Goal: Task Accomplishment & Management: Use online tool/utility

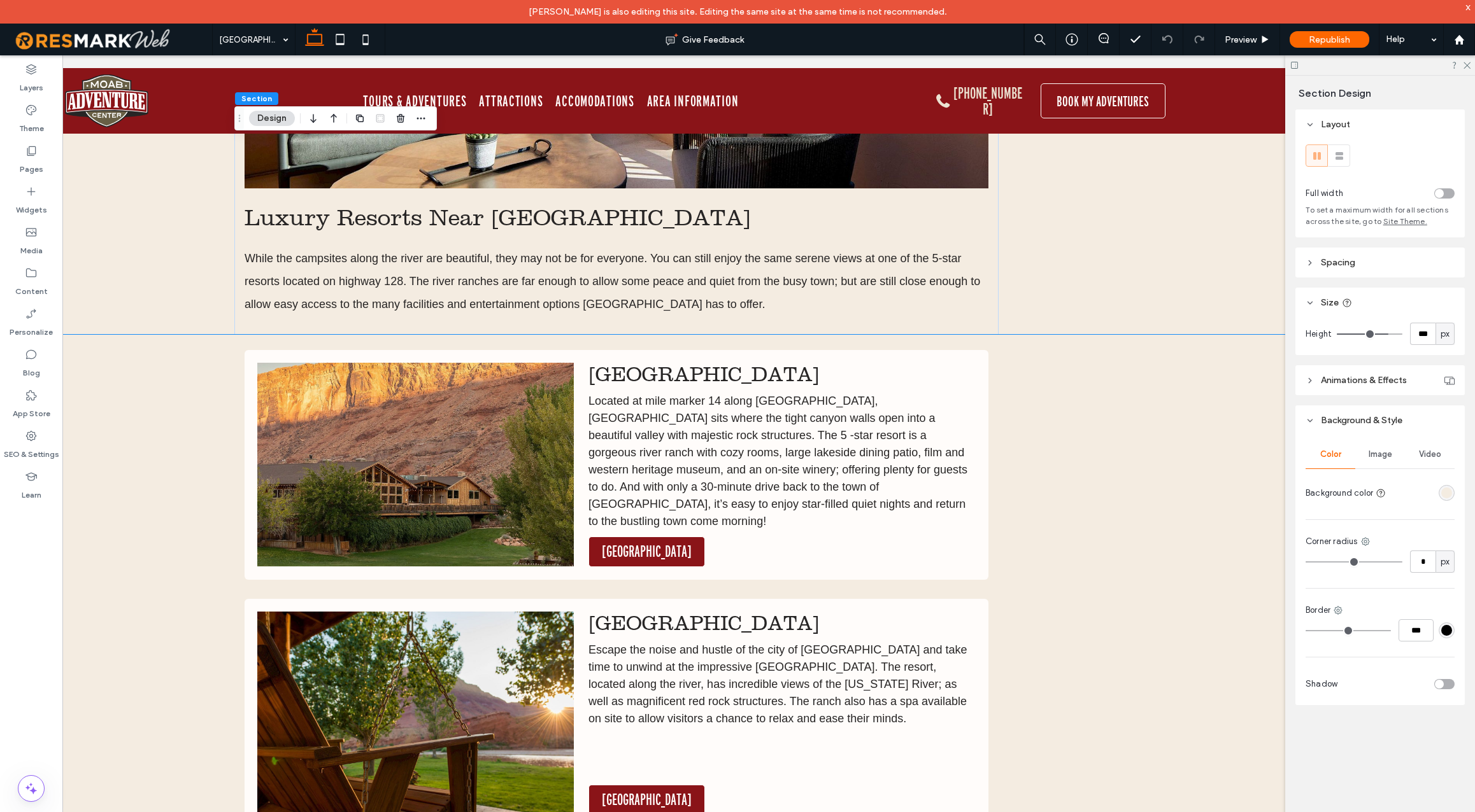
click at [164, 402] on div "Red Cliffs Lodge Located at mile marker 14 along Highway 128, Red Cliffs Lodge …" at bounding box center [616, 597] width 1388 height 524
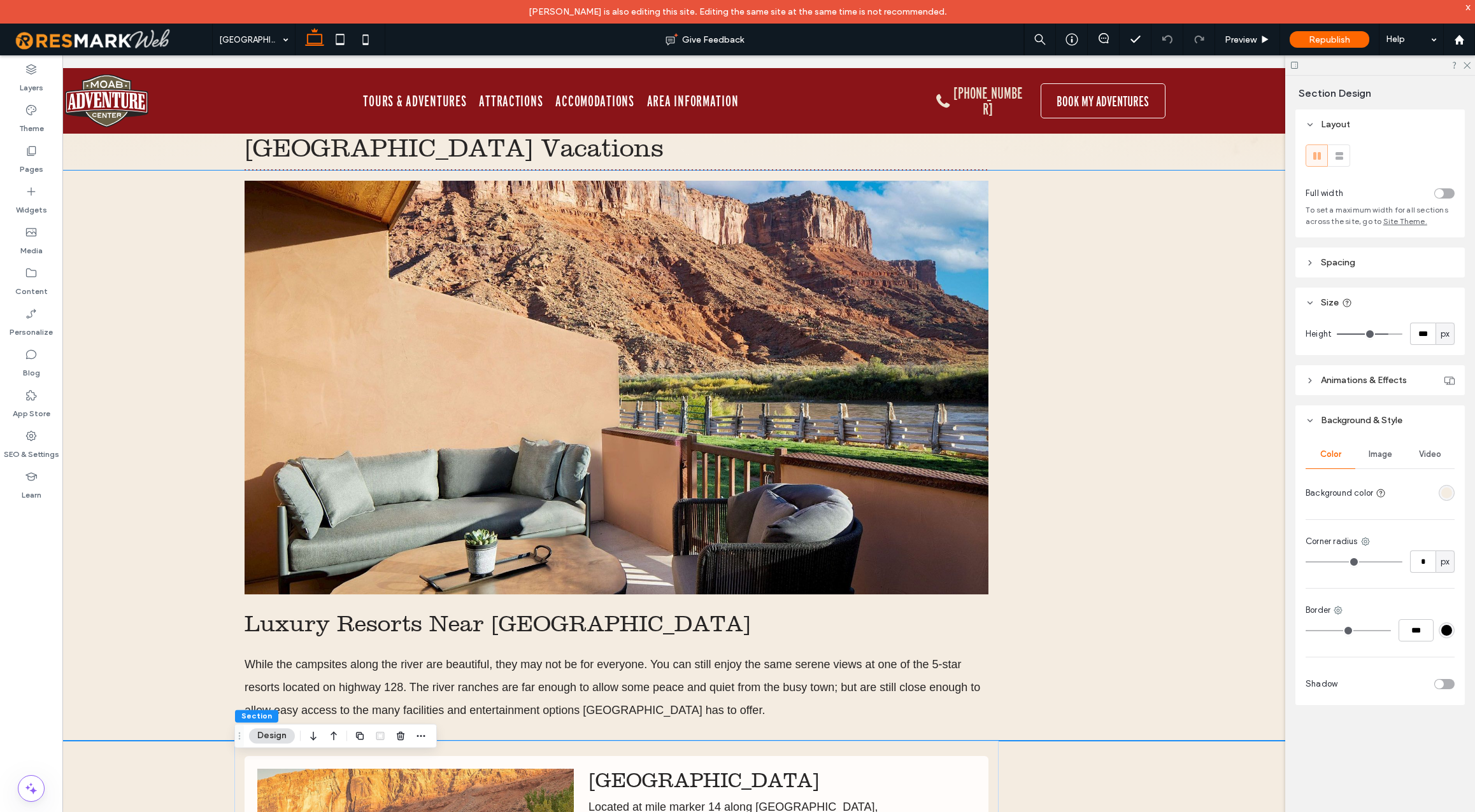
scroll to position [117, 0]
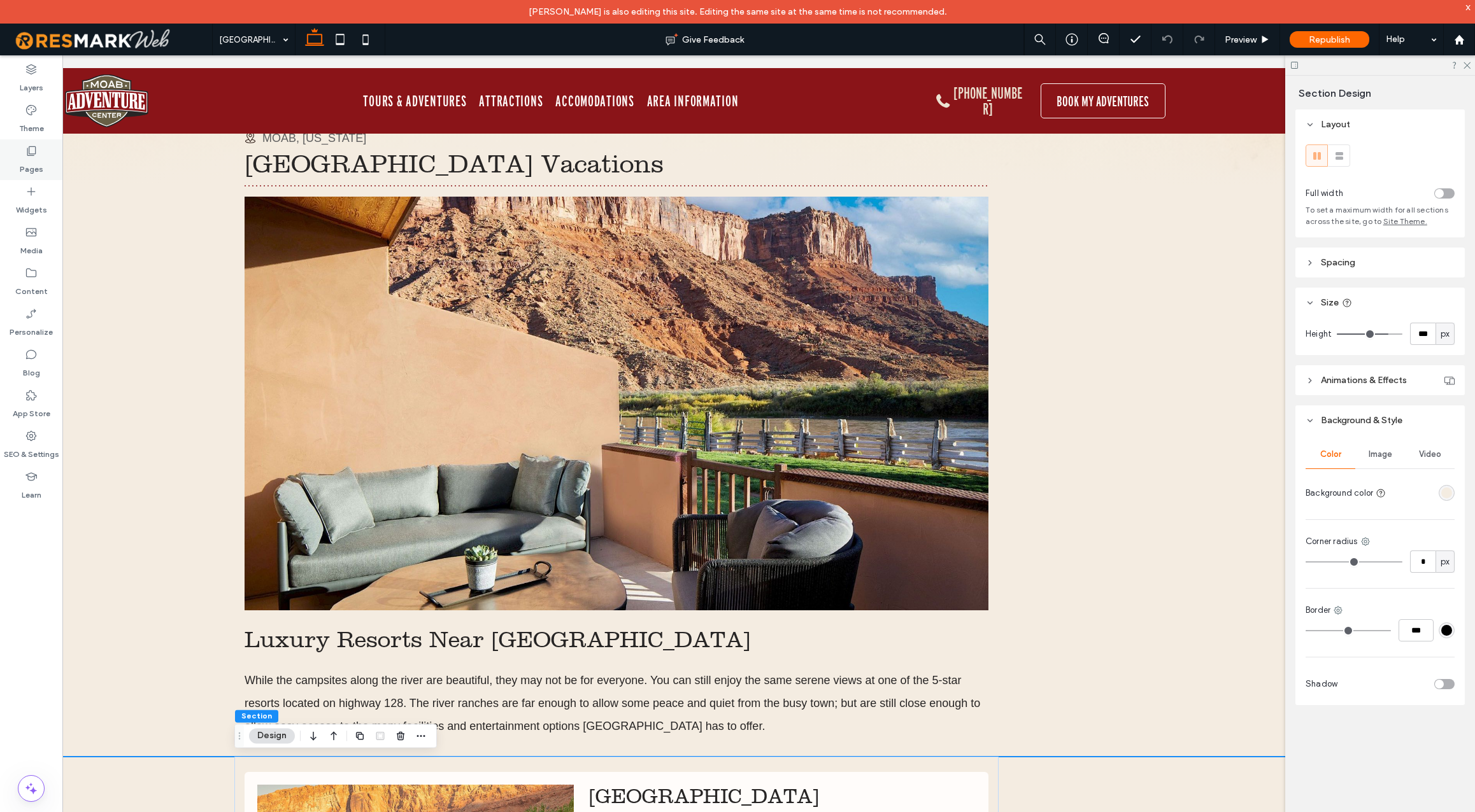
click at [32, 153] on icon at bounding box center [32, 151] width 13 height 13
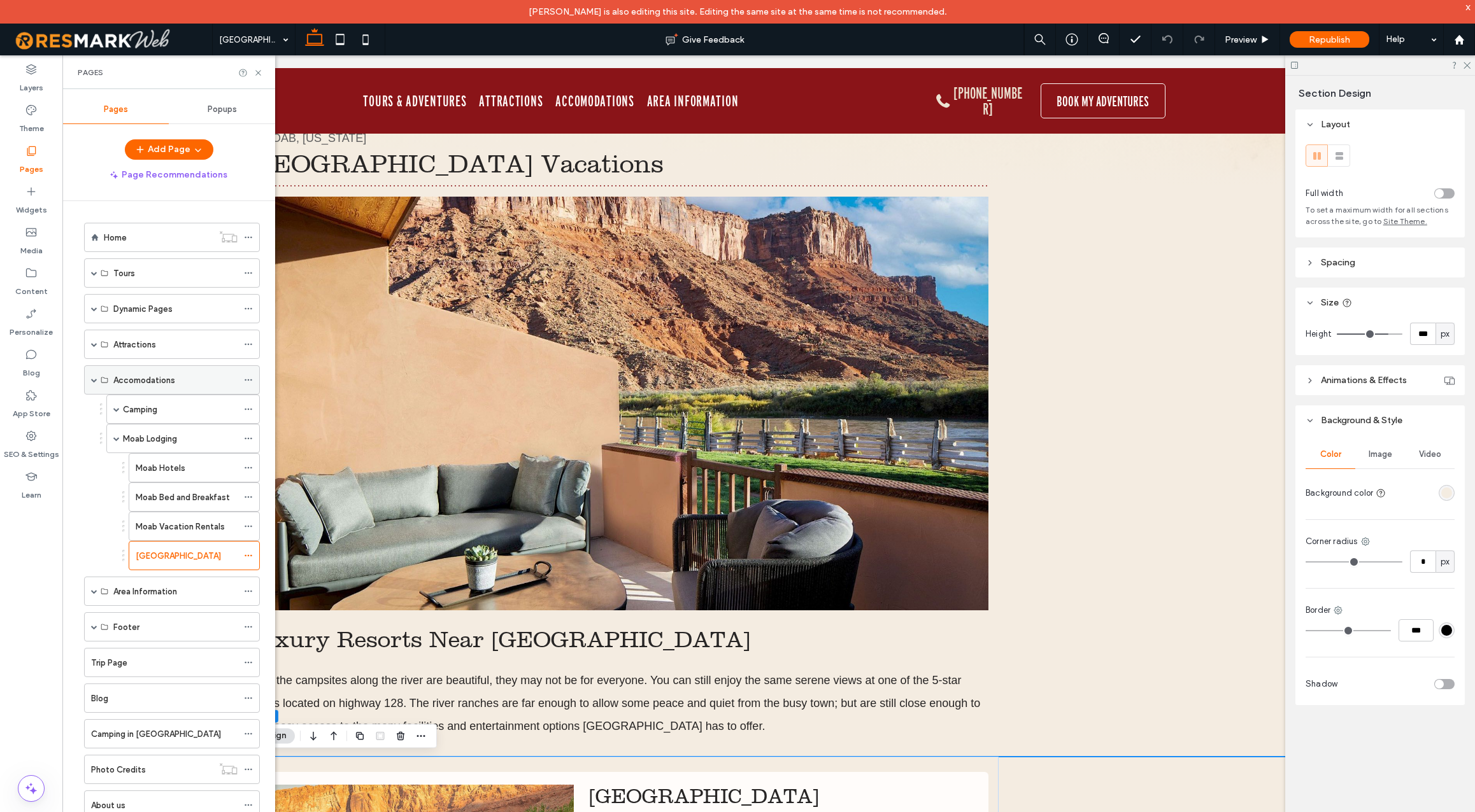
click at [143, 384] on label "Accomodations" at bounding box center [144, 380] width 62 height 23
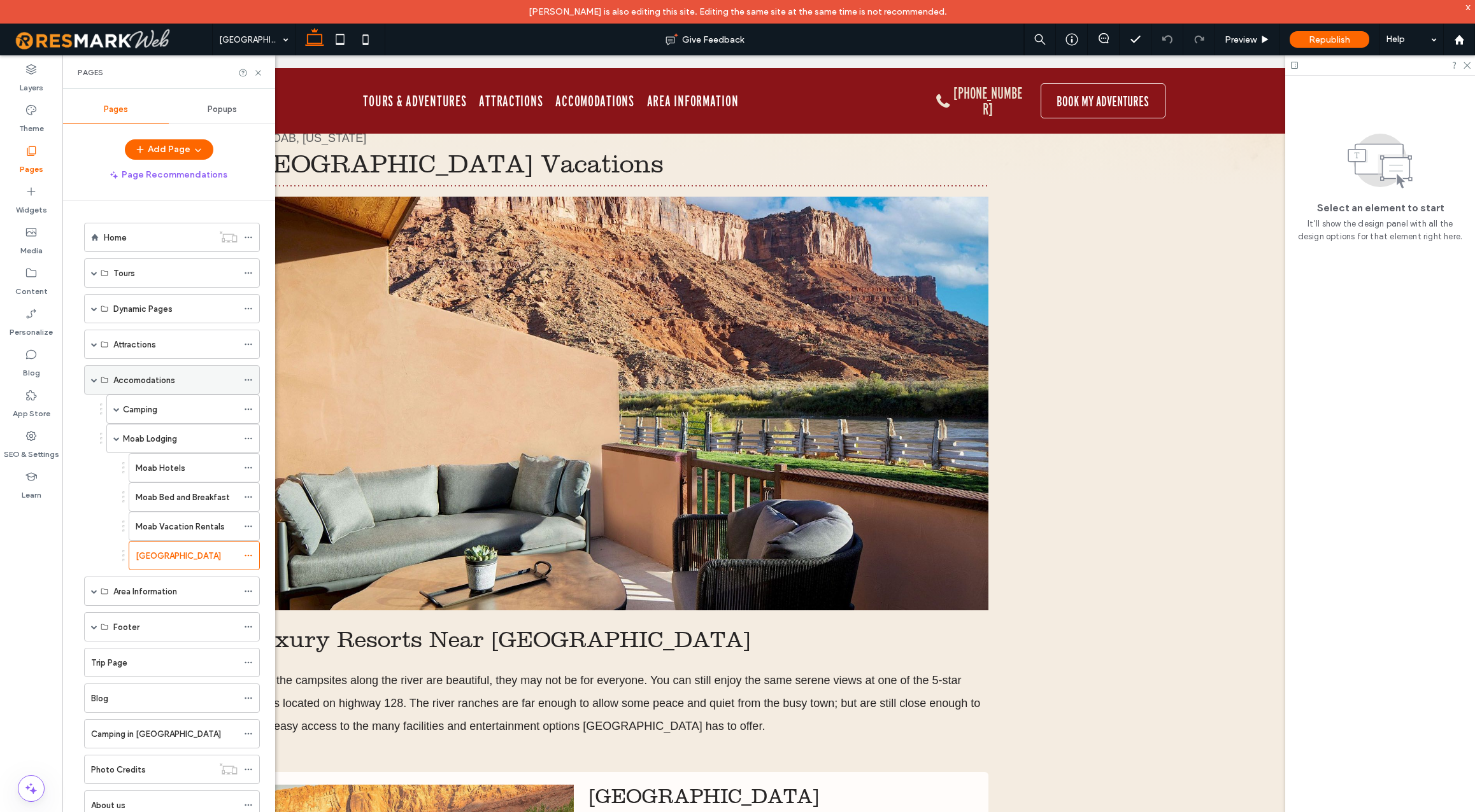
click at [93, 379] on span at bounding box center [95, 380] width 6 height 6
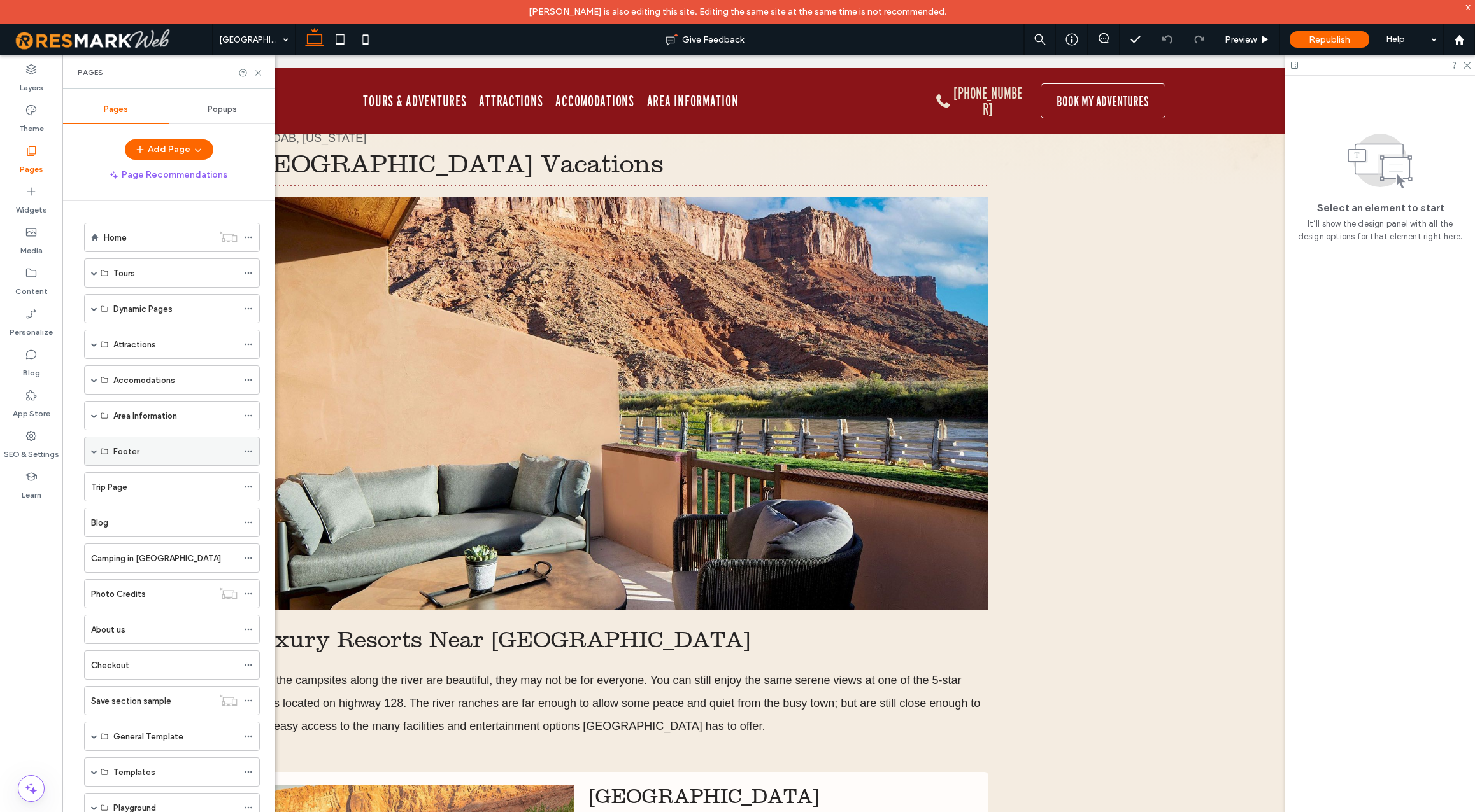
click at [93, 449] on span at bounding box center [95, 451] width 6 height 6
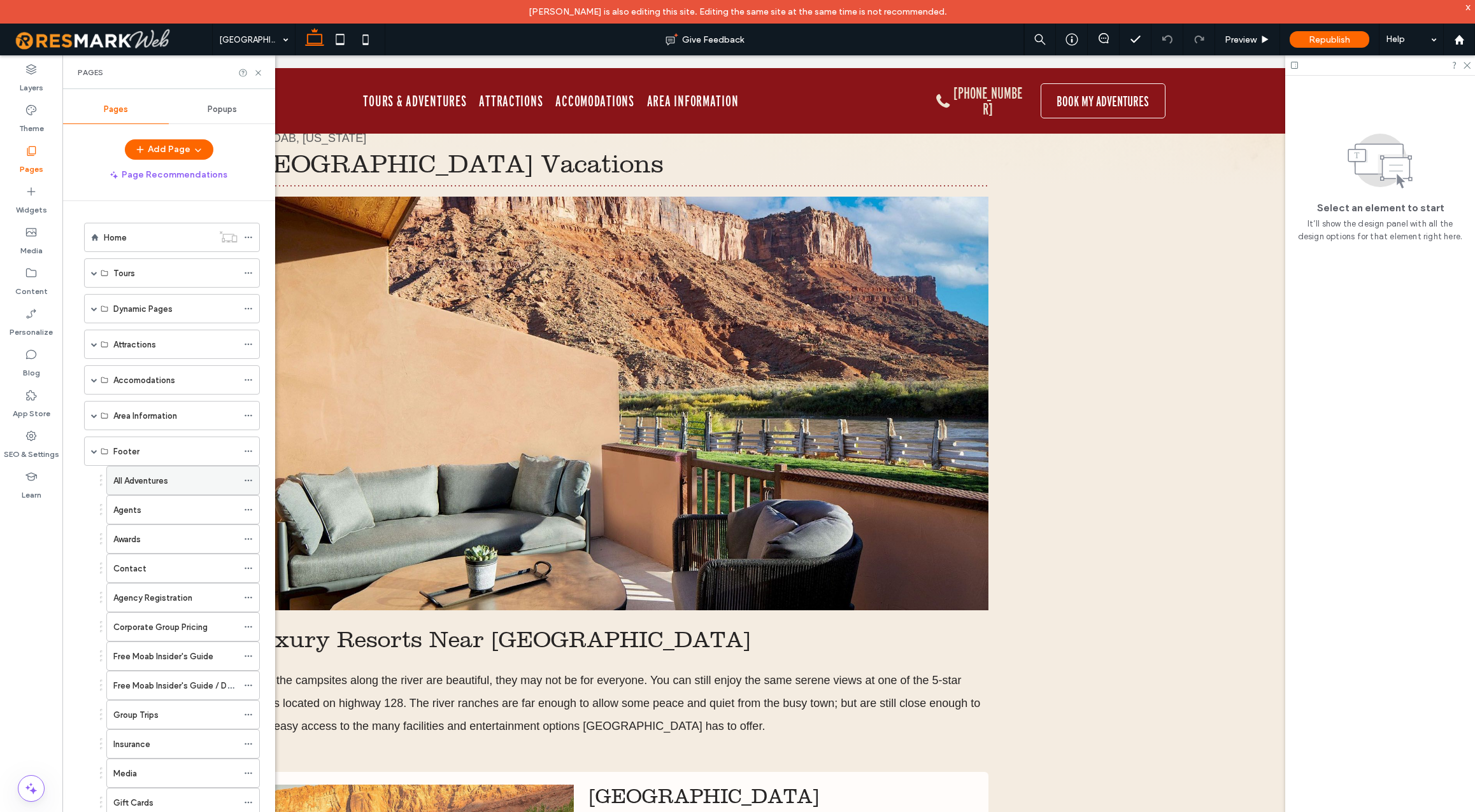
click at [145, 480] on label "All Adventures" at bounding box center [140, 481] width 55 height 23
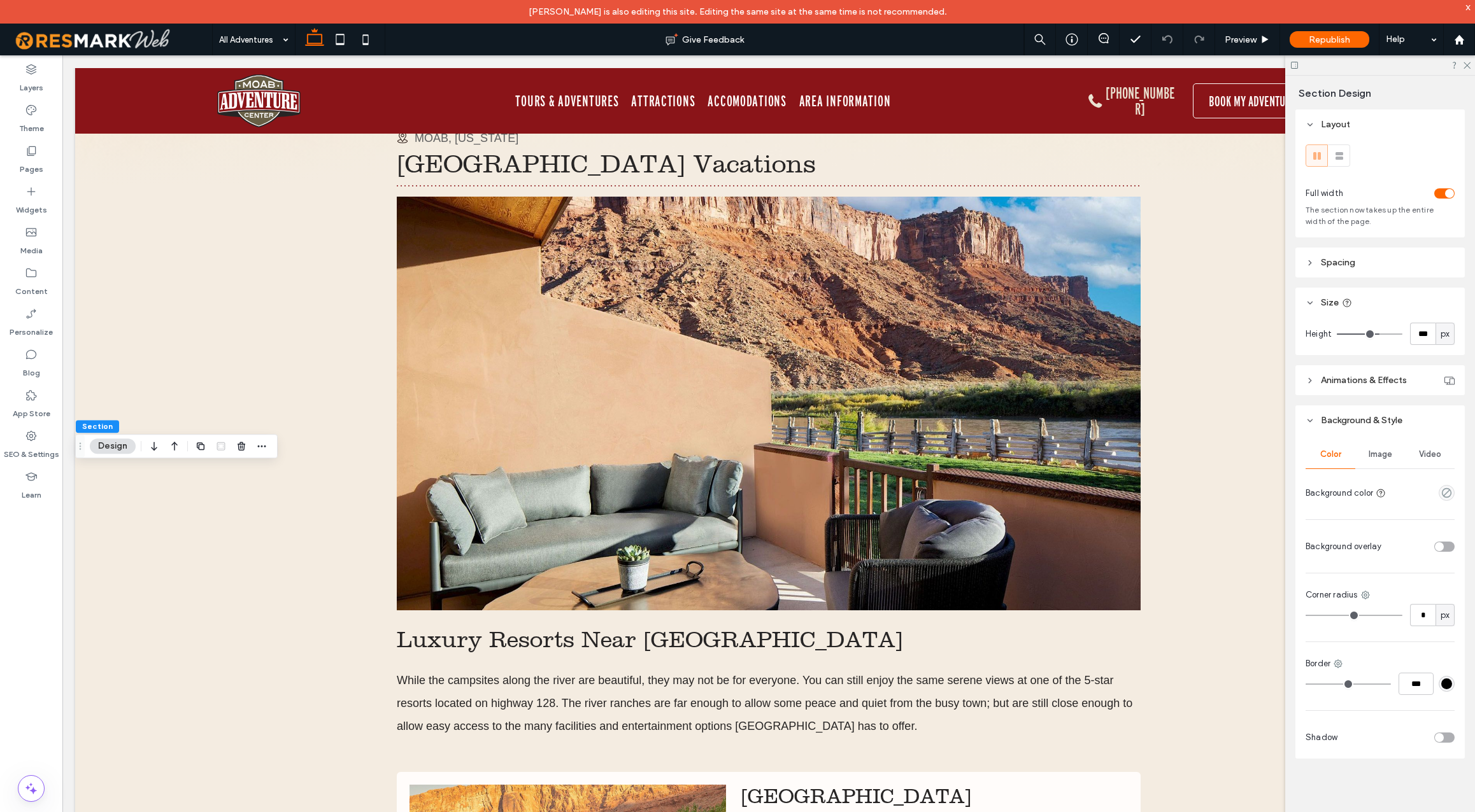
click at [1382, 453] on span "Image" at bounding box center [1380, 455] width 24 height 10
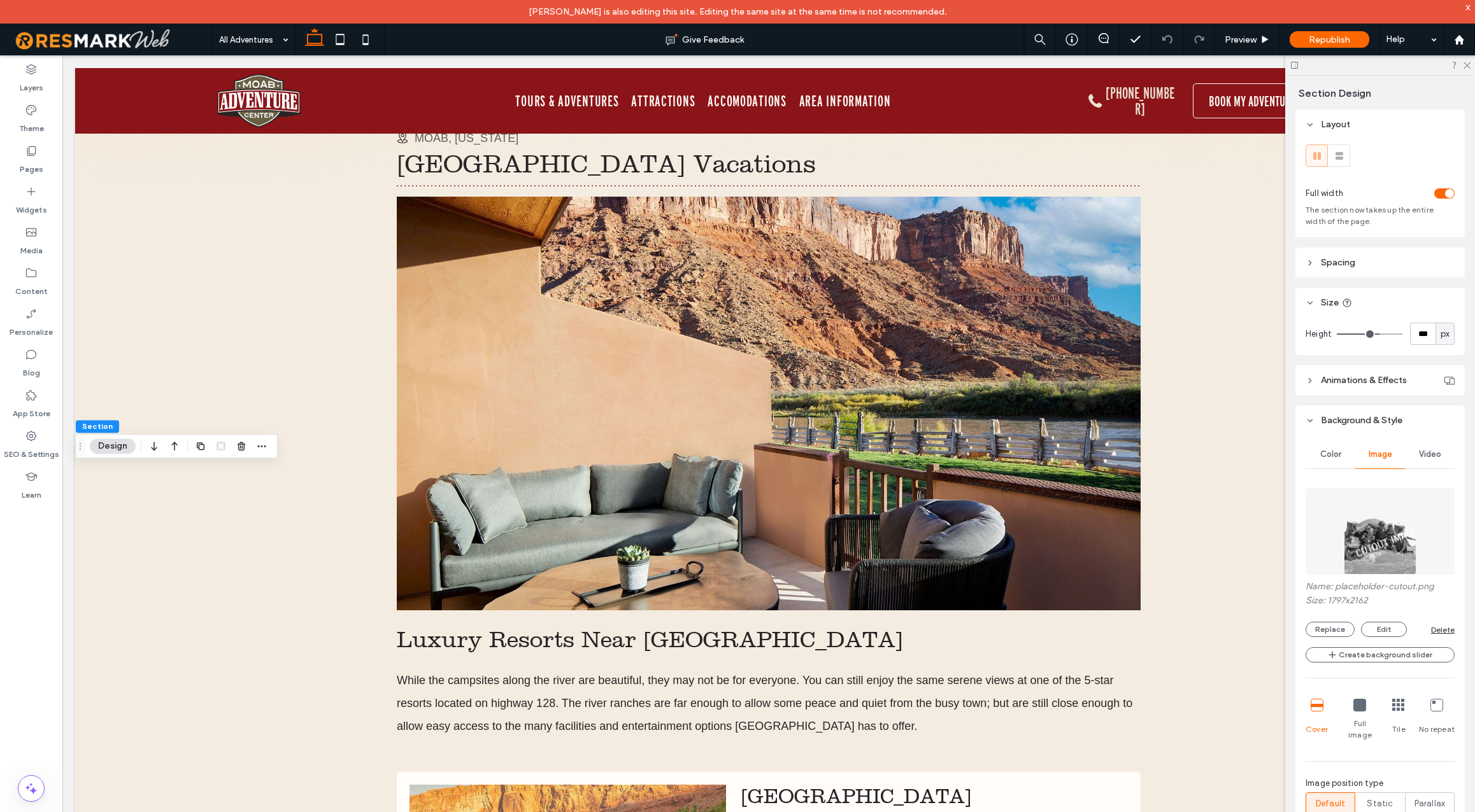
click at [1371, 557] on img at bounding box center [1380, 531] width 72 height 87
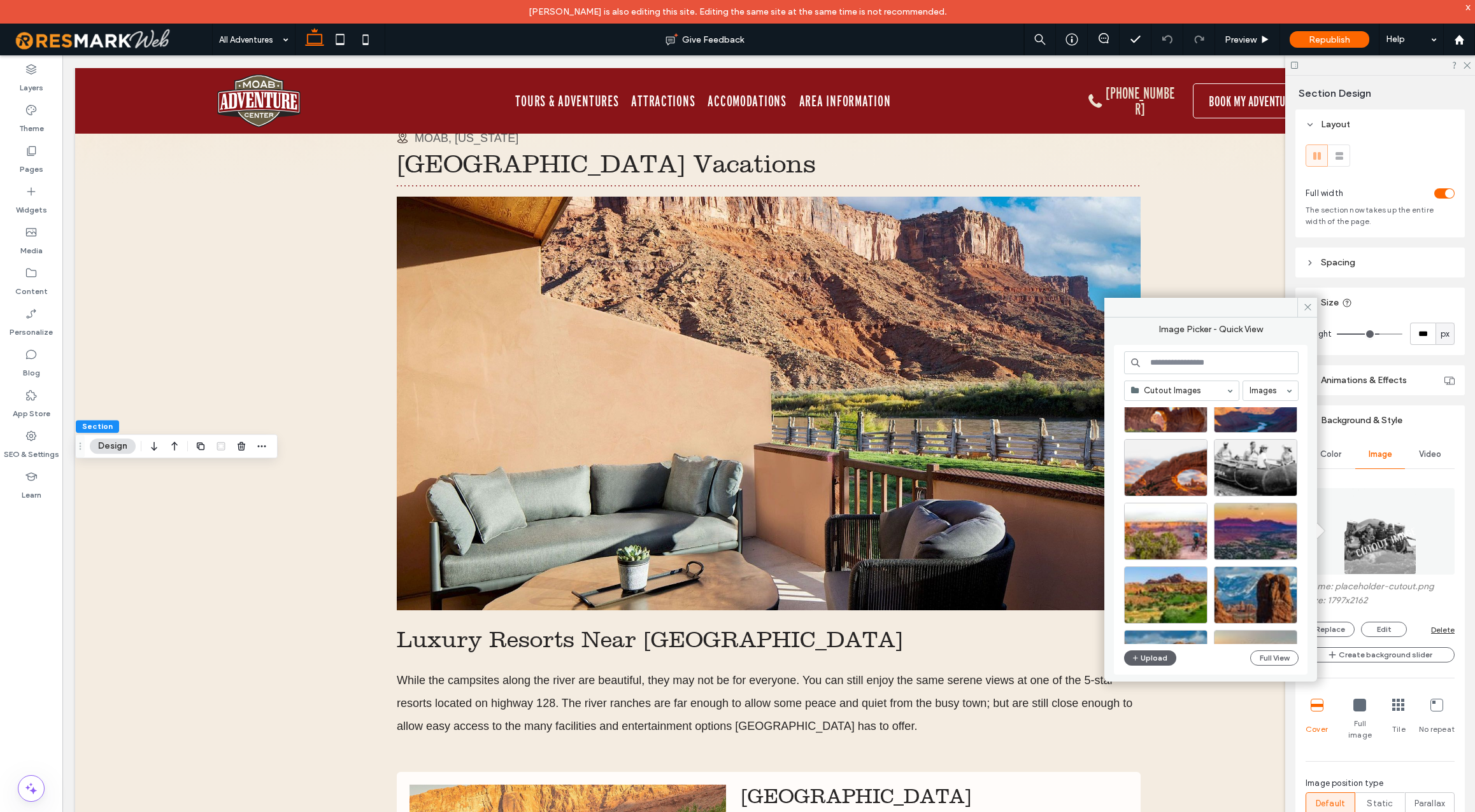
scroll to position [167, 0]
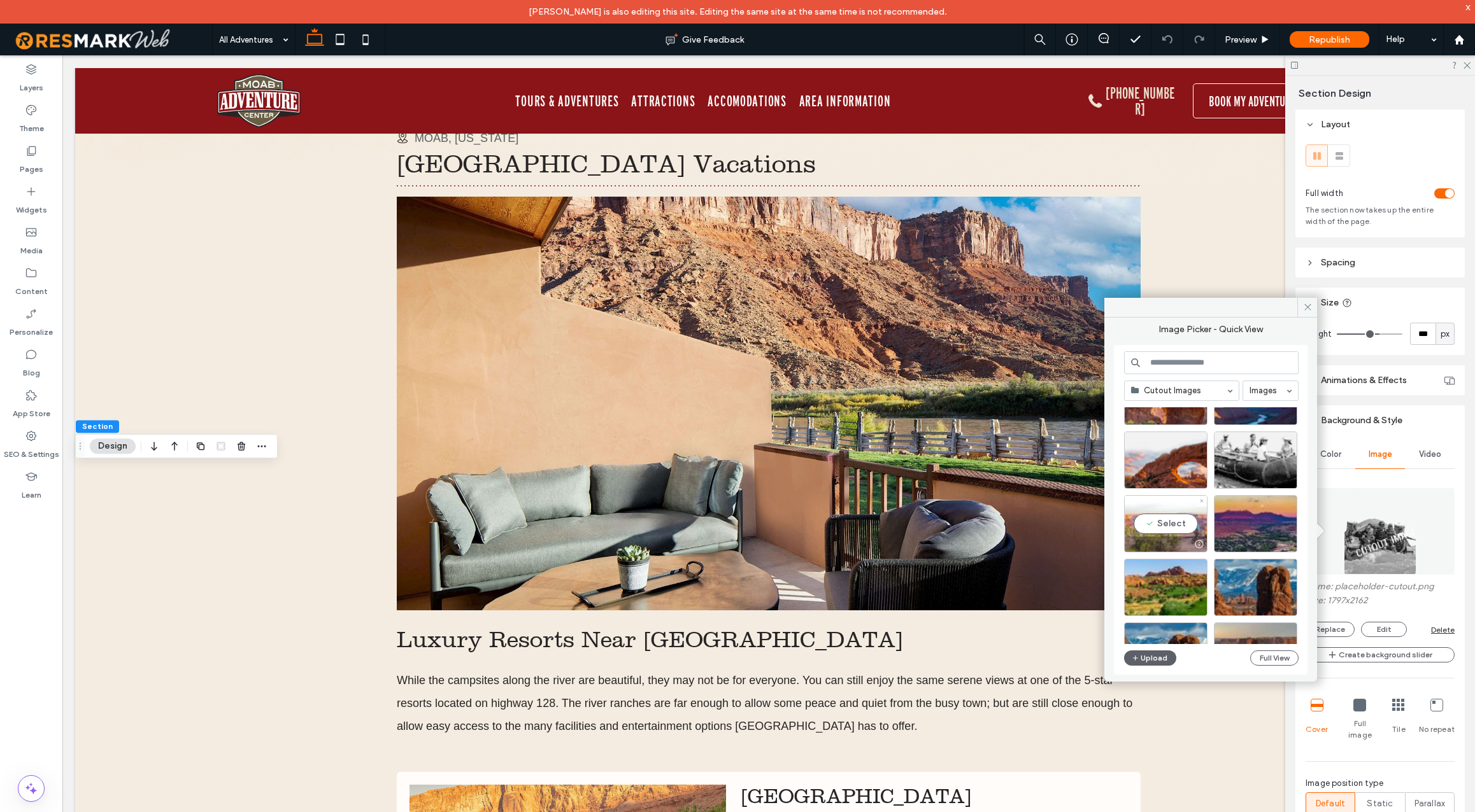
click at [1179, 530] on div "Select" at bounding box center [1166, 523] width 84 height 57
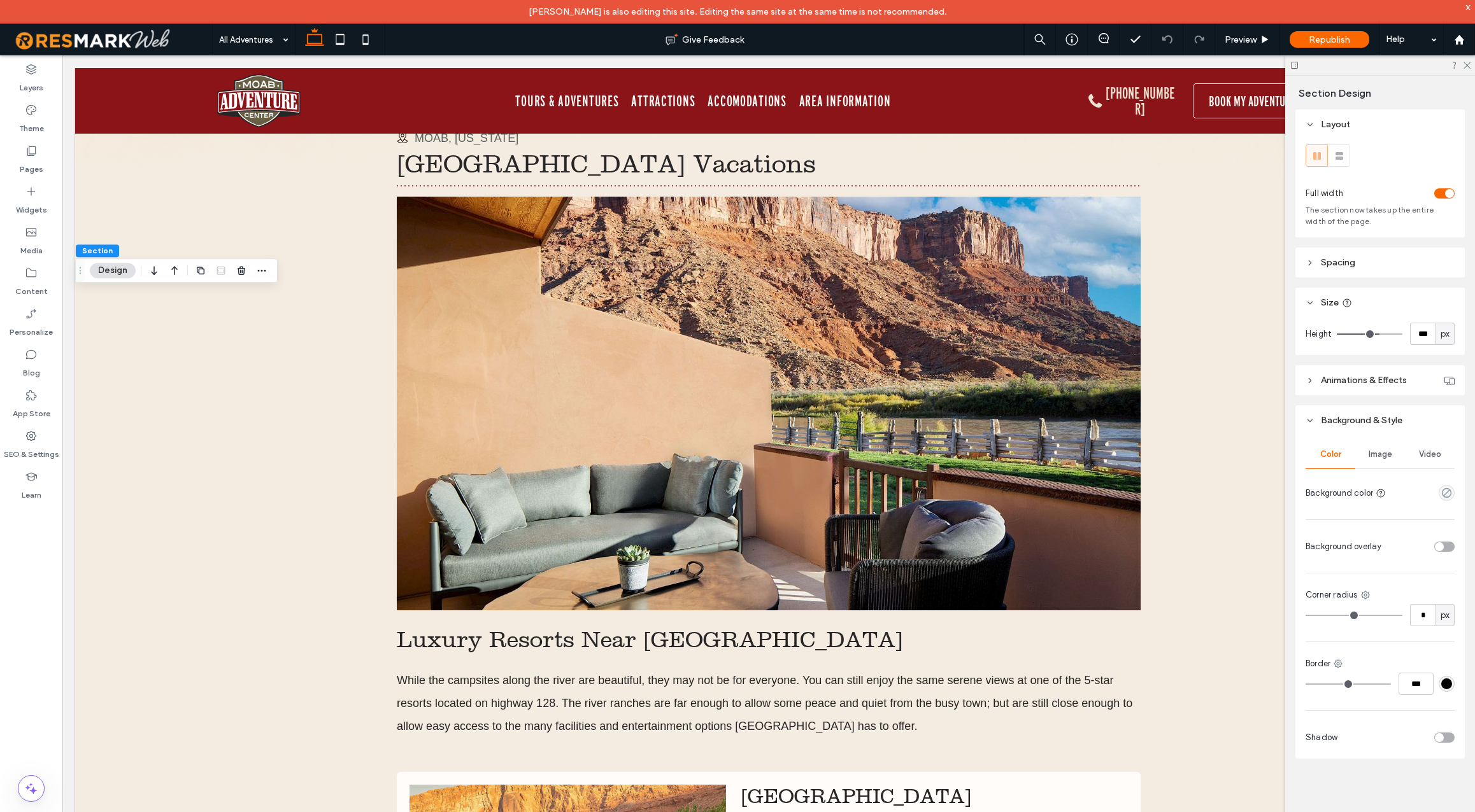
click at [1382, 454] on span "Image" at bounding box center [1380, 455] width 24 height 10
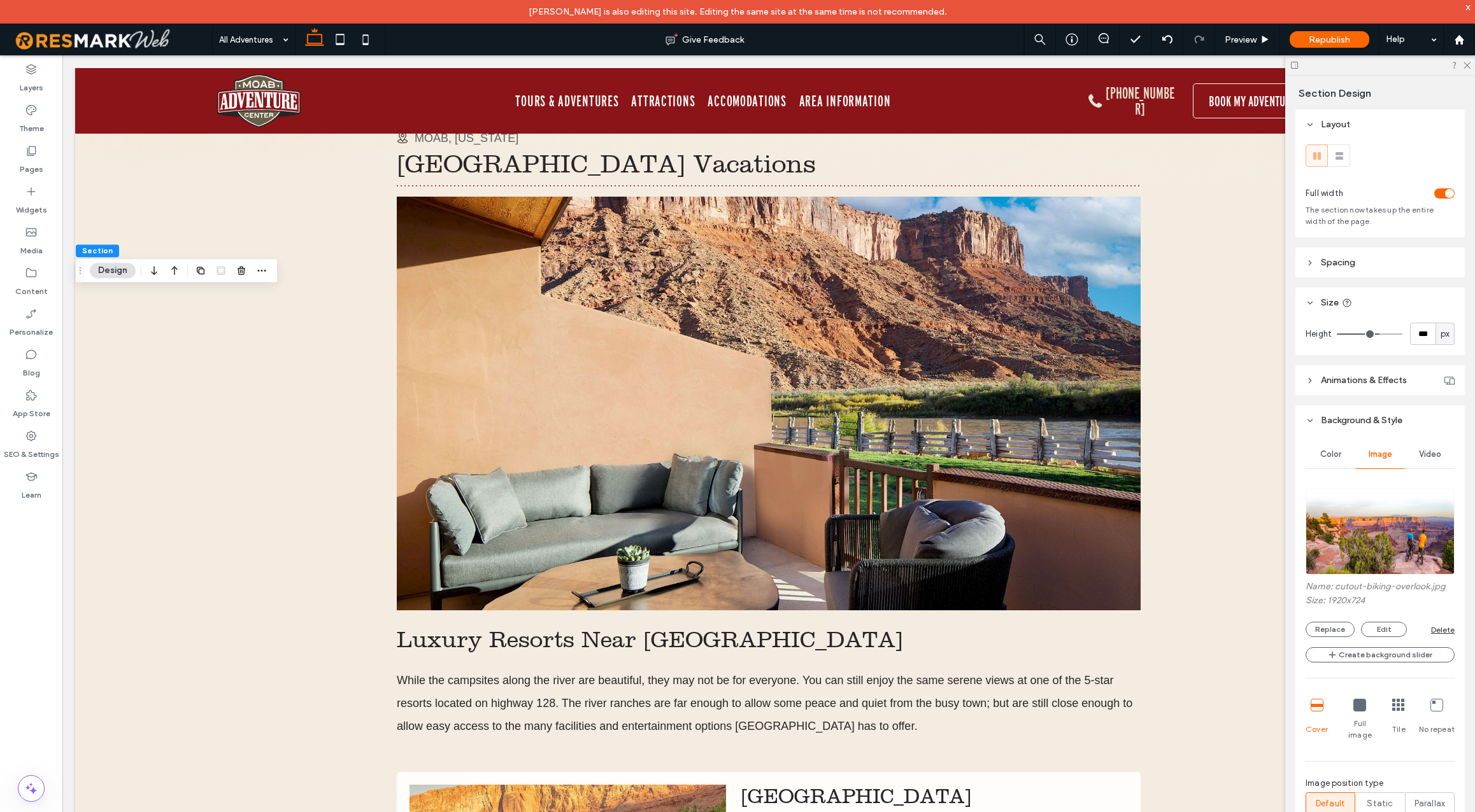
click at [1352, 532] on img at bounding box center [1380, 531] width 149 height 87
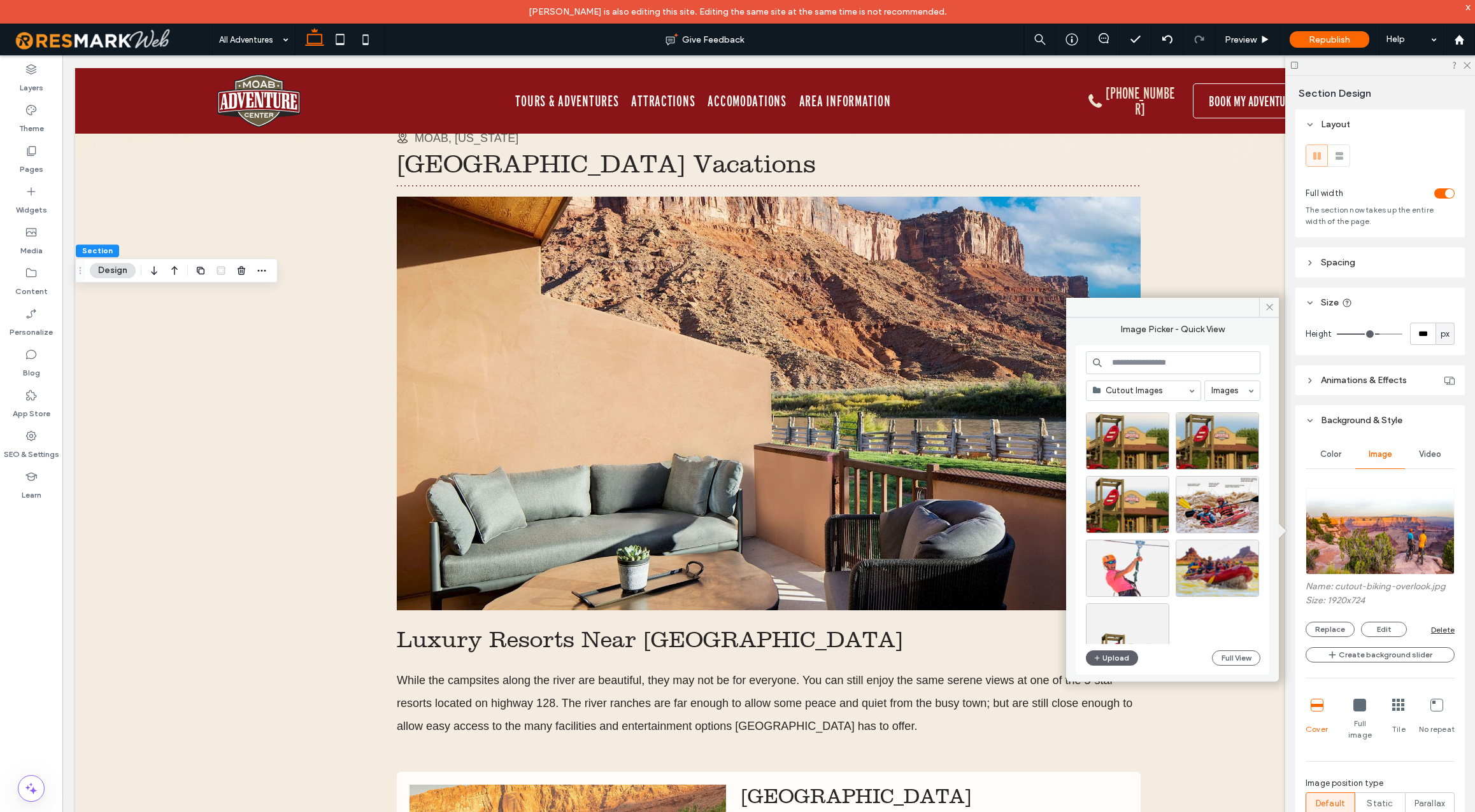
scroll to position [654, 0]
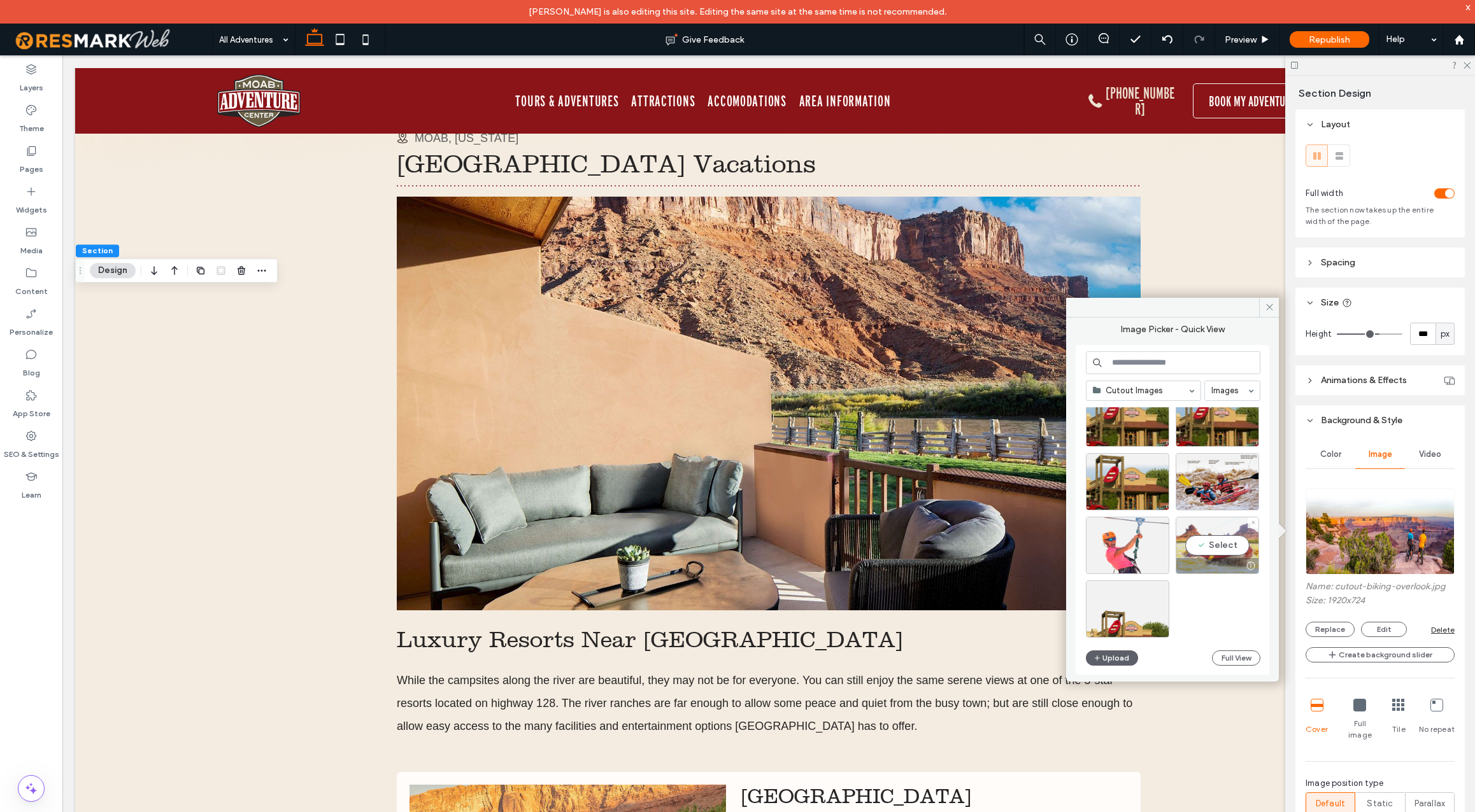
click at [1227, 548] on div "Select" at bounding box center [1218, 545] width 84 height 57
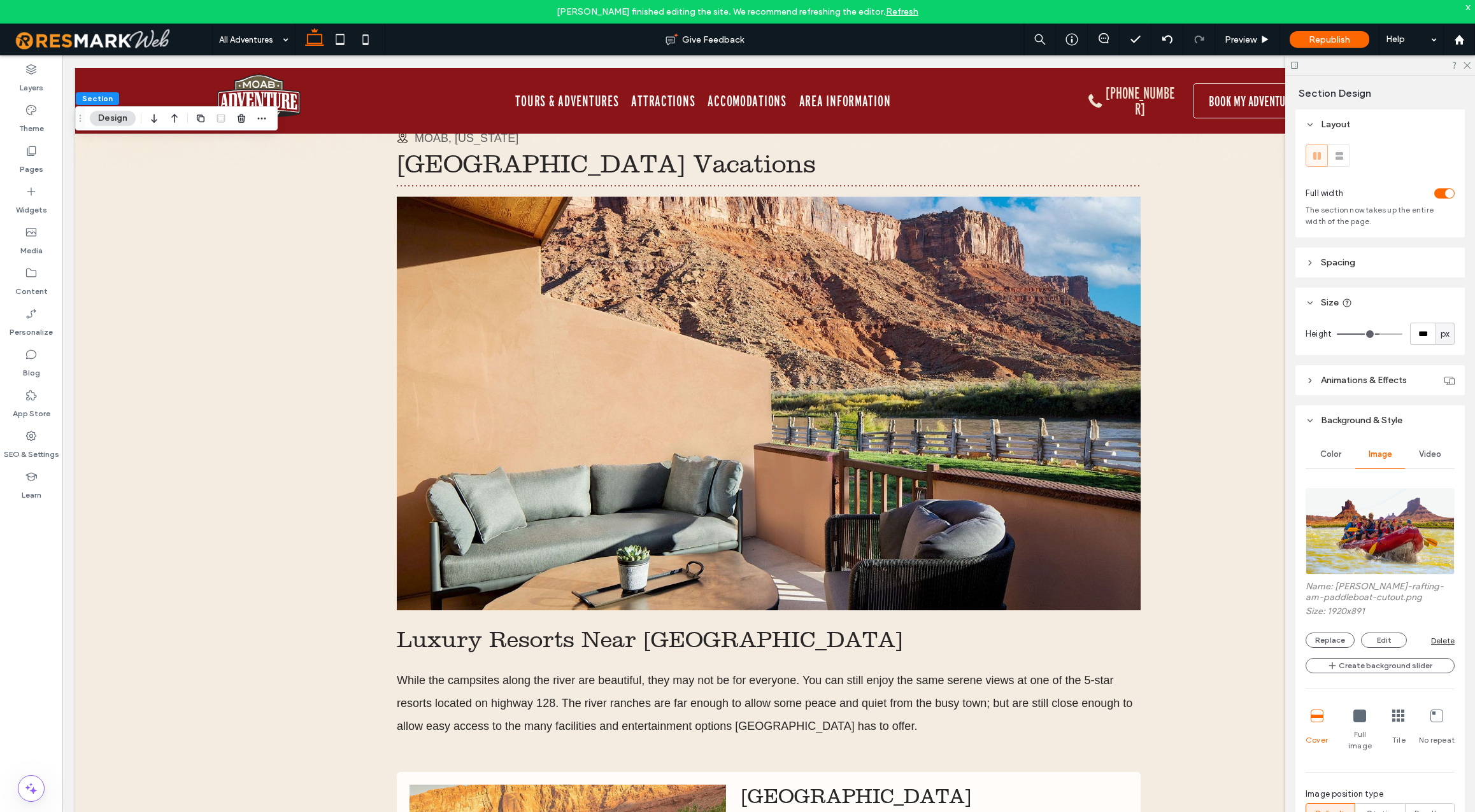
click at [903, 12] on link "Refresh" at bounding box center [902, 12] width 32 height 11
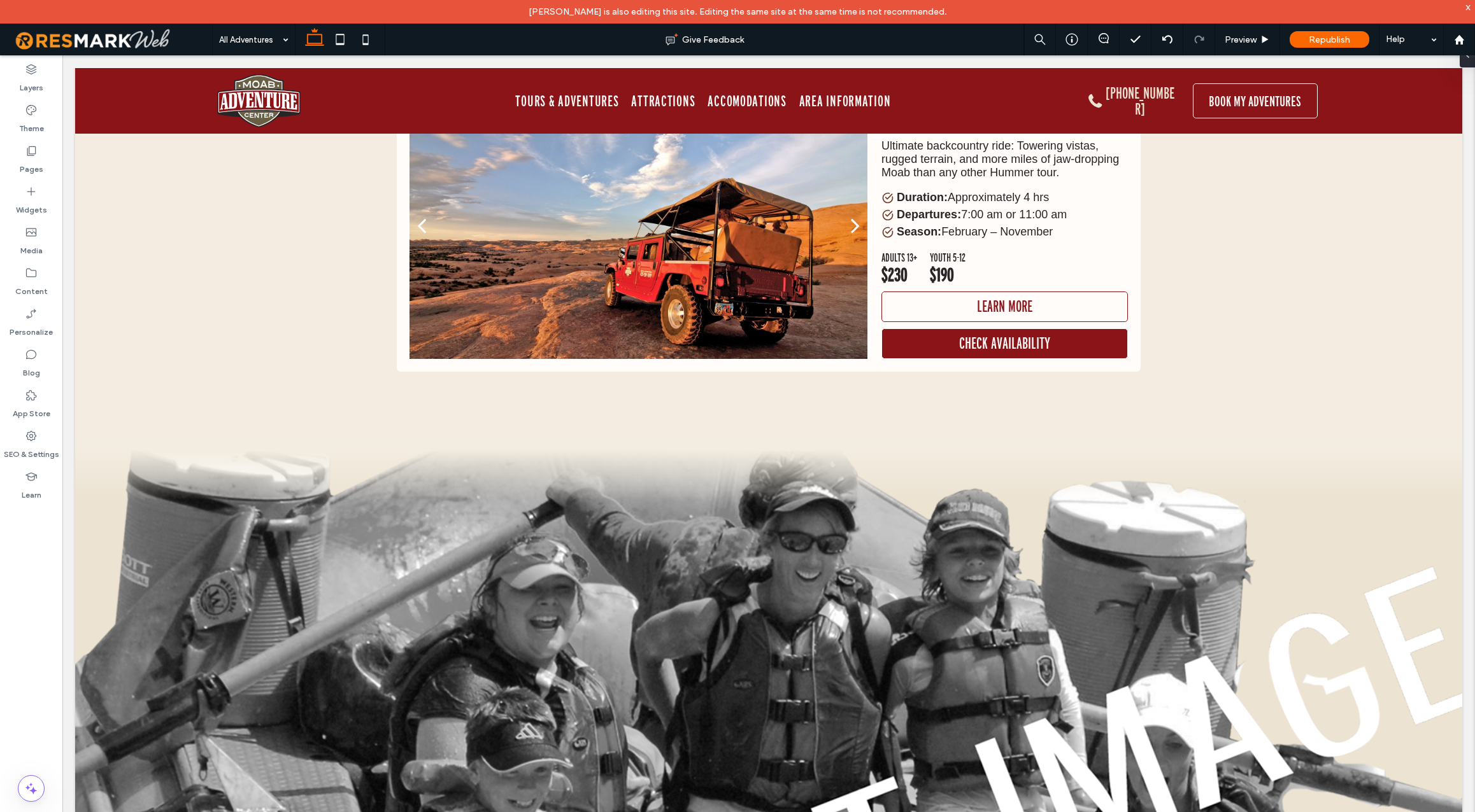
scroll to position [5427, 0]
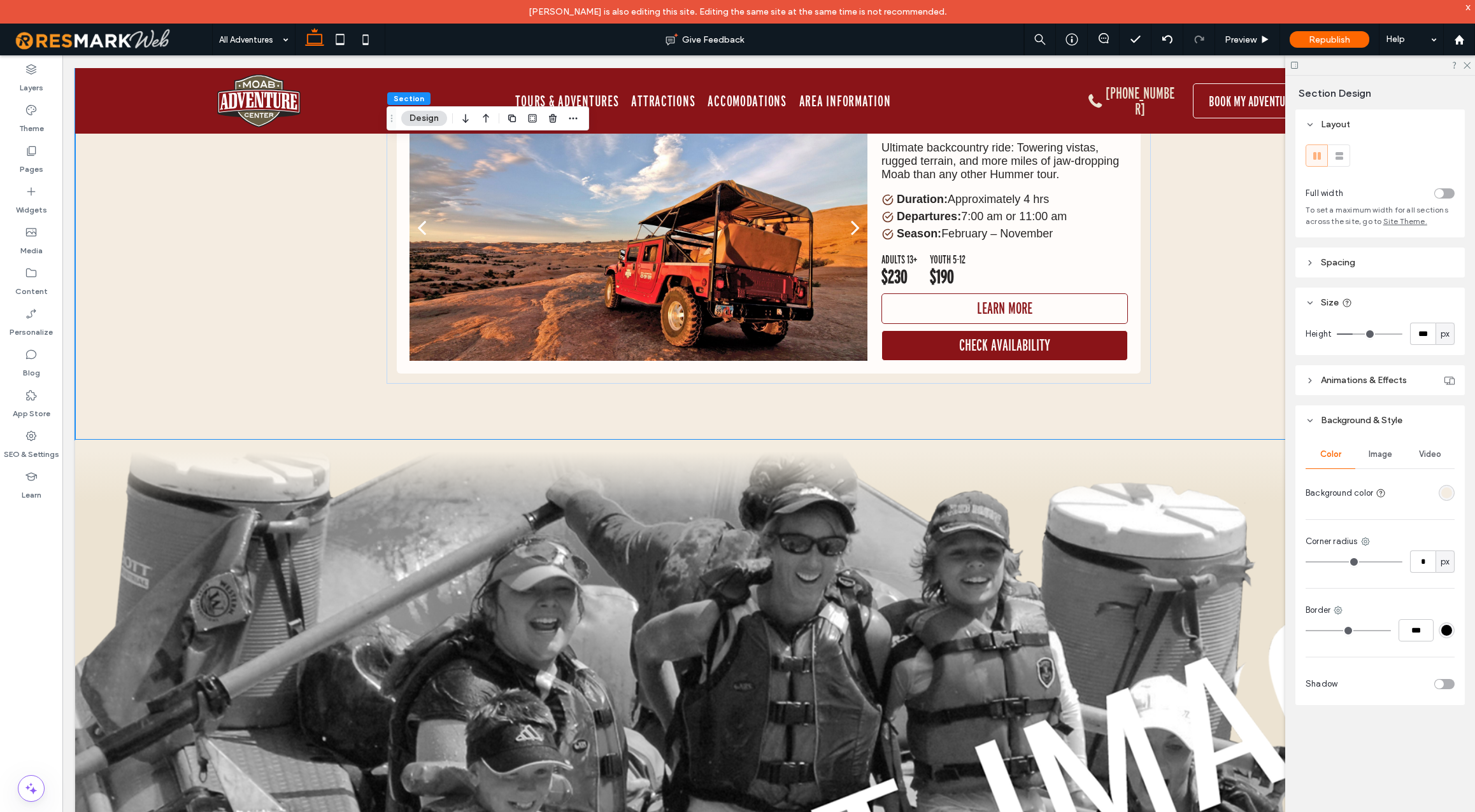
click at [1447, 492] on div "rgba(244,236,225,1)" at bounding box center [1447, 492] width 11 height 11
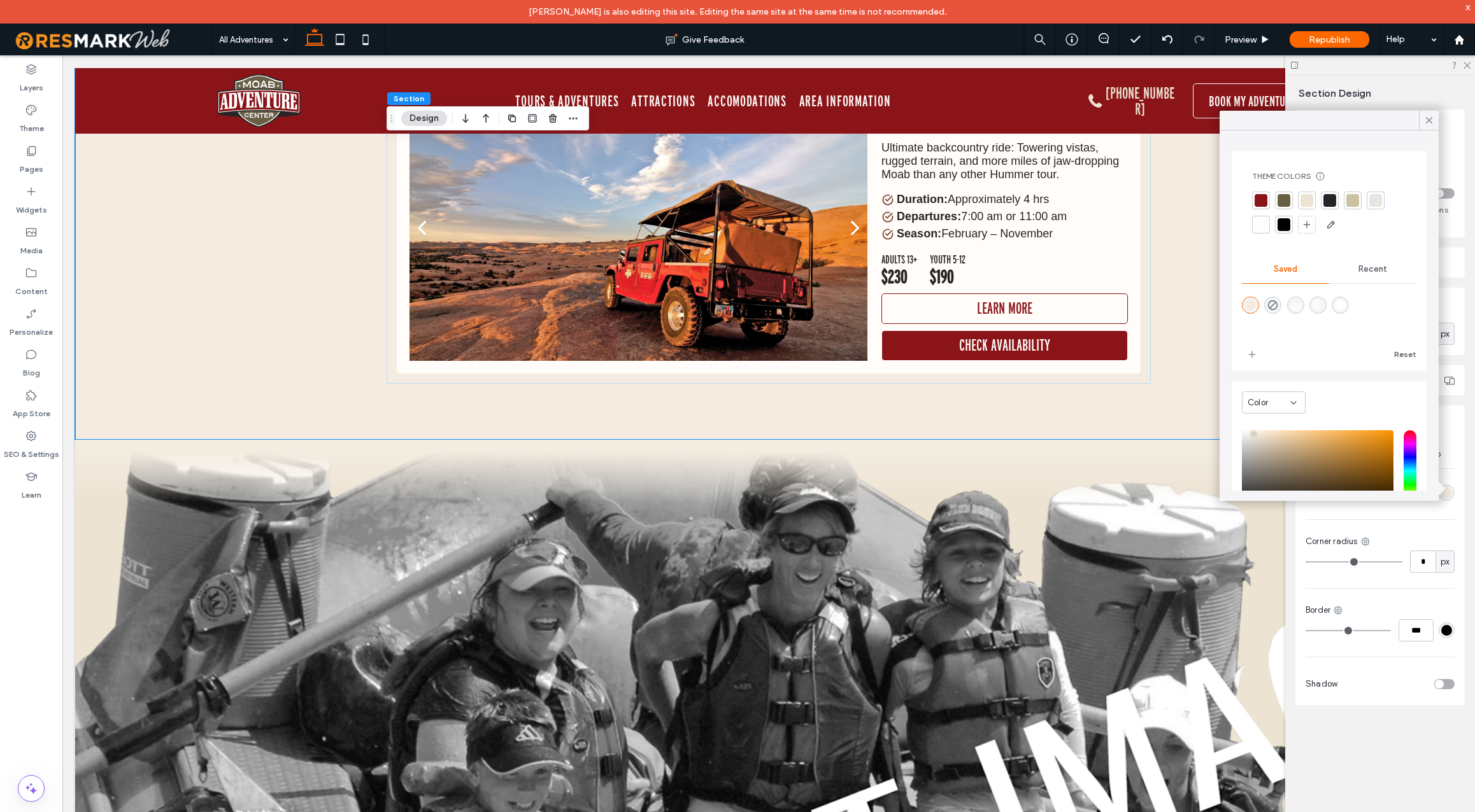
scroll to position [102, 0]
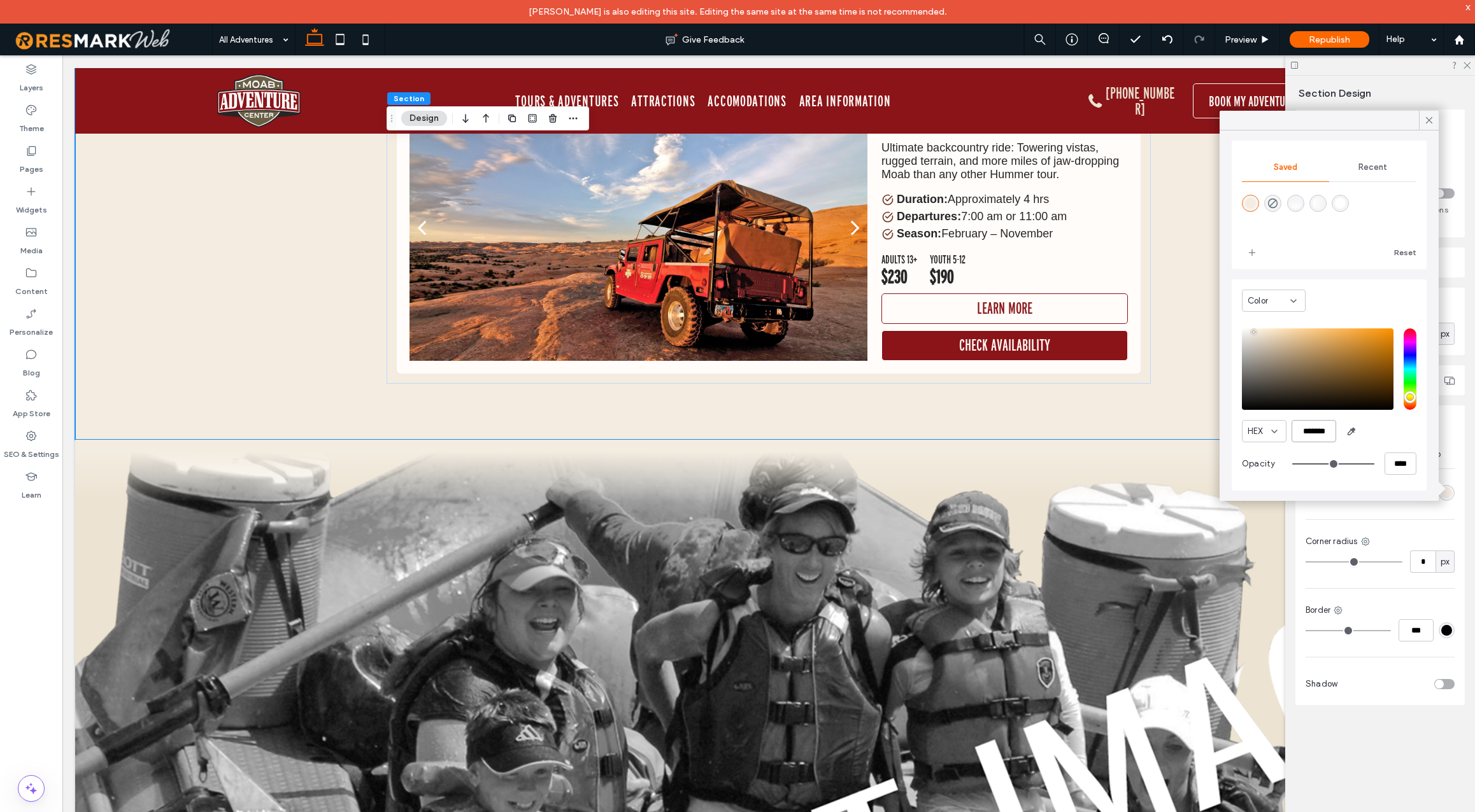
click at [1310, 433] on input "*******" at bounding box center [1314, 431] width 44 height 23
click at [93, 440] on div at bounding box center [95, 447] width 39 height 14
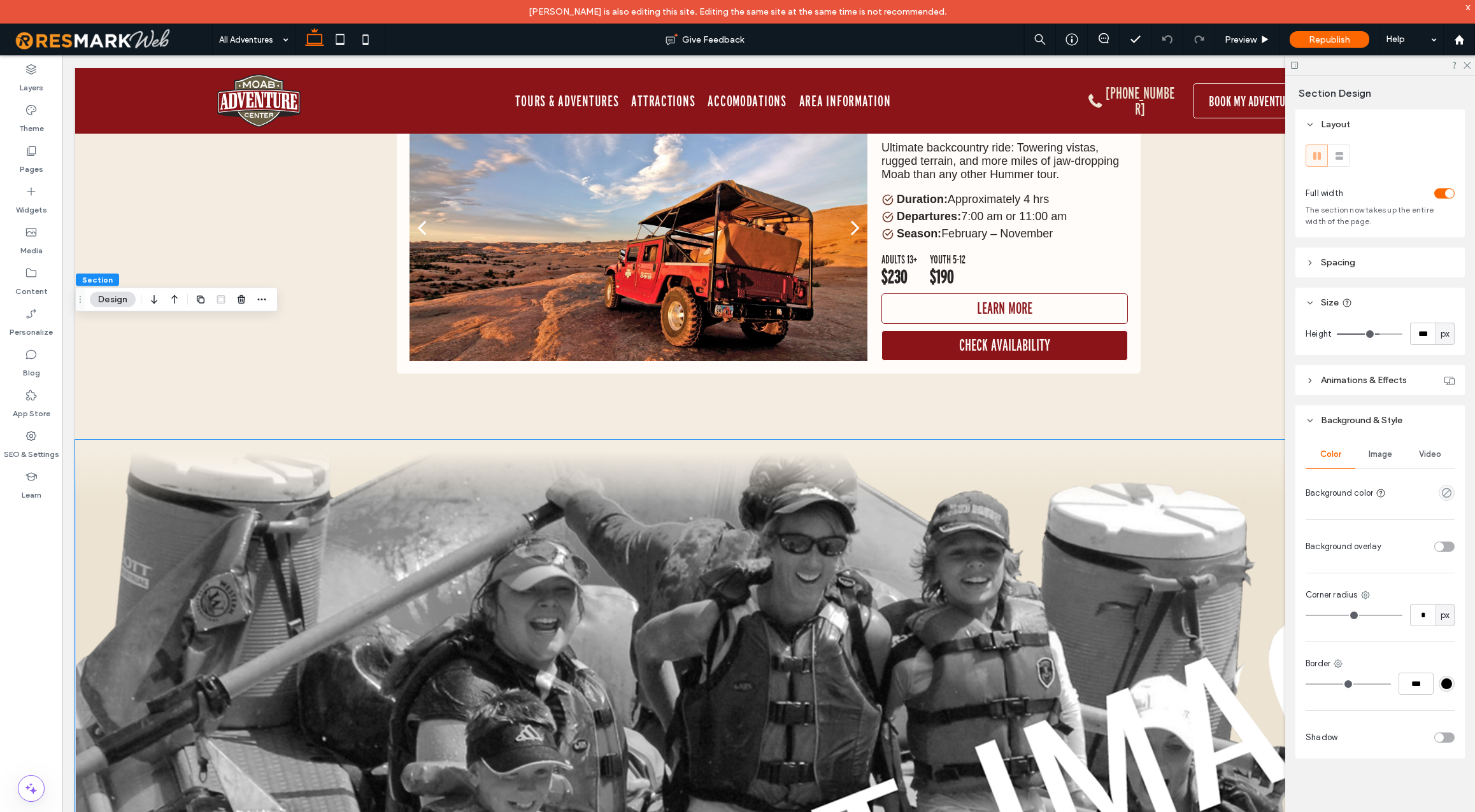
click at [1395, 459] on div "Image" at bounding box center [1380, 455] width 50 height 28
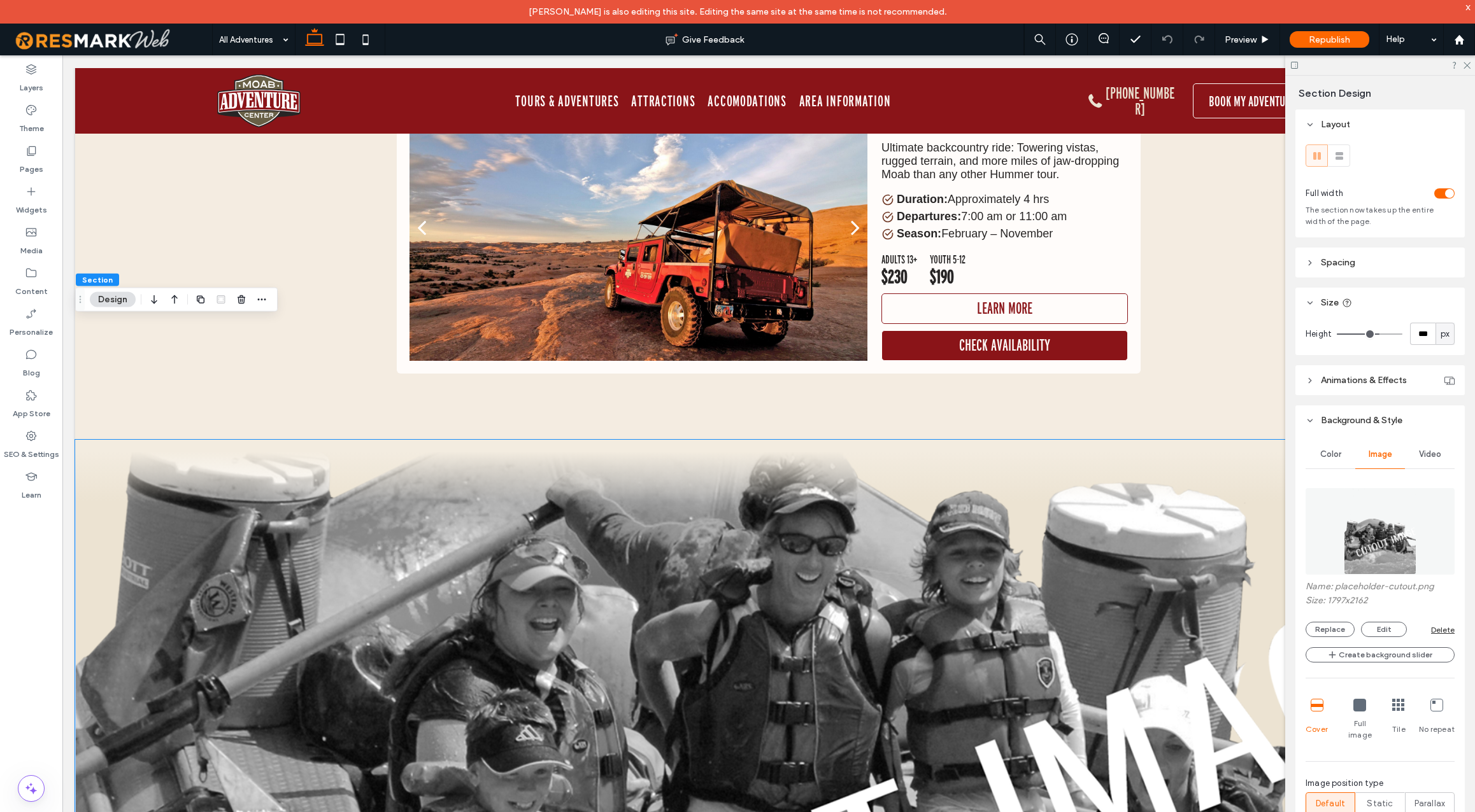
click at [1384, 515] on img at bounding box center [1380, 531] width 72 height 87
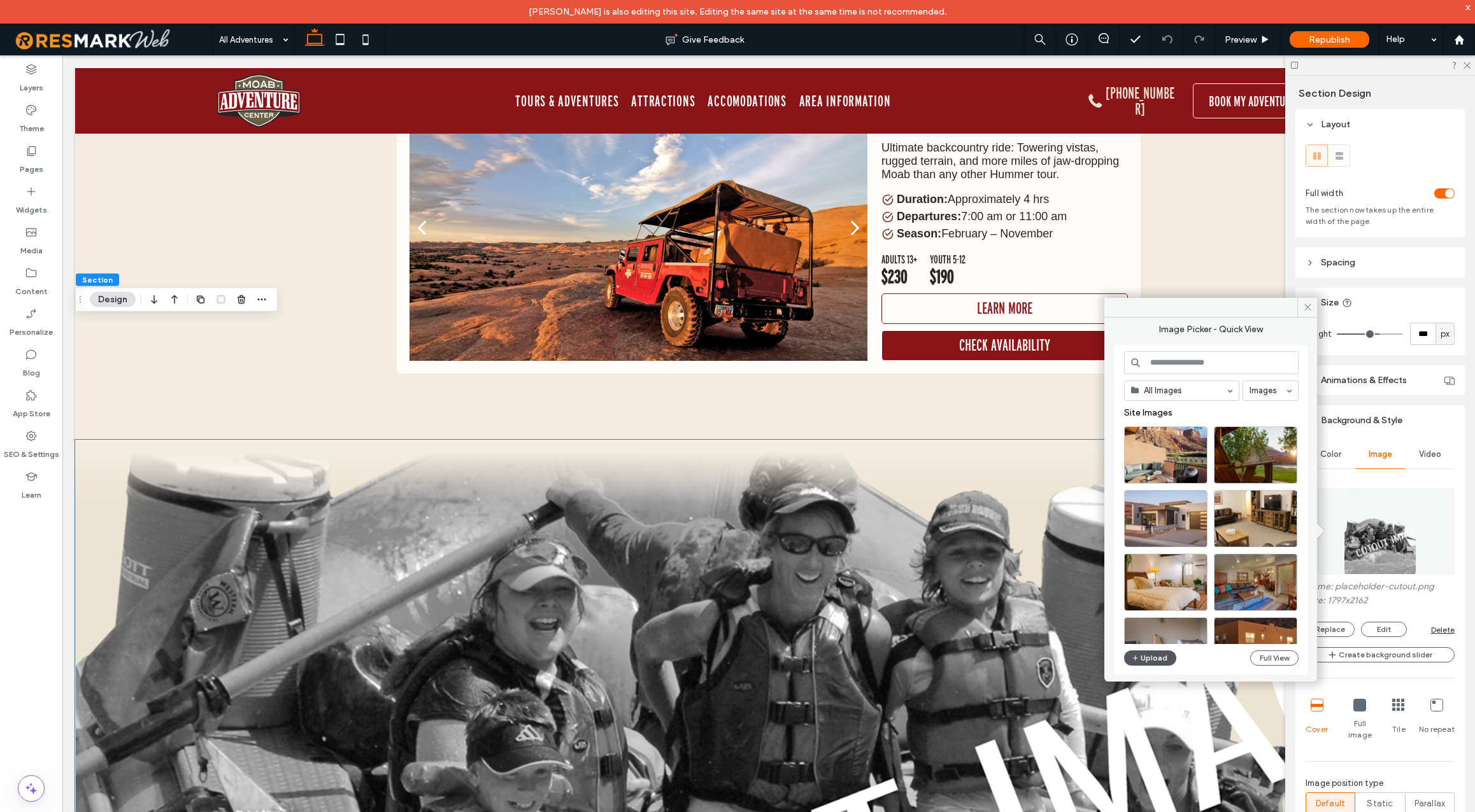
click at [1156, 658] on button "Upload" at bounding box center [1150, 658] width 52 height 15
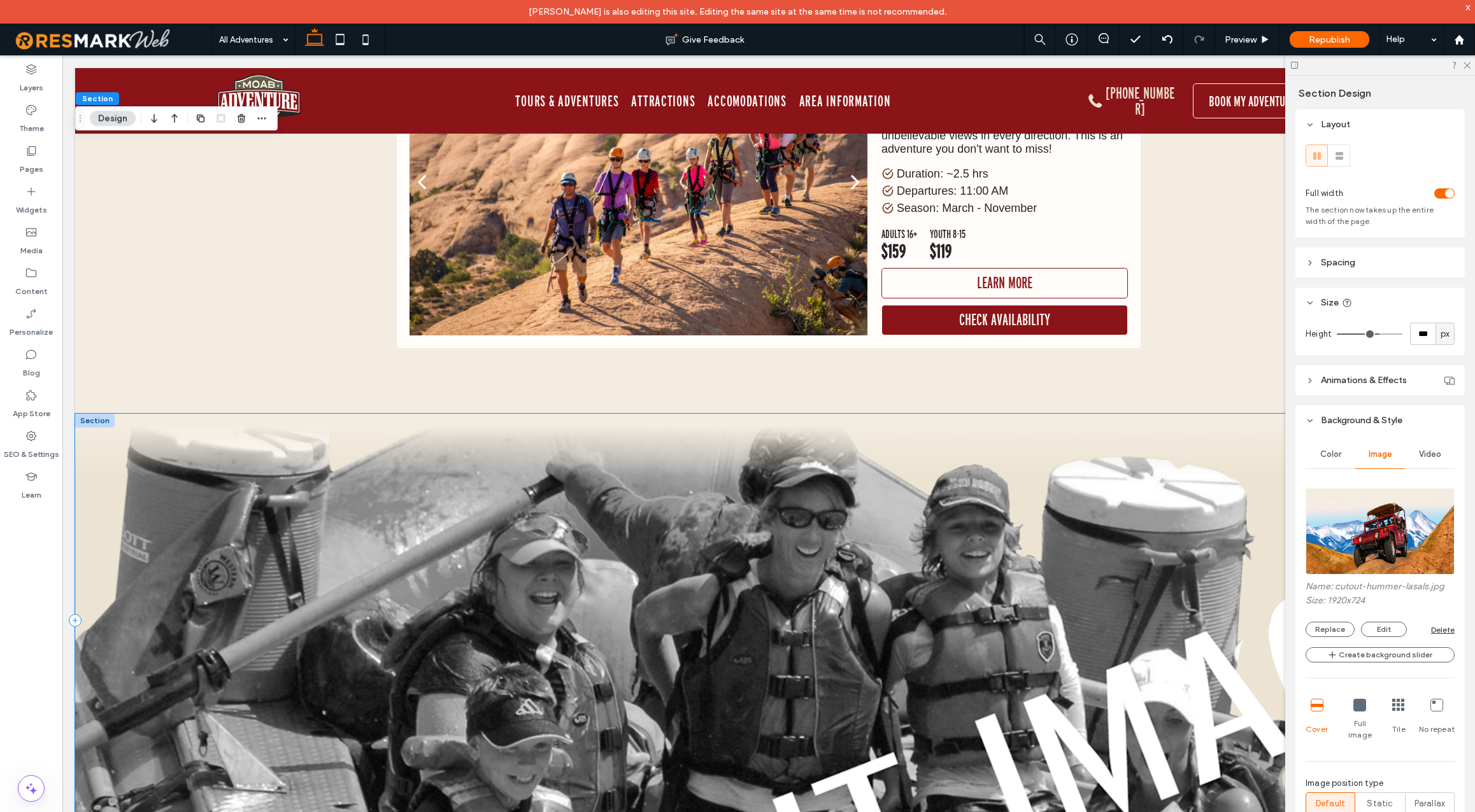
scroll to position [8059, 0]
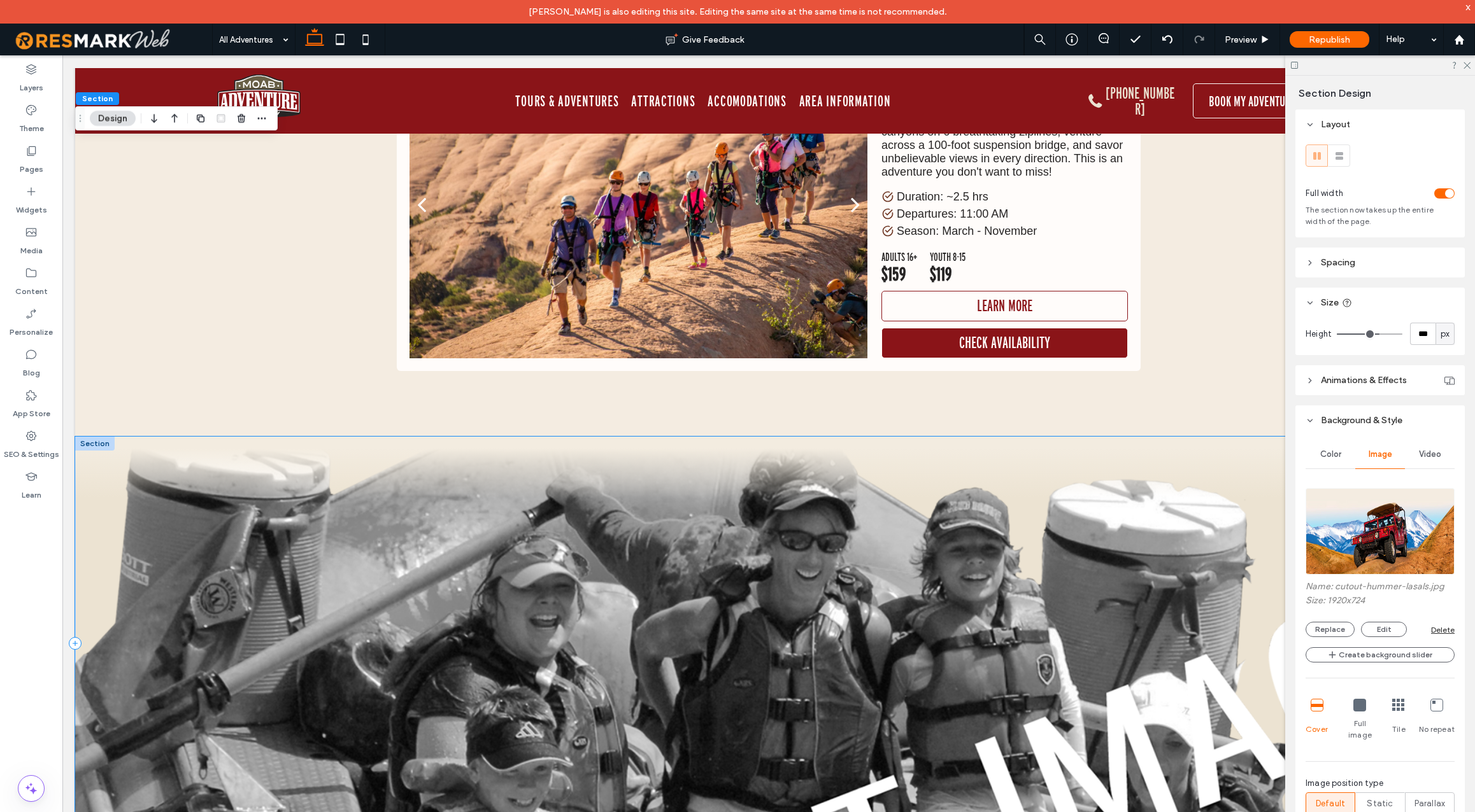
click at [393, 470] on div at bounding box center [769, 644] width 1388 height 414
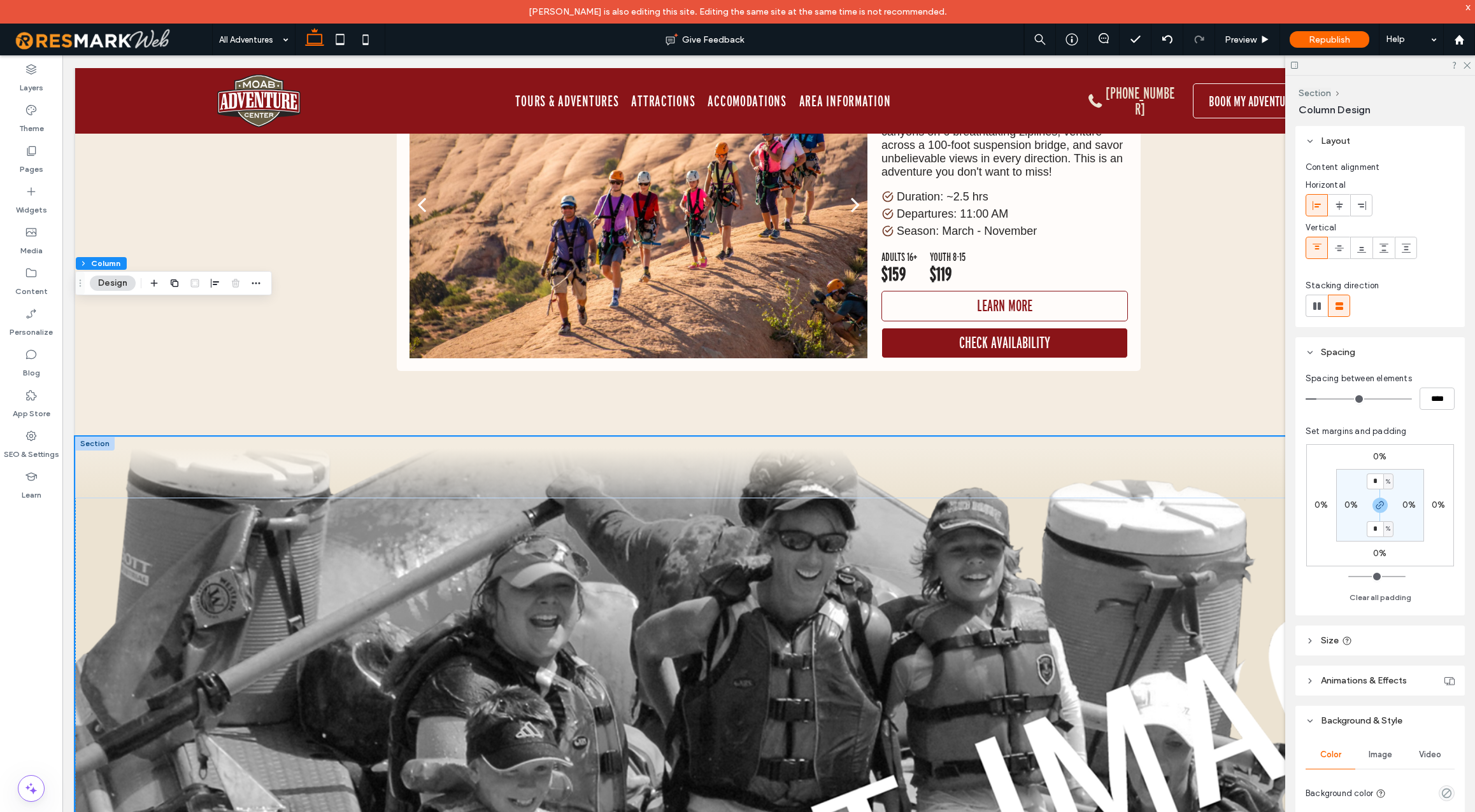
click at [93, 437] on div at bounding box center [95, 444] width 39 height 14
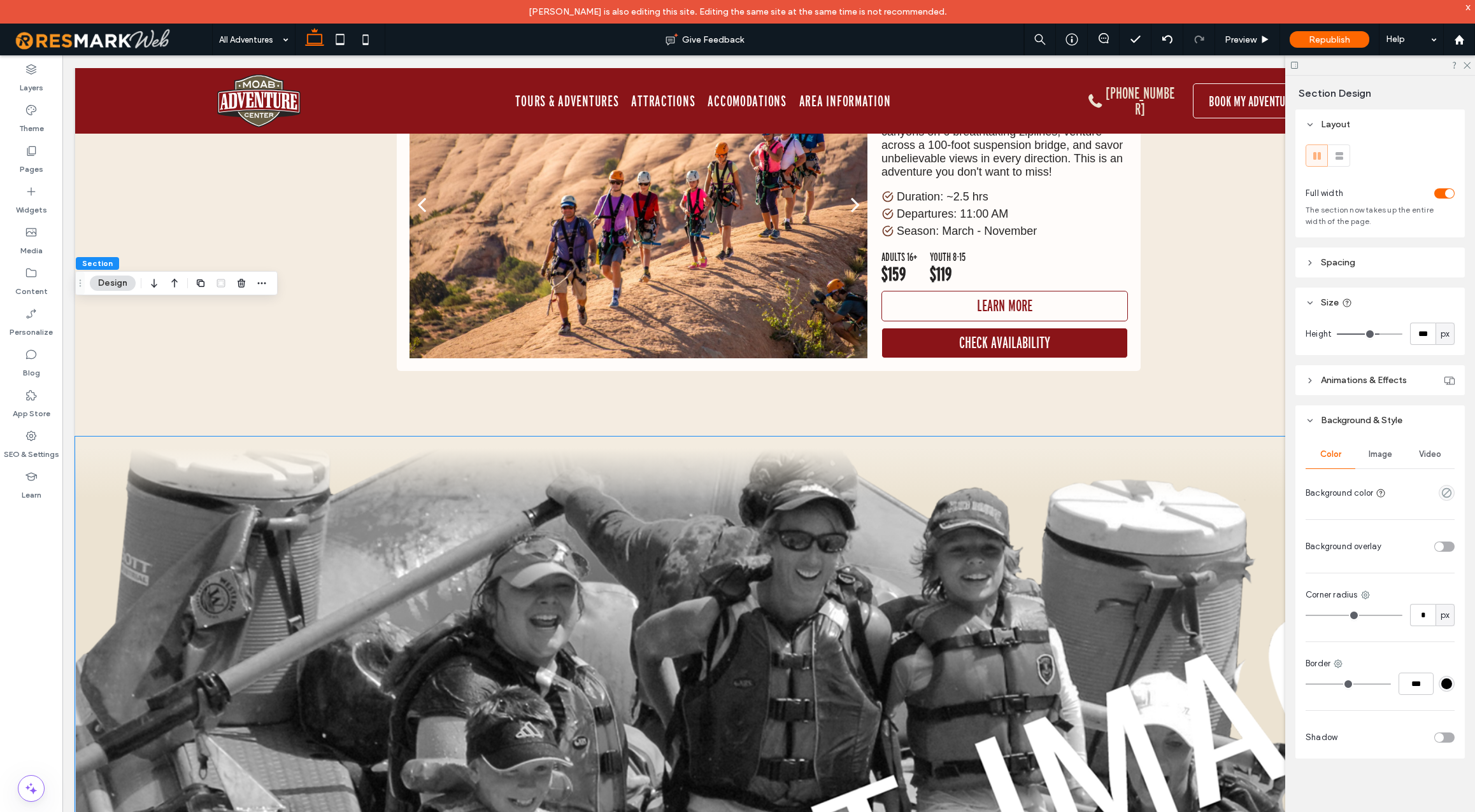
click at [1379, 453] on span "Image" at bounding box center [1380, 455] width 24 height 10
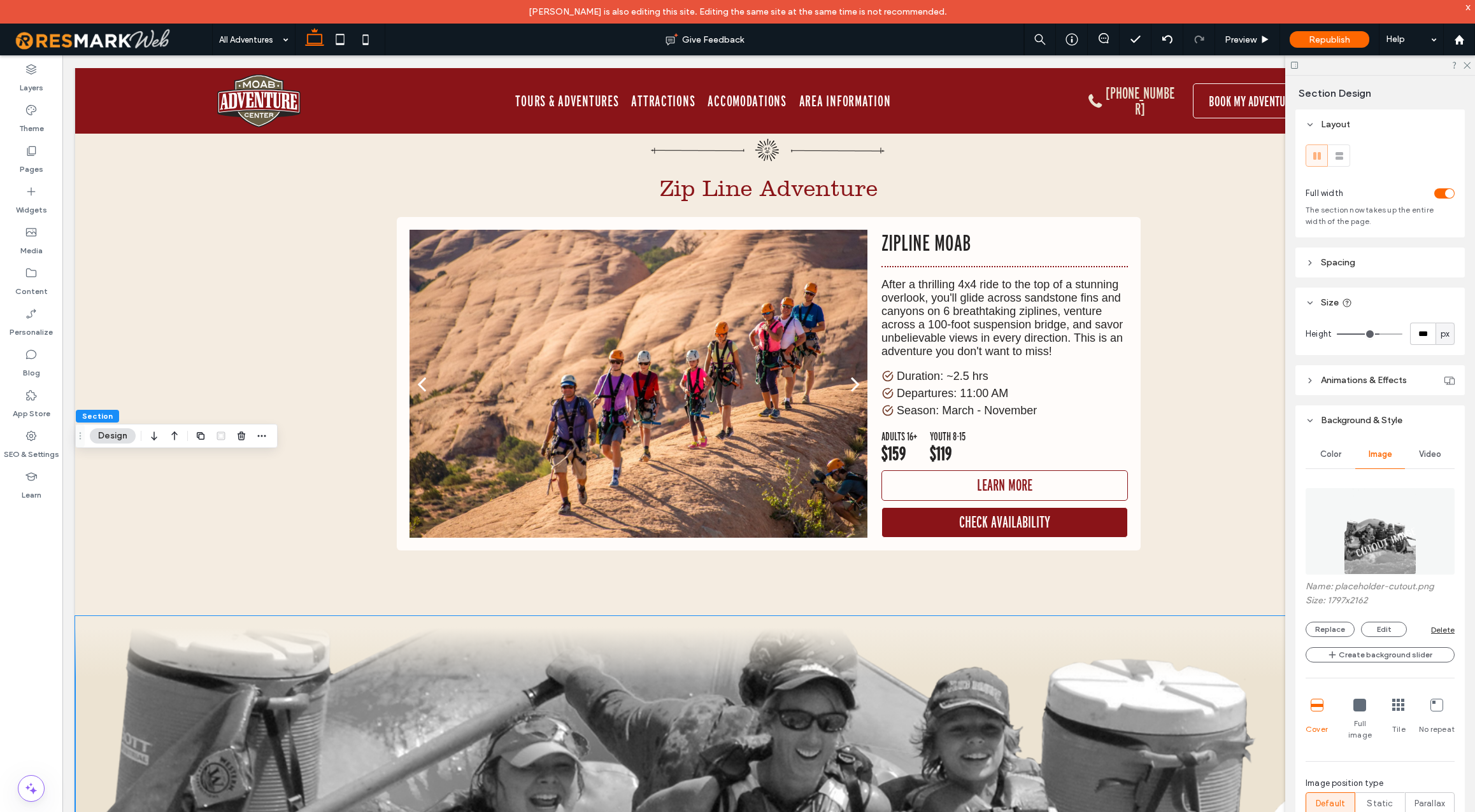
scroll to position [7867, 0]
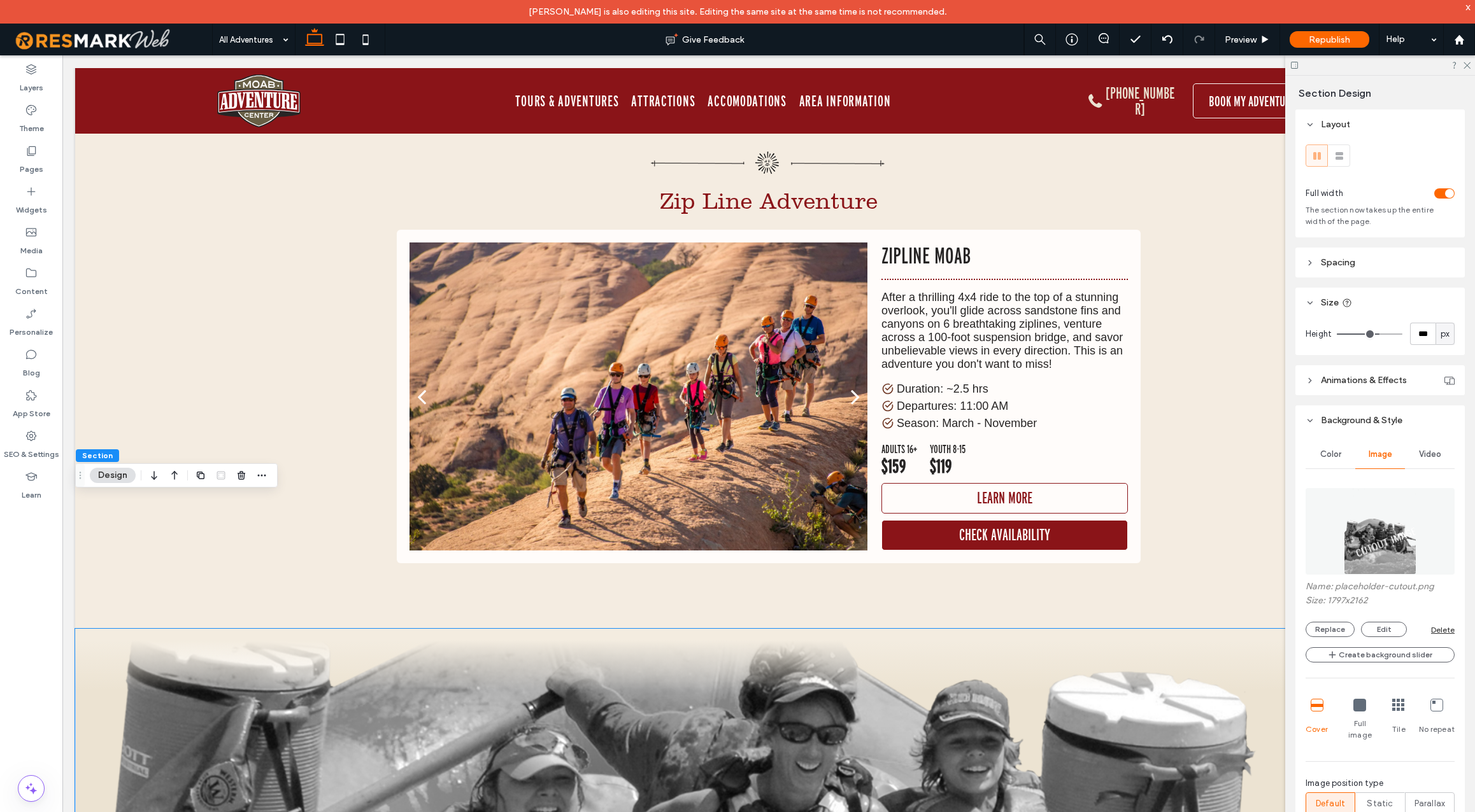
click at [1363, 548] on img at bounding box center [1380, 531] width 72 height 87
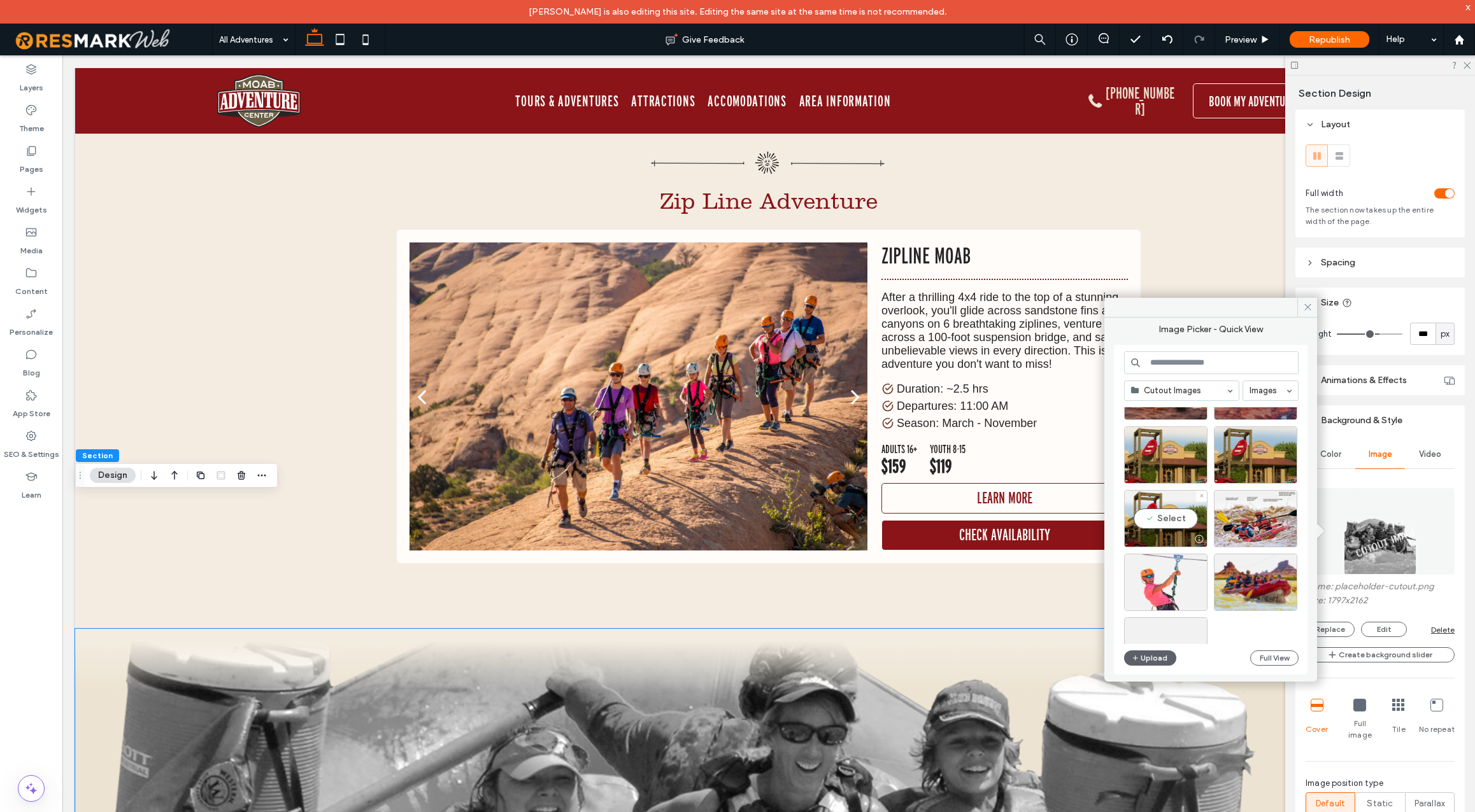
scroll to position [654, 0]
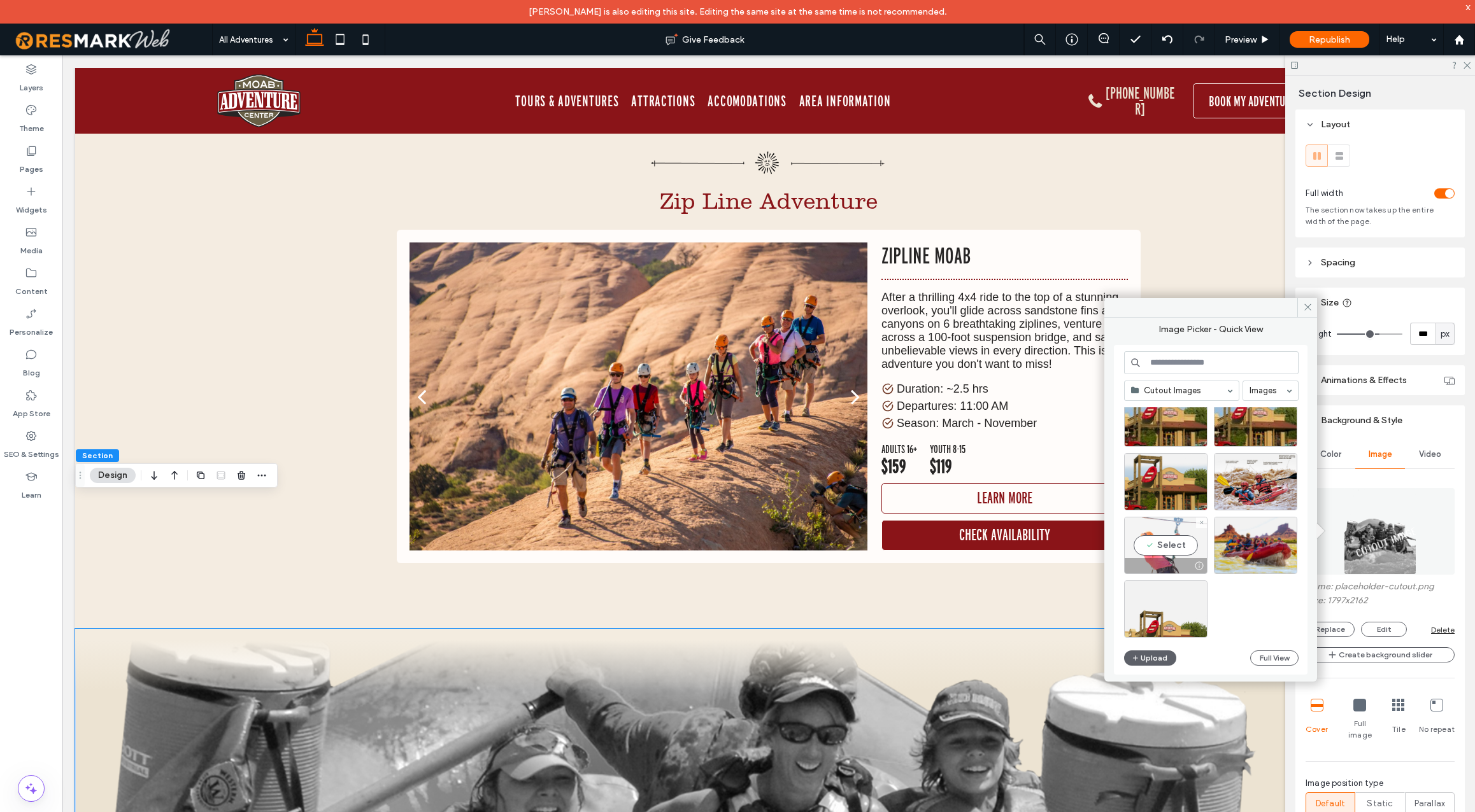
click at [1171, 548] on div "Select" at bounding box center [1166, 545] width 84 height 57
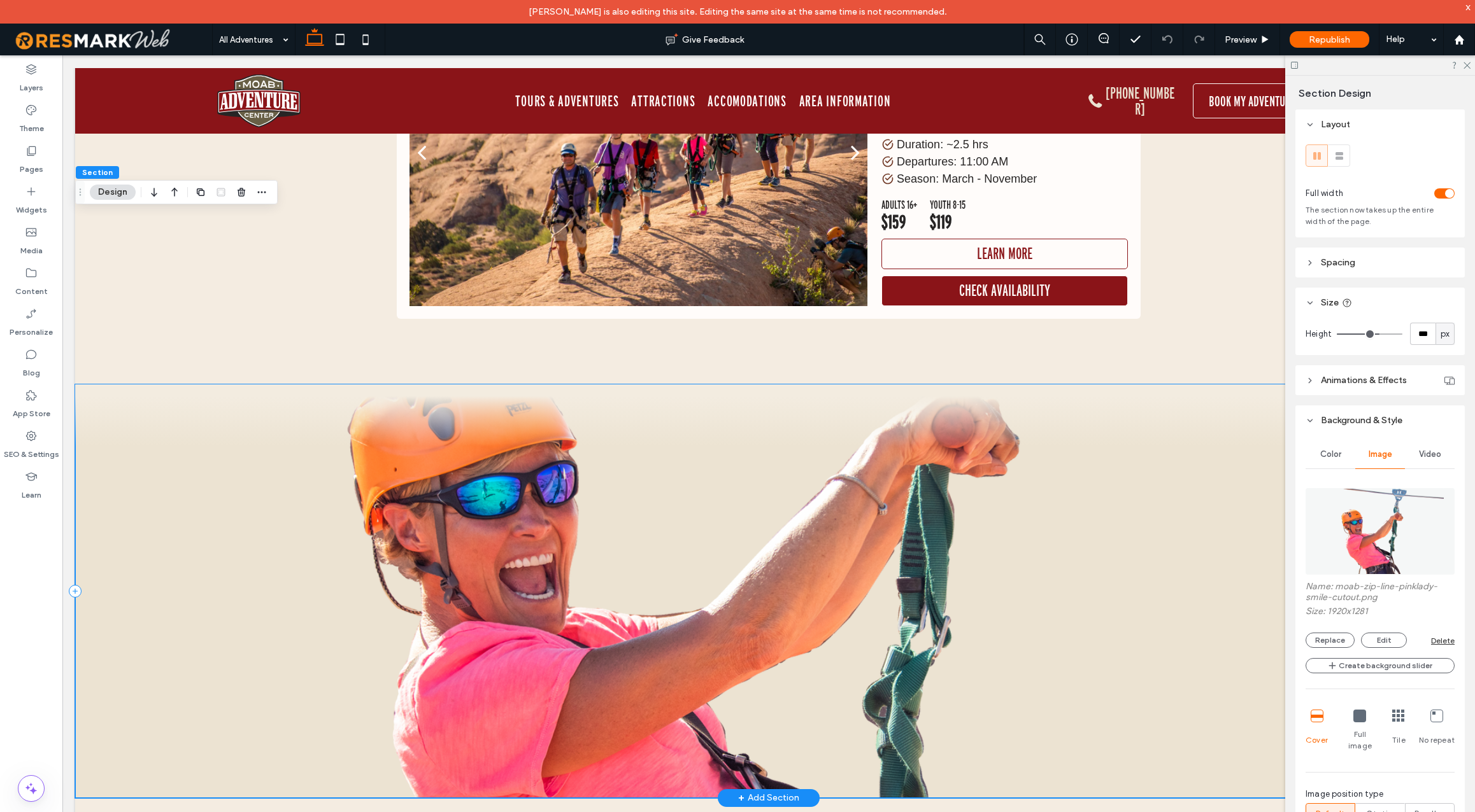
scroll to position [8101, 0]
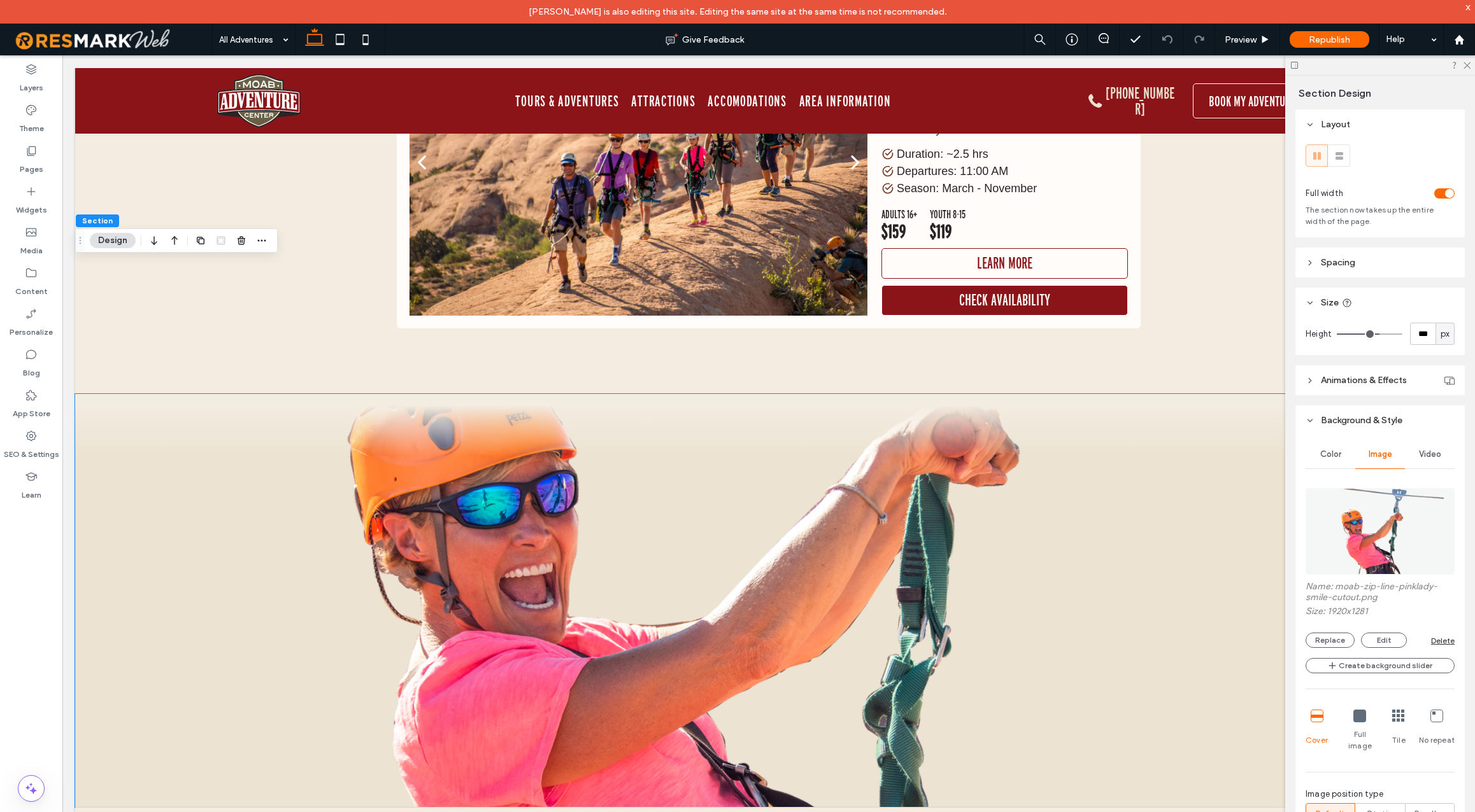
click at [1350, 546] on img at bounding box center [1380, 531] width 129 height 87
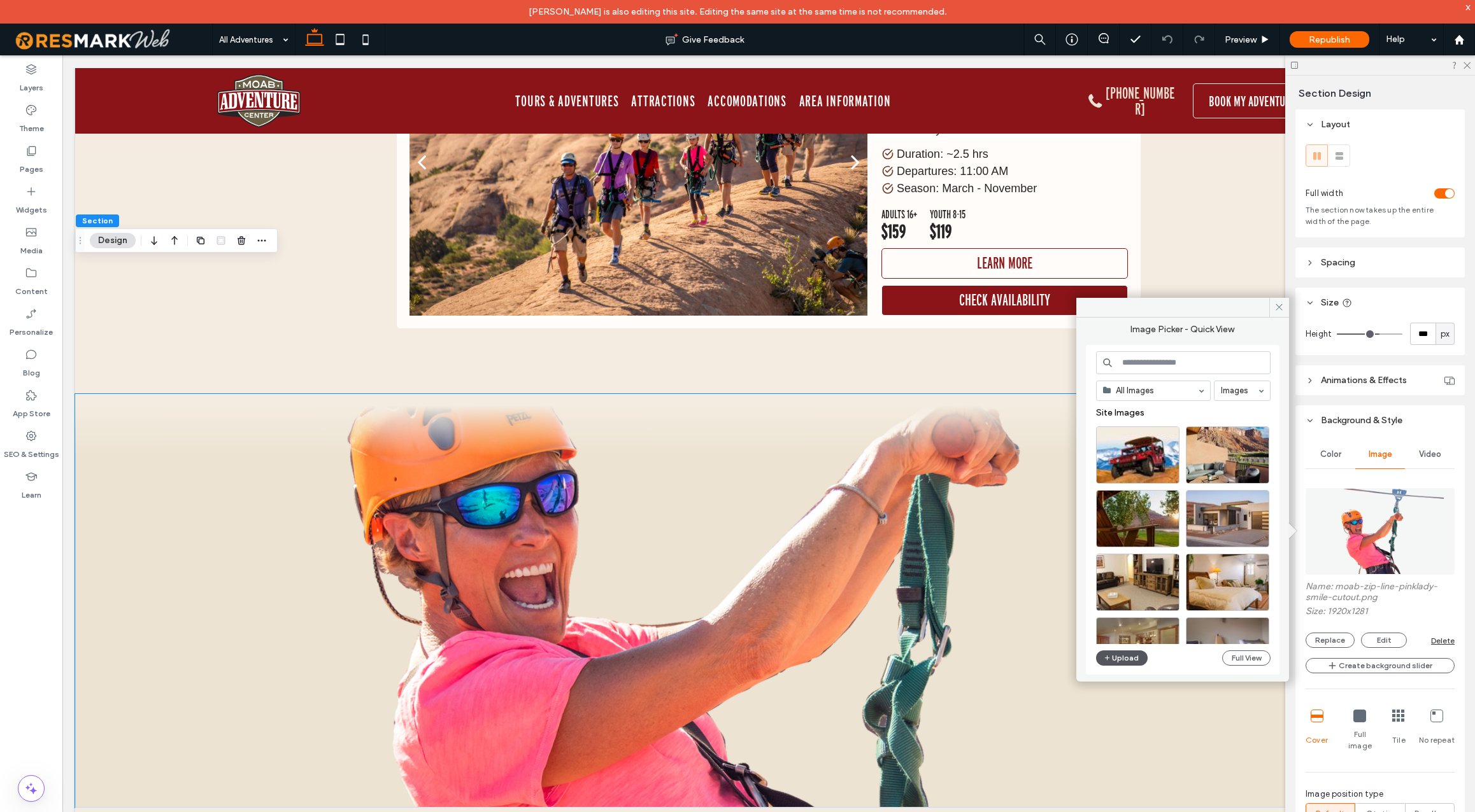
click at [1121, 657] on button "Upload" at bounding box center [1122, 658] width 52 height 15
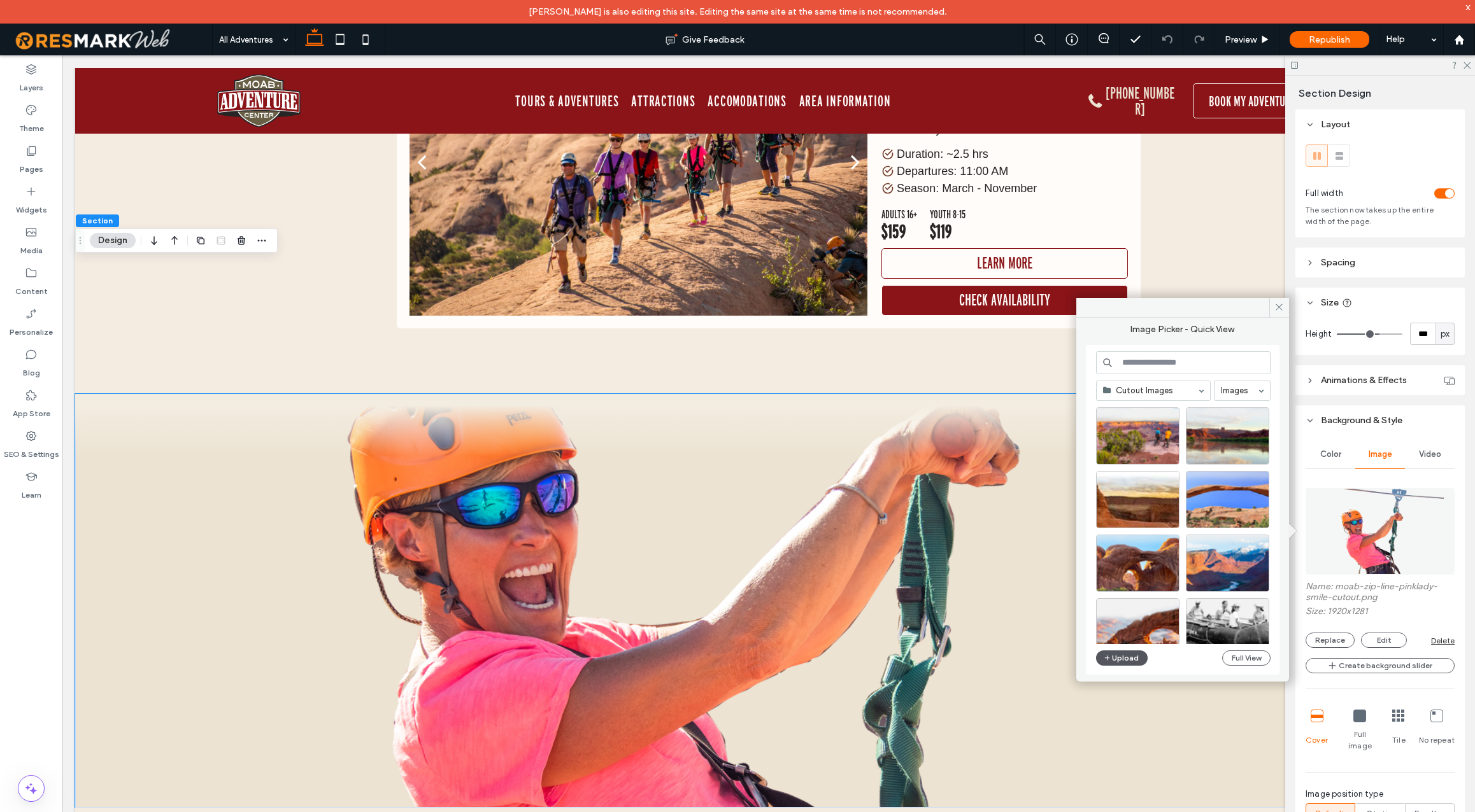
click at [1126, 658] on button "Upload" at bounding box center [1122, 658] width 52 height 15
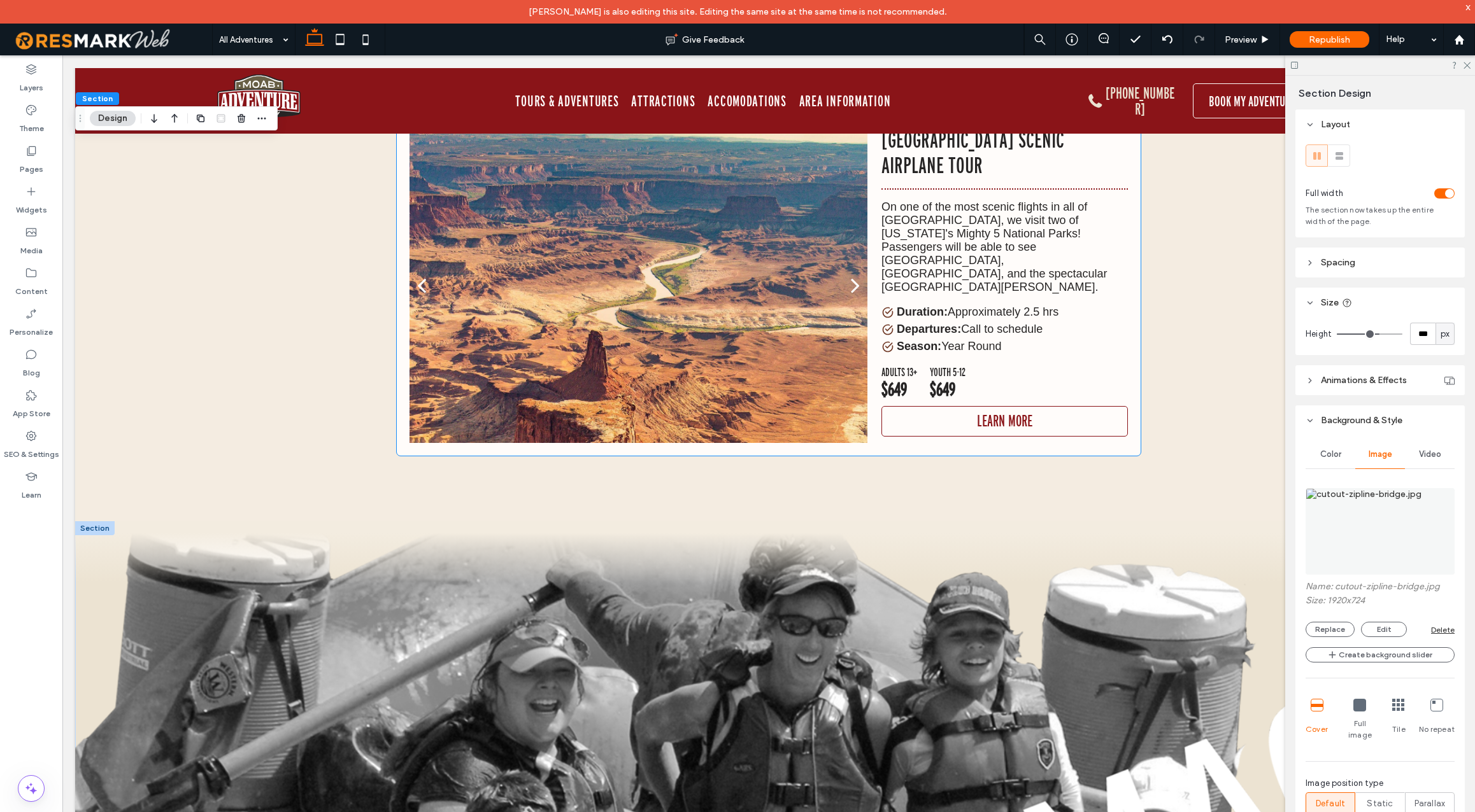
scroll to position [9984, 0]
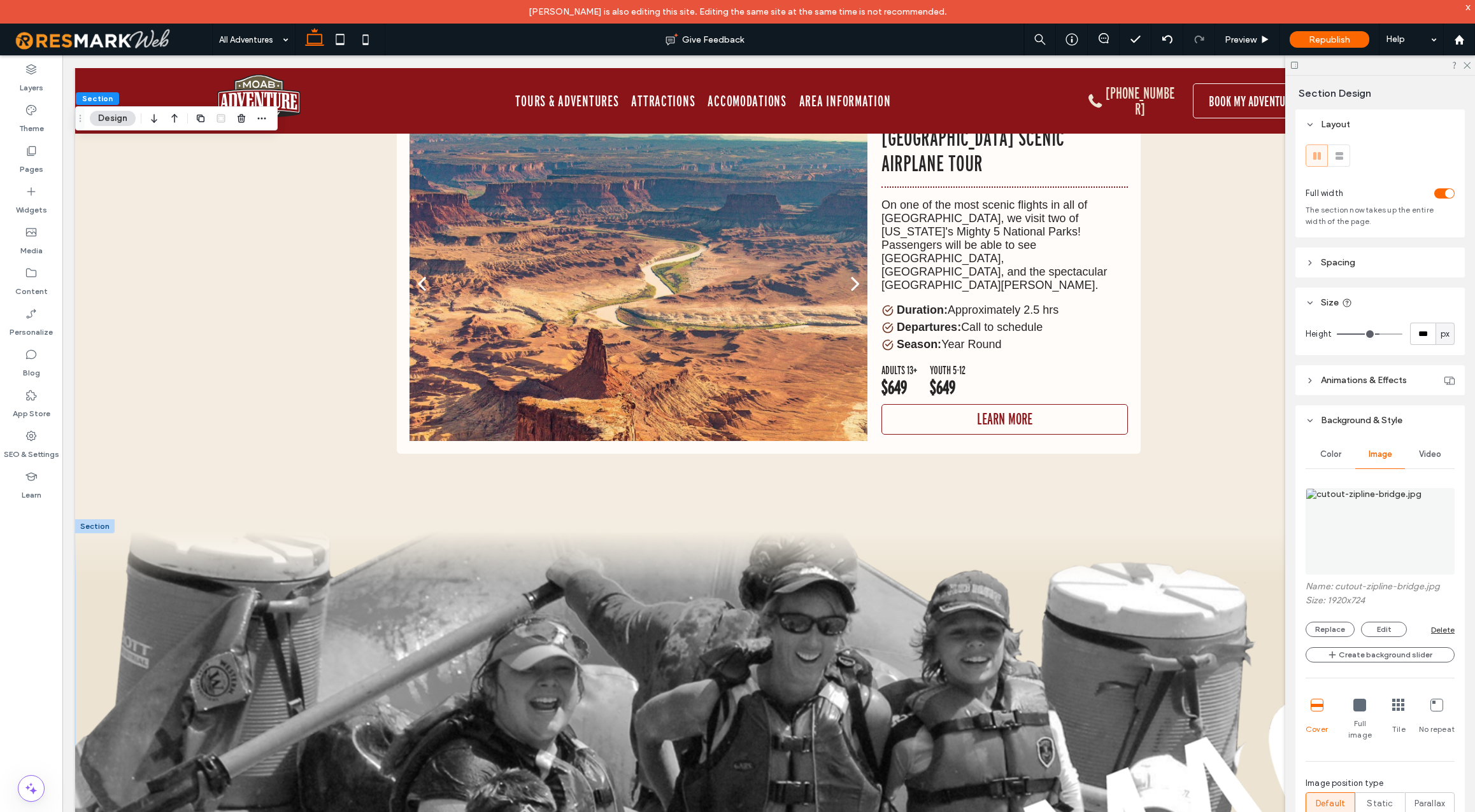
click at [99, 519] on div at bounding box center [95, 527] width 39 height 14
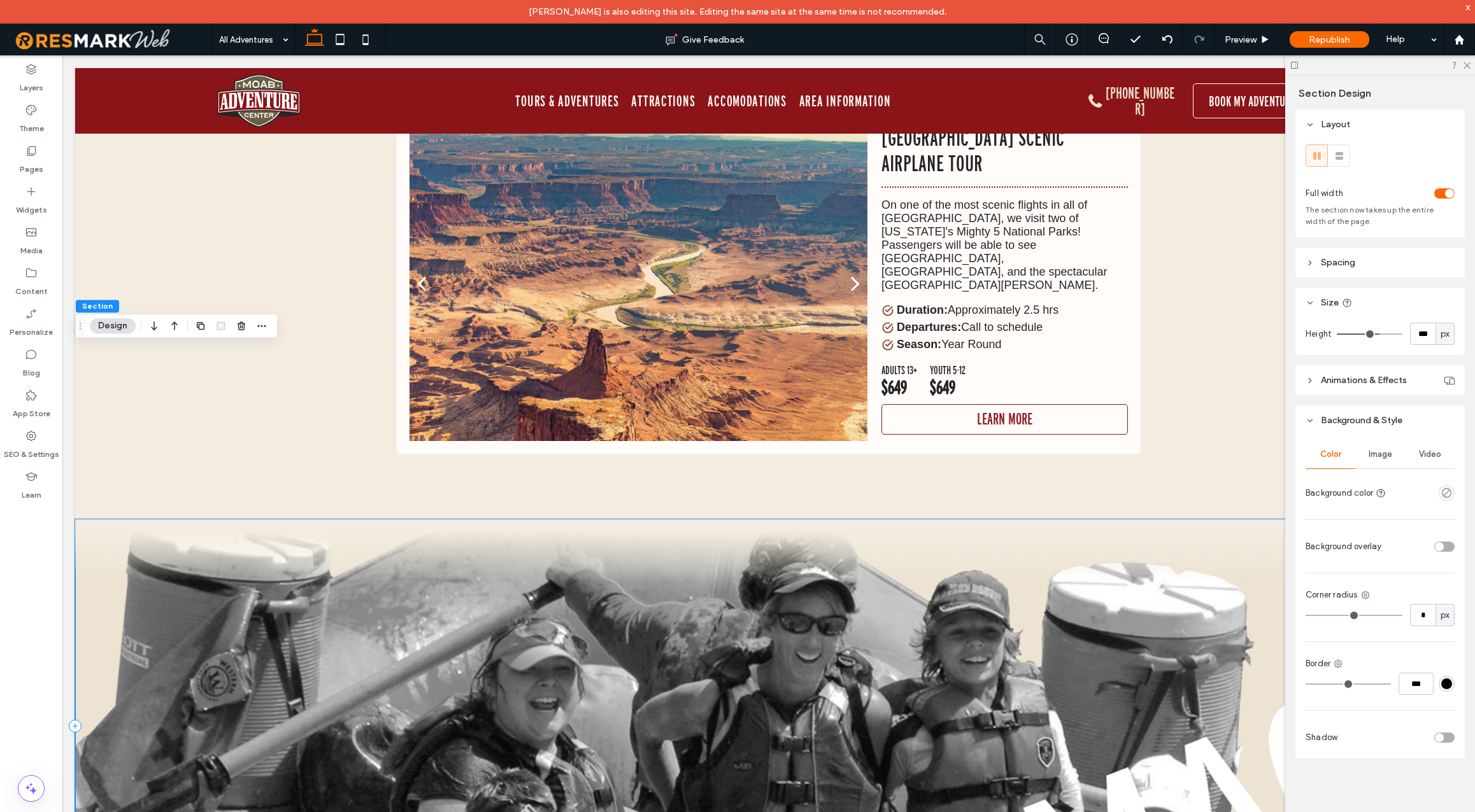
click at [1155, 519] on div at bounding box center [769, 726] width 1388 height 414
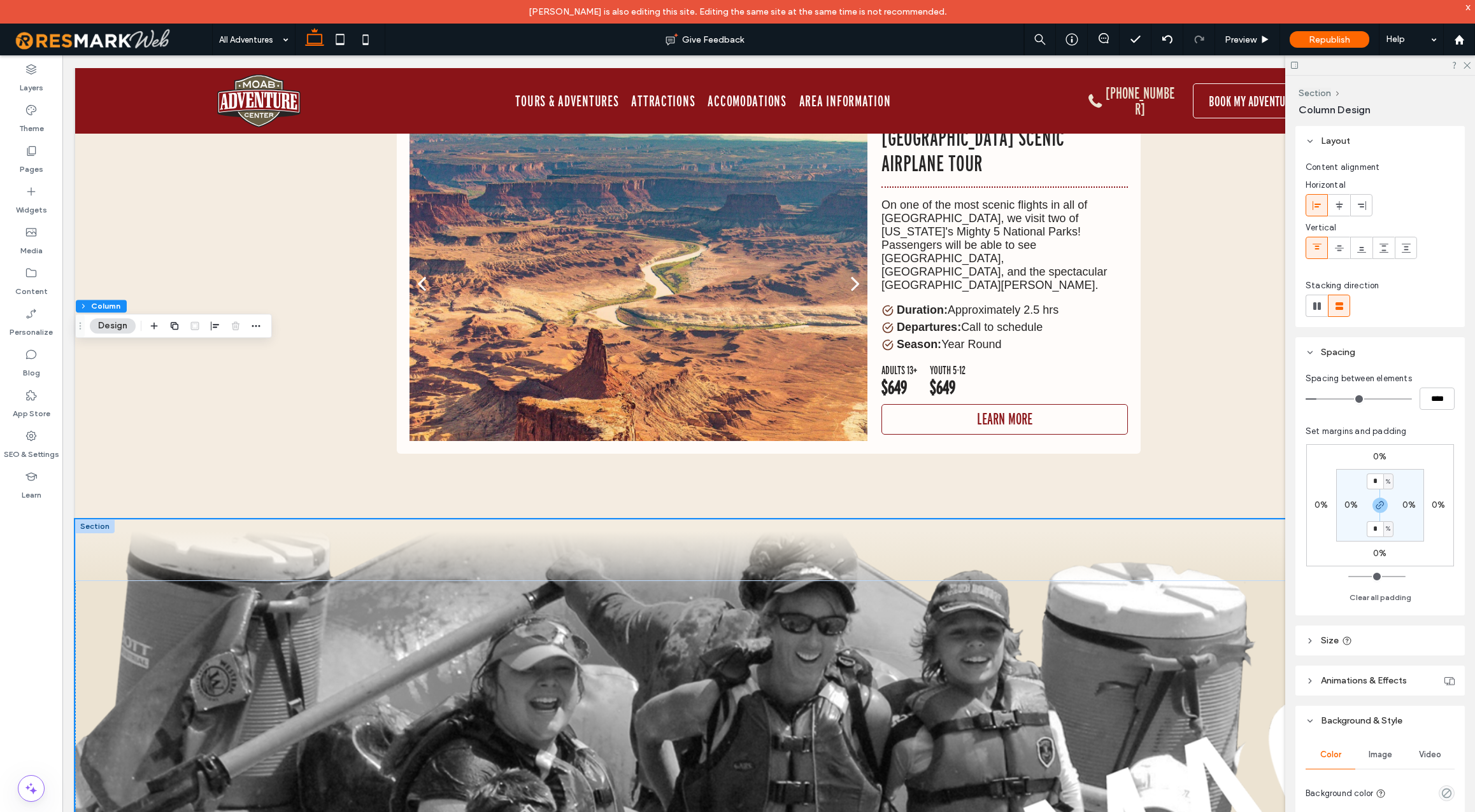
click at [94, 519] on div at bounding box center [95, 527] width 39 height 14
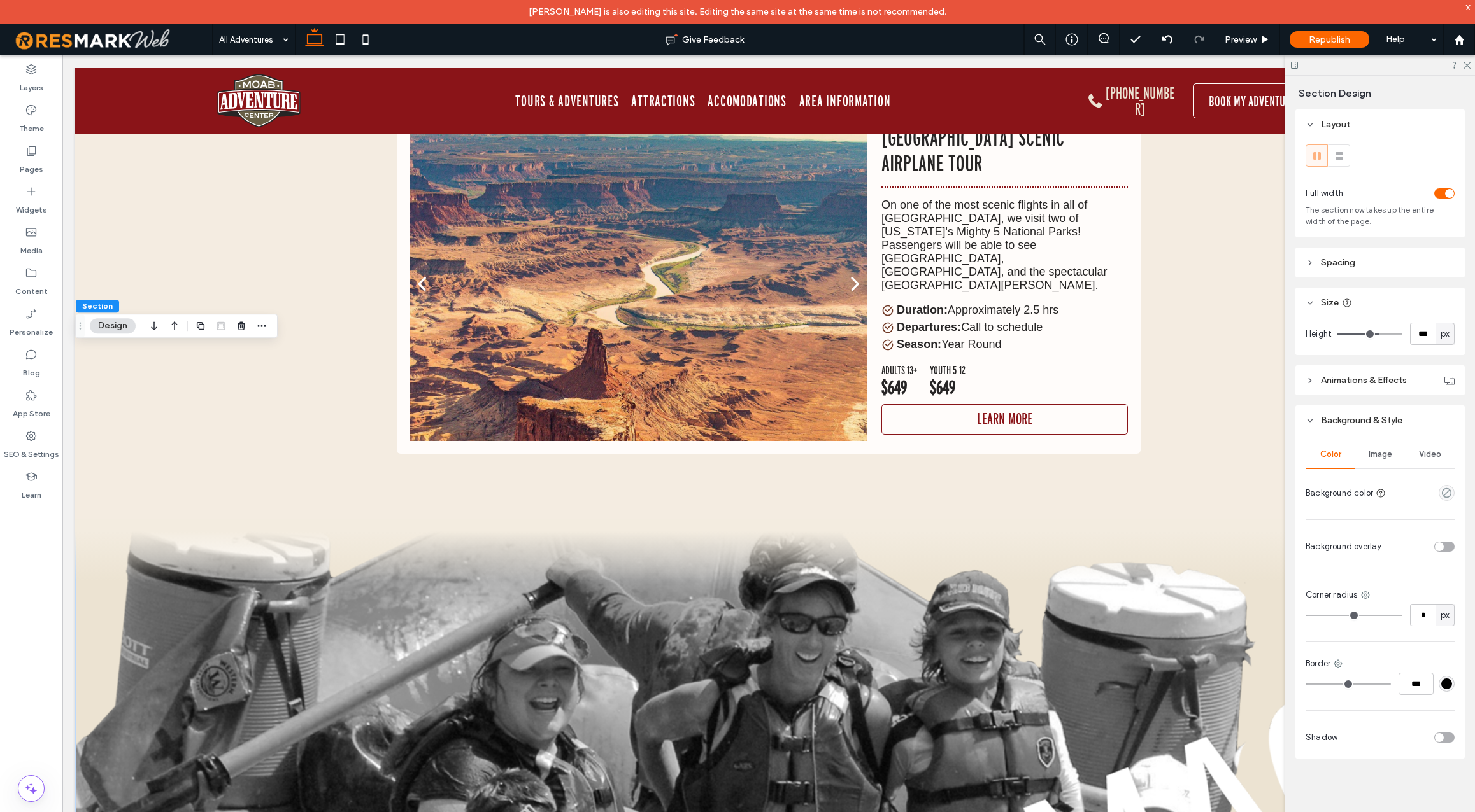
click at [1383, 455] on span "Image" at bounding box center [1380, 455] width 24 height 10
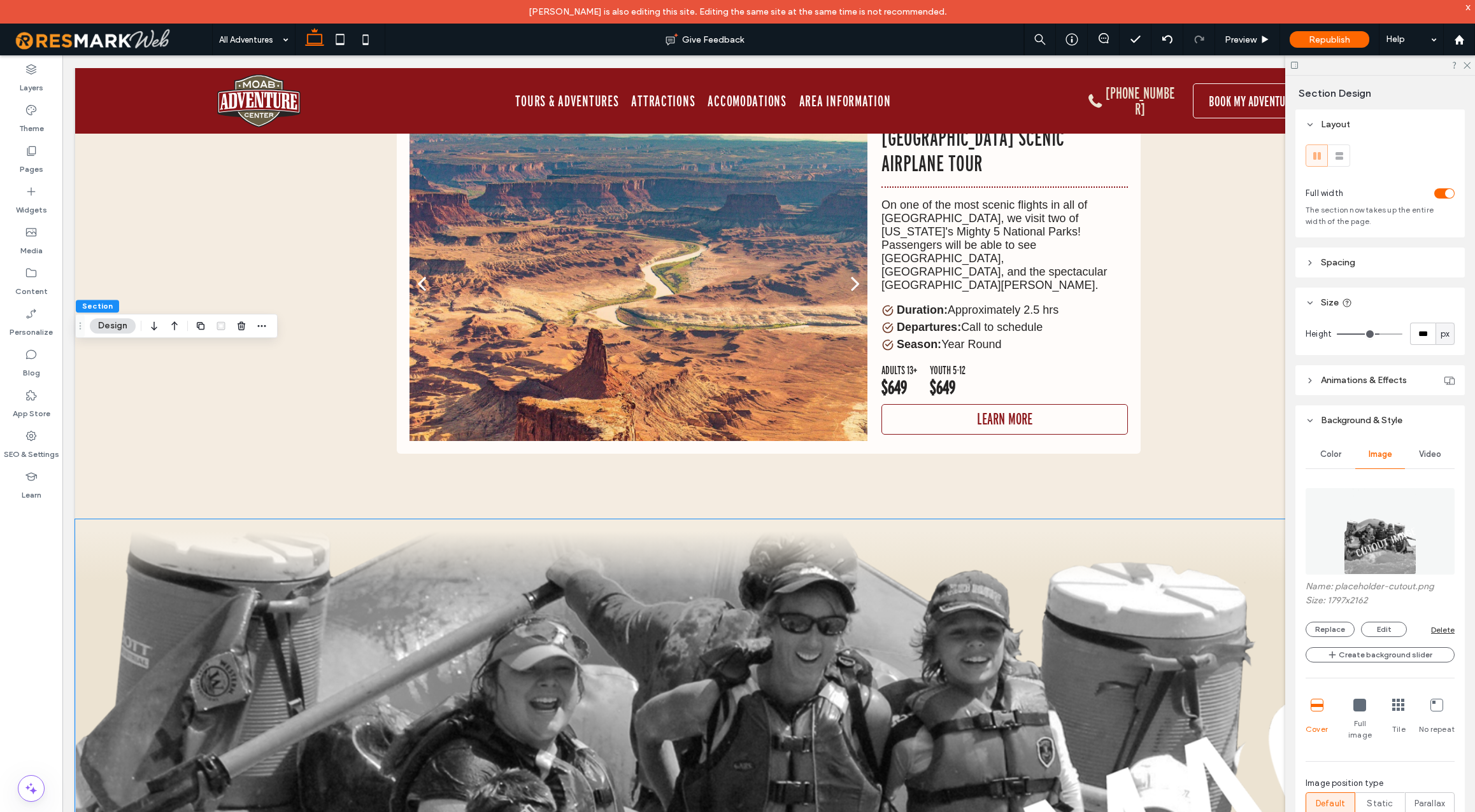
click at [1368, 541] on img at bounding box center [1380, 531] width 72 height 87
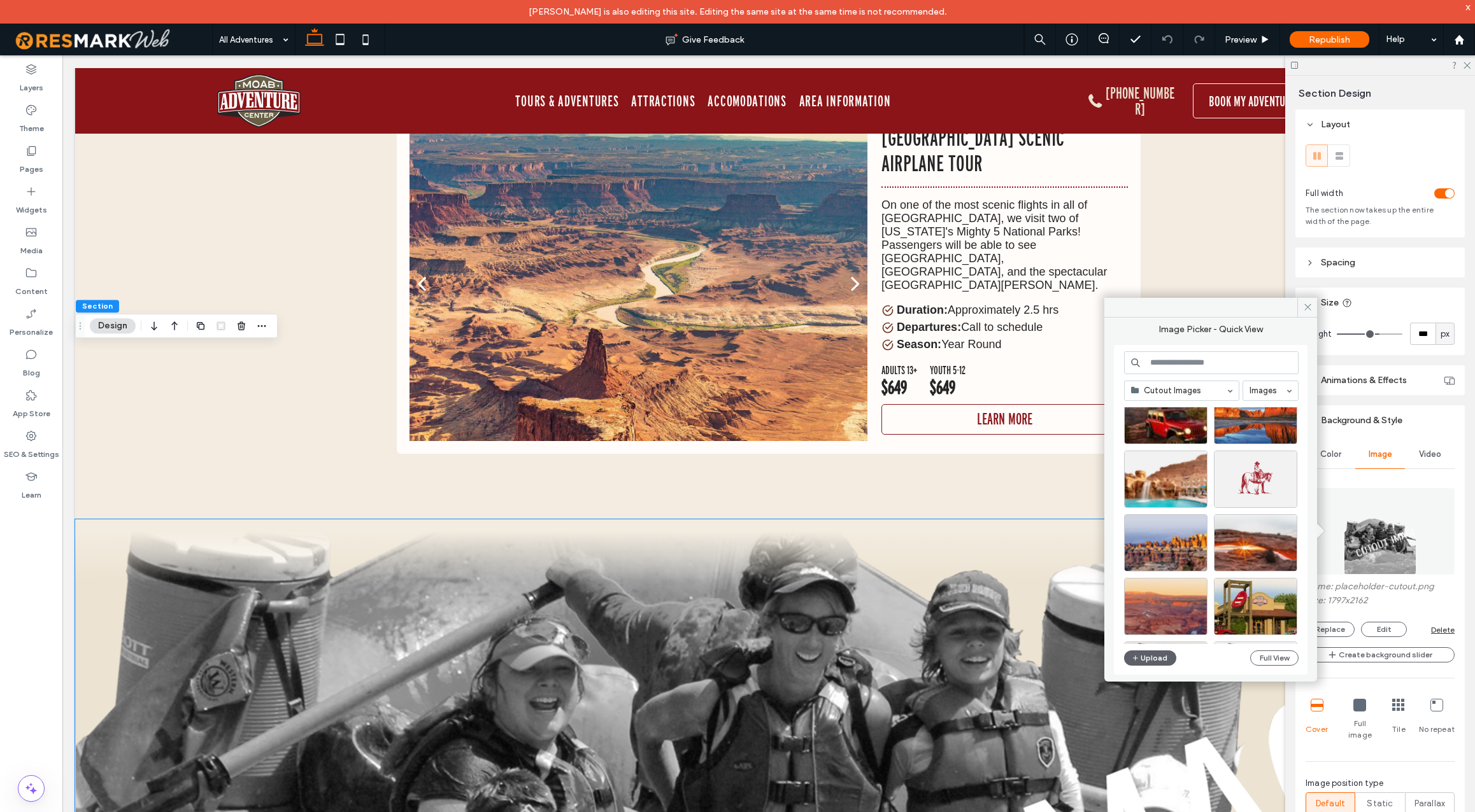
scroll to position [539, 0]
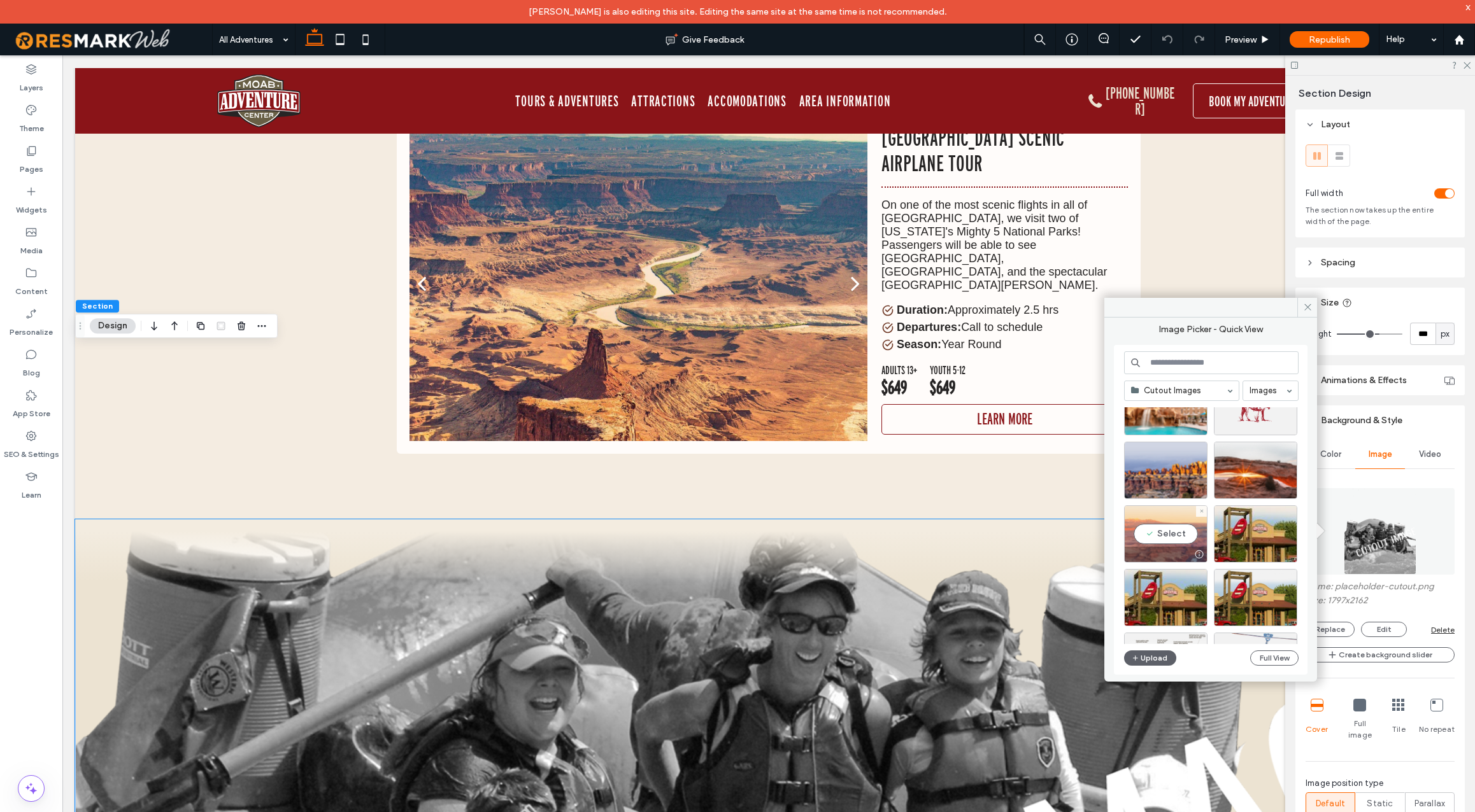
click at [1177, 537] on div "Select" at bounding box center [1166, 534] width 84 height 57
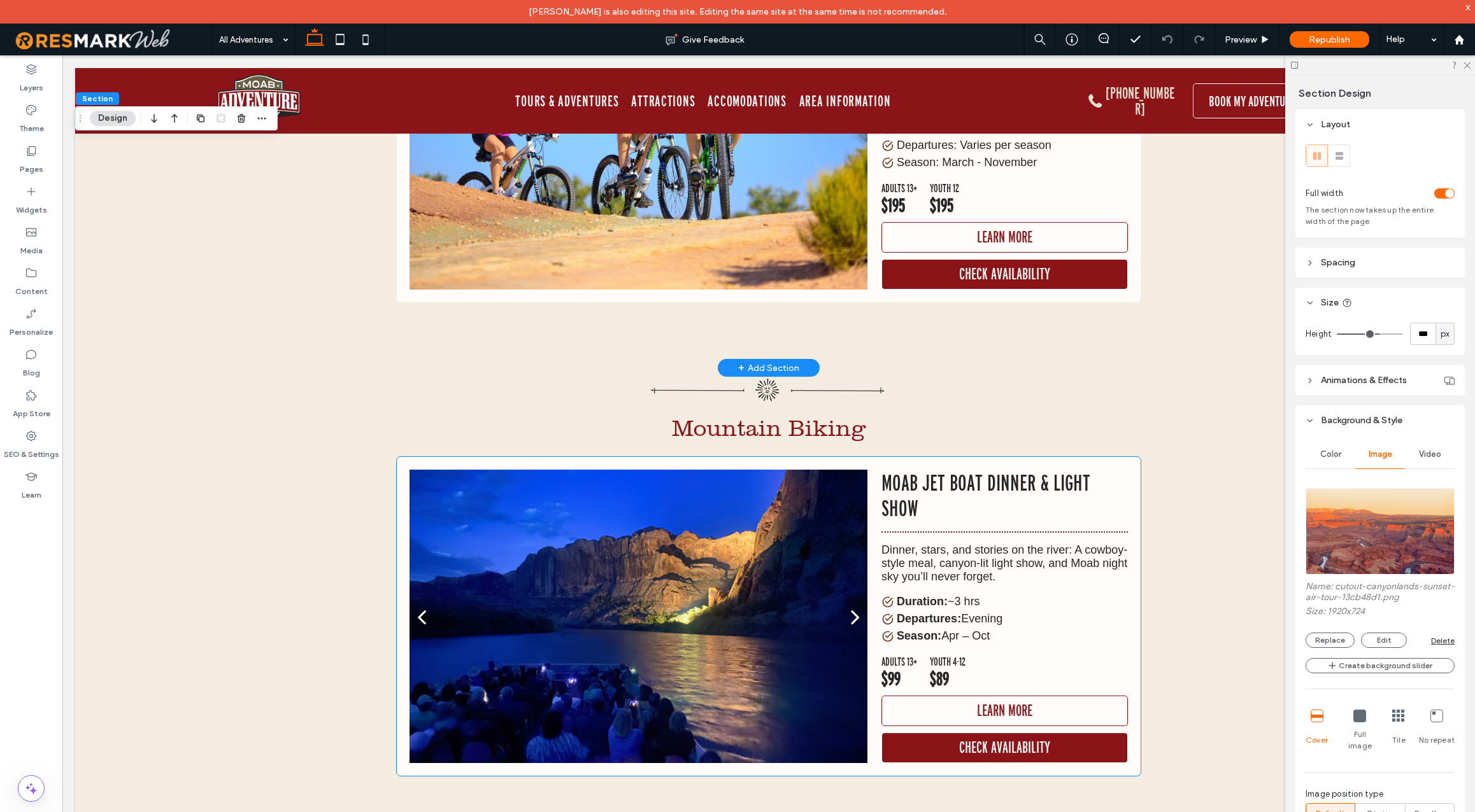
scroll to position [11832, 0]
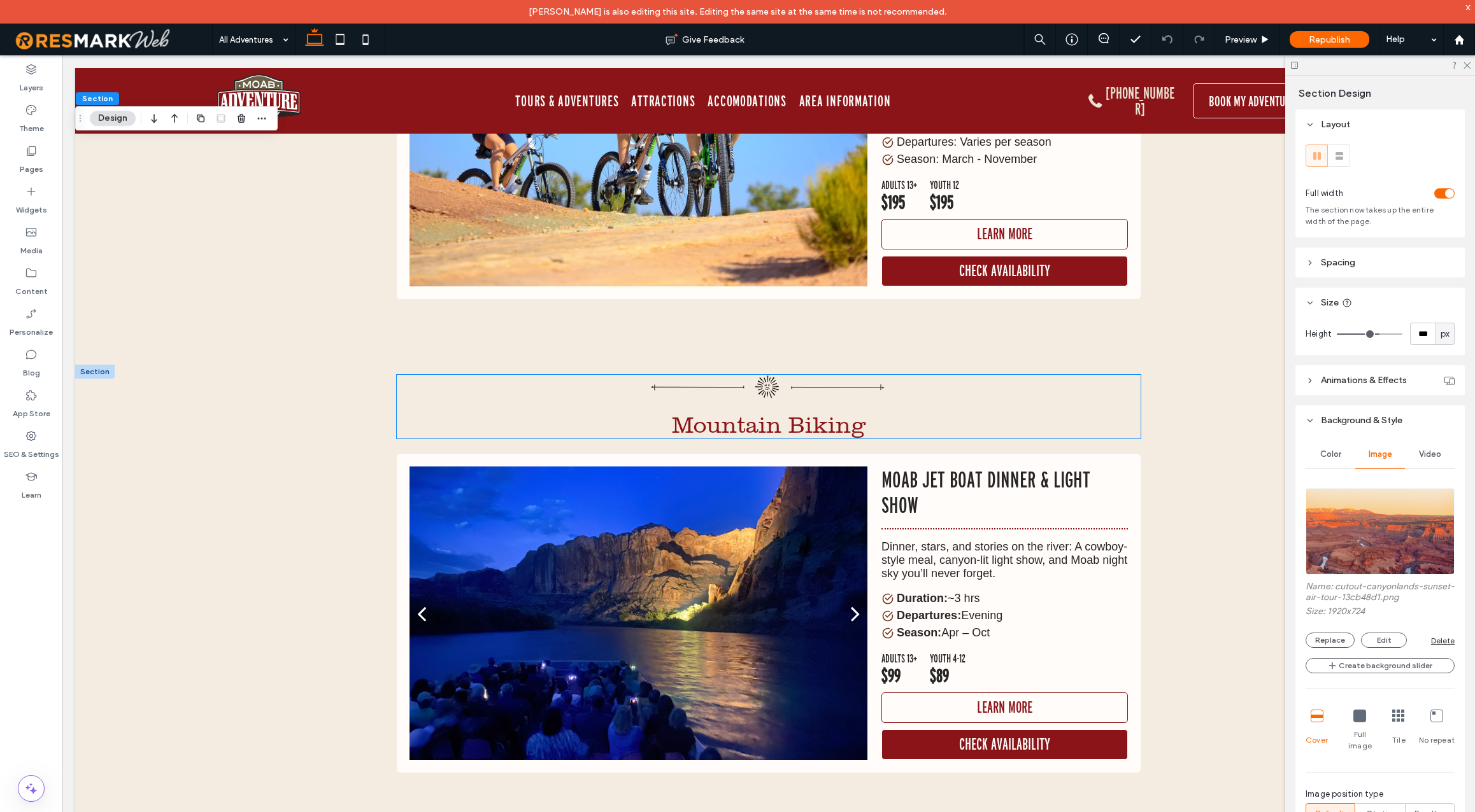
click at [773, 412] on span "Mountain Biking" at bounding box center [769, 426] width 194 height 27
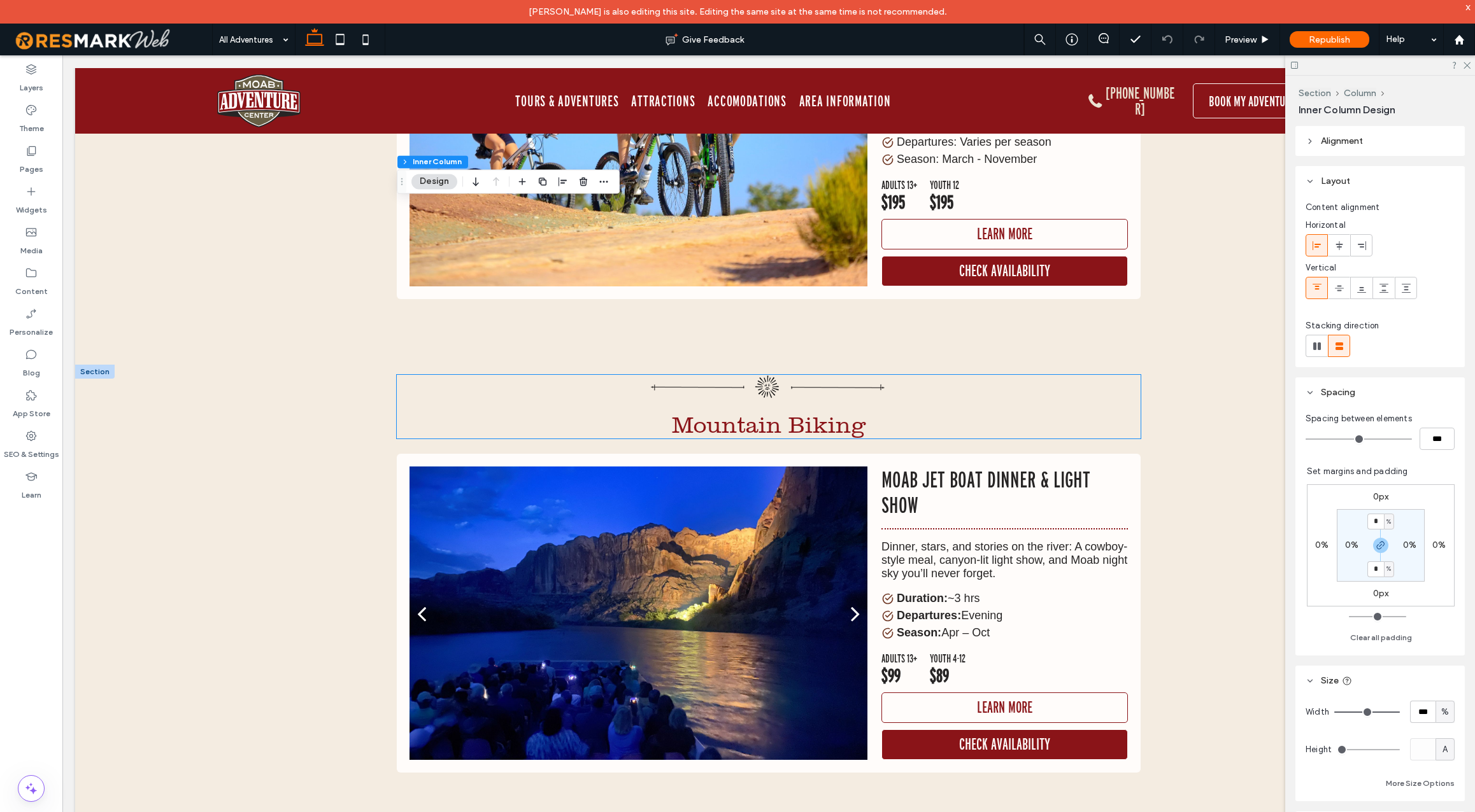
click at [773, 412] on span "Mountain Biking" at bounding box center [769, 426] width 194 height 27
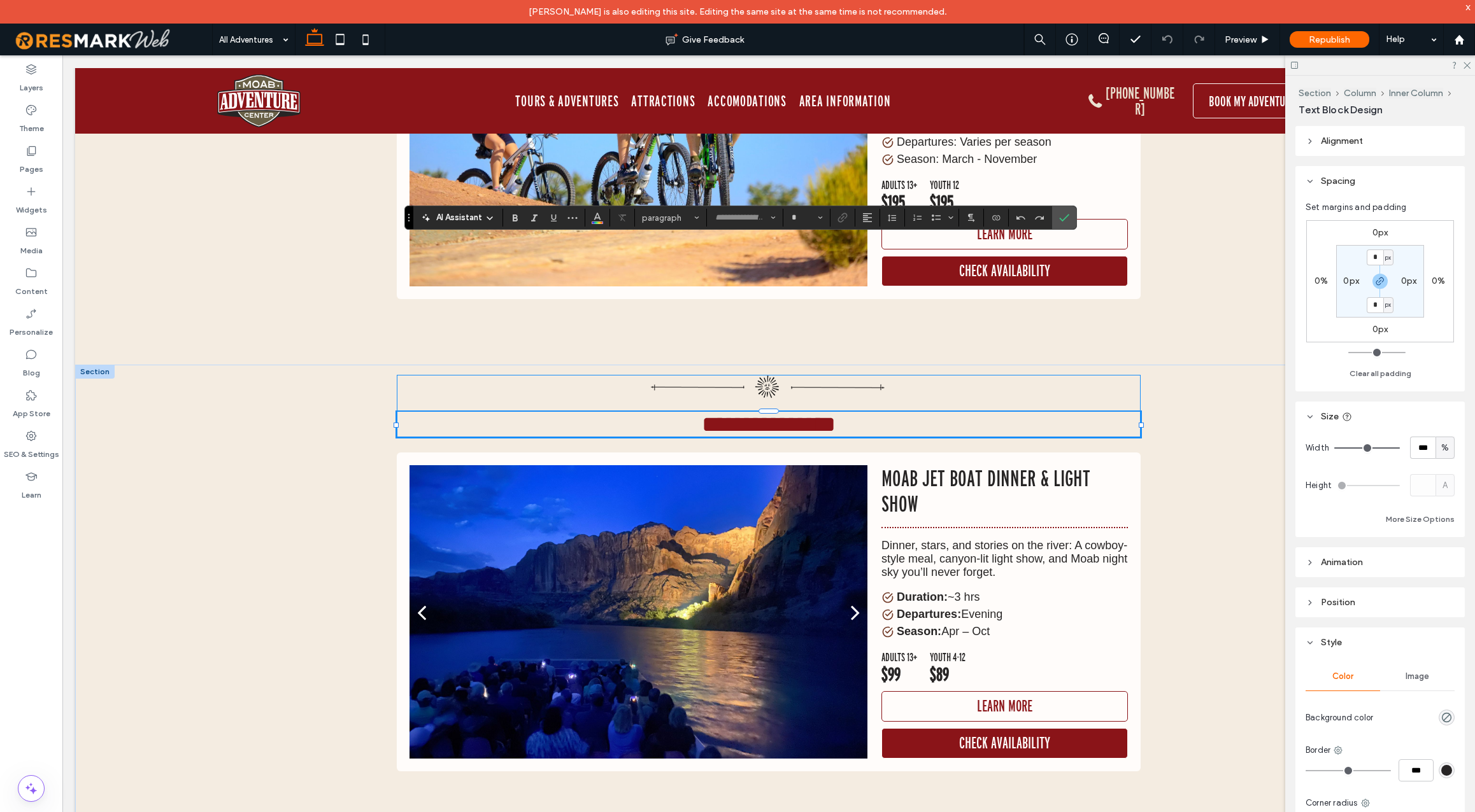
type input "*********"
type input "**"
click at [788, 413] on span "**********" at bounding box center [769, 425] width 134 height 23
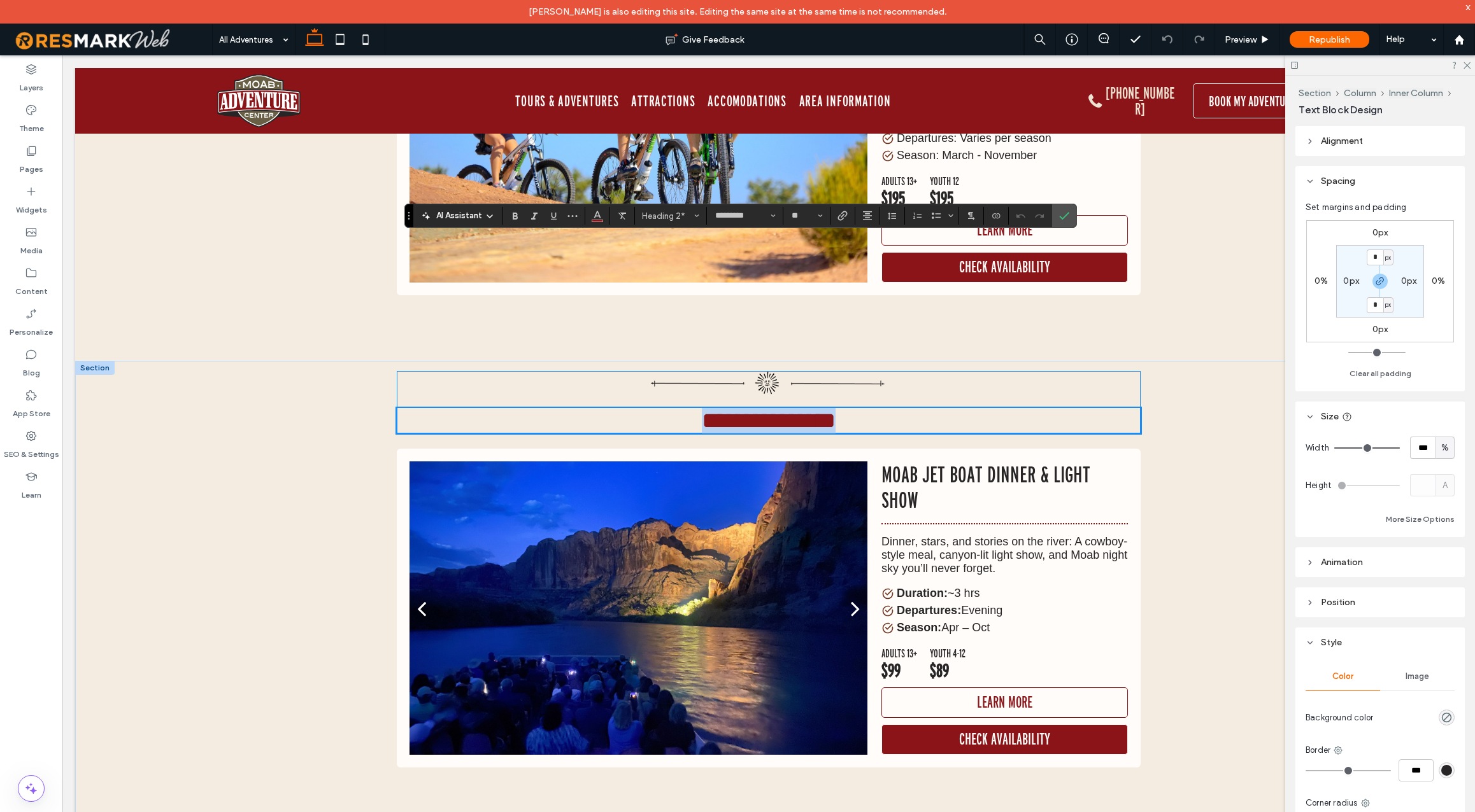
scroll to position [11837, 0]
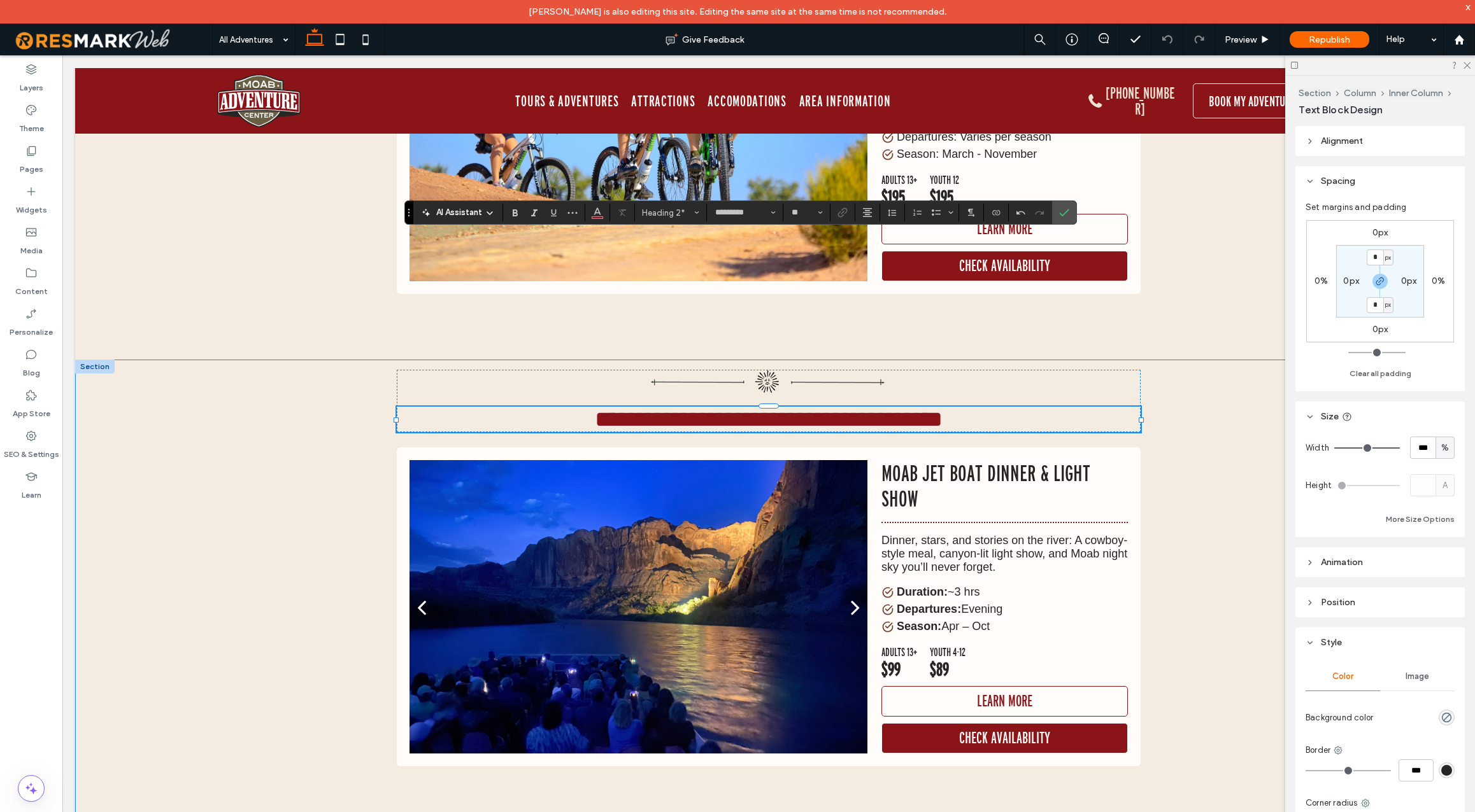
click at [302, 359] on div "**********" at bounding box center [769, 595] width 1388 height 473
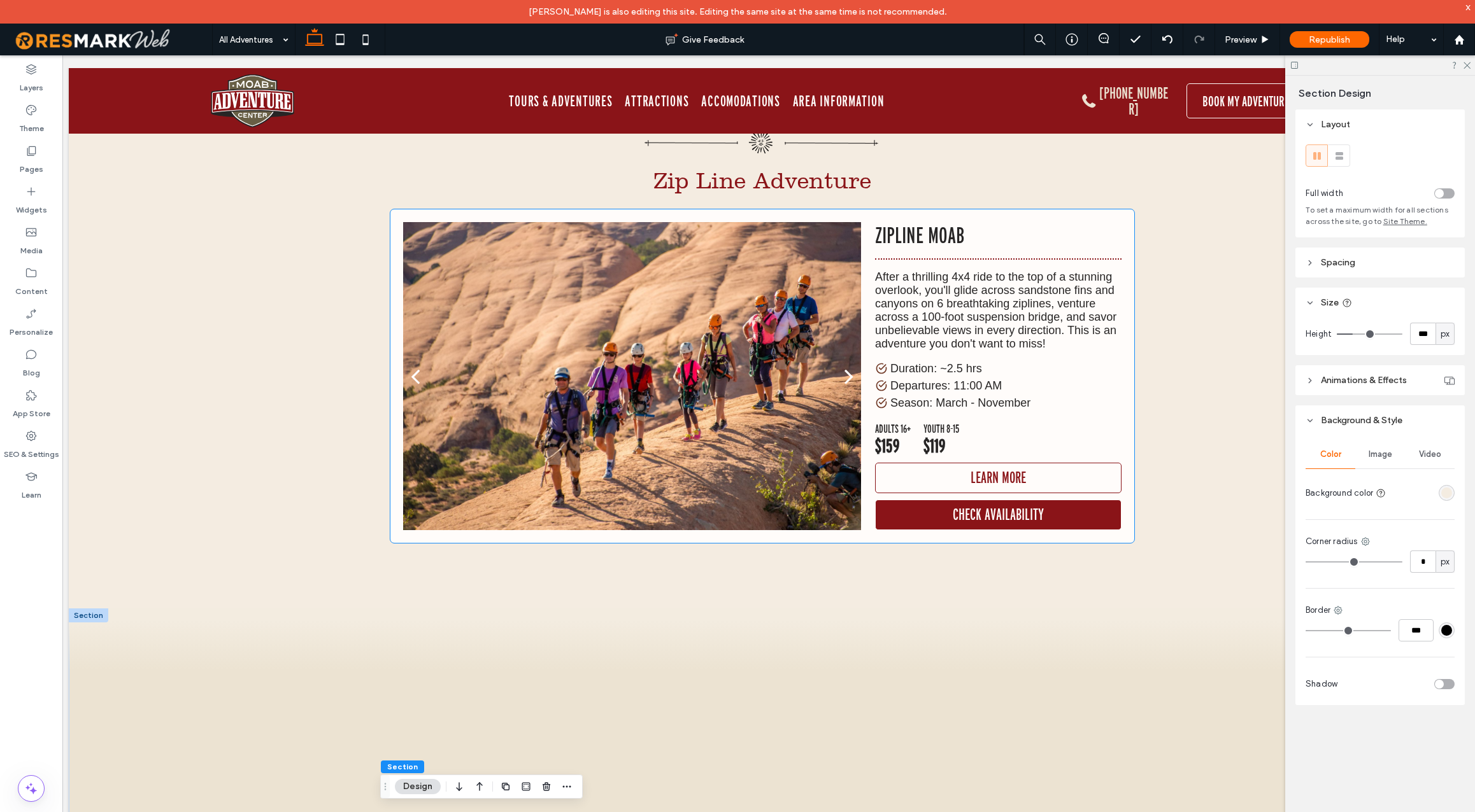
scroll to position [7941, 0]
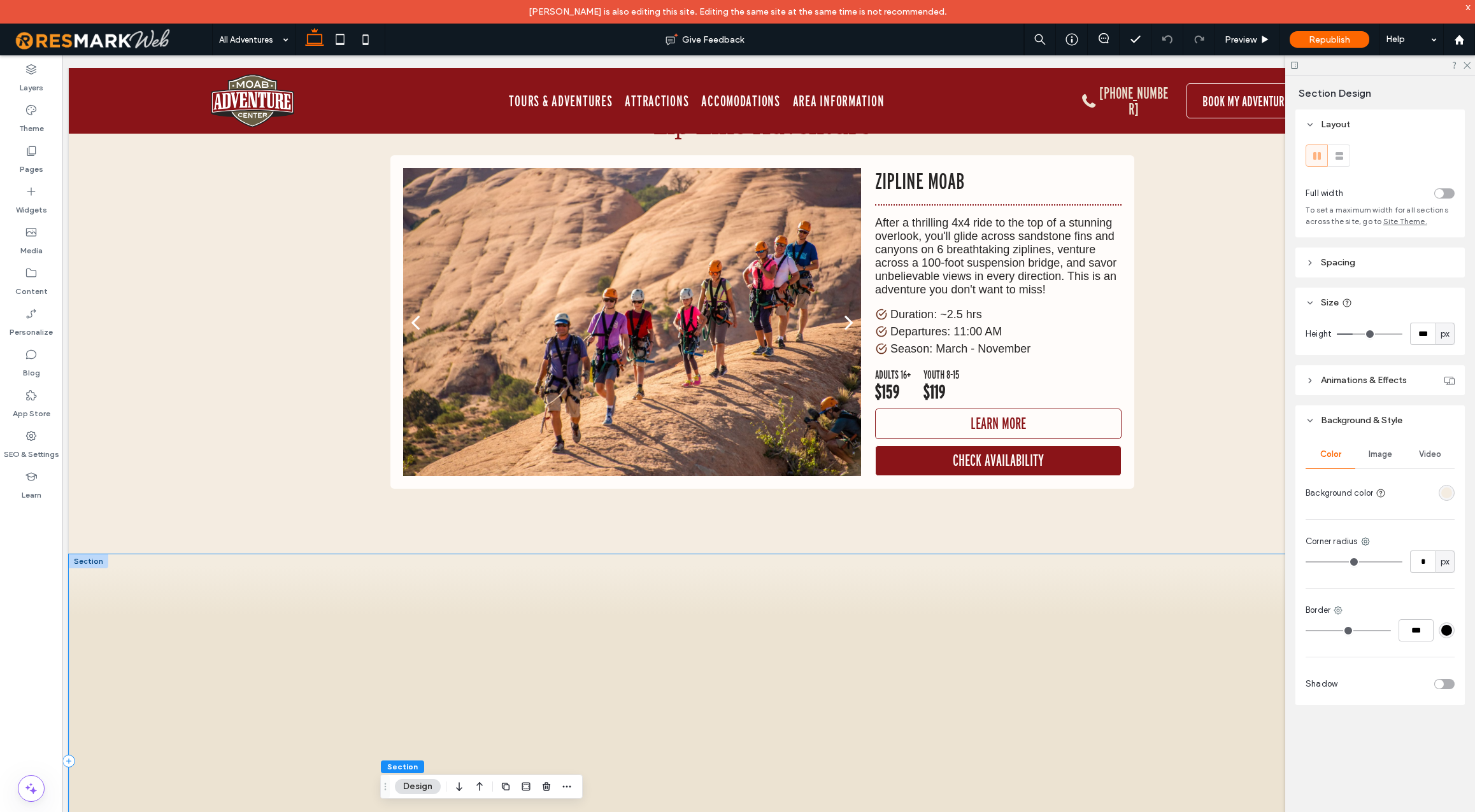
click at [357, 554] on div at bounding box center [762, 761] width 1388 height 414
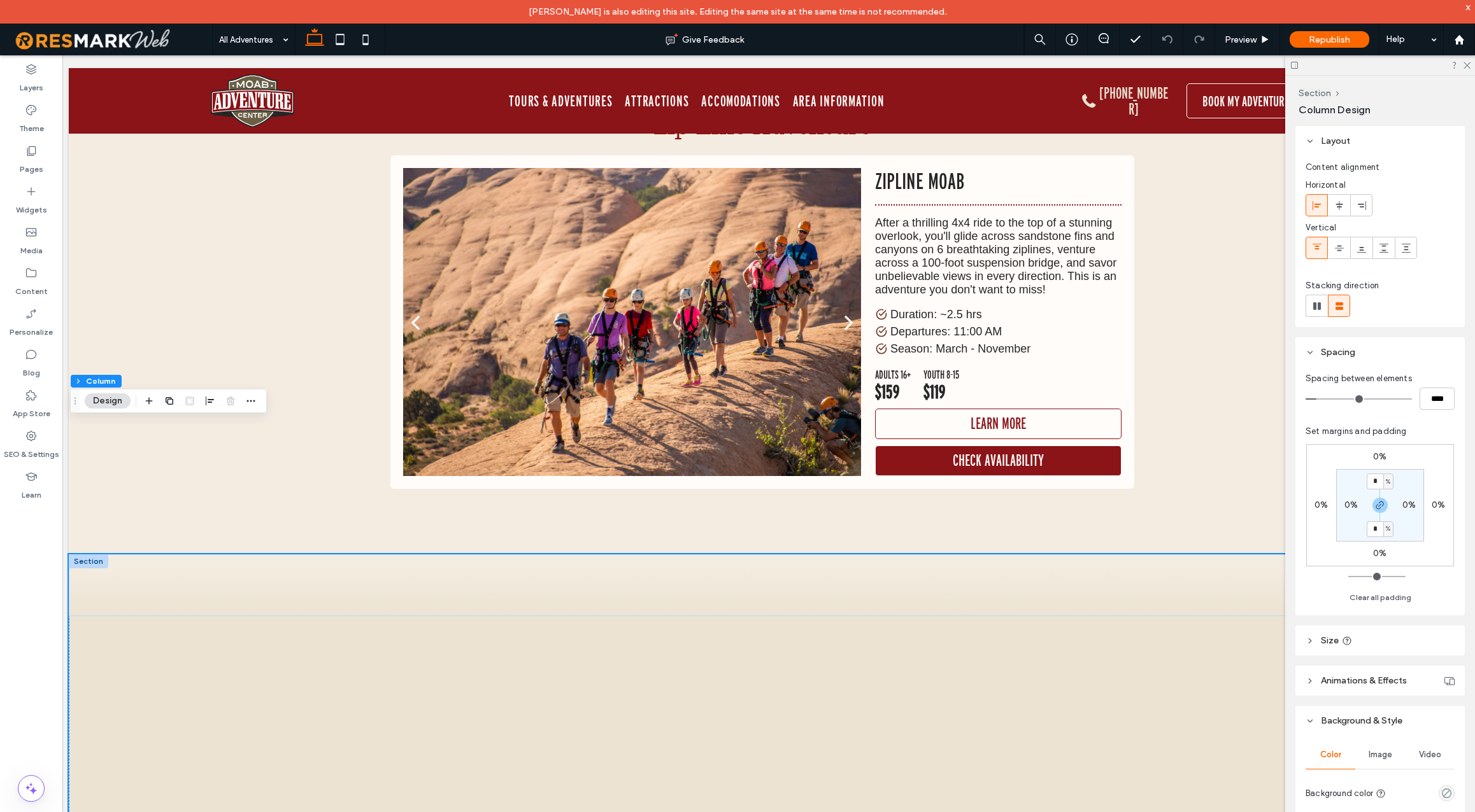
click at [86, 554] on div at bounding box center [88, 561] width 39 height 14
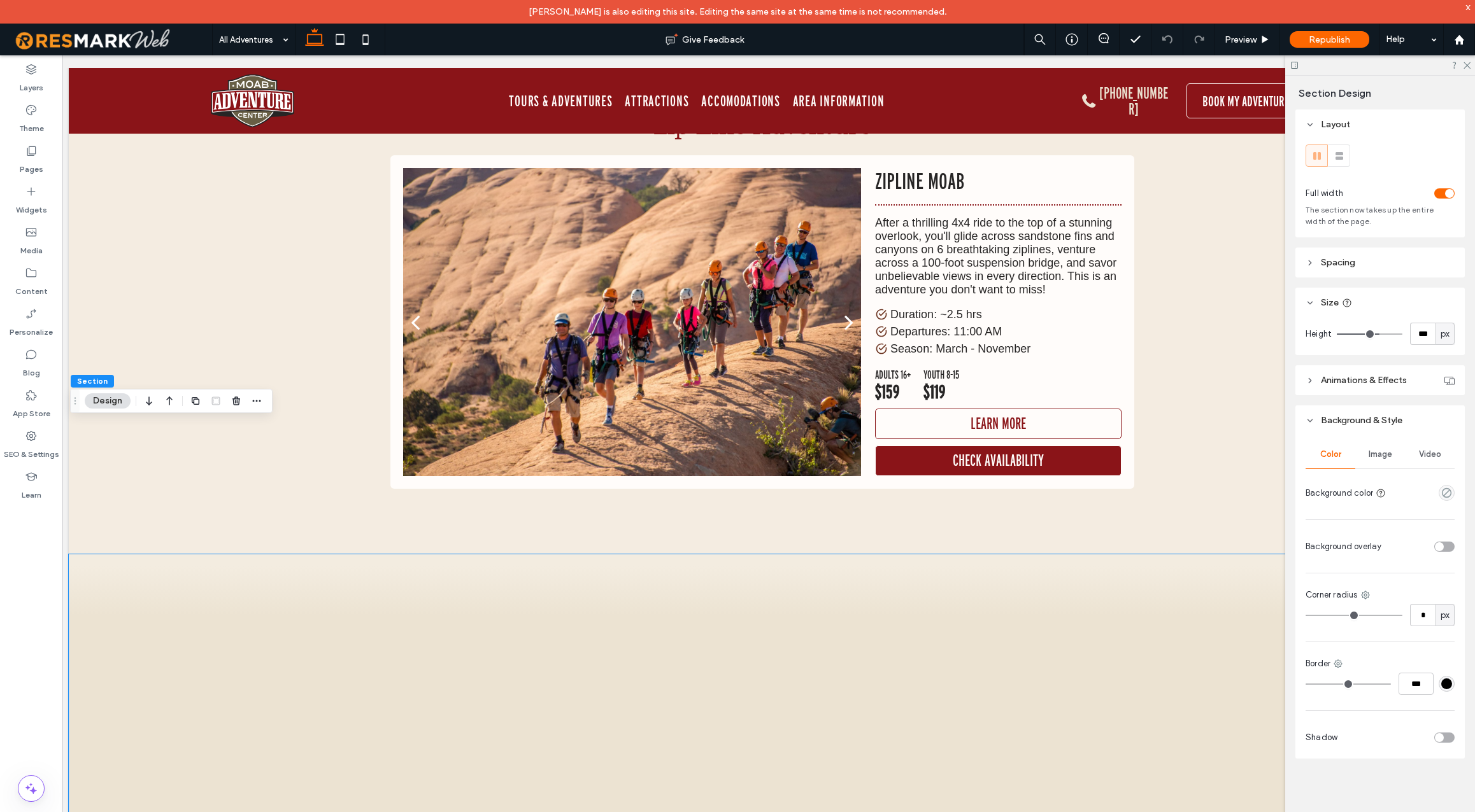
click at [1383, 456] on span "Image" at bounding box center [1380, 455] width 24 height 10
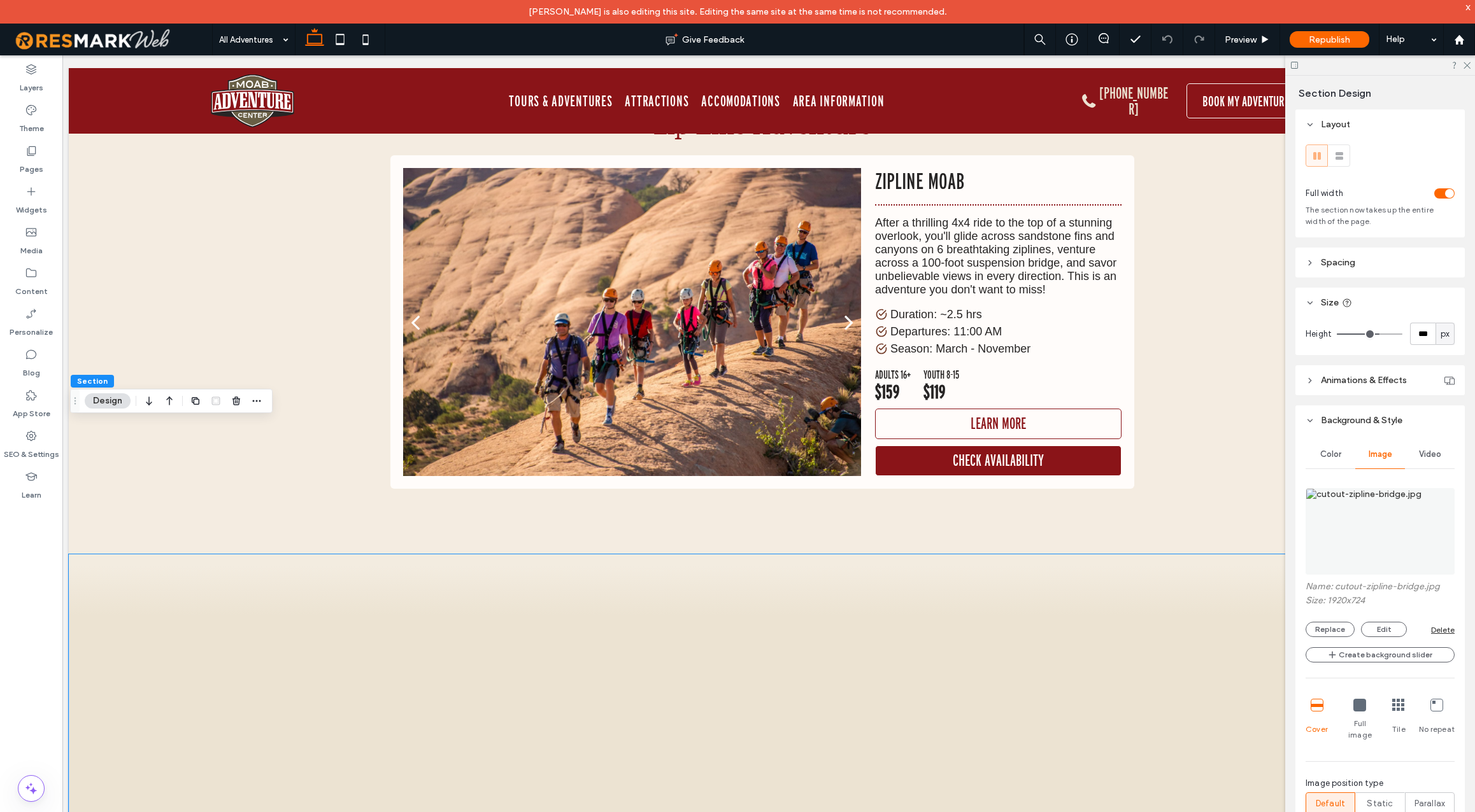
click at [1362, 539] on img at bounding box center [1380, 531] width 149 height 87
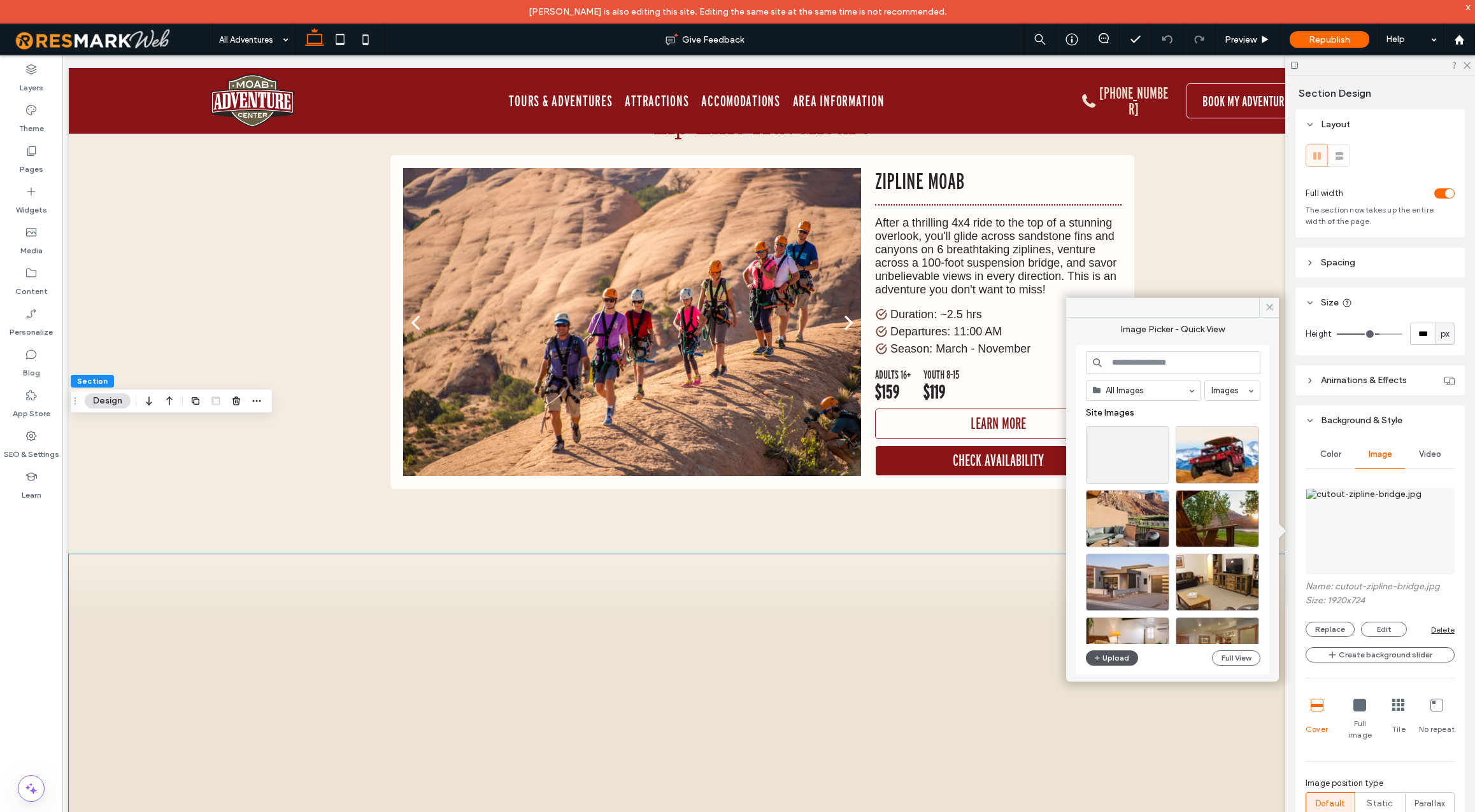
click at [1123, 660] on button "Upload" at bounding box center [1112, 658] width 52 height 15
click at [1123, 656] on button "Upload" at bounding box center [1112, 658] width 52 height 15
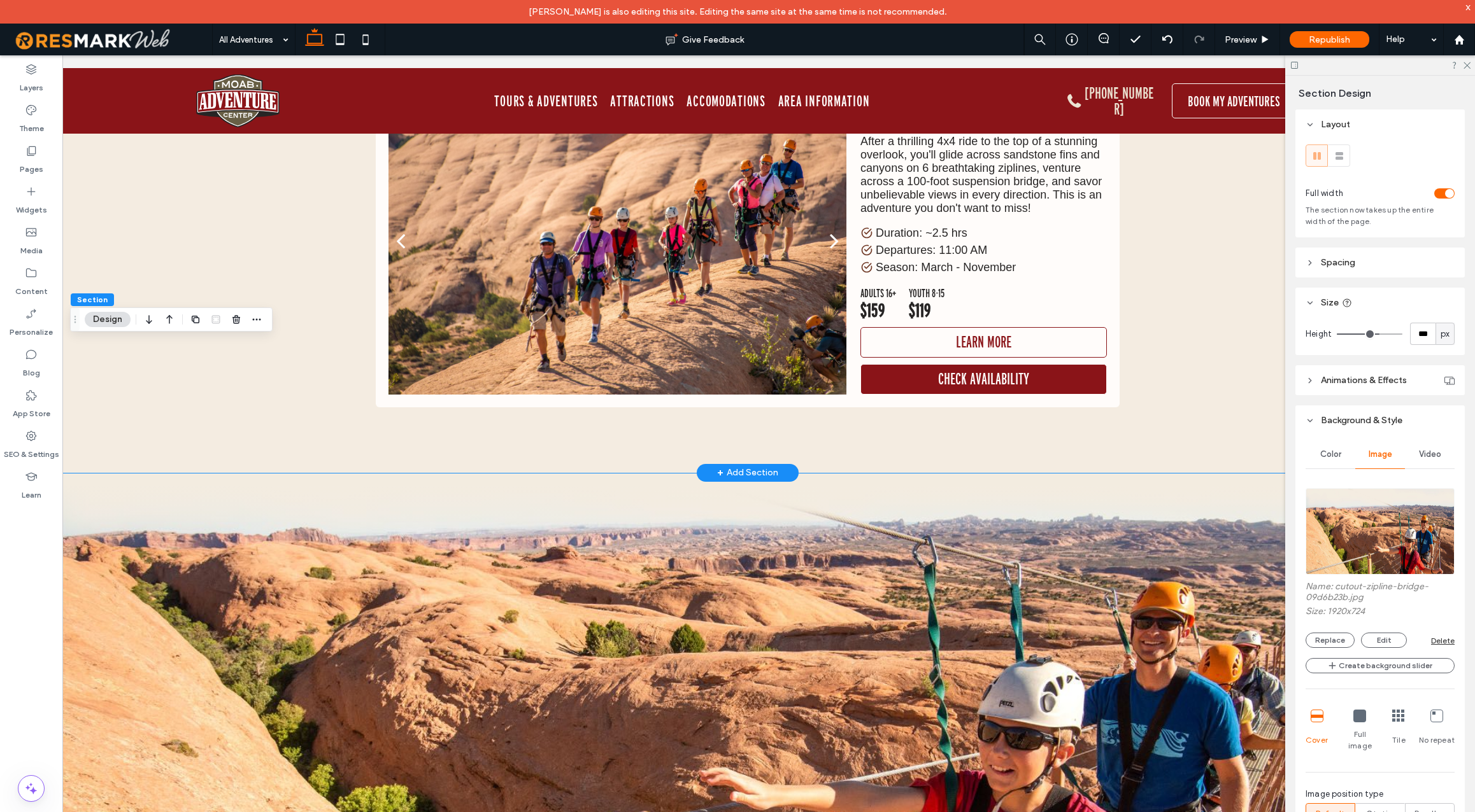
scroll to position [0, 0]
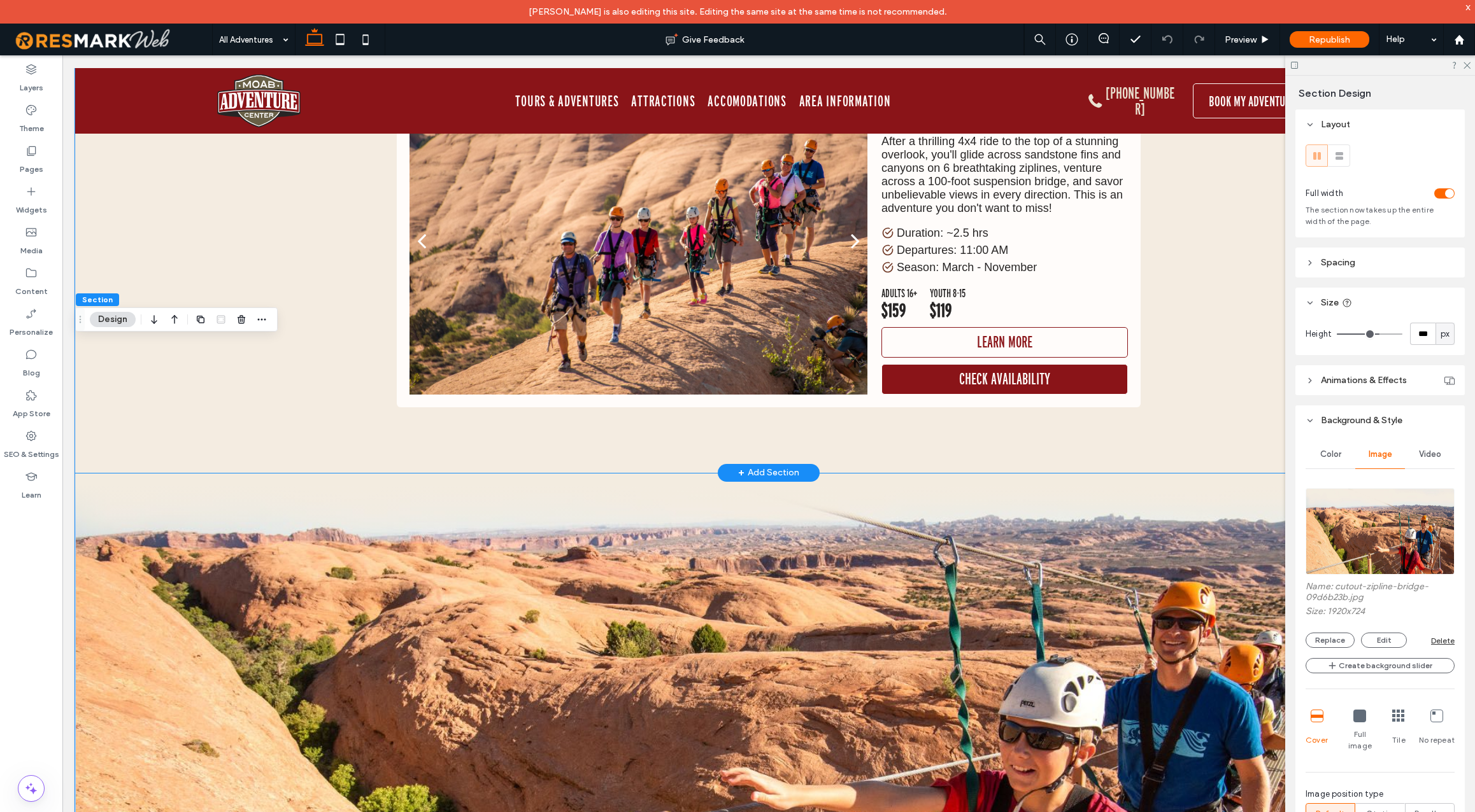
click at [226, 185] on div "Zip Line Adventure a a a a Zipline Moab After a thrilling 4x4 ride to the top o…" at bounding box center [769, 228] width 1388 height 488
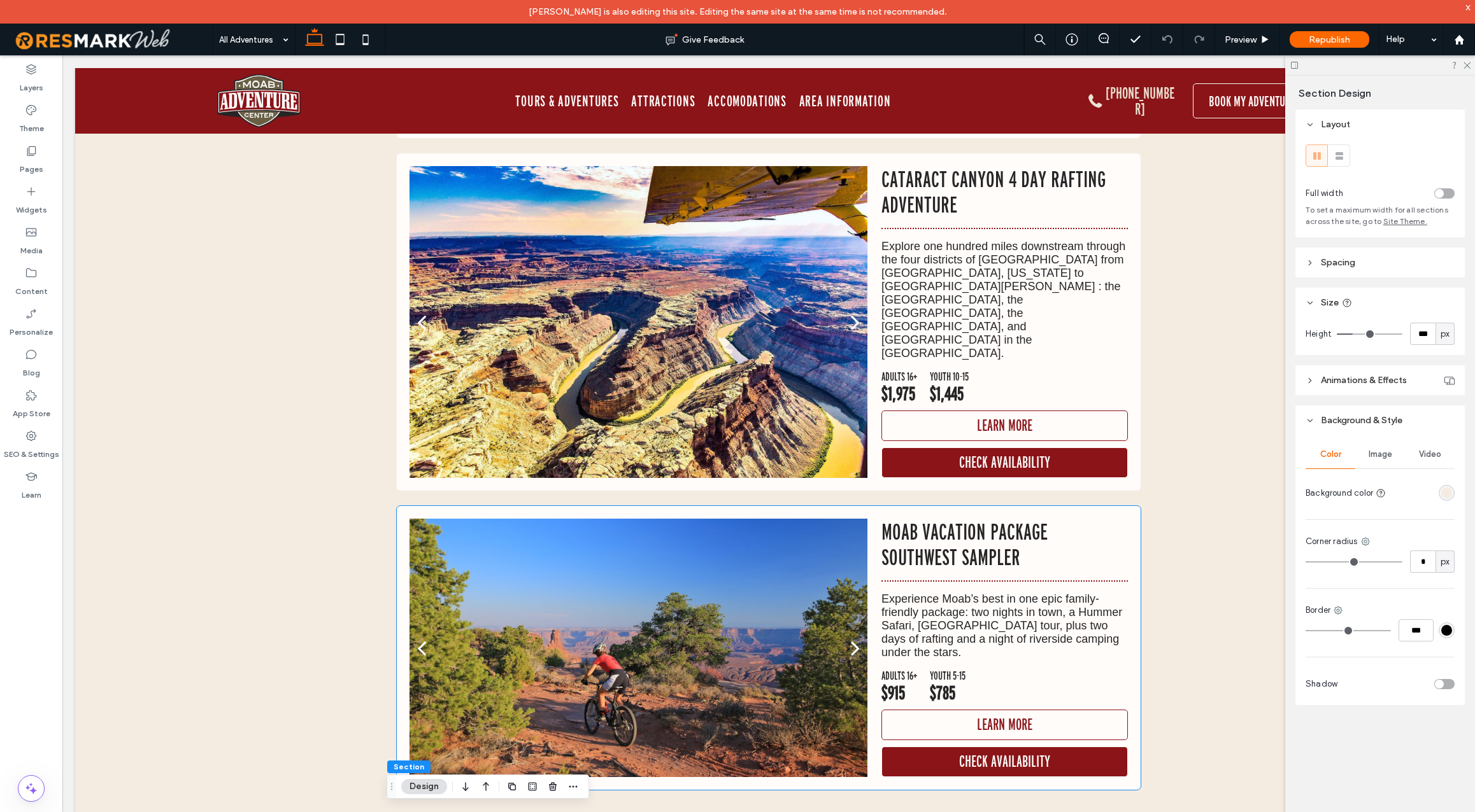
scroll to position [2545, 0]
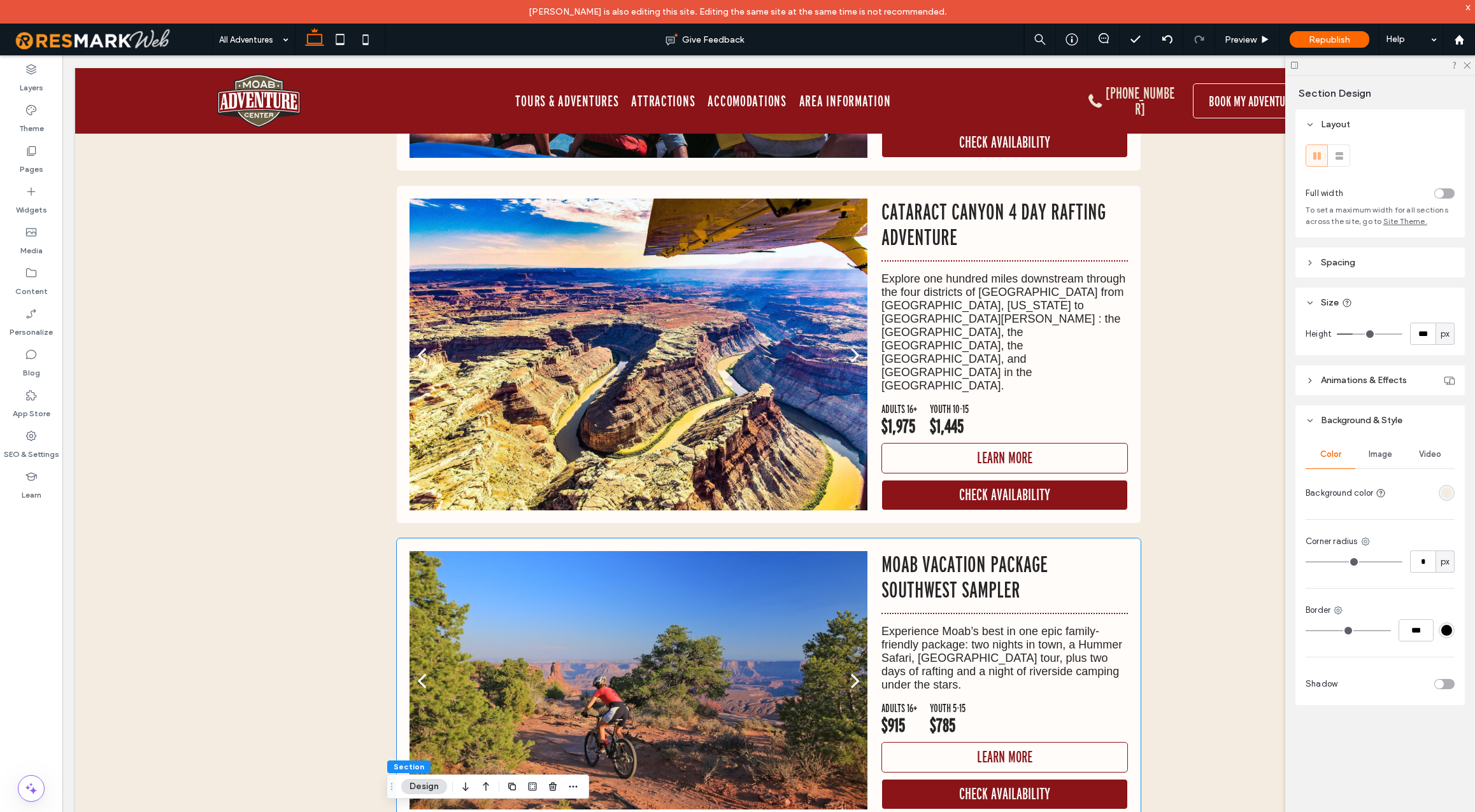
click at [757, 590] on div at bounding box center [639, 689] width 458 height 198
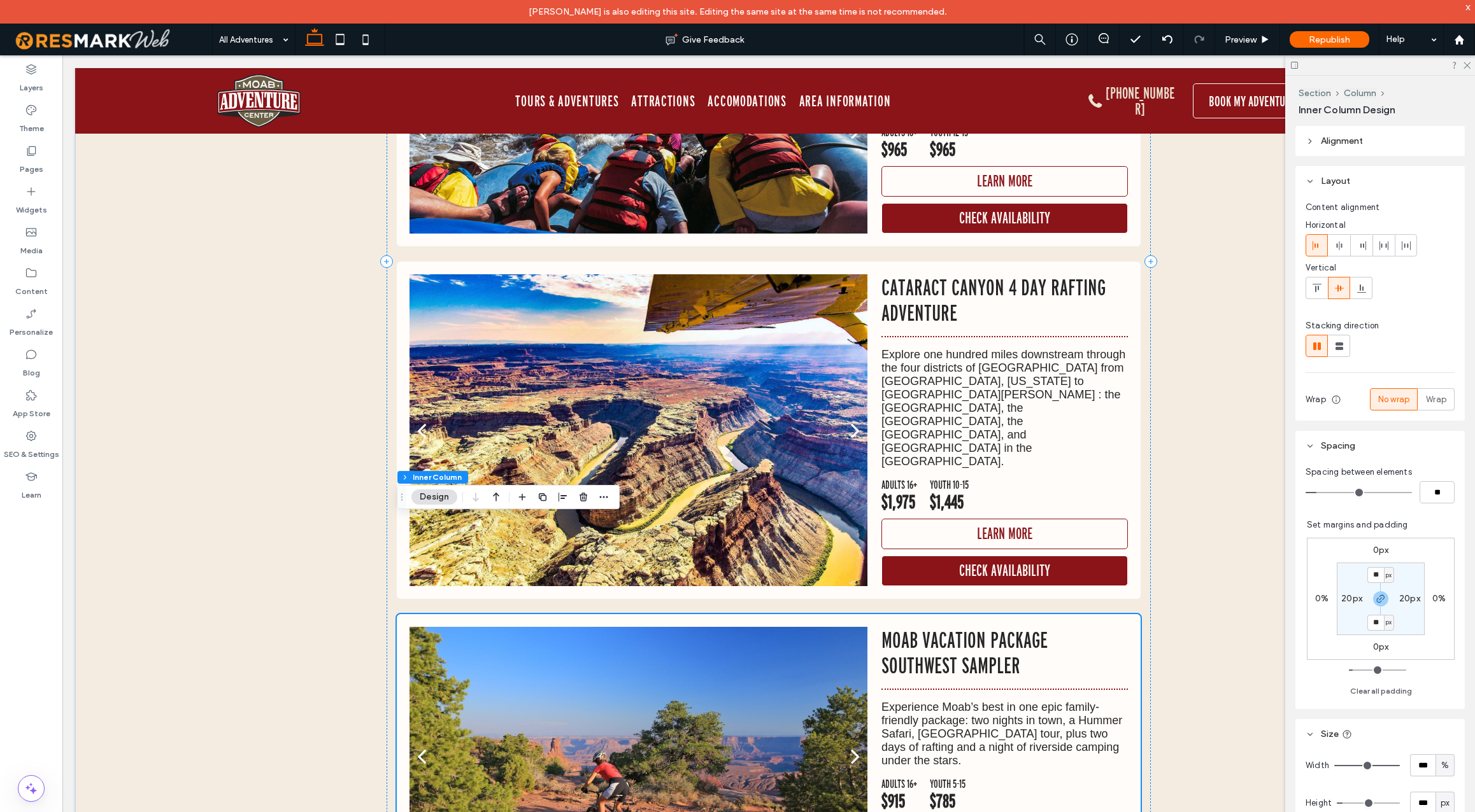
scroll to position [2460, 0]
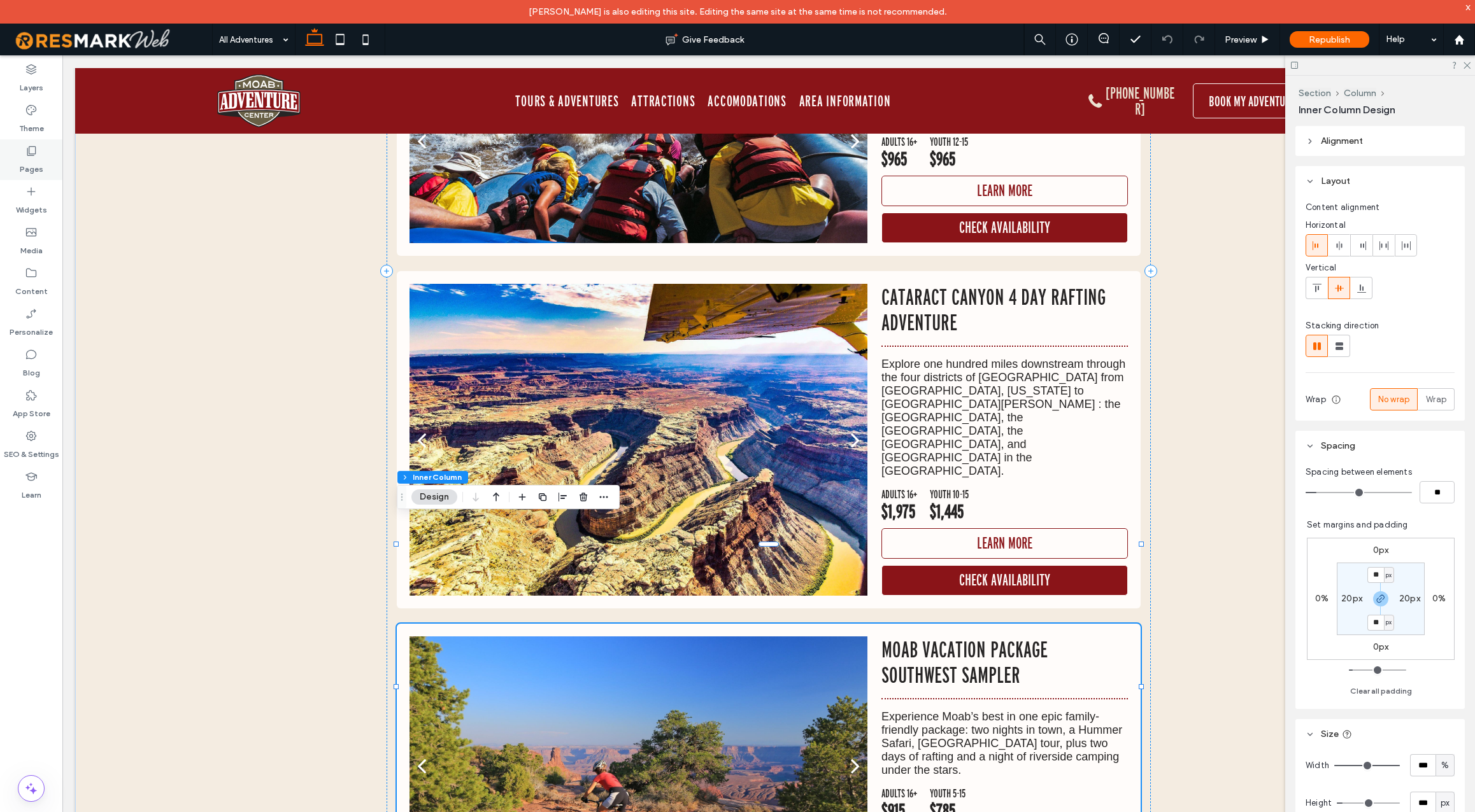
click at [29, 155] on icon at bounding box center [32, 151] width 13 height 13
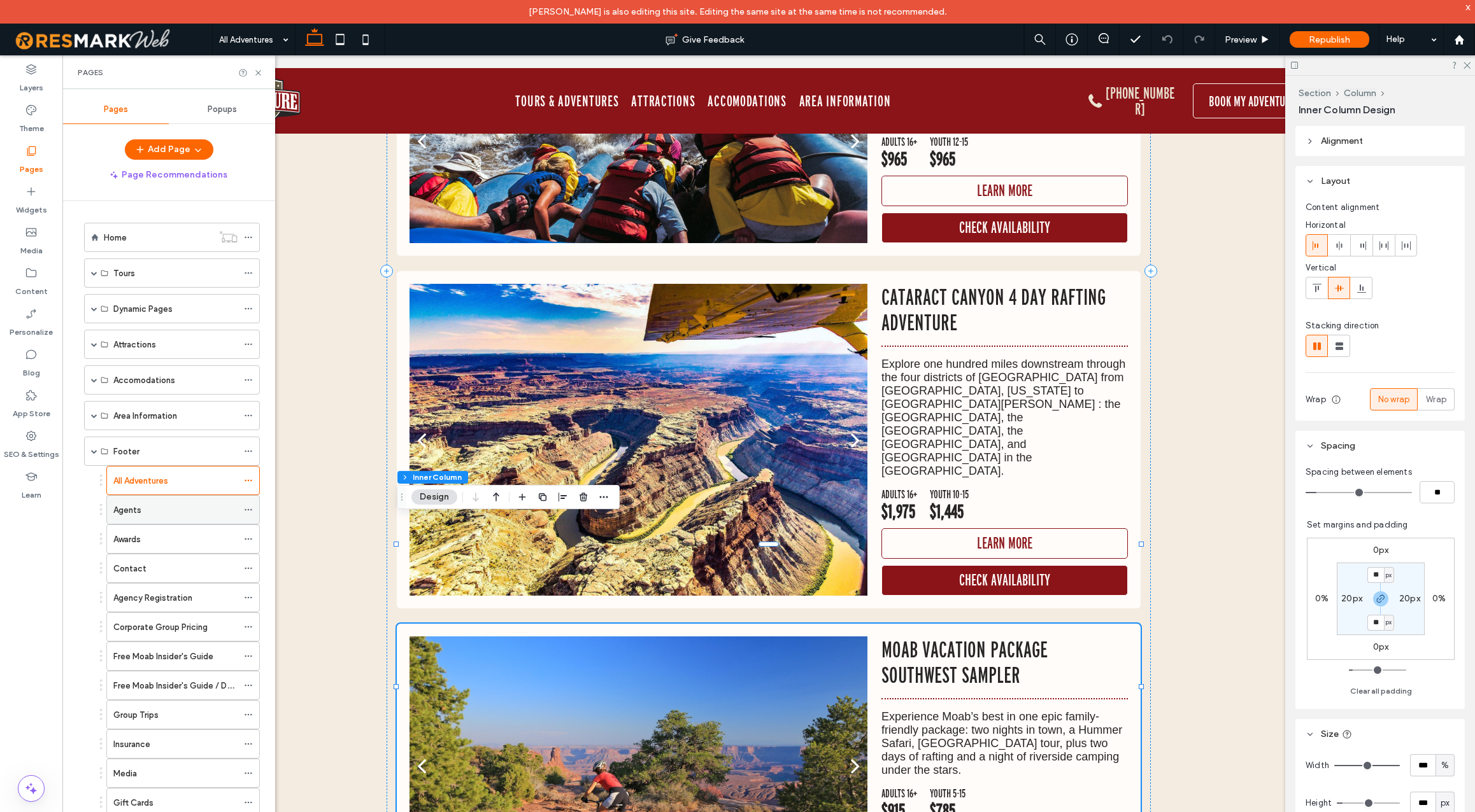
click at [160, 512] on div "Agents" at bounding box center [175, 510] width 124 height 14
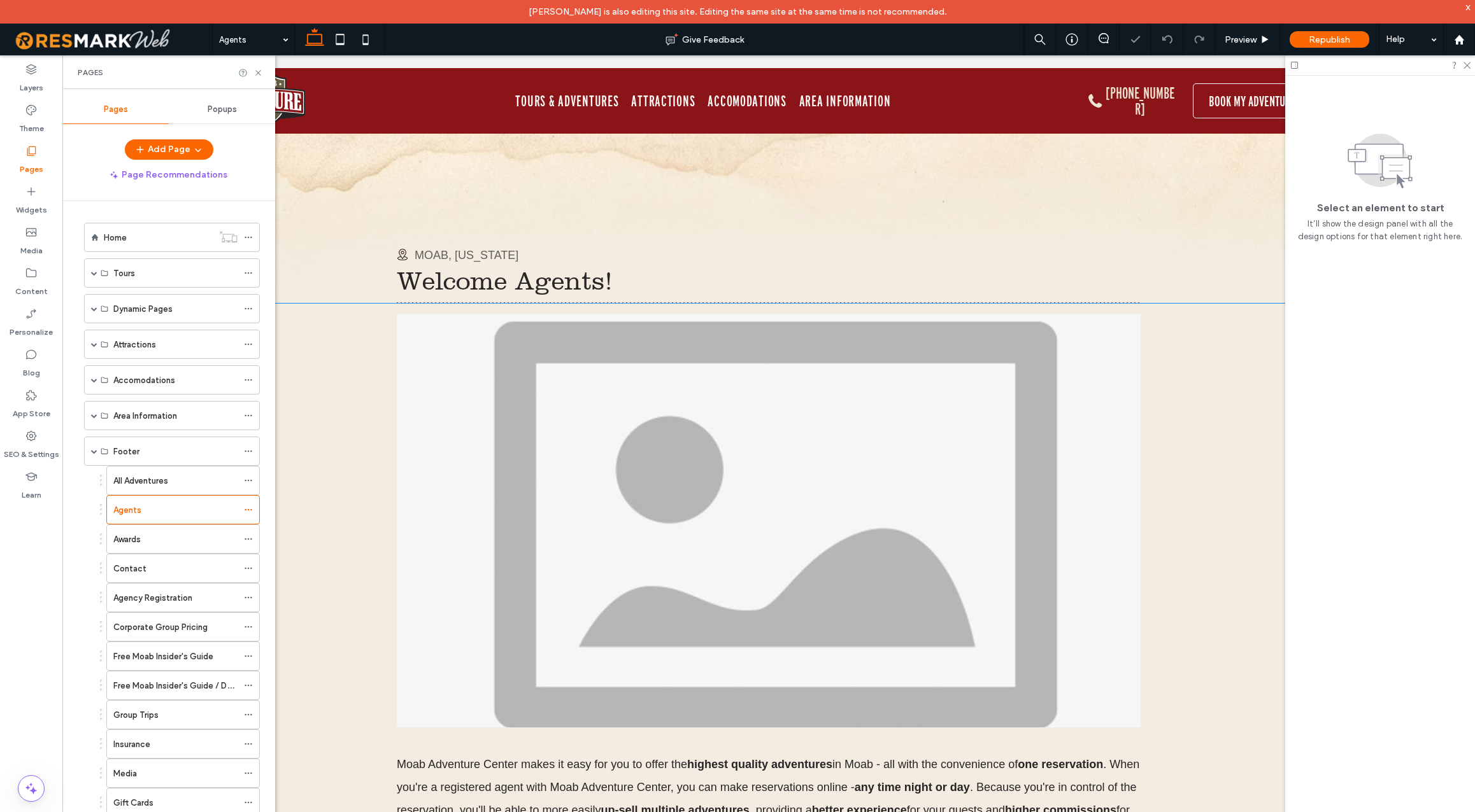
click at [322, 486] on div "Moab Adventure Center makes it easy for you to offer the highest quality advent…" at bounding box center [769, 583] width 1388 height 560
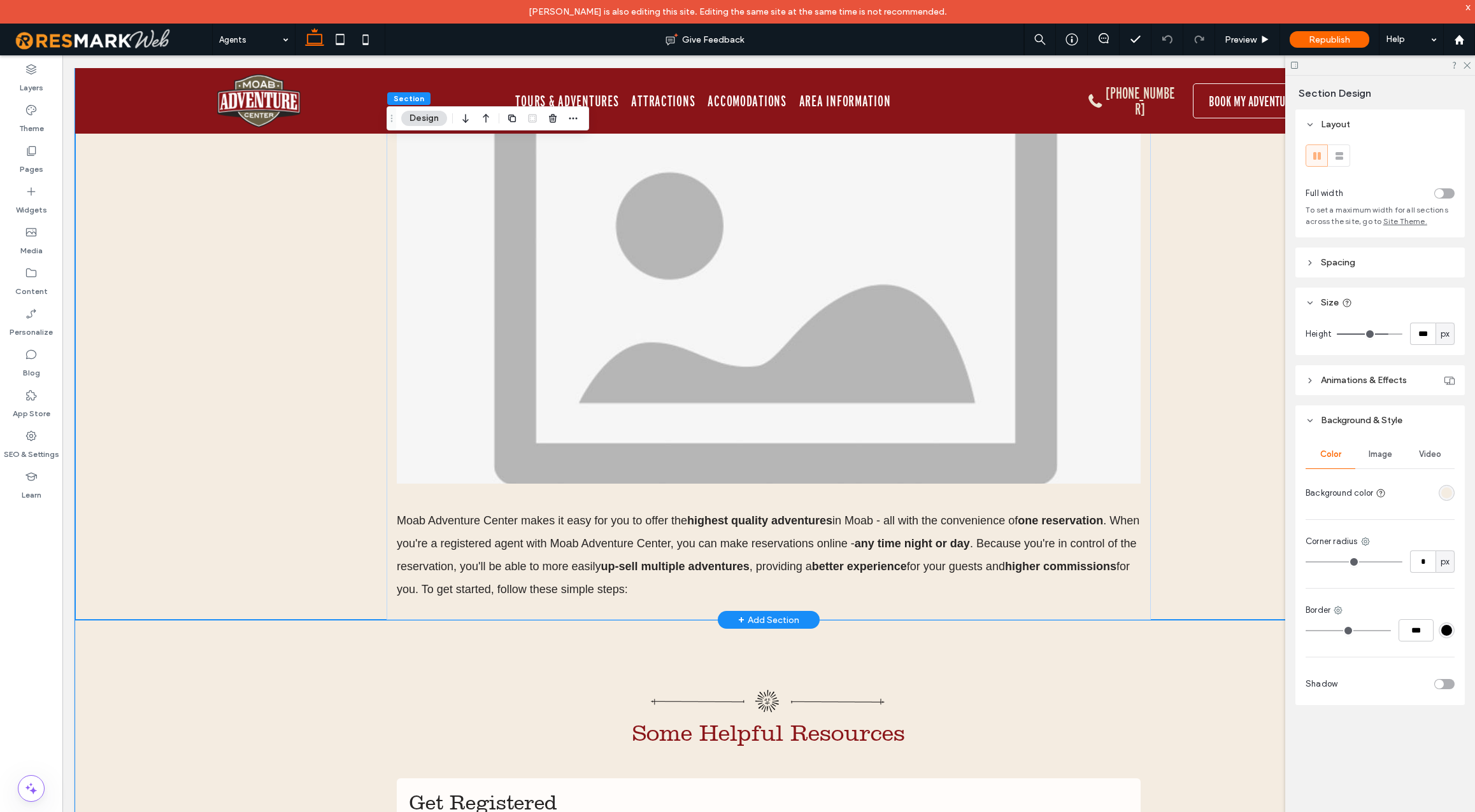
scroll to position [136, 0]
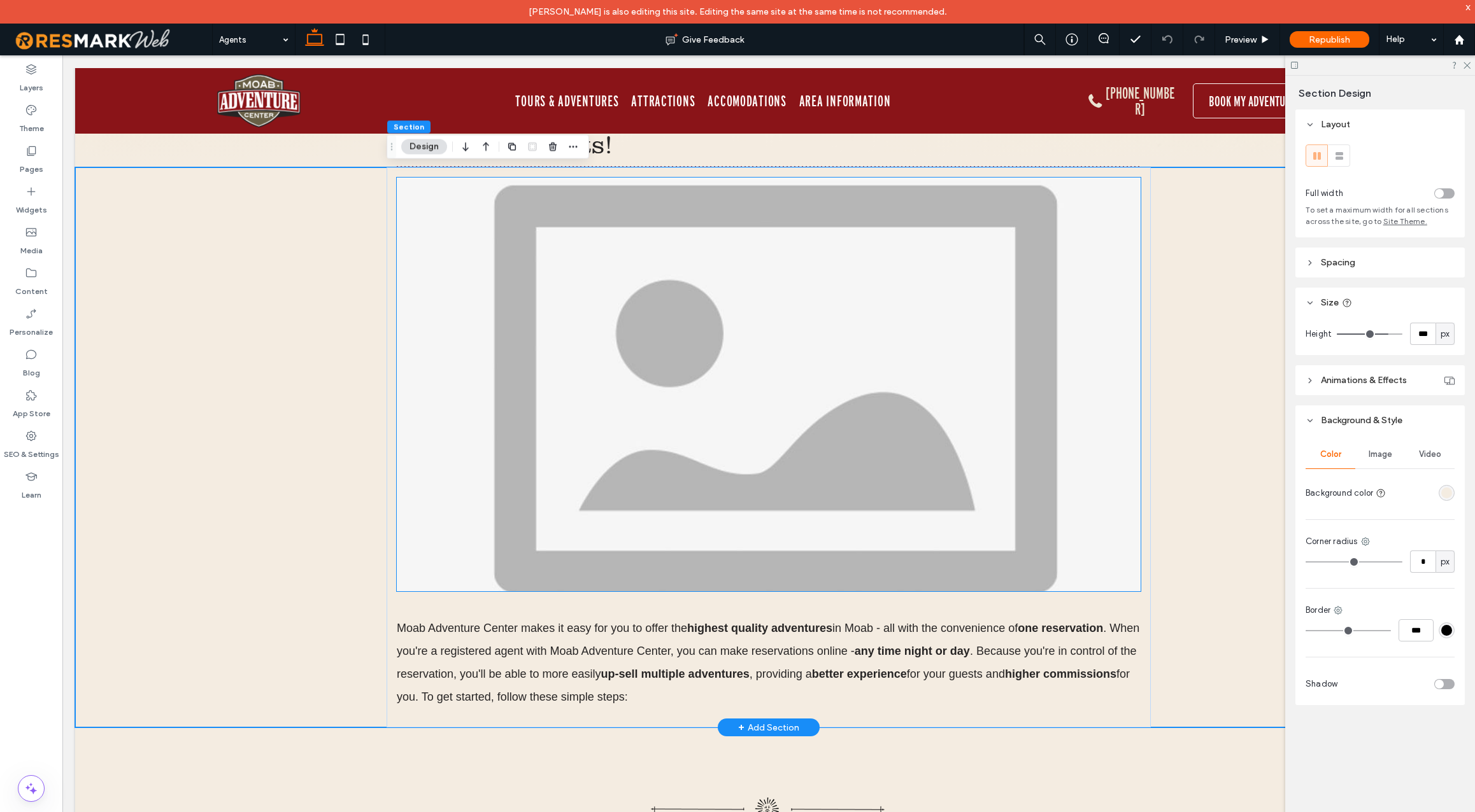
click at [476, 511] on img at bounding box center [769, 384] width 744 height 414
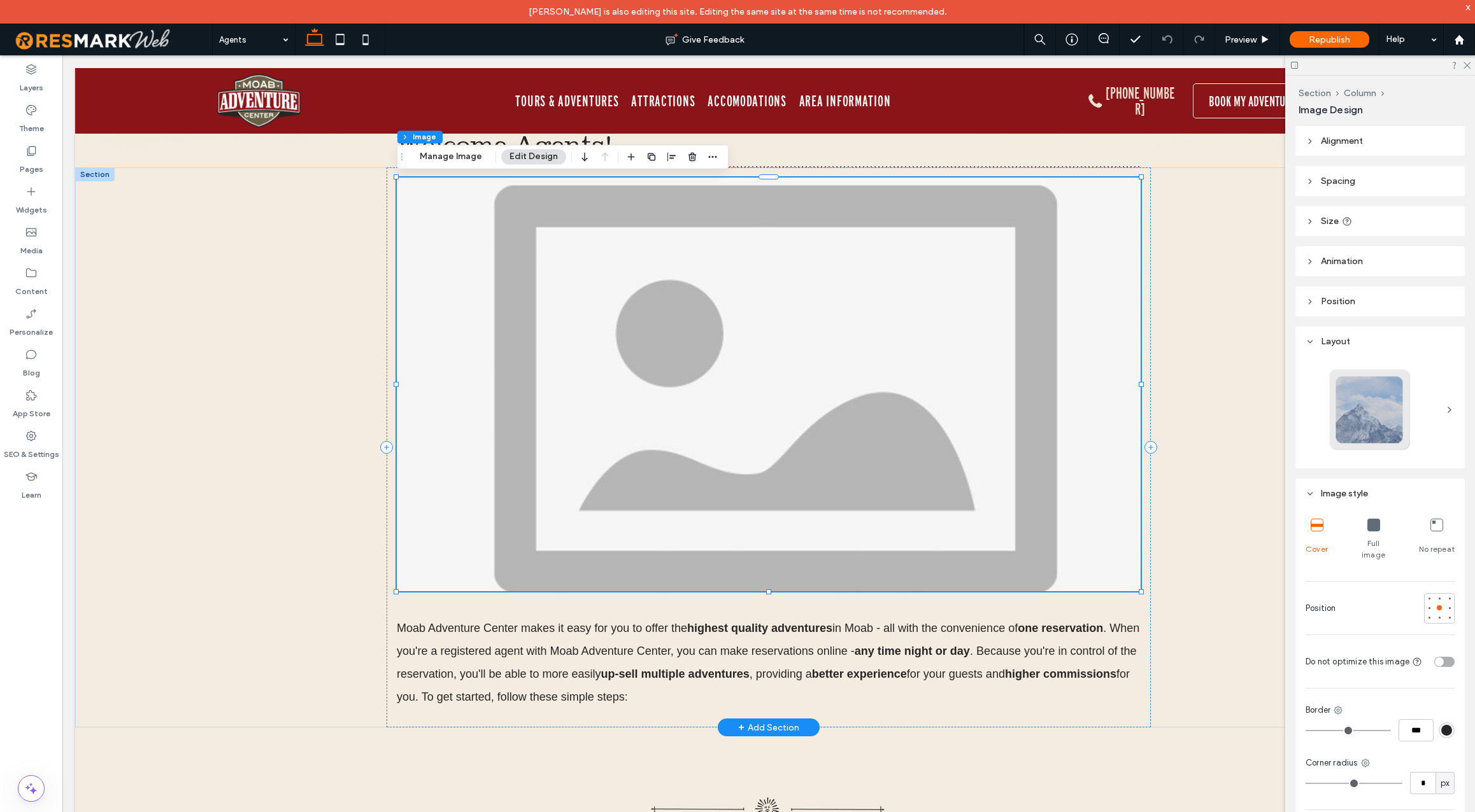
click at [903, 482] on img at bounding box center [769, 384] width 744 height 414
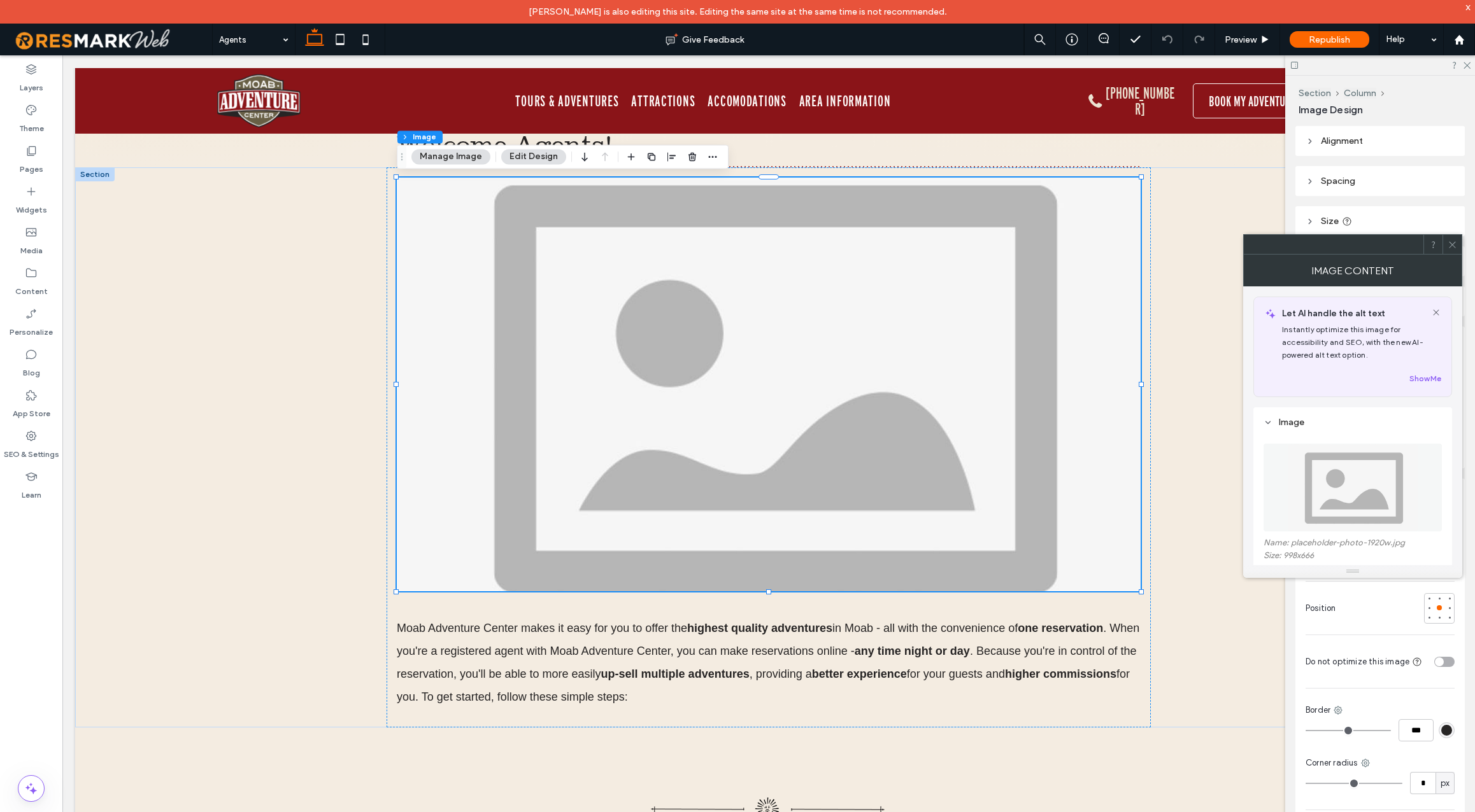
click at [1325, 498] on img at bounding box center [1353, 487] width 131 height 88
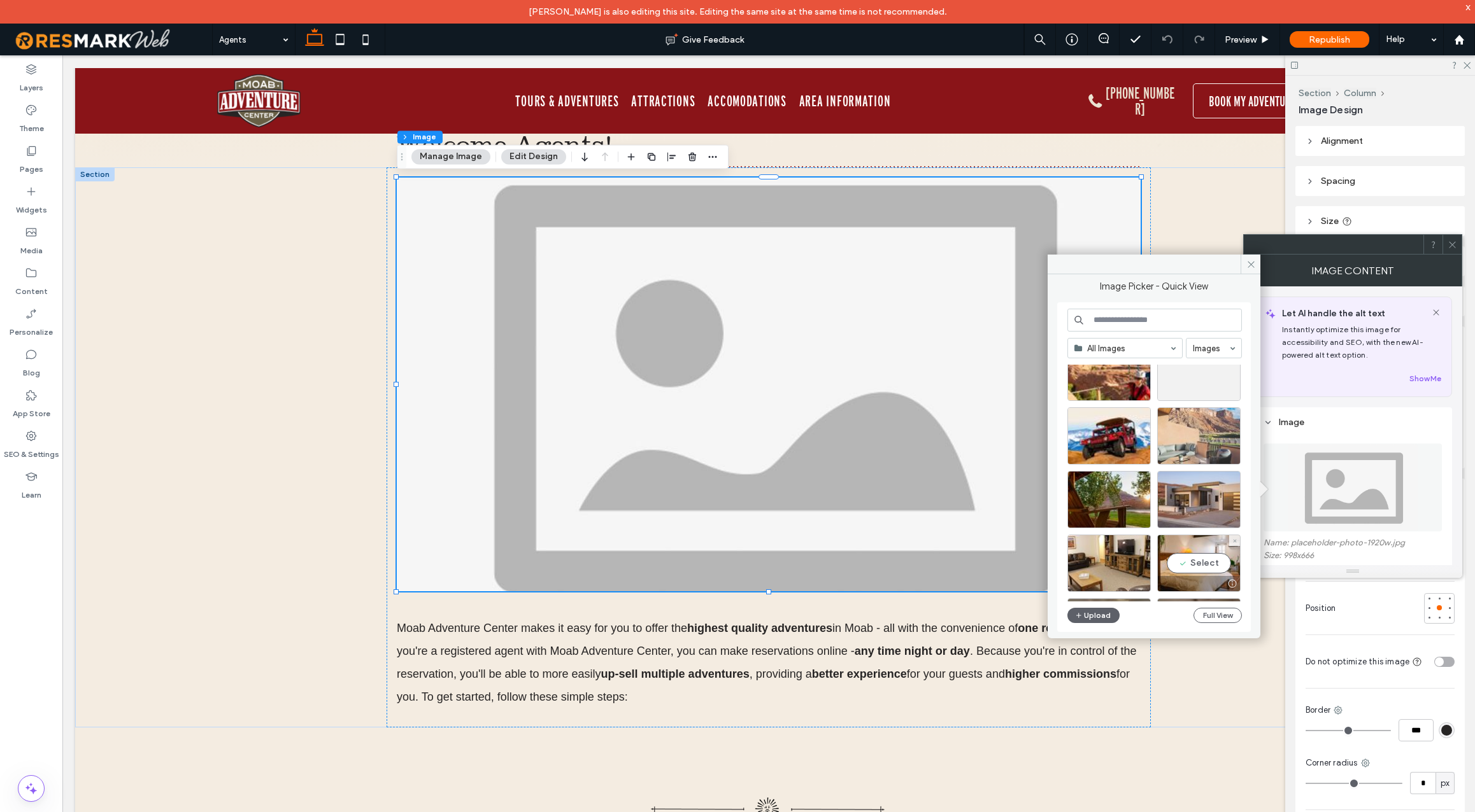
scroll to position [0, 0]
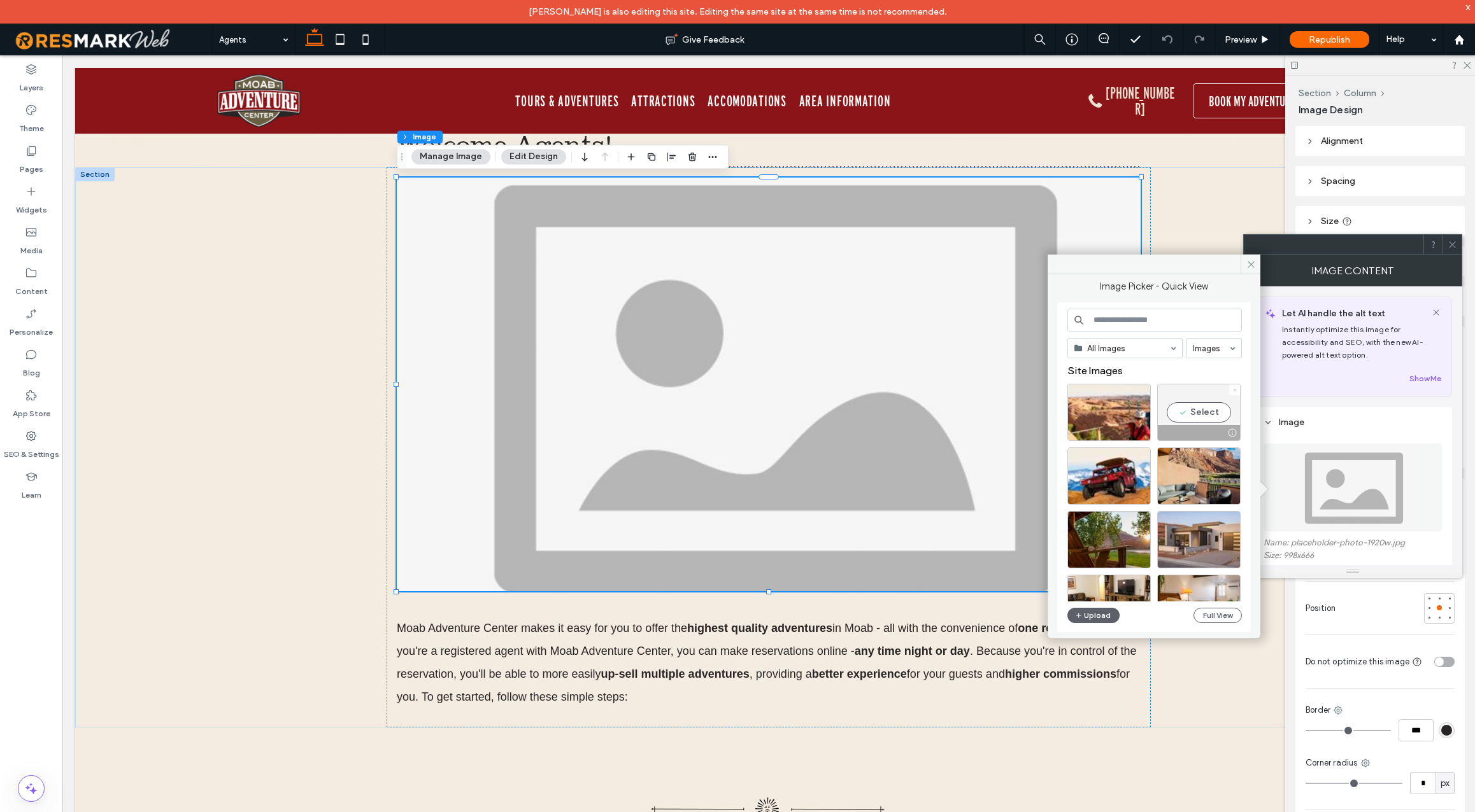
click at [1236, 390] on icon at bounding box center [1235, 390] width 5 height 5
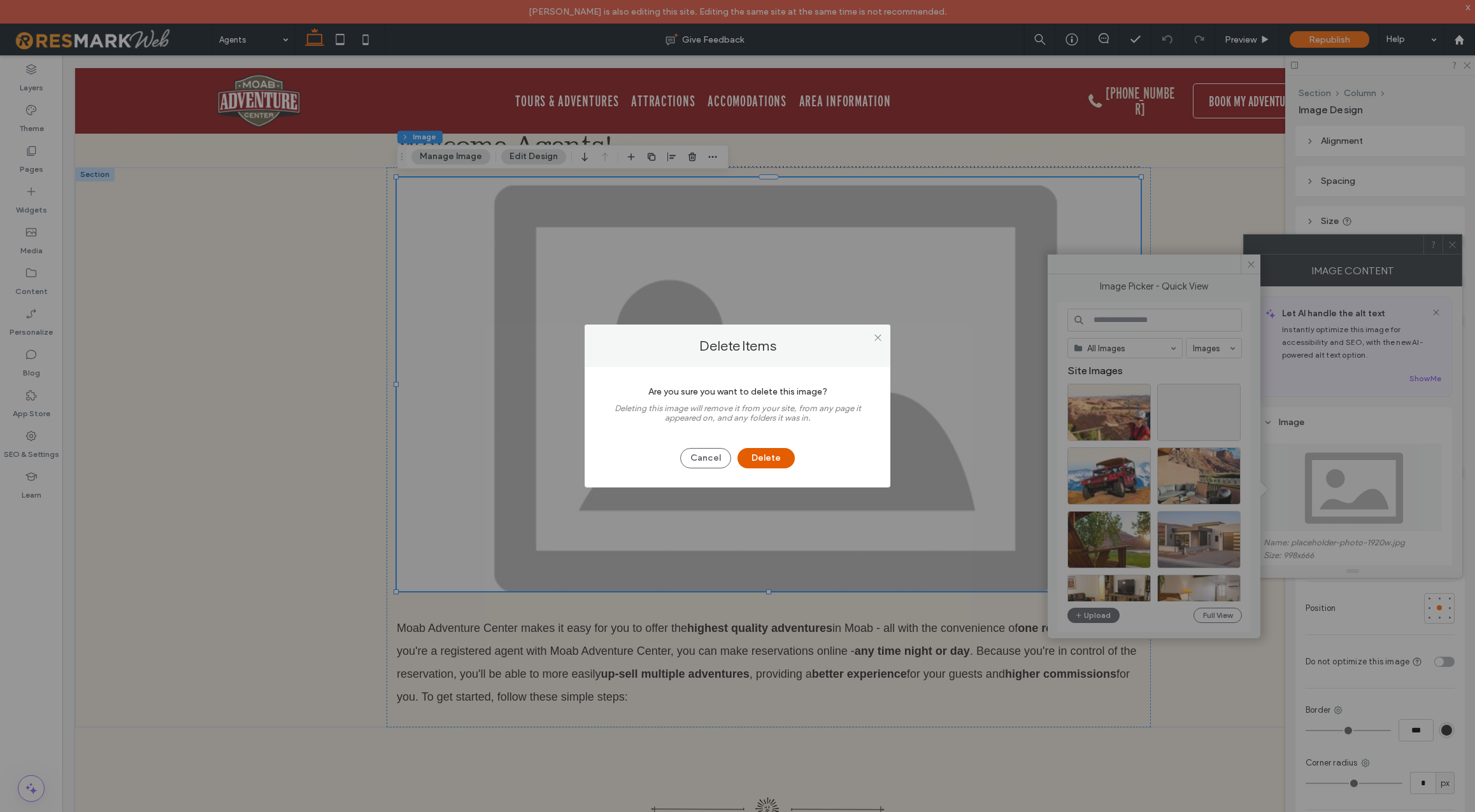
click at [771, 454] on button "Delete" at bounding box center [766, 458] width 57 height 21
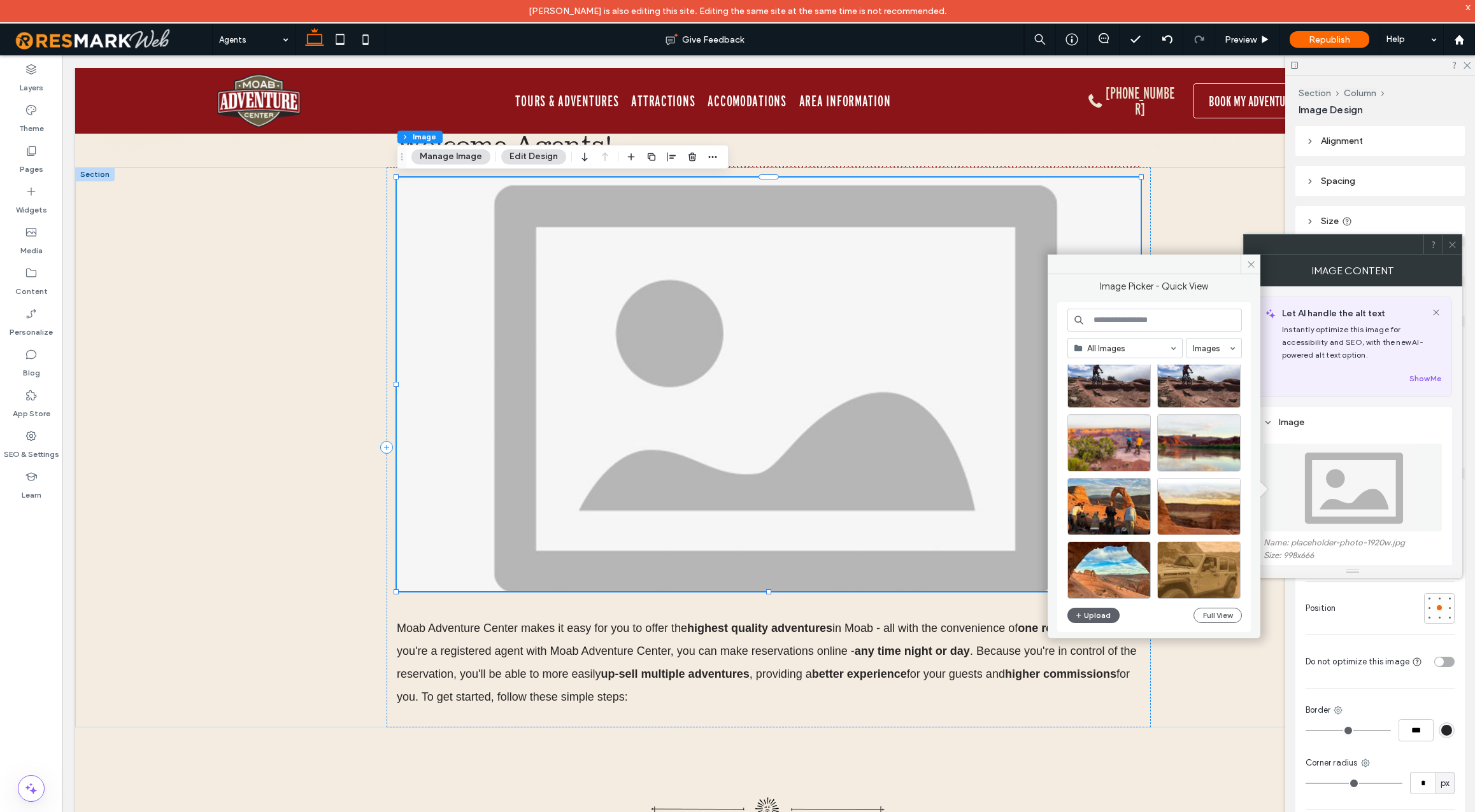
scroll to position [4622, 0]
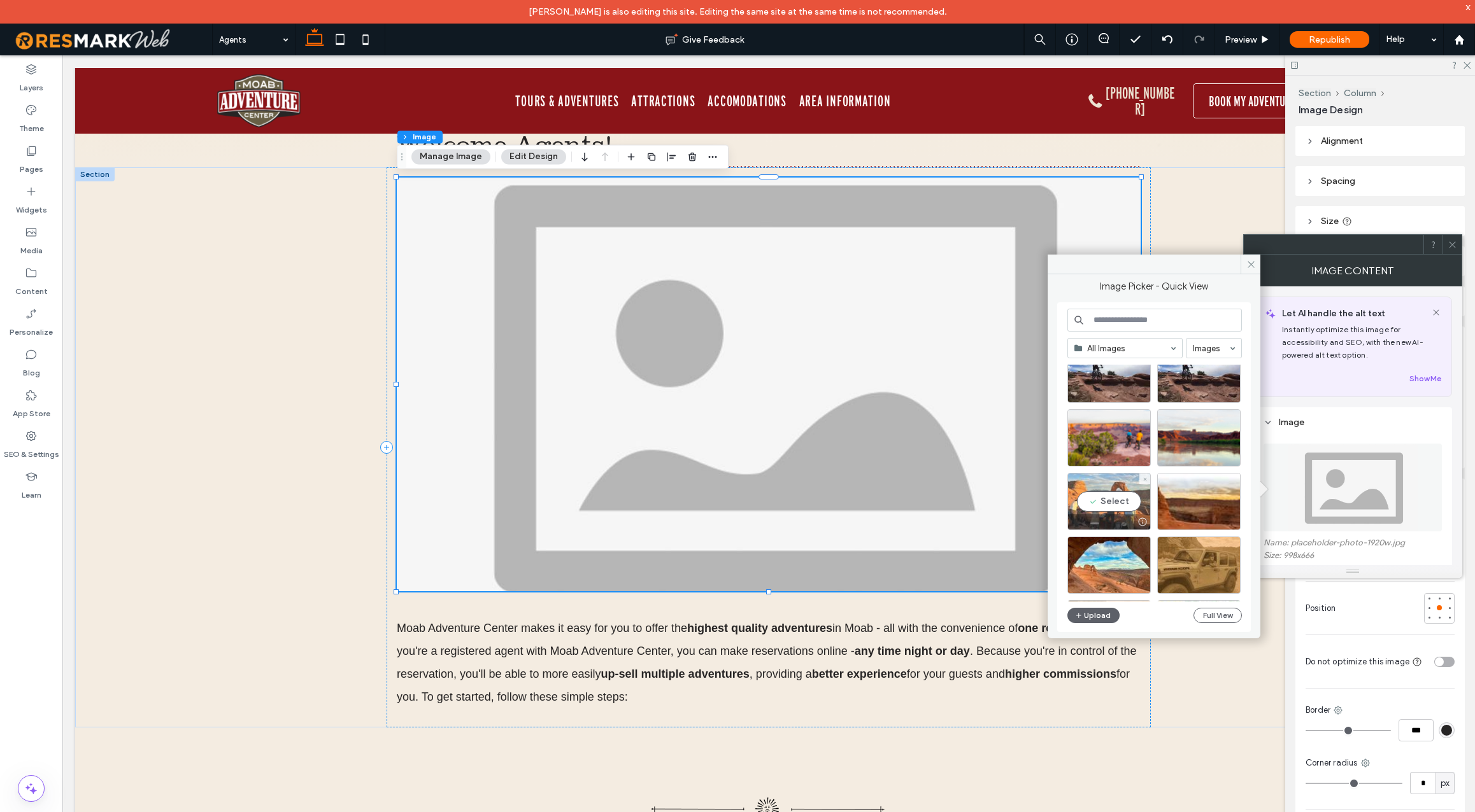
click at [1110, 497] on div "Select" at bounding box center [1110, 501] width 84 height 57
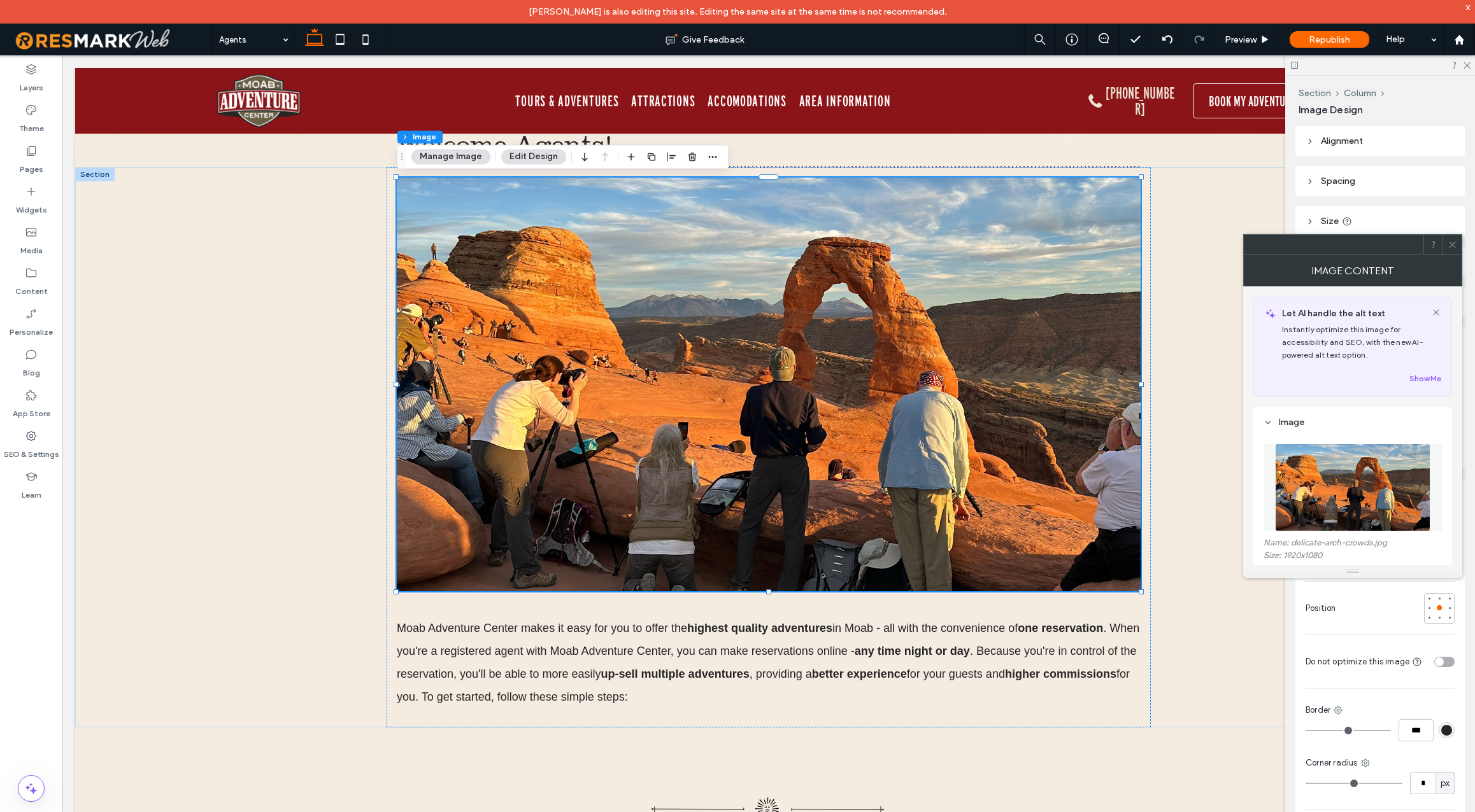
click at [1313, 485] on img at bounding box center [1353, 487] width 156 height 88
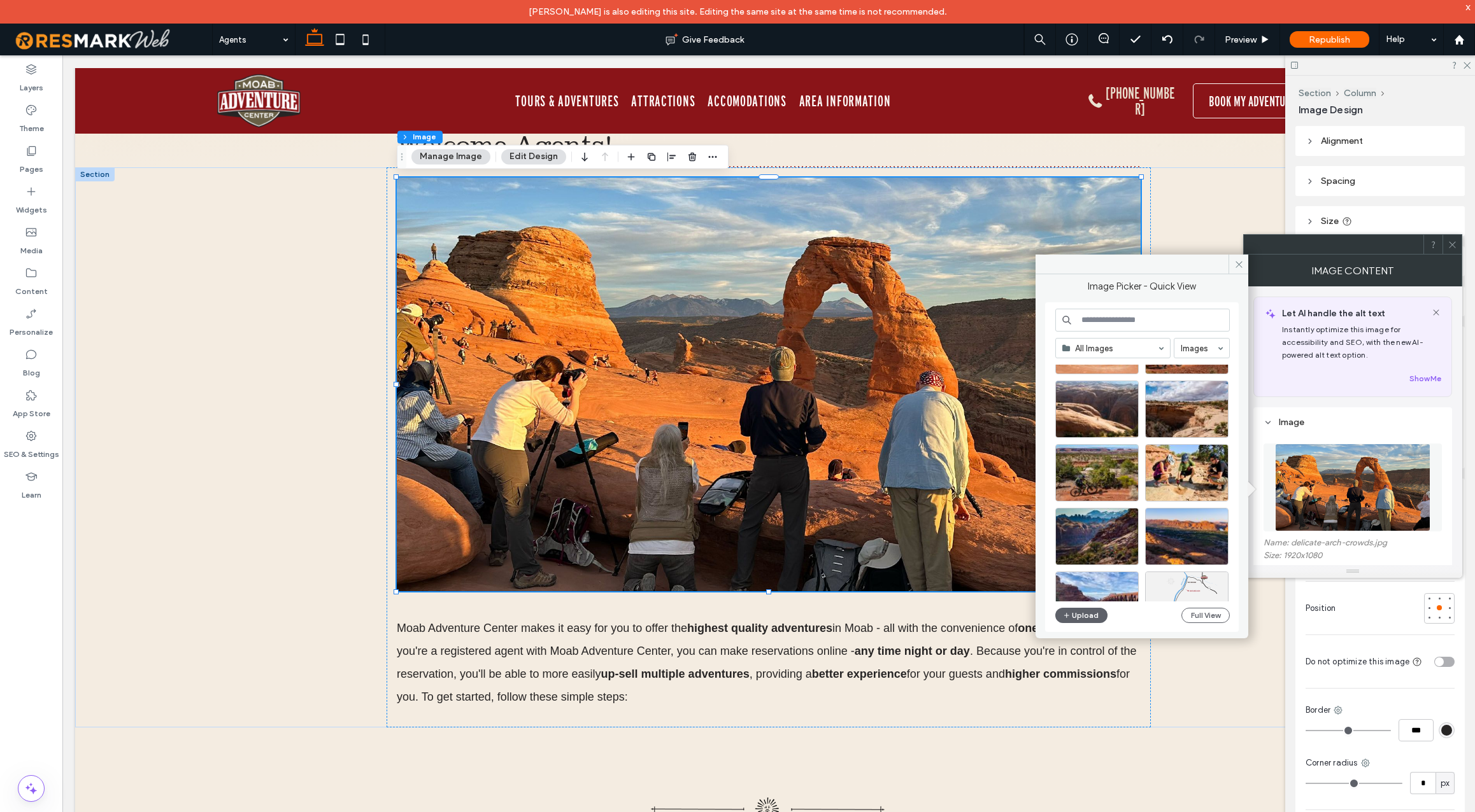
scroll to position [3681, 0]
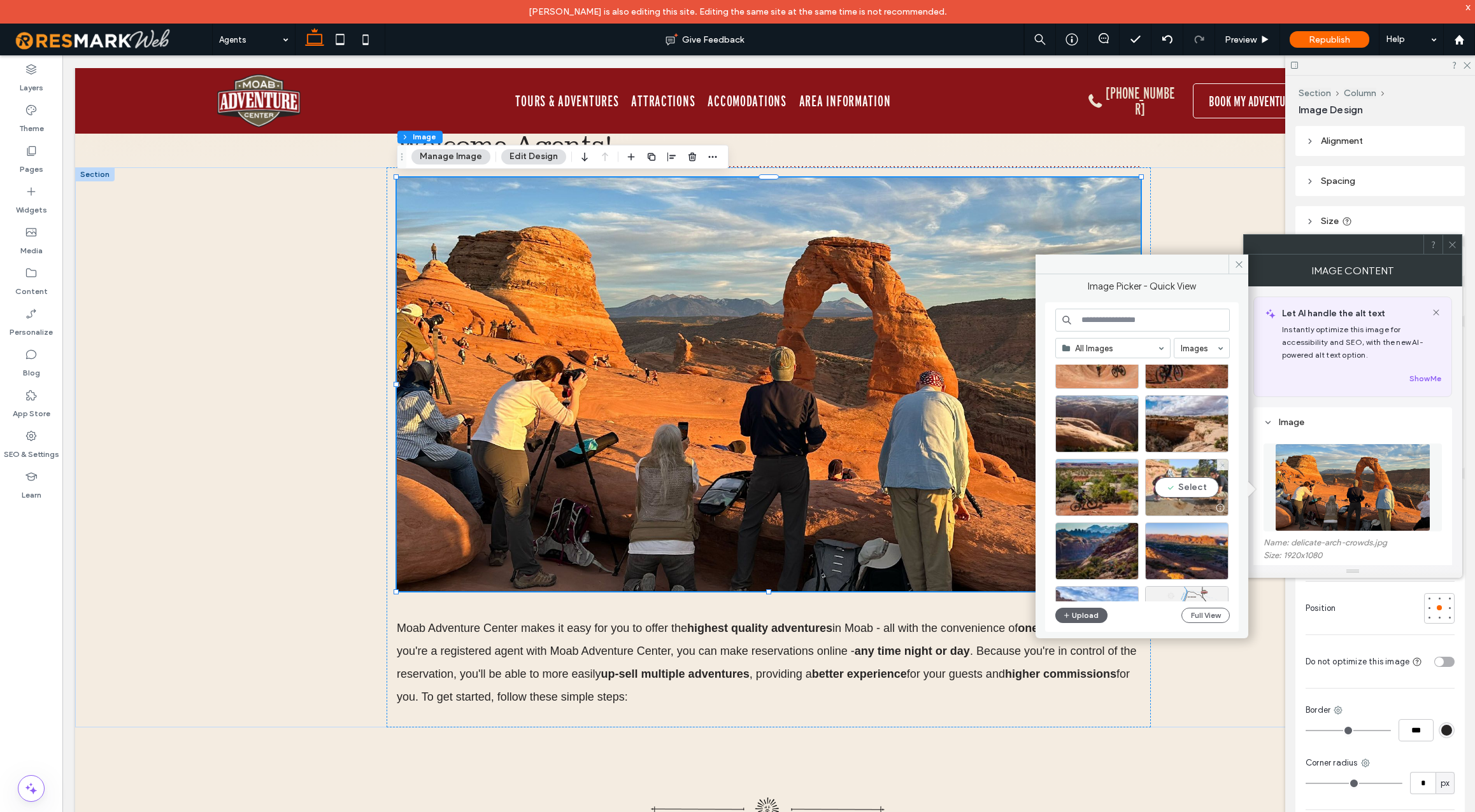
click at [1193, 485] on div "Select" at bounding box center [1187, 487] width 84 height 57
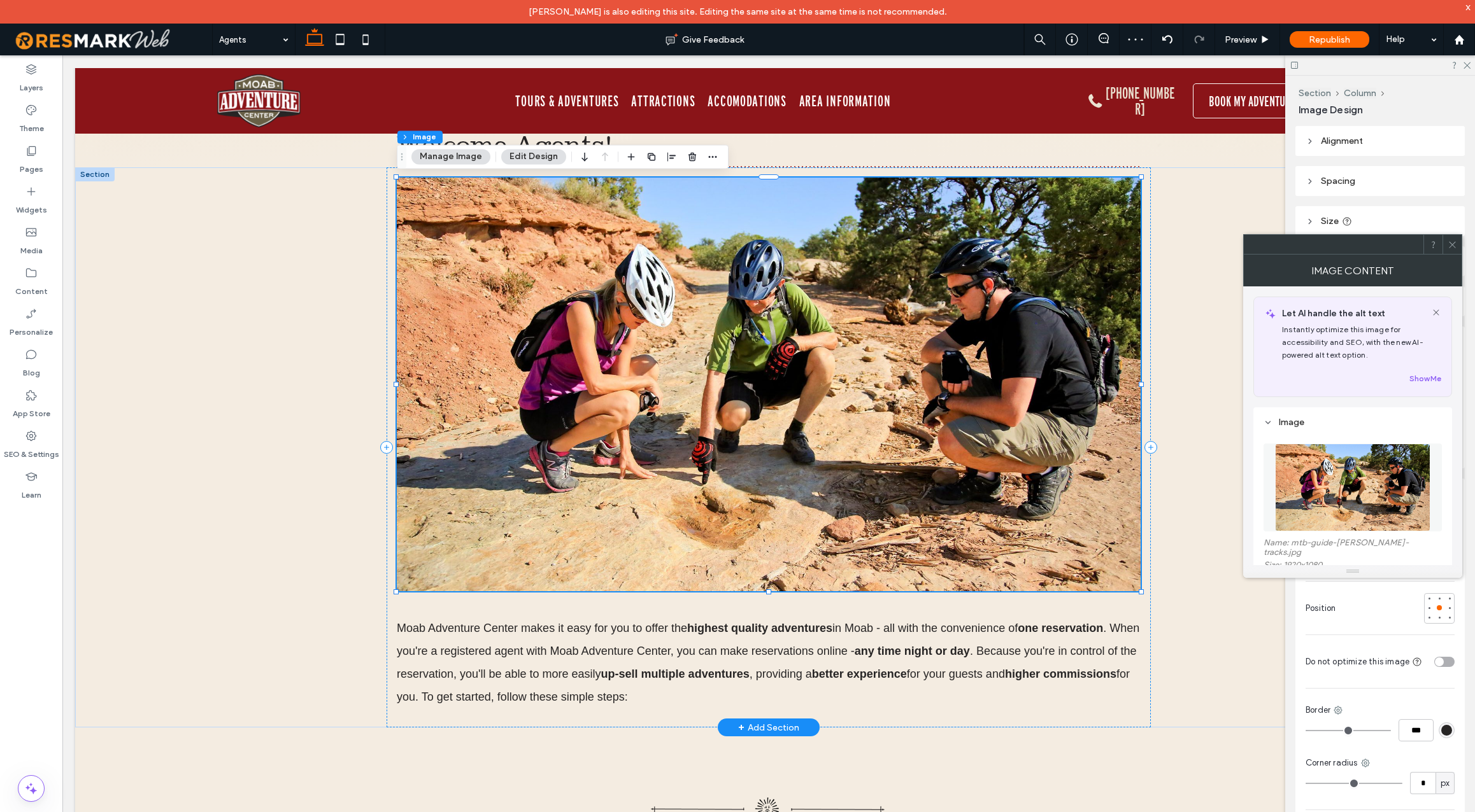
click at [404, 502] on img at bounding box center [769, 384] width 744 height 414
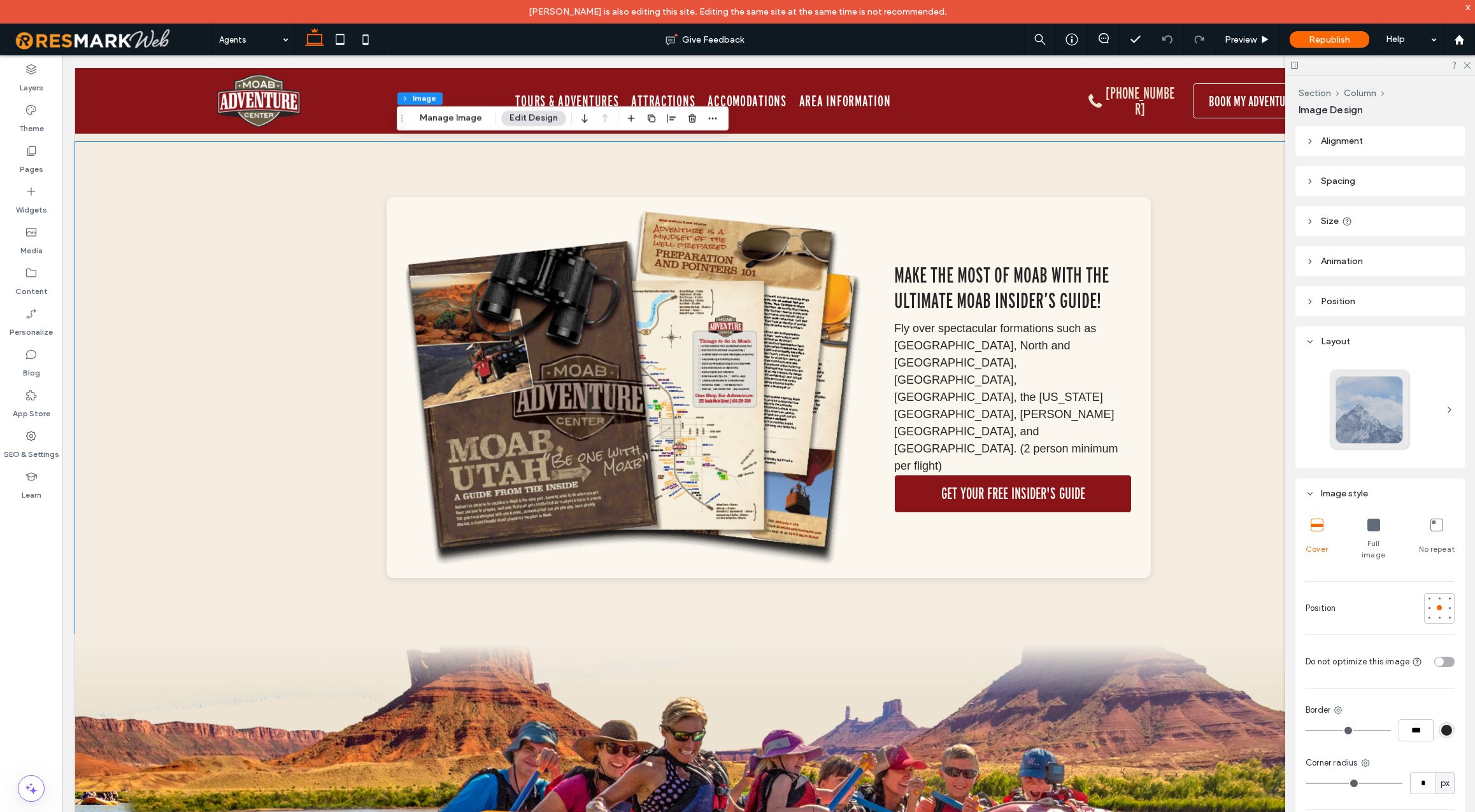
scroll to position [1859, 0]
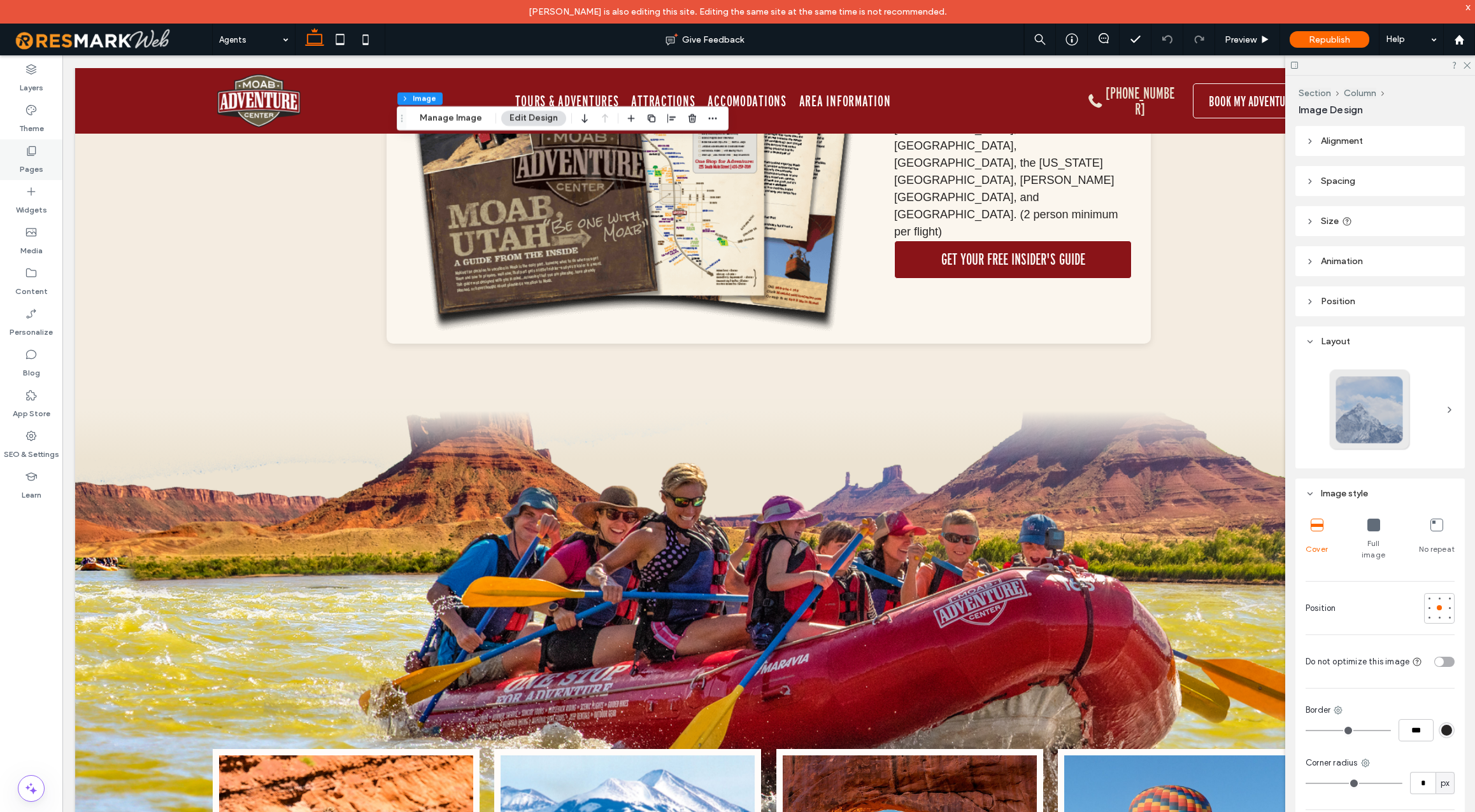
click at [33, 159] on label "Pages" at bounding box center [32, 167] width 24 height 18
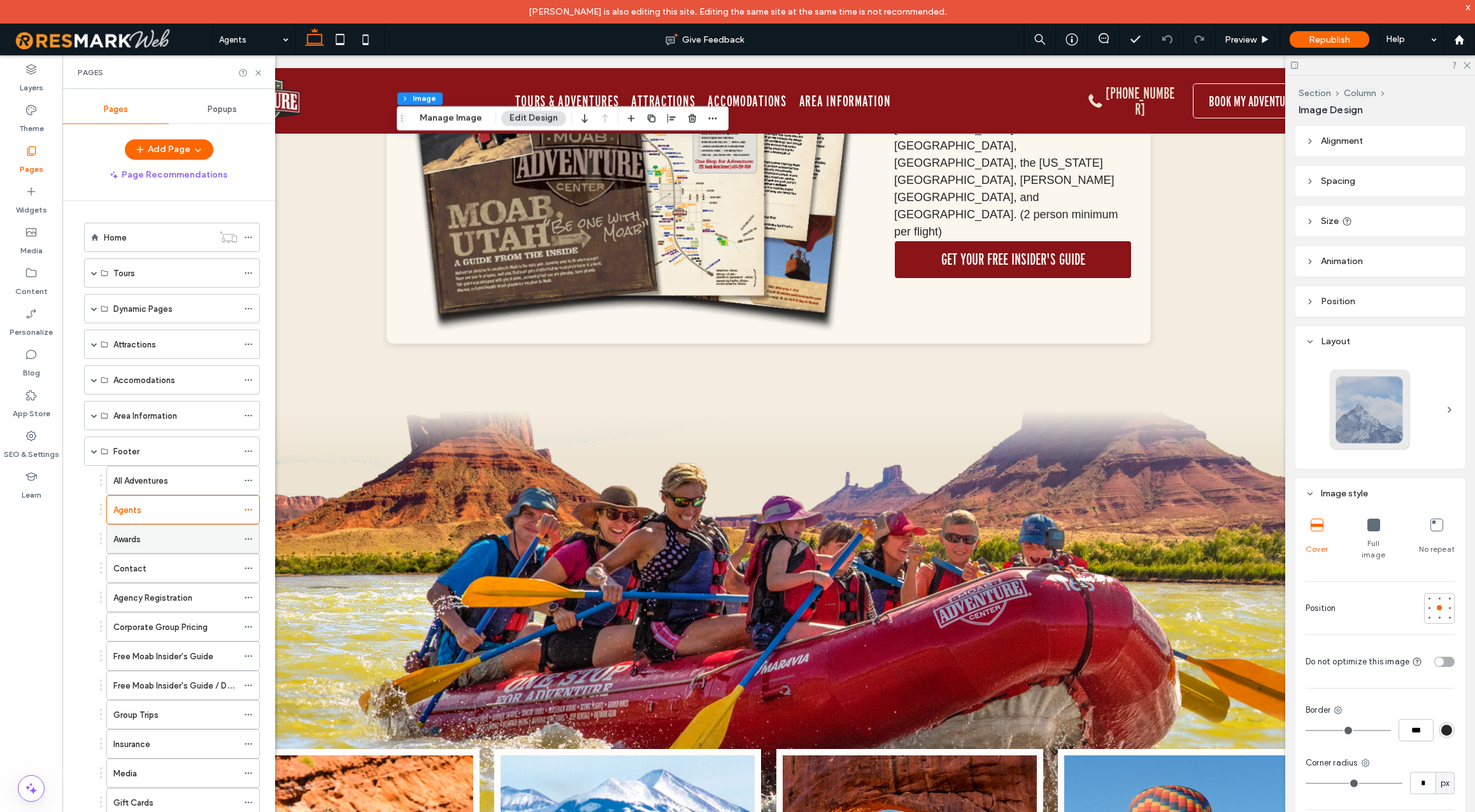
click at [170, 536] on div "Awards" at bounding box center [175, 539] width 124 height 14
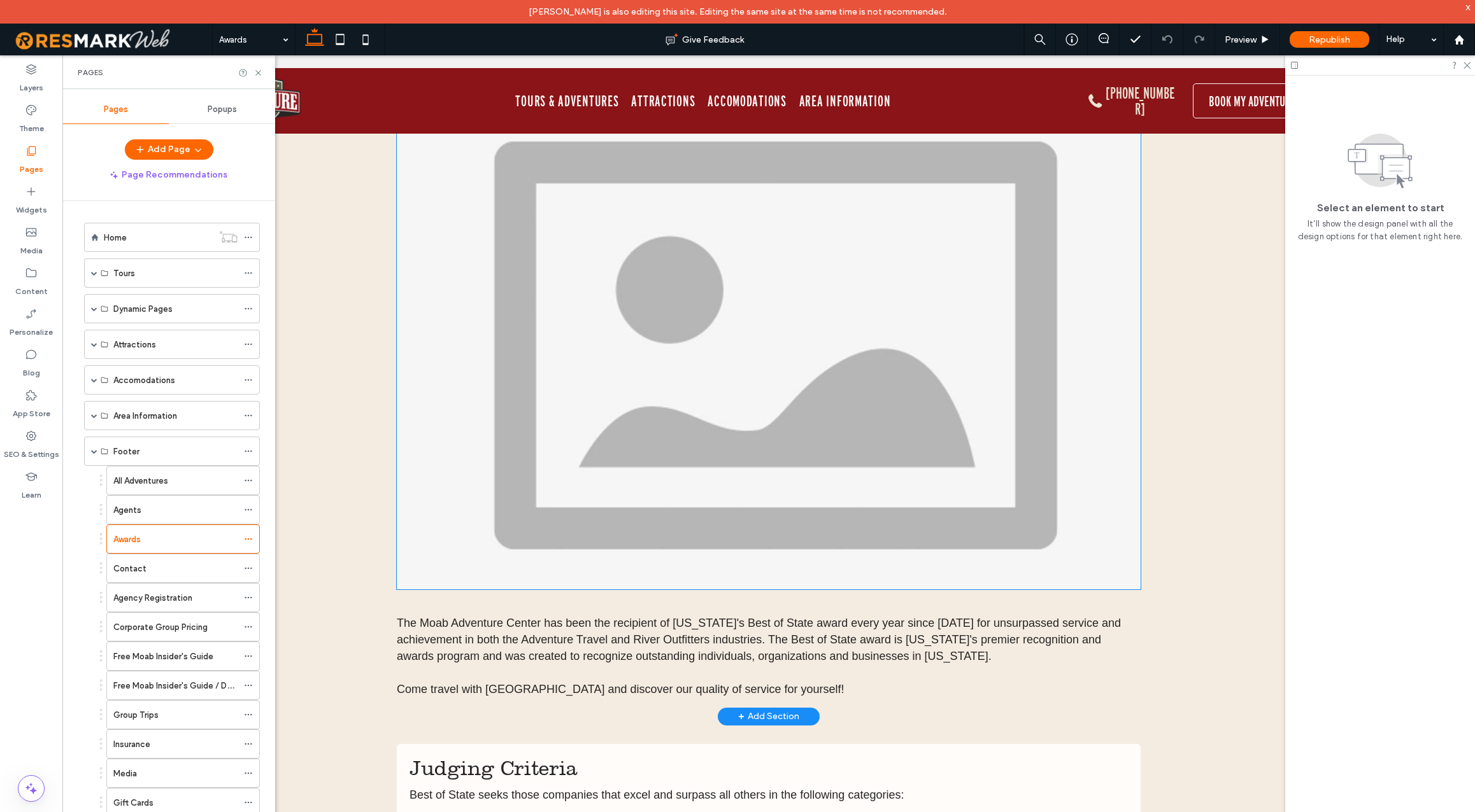
scroll to position [207, 0]
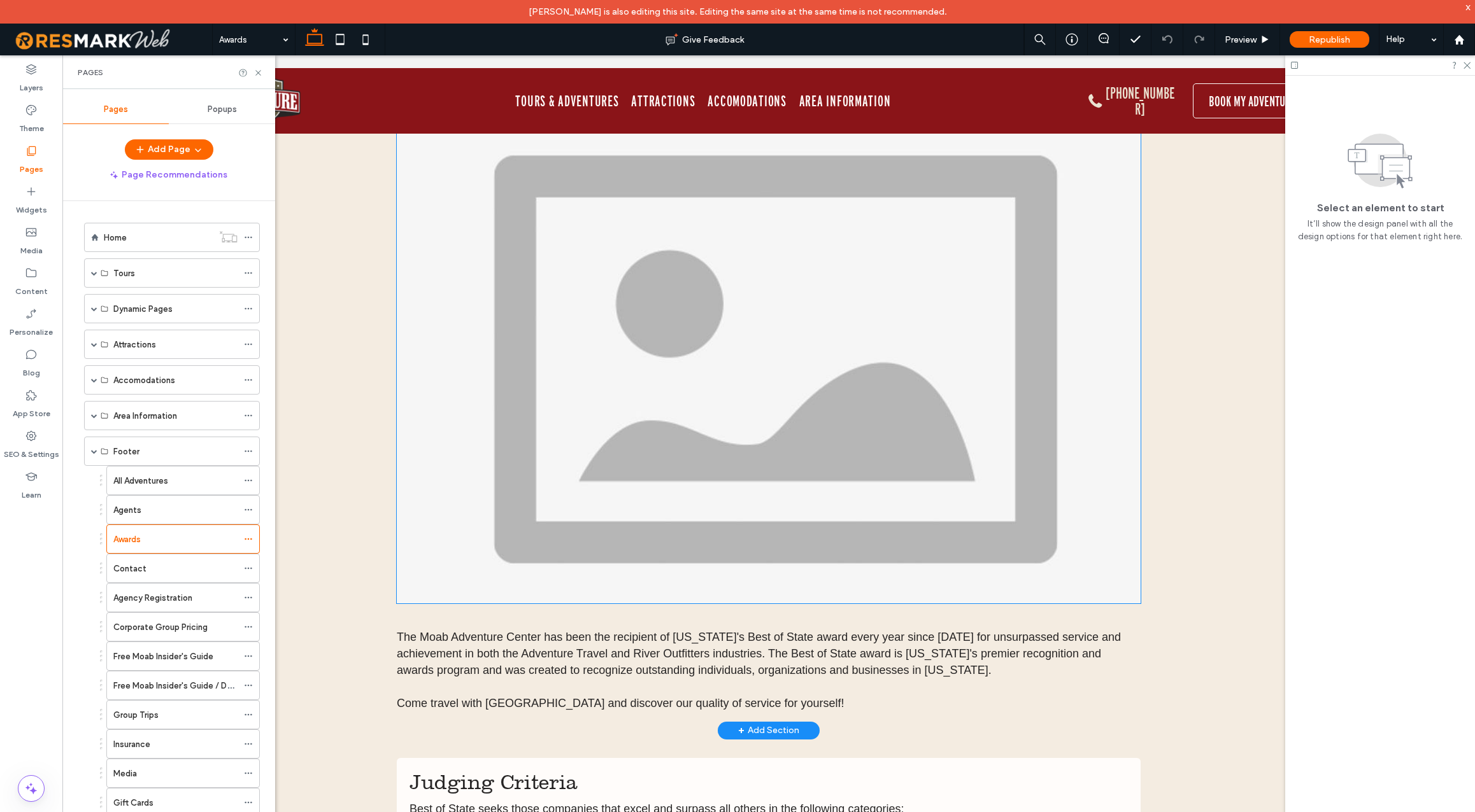
click at [617, 557] on img at bounding box center [769, 354] width 744 height 496
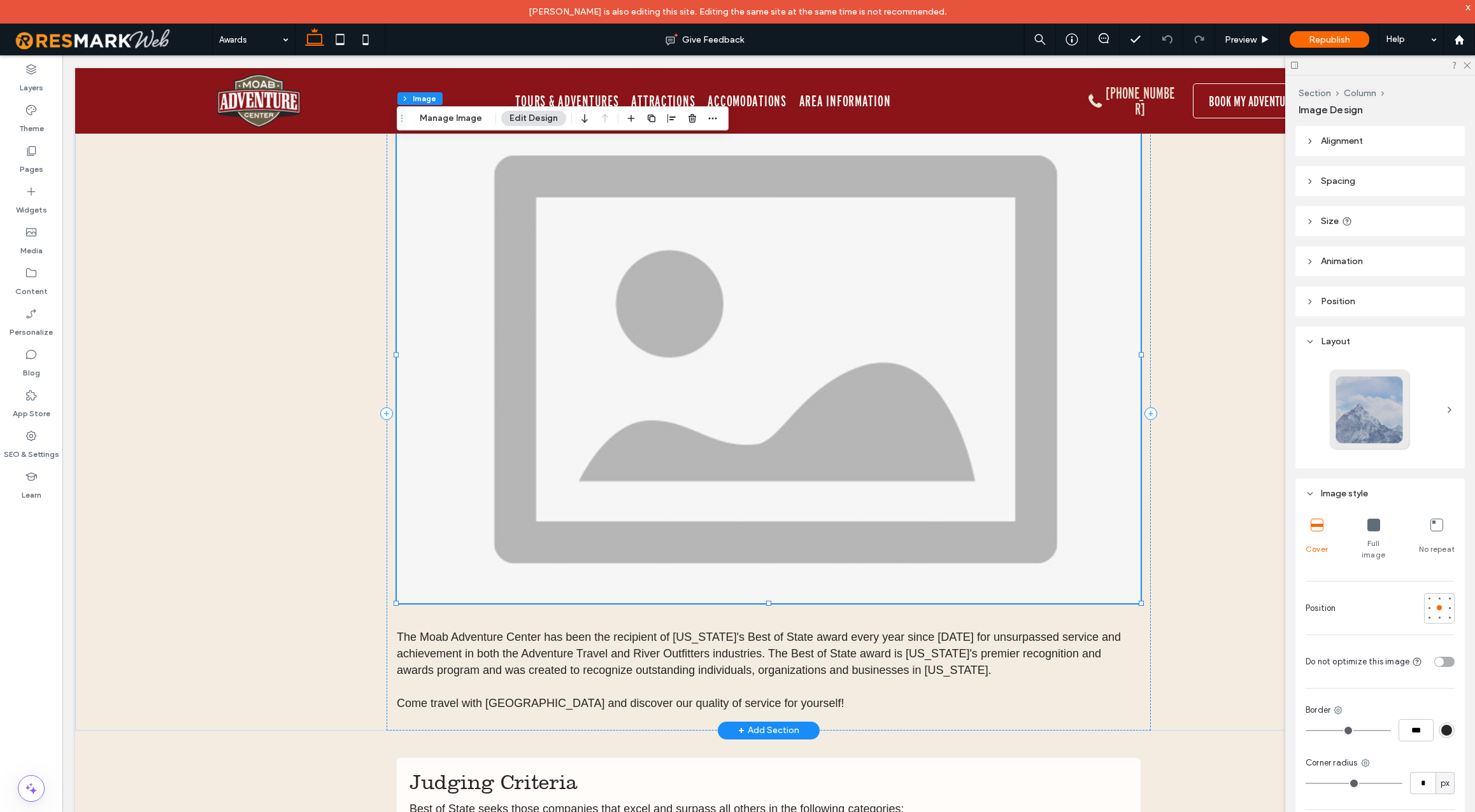
click at [617, 557] on img at bounding box center [769, 354] width 744 height 496
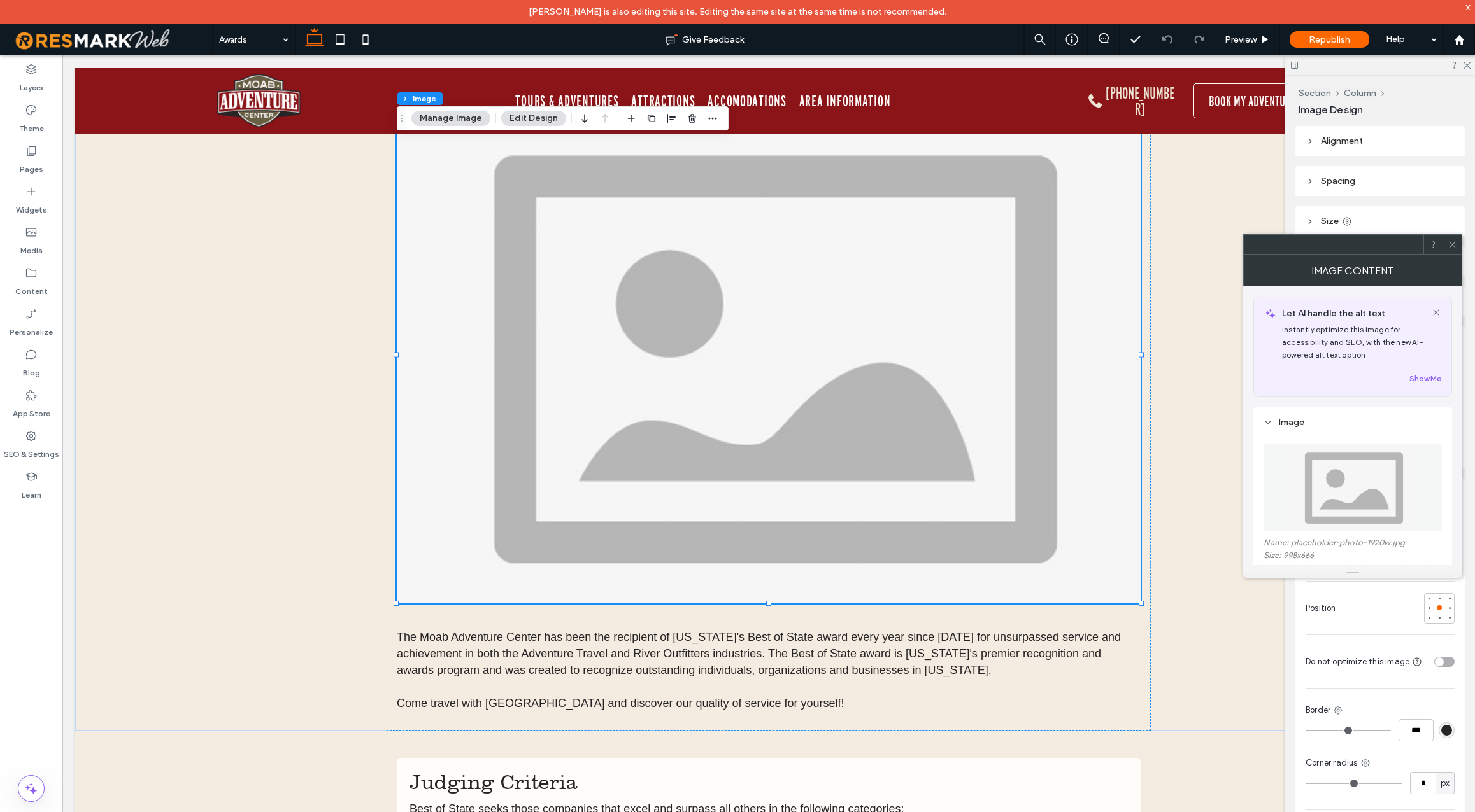
click at [1290, 504] on img at bounding box center [1353, 487] width 131 height 88
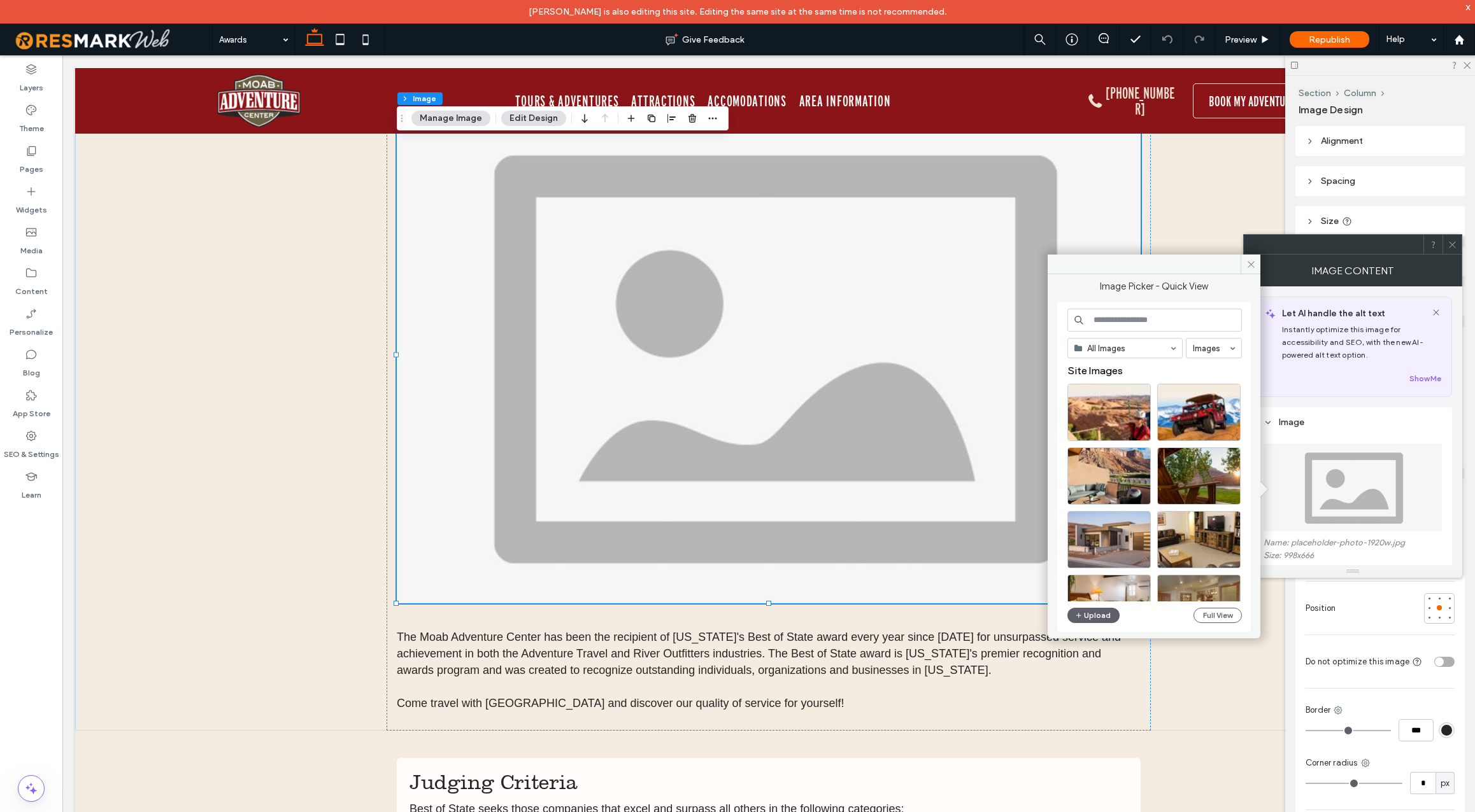
click at [1178, 316] on input at bounding box center [1155, 320] width 174 height 23
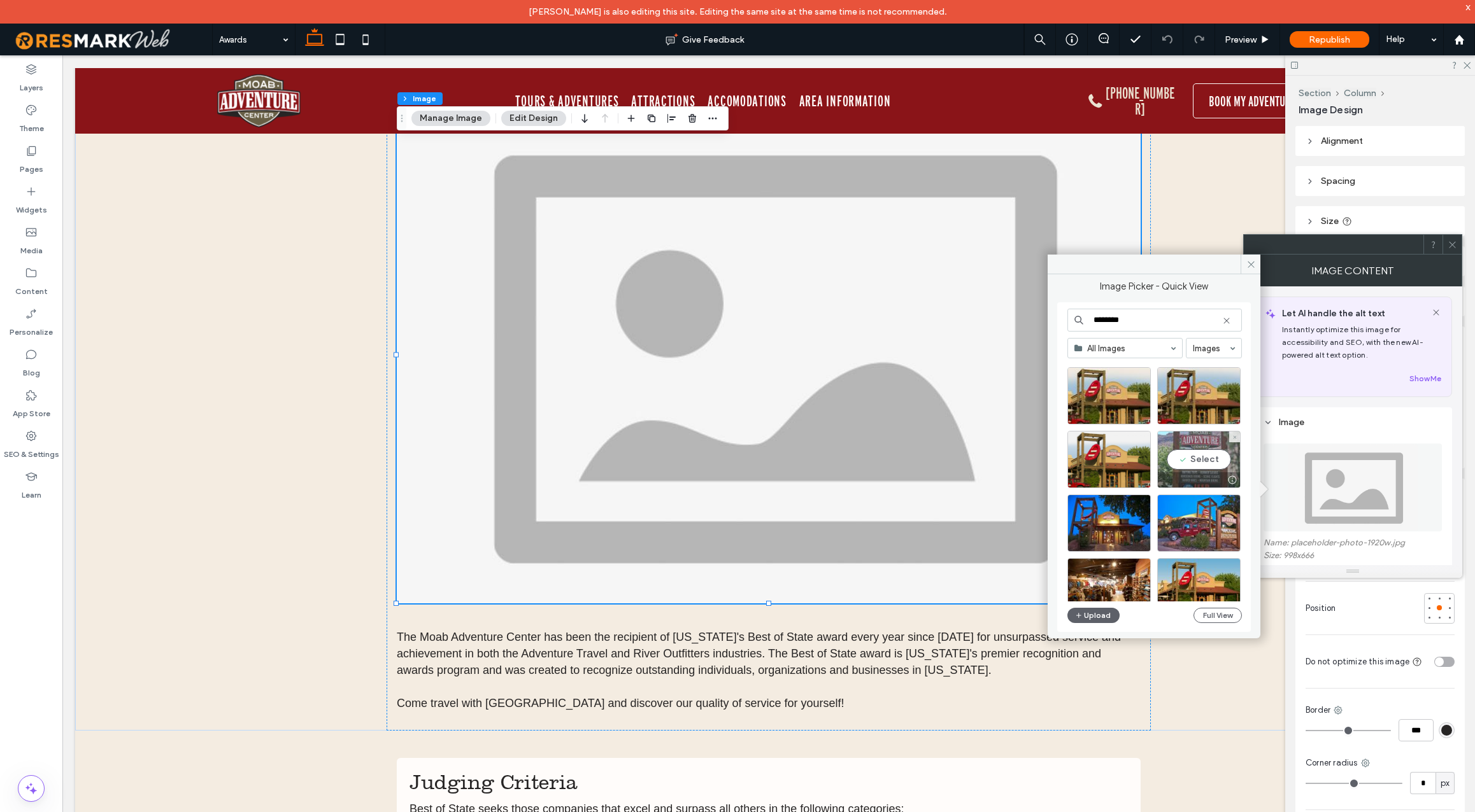
scroll to position [207, 0]
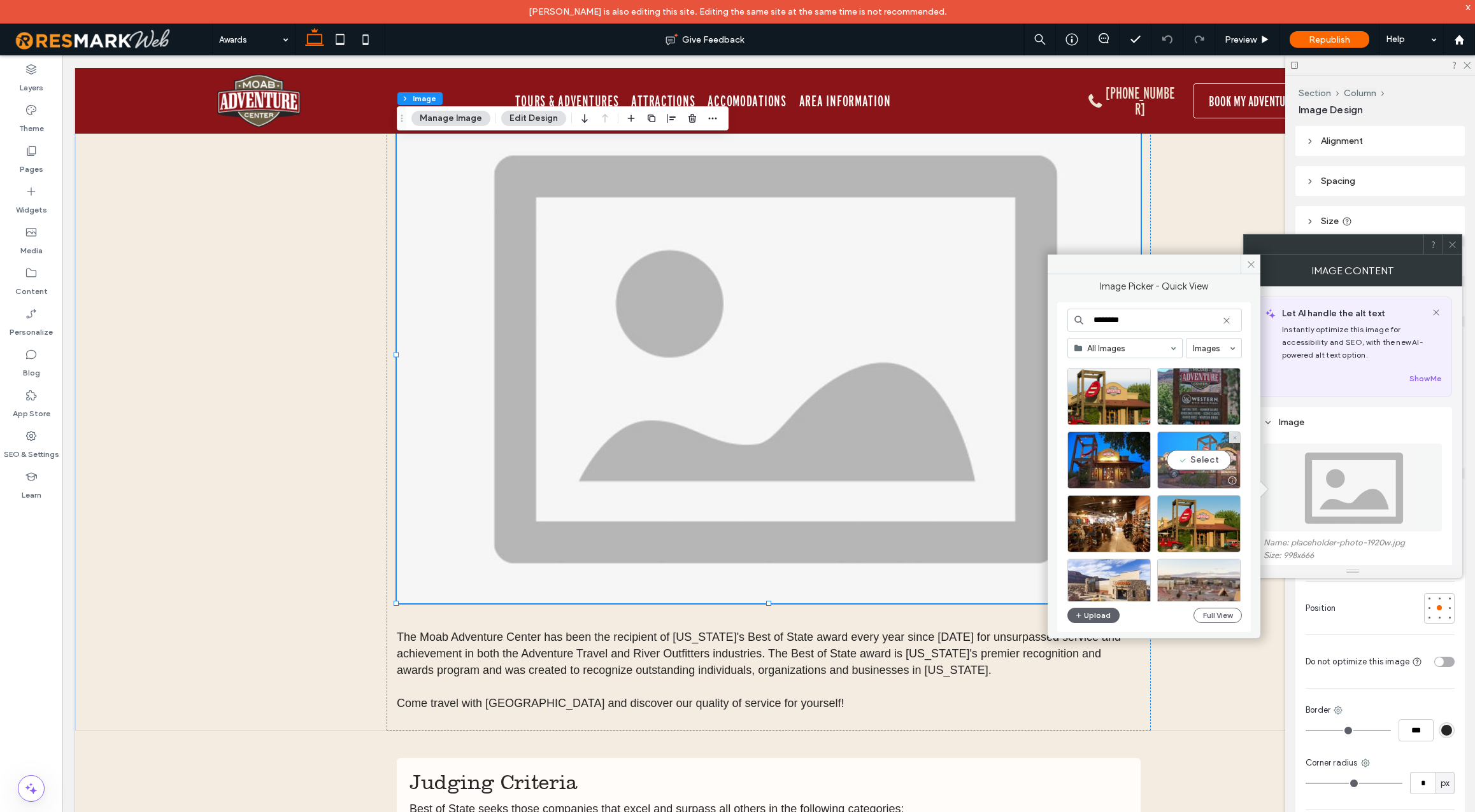
type input "********"
click at [1202, 464] on div "Select" at bounding box center [1199, 460] width 84 height 57
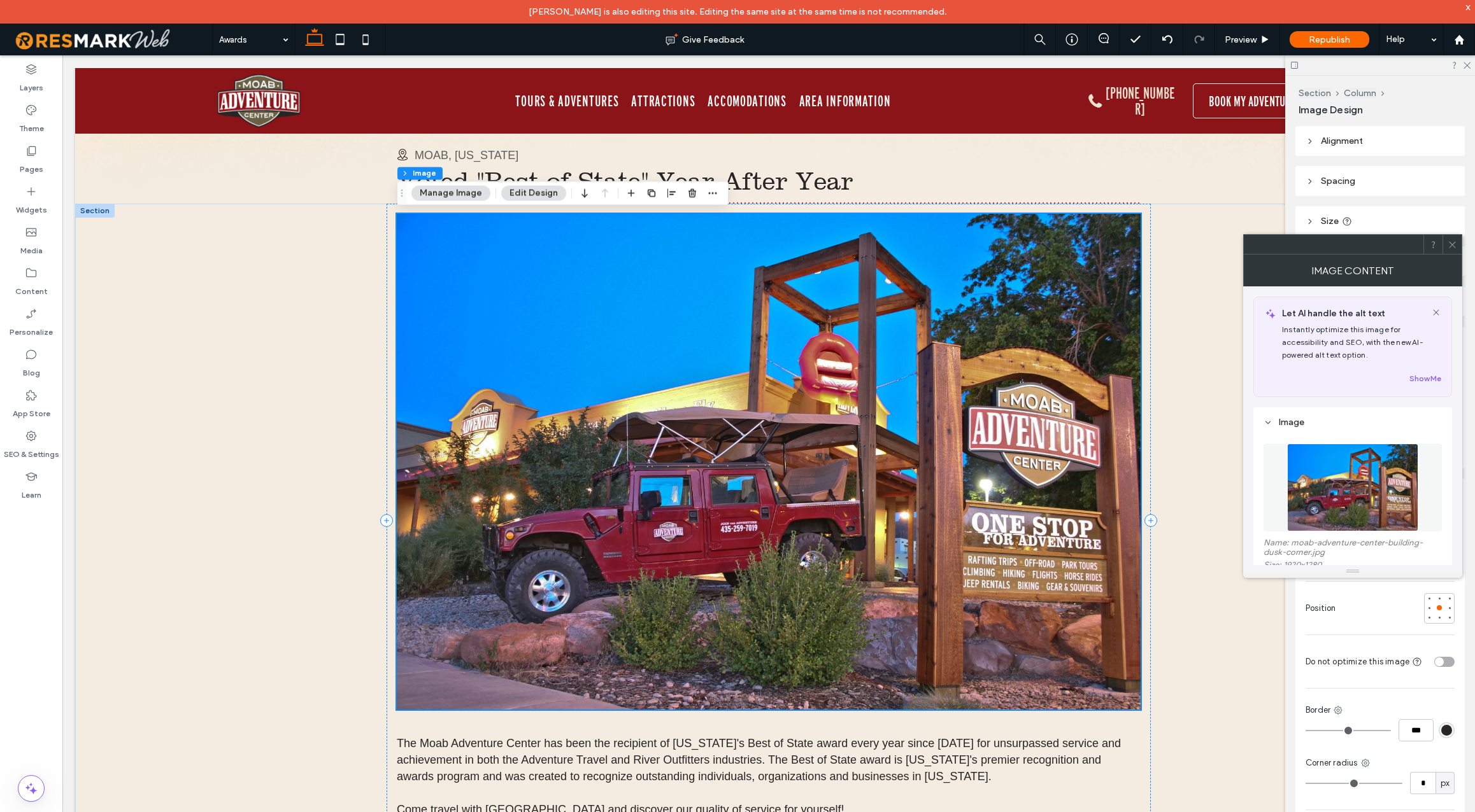
scroll to position [95, 0]
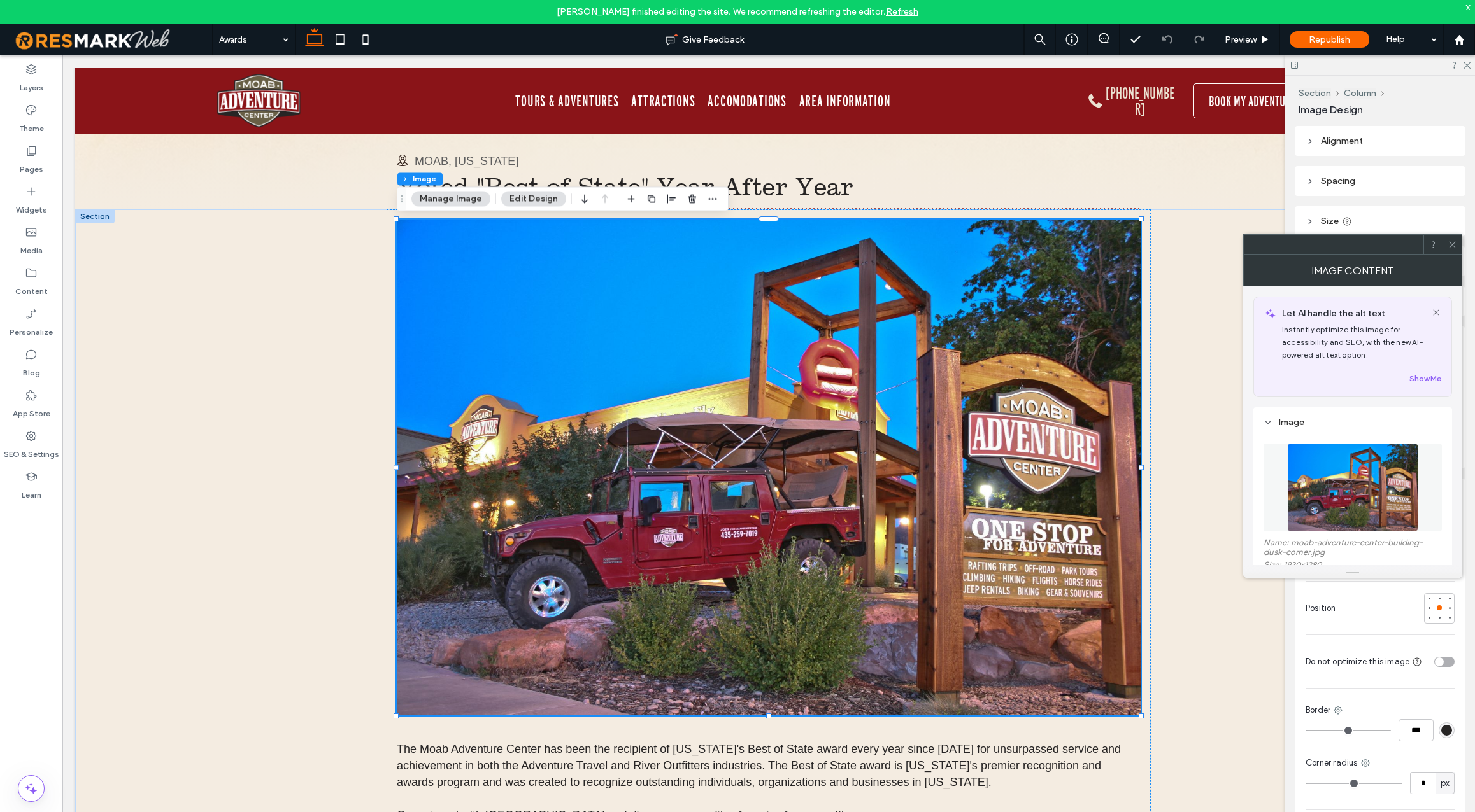
click at [1312, 502] on img at bounding box center [1353, 487] width 131 height 88
click at [1300, 503] on img at bounding box center [1353, 487] width 131 height 88
click at [1315, 496] on img at bounding box center [1353, 483] width 131 height 88
click at [1338, 491] on img at bounding box center [1353, 483] width 131 height 88
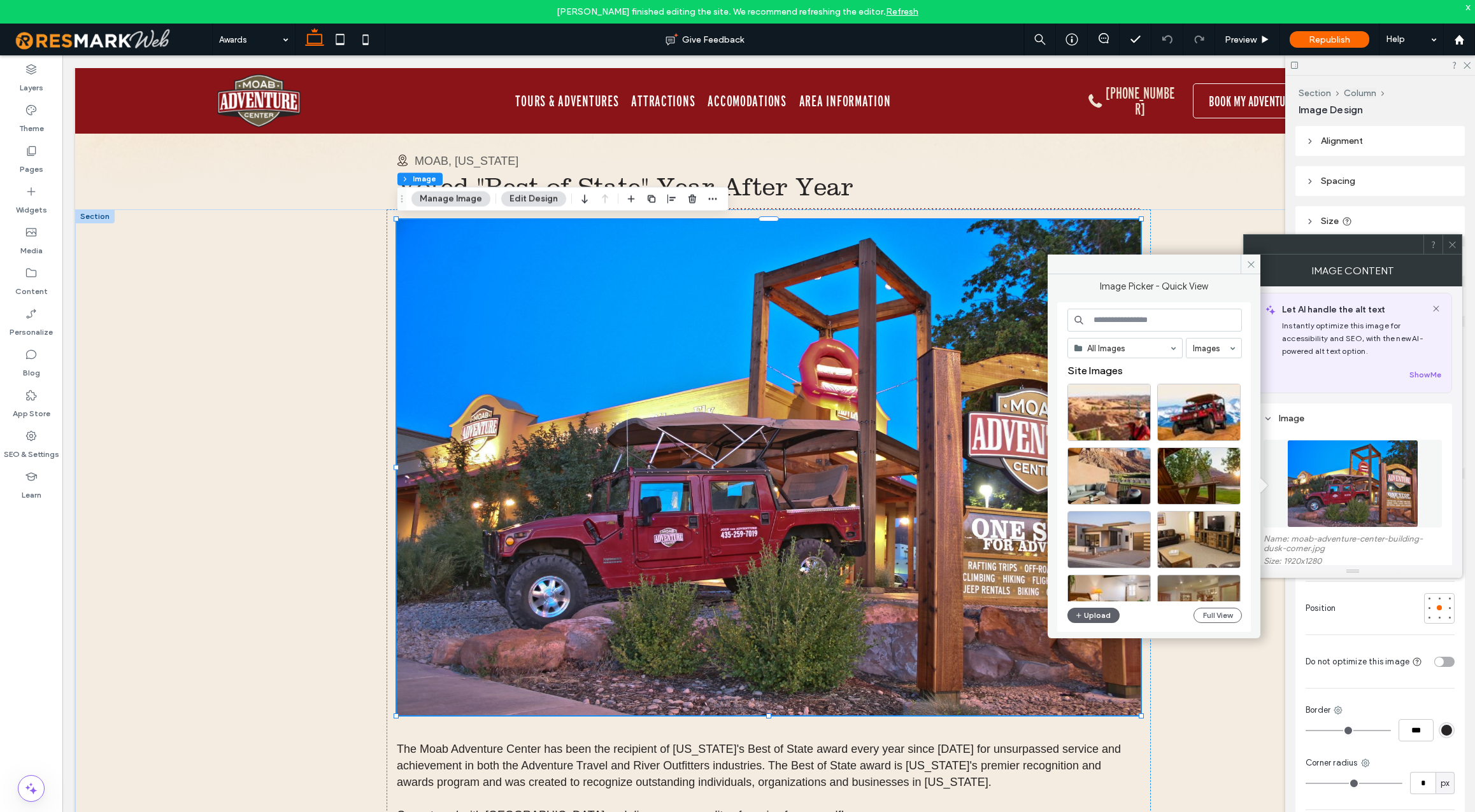
click at [1159, 321] on input at bounding box center [1155, 320] width 174 height 23
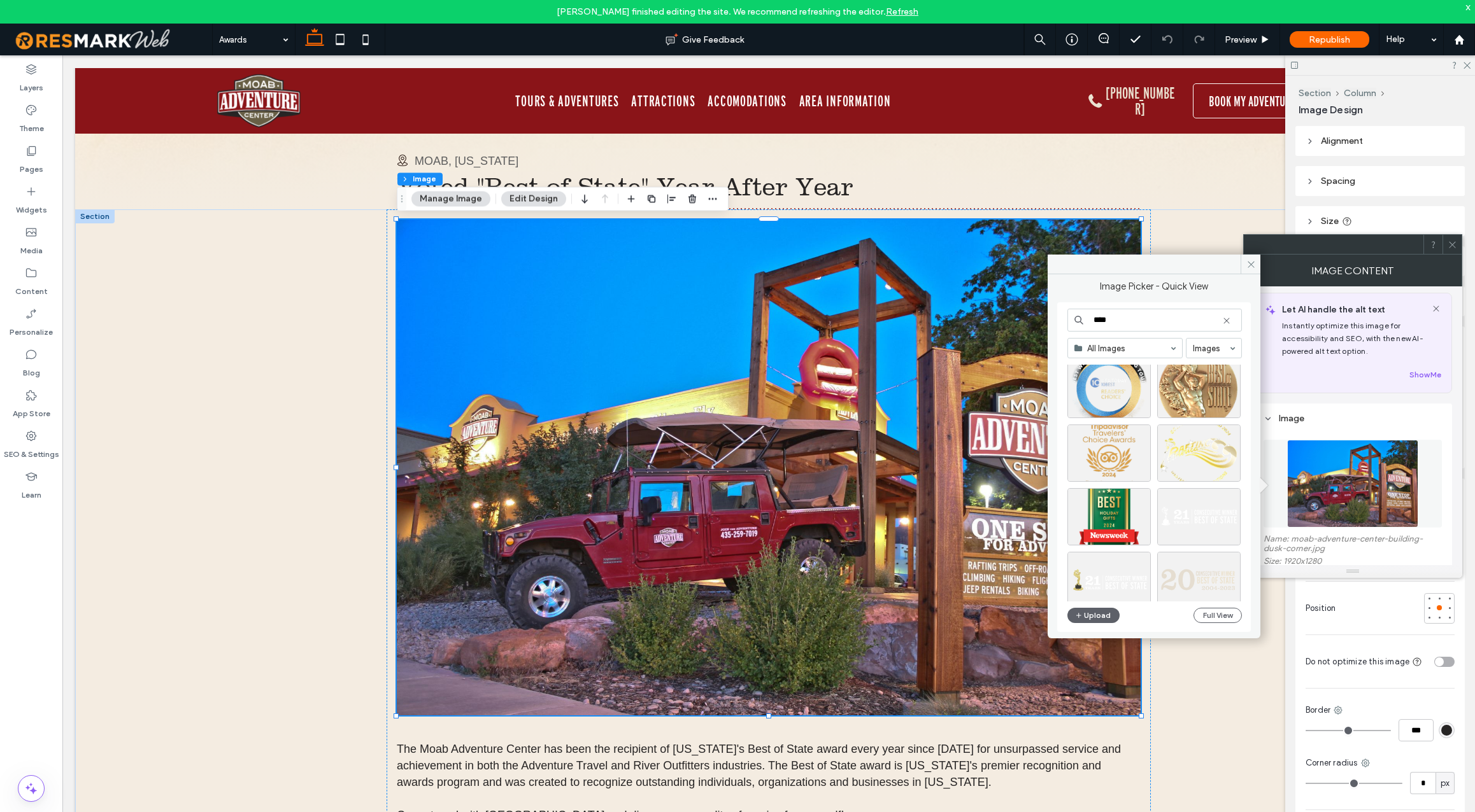
scroll to position [0, 0]
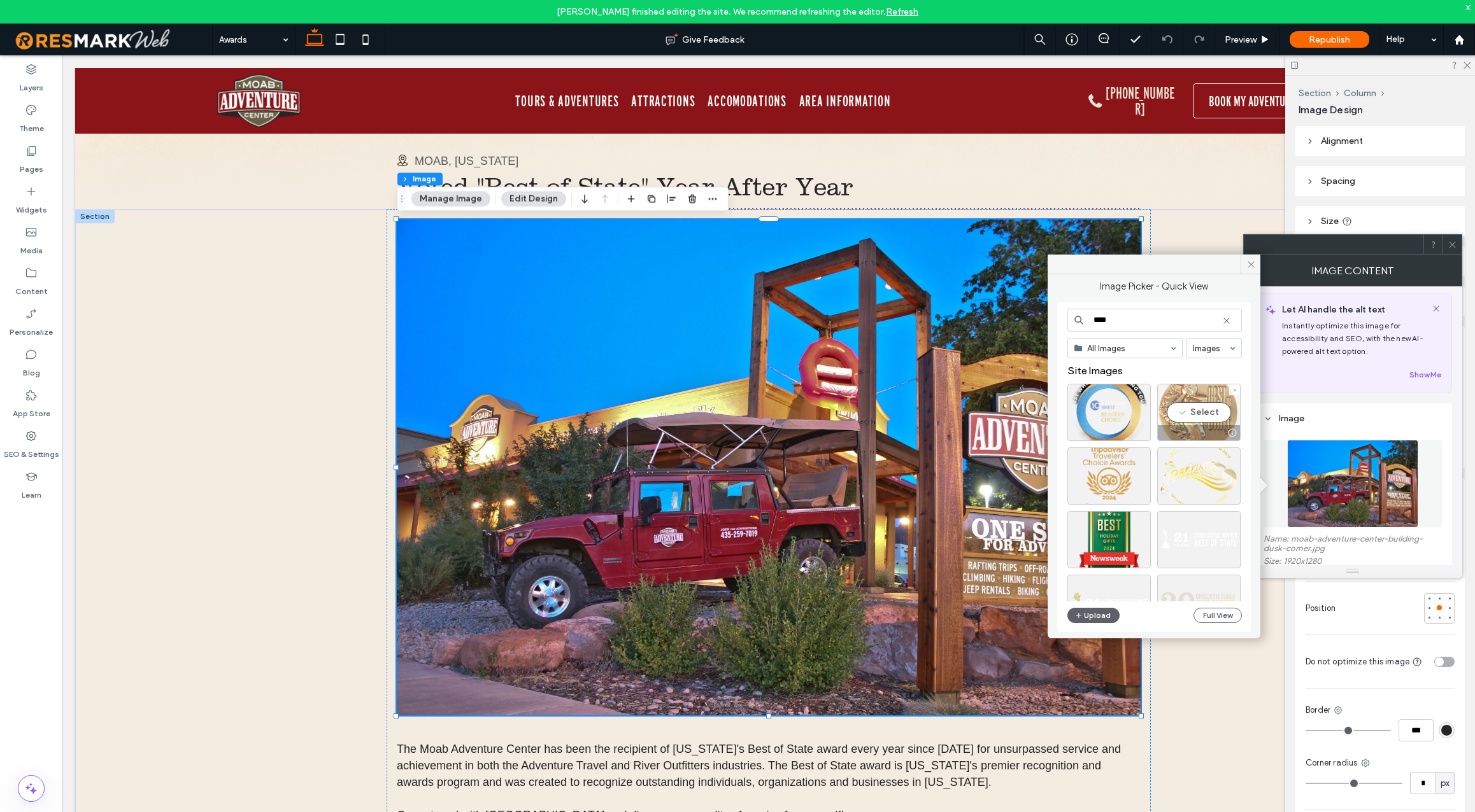
type input "****"
click at [1206, 411] on div "Select" at bounding box center [1199, 412] width 84 height 57
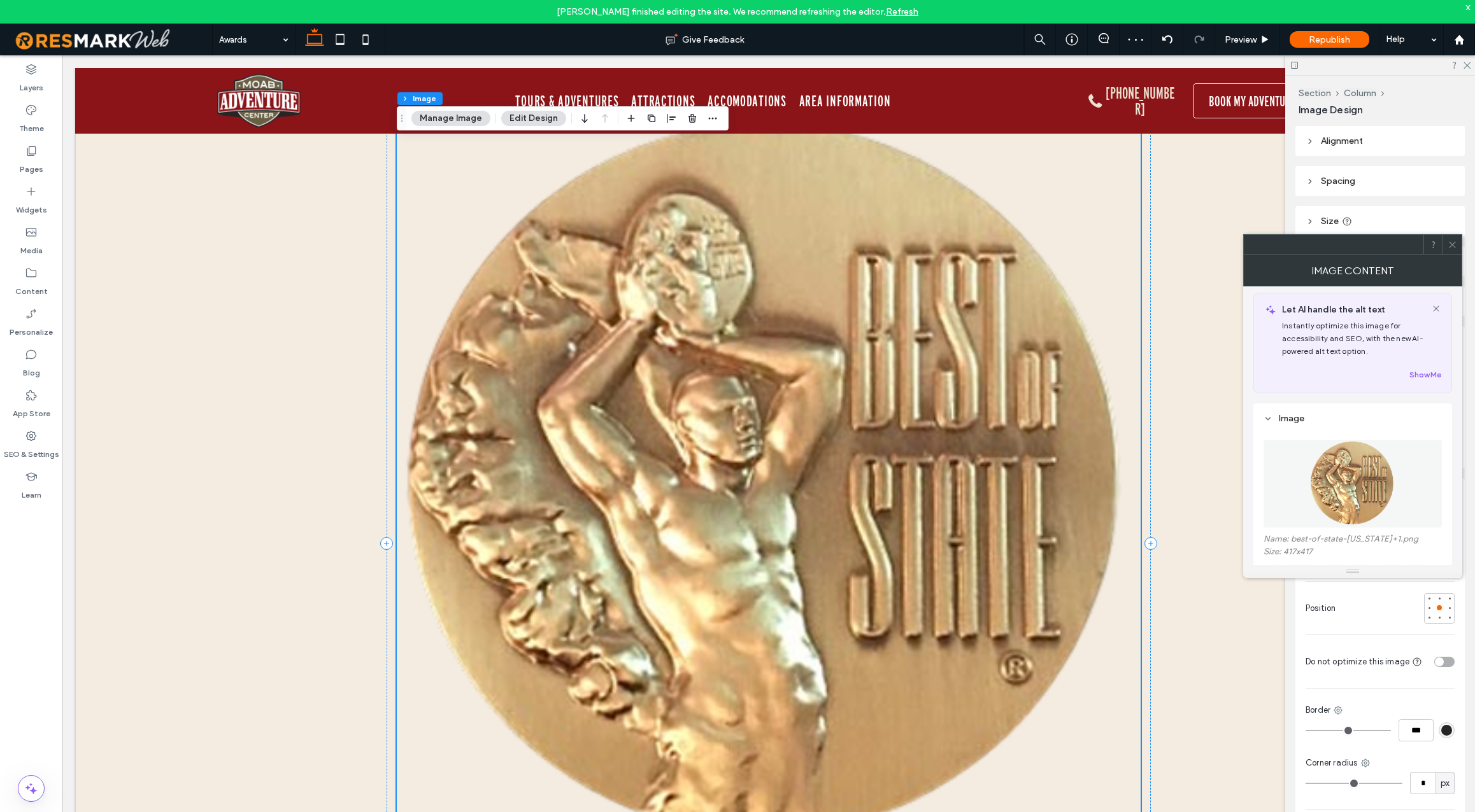
scroll to position [195, 0]
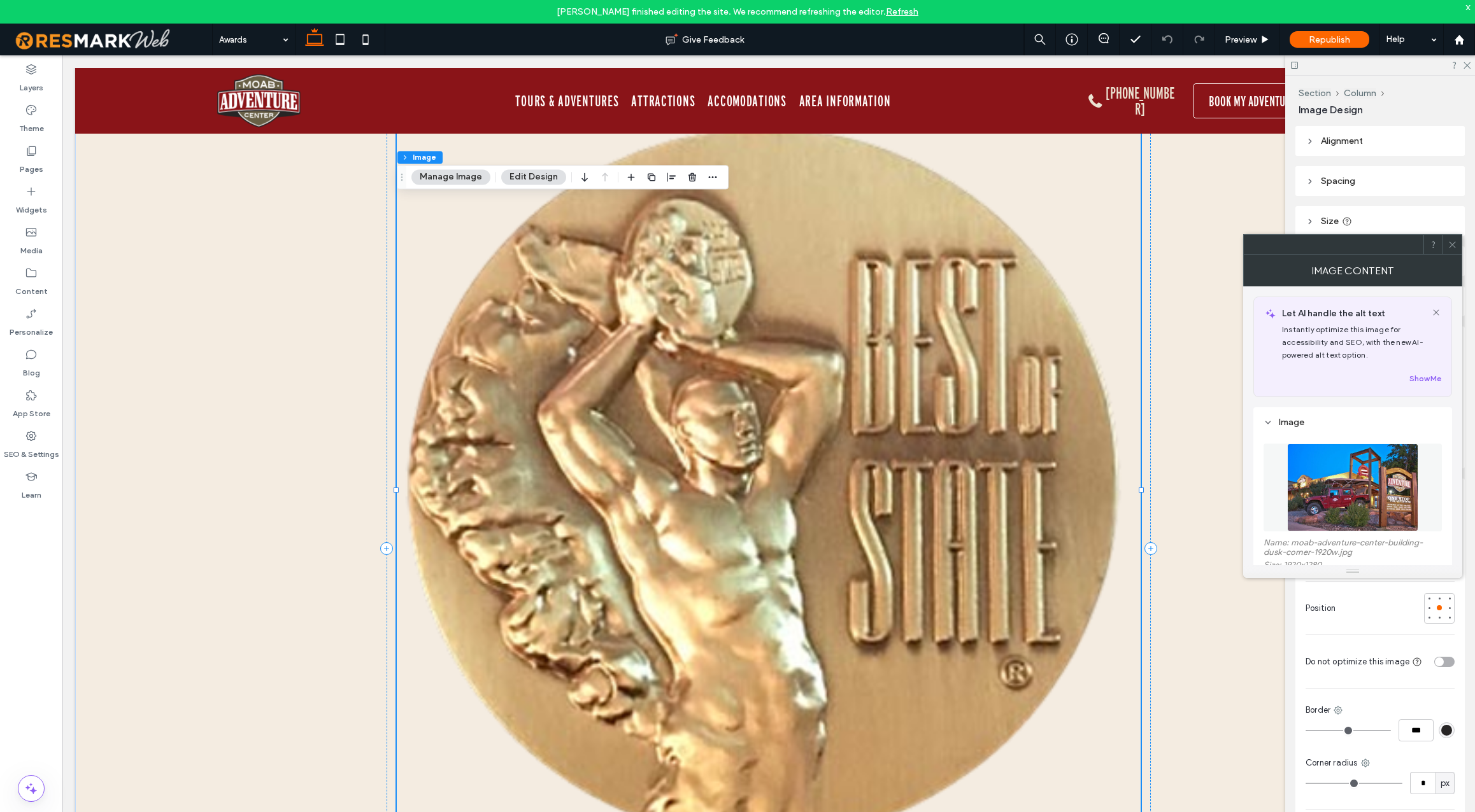
click at [1305, 493] on img at bounding box center [1353, 487] width 131 height 88
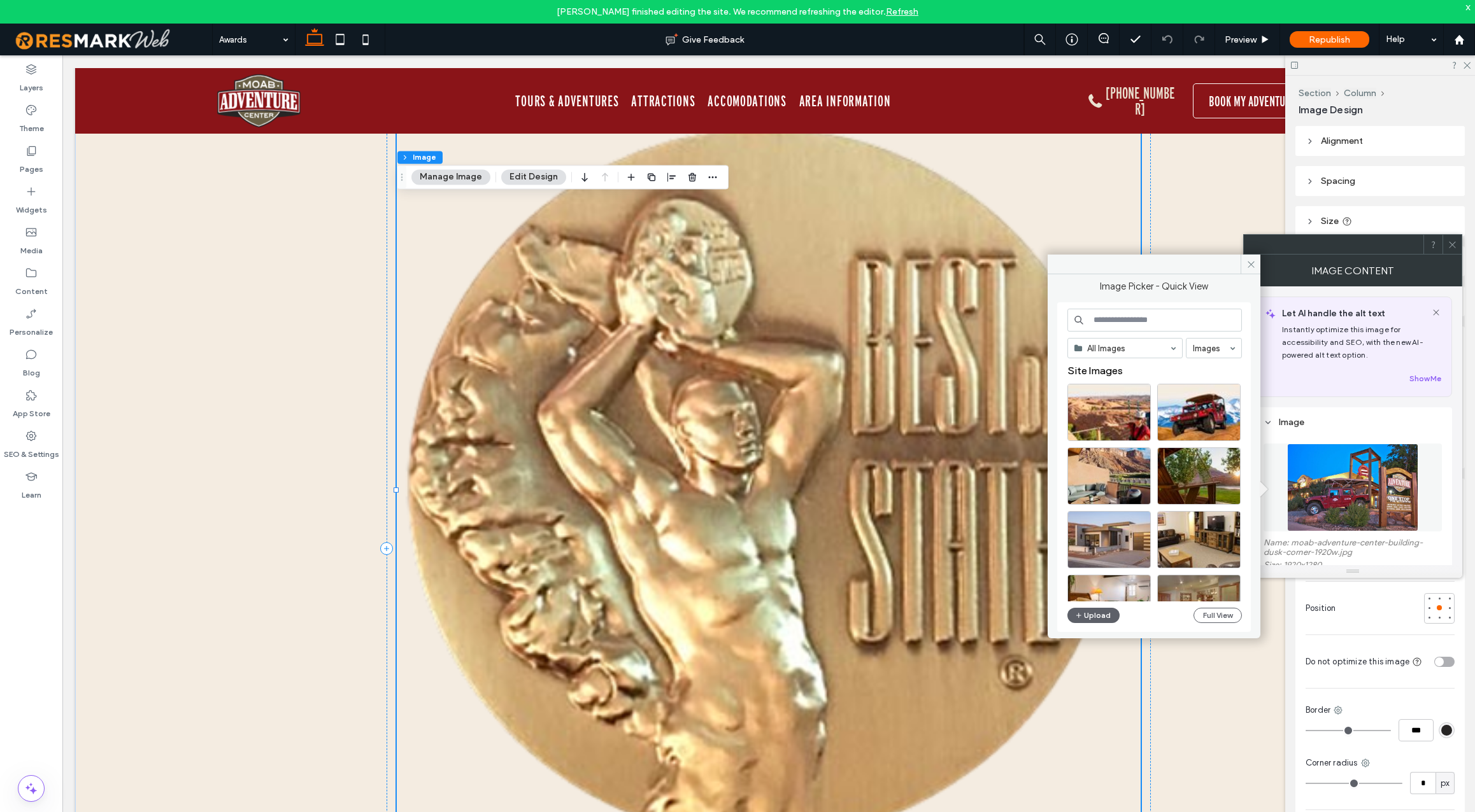
click at [1151, 320] on input at bounding box center [1155, 320] width 174 height 23
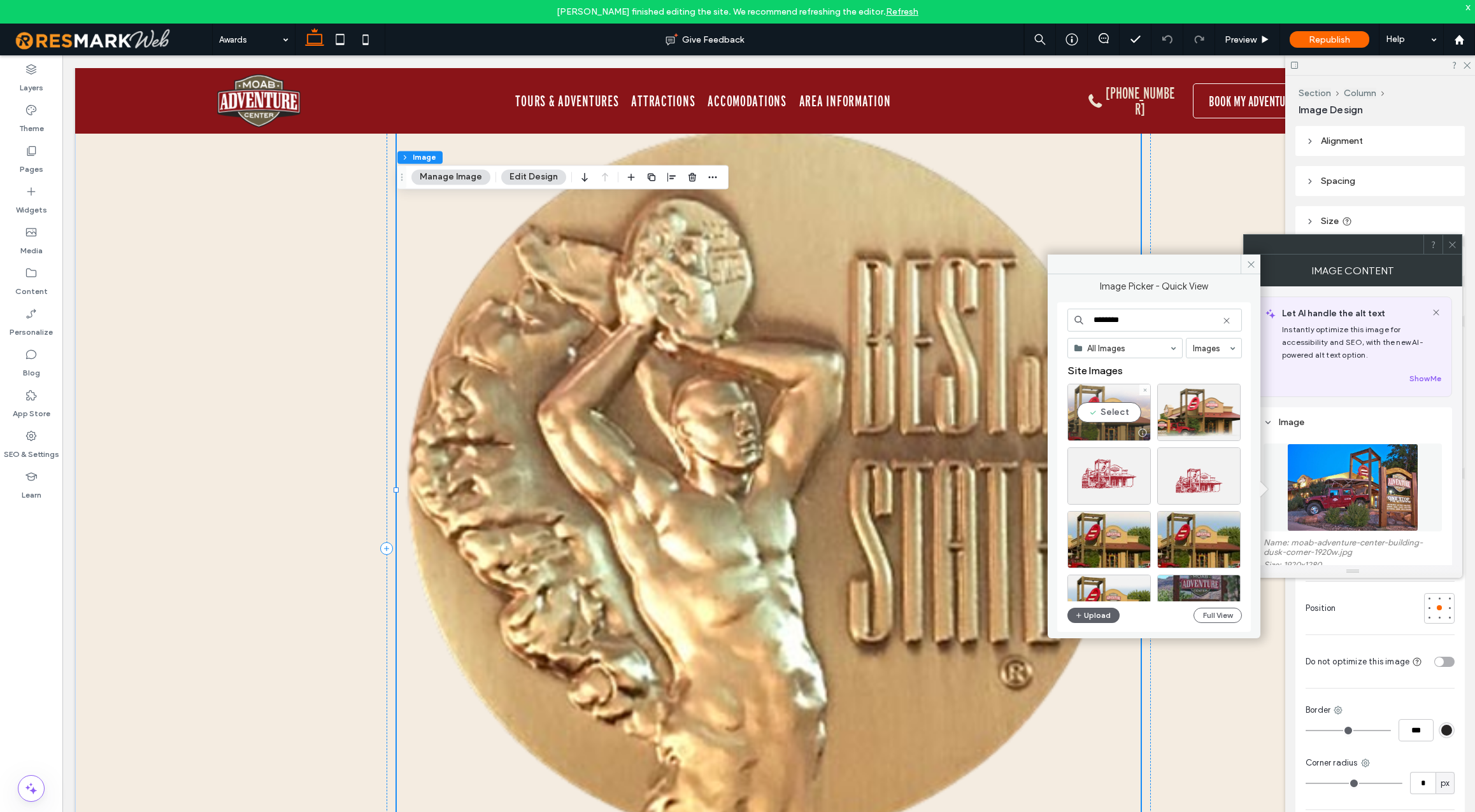
type input "********"
click at [1112, 411] on div "Select" at bounding box center [1110, 412] width 84 height 57
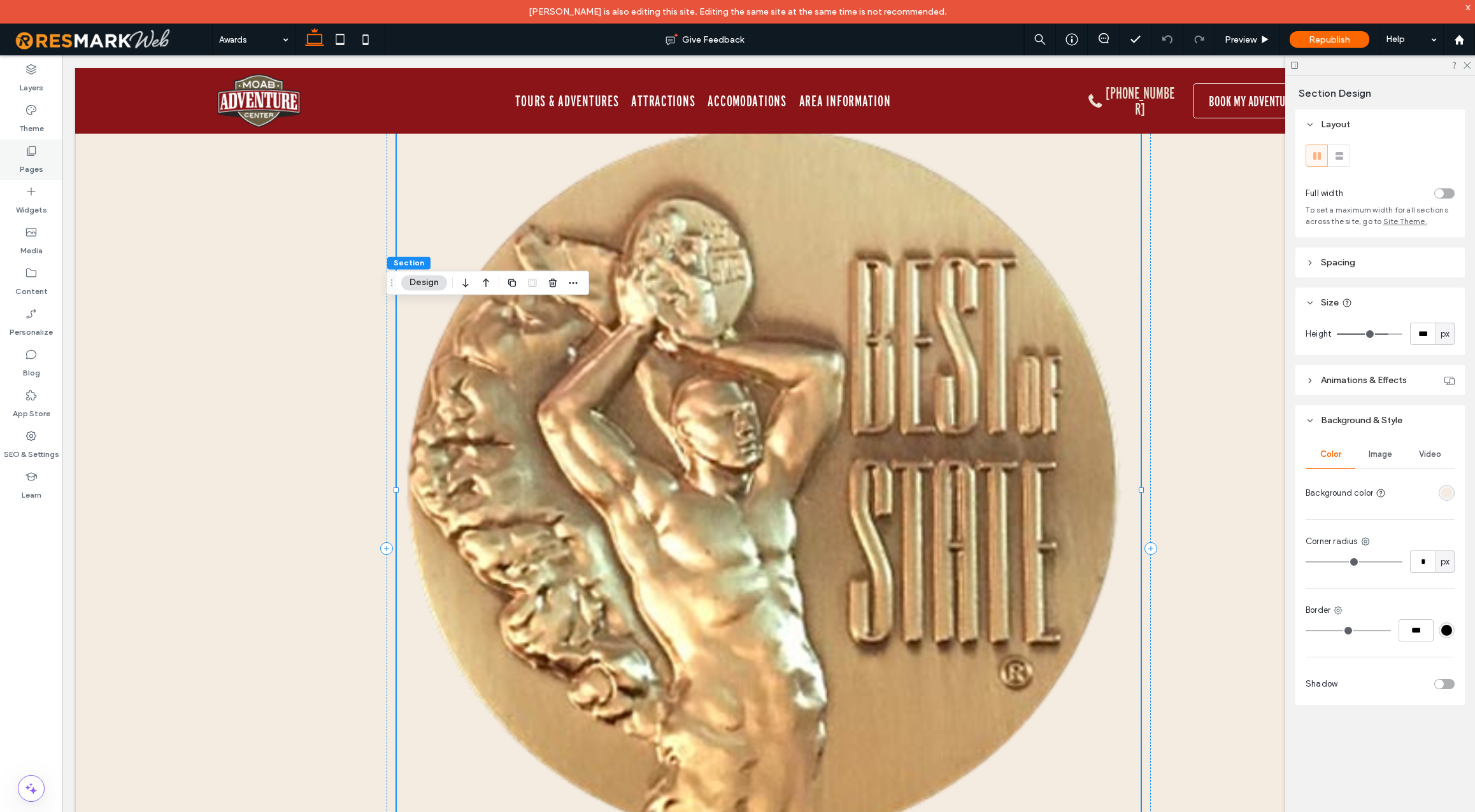
click at [33, 152] on icon at bounding box center [32, 151] width 13 height 13
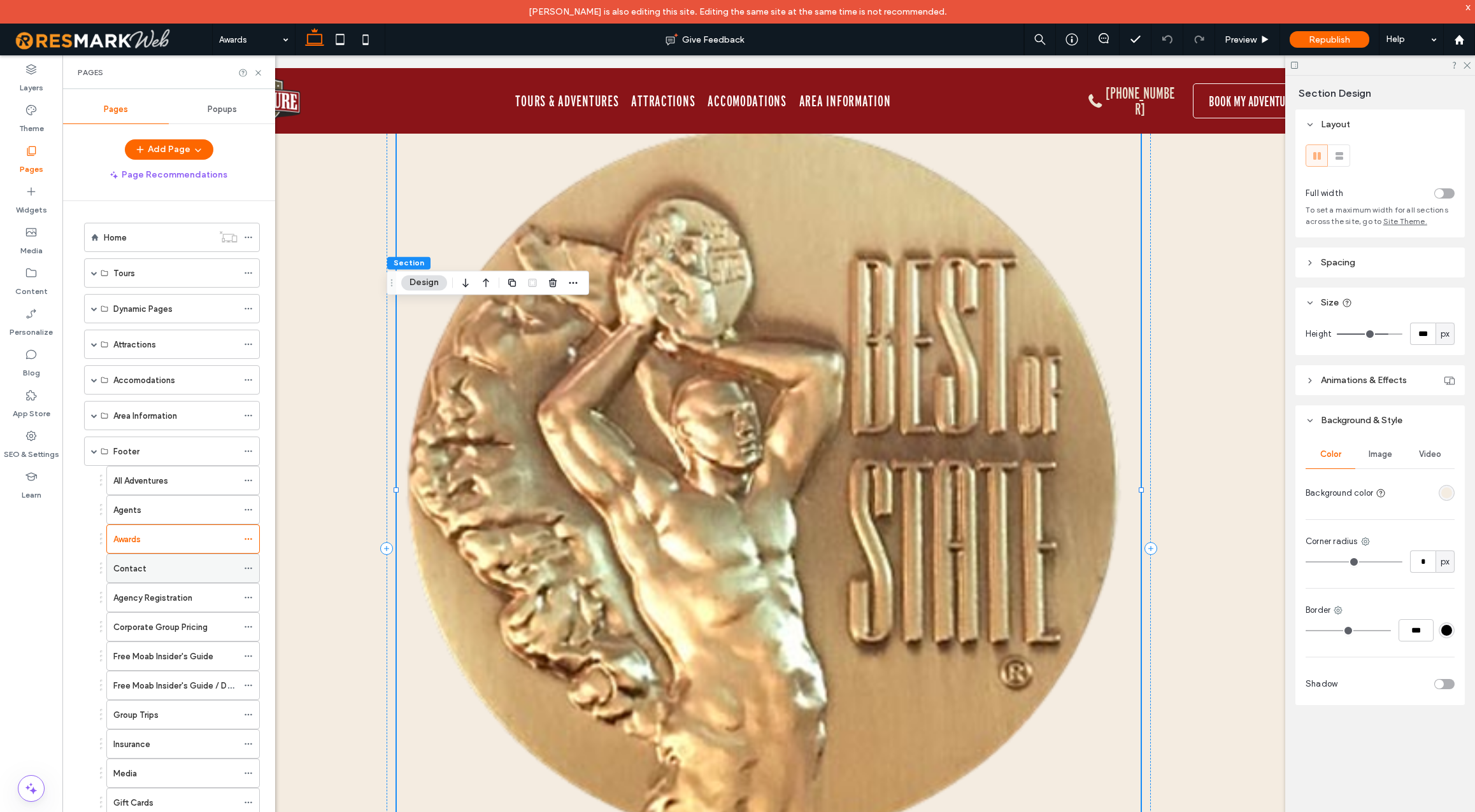
click at [179, 563] on div "Contact" at bounding box center [175, 568] width 124 height 14
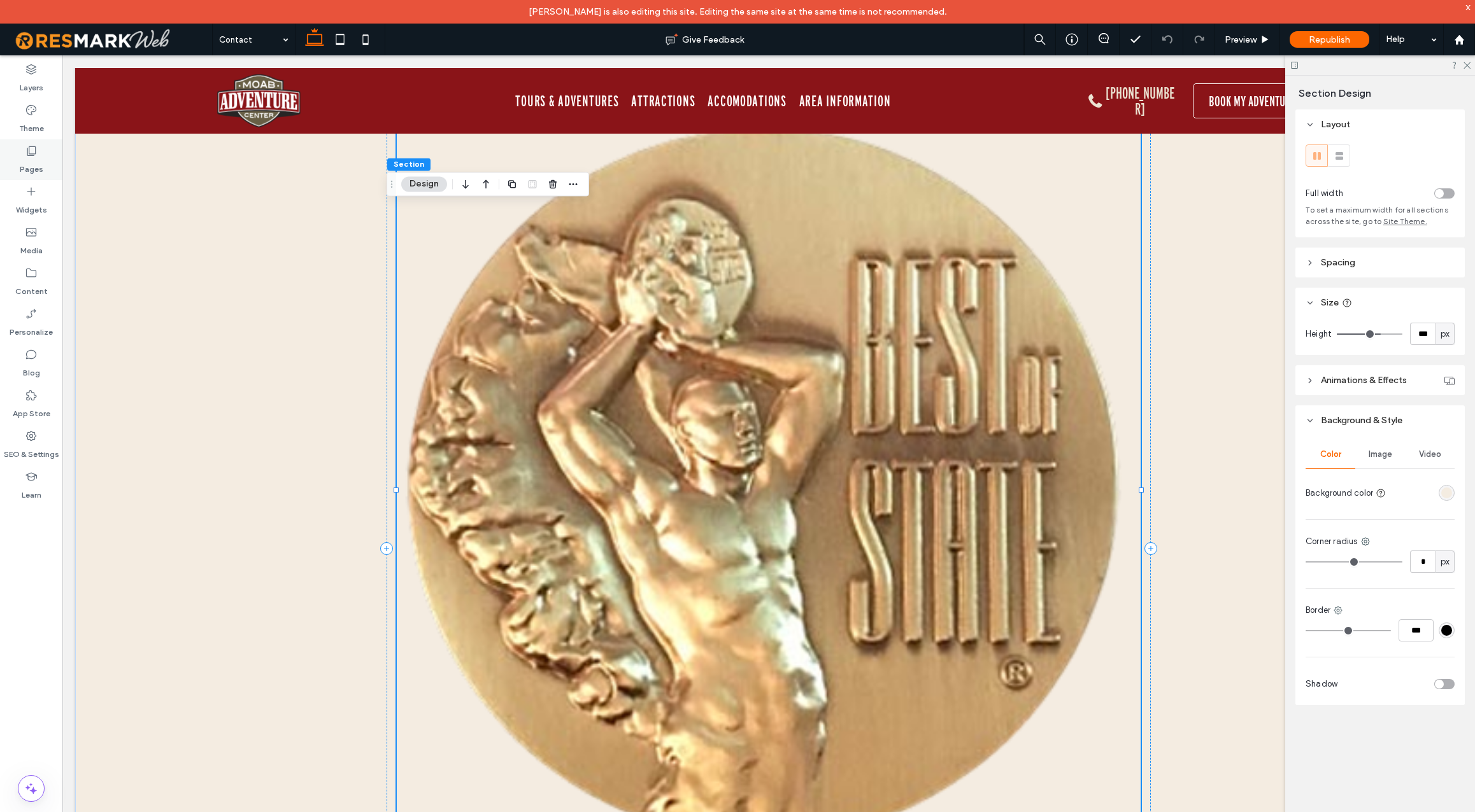
click at [31, 154] on icon at bounding box center [32, 151] width 13 height 13
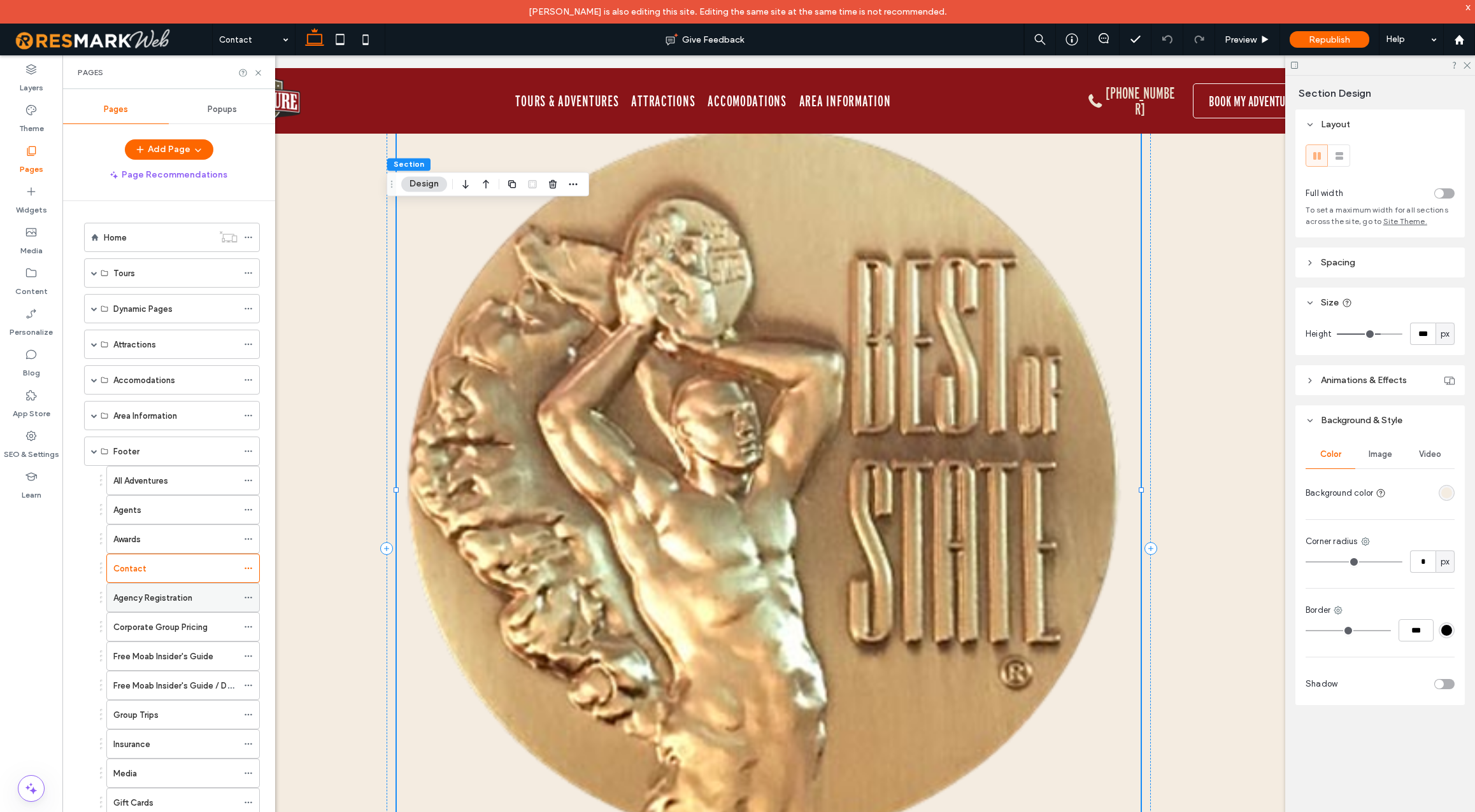
click at [162, 593] on label "Agency Registration" at bounding box center [152, 598] width 79 height 23
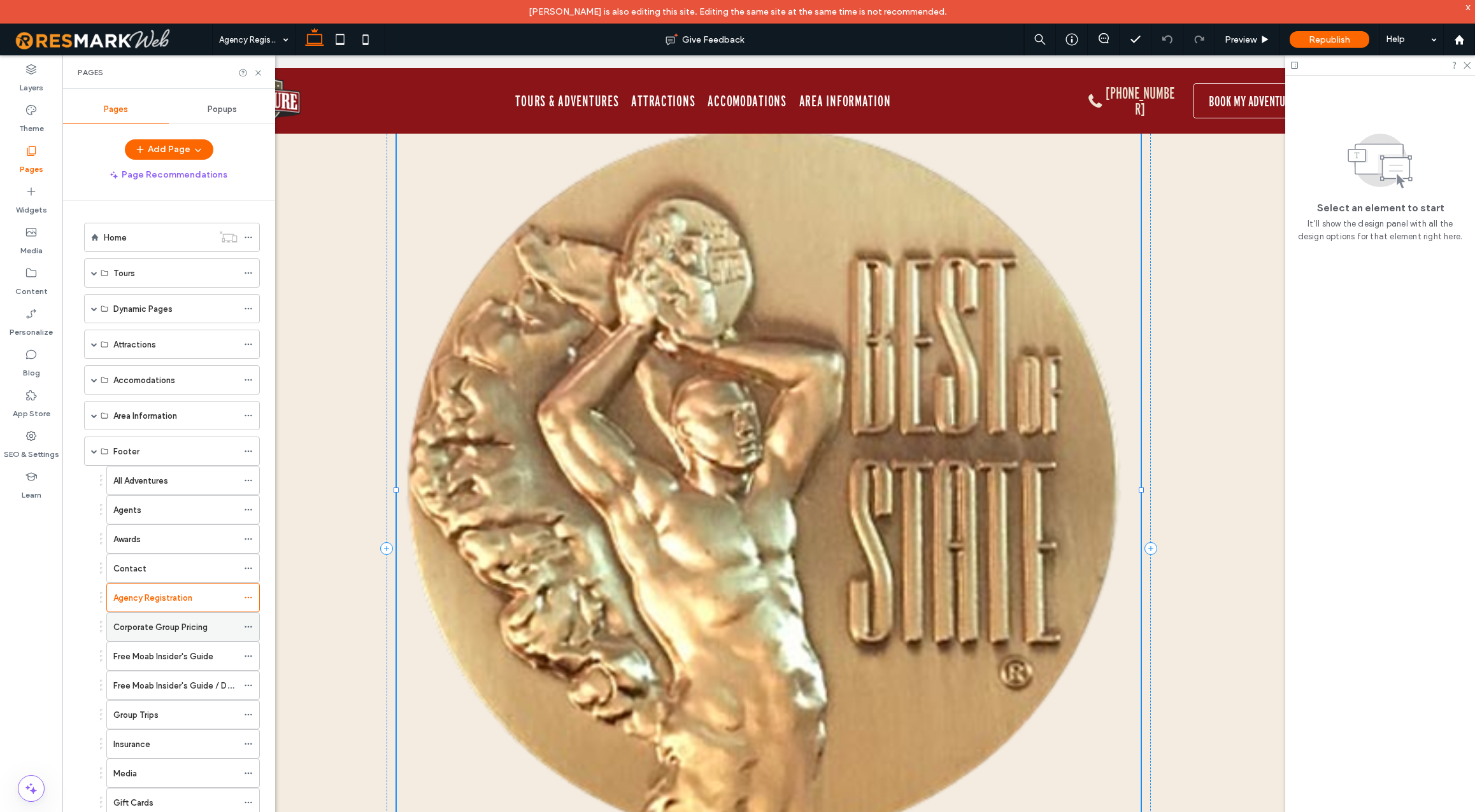
click at [169, 629] on label "Corporate Group Pricing" at bounding box center [160, 627] width 95 height 23
click at [158, 658] on label "Free Moab Insider's Guide" at bounding box center [163, 656] width 100 height 23
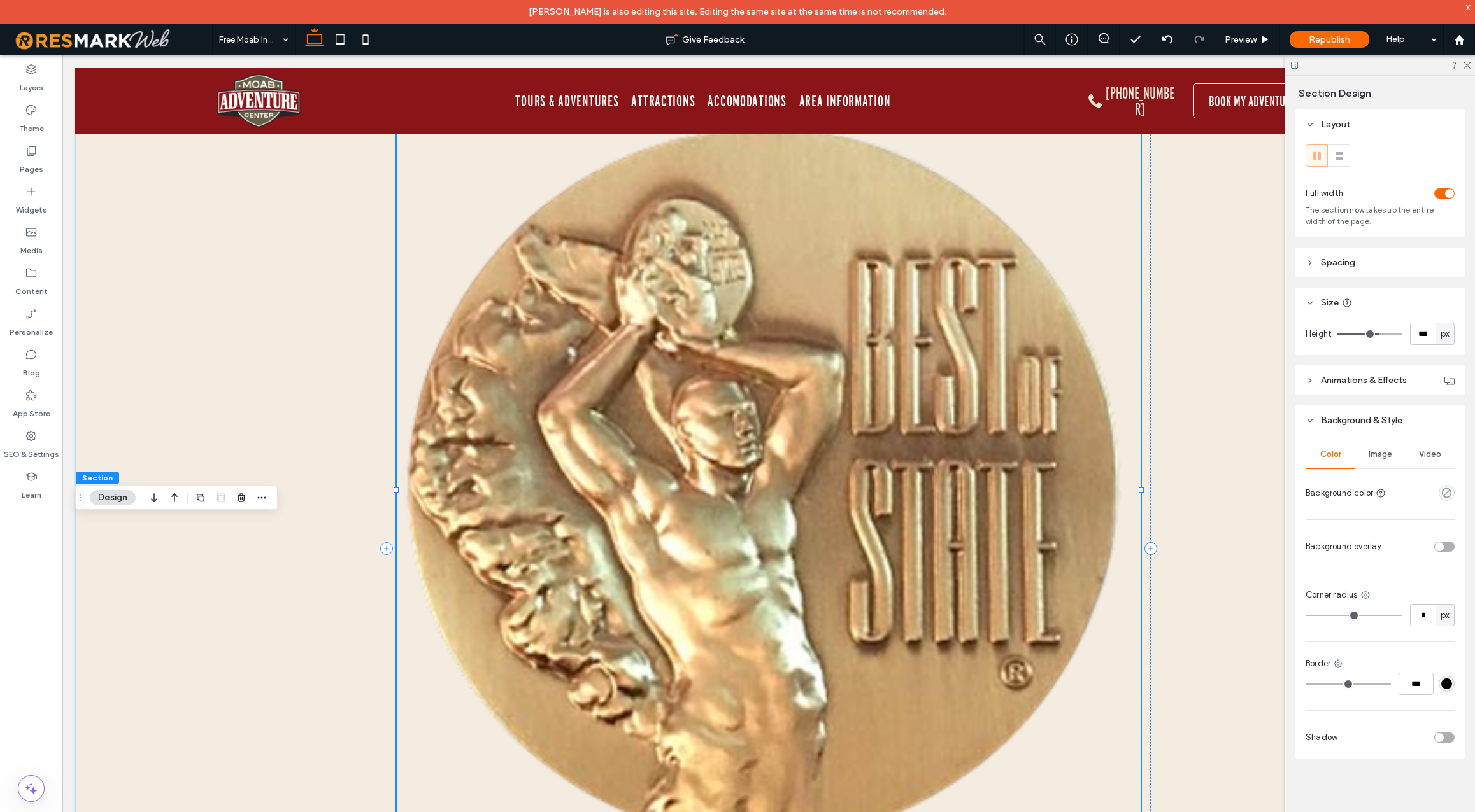
click at [1378, 451] on span "Image" at bounding box center [1380, 455] width 24 height 10
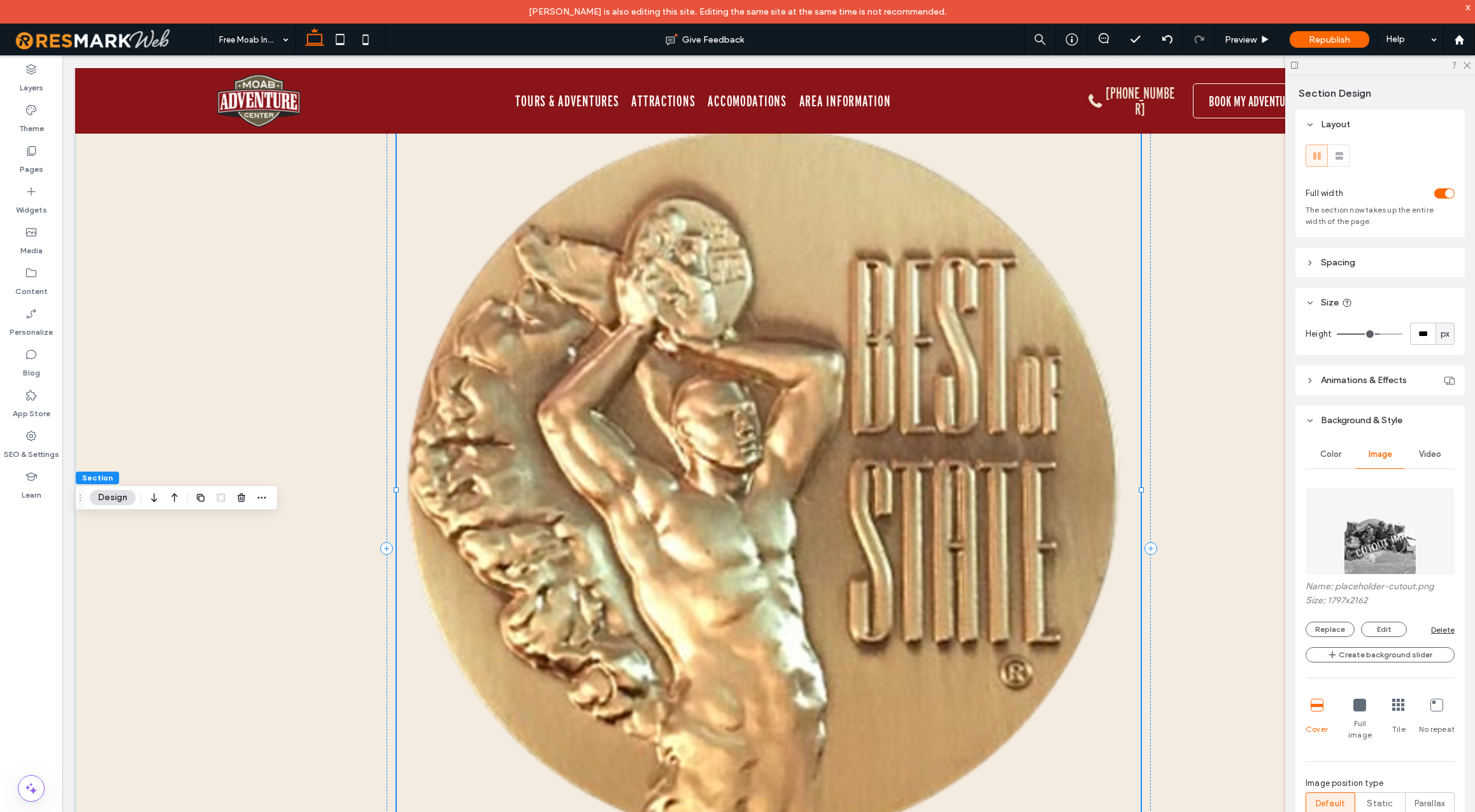
click at [1356, 536] on img at bounding box center [1380, 531] width 72 height 87
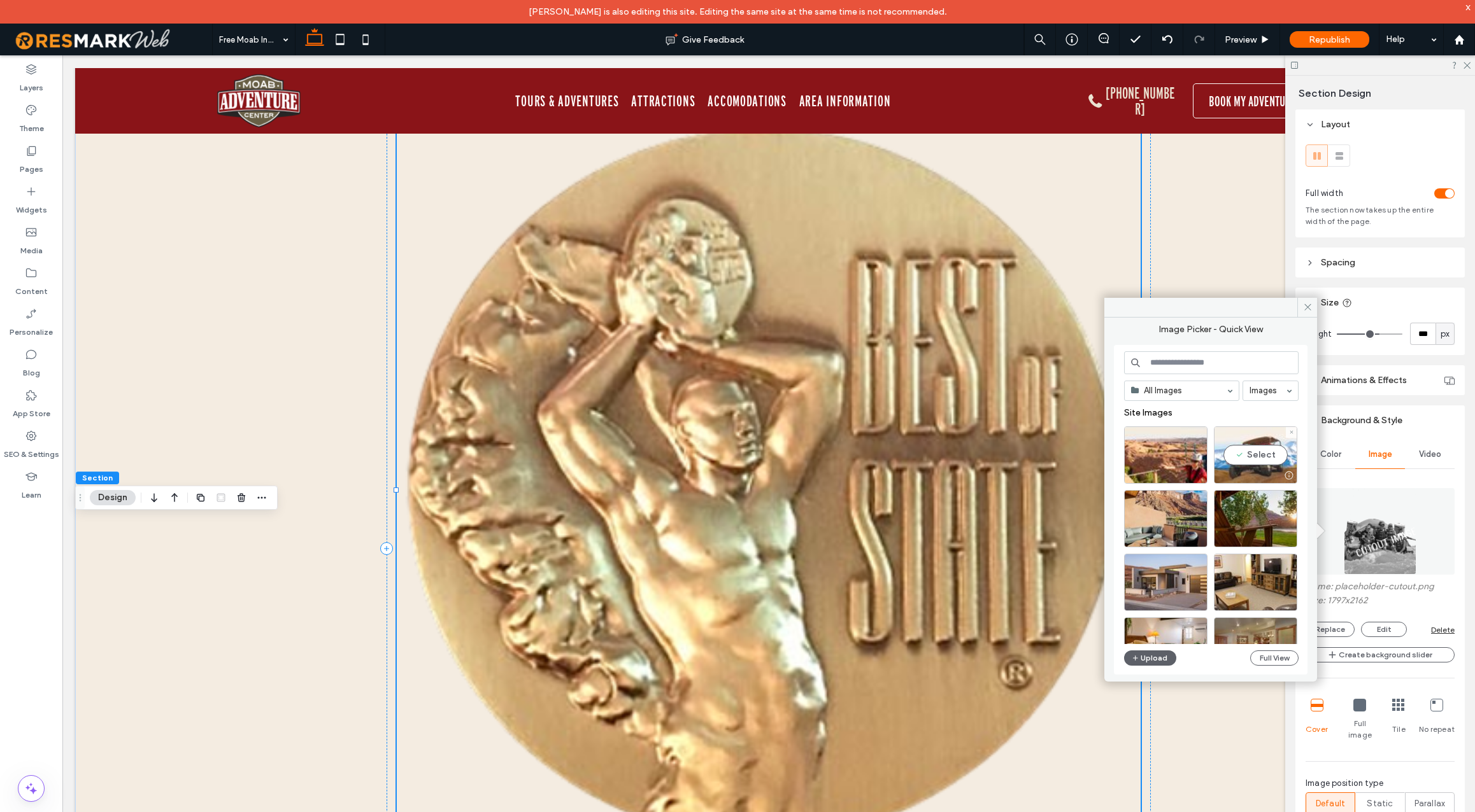
click at [1275, 456] on div "Select" at bounding box center [1256, 455] width 84 height 57
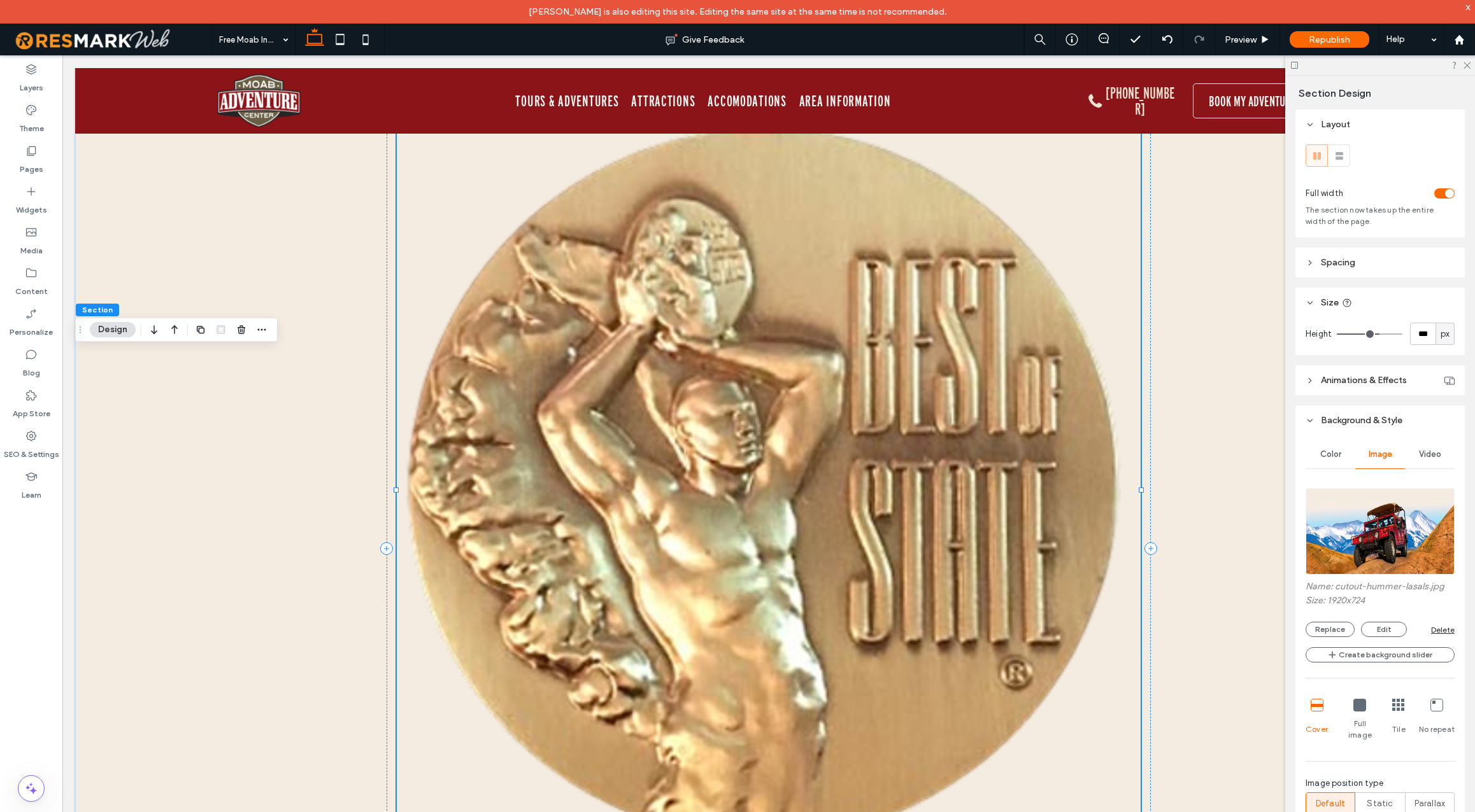
click at [1347, 557] on img at bounding box center [1380, 531] width 149 height 87
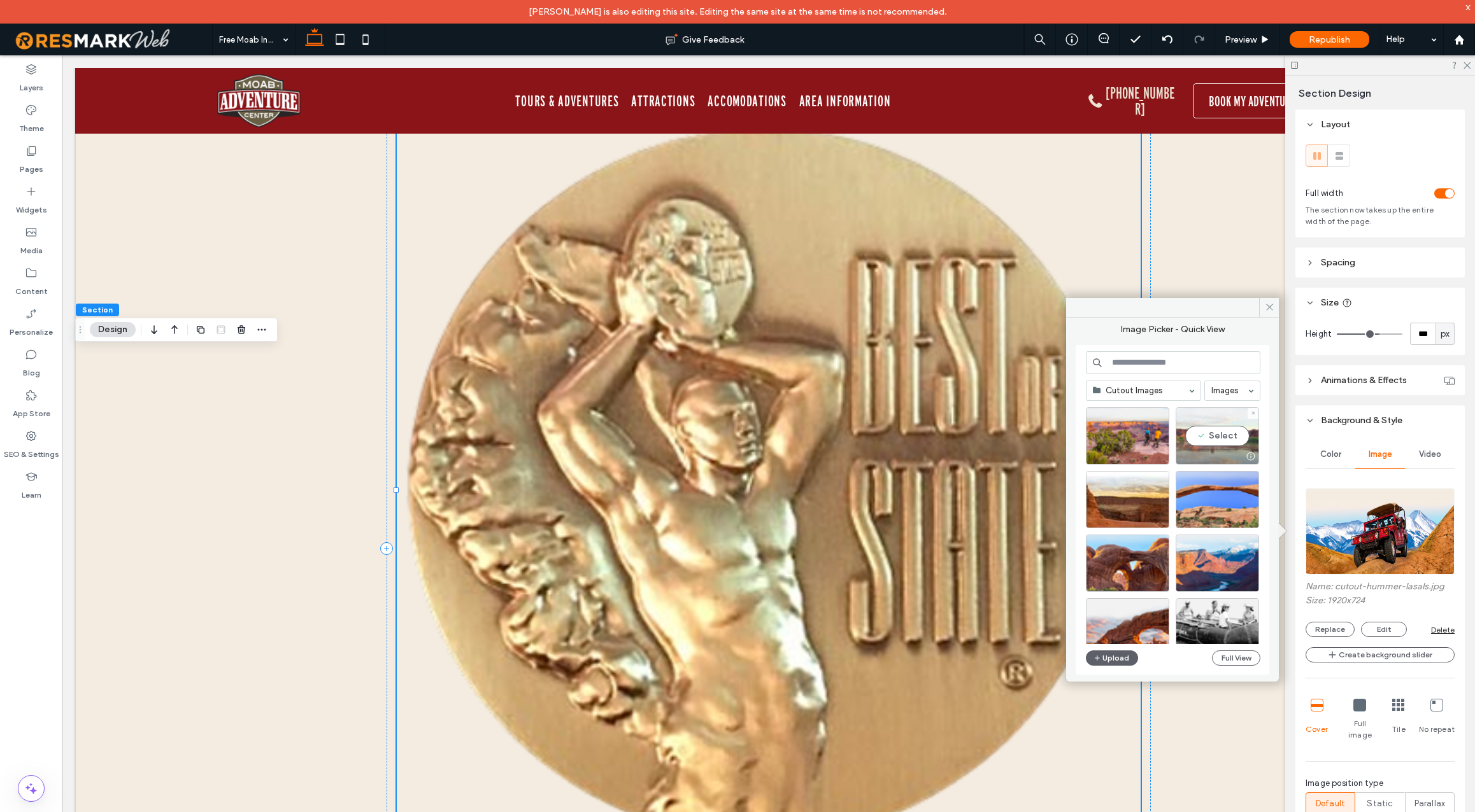
click at [1218, 435] on div "Select" at bounding box center [1218, 436] width 84 height 57
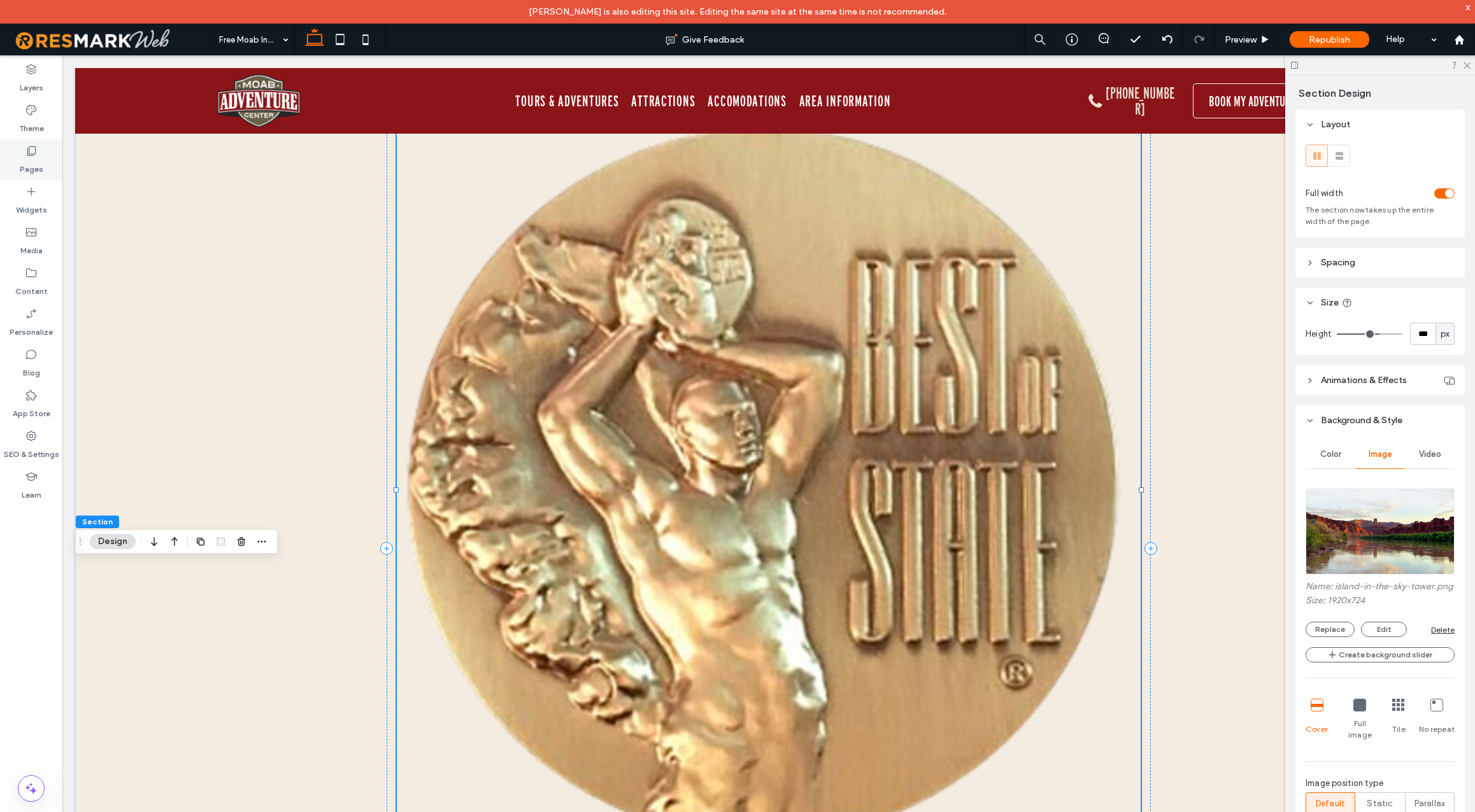
click at [33, 161] on label "Pages" at bounding box center [32, 167] width 24 height 18
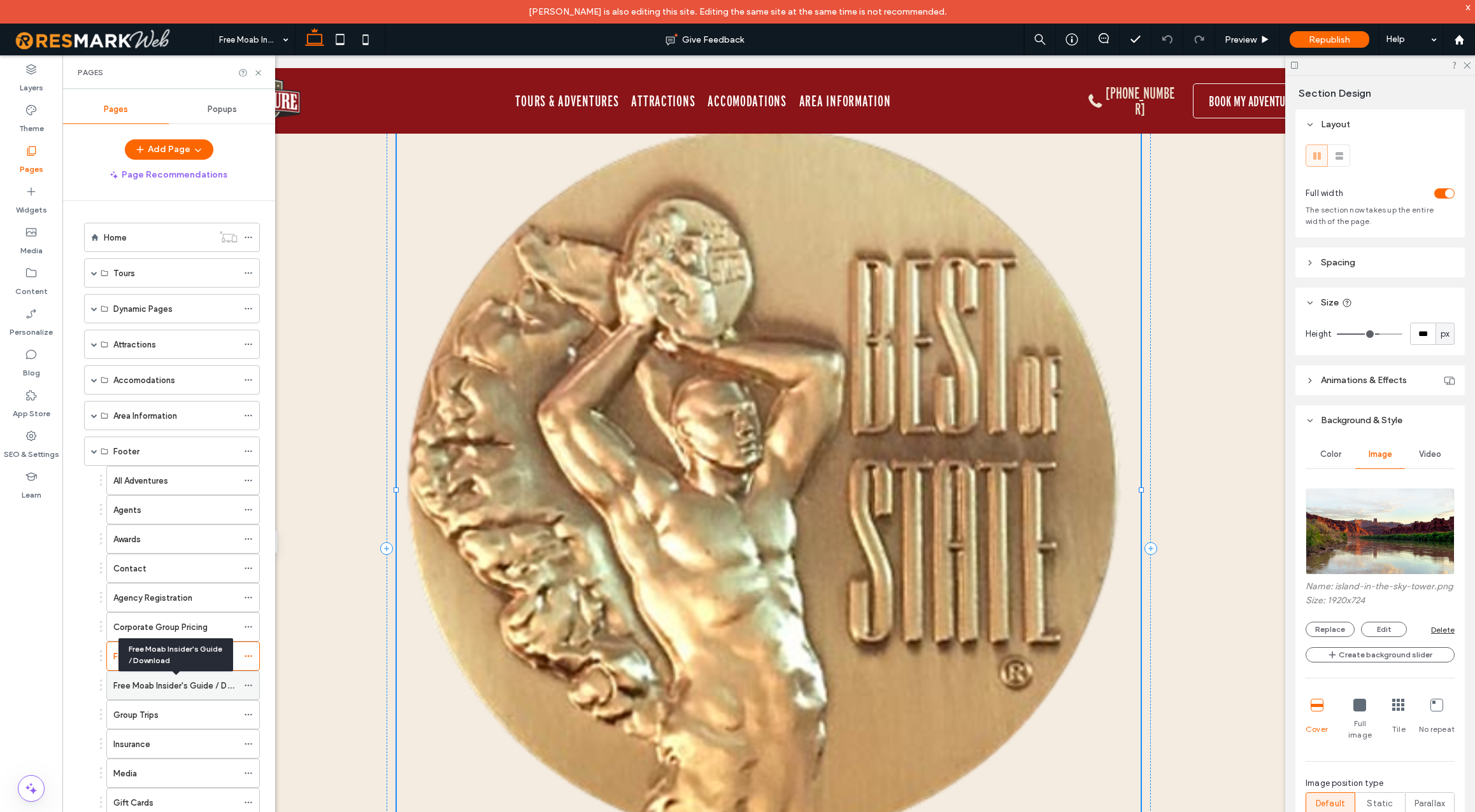
click at [194, 687] on label "Free Moab Insider's Guide / Download" at bounding box center [186, 686] width 145 height 23
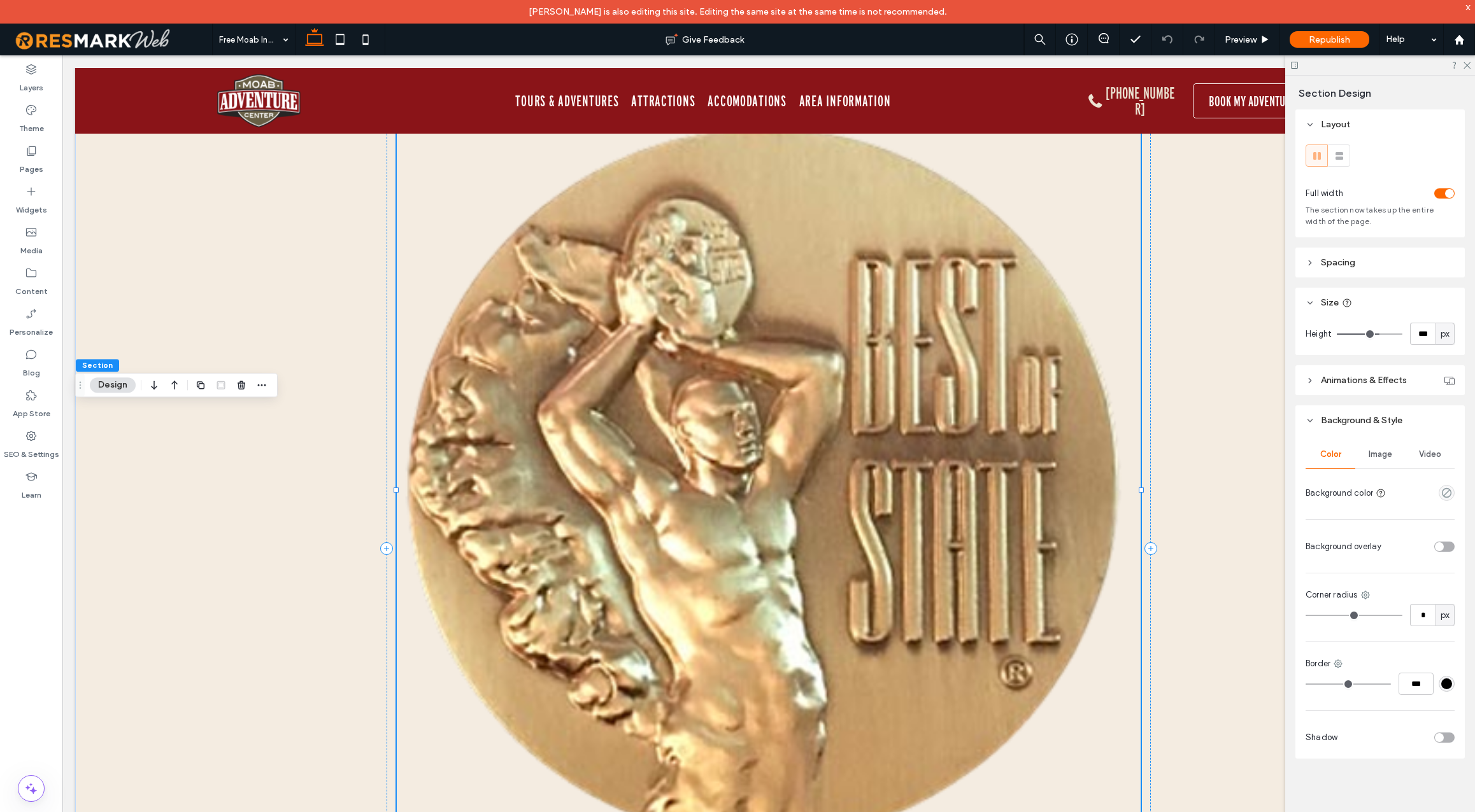
click at [1382, 453] on span "Image" at bounding box center [1380, 455] width 24 height 10
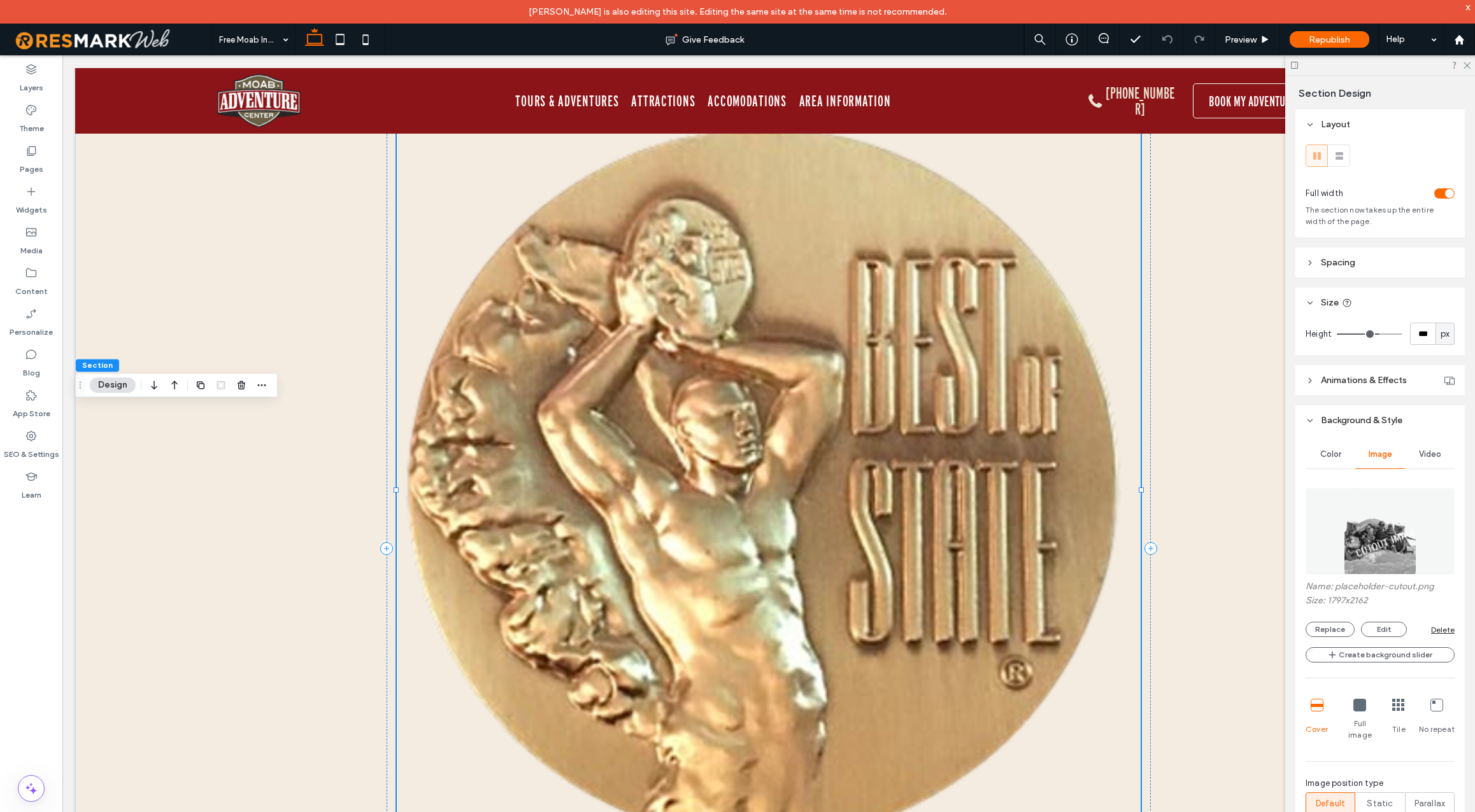
click at [1368, 559] on img at bounding box center [1380, 531] width 72 height 87
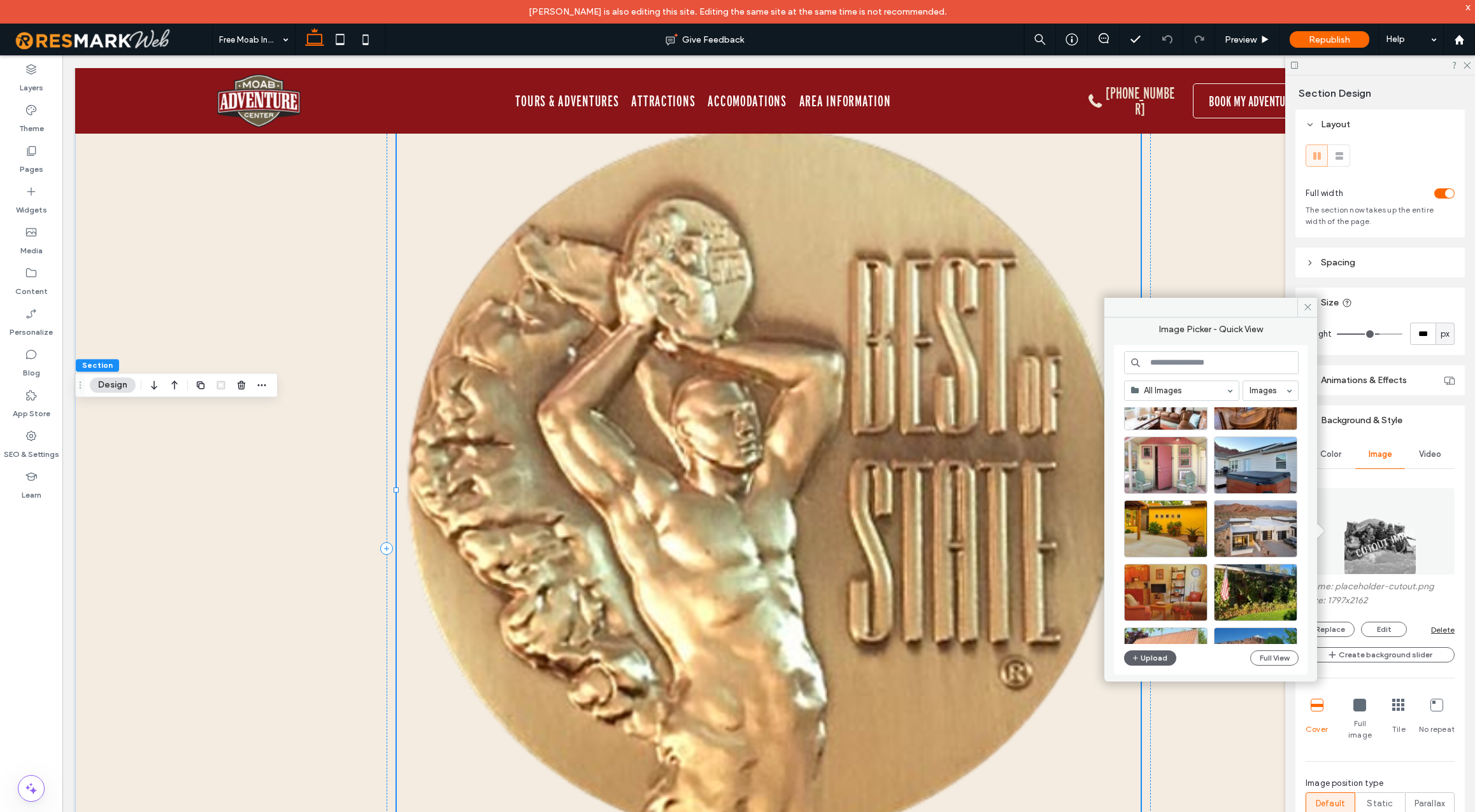
scroll to position [425, 0]
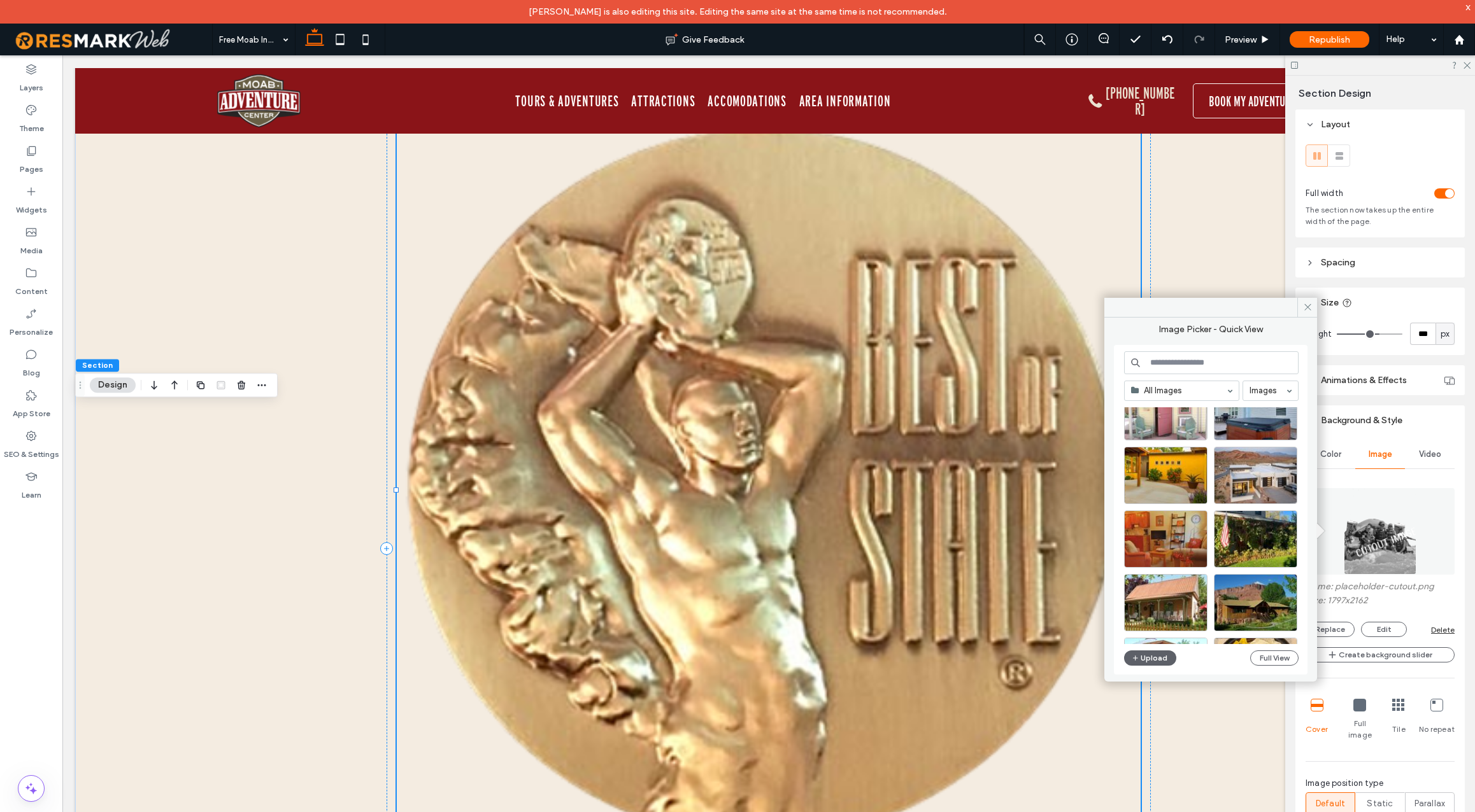
click at [1207, 363] on input at bounding box center [1211, 363] width 174 height 23
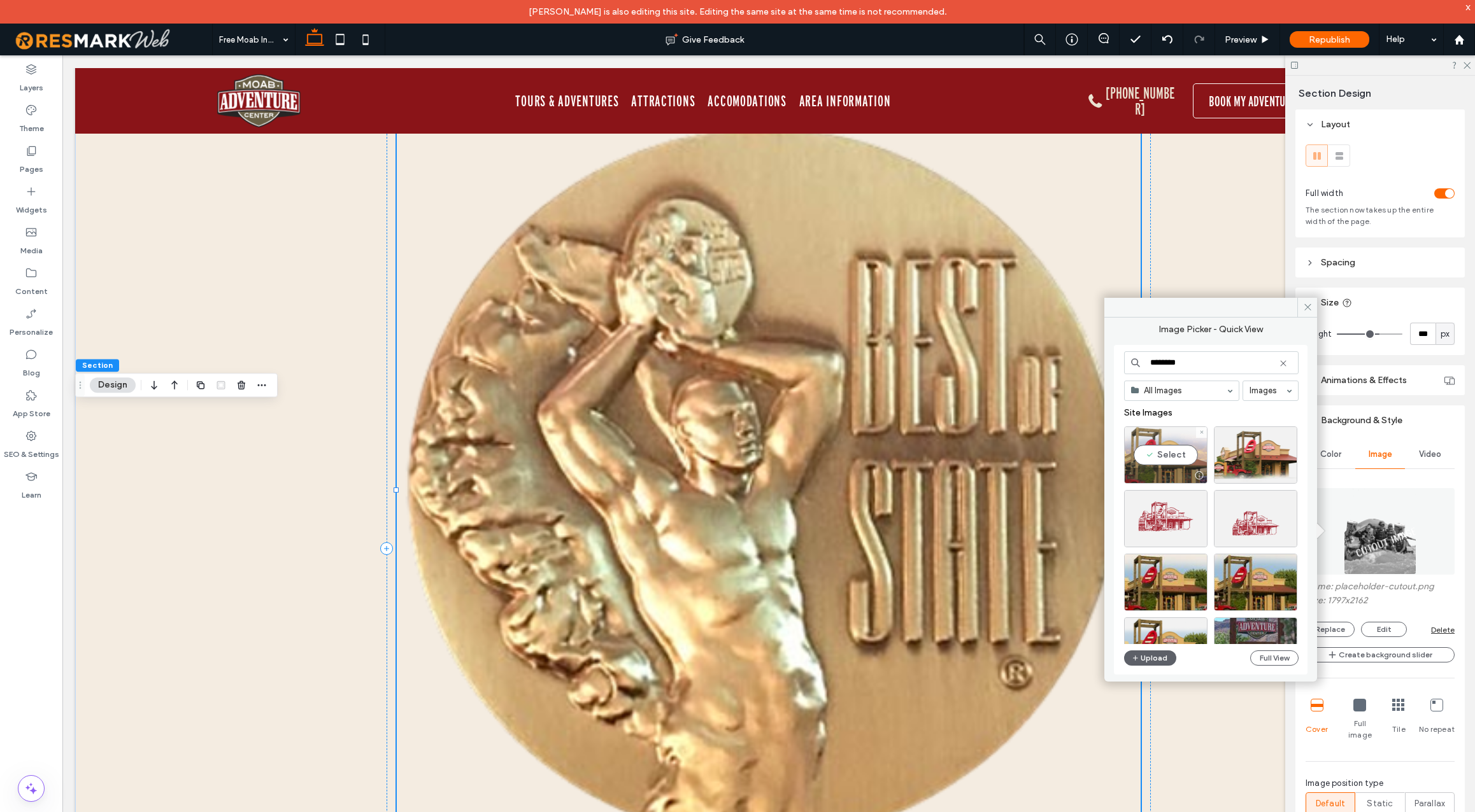
type input "********"
click at [1177, 453] on div "Select" at bounding box center [1166, 455] width 84 height 57
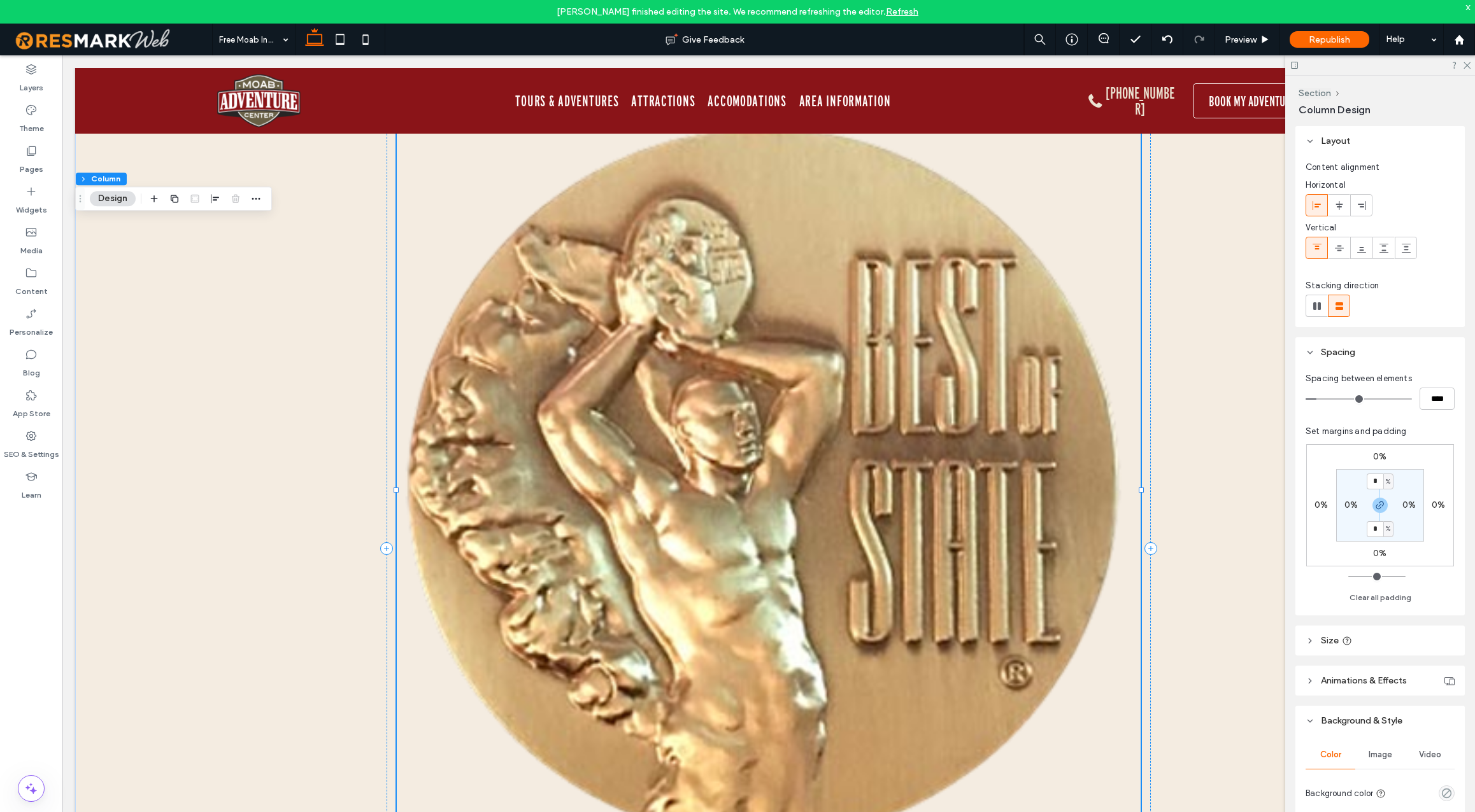
click at [1382, 754] on span "Image" at bounding box center [1380, 755] width 24 height 10
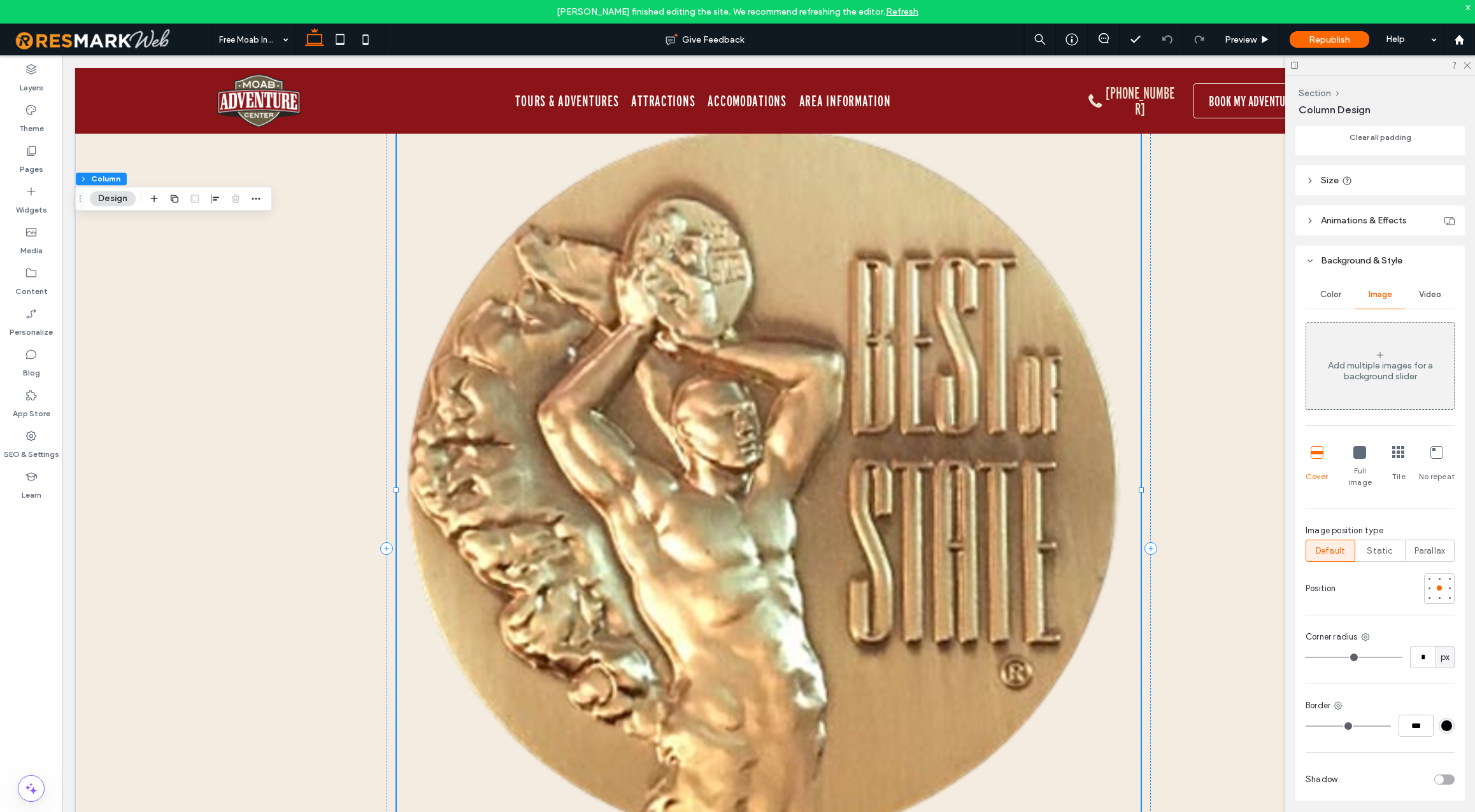
scroll to position [470, 0]
click at [1442, 566] on div at bounding box center [1440, 569] width 5 height 5
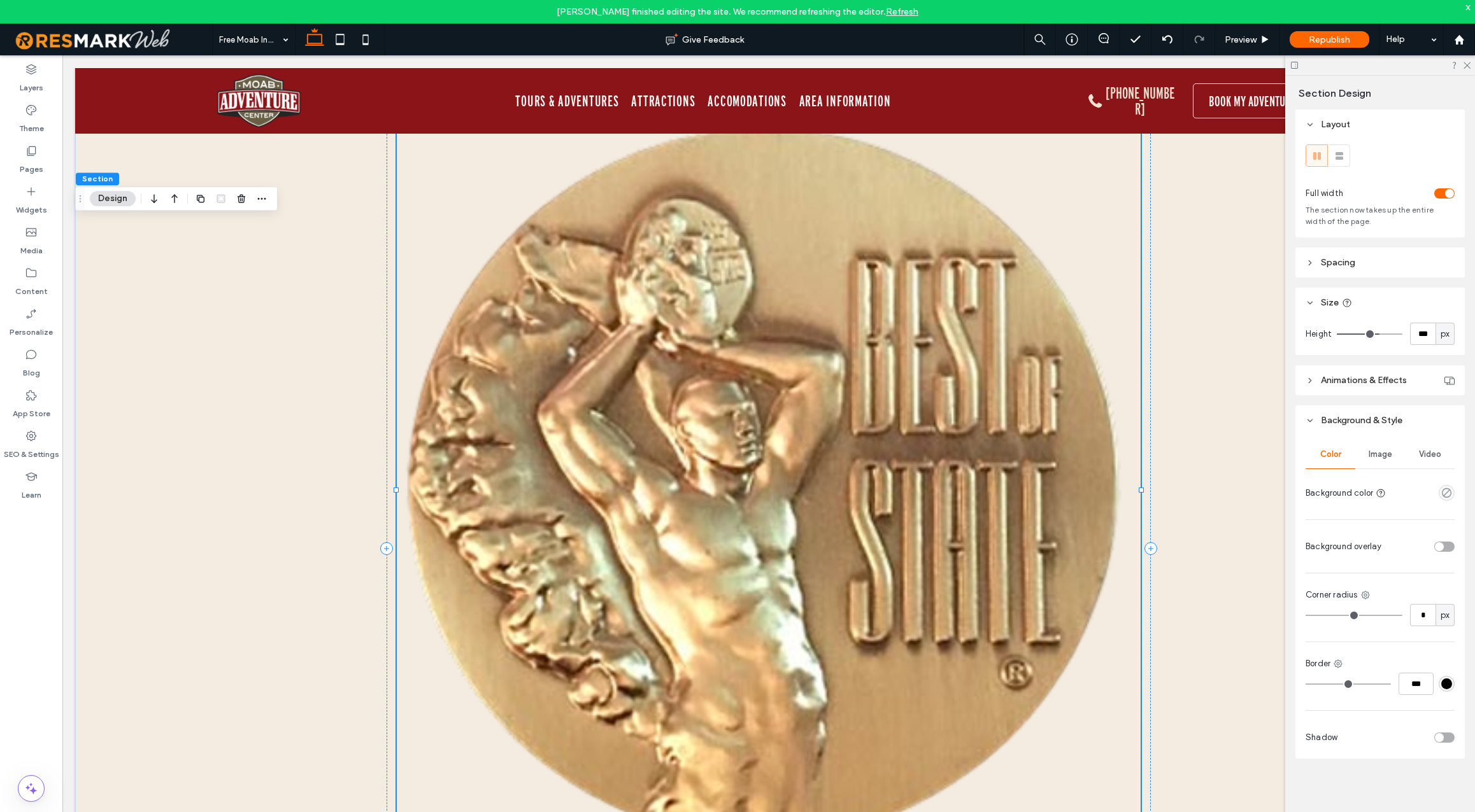
click at [1380, 453] on span "Image" at bounding box center [1380, 455] width 24 height 10
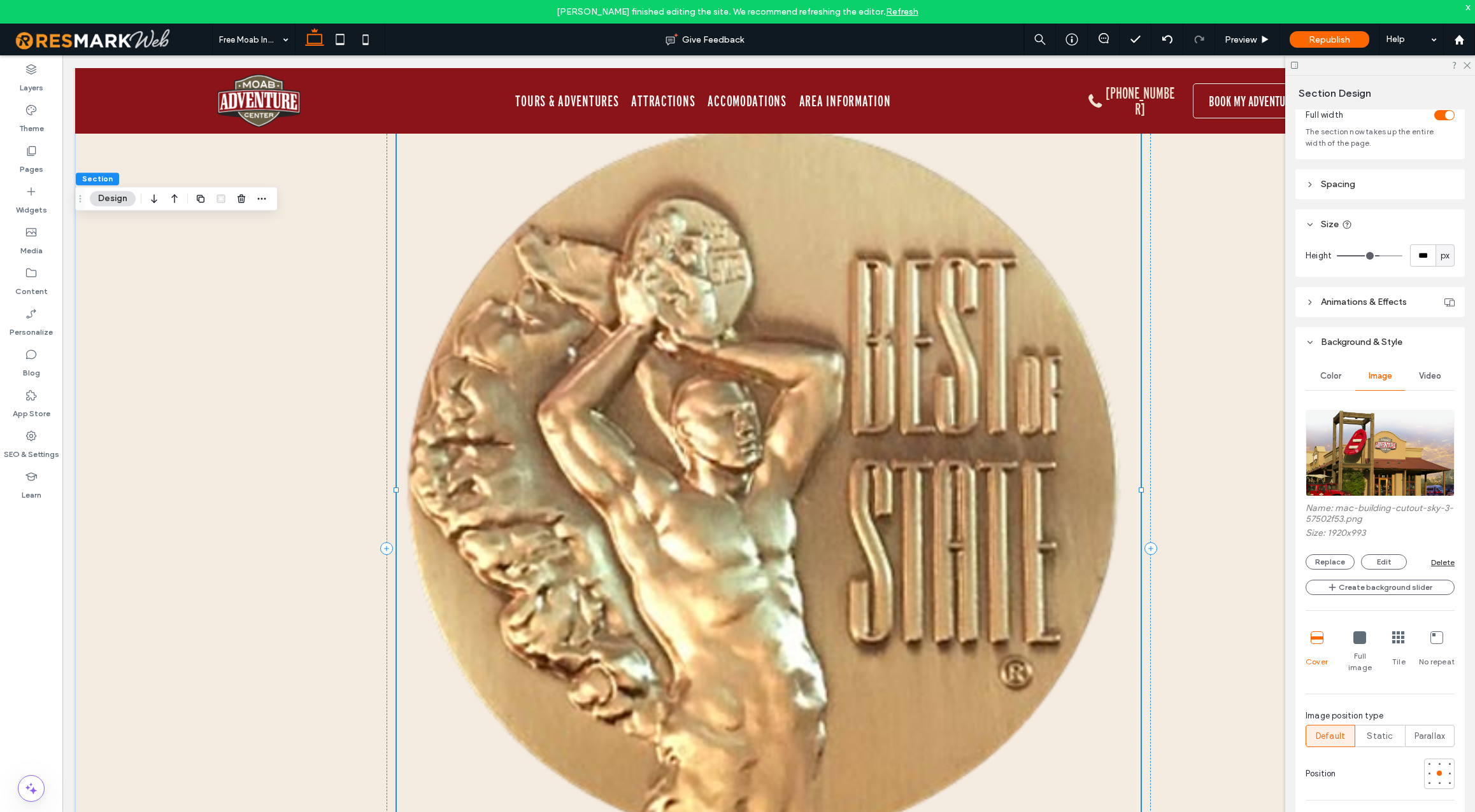
scroll to position [94, 0]
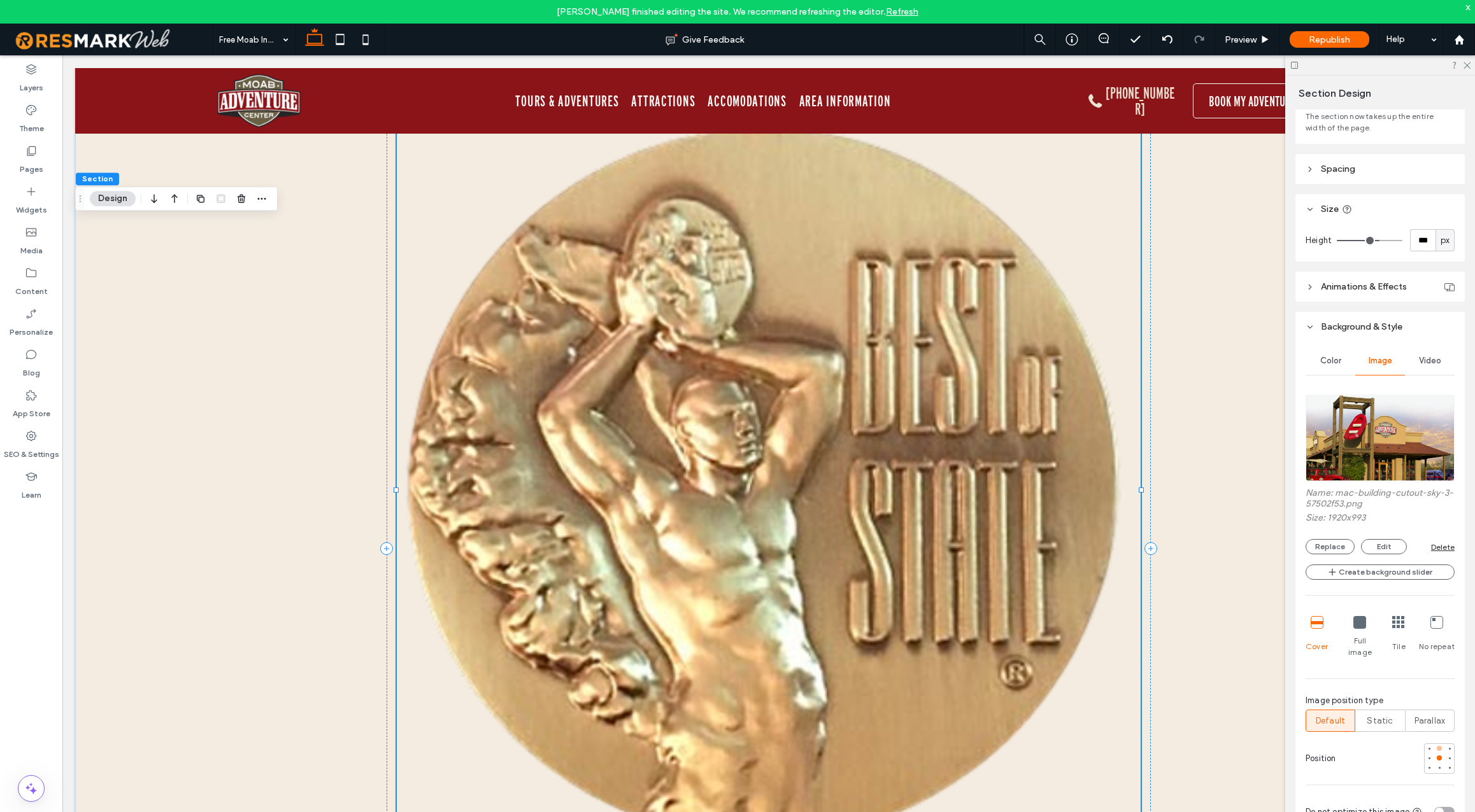
click at [1441, 746] on div at bounding box center [1440, 749] width 5 height 5
click at [1440, 766] on div at bounding box center [1440, 768] width 5 height 5
click at [1441, 755] on div at bounding box center [1440, 758] width 5 height 5
click at [1440, 746] on div at bounding box center [1440, 749] width 5 height 5
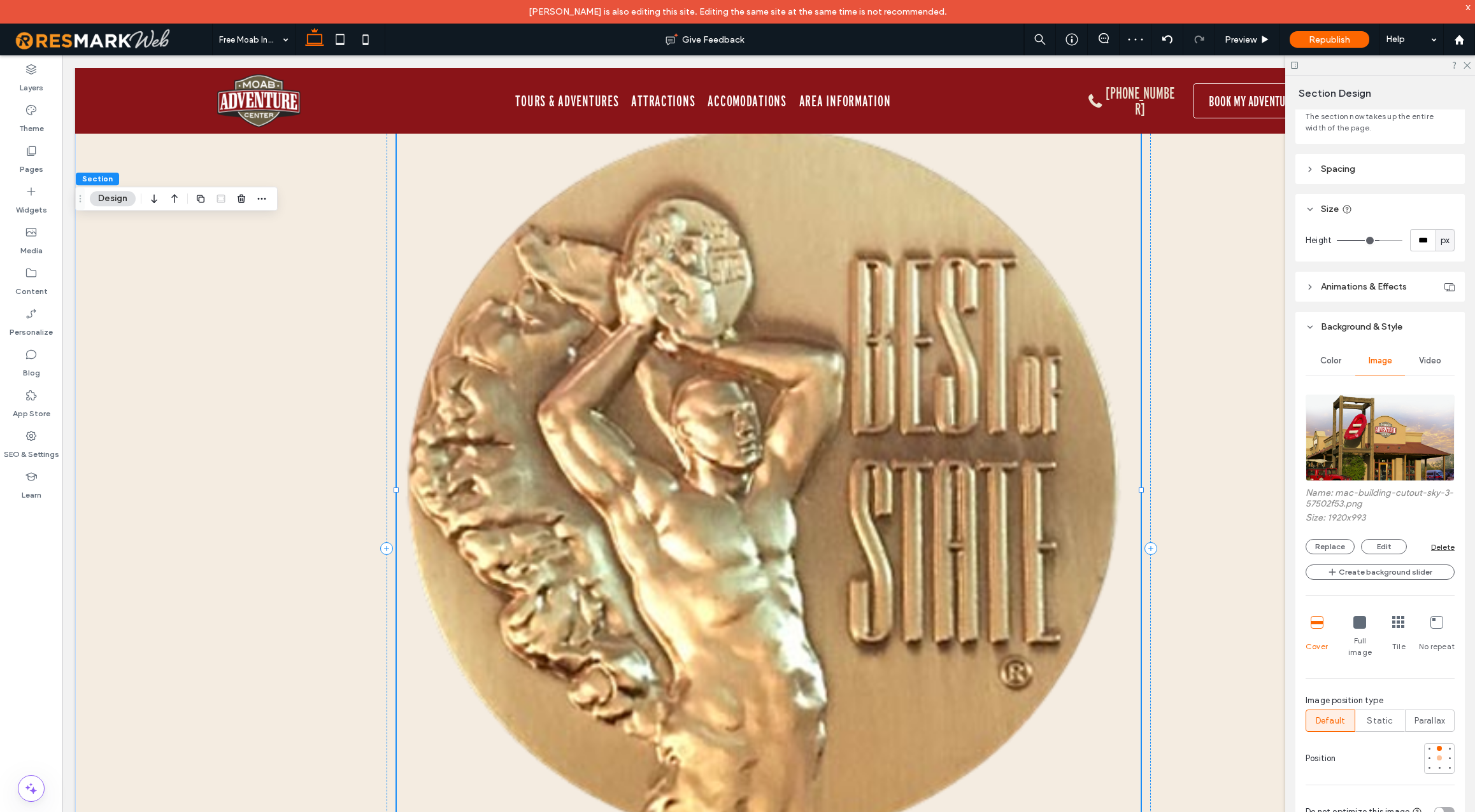
click at [1440, 755] on div at bounding box center [1440, 758] width 5 height 5
click at [1364, 446] on img at bounding box center [1380, 438] width 149 height 87
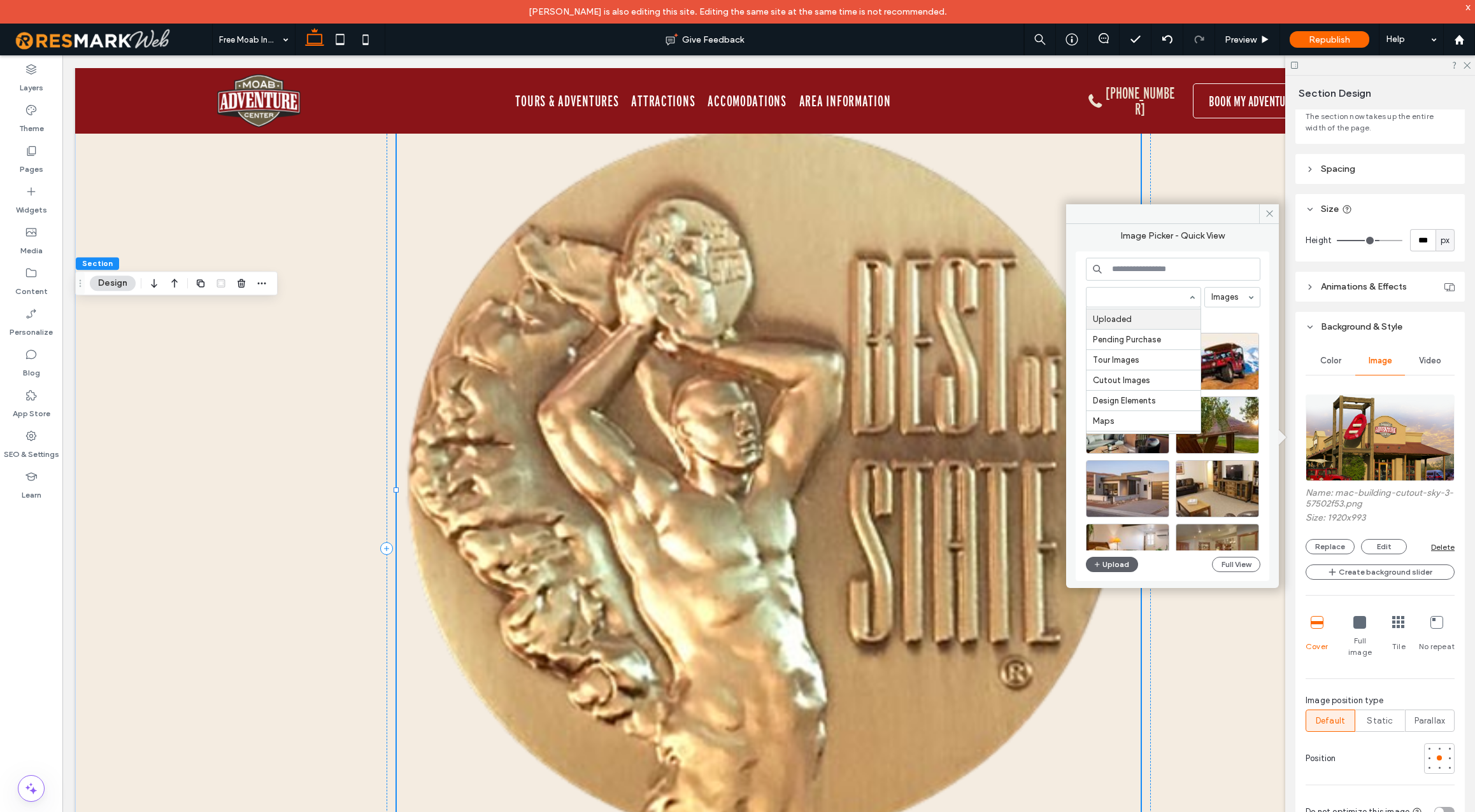
scroll to position [80, 0]
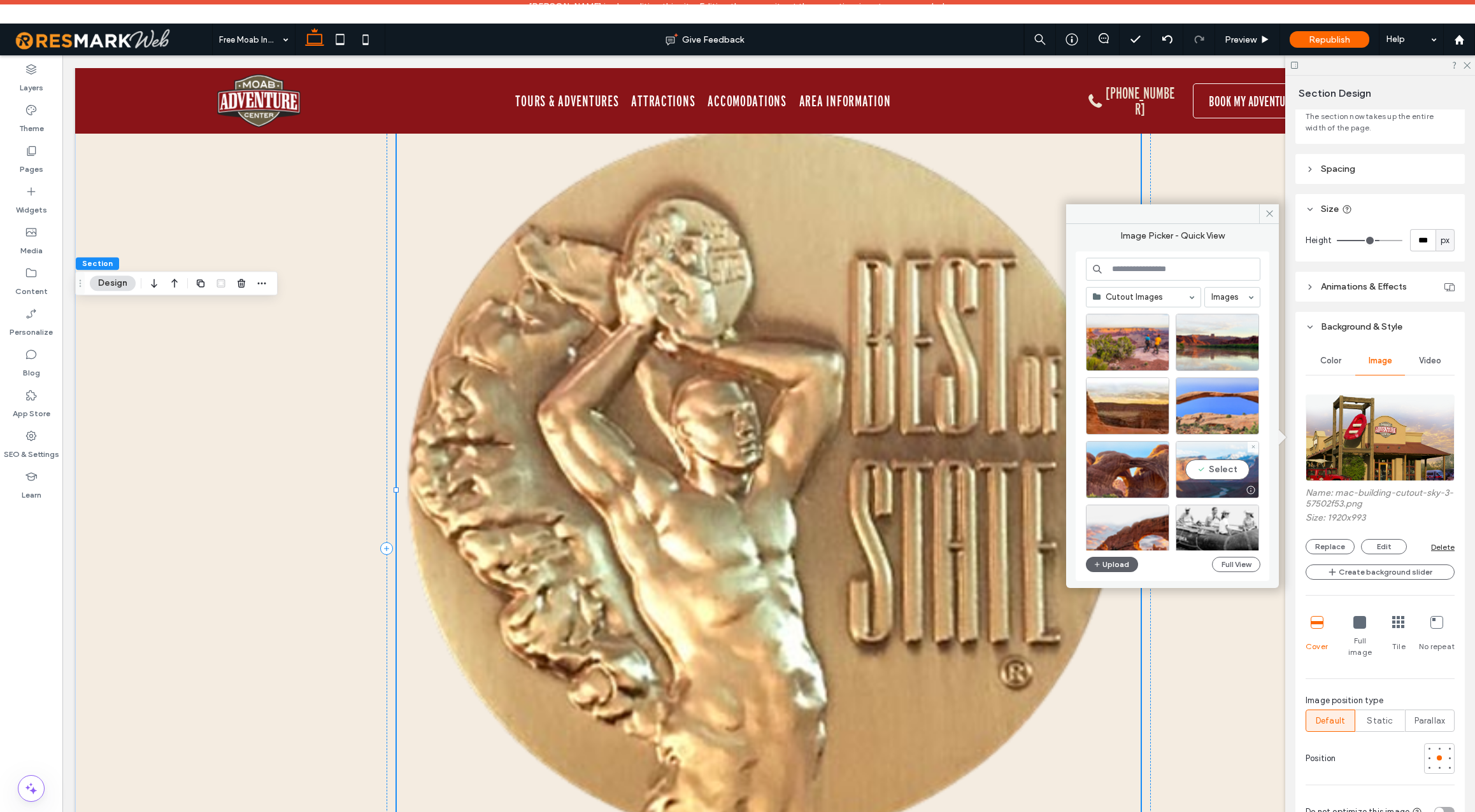
click at [1229, 470] on div "Select" at bounding box center [1218, 469] width 84 height 57
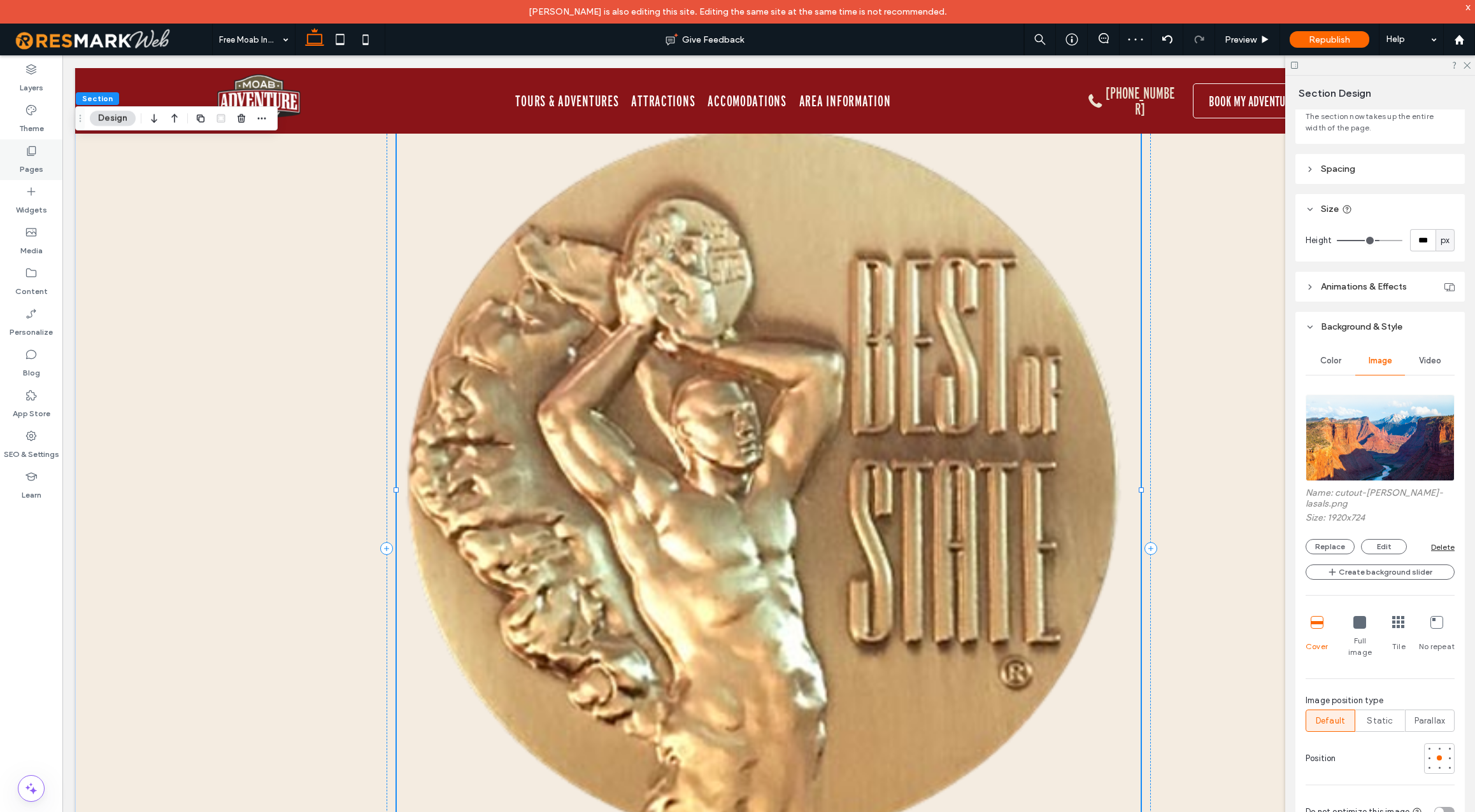
click at [29, 160] on label "Pages" at bounding box center [32, 167] width 24 height 18
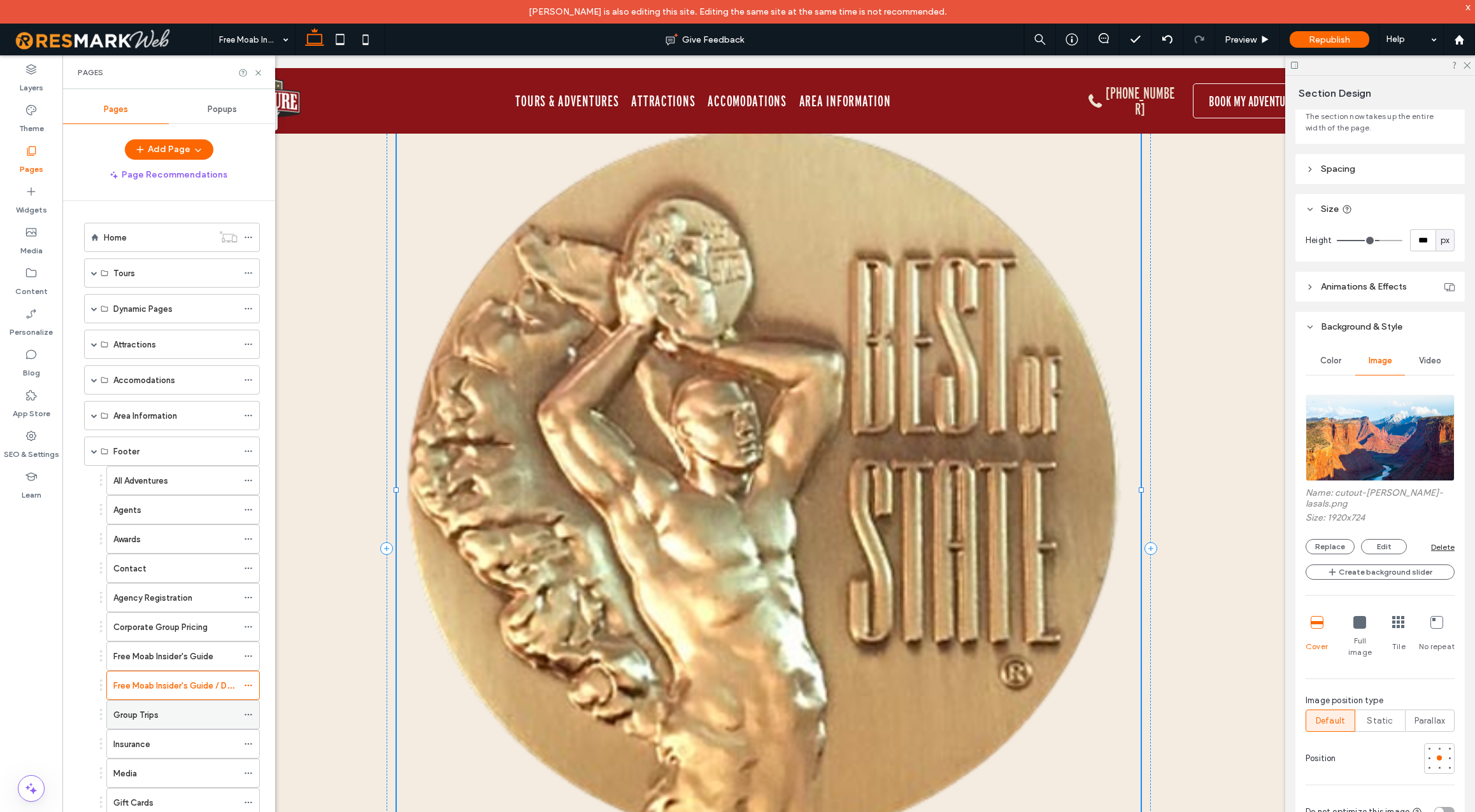
click at [177, 713] on div "Group Trips" at bounding box center [175, 715] width 124 height 14
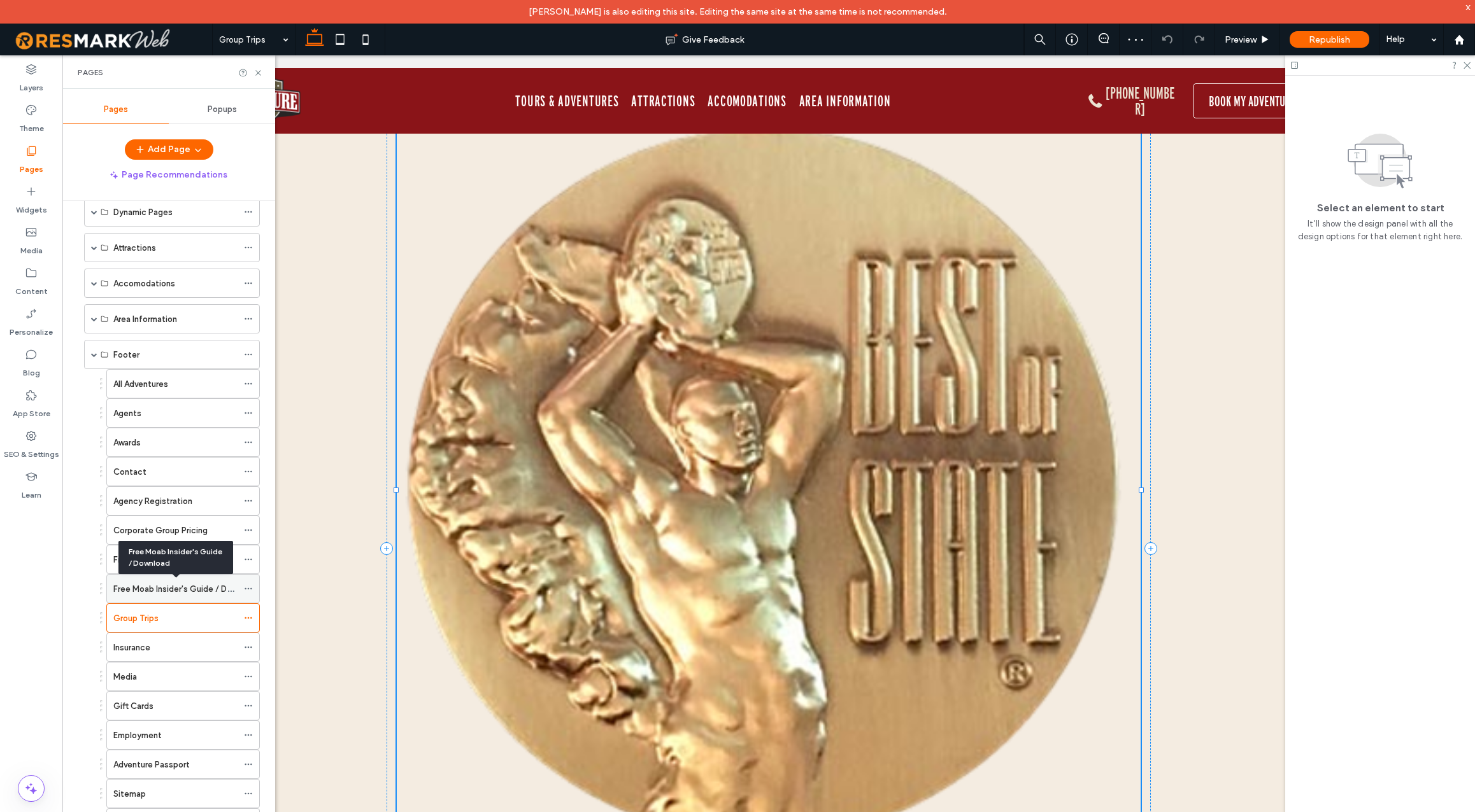
scroll to position [98, 0]
click at [183, 651] on div "Insurance" at bounding box center [175, 646] width 124 height 14
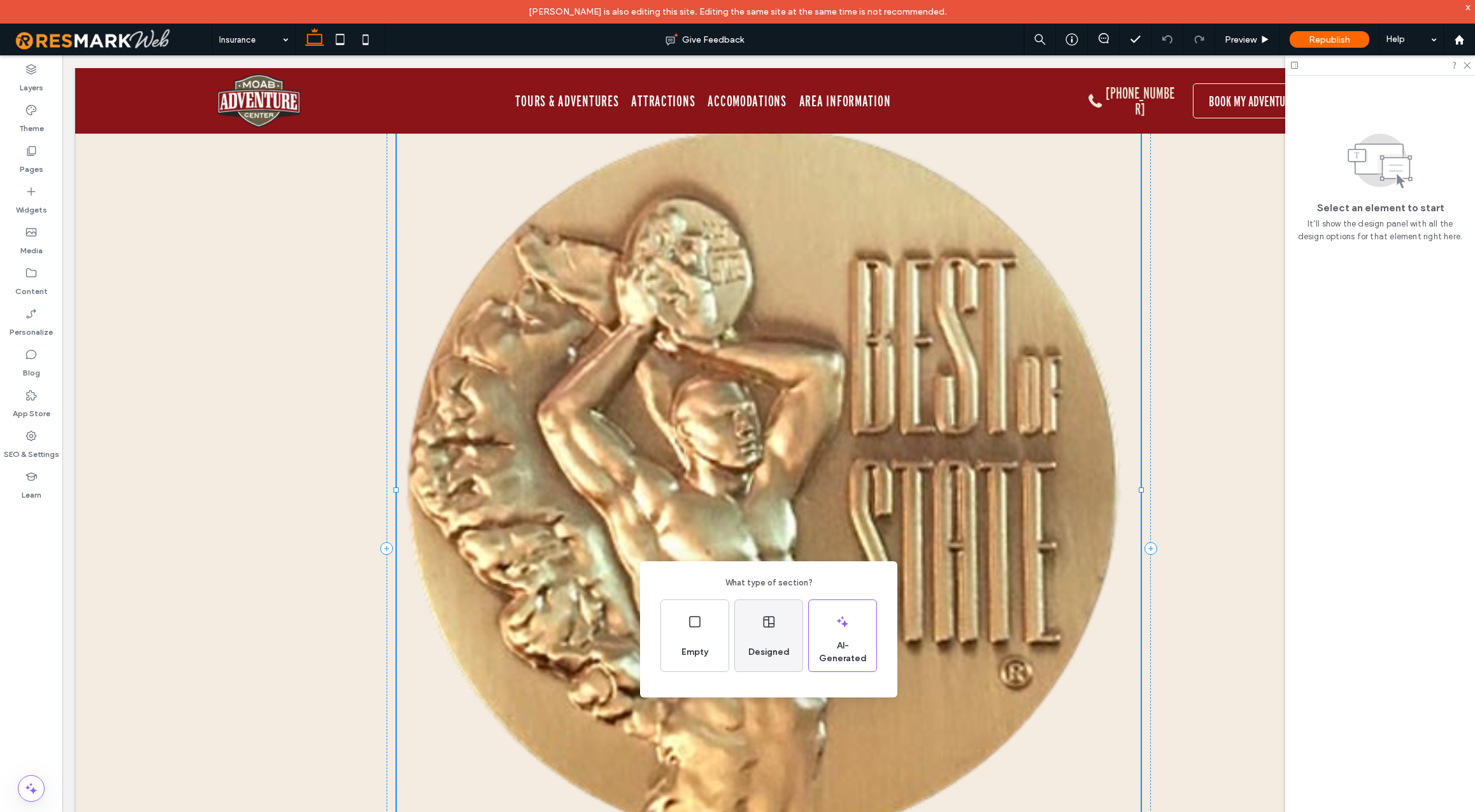
click at [766, 647] on span "Designed" at bounding box center [769, 653] width 51 height 13
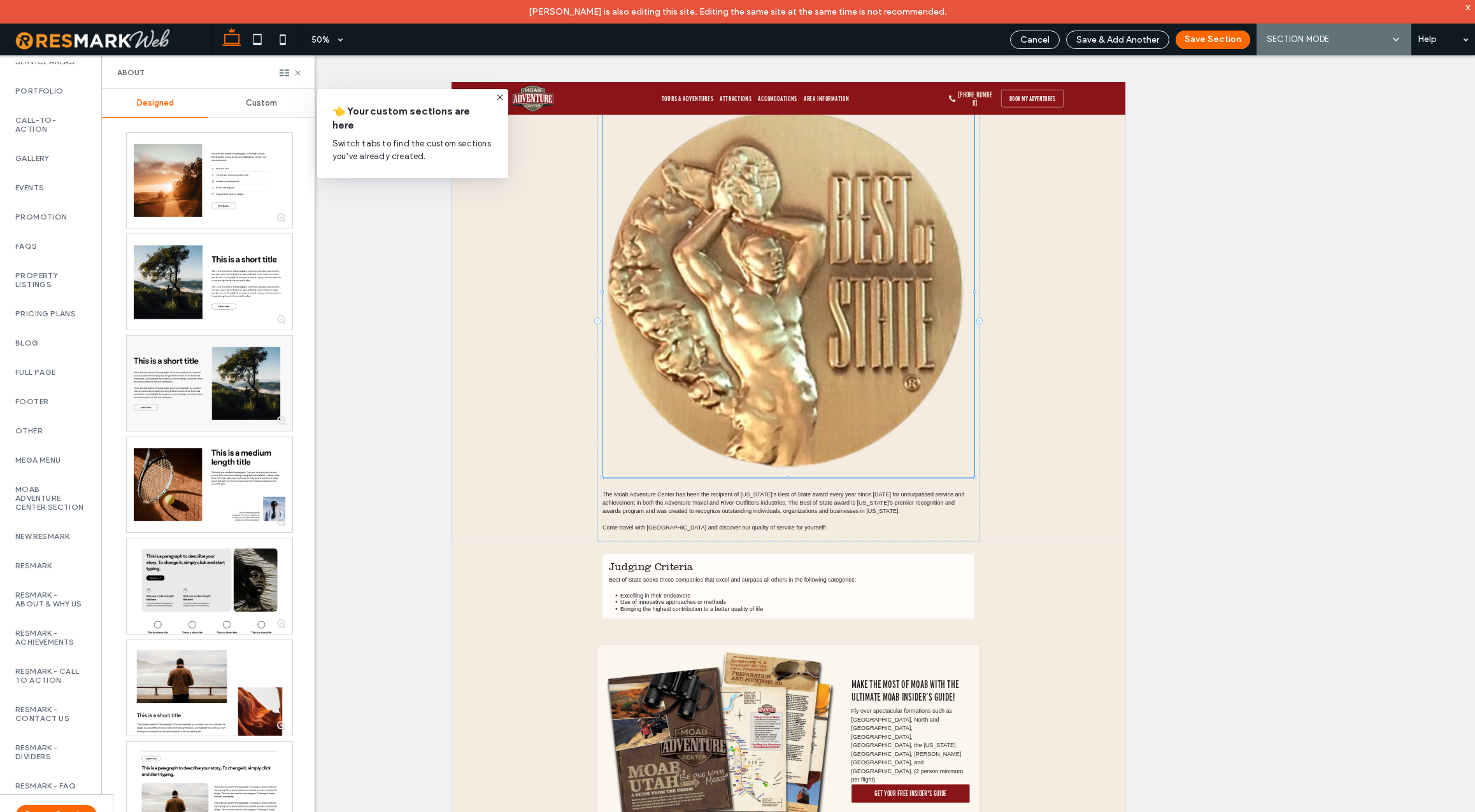
scroll to position [637, 0]
click at [38, 506] on label "Moab Adventure Center Section" at bounding box center [51, 498] width 71 height 27
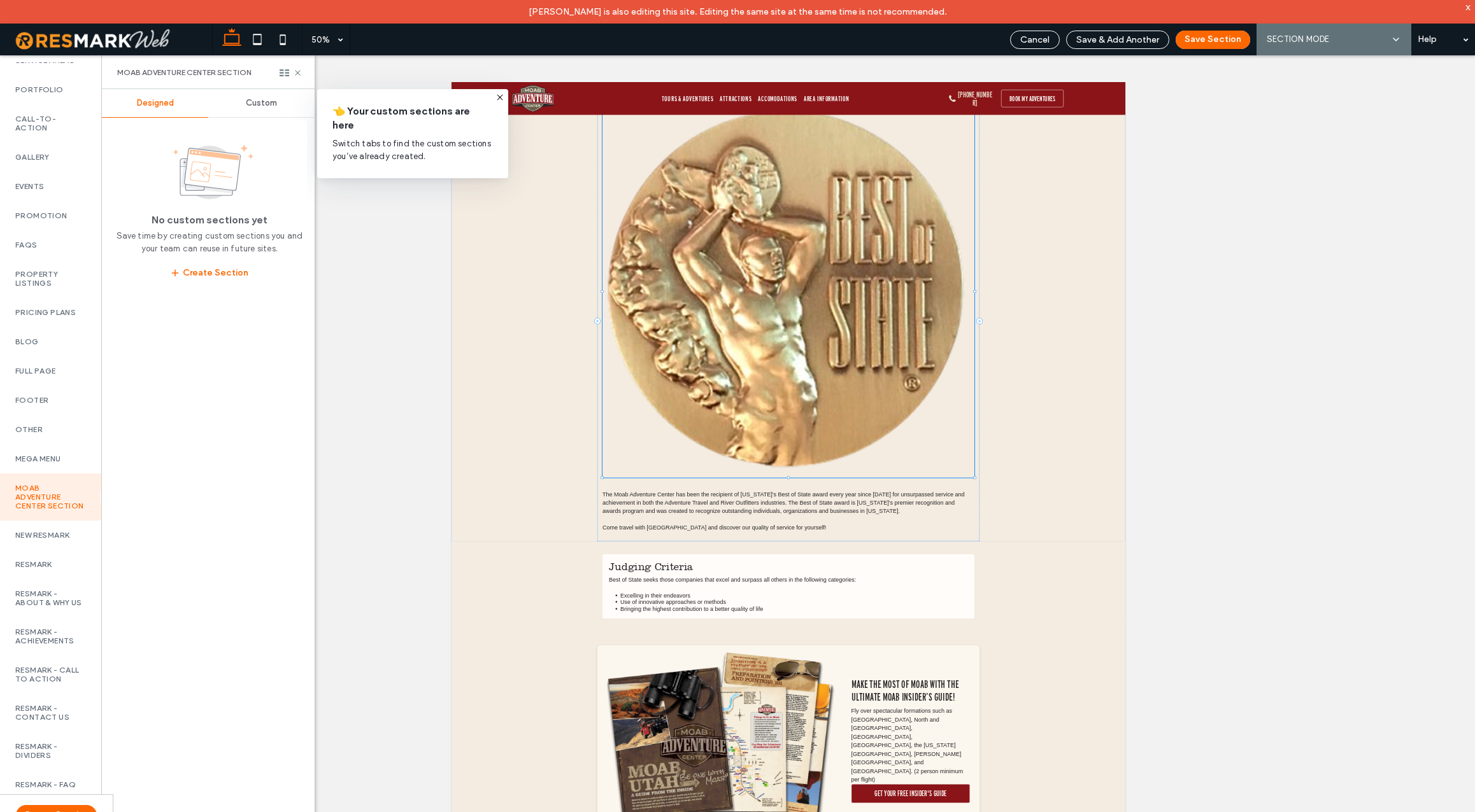
click at [273, 102] on span "Custom" at bounding box center [261, 103] width 32 height 10
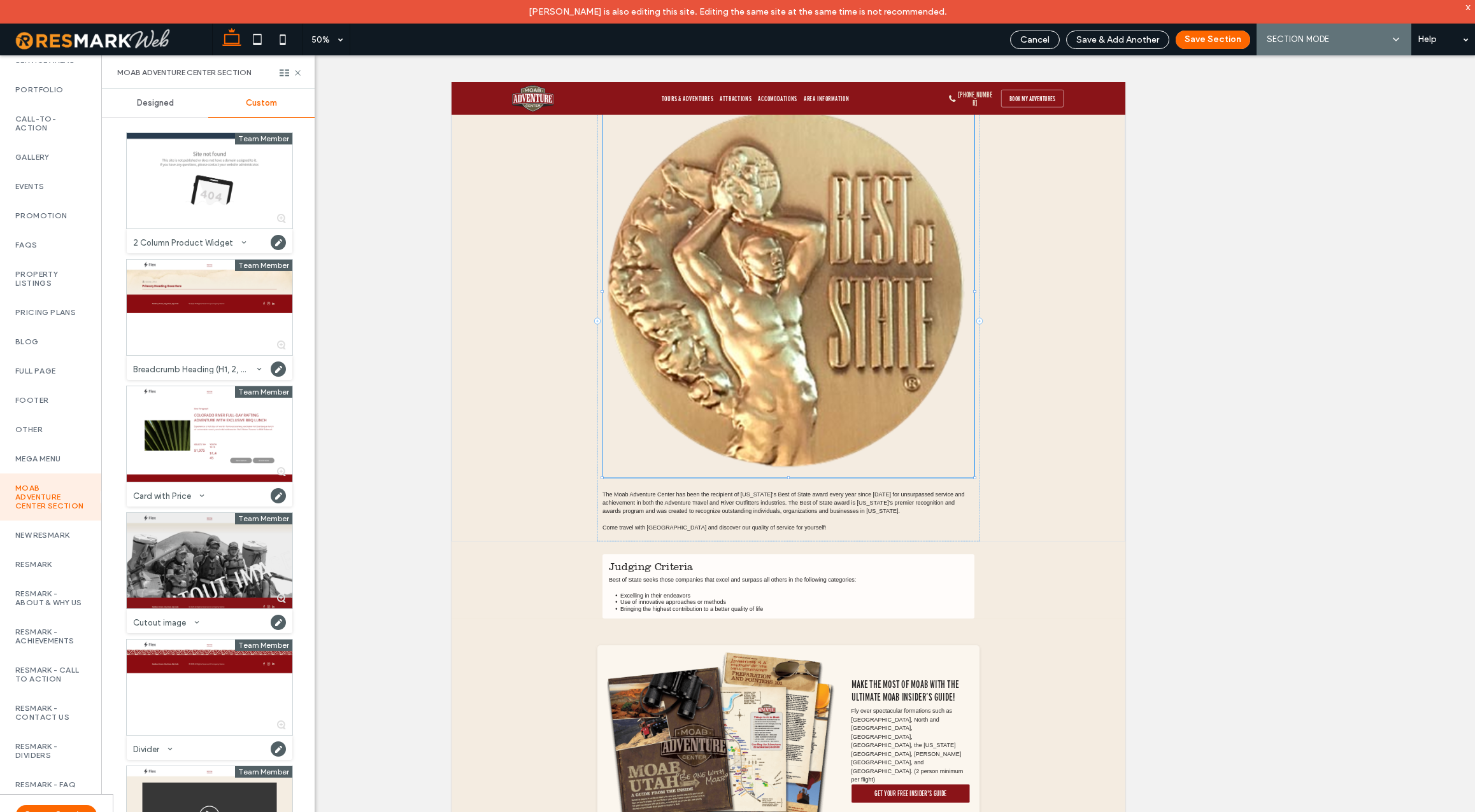
click at [204, 563] on div at bounding box center [209, 561] width 165 height 96
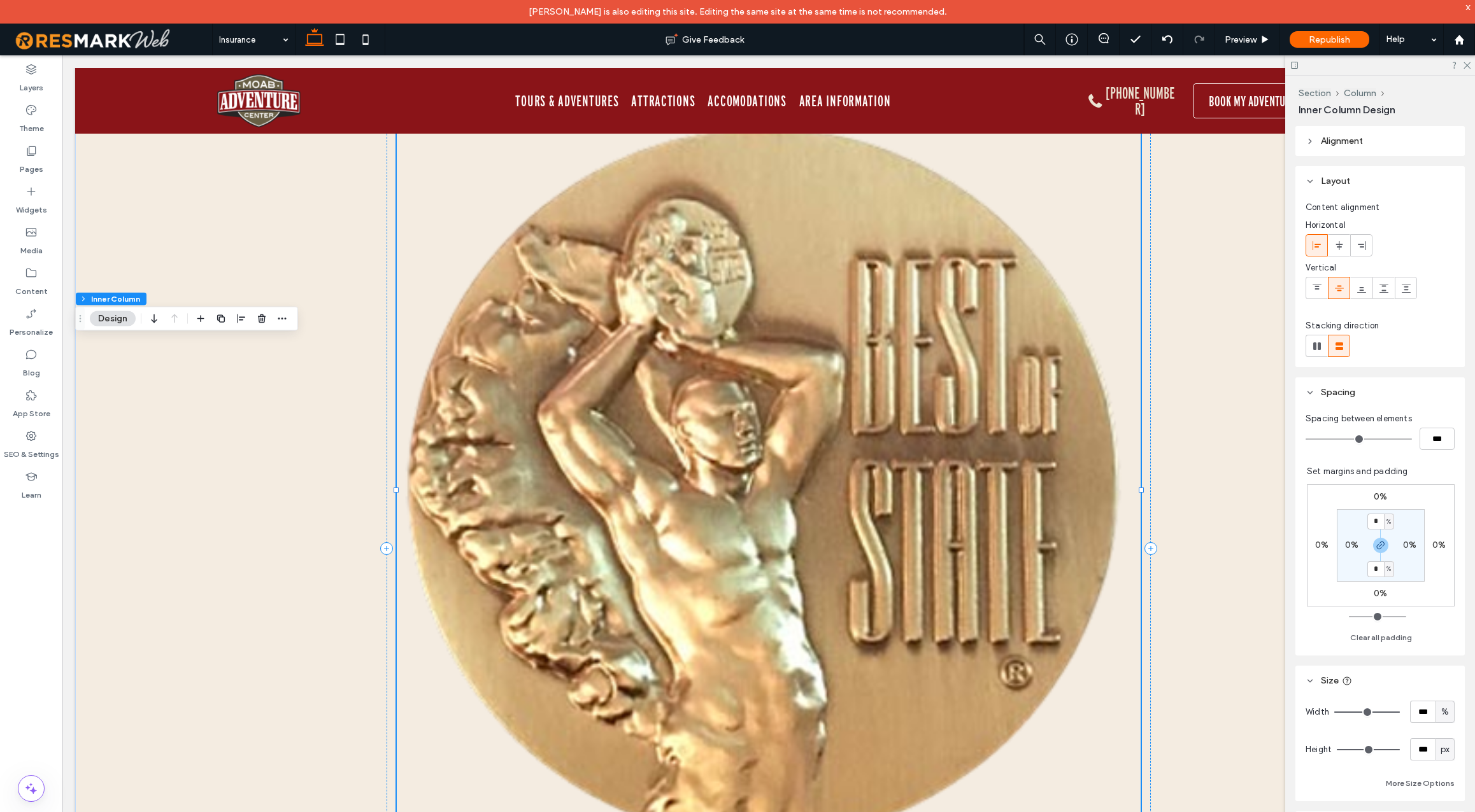
type input "**"
click at [261, 320] on use "button" at bounding box center [262, 318] width 8 height 8
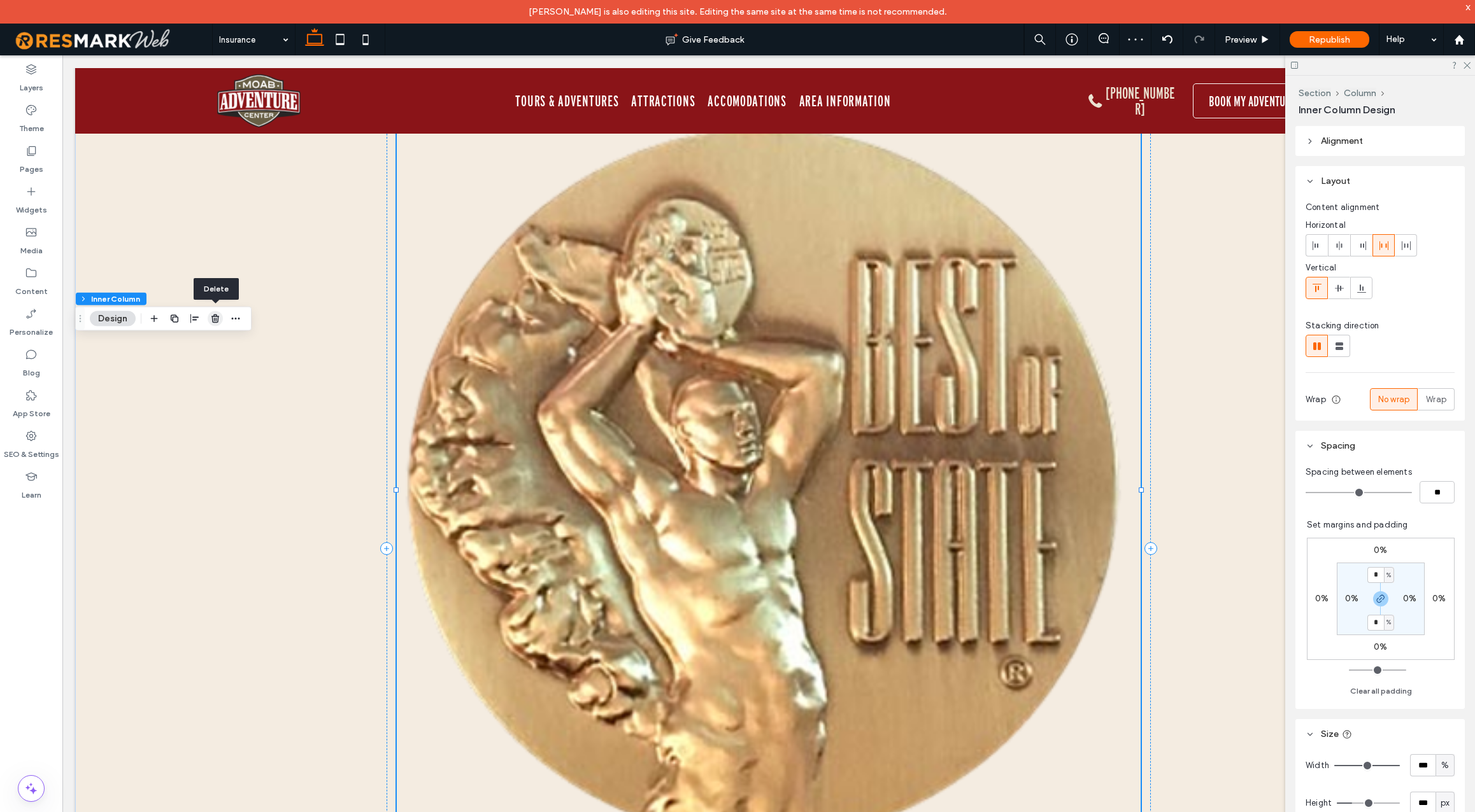
click at [214, 316] on use "button" at bounding box center [215, 318] width 8 height 8
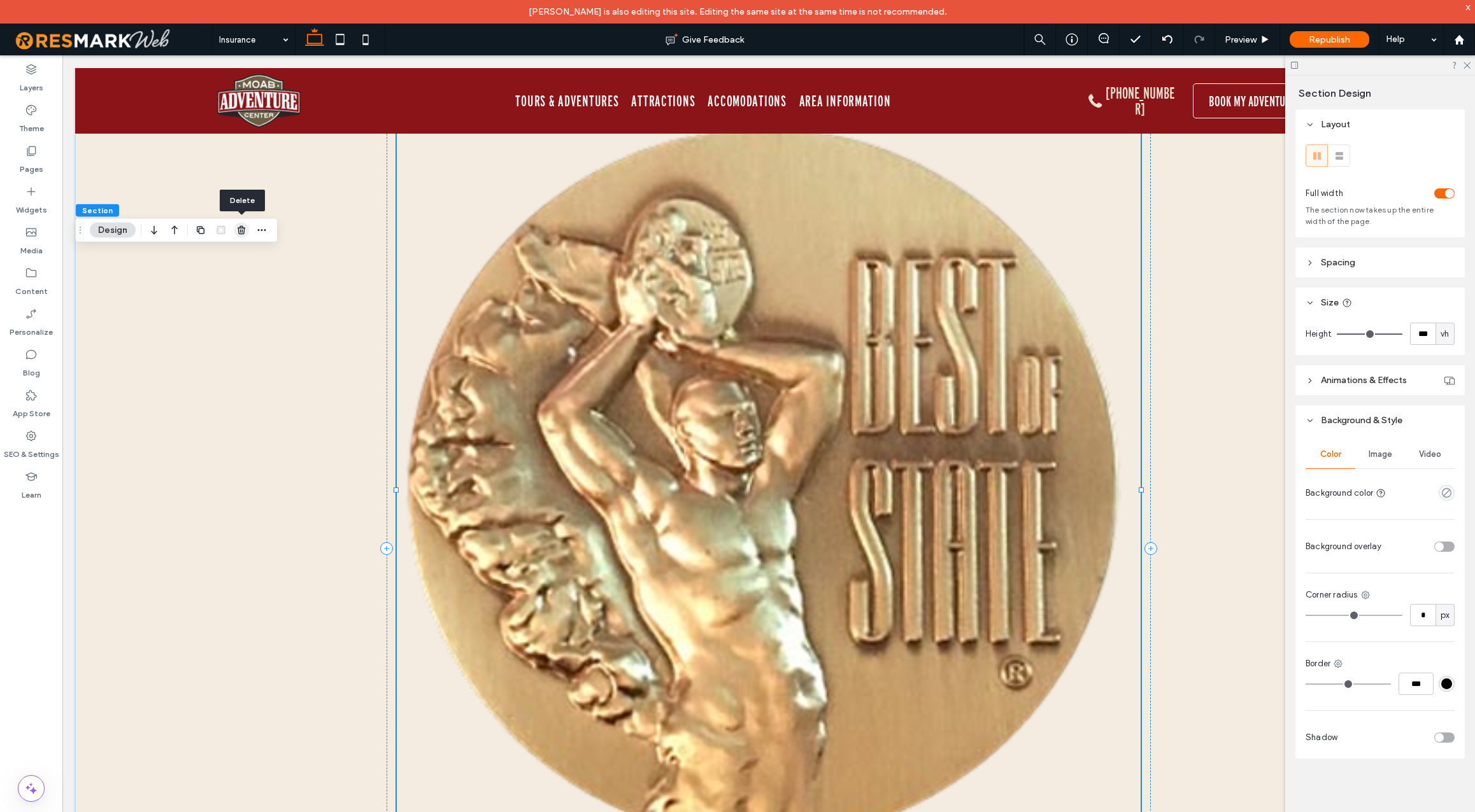
click at [240, 232] on use "button" at bounding box center [241, 230] width 8 height 8
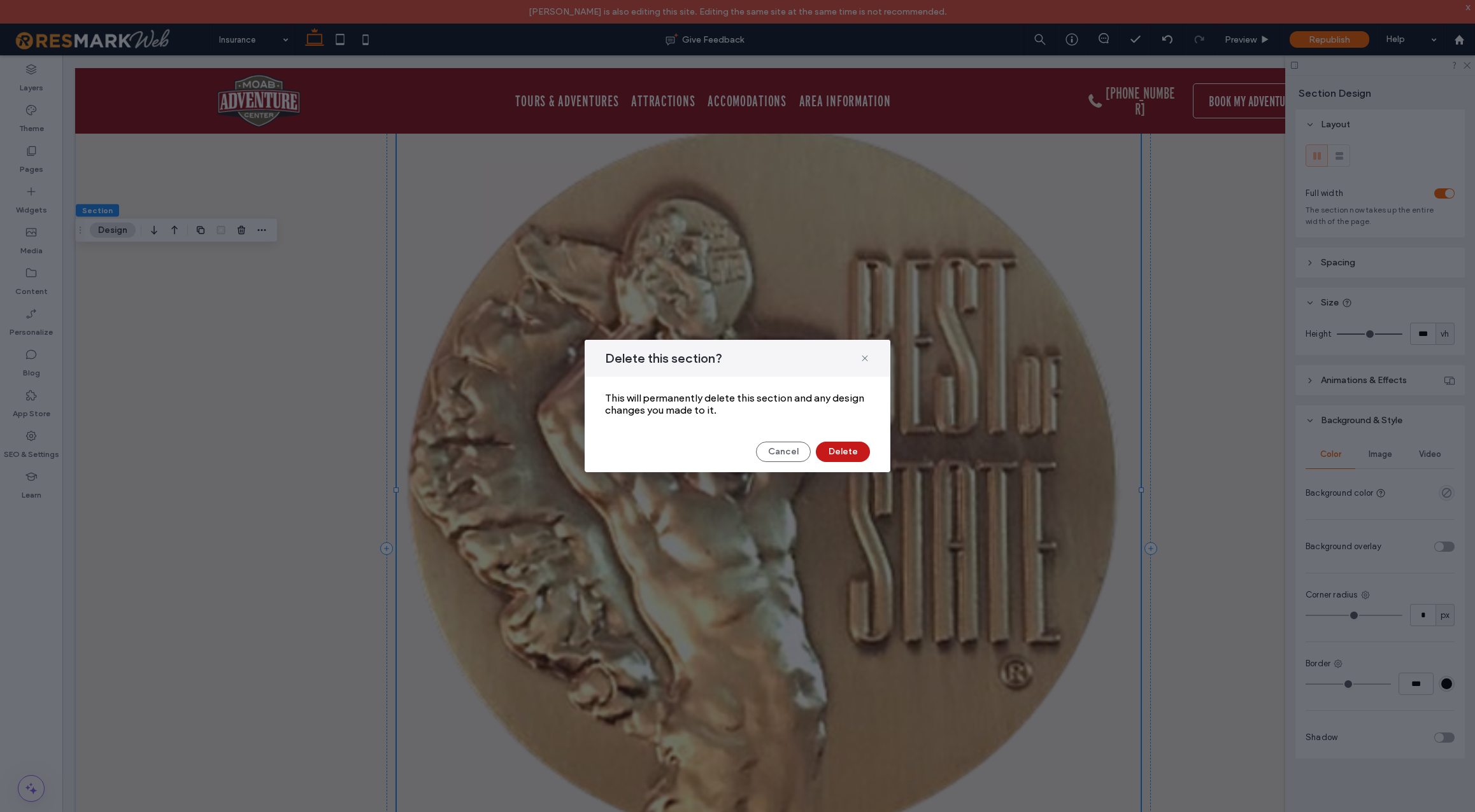
click at [858, 452] on button "Delete" at bounding box center [843, 452] width 54 height 21
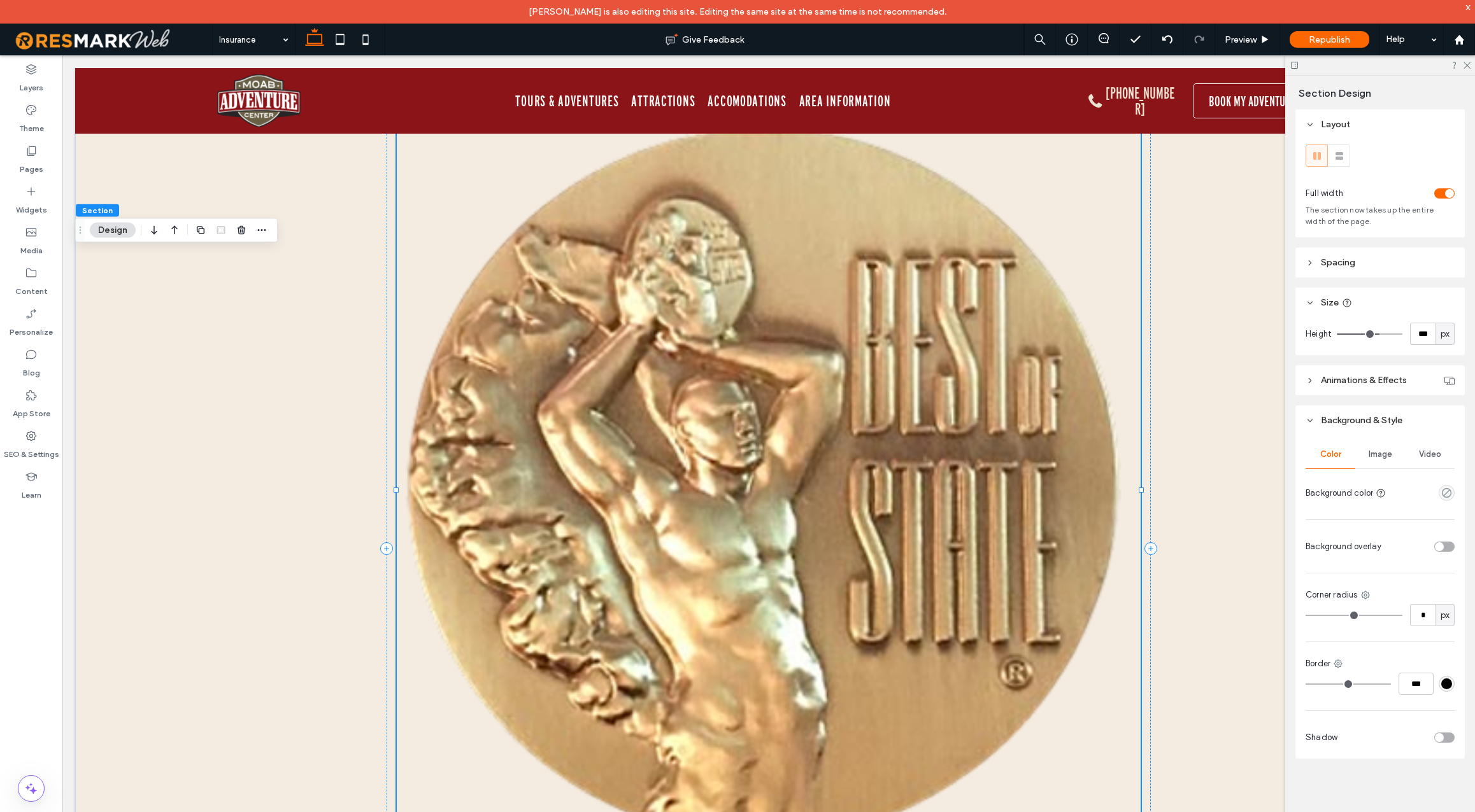
click at [1386, 452] on span "Image" at bounding box center [1380, 455] width 24 height 10
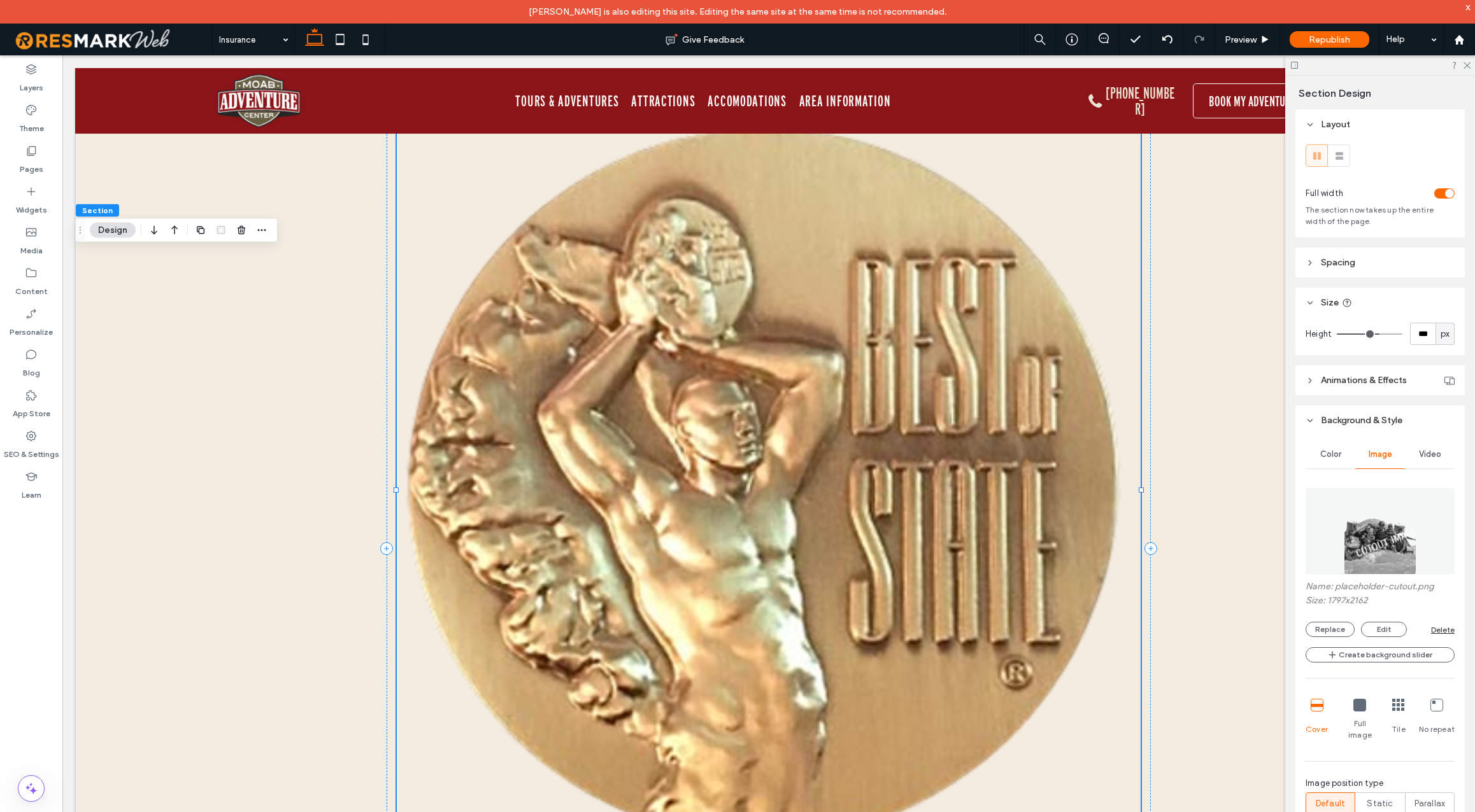
click at [1354, 552] on img at bounding box center [1380, 531] width 72 height 87
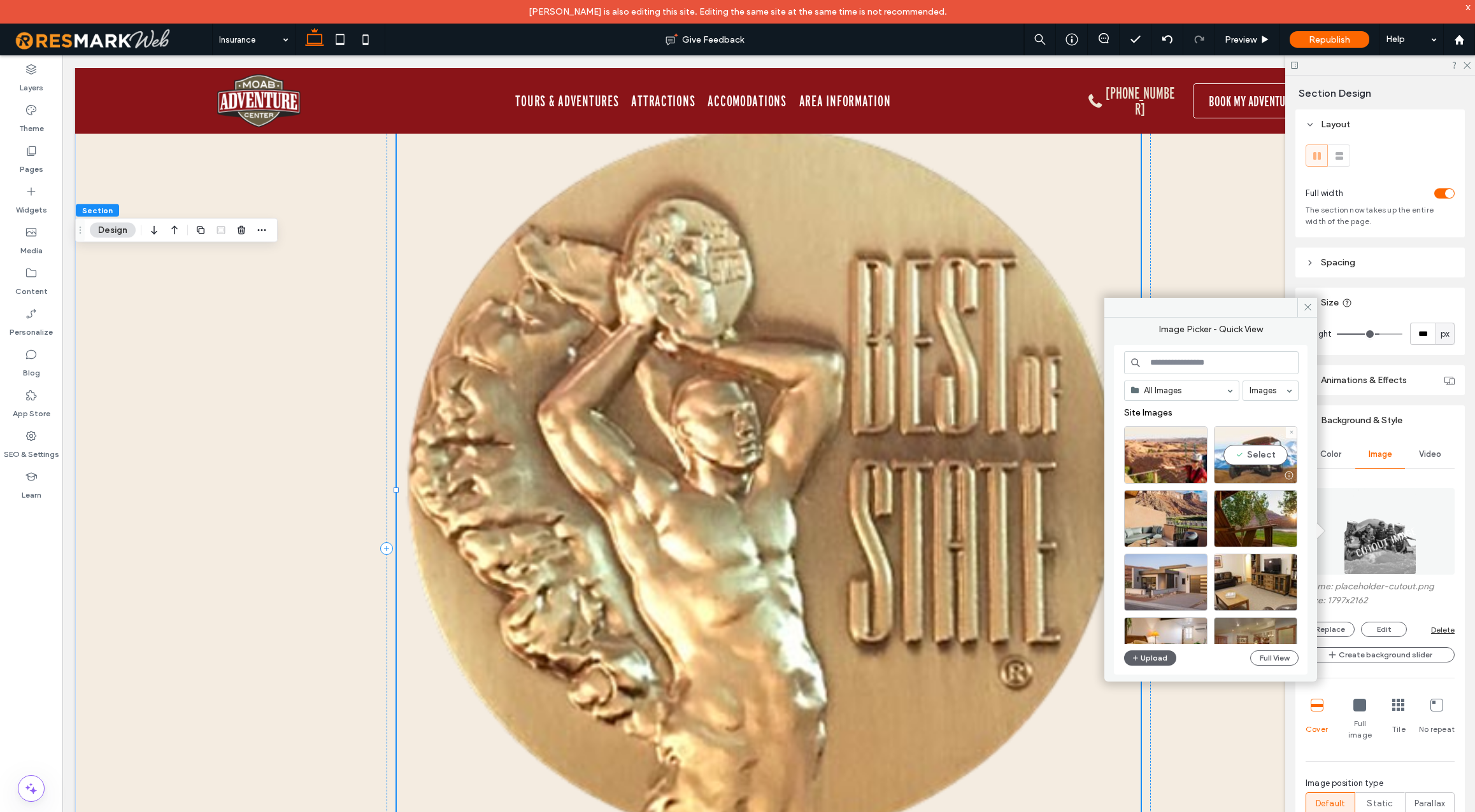
click at [1256, 456] on div "Select" at bounding box center [1256, 455] width 84 height 57
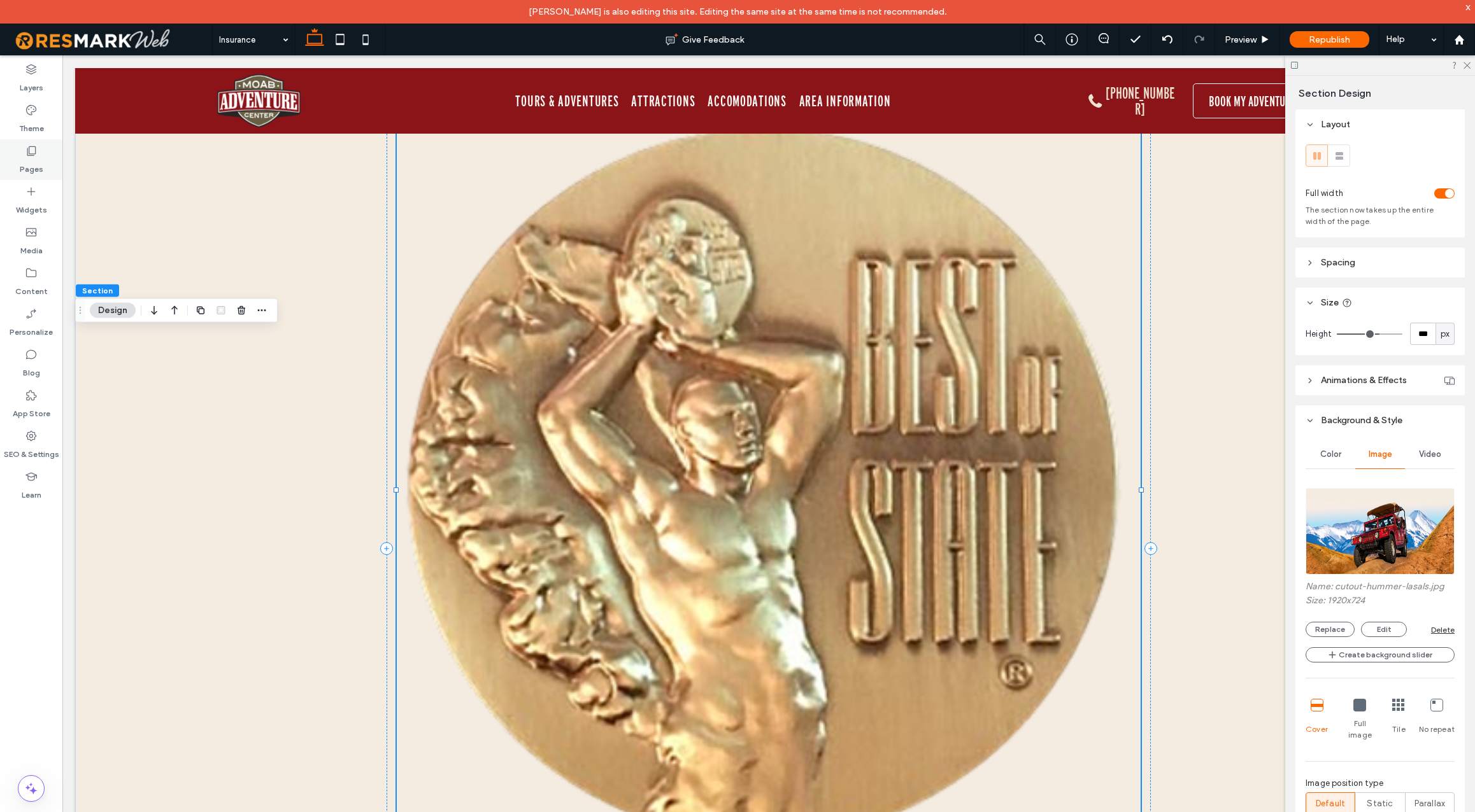
click at [27, 156] on icon at bounding box center [32, 151] width 13 height 13
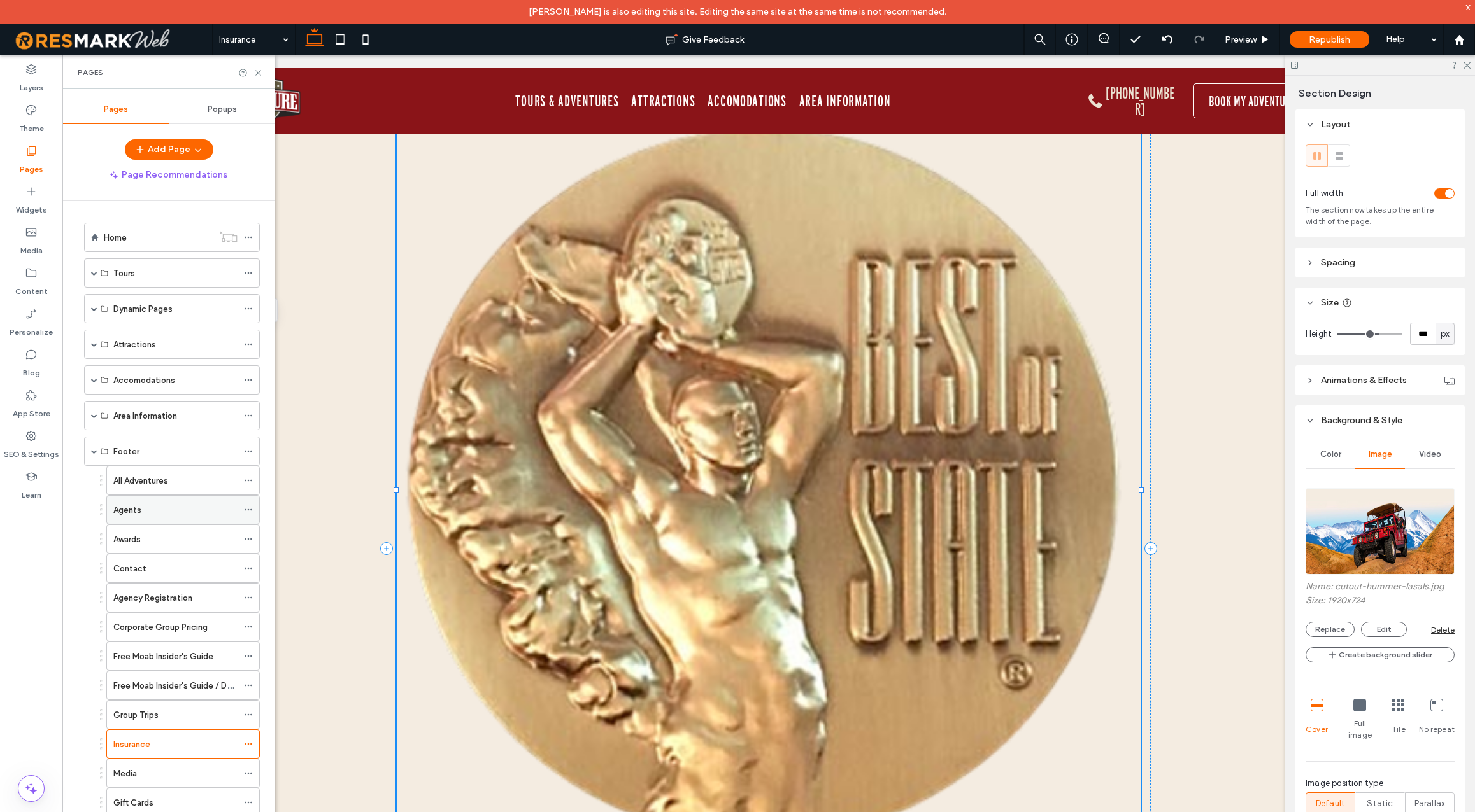
scroll to position [2, 0]
click at [151, 771] on div "Media" at bounding box center [175, 771] width 124 height 14
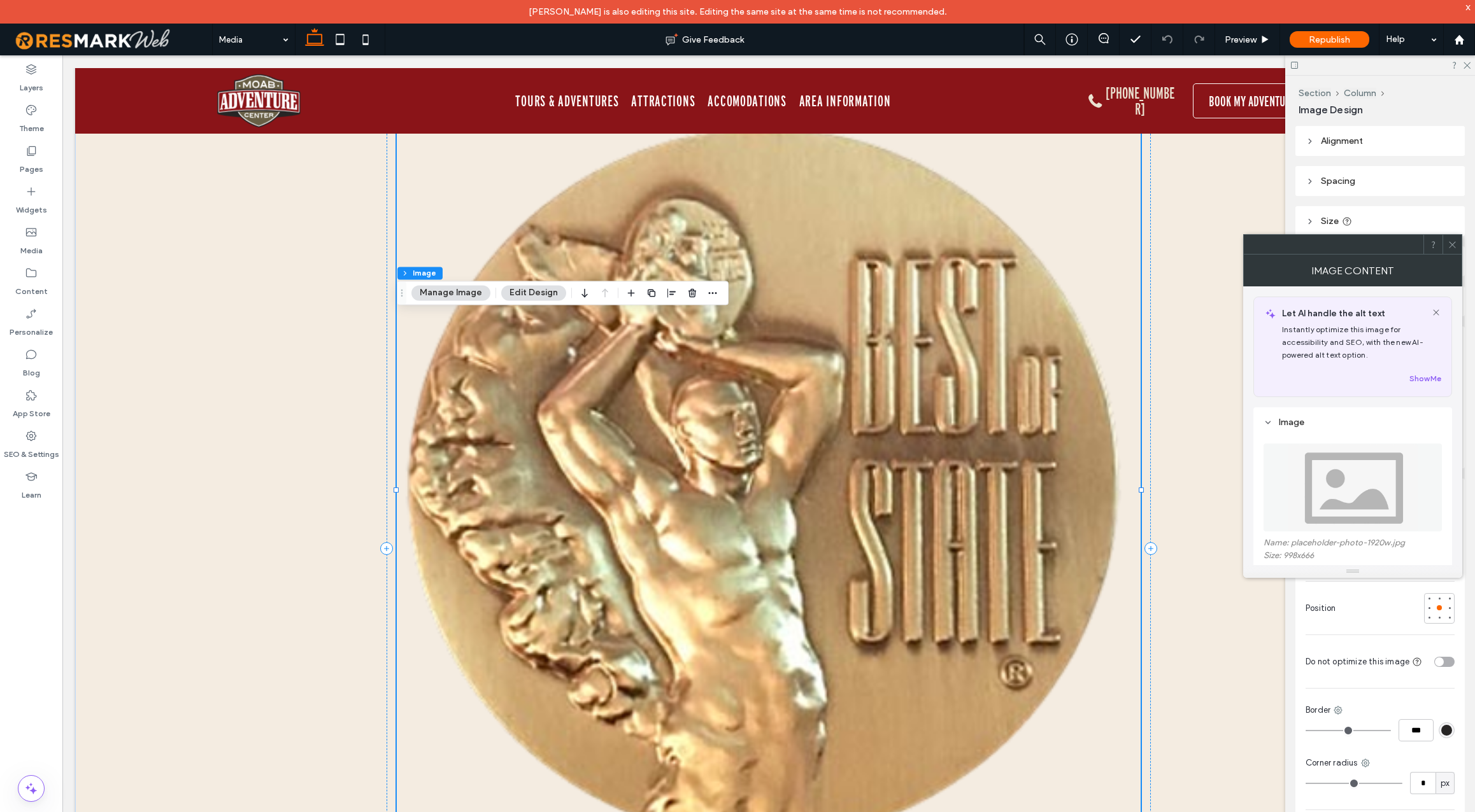
click at [1299, 509] on img at bounding box center [1353, 487] width 131 height 88
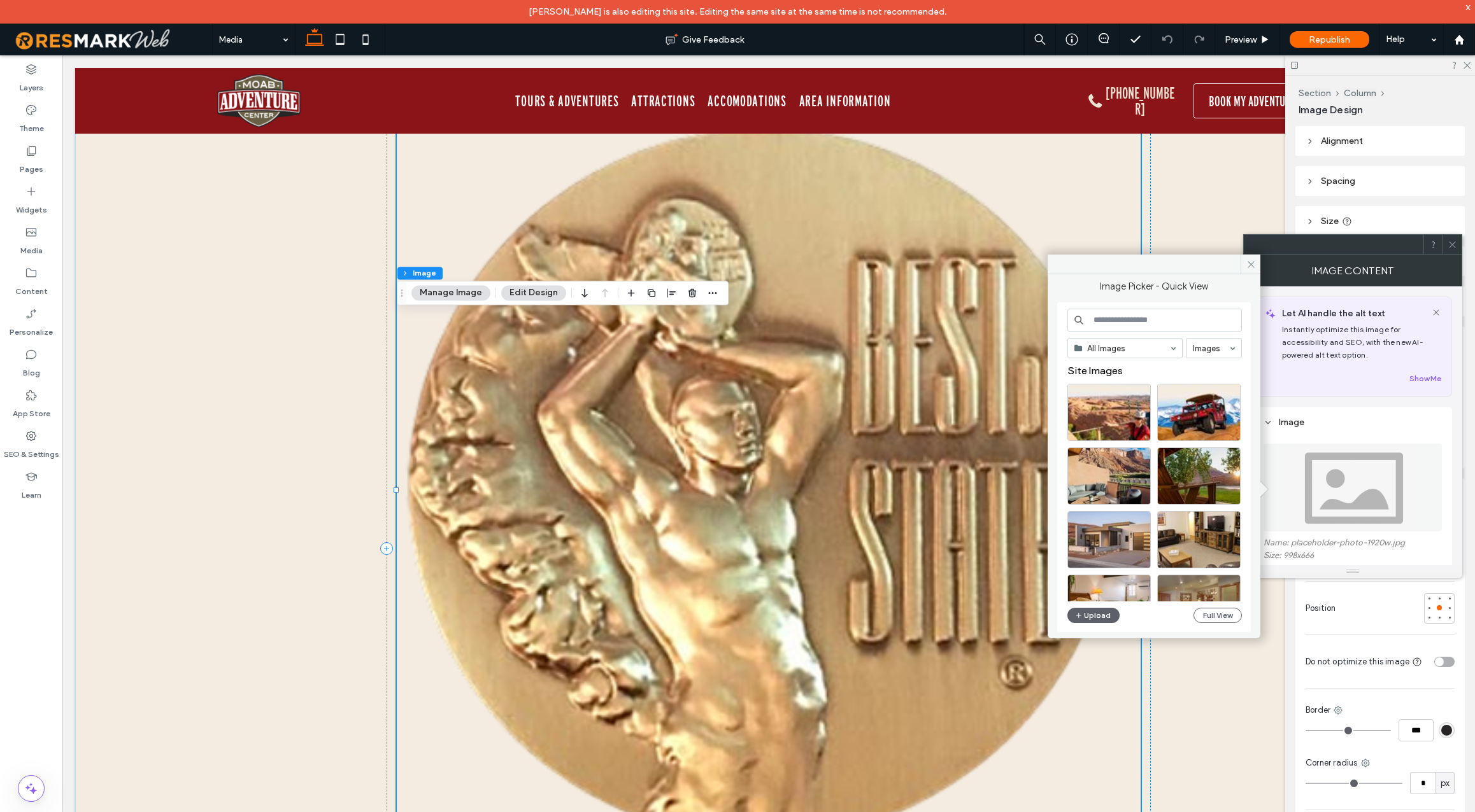
click at [1164, 321] on input at bounding box center [1155, 320] width 174 height 23
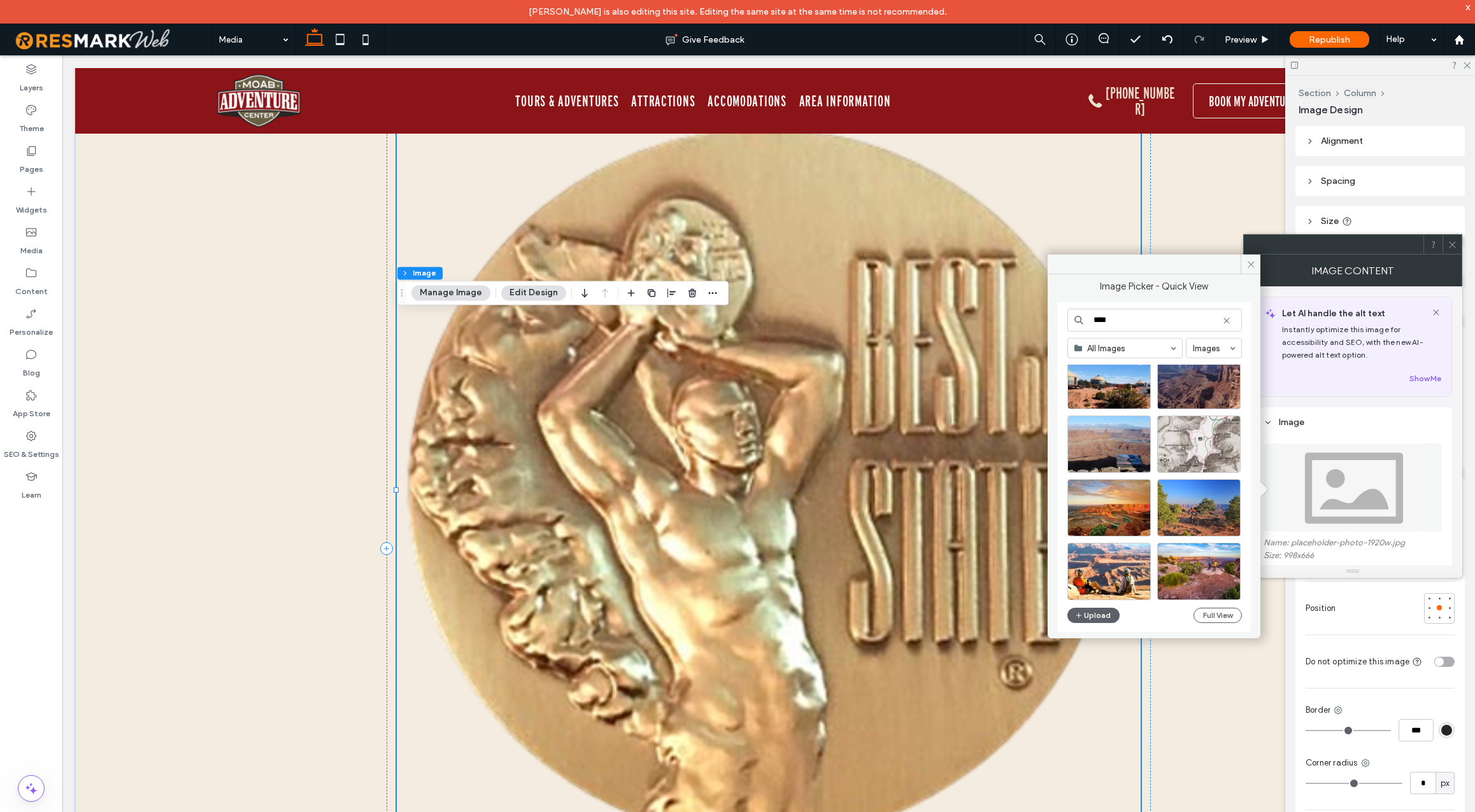
scroll to position [168, 0]
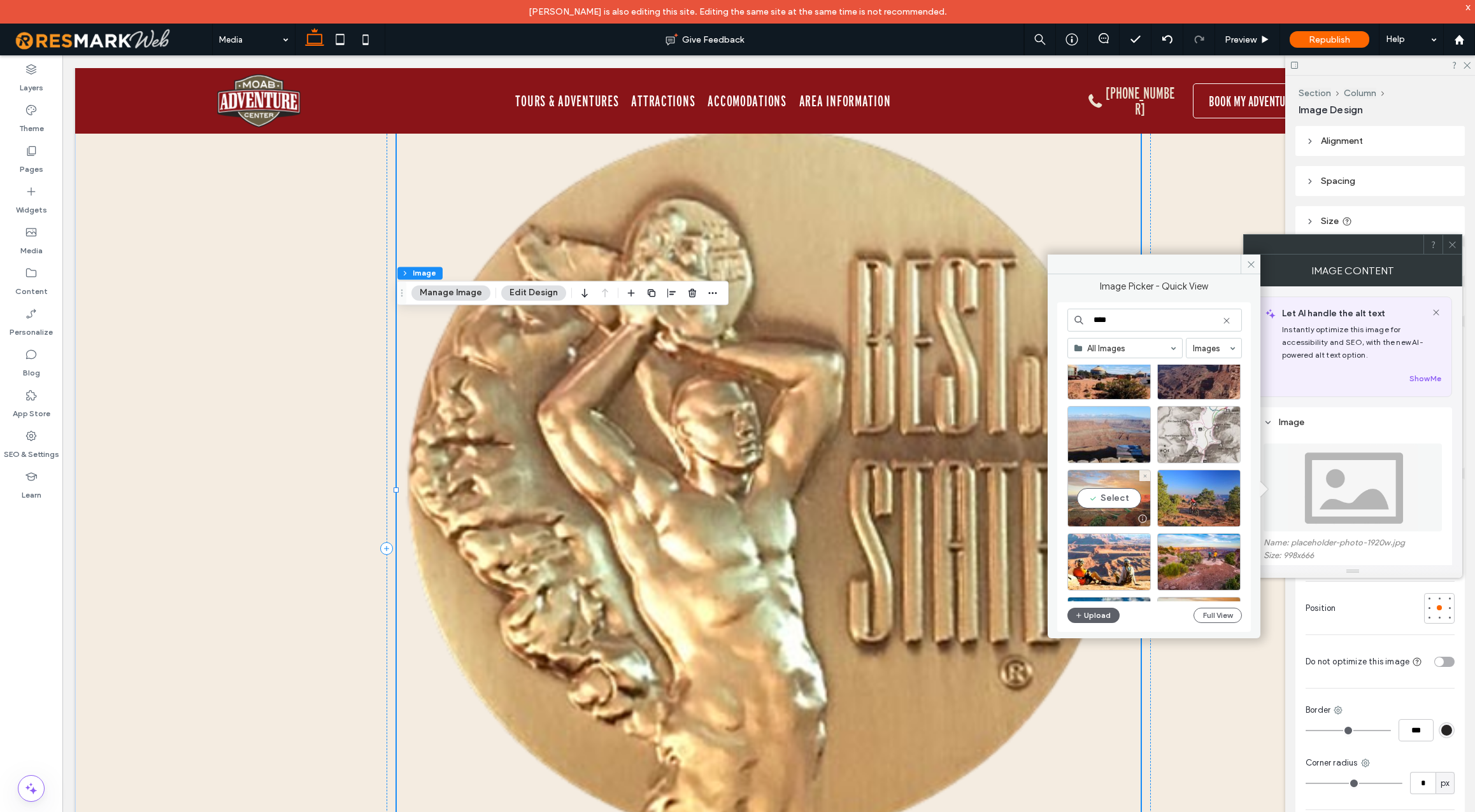
type input "****"
click at [1116, 500] on div "Select" at bounding box center [1110, 498] width 84 height 57
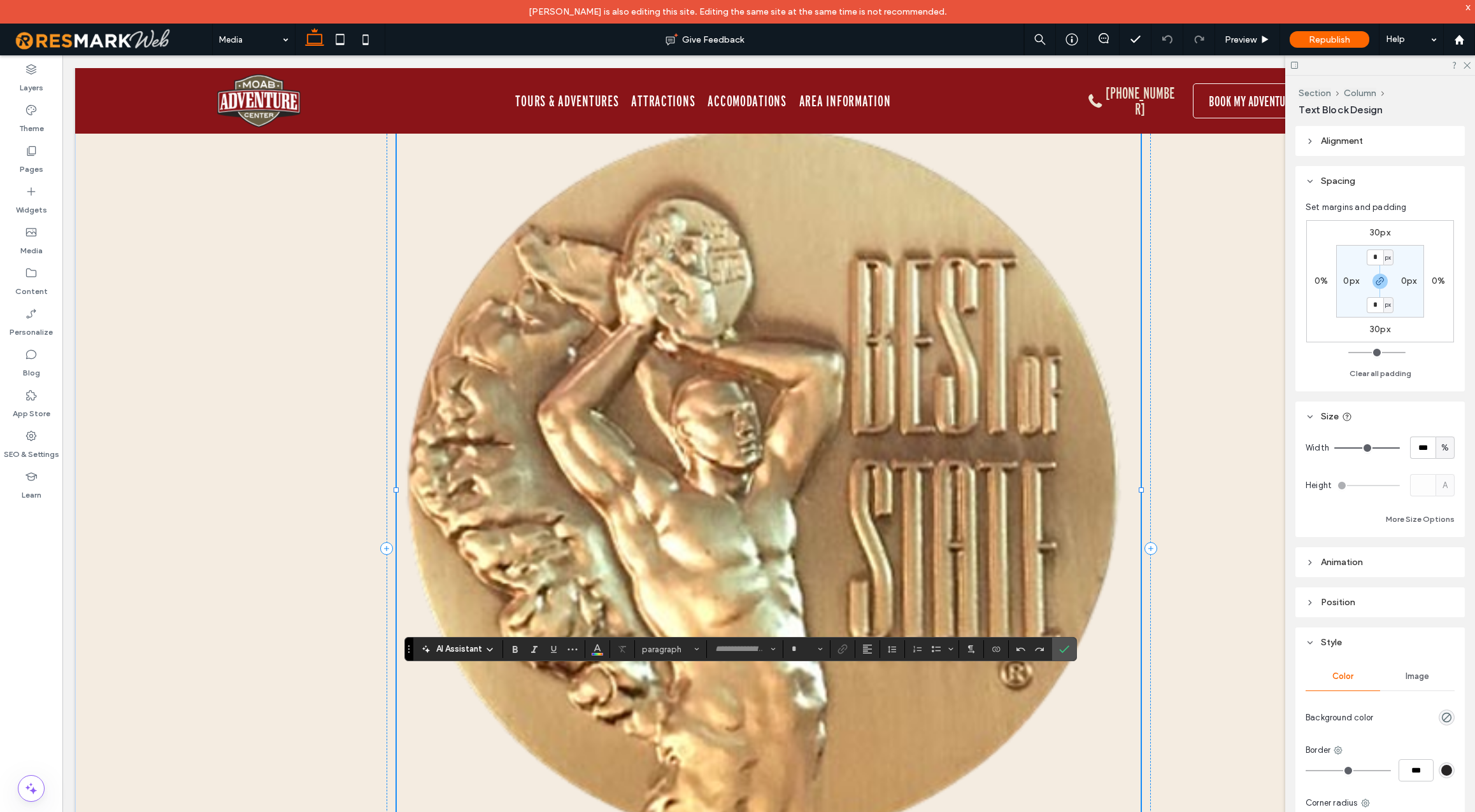
type input "*********"
type input "**"
click at [531, 647] on icon "Italic" at bounding box center [535, 649] width 10 height 10
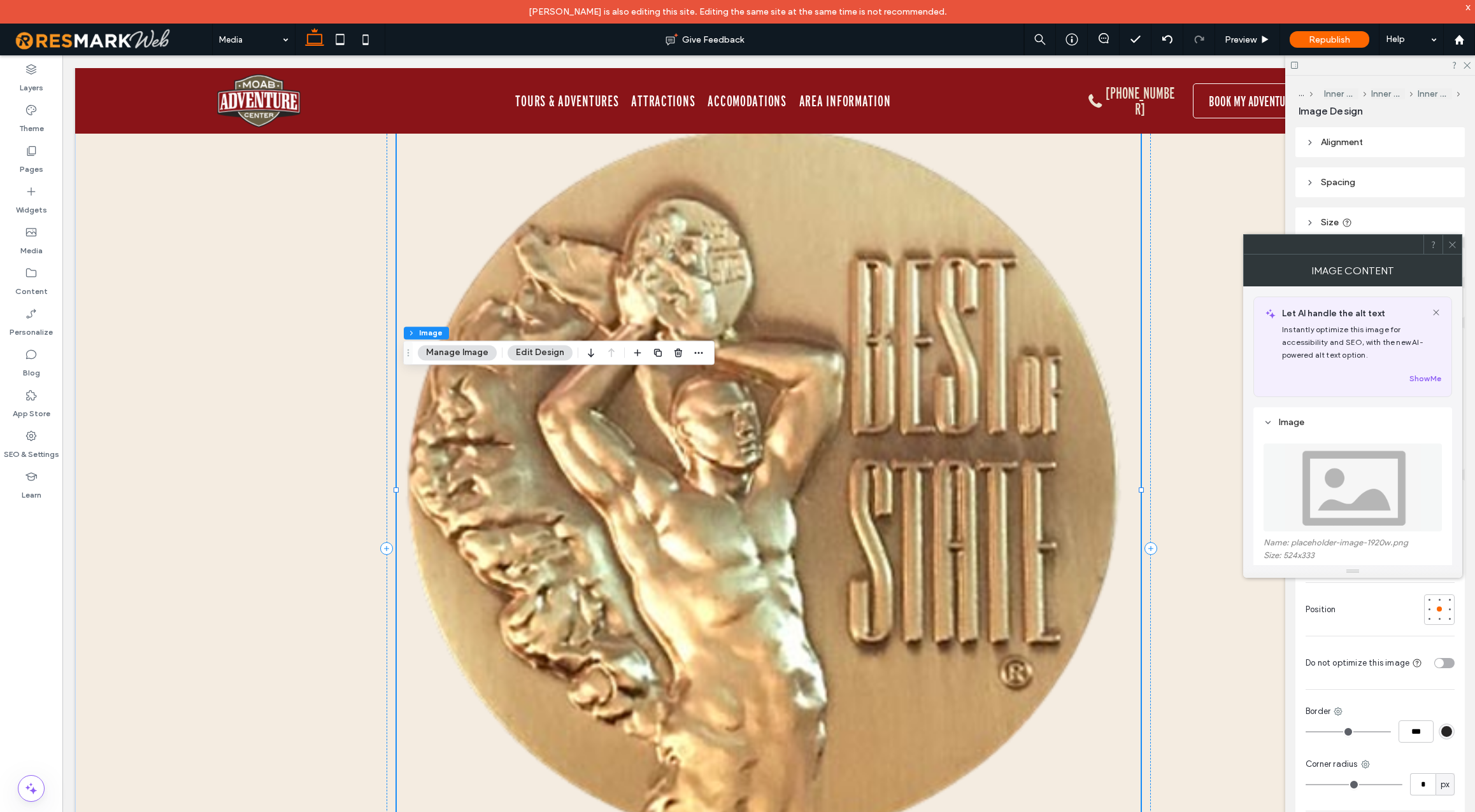
click at [1308, 494] on img at bounding box center [1353, 487] width 138 height 88
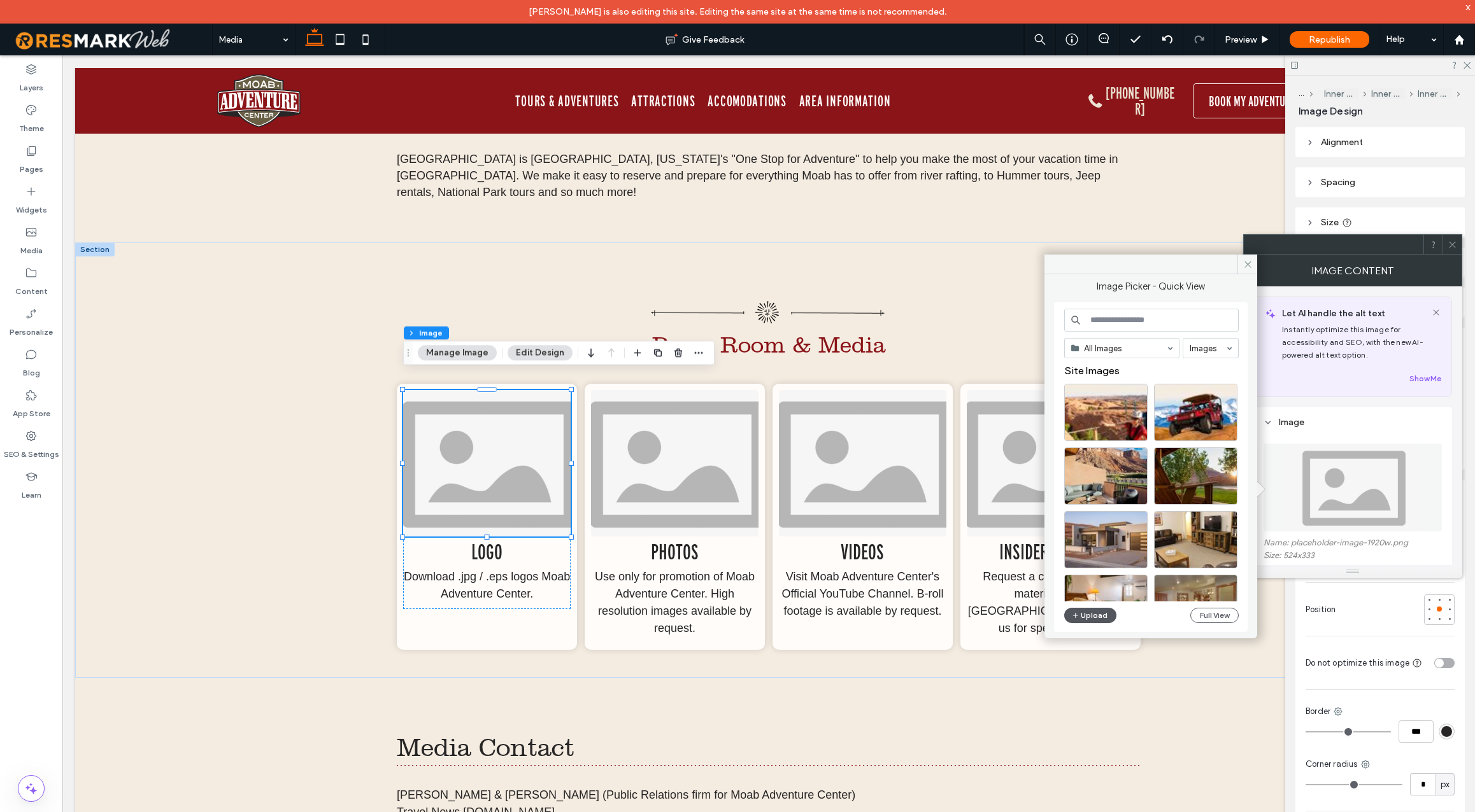
click at [1100, 617] on button "Upload" at bounding box center [1090, 616] width 52 height 15
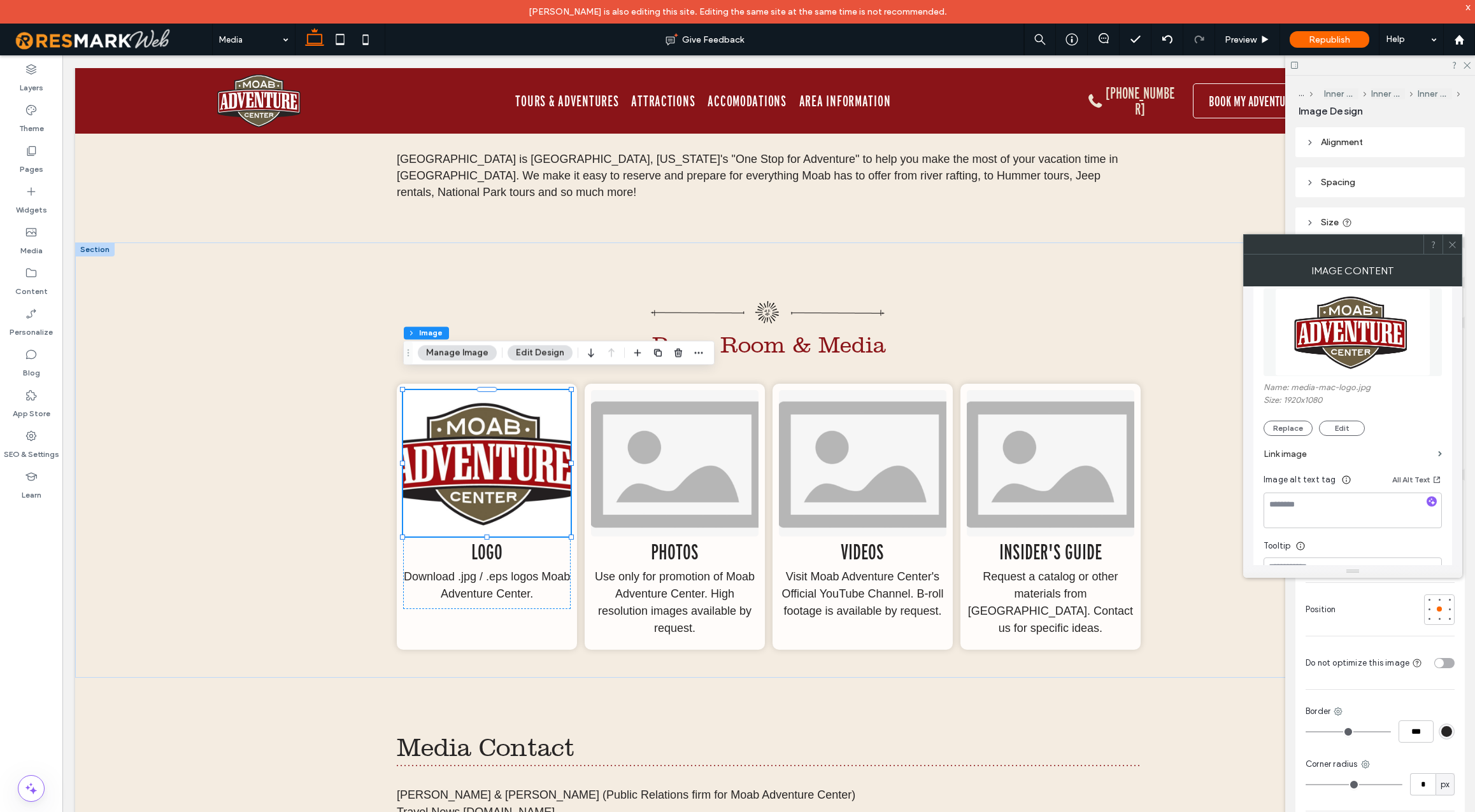
scroll to position [230, 0]
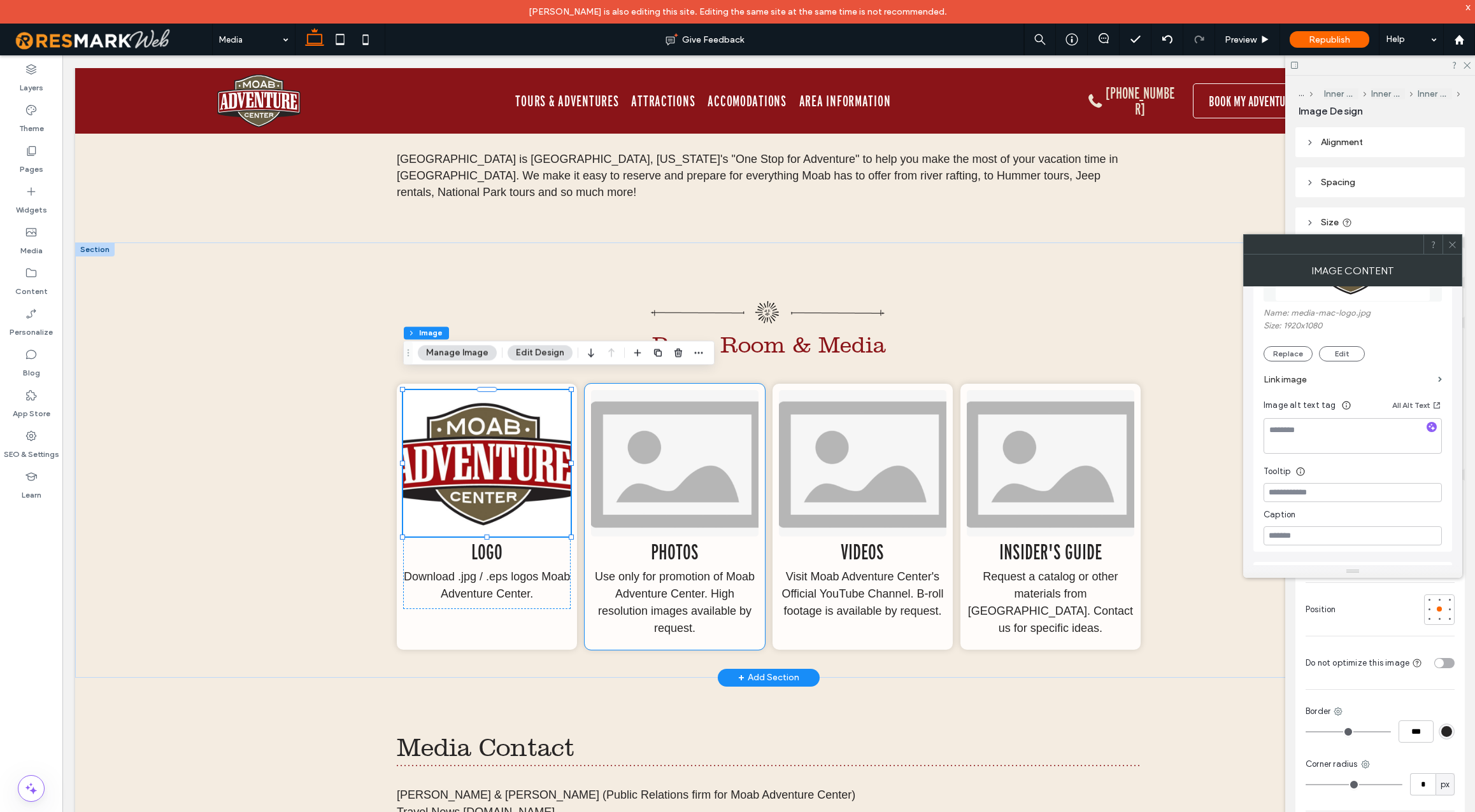
click at [704, 428] on img at bounding box center [675, 464] width 167 height 147
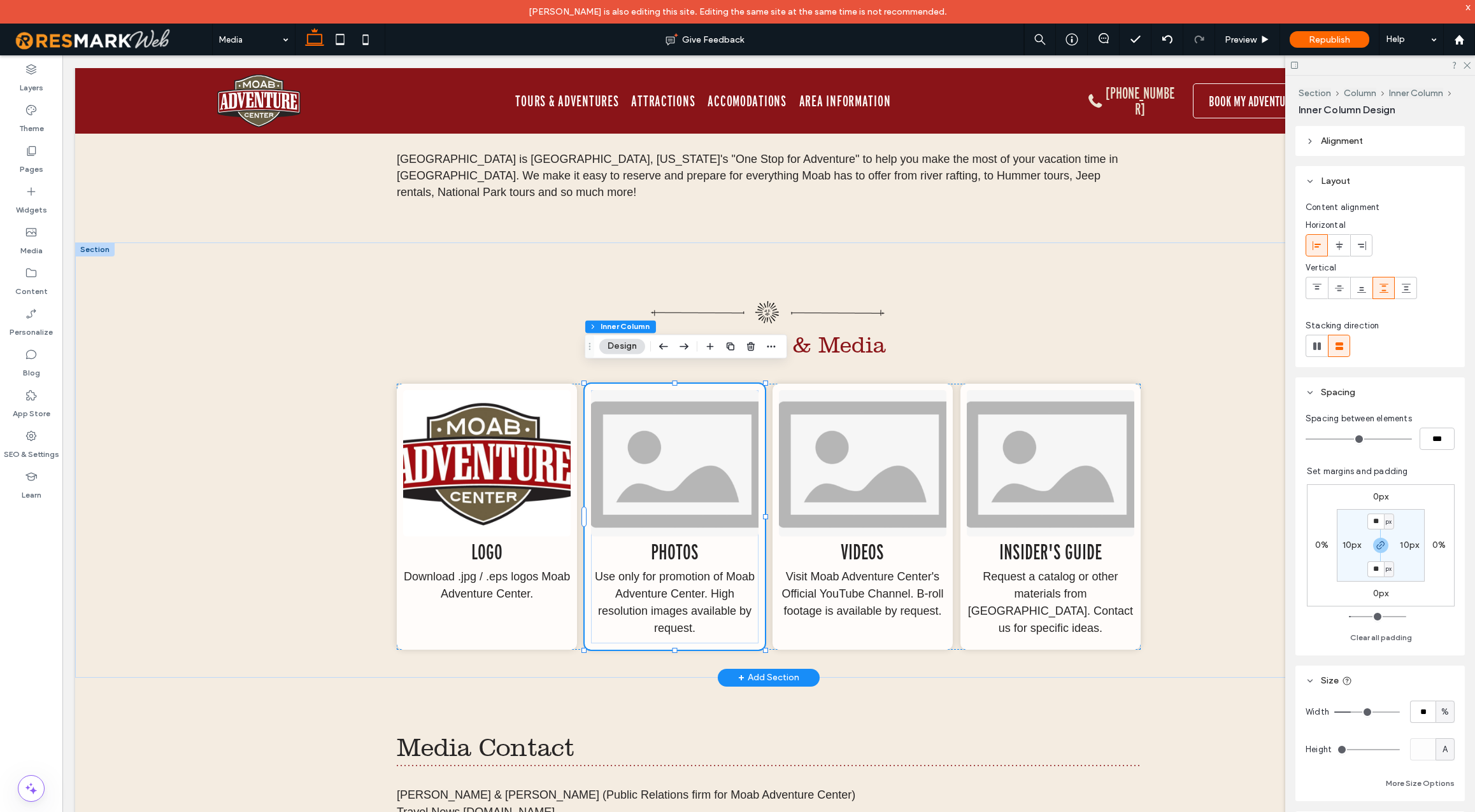
click at [701, 438] on img at bounding box center [675, 464] width 167 height 147
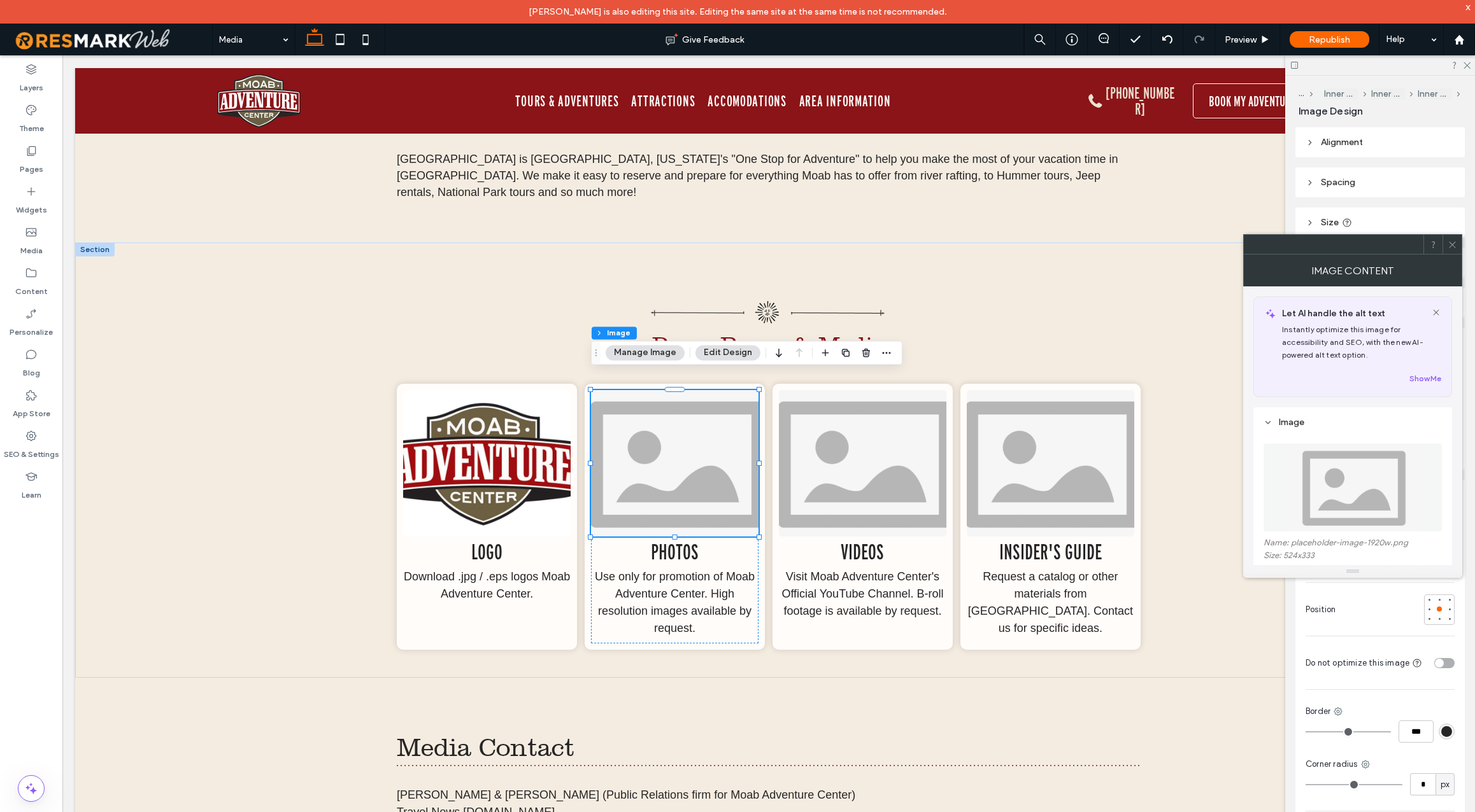
click at [1321, 482] on img at bounding box center [1353, 487] width 138 height 88
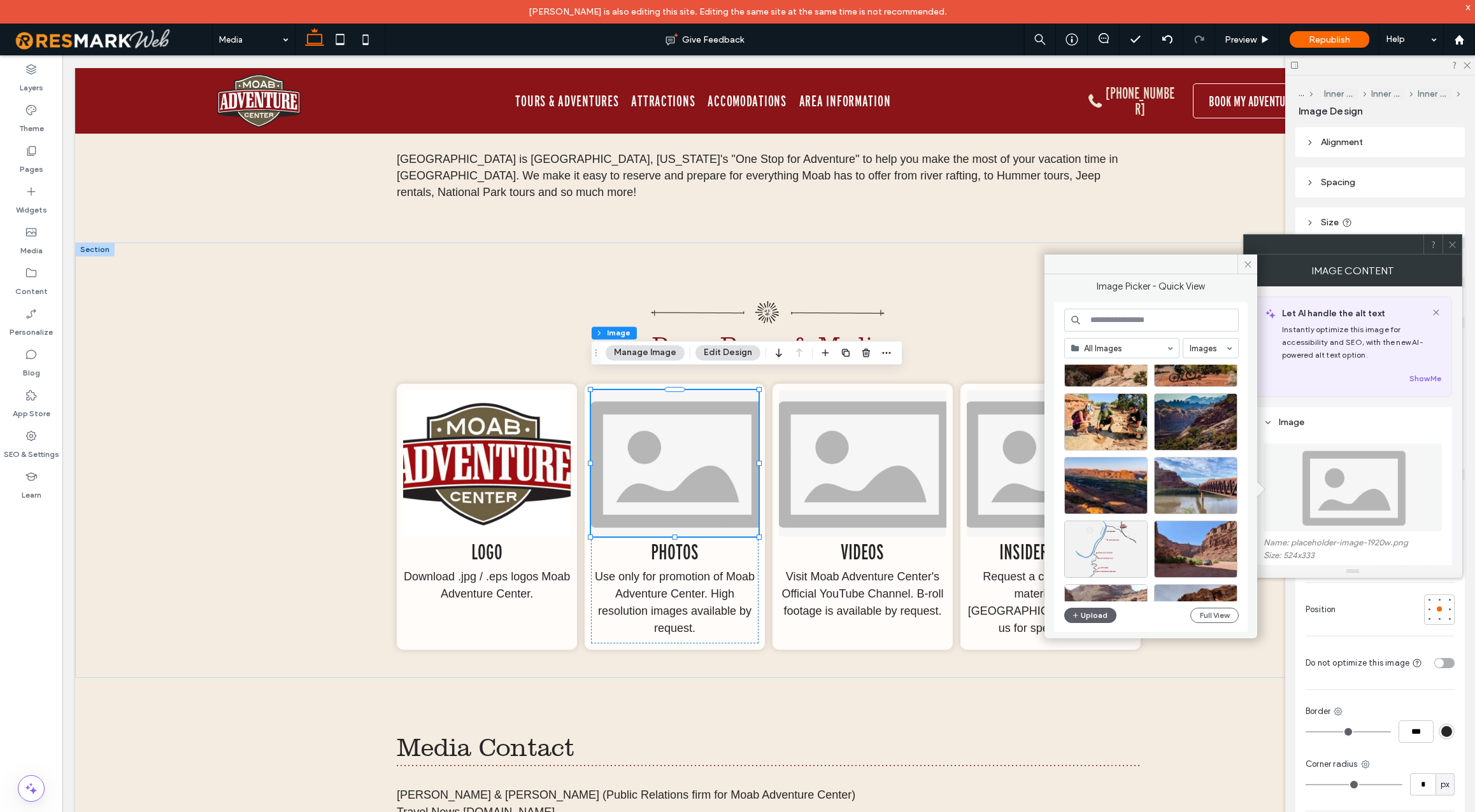
scroll to position [3805, 0]
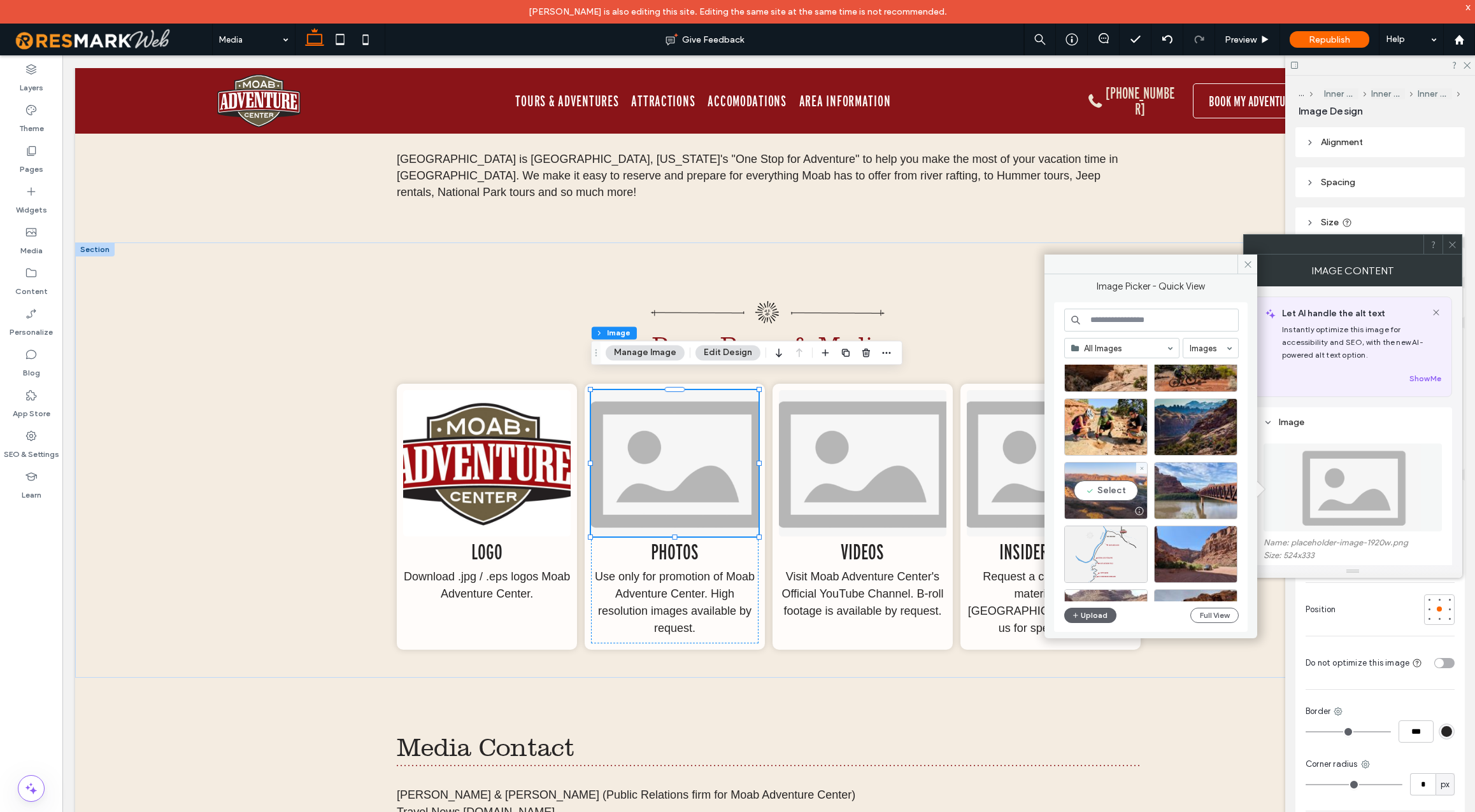
click at [1109, 496] on div "Select" at bounding box center [1106, 491] width 84 height 57
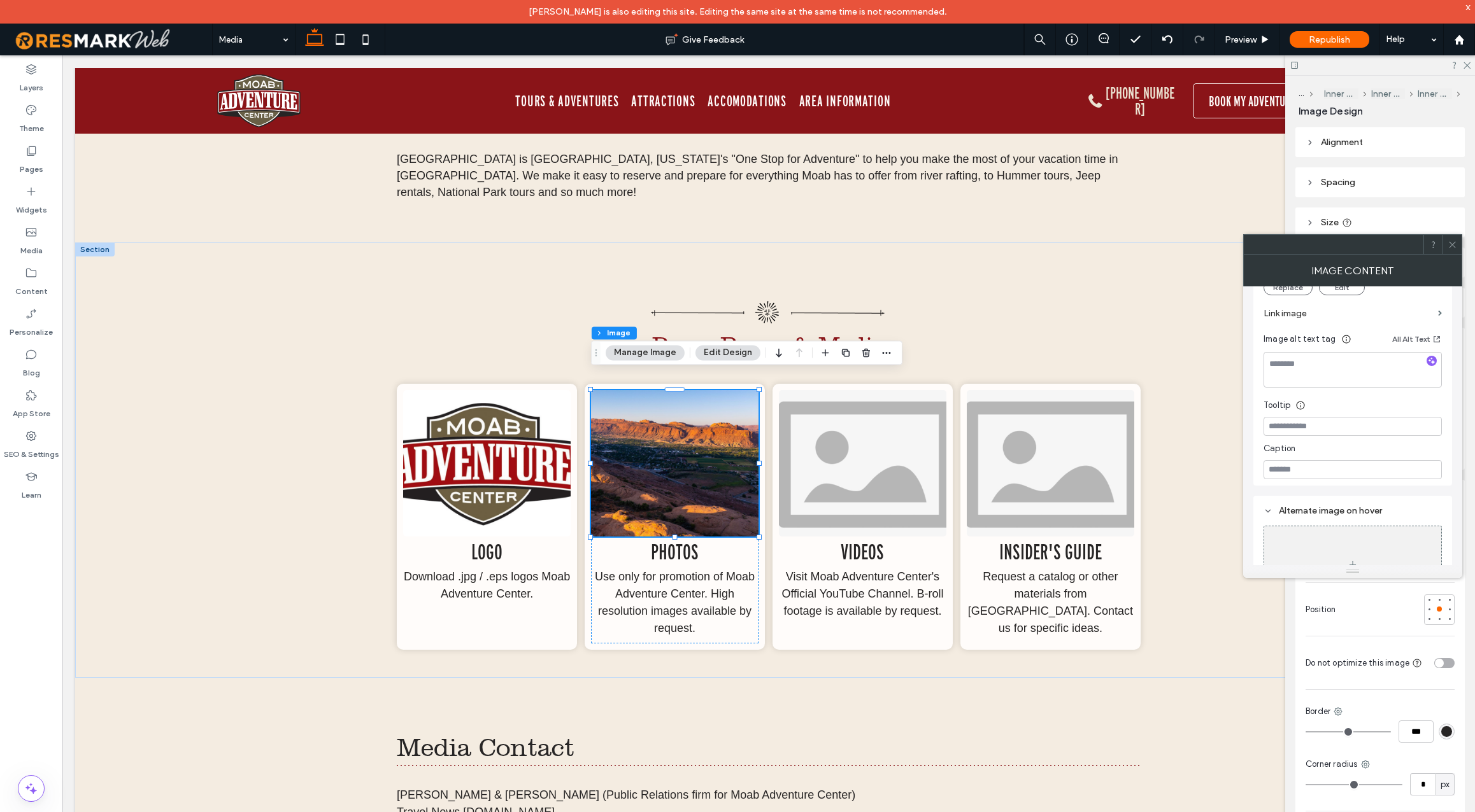
scroll to position [351, 0]
click at [903, 686] on div "Media Contact Widness & Wiggins (Public Relations firm for Moab Adventure Cente…" at bounding box center [769, 798] width 764 height 240
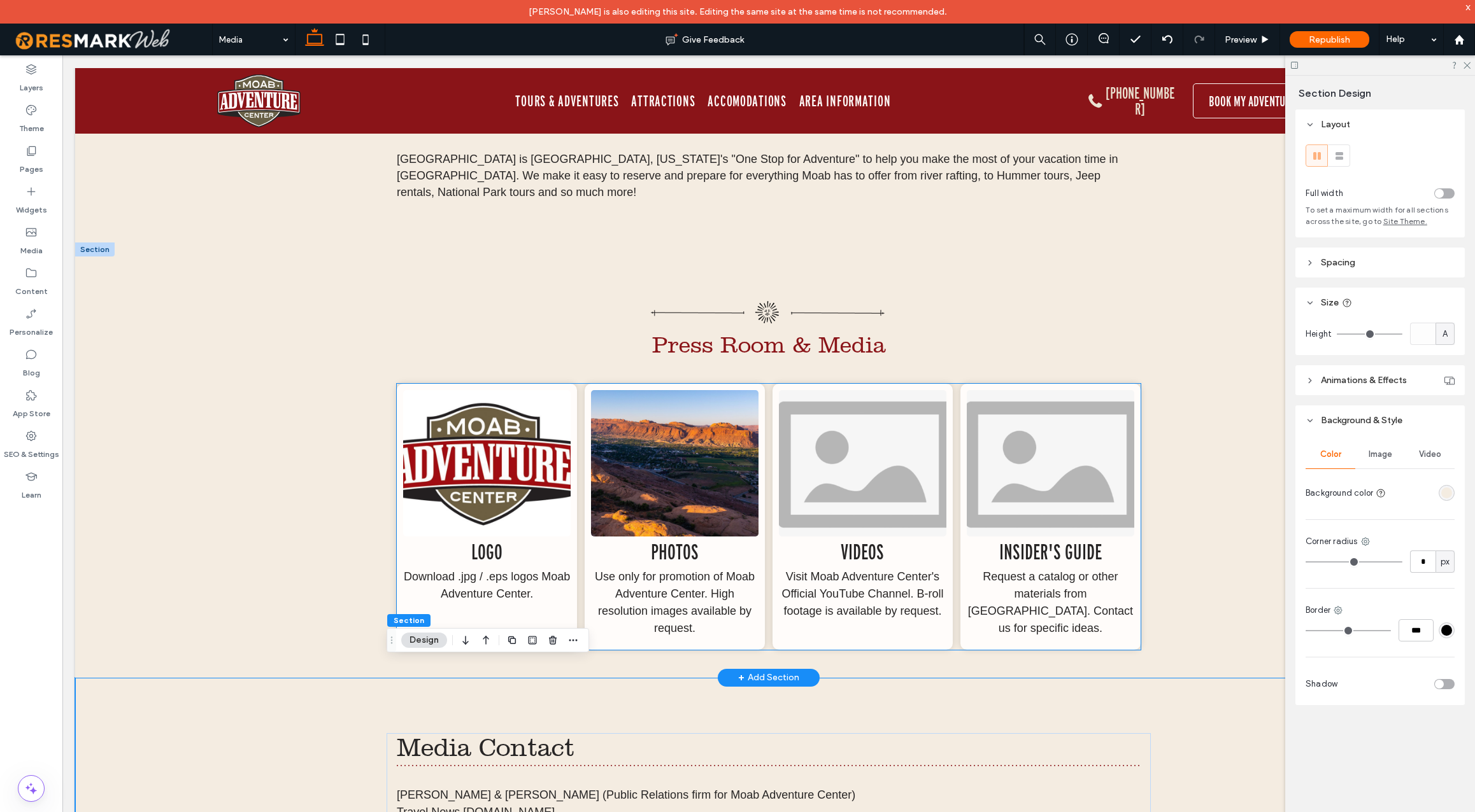
click at [723, 478] on img at bounding box center [675, 464] width 167 height 147
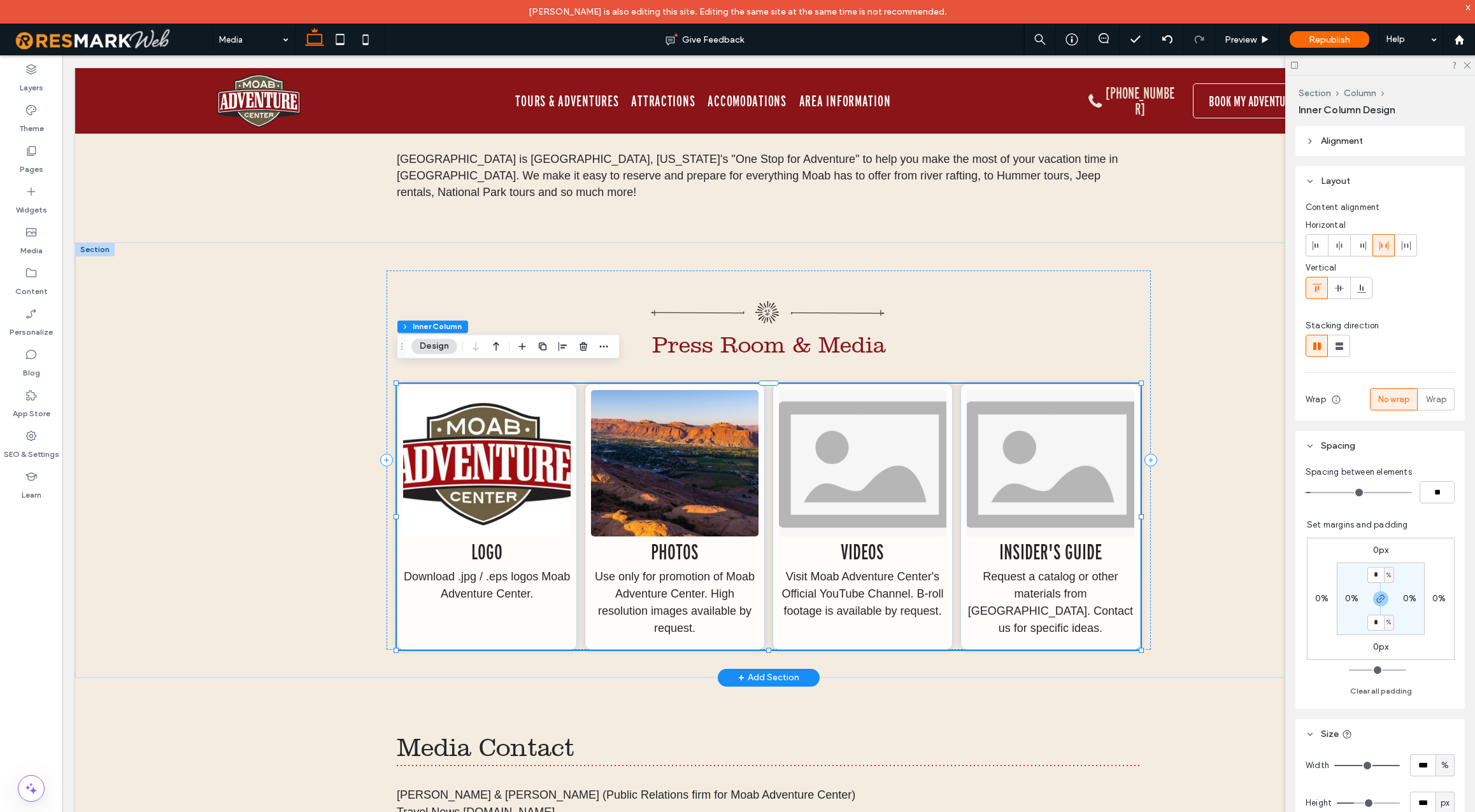
click at [723, 478] on img at bounding box center [675, 464] width 167 height 147
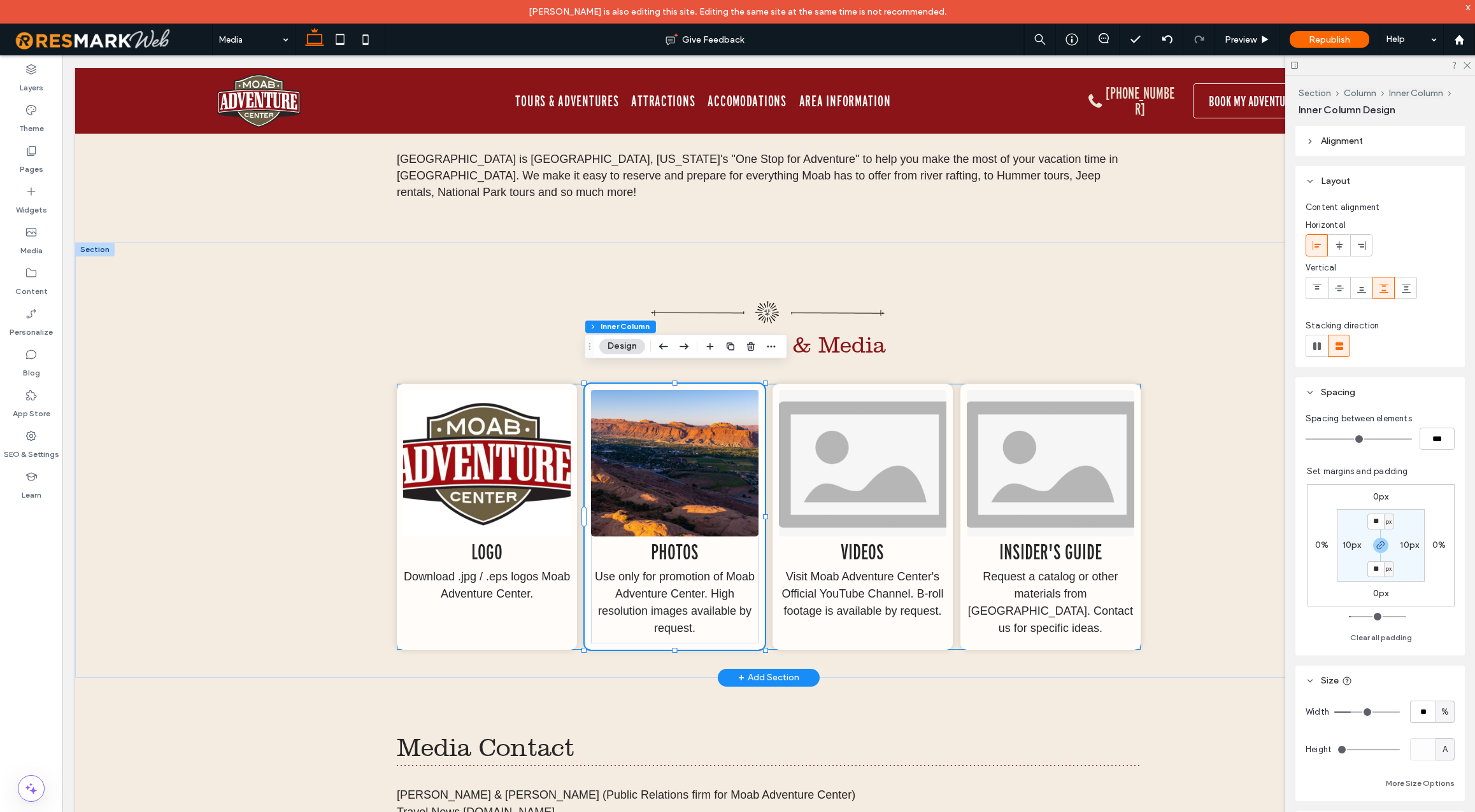
click at [723, 478] on img at bounding box center [675, 464] width 167 height 147
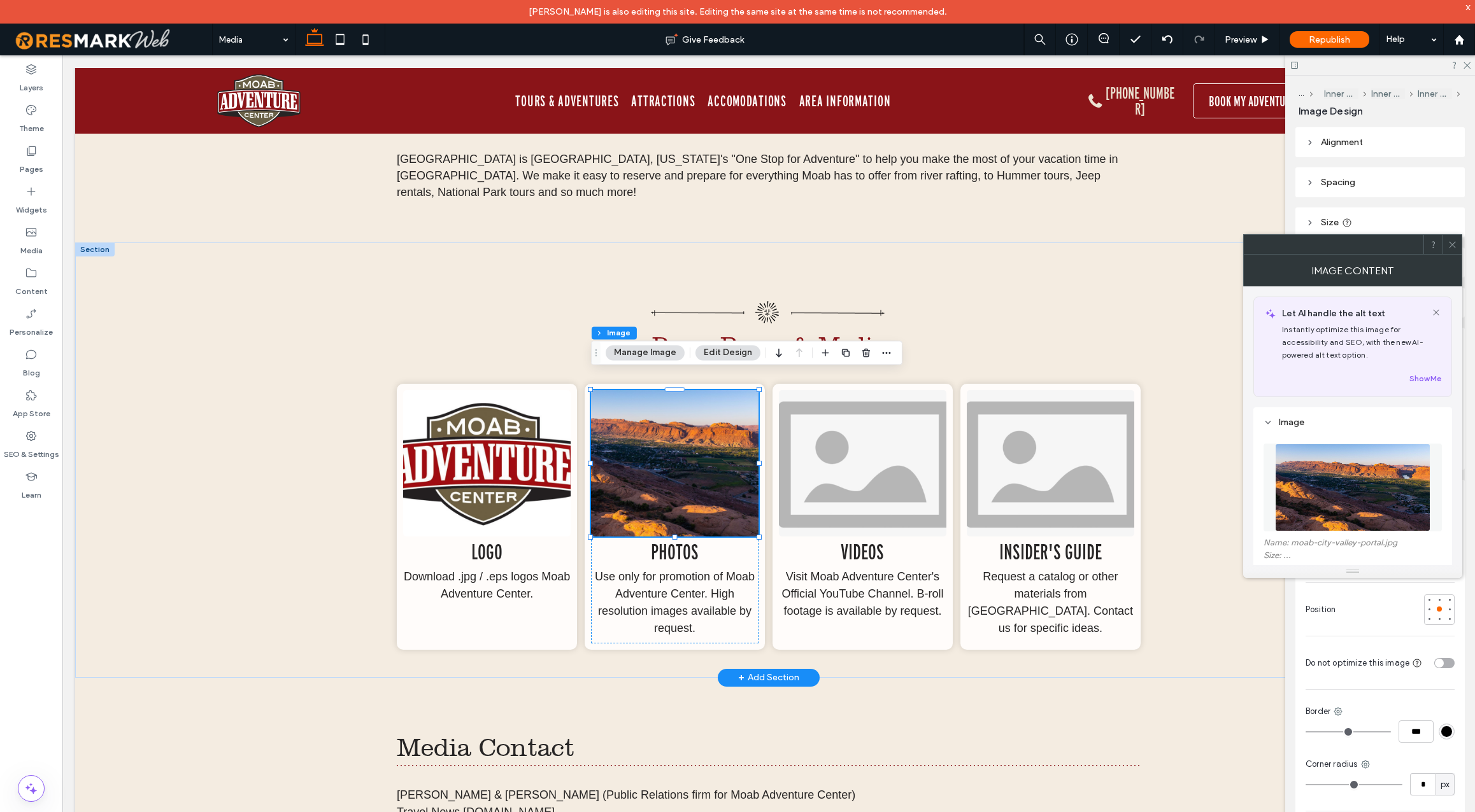
type input "*"
click at [741, 352] on button "Edit Design" at bounding box center [728, 353] width 65 height 15
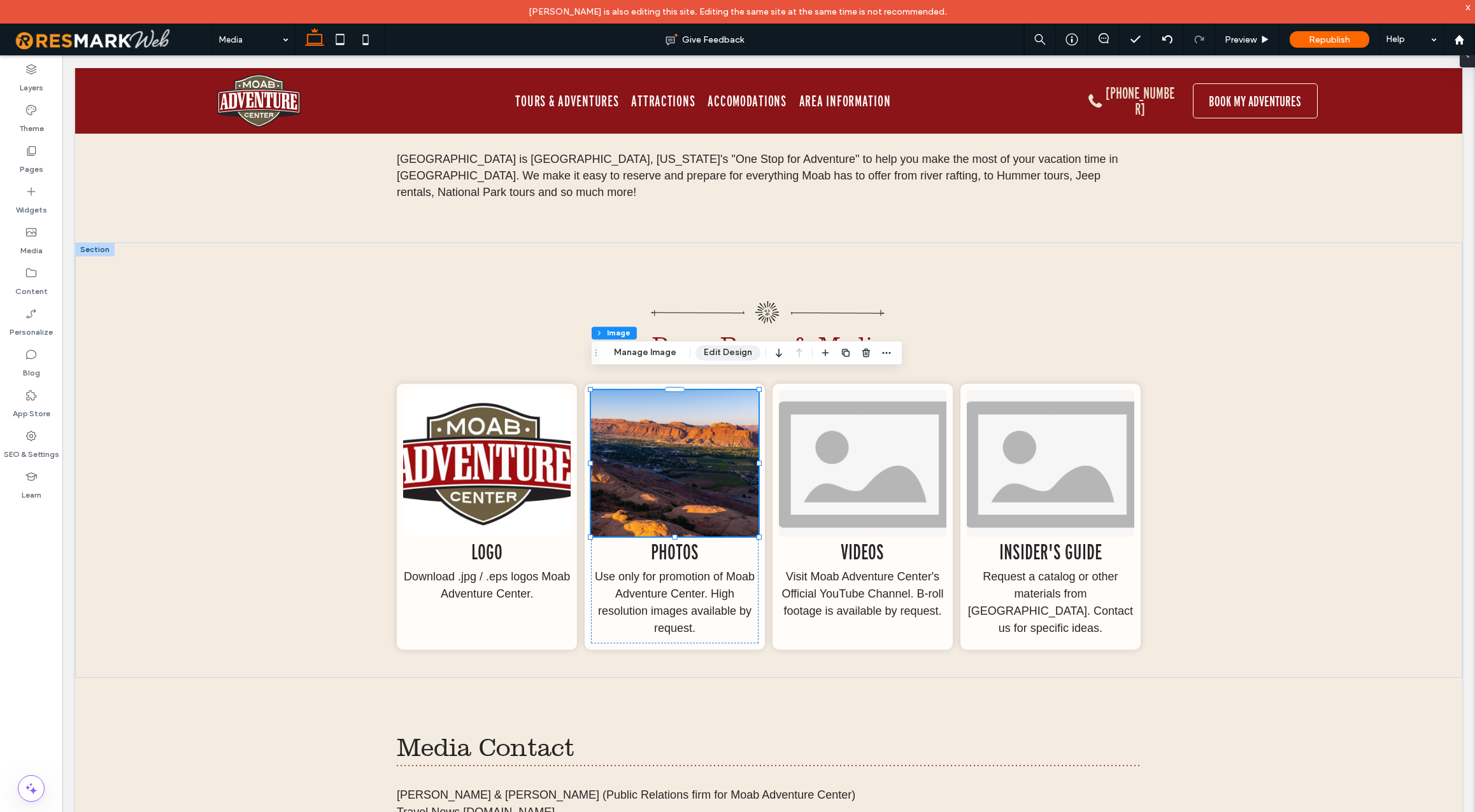
click at [741, 352] on button "Edit Design" at bounding box center [728, 353] width 65 height 15
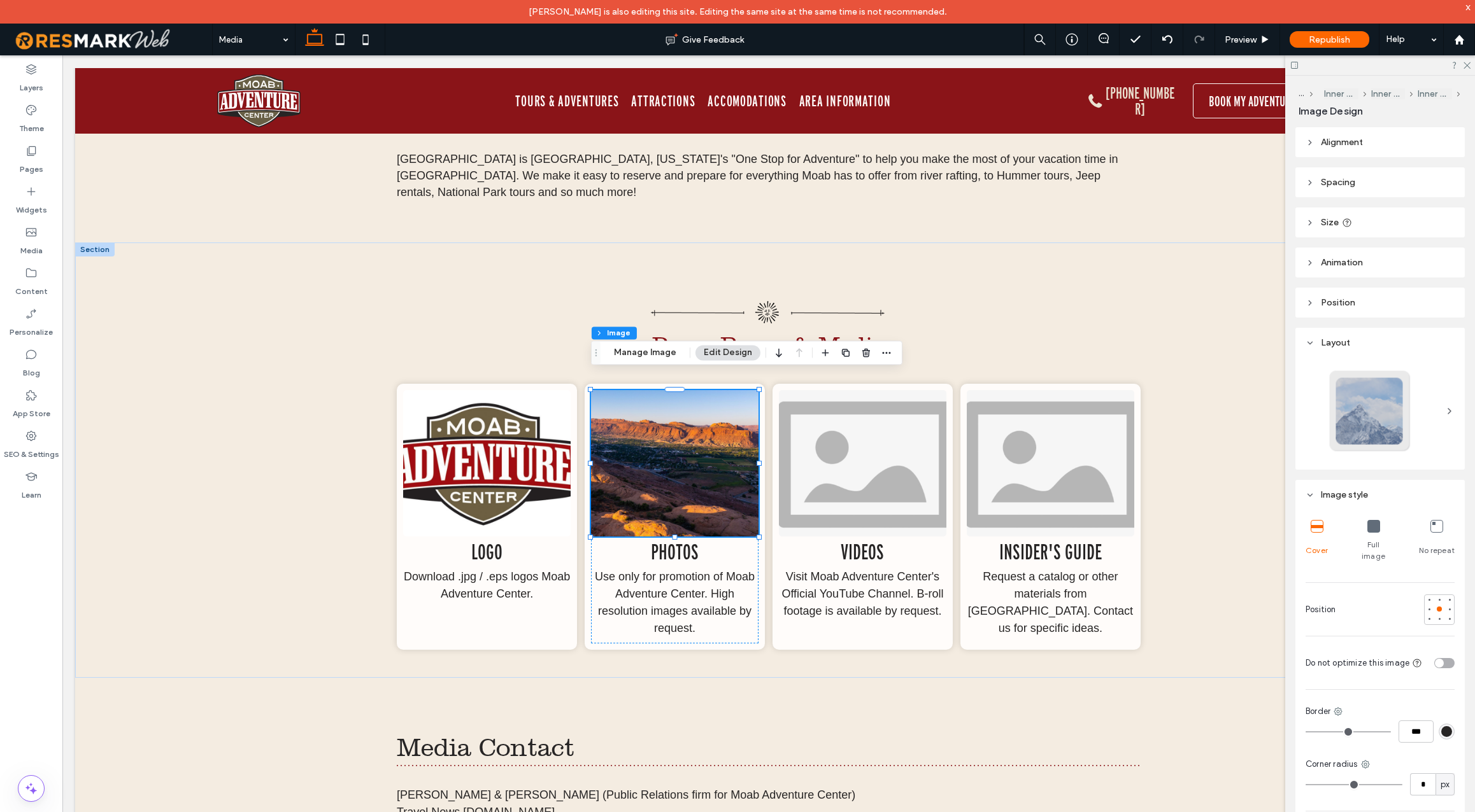
click at [1373, 528] on icon at bounding box center [1374, 527] width 13 height 13
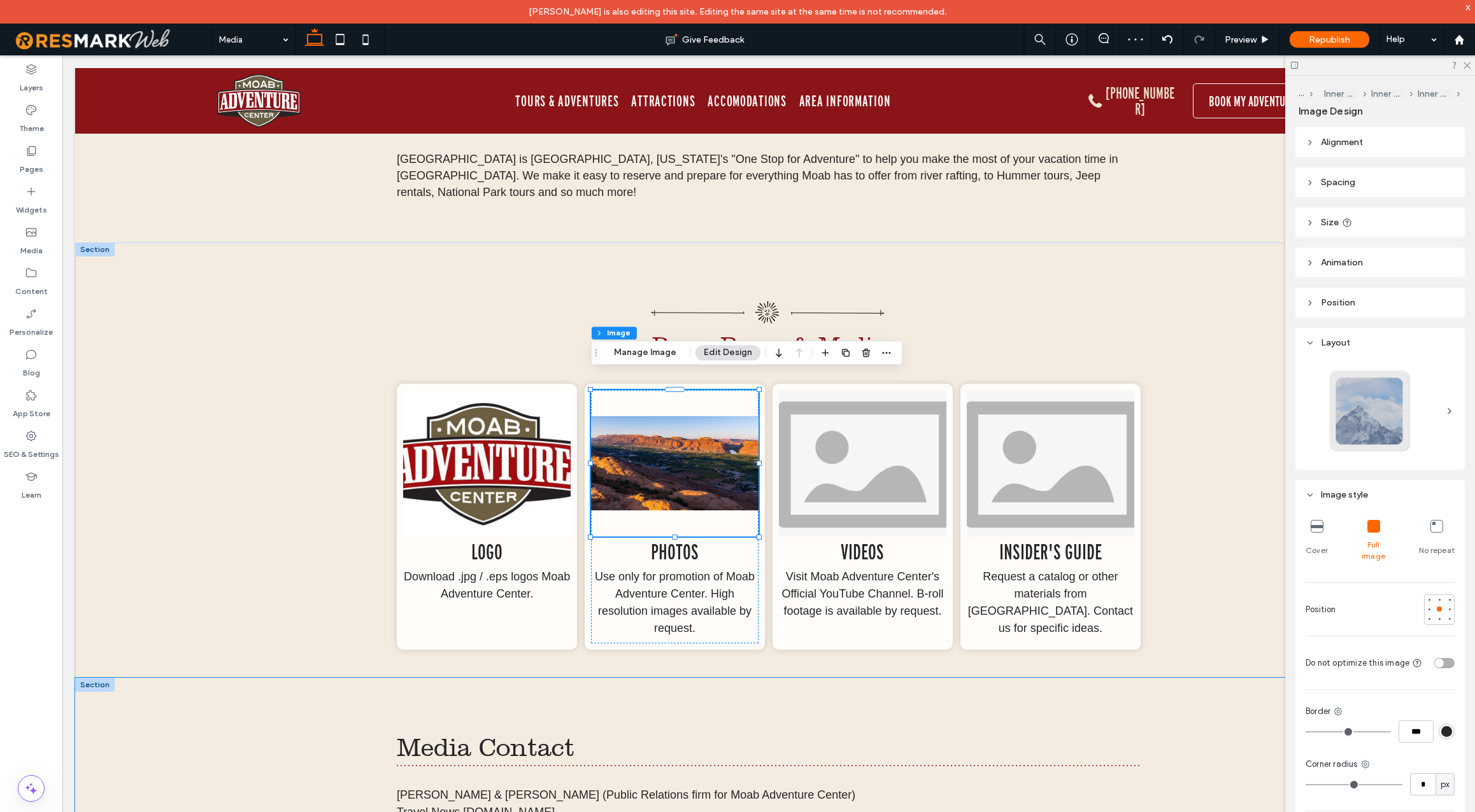
click at [951, 698] on div "Media Contact Widness & Wiggins (Public Relations firm for Moab Adventure Cente…" at bounding box center [769, 798] width 764 height 240
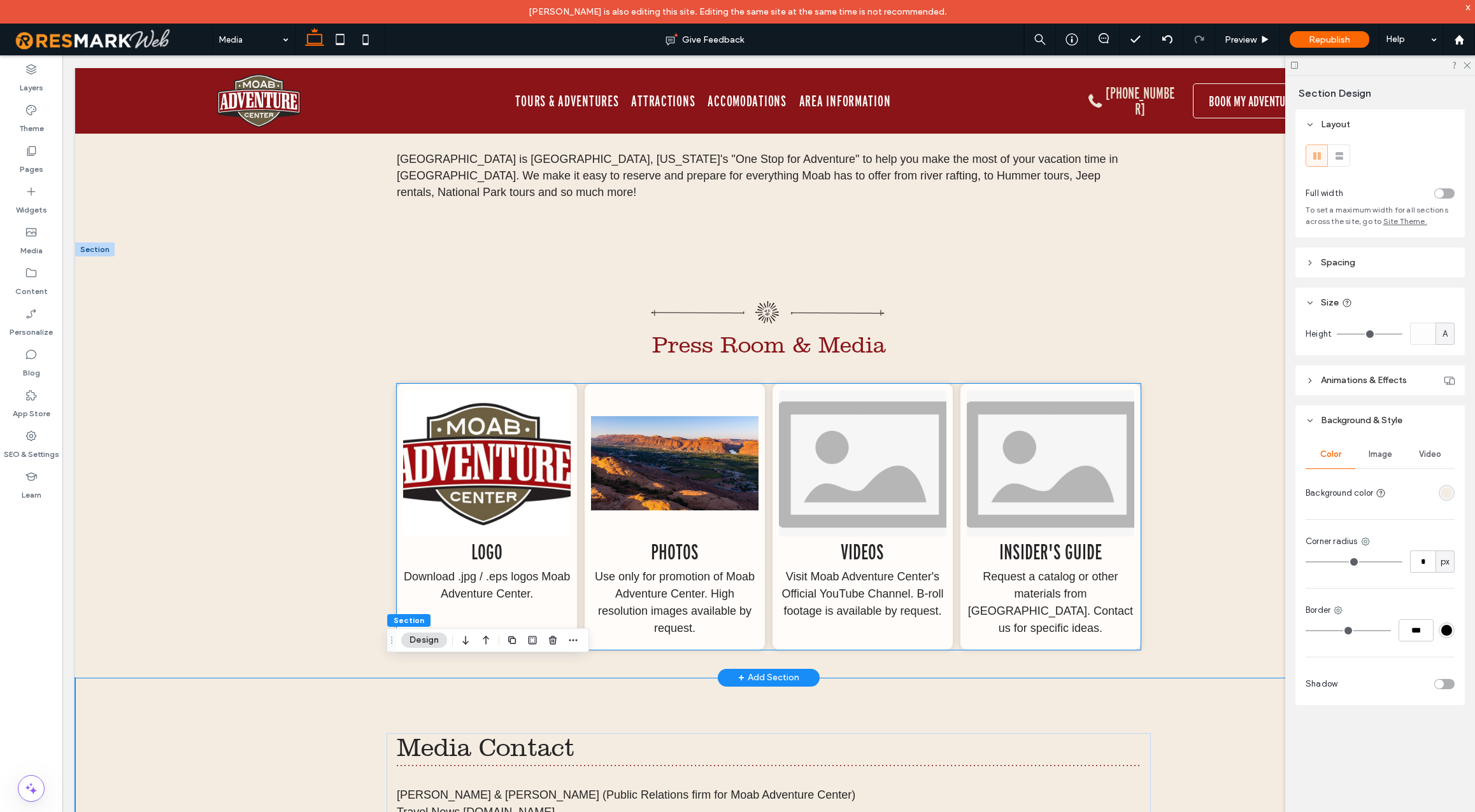
click at [488, 450] on img at bounding box center [487, 464] width 167 height 147
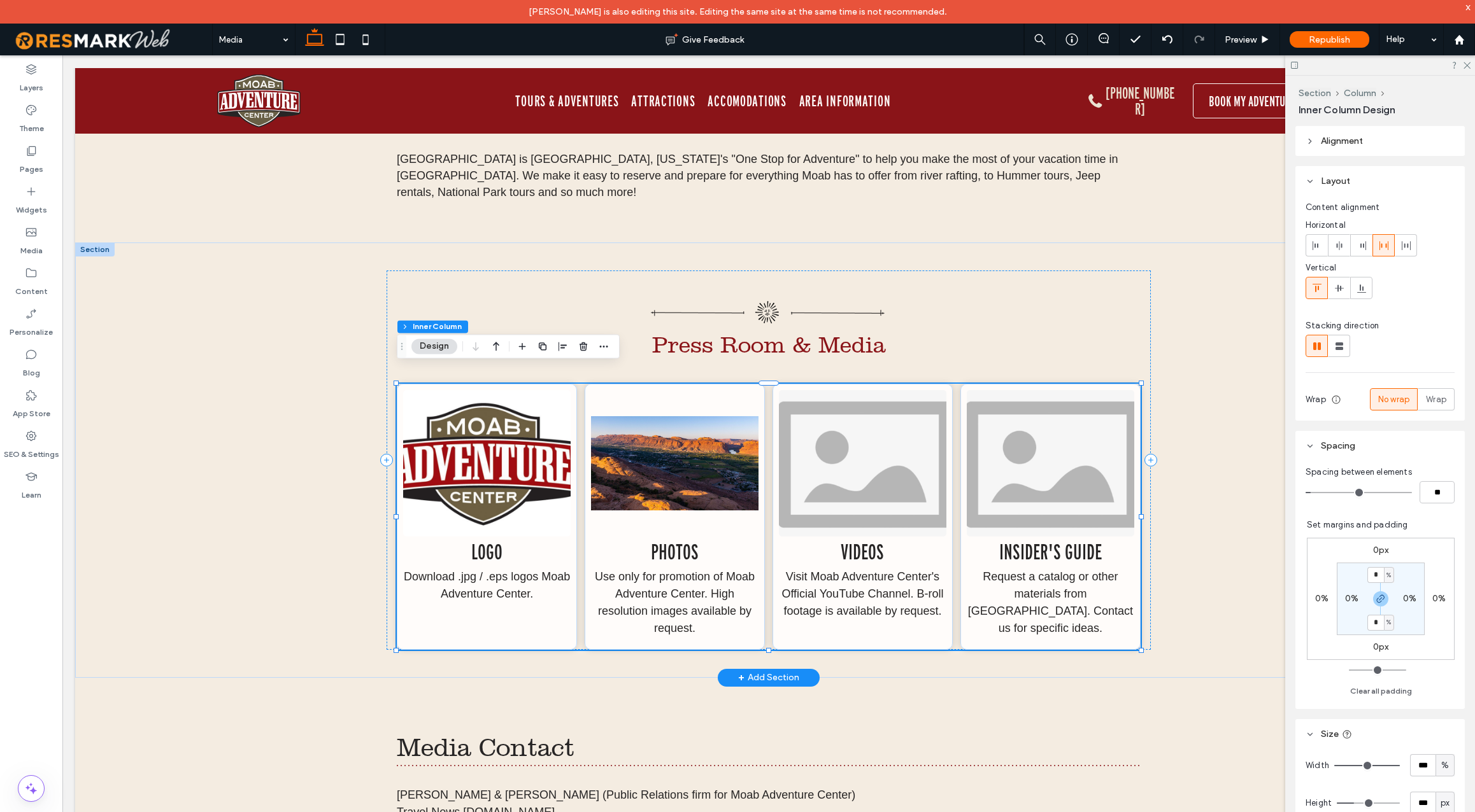
click at [506, 447] on img at bounding box center [487, 464] width 167 height 147
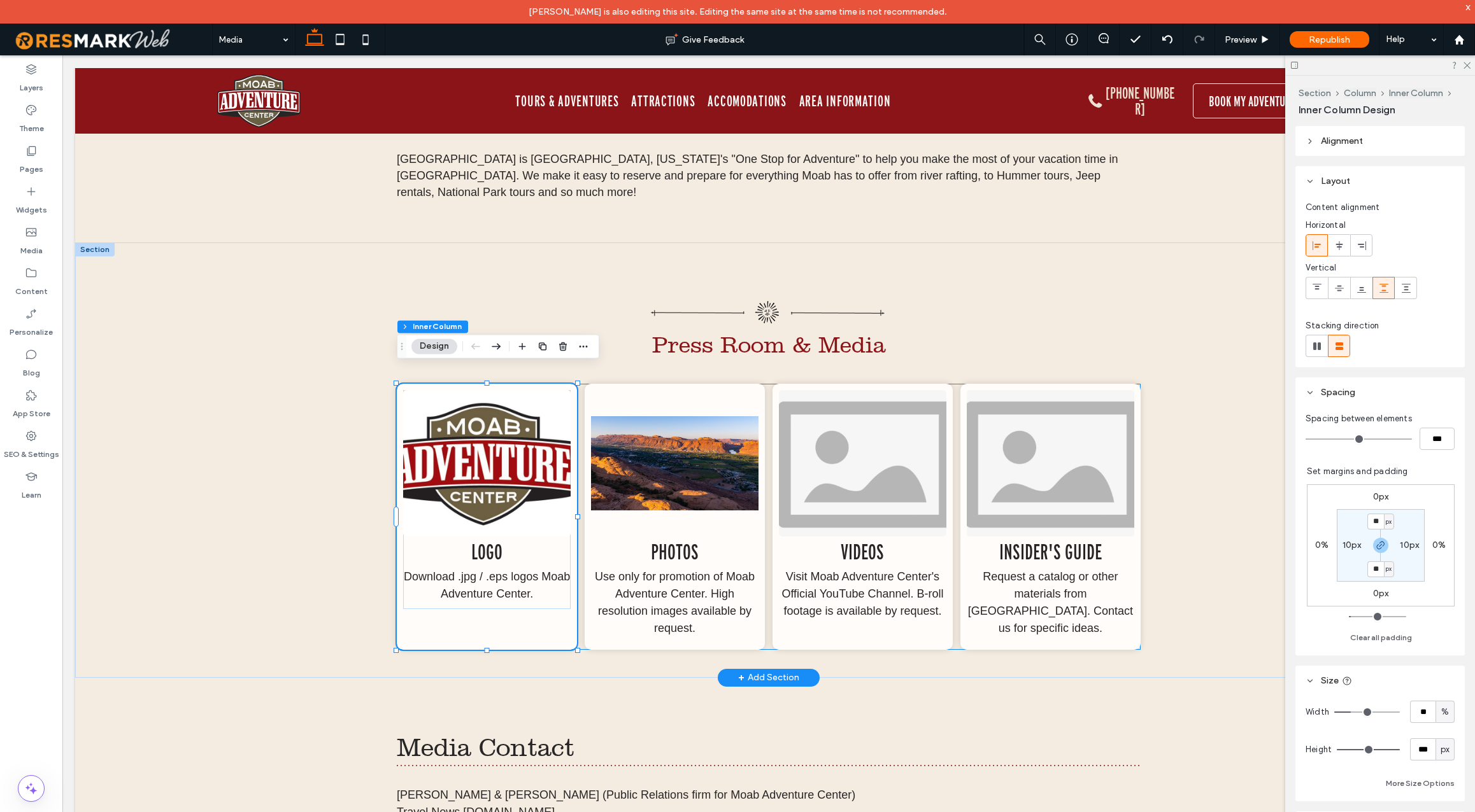
click at [506, 447] on img at bounding box center [487, 464] width 167 height 147
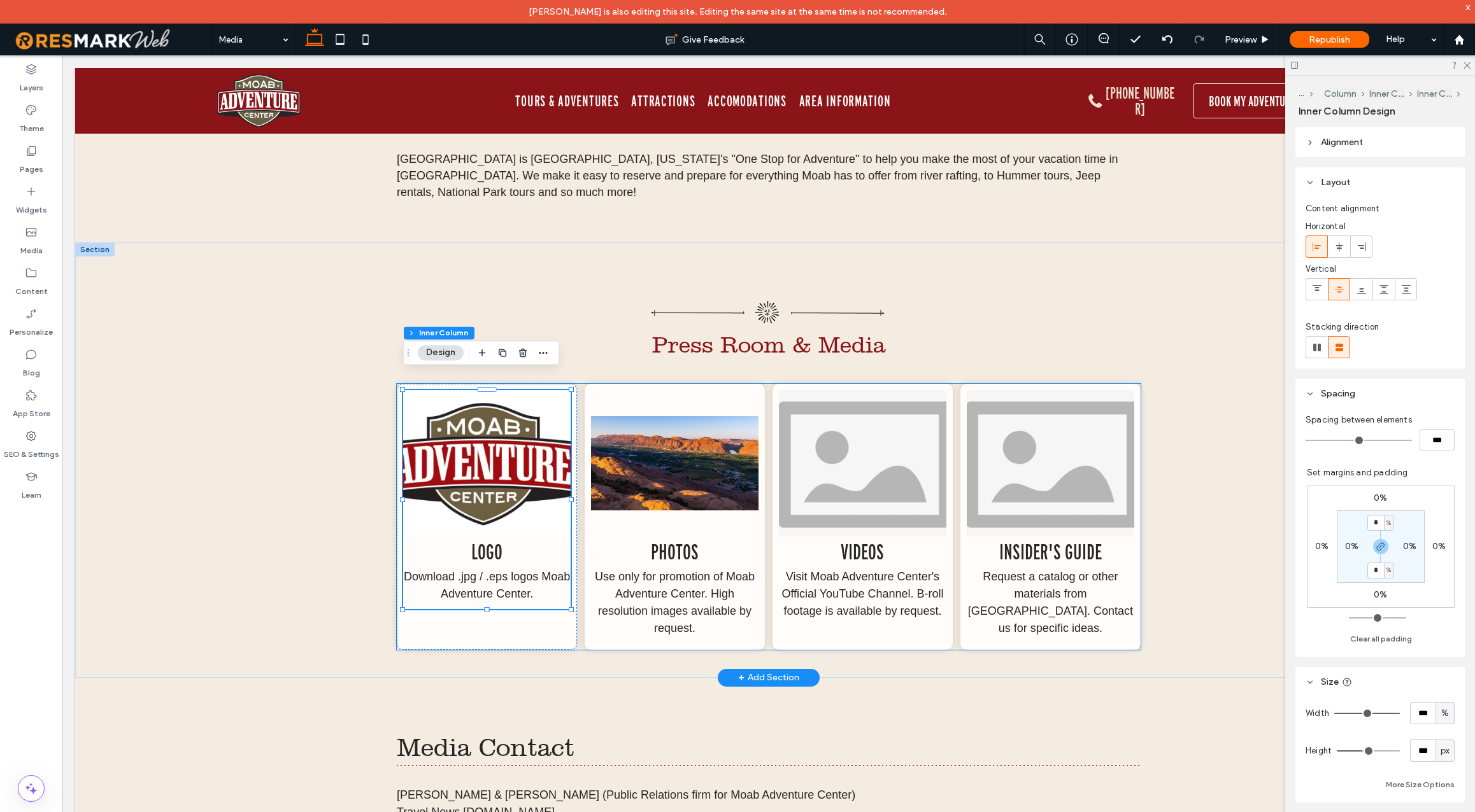
click at [506, 447] on img at bounding box center [487, 464] width 167 height 147
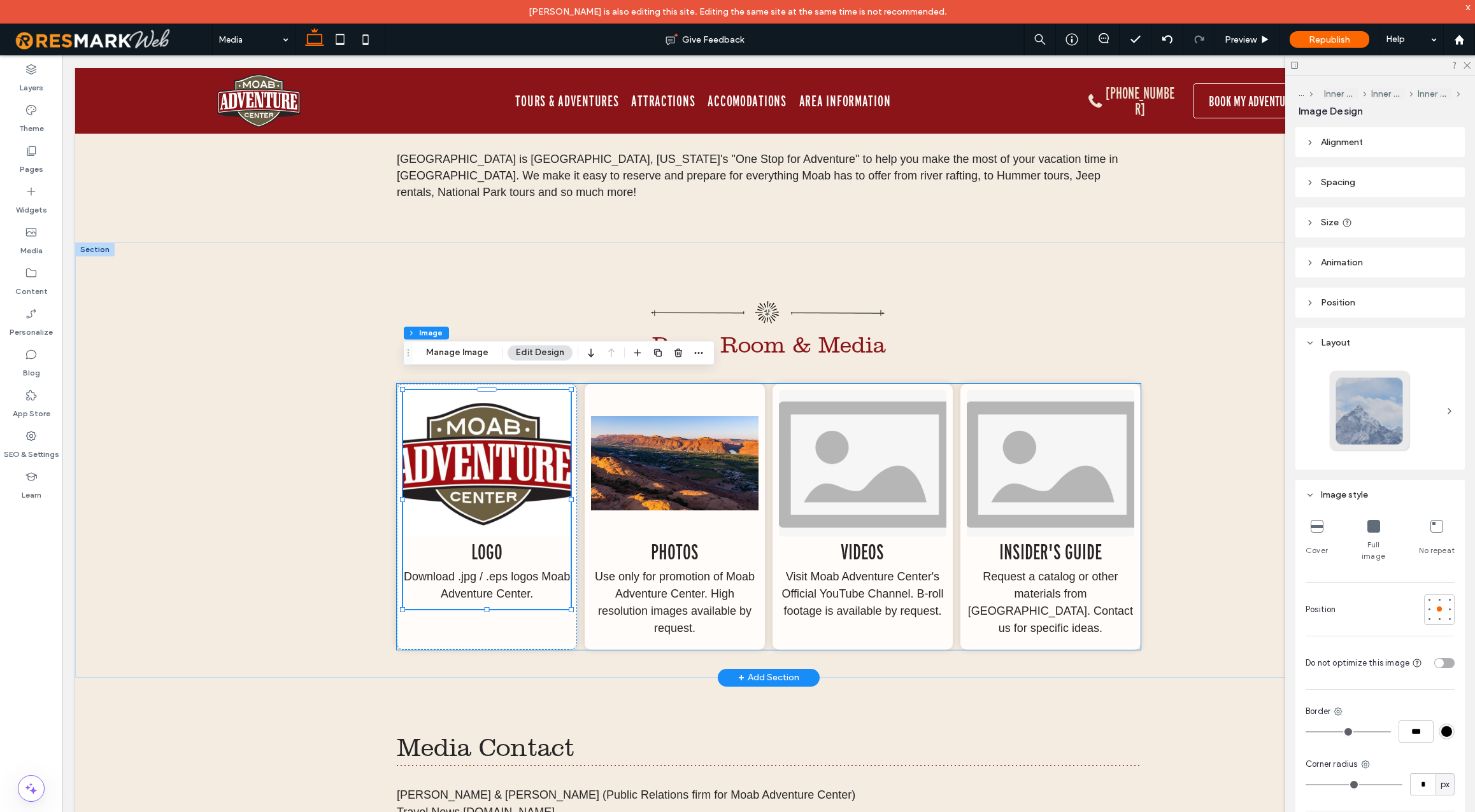
type input "*"
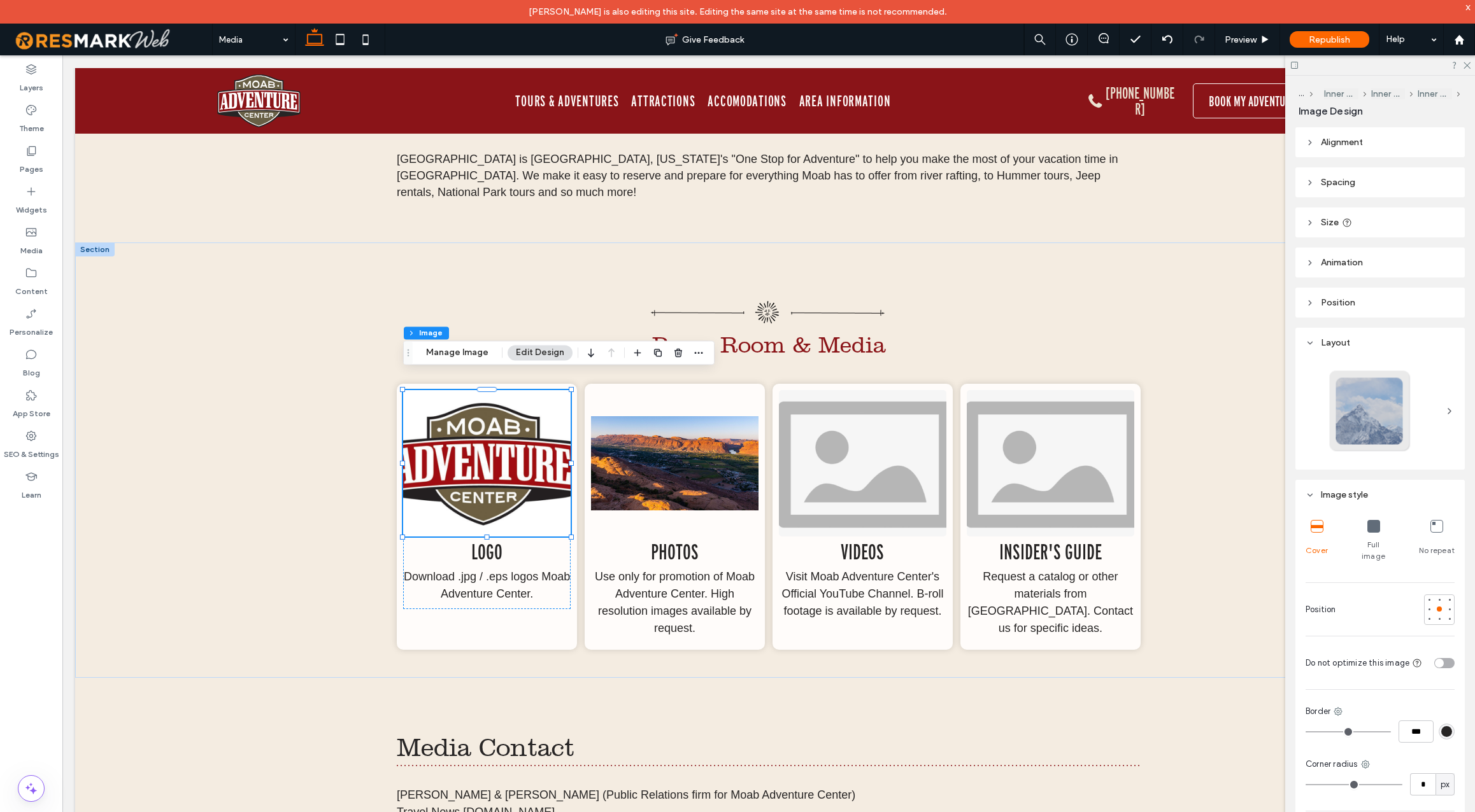
click at [1376, 532] on icon at bounding box center [1374, 527] width 13 height 13
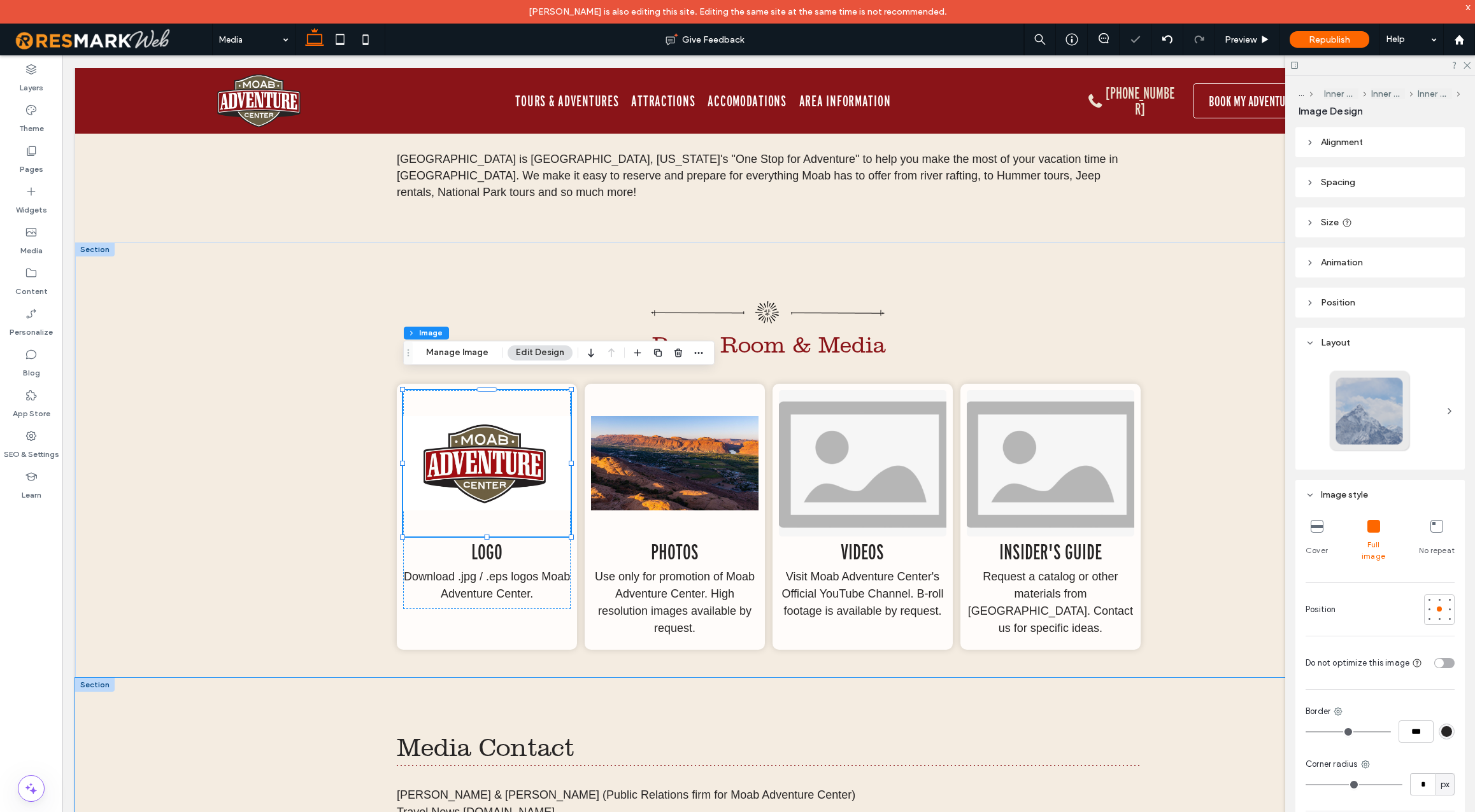
click at [1134, 703] on div "Media Contact Widness & Wiggins (Public Relations firm for Moab Adventure Cente…" at bounding box center [769, 798] width 764 height 240
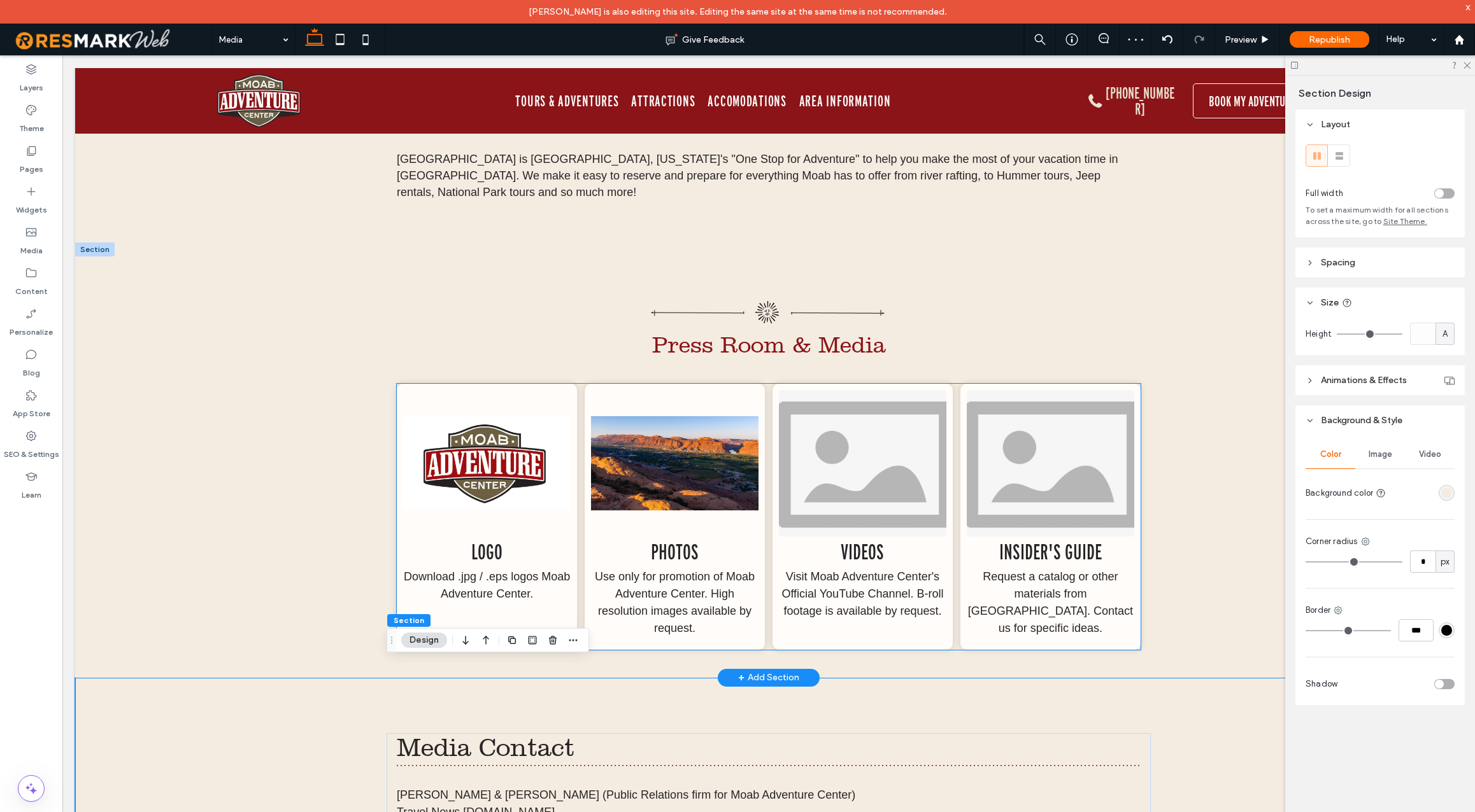
click at [869, 450] on img at bounding box center [863, 464] width 167 height 147
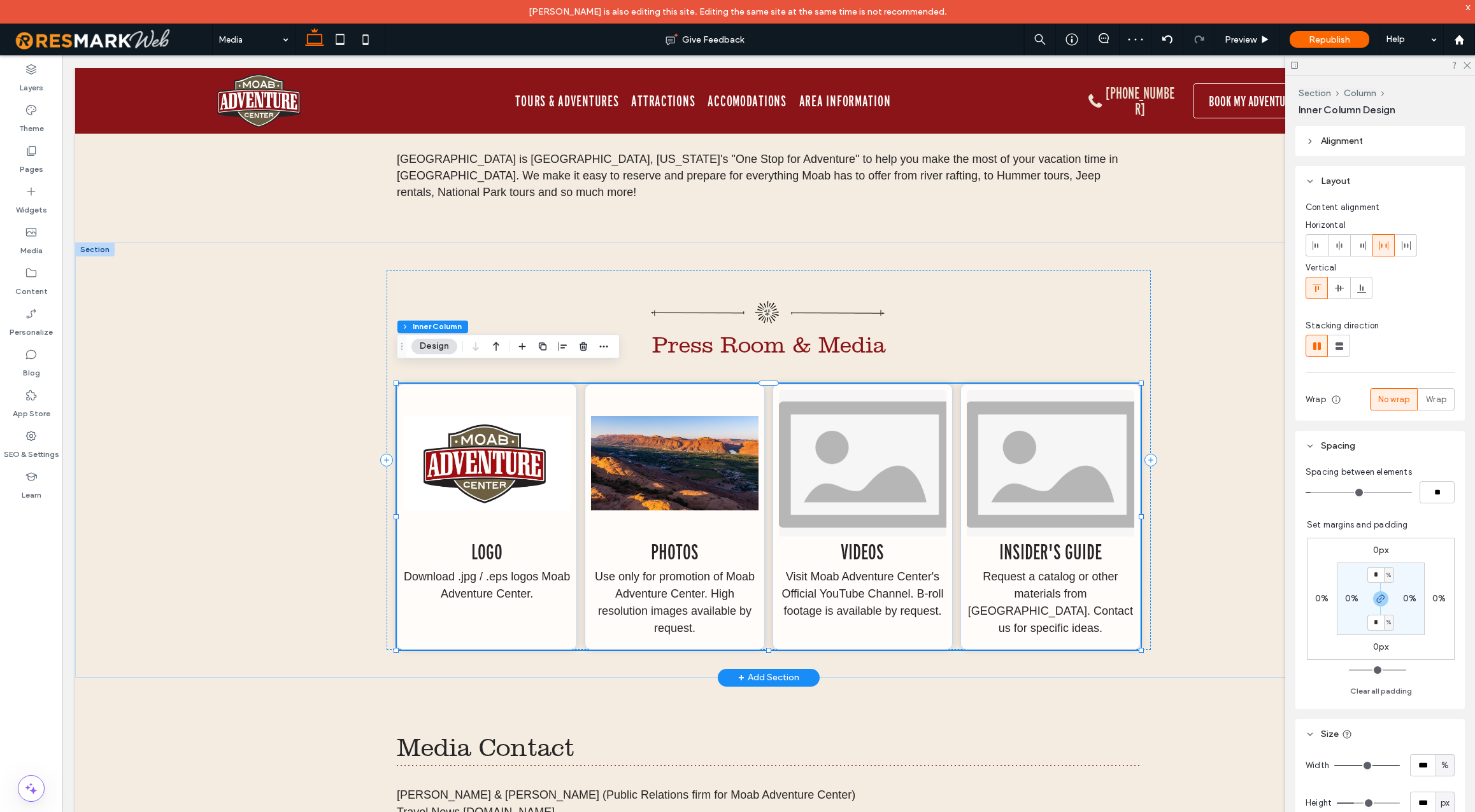
click at [869, 450] on img at bounding box center [863, 464] width 167 height 147
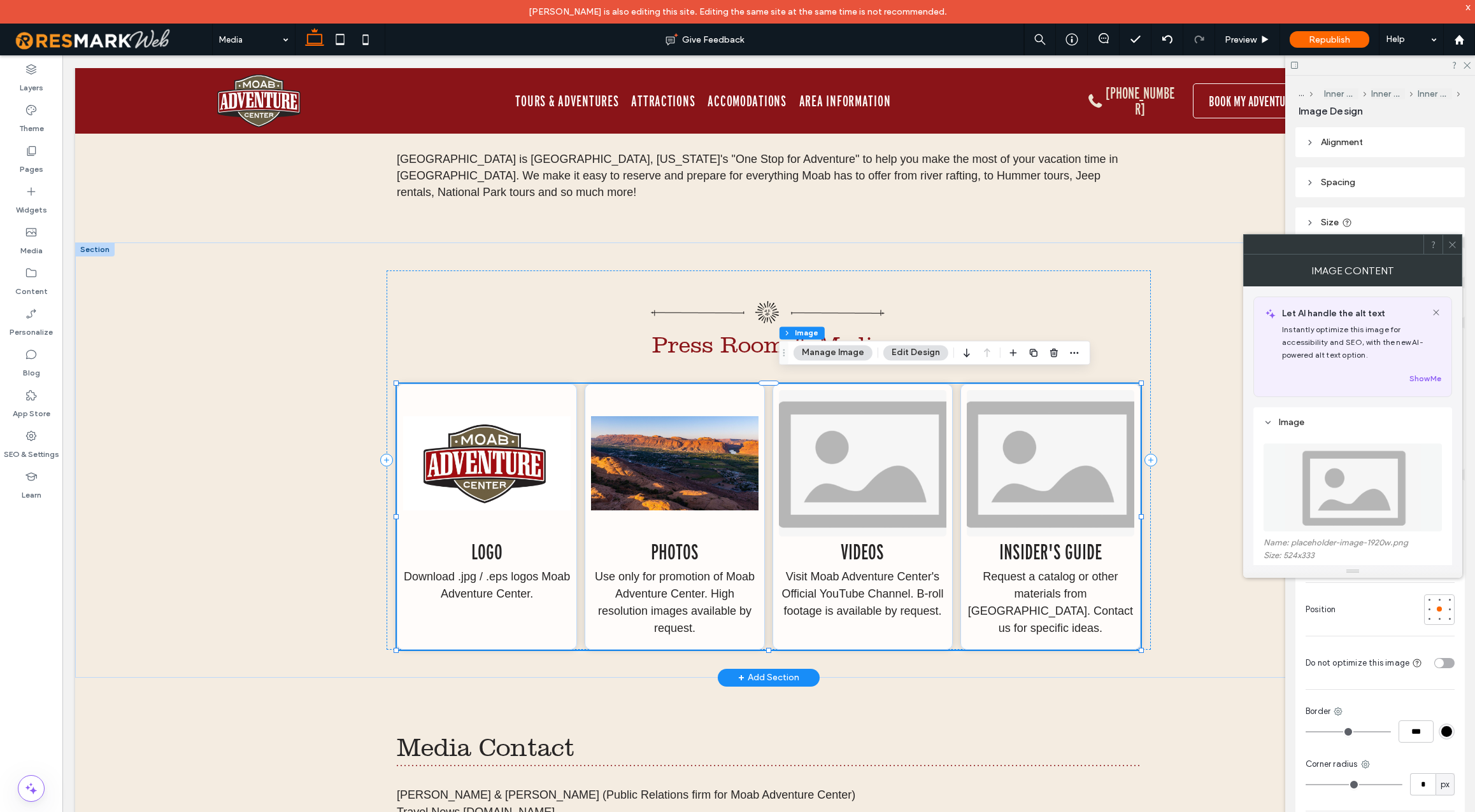
type input "*"
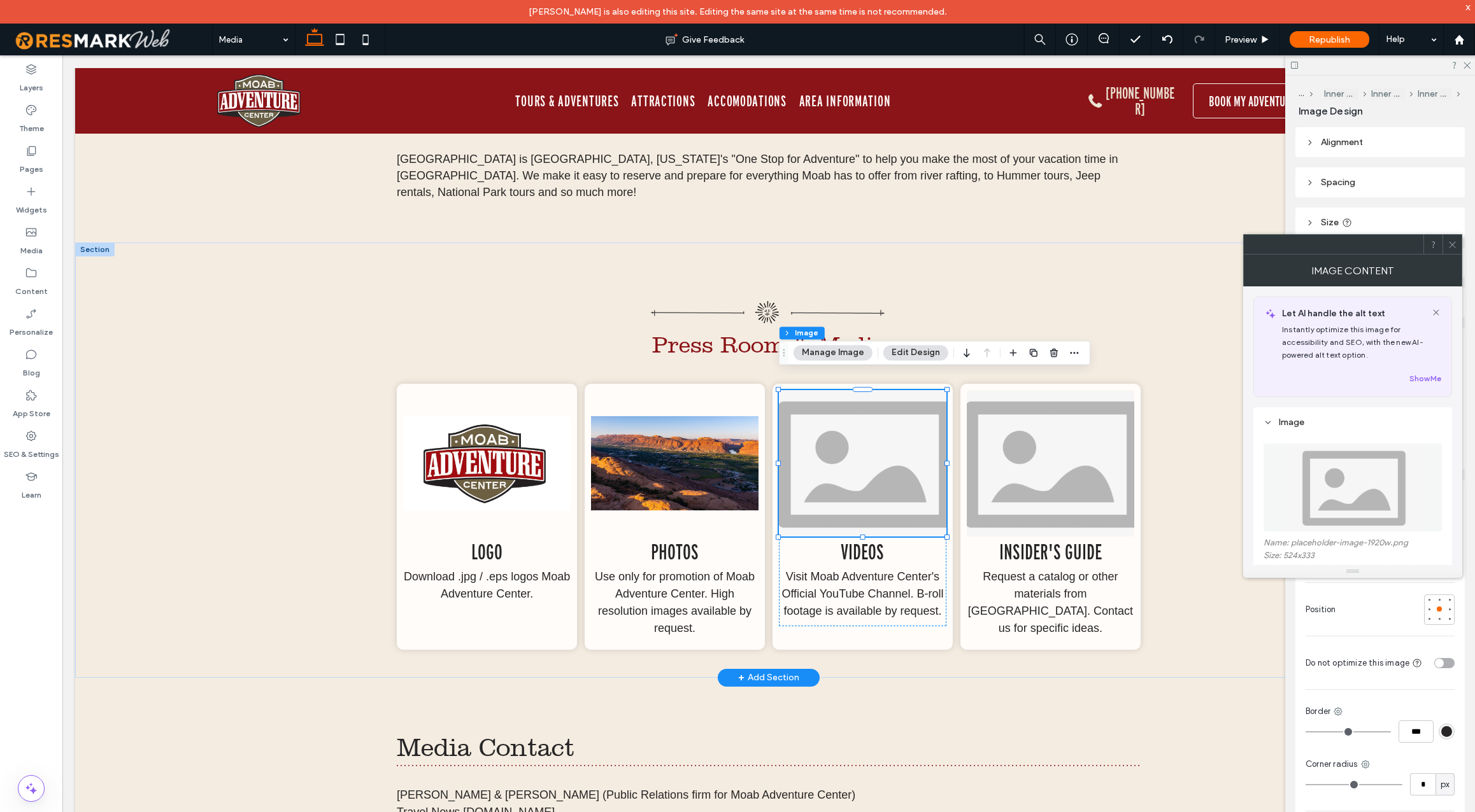
click at [869, 450] on img at bounding box center [863, 464] width 167 height 147
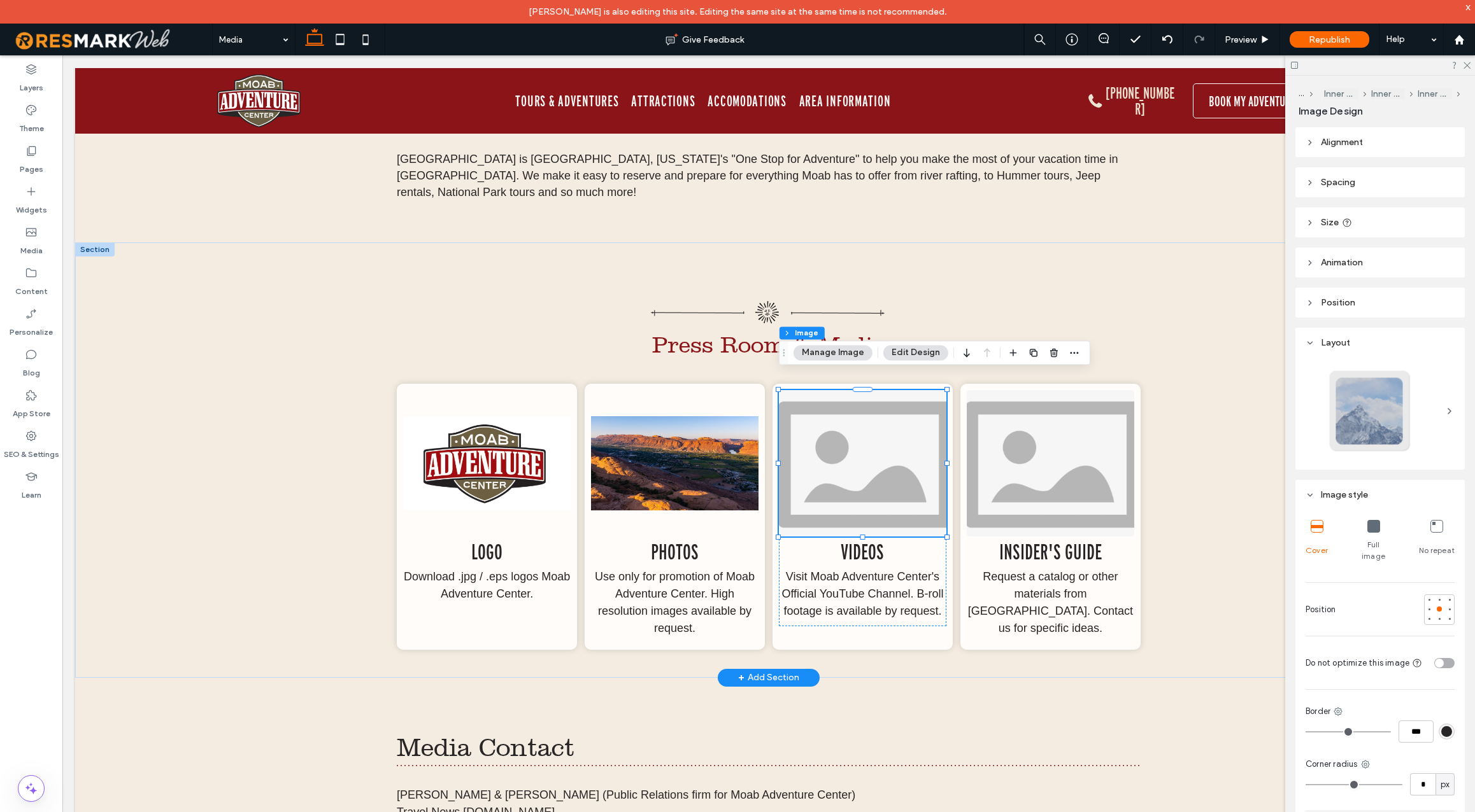
click at [869, 450] on img at bounding box center [863, 464] width 167 height 147
click at [886, 469] on img at bounding box center [863, 464] width 167 height 147
click at [850, 352] on button "Manage Image" at bounding box center [833, 353] width 79 height 15
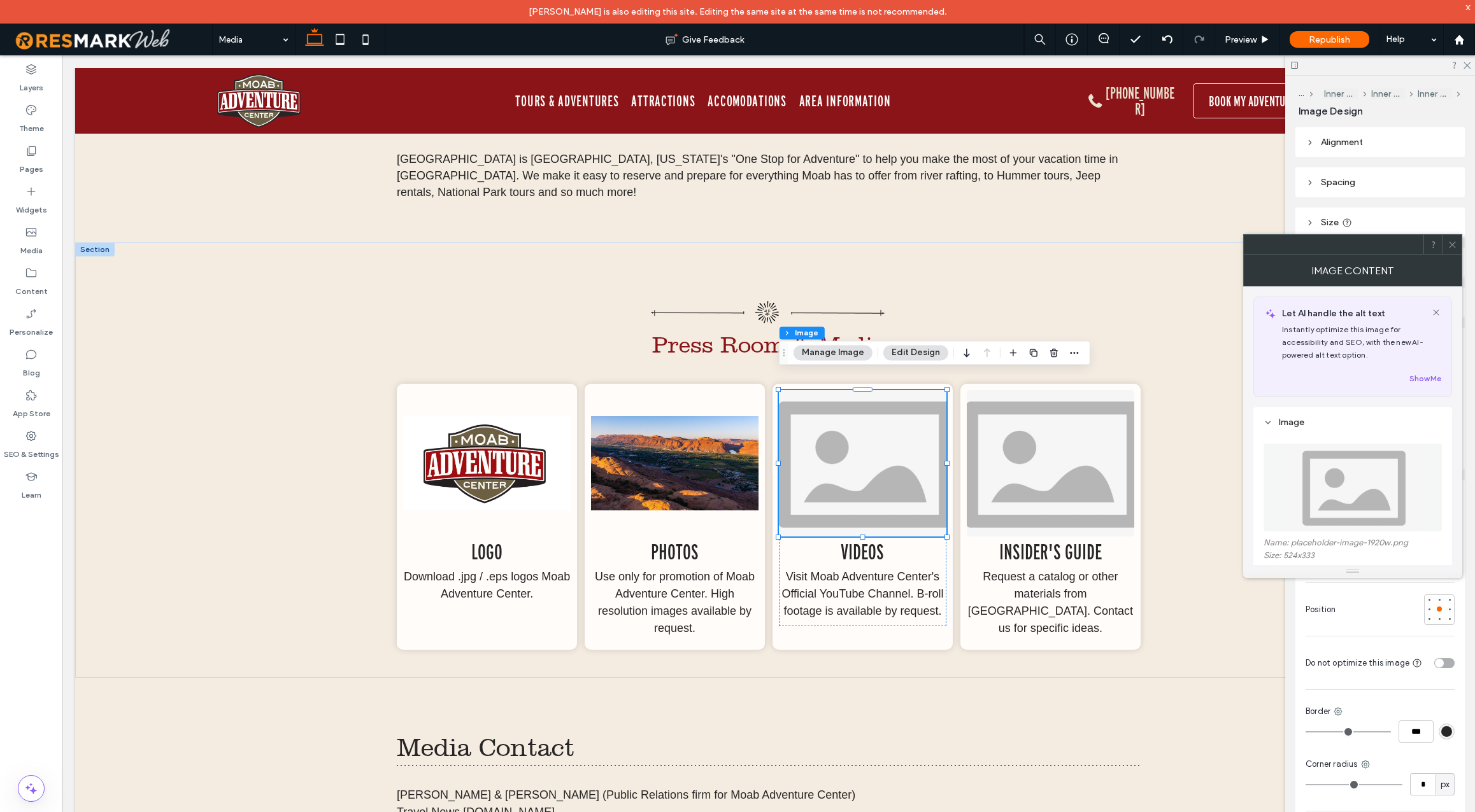
click at [1369, 500] on img at bounding box center [1353, 487] width 138 height 88
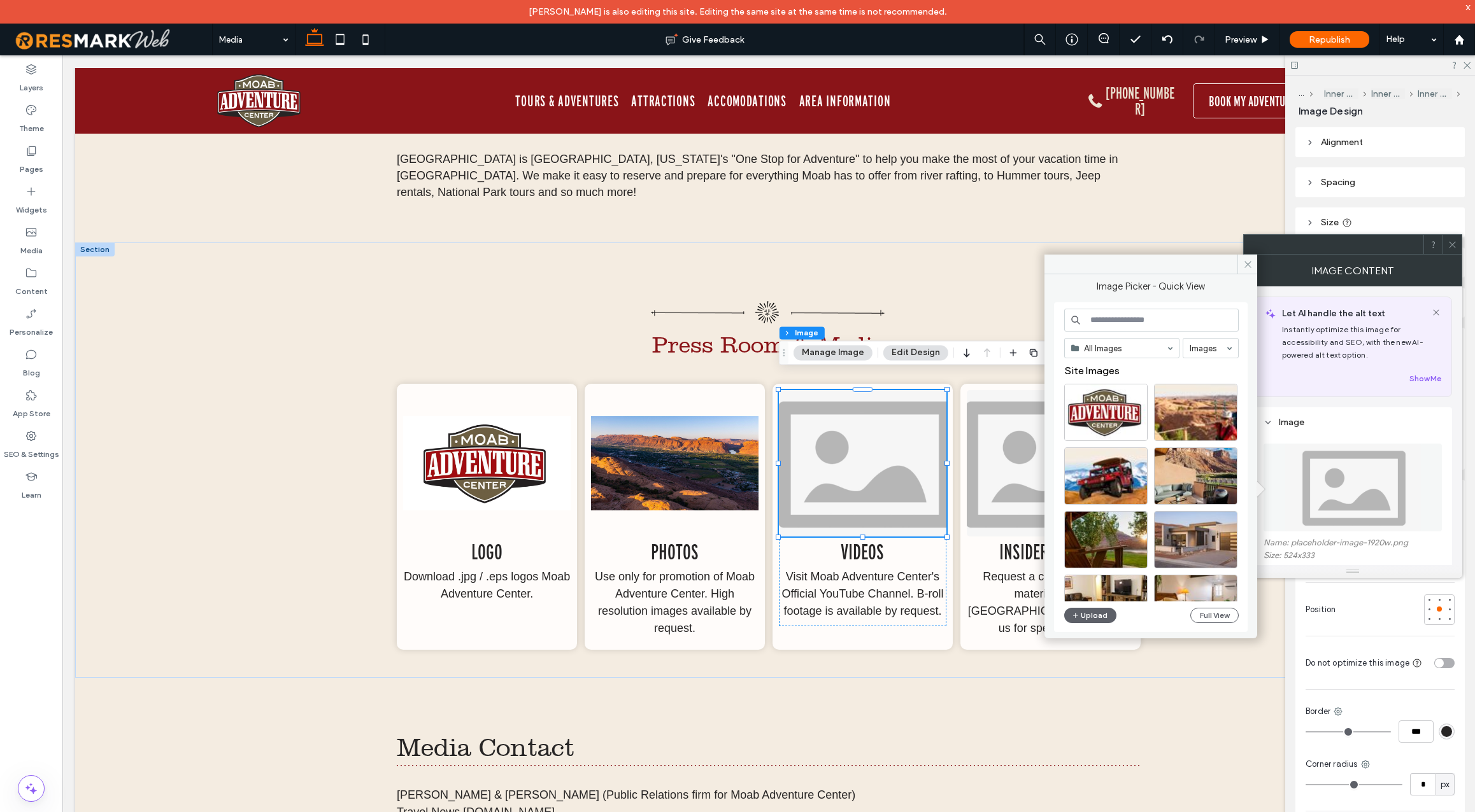
click at [1114, 324] on input at bounding box center [1151, 320] width 174 height 23
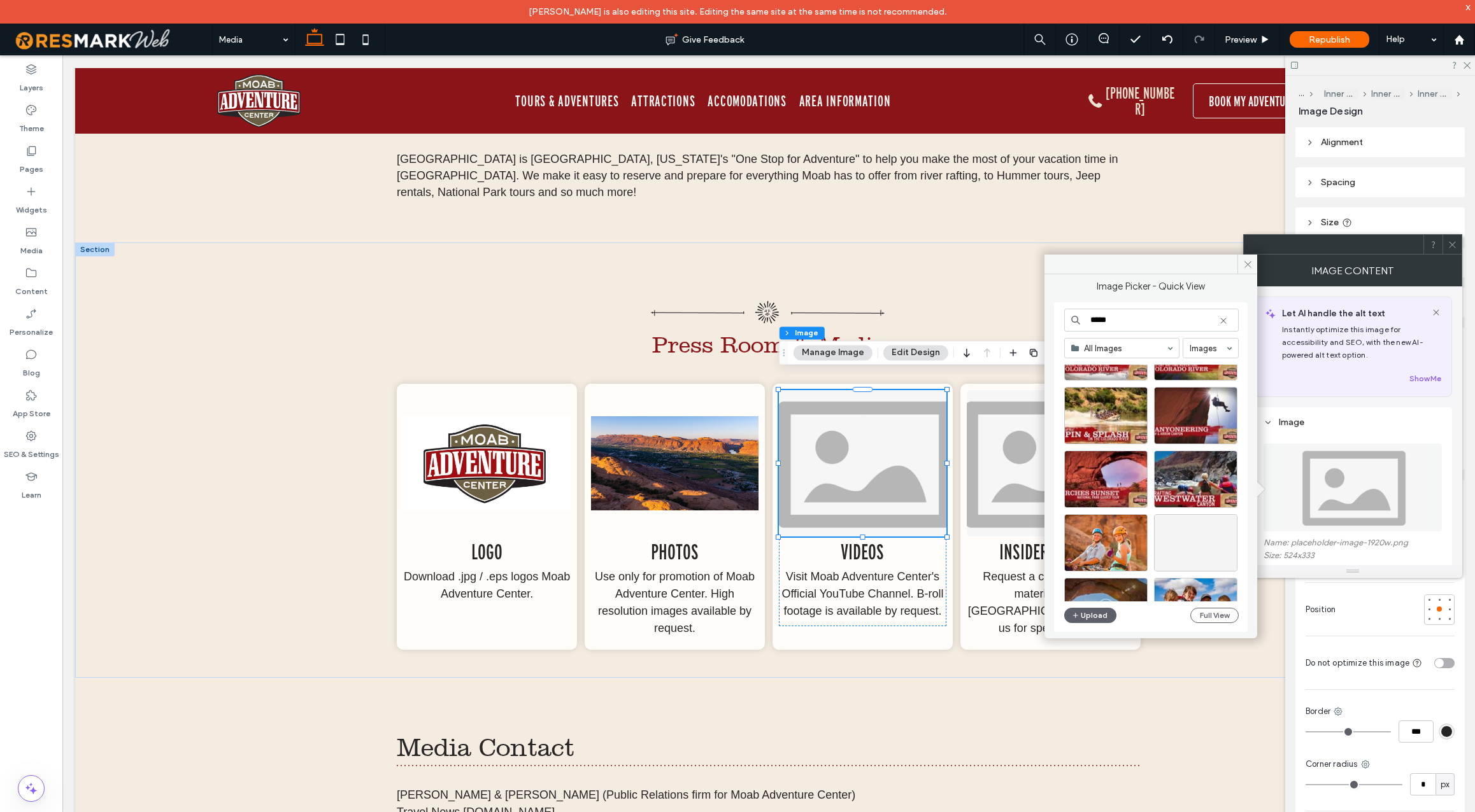
scroll to position [640, 0]
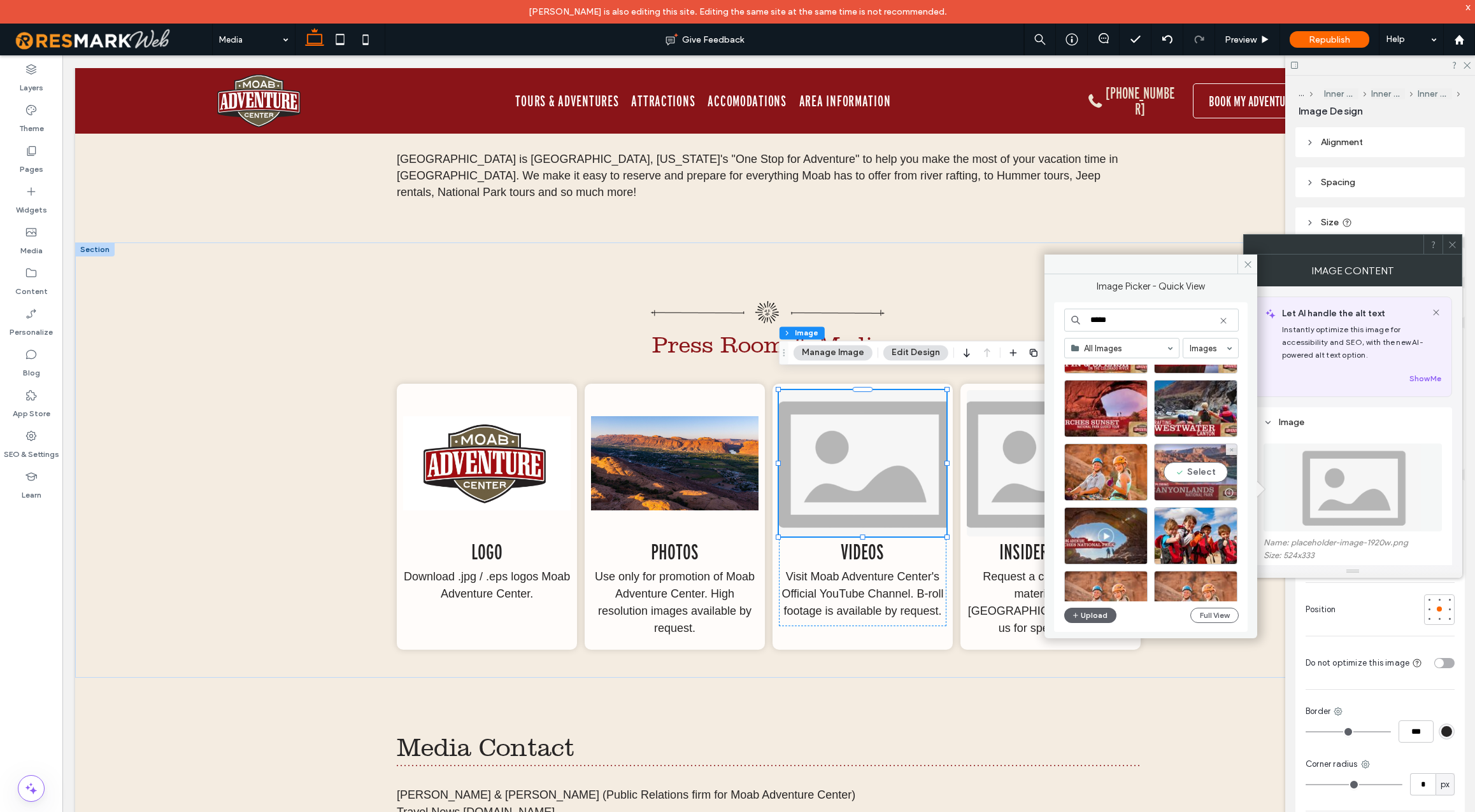
type input "*****"
click at [1200, 470] on div "Select" at bounding box center [1196, 472] width 84 height 57
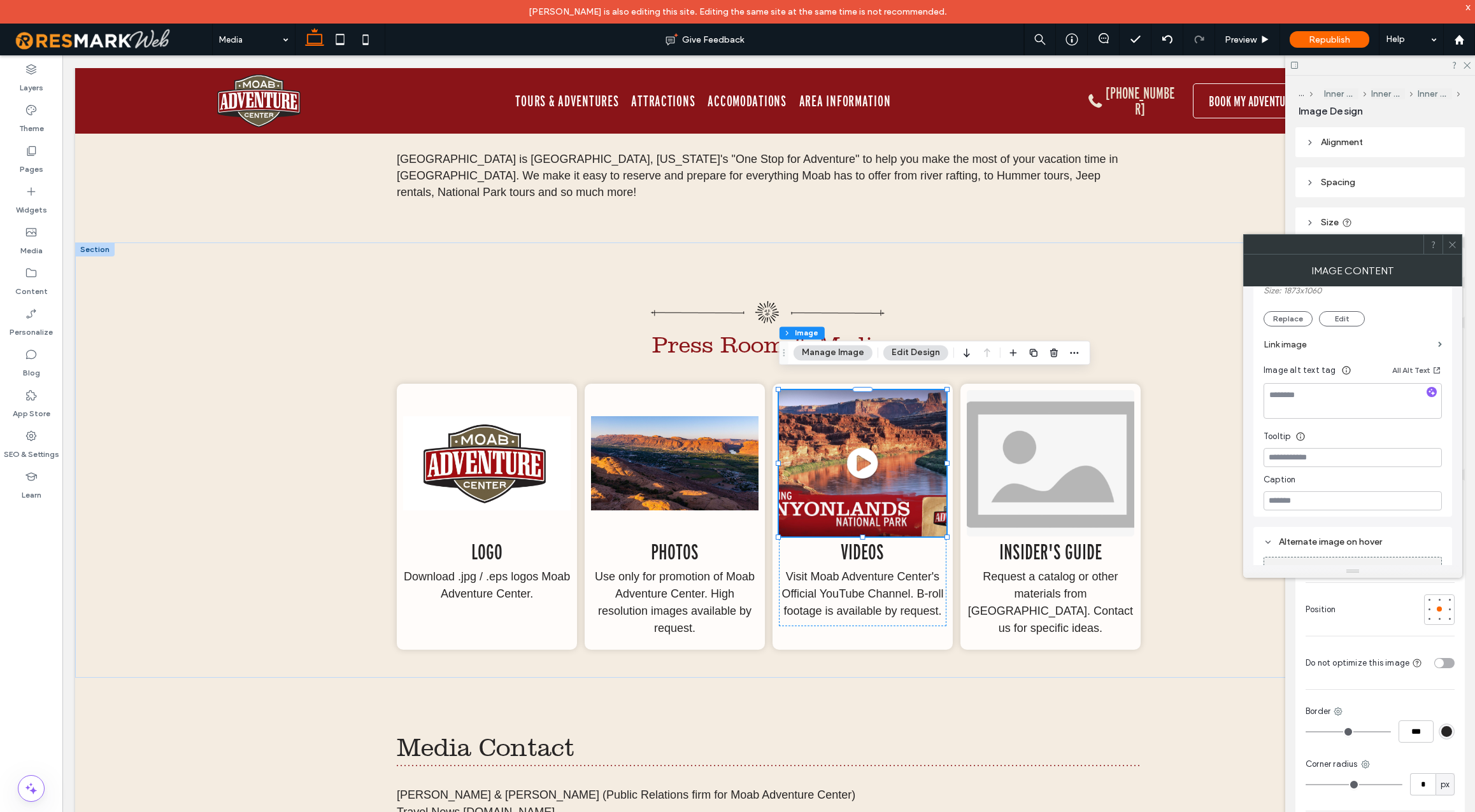
scroll to position [351, 0]
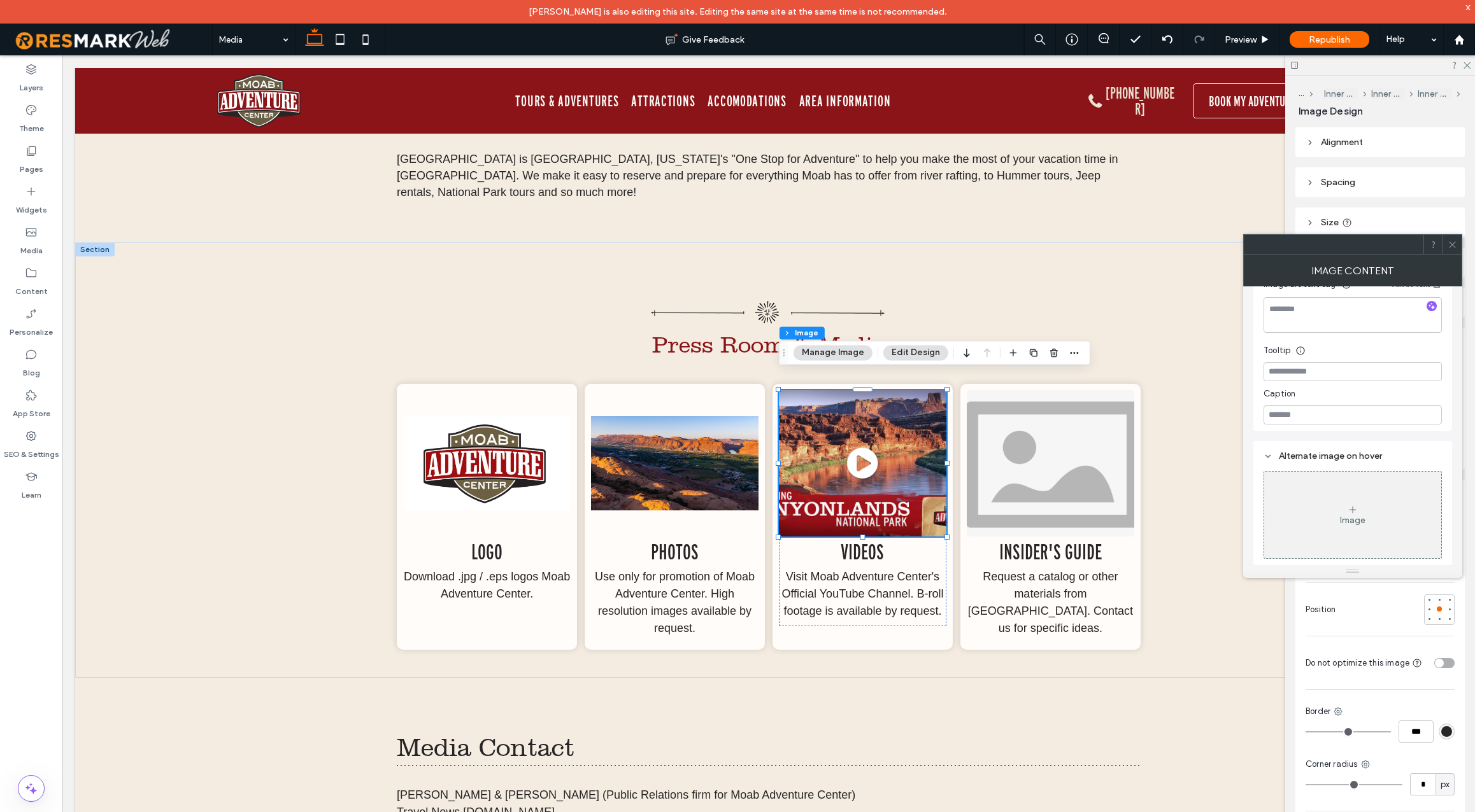
click at [1379, 601] on div at bounding box center [1398, 610] width 113 height 31
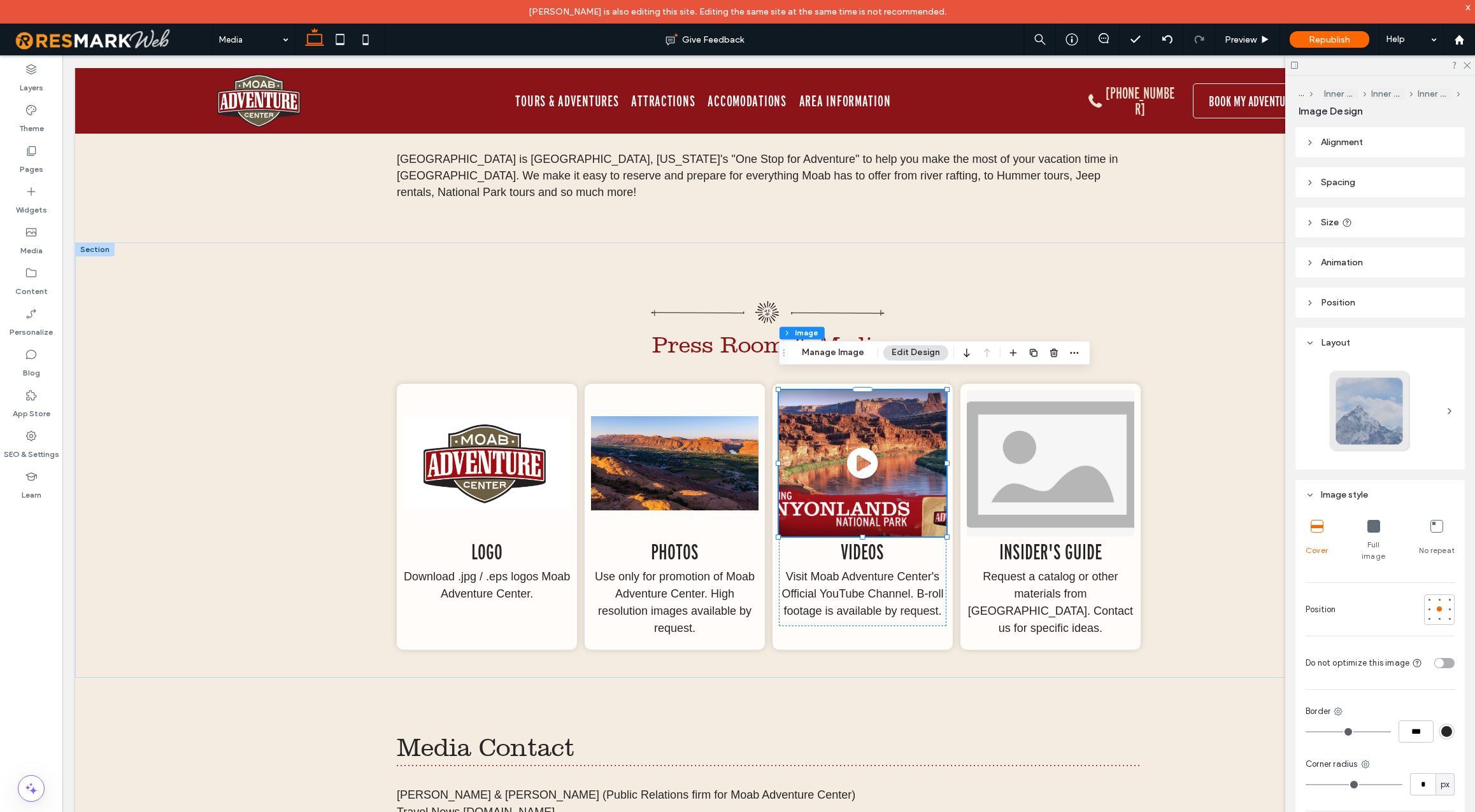
click at [1375, 527] on icon at bounding box center [1374, 527] width 13 height 13
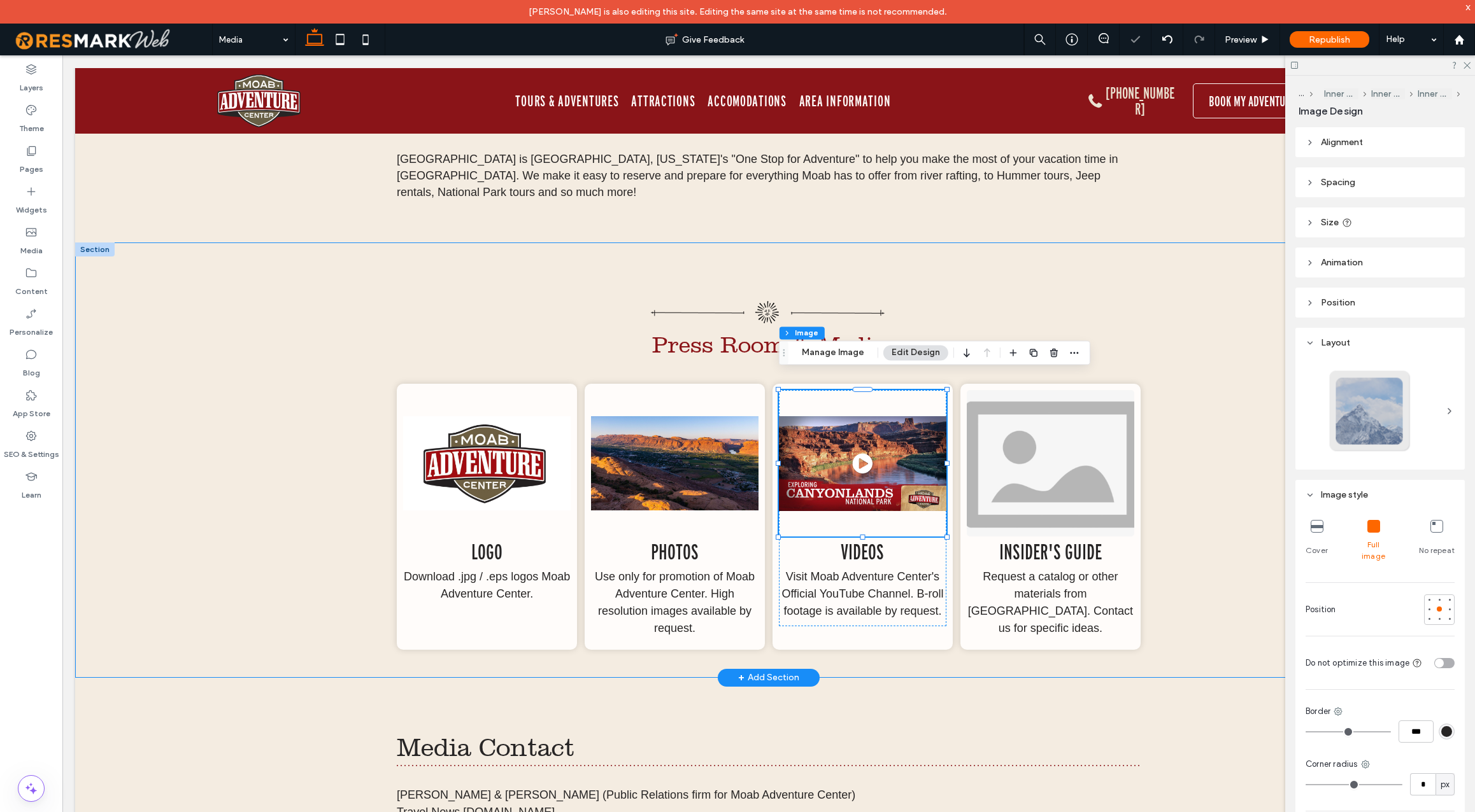
click at [1198, 621] on div "Press Room & Media Logo Download .jpg / .eps logos Moab Adventure Center. Photo…" at bounding box center [769, 460] width 1388 height 435
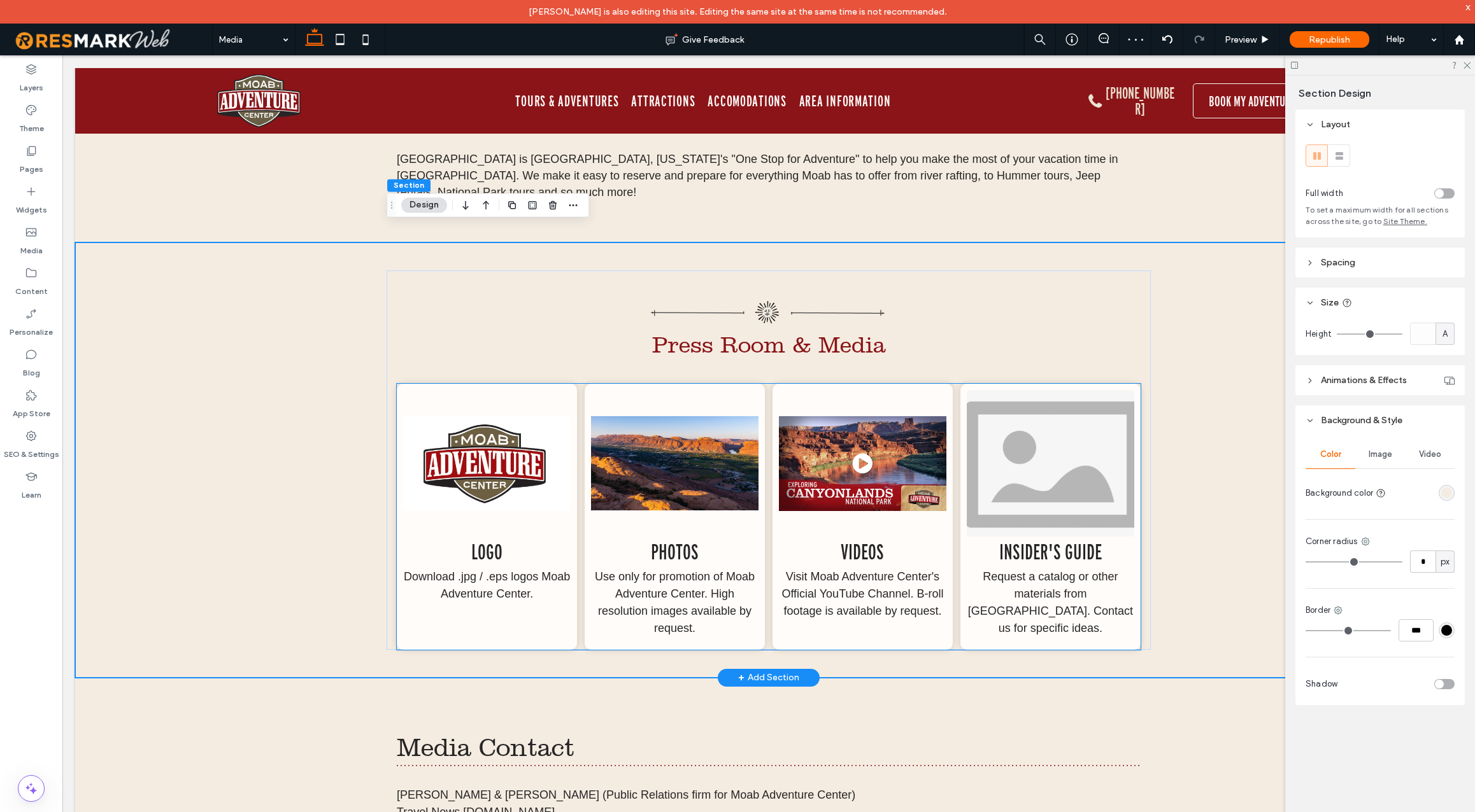
click at [1042, 444] on img at bounding box center [1050, 464] width 167 height 147
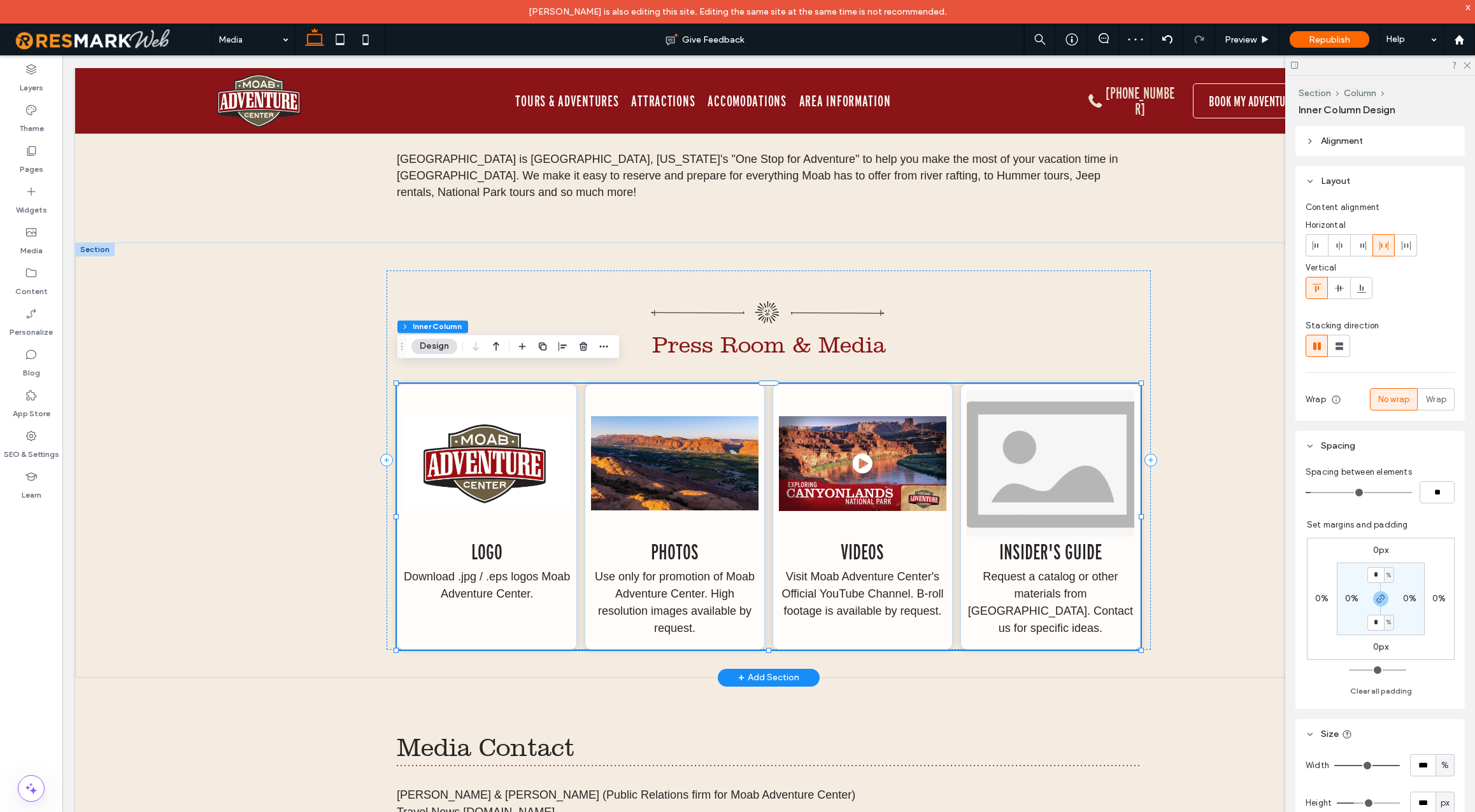
click at [1042, 444] on img at bounding box center [1050, 464] width 167 height 147
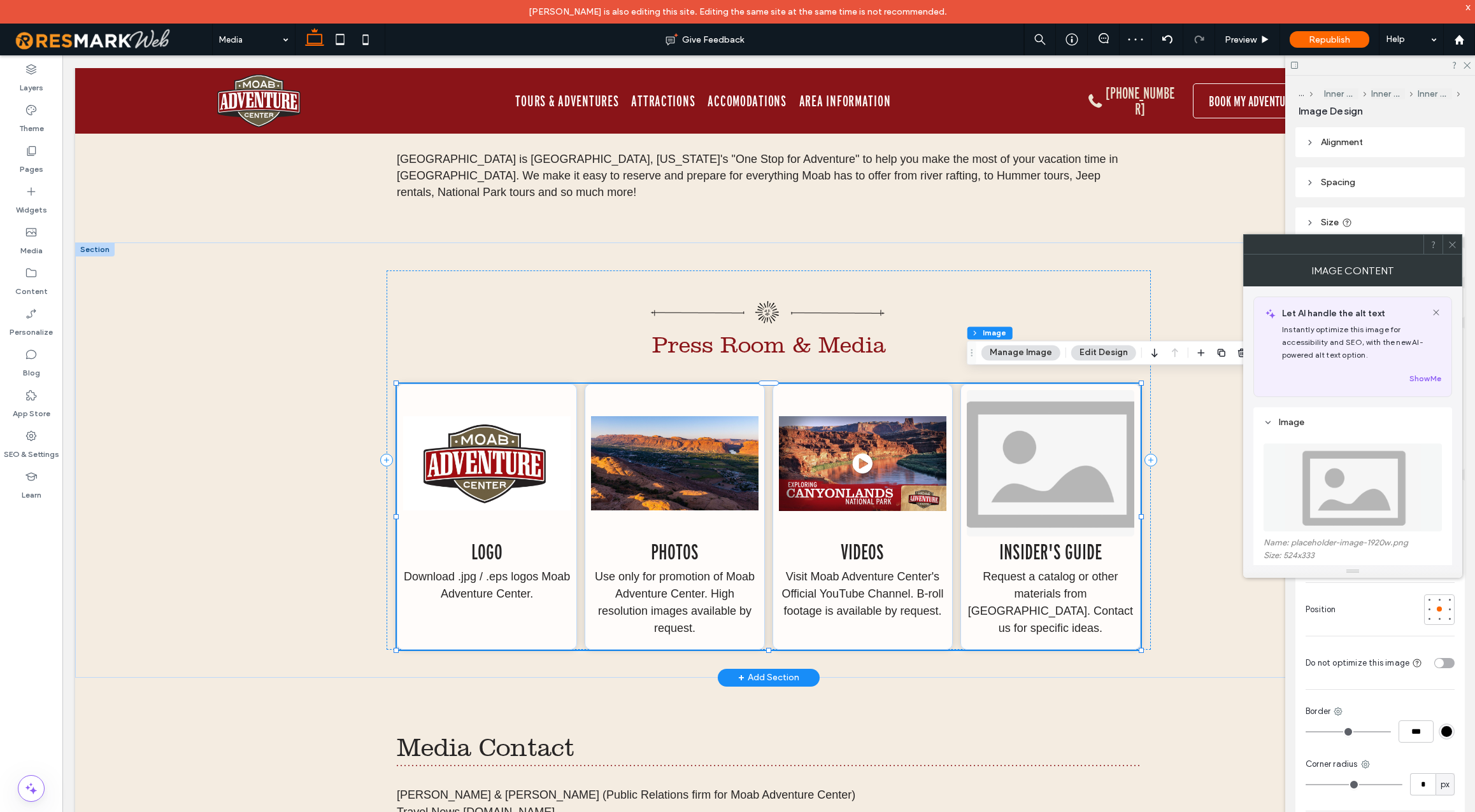
type input "*"
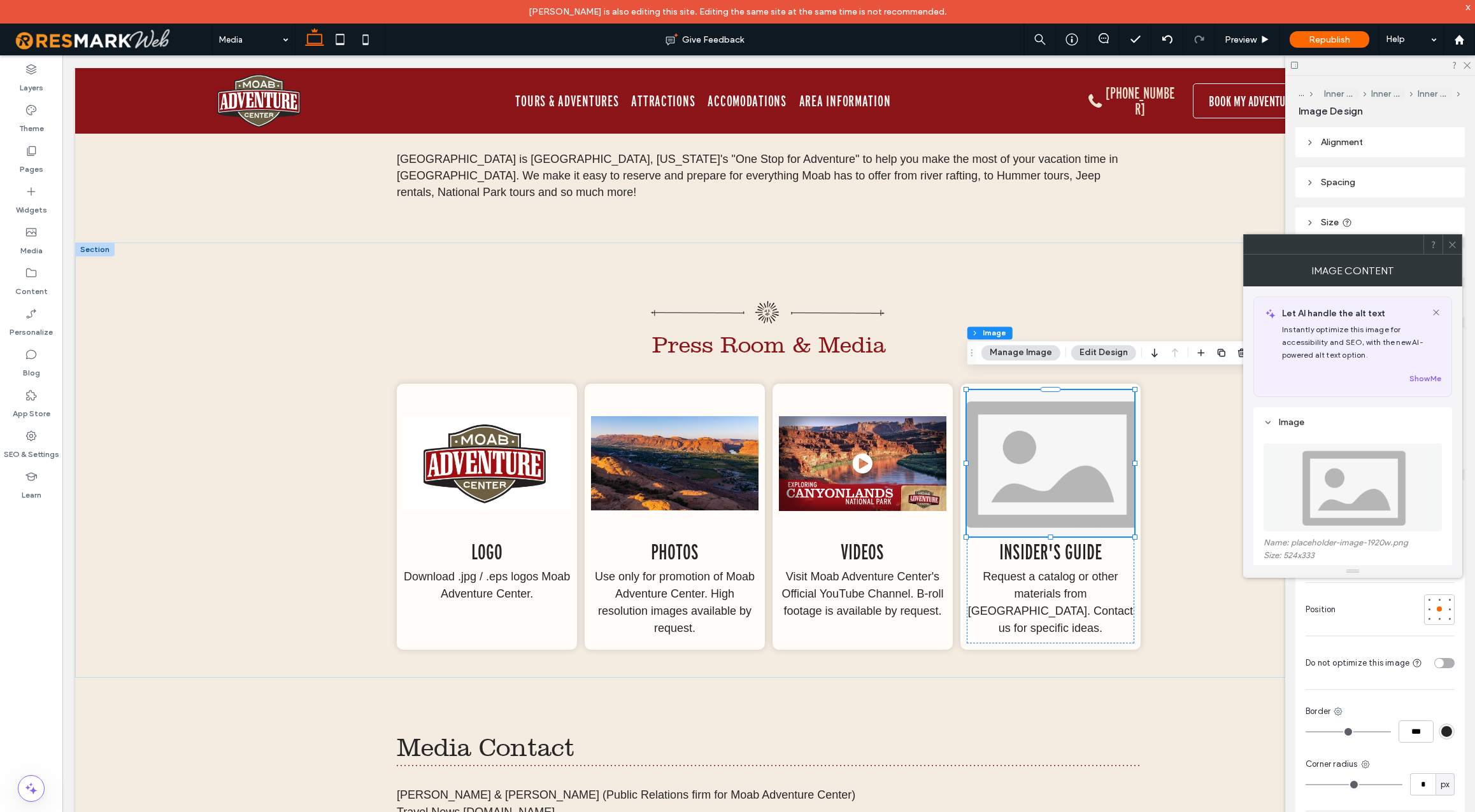
click at [1305, 498] on img at bounding box center [1353, 487] width 138 height 88
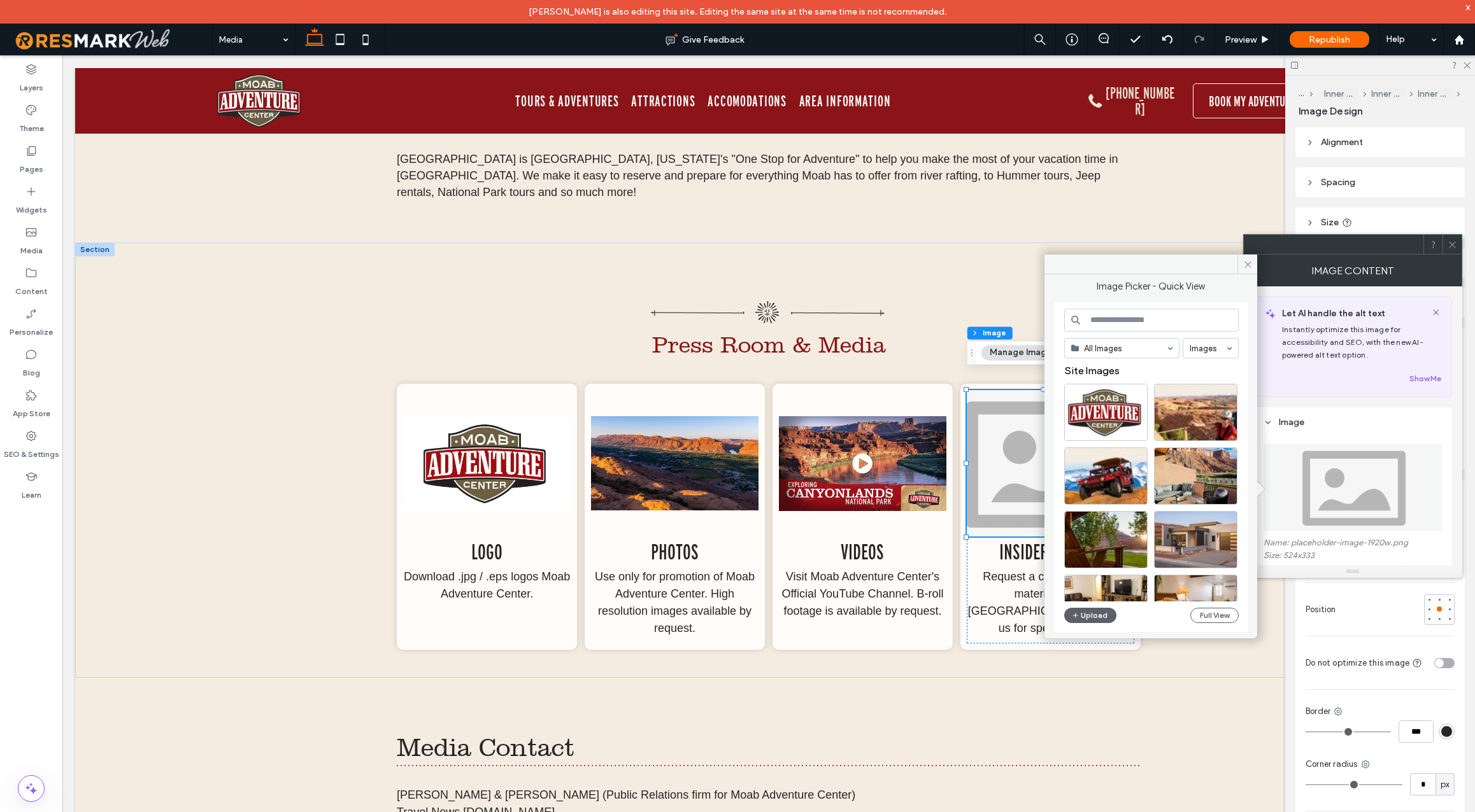
click at [1168, 322] on input at bounding box center [1151, 320] width 174 height 23
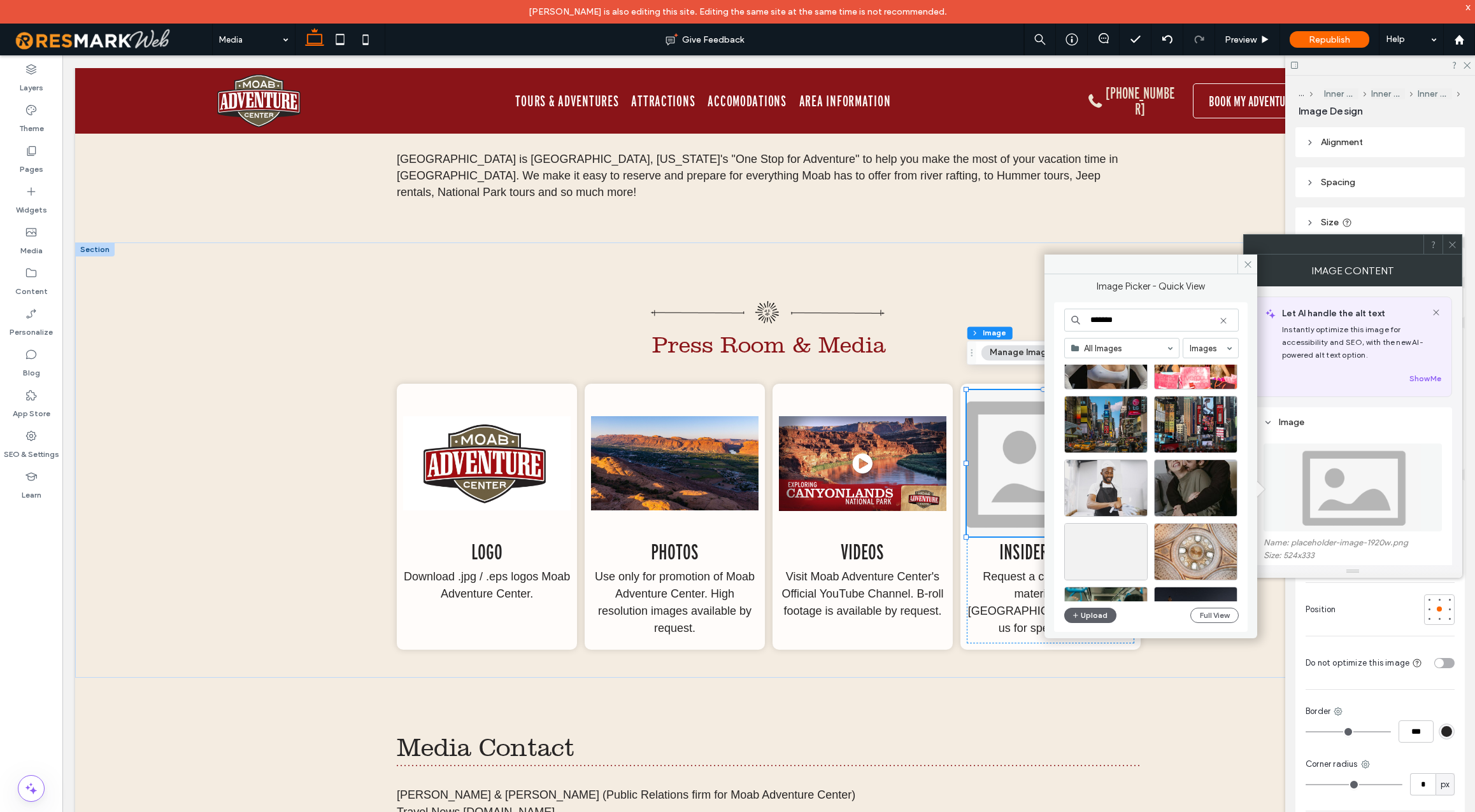
scroll to position [154, 0]
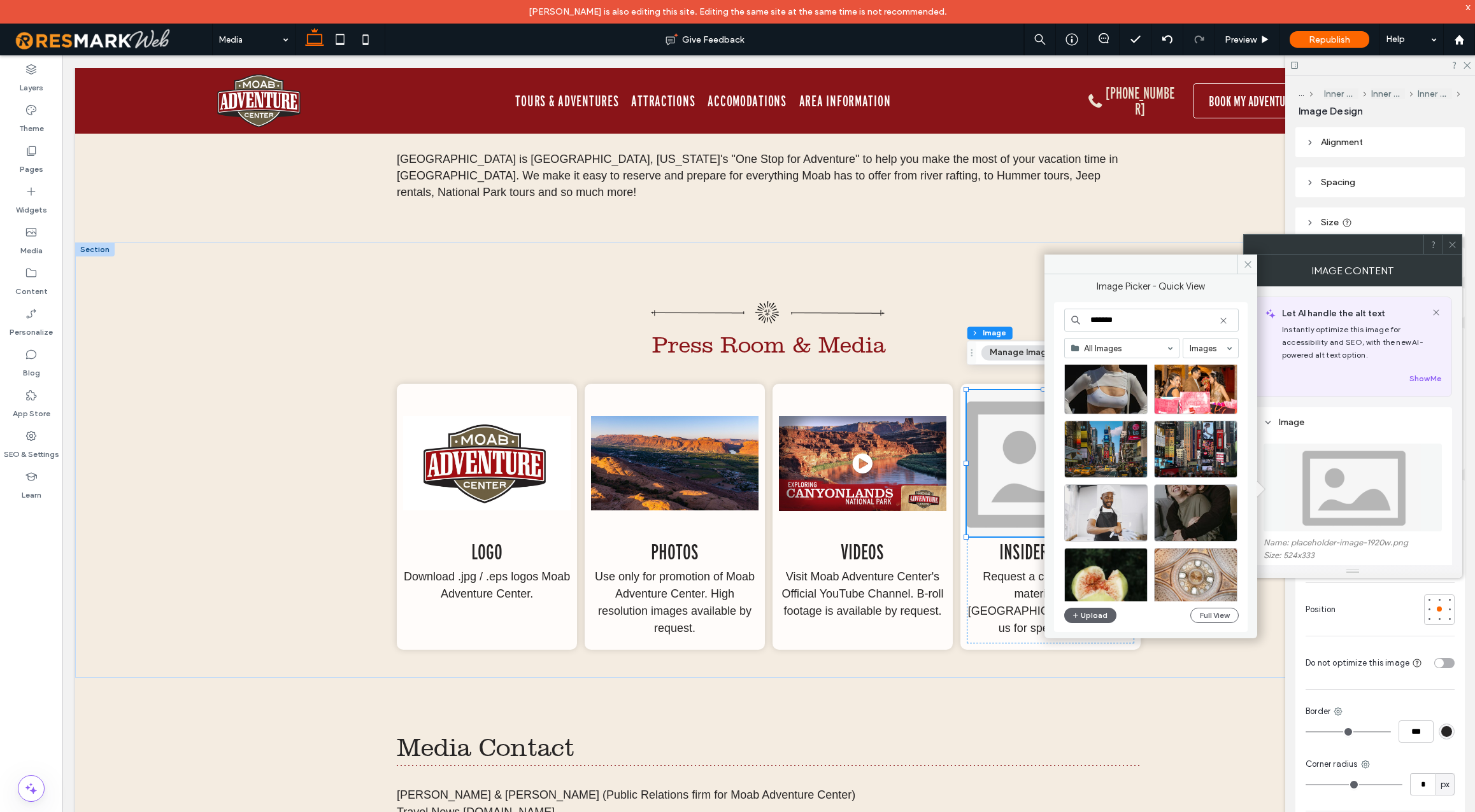
click at [1133, 320] on input "*******" at bounding box center [1151, 320] width 174 height 23
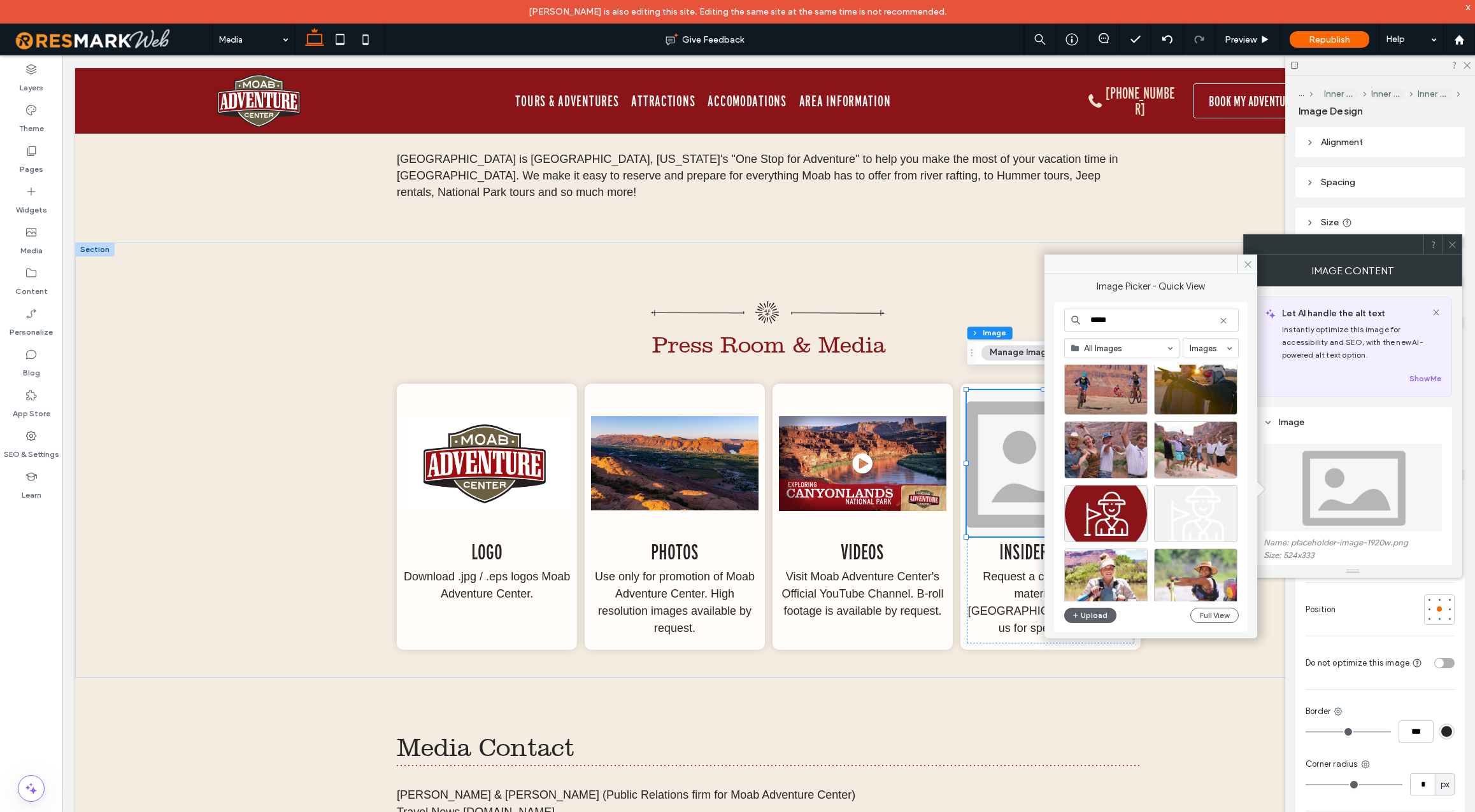
scroll to position [0, 0]
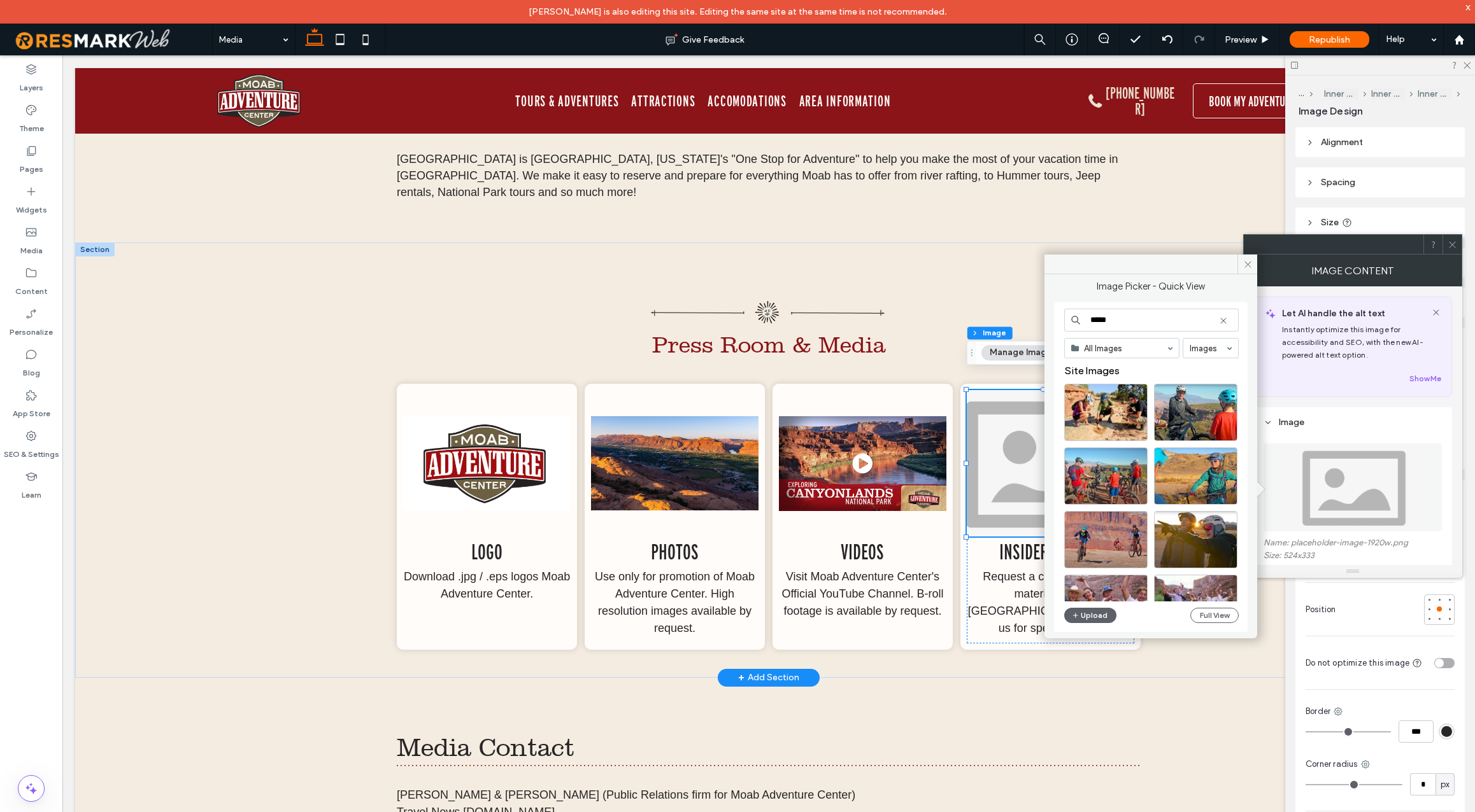
type input "*****"
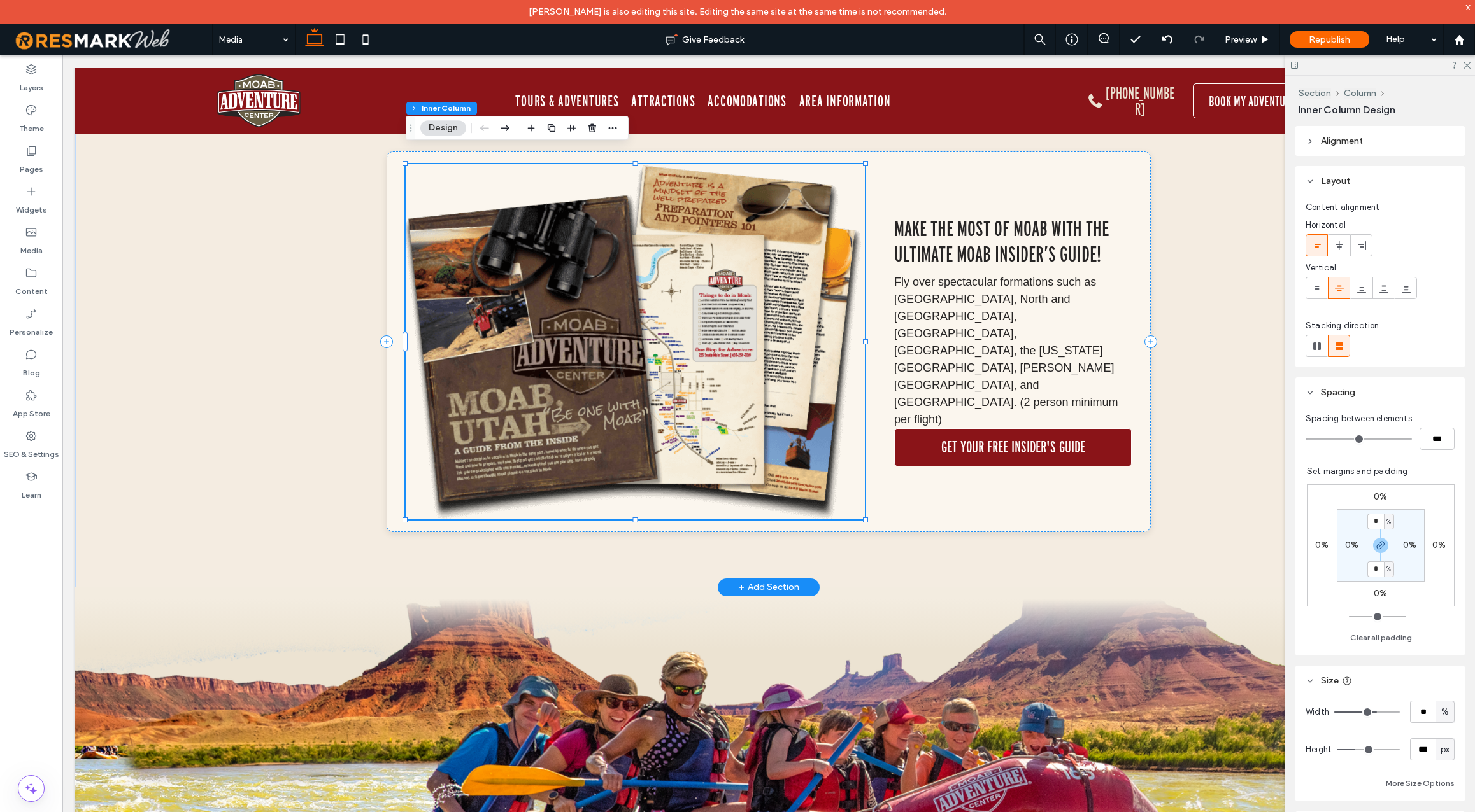
scroll to position [1423, 0]
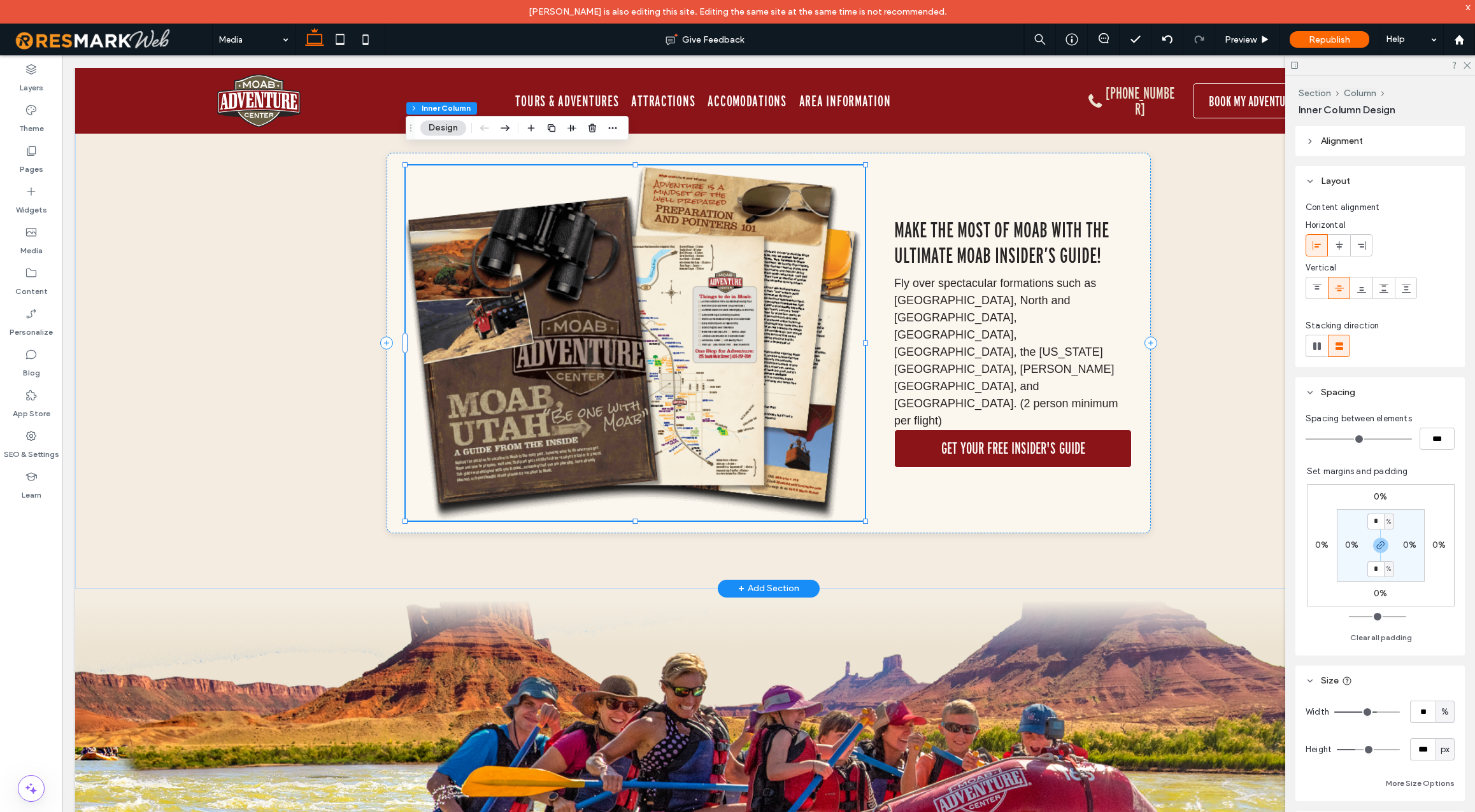
click at [495, 416] on img at bounding box center [636, 343] width 459 height 356
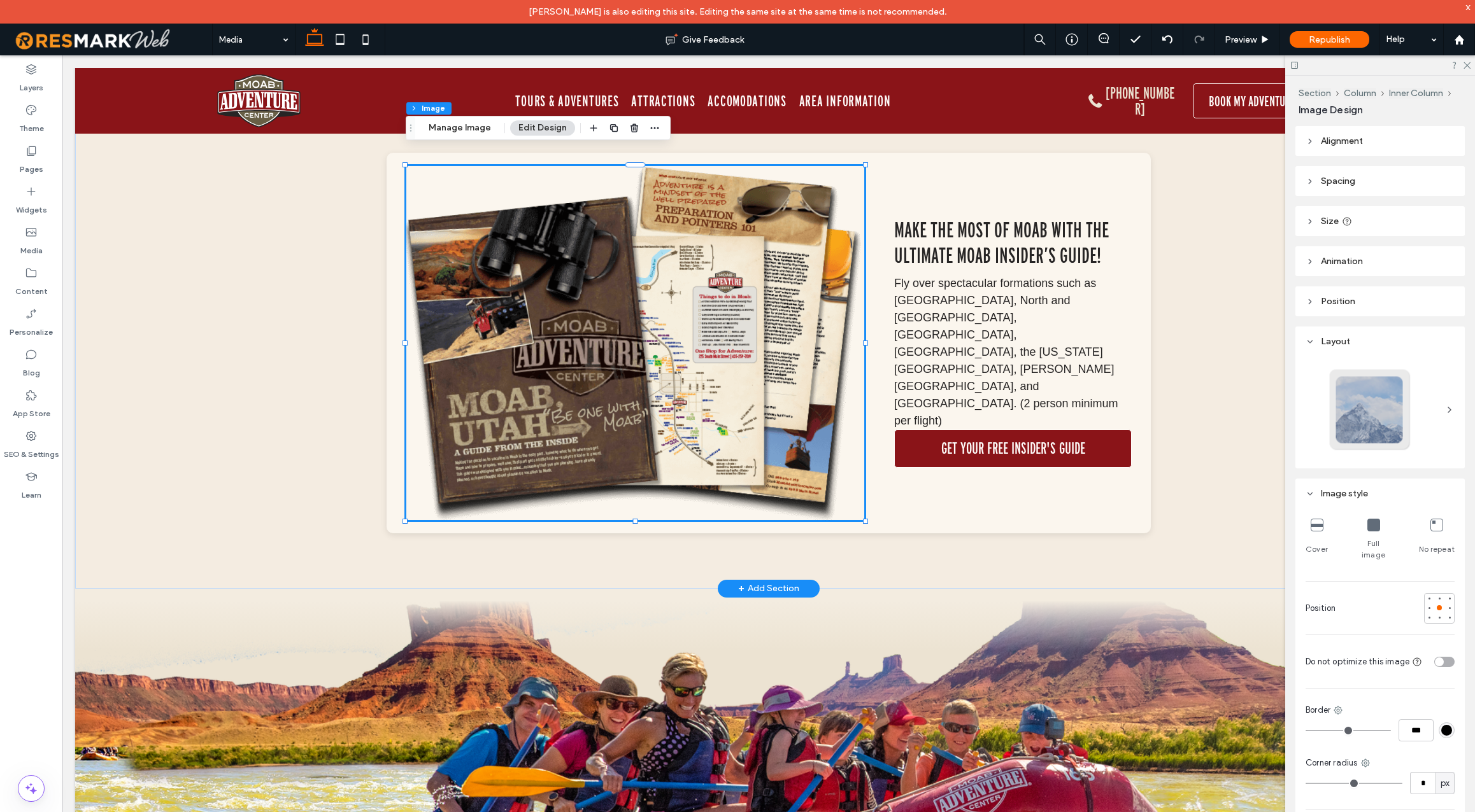
click at [495, 416] on img at bounding box center [636, 343] width 459 height 356
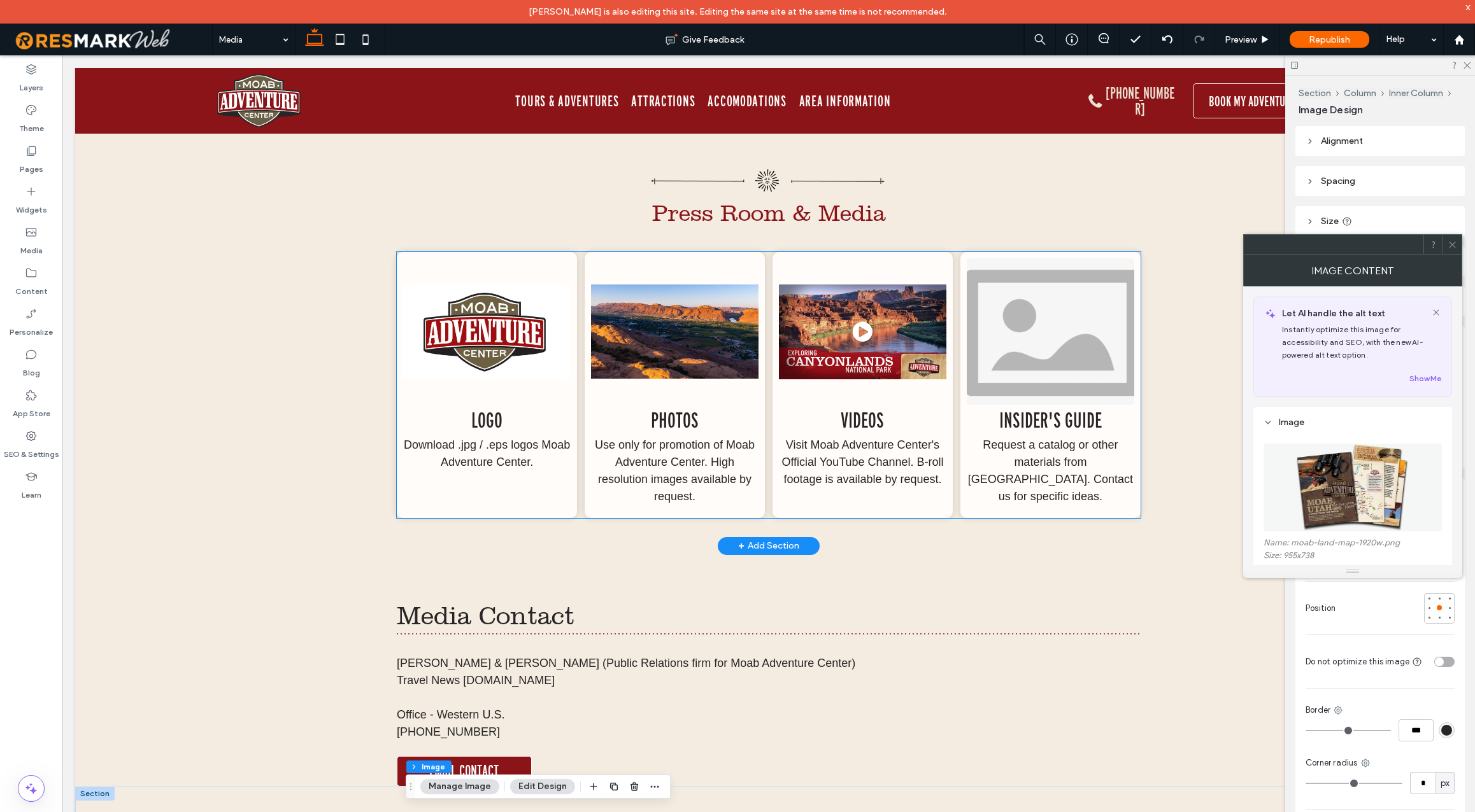
scroll to position [703, 0]
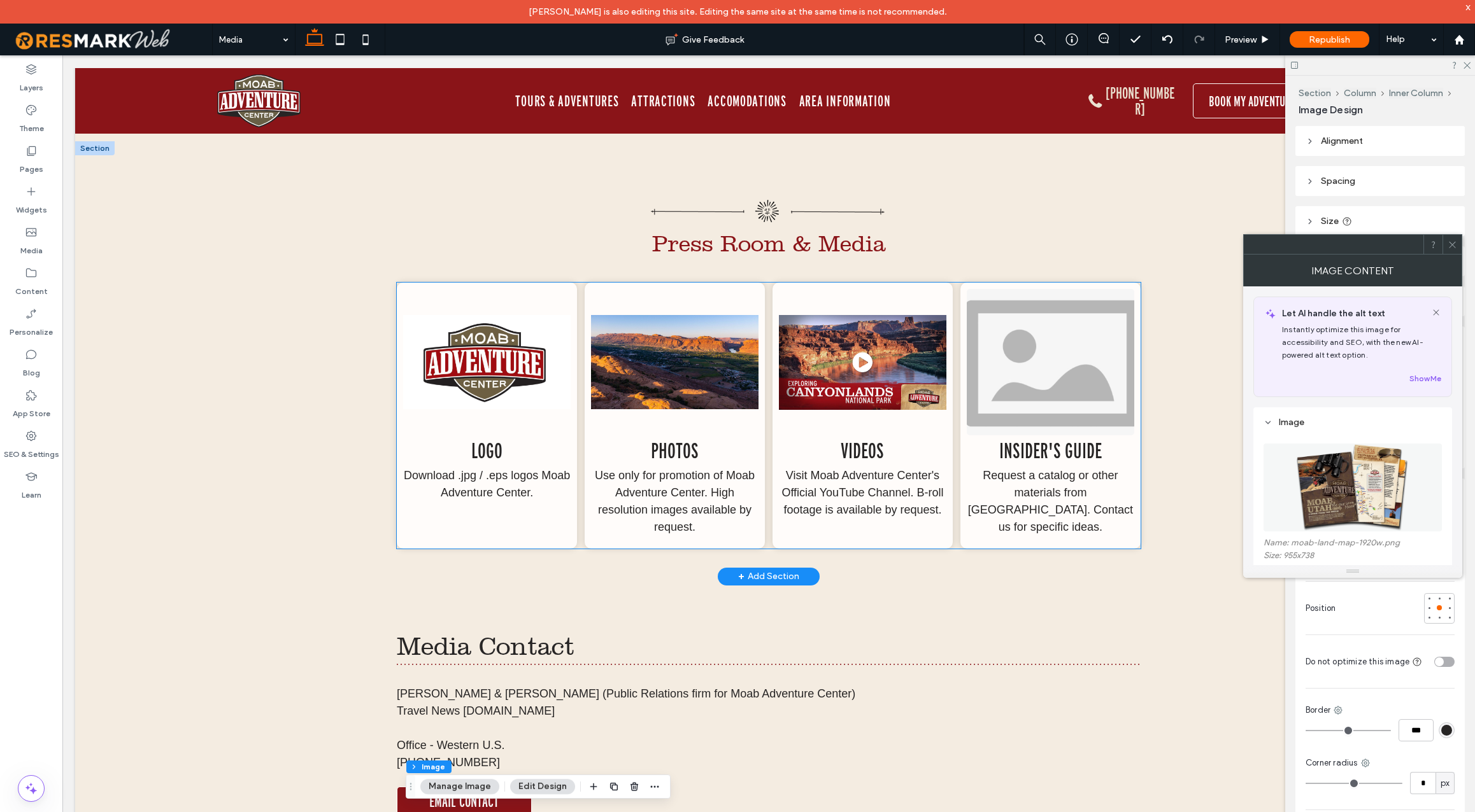
click at [1045, 357] on img at bounding box center [1050, 363] width 167 height 147
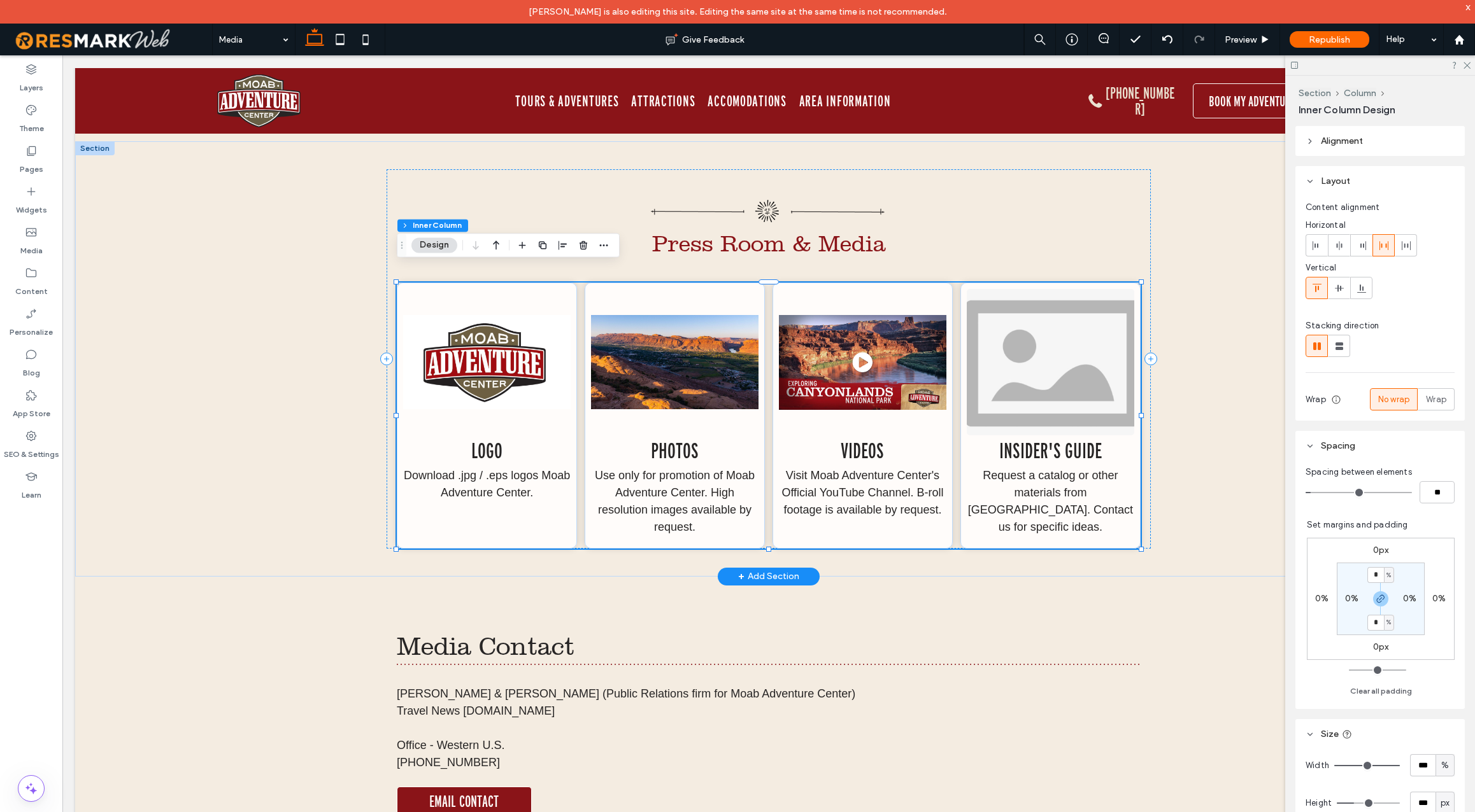
click at [1045, 357] on img at bounding box center [1050, 363] width 167 height 147
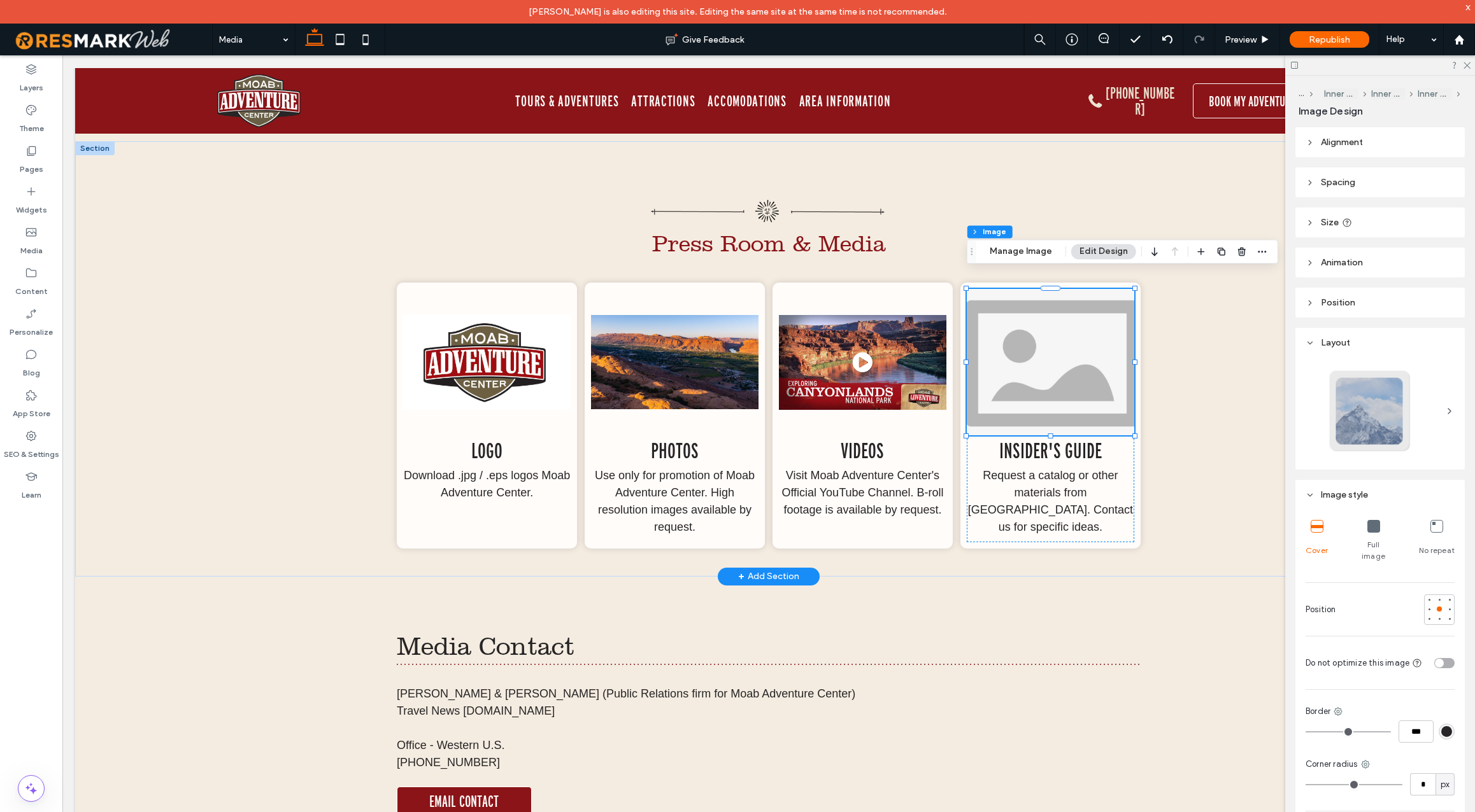
click at [1045, 357] on img at bounding box center [1050, 363] width 167 height 147
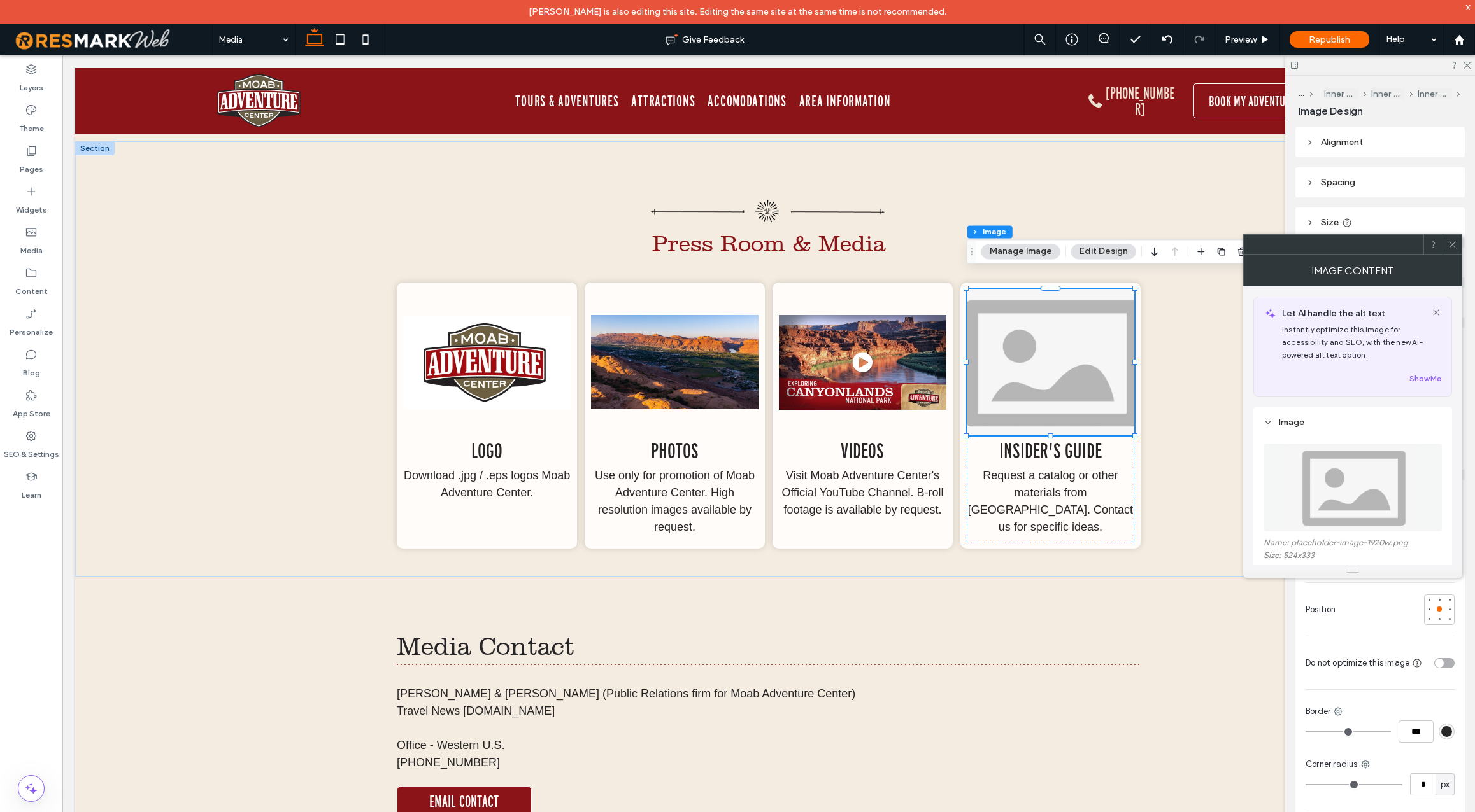
click at [1324, 496] on img at bounding box center [1353, 487] width 138 height 88
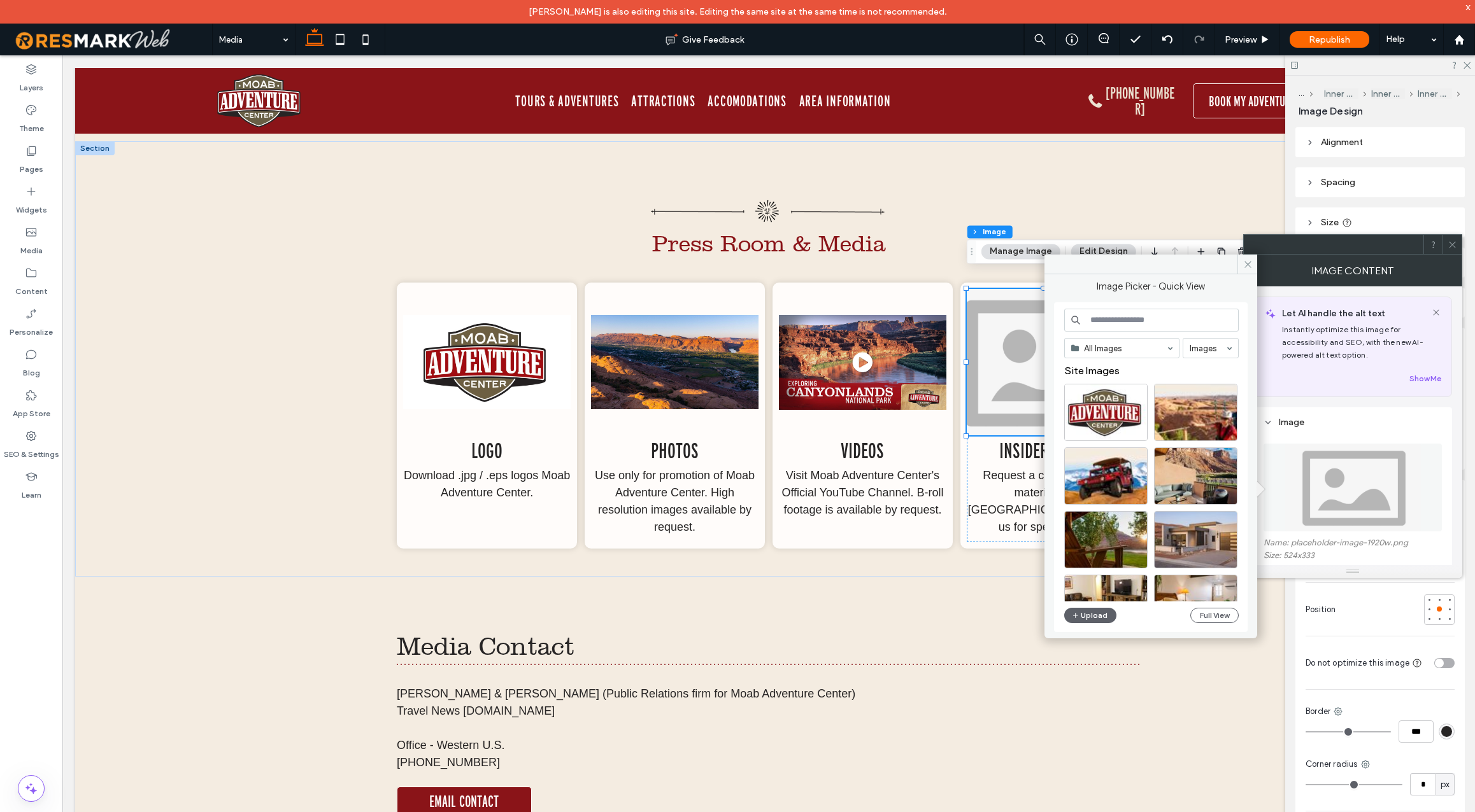
click at [1140, 321] on input at bounding box center [1151, 320] width 174 height 23
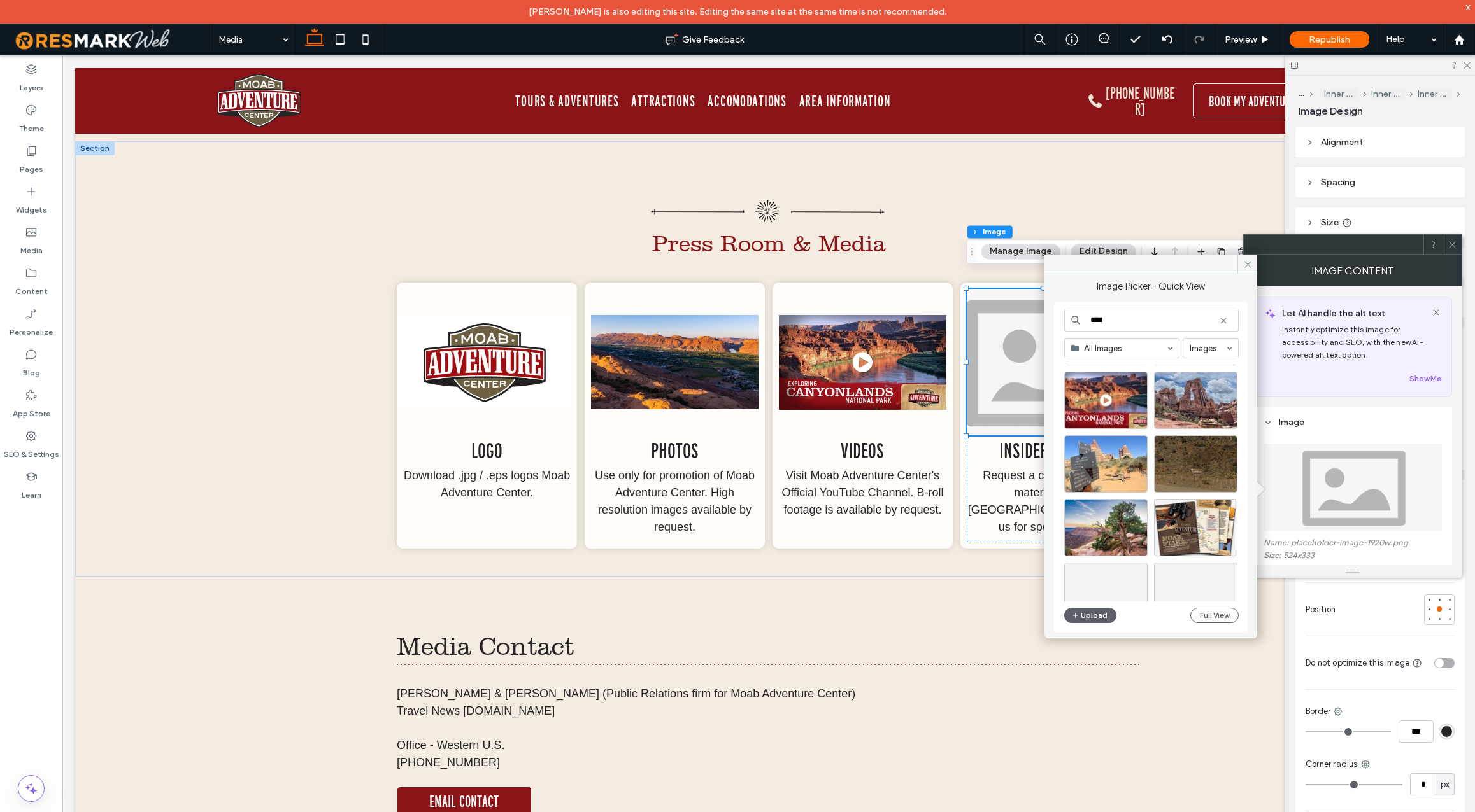
scroll to position [1353, 0]
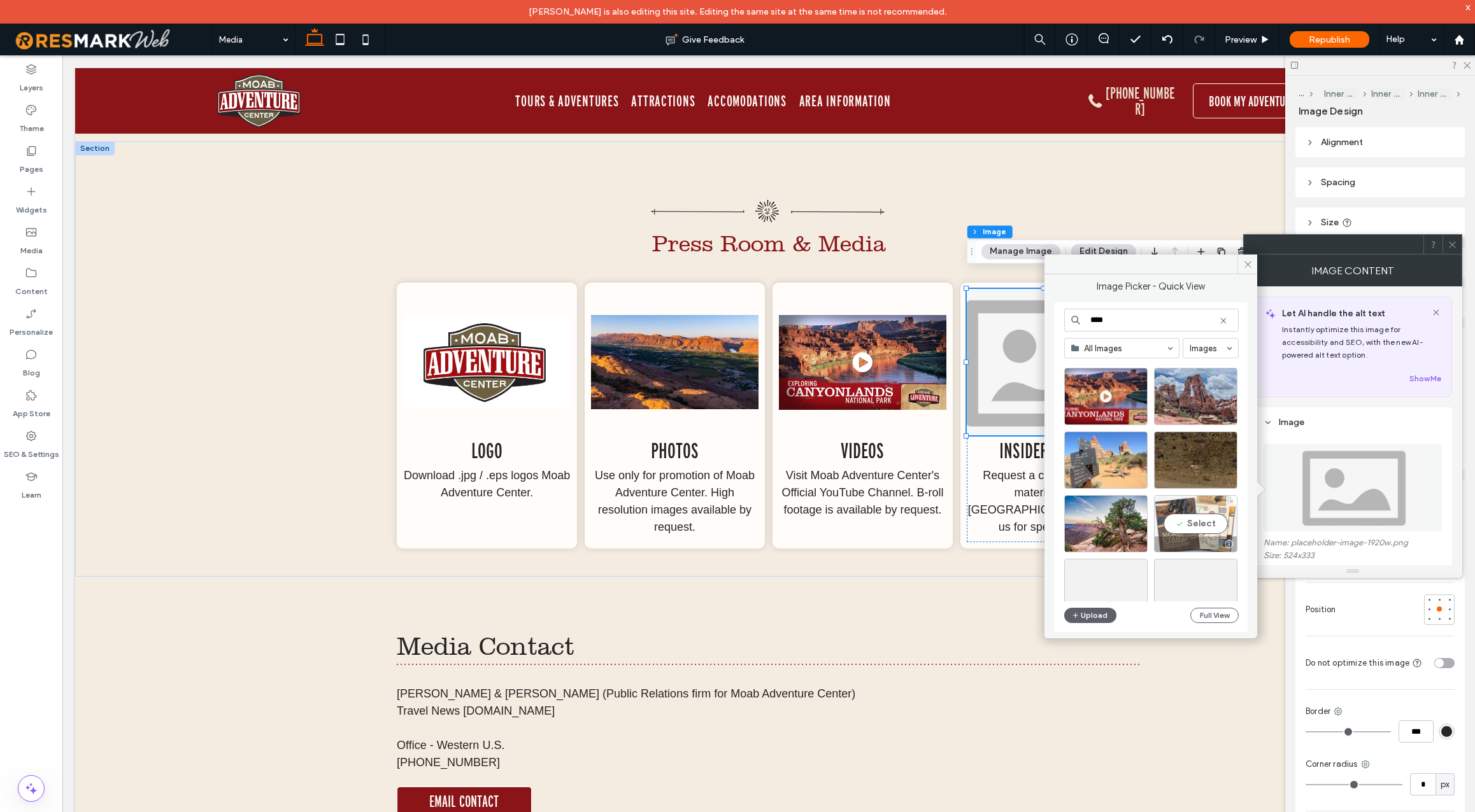
type input "****"
click at [1196, 525] on div "Select" at bounding box center [1196, 523] width 84 height 57
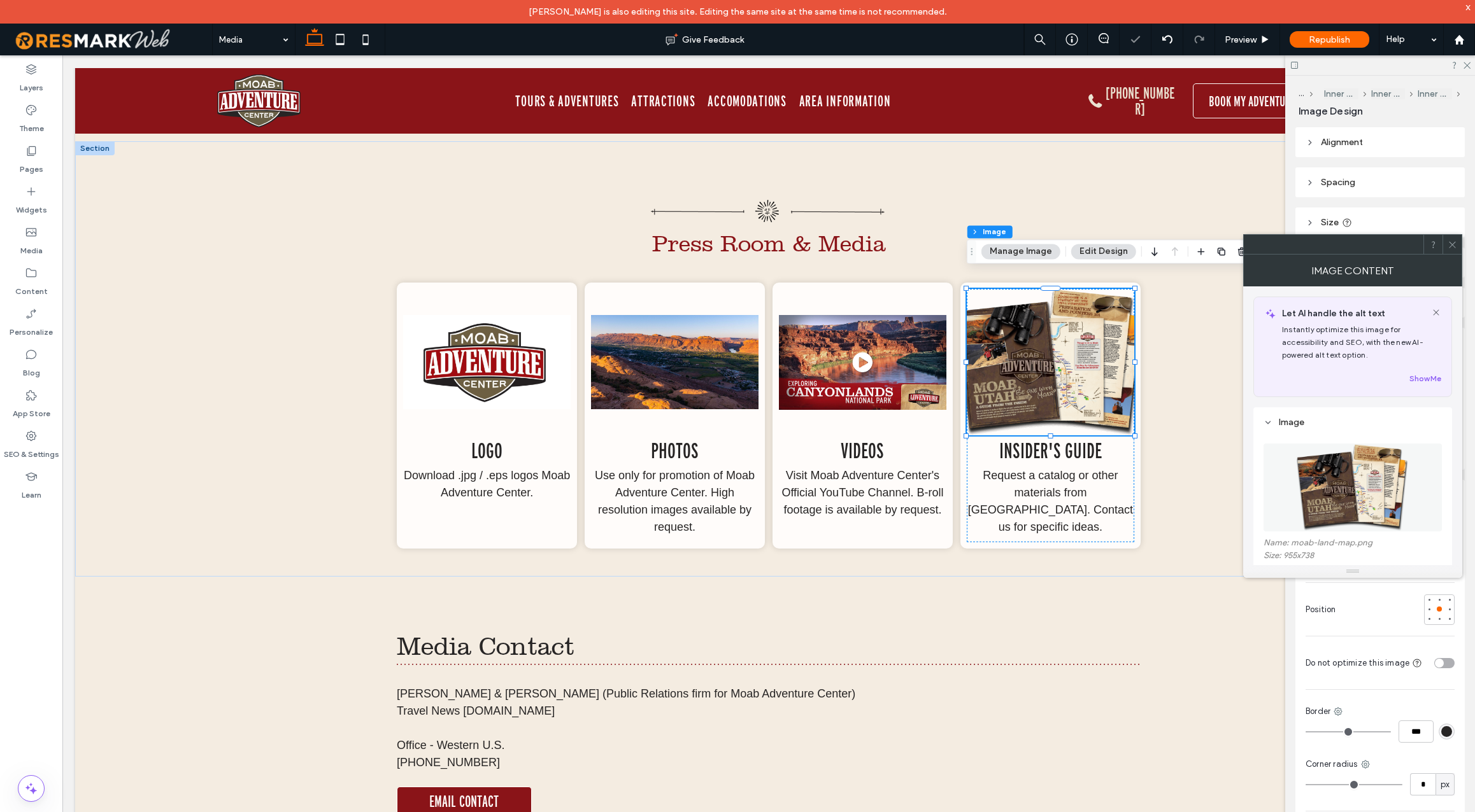
click at [1358, 602] on div at bounding box center [1398, 610] width 113 height 31
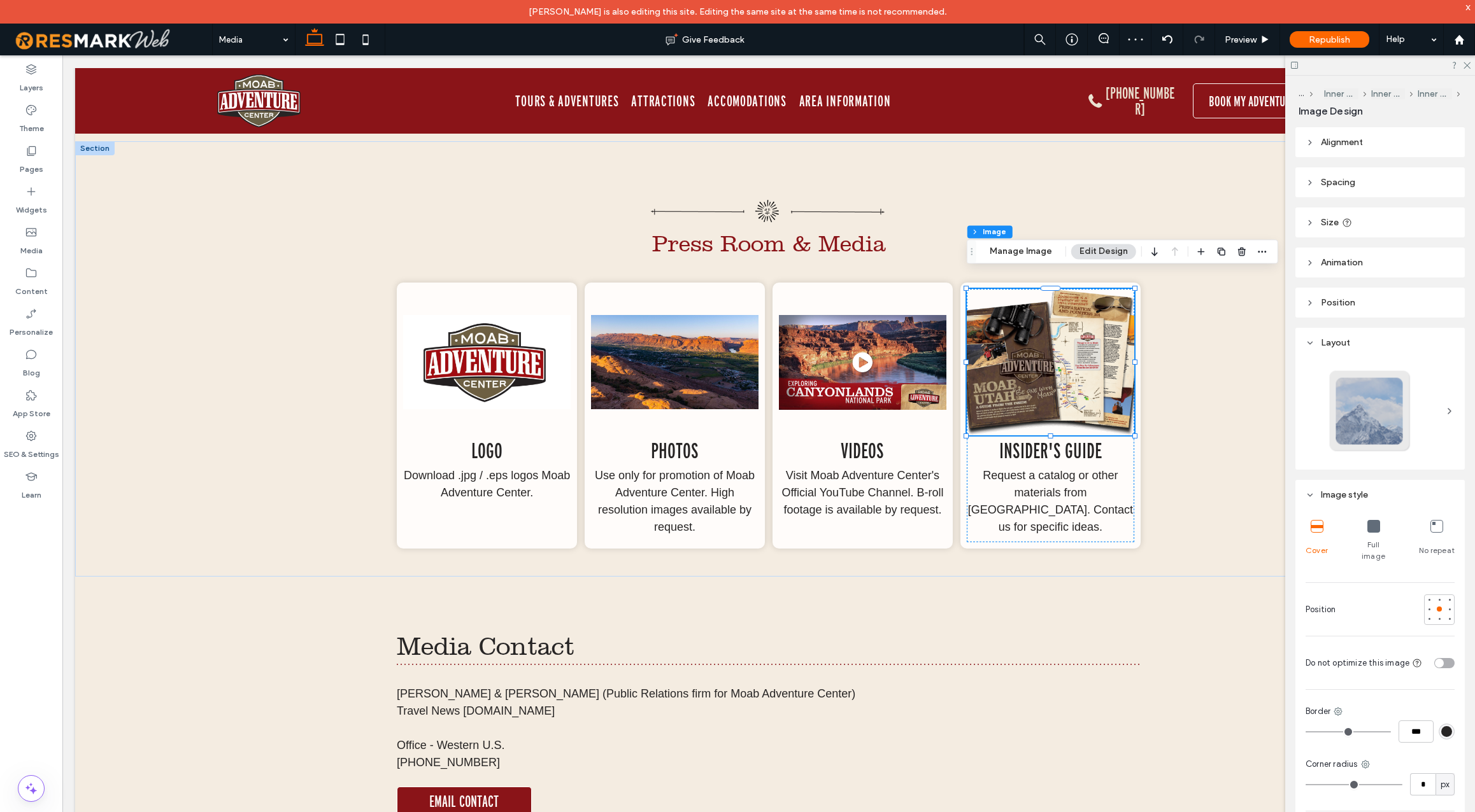
click at [1374, 530] on icon at bounding box center [1374, 527] width 13 height 13
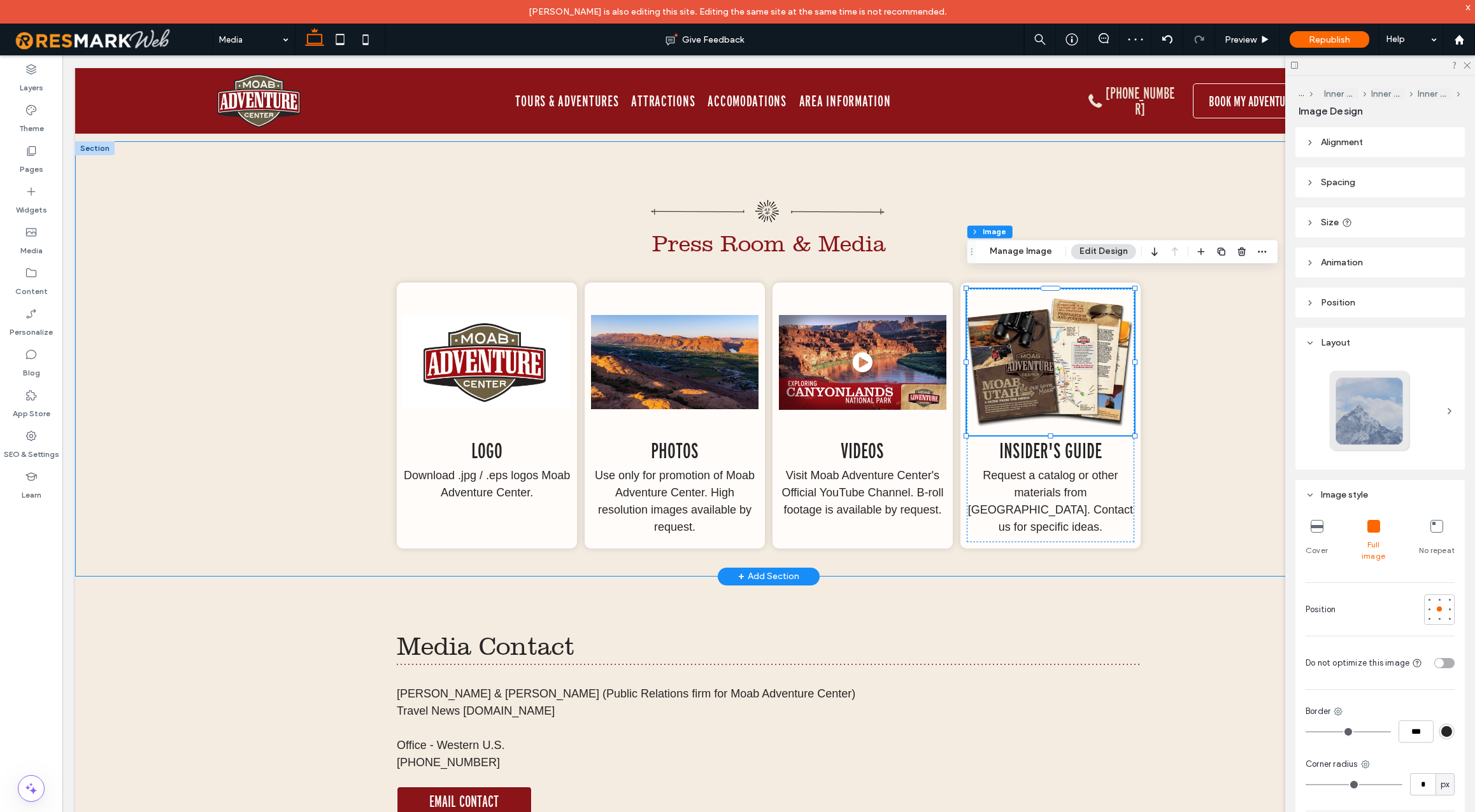
click at [1201, 541] on div "Press Room & Media Logo Download .jpg / .eps logos Moab Adventure Center. Photo…" at bounding box center [769, 359] width 1388 height 435
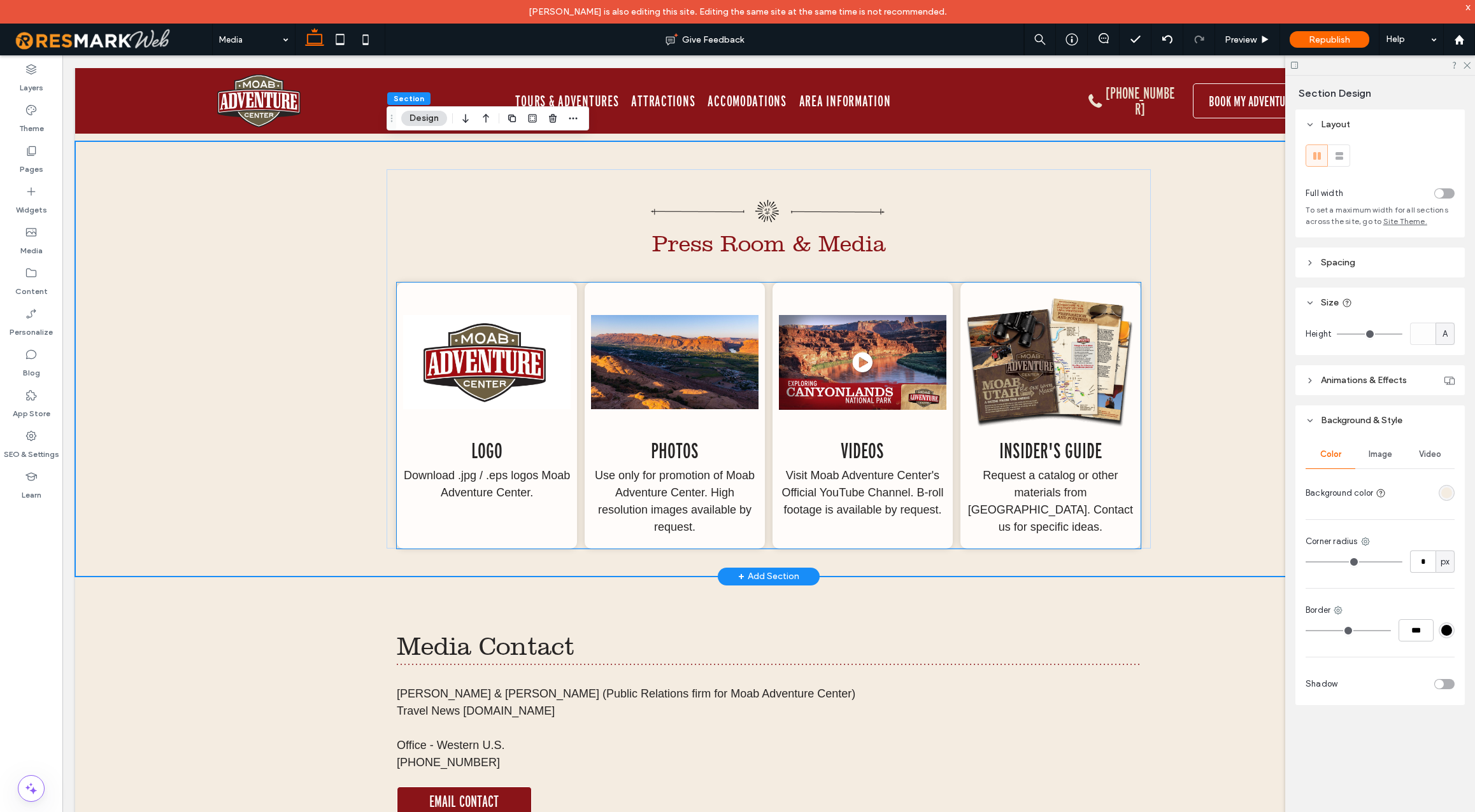
click at [1079, 387] on img at bounding box center [1050, 363] width 167 height 147
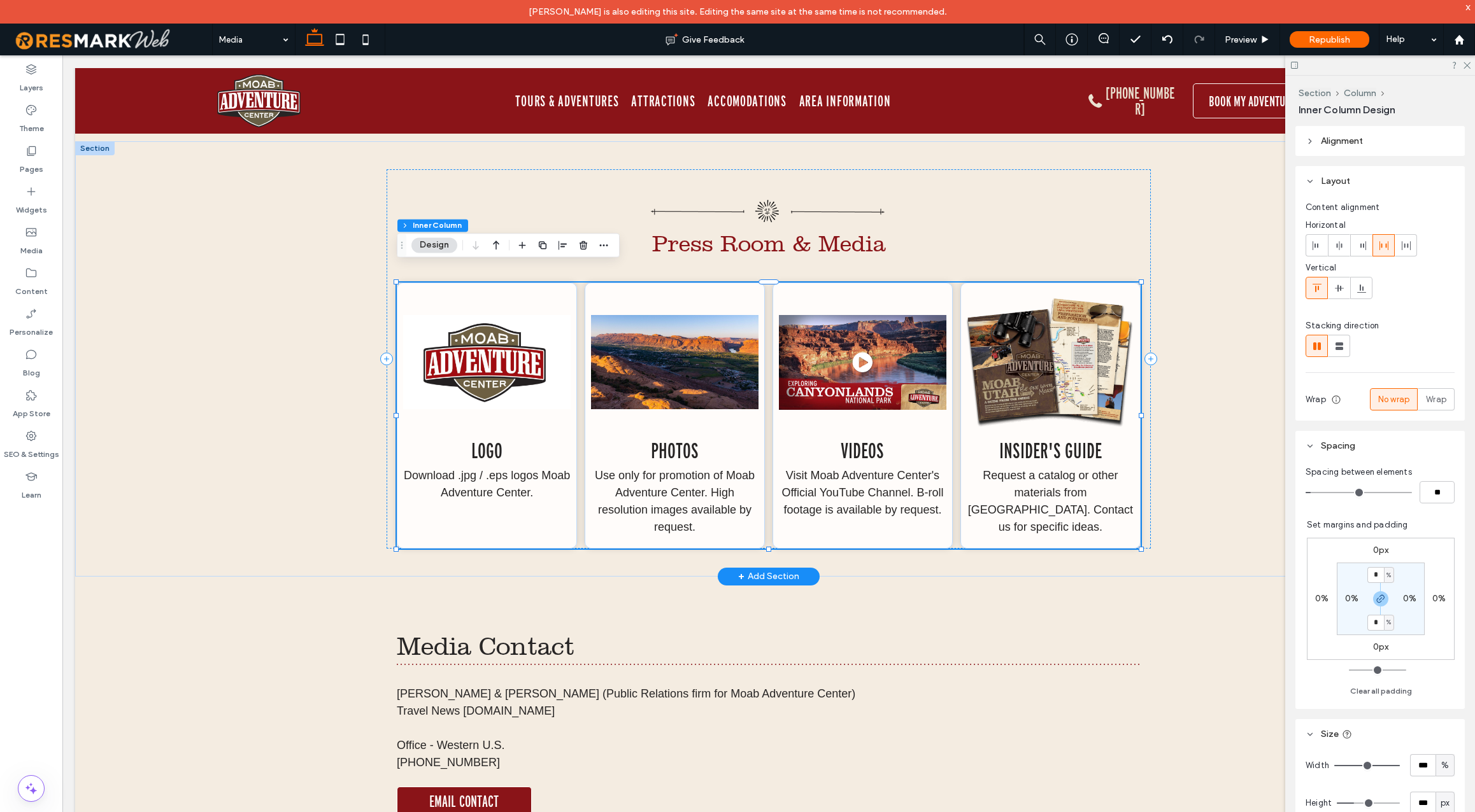
click at [1079, 387] on img at bounding box center [1050, 363] width 167 height 147
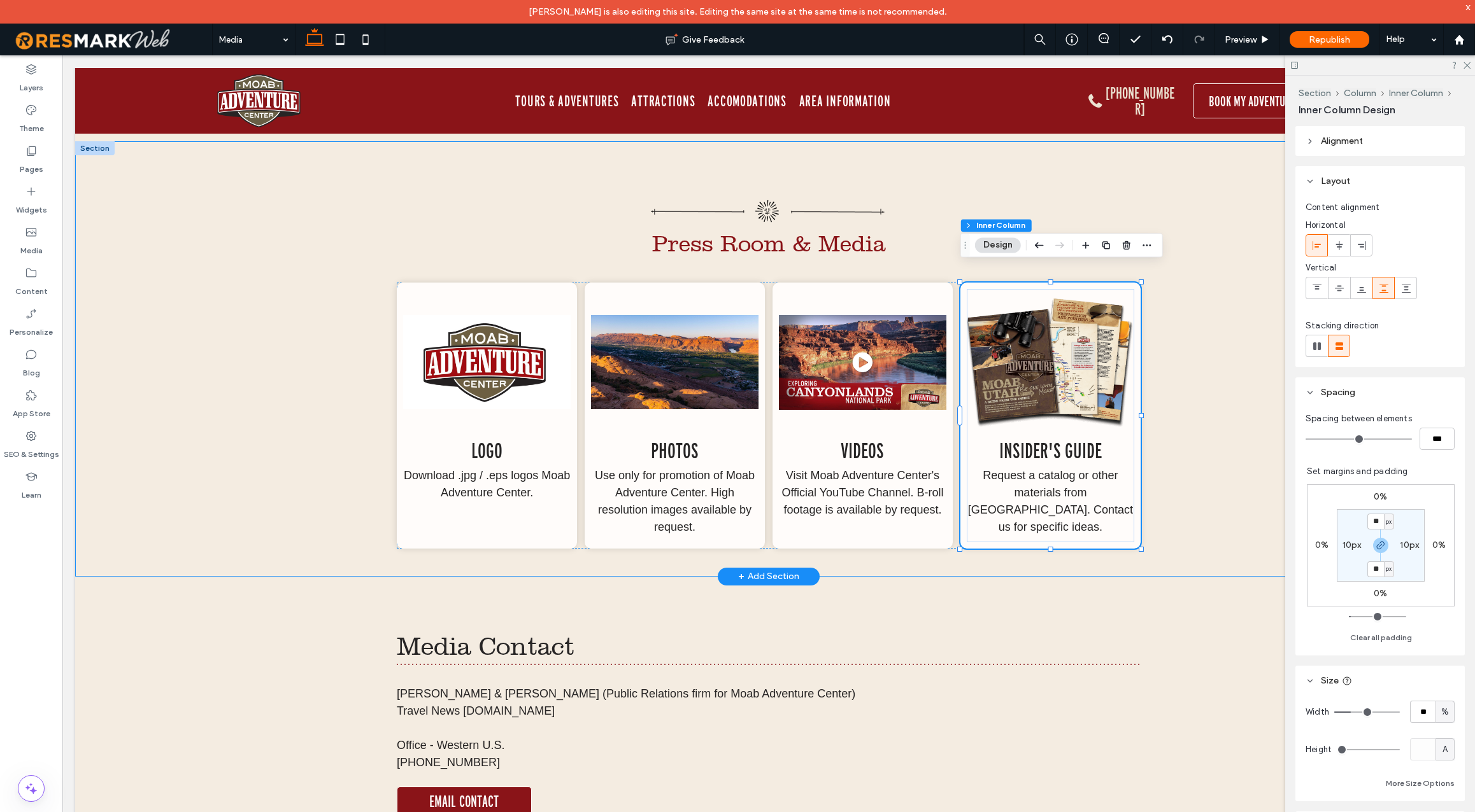
click at [1169, 449] on div "Press Room & Media Logo Download .jpg / .eps logos Moab Adventure Center. Photo…" at bounding box center [769, 359] width 1388 height 435
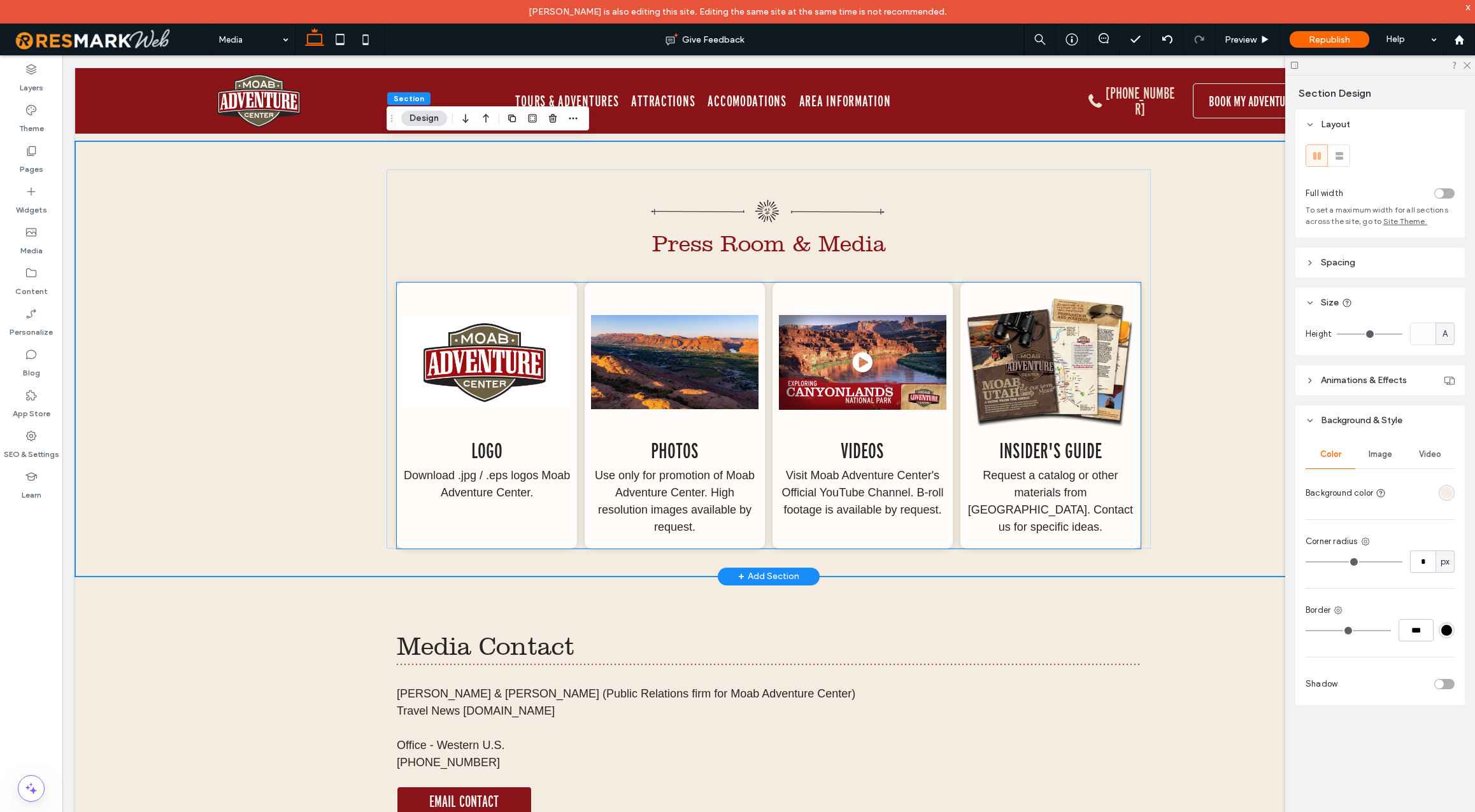
click at [1115, 438] on h3 "Insider's Guide" at bounding box center [1050, 451] width 167 height 26
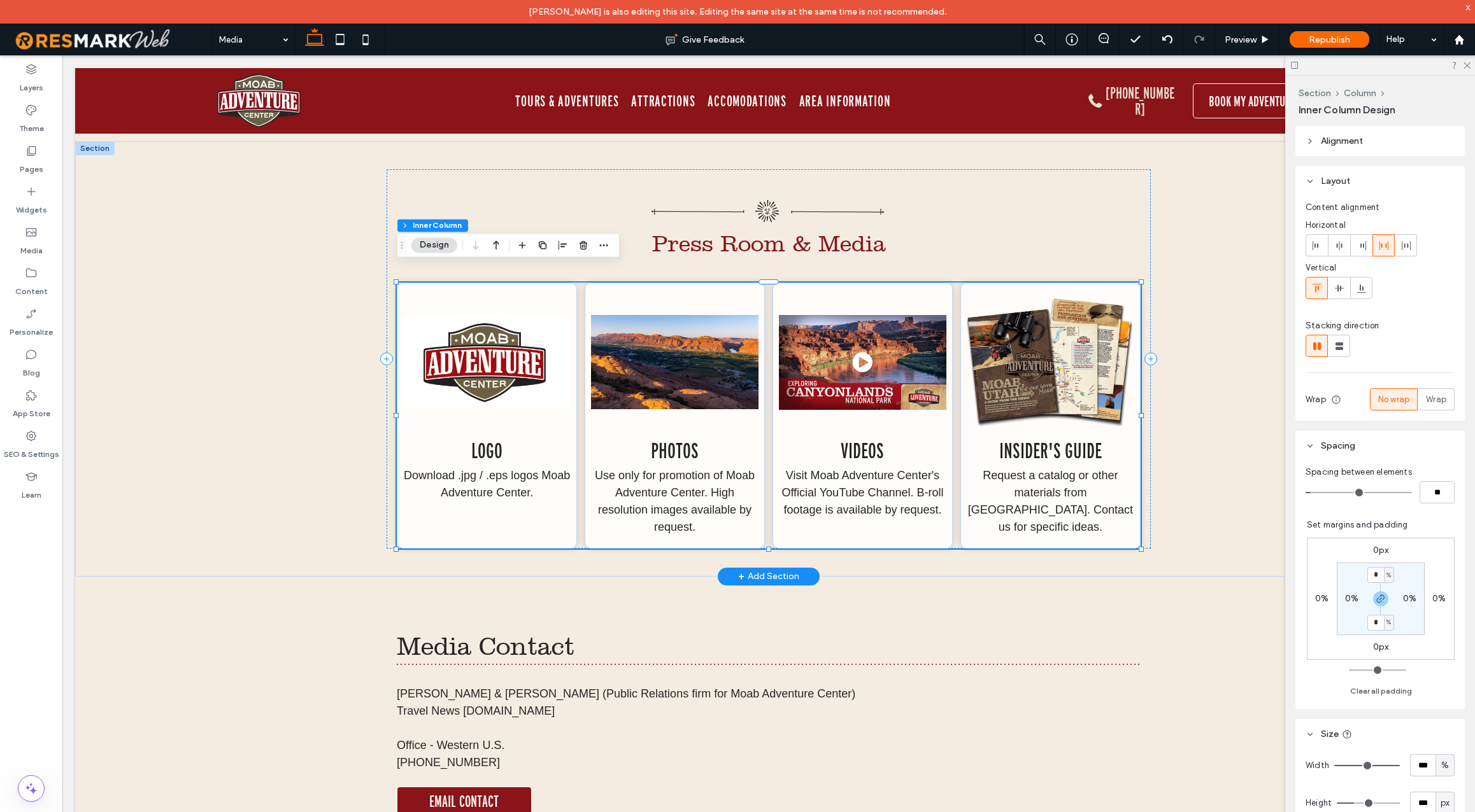
click at [1115, 438] on h3 "Insider's Guide" at bounding box center [1050, 451] width 167 height 26
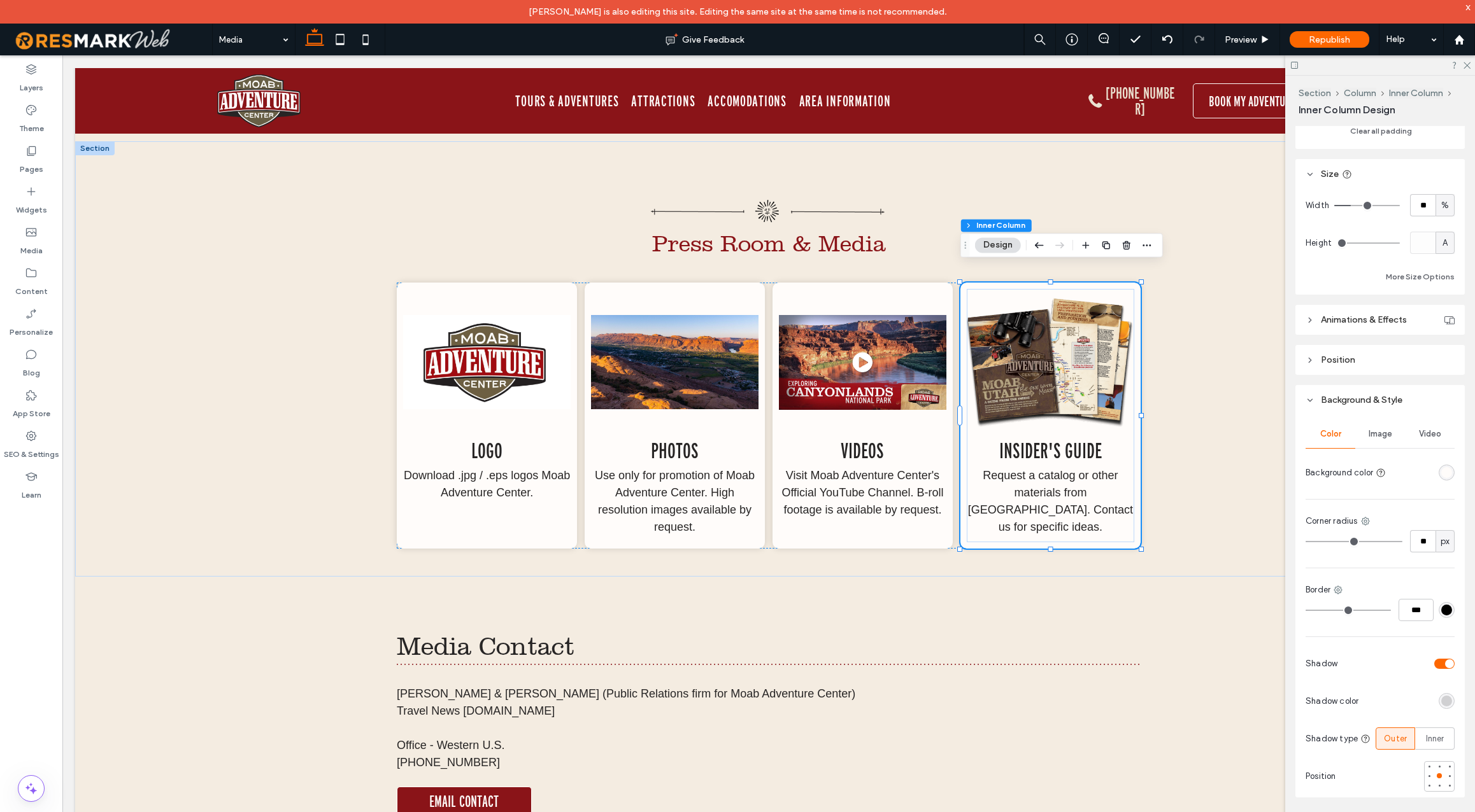
scroll to position [525, 0]
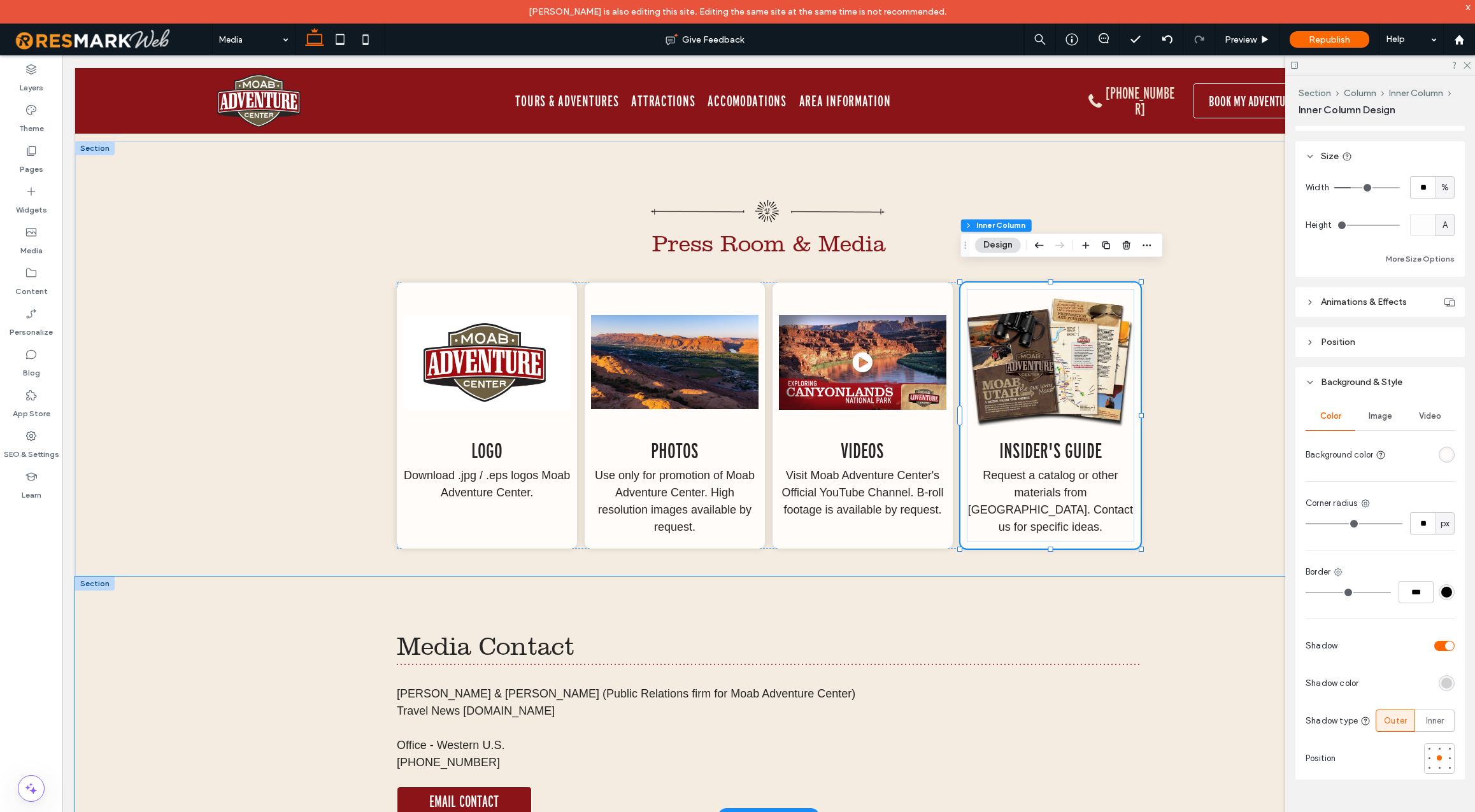
click at [1207, 588] on div "Media Contact Widness & Wiggins (Public Relations firm for Moab Adventure Cente…" at bounding box center [769, 697] width 1388 height 240
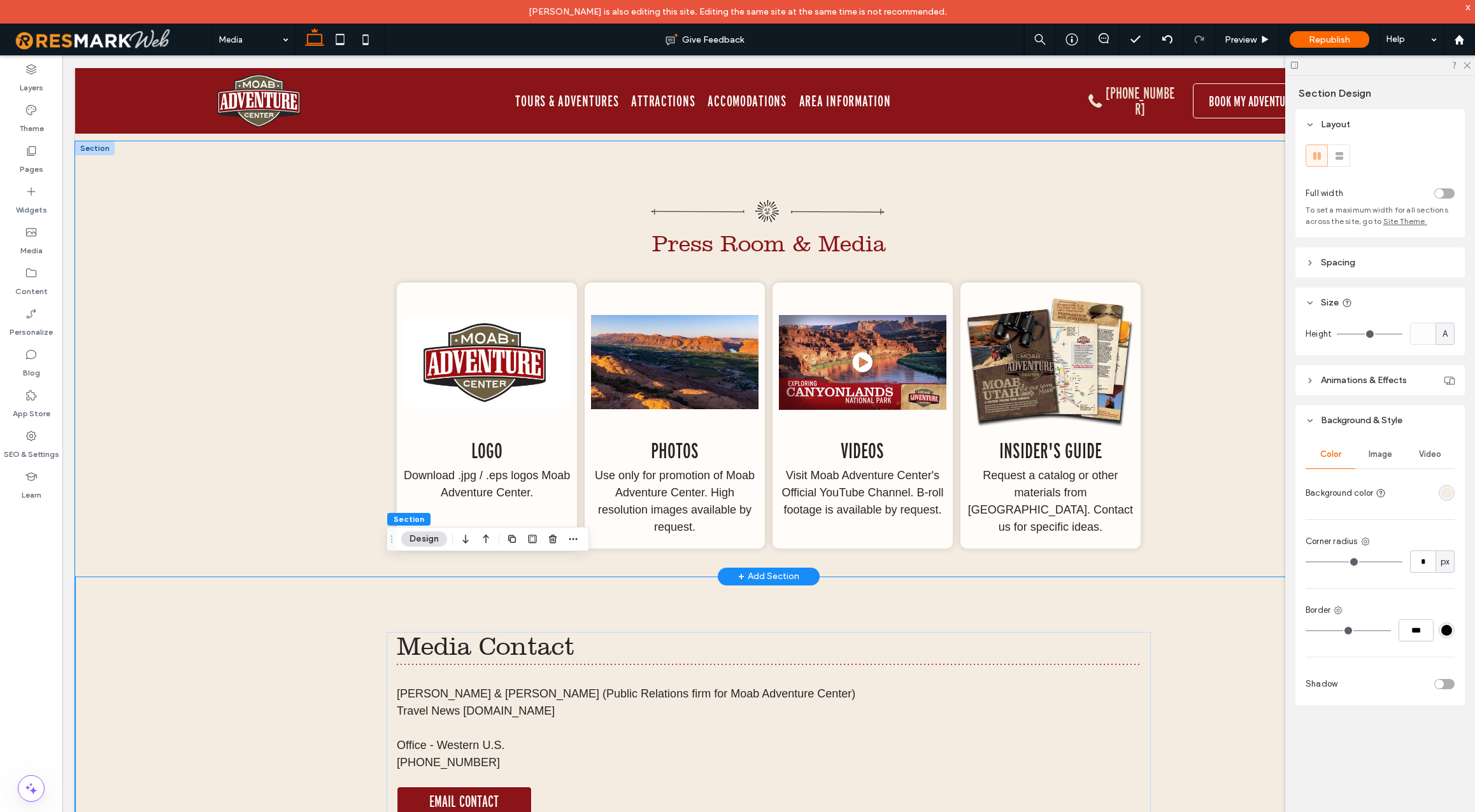
click at [279, 526] on div "Press Room & Media Logo Download .jpg / .eps logos Moab Adventure Center. Photo…" at bounding box center [769, 359] width 1388 height 435
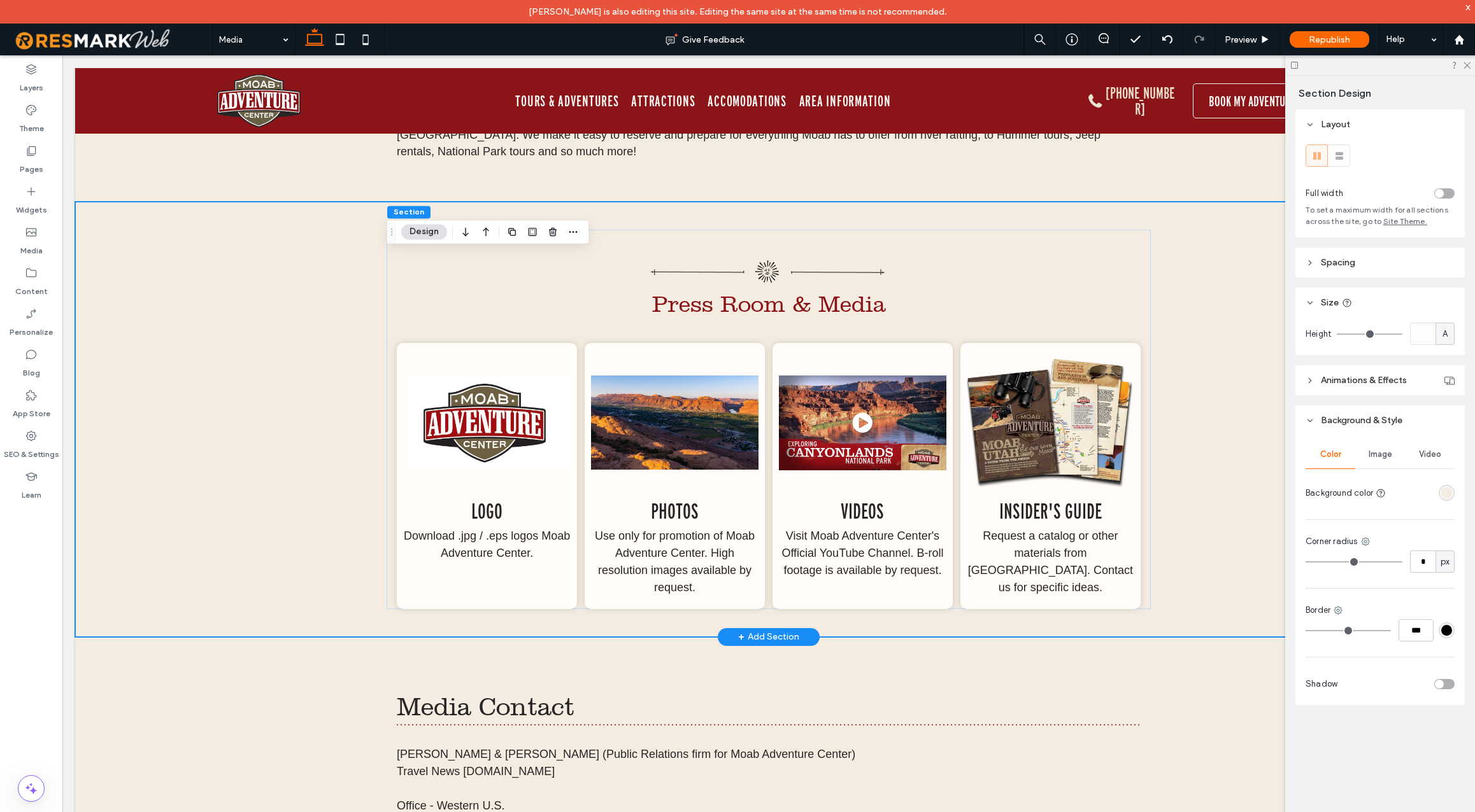
scroll to position [575, 0]
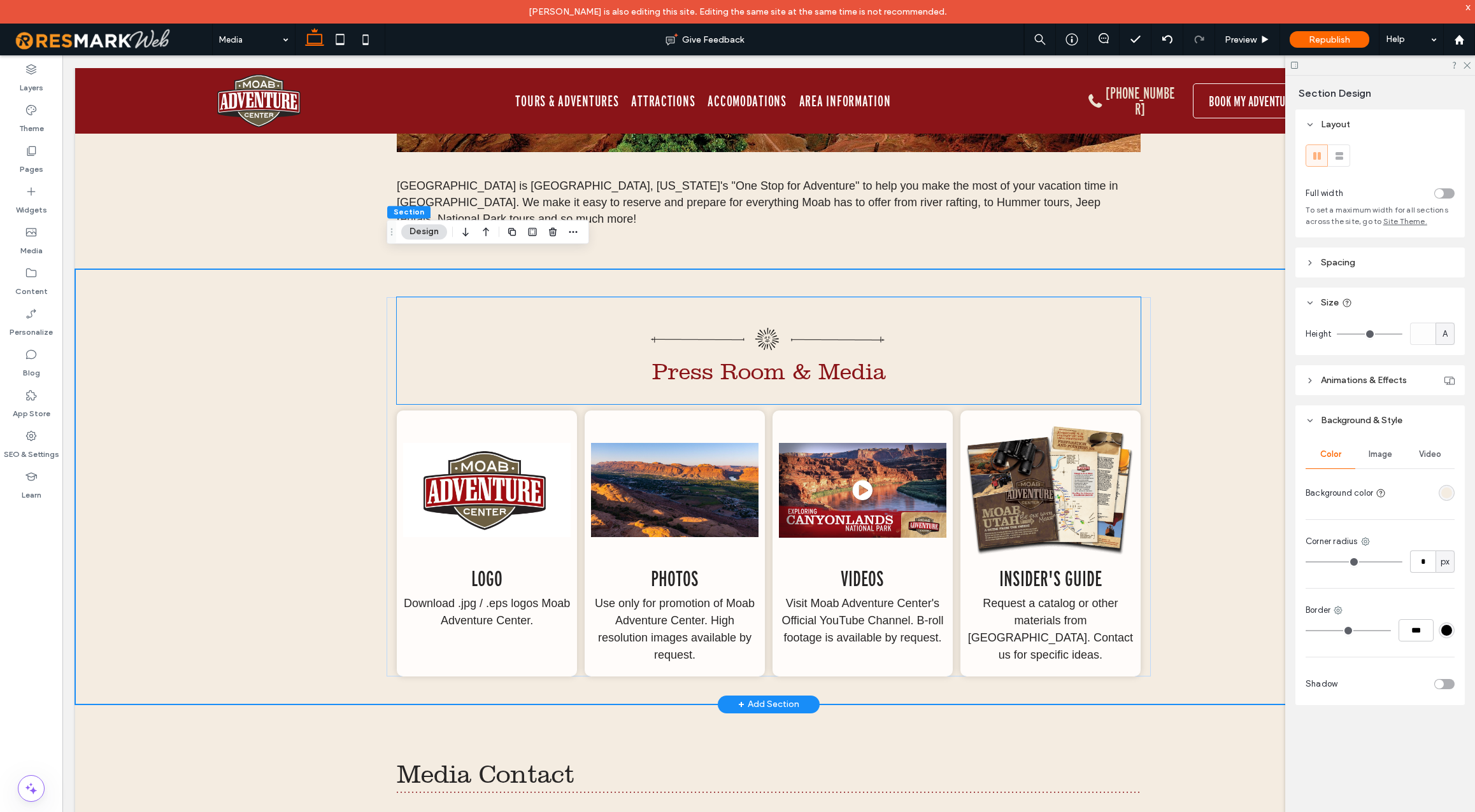
click at [847, 358] on span "Press Room & Media" at bounding box center [769, 372] width 234 height 27
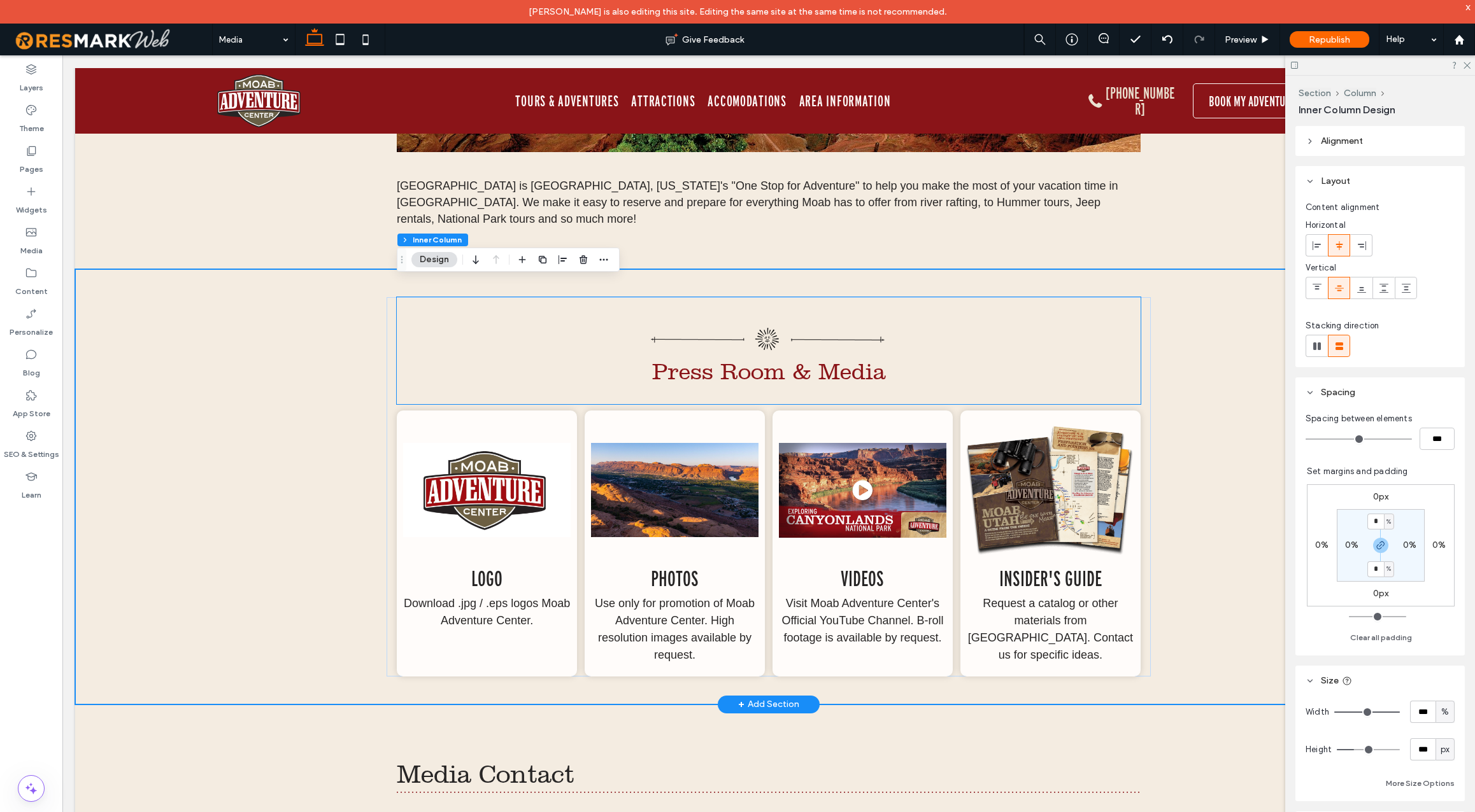
click at [847, 358] on span "Press Room & Media" at bounding box center [769, 372] width 234 height 27
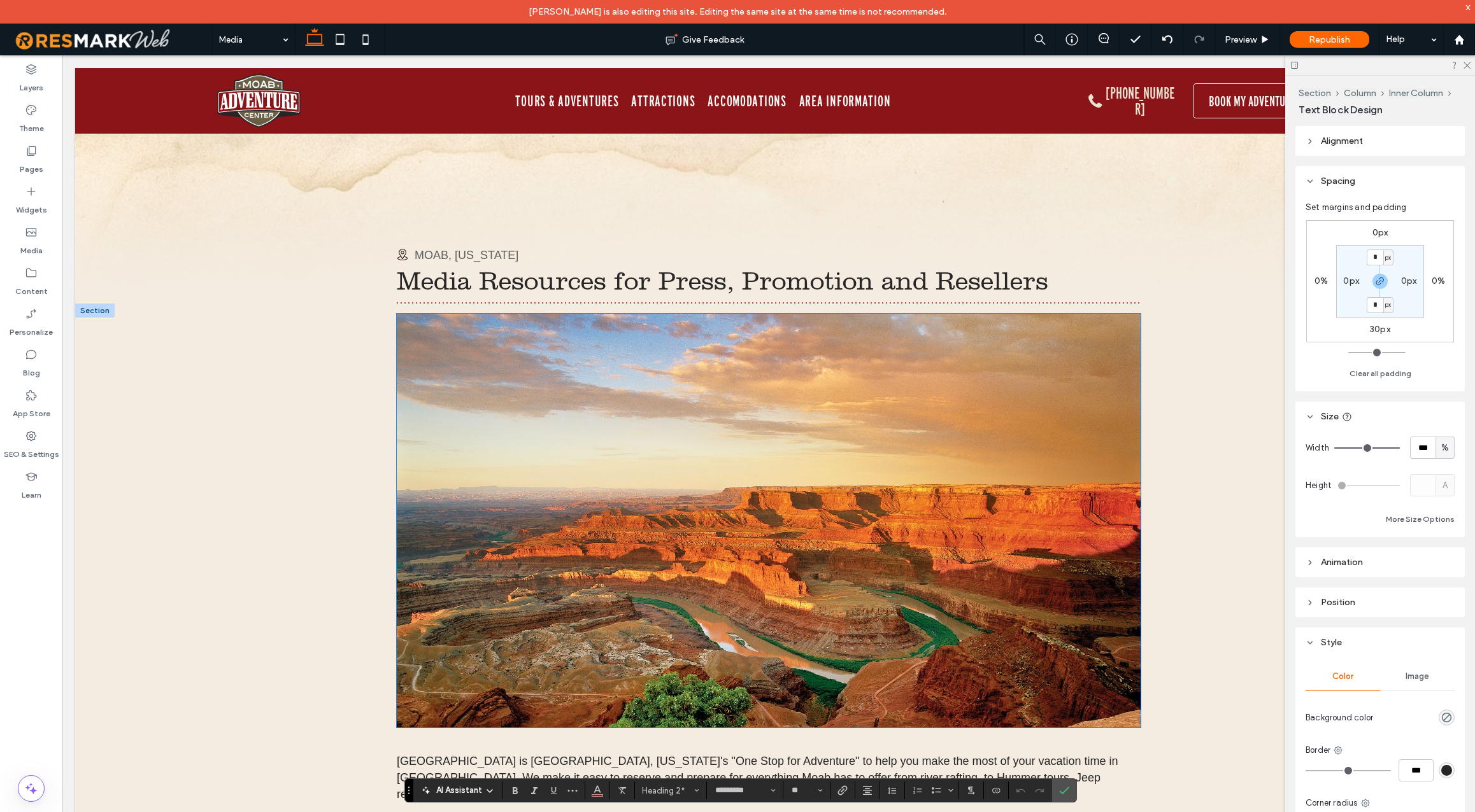
scroll to position [343, 0]
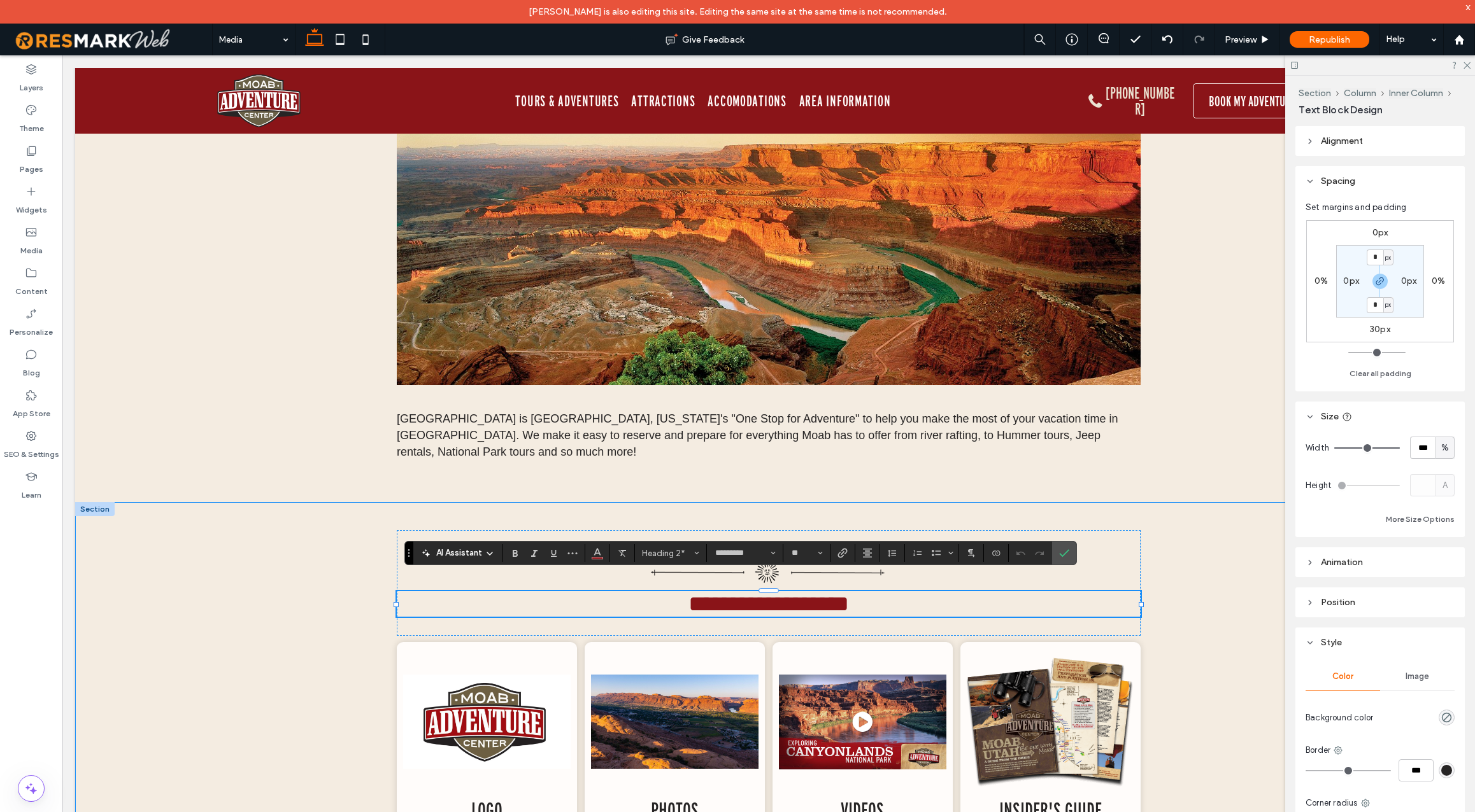
click at [308, 612] on div "**********" at bounding box center [769, 719] width 1388 height 433
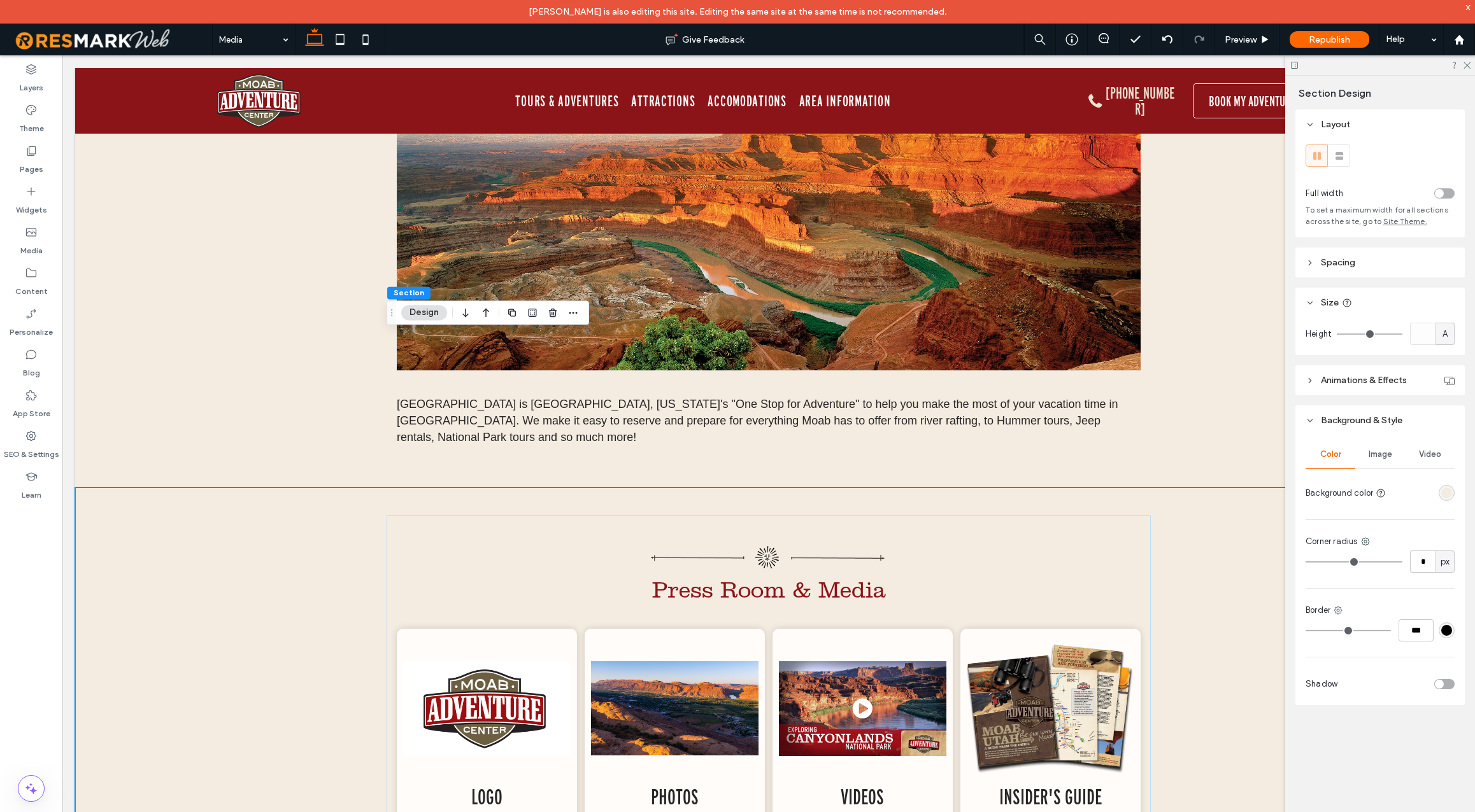
scroll to position [344, 0]
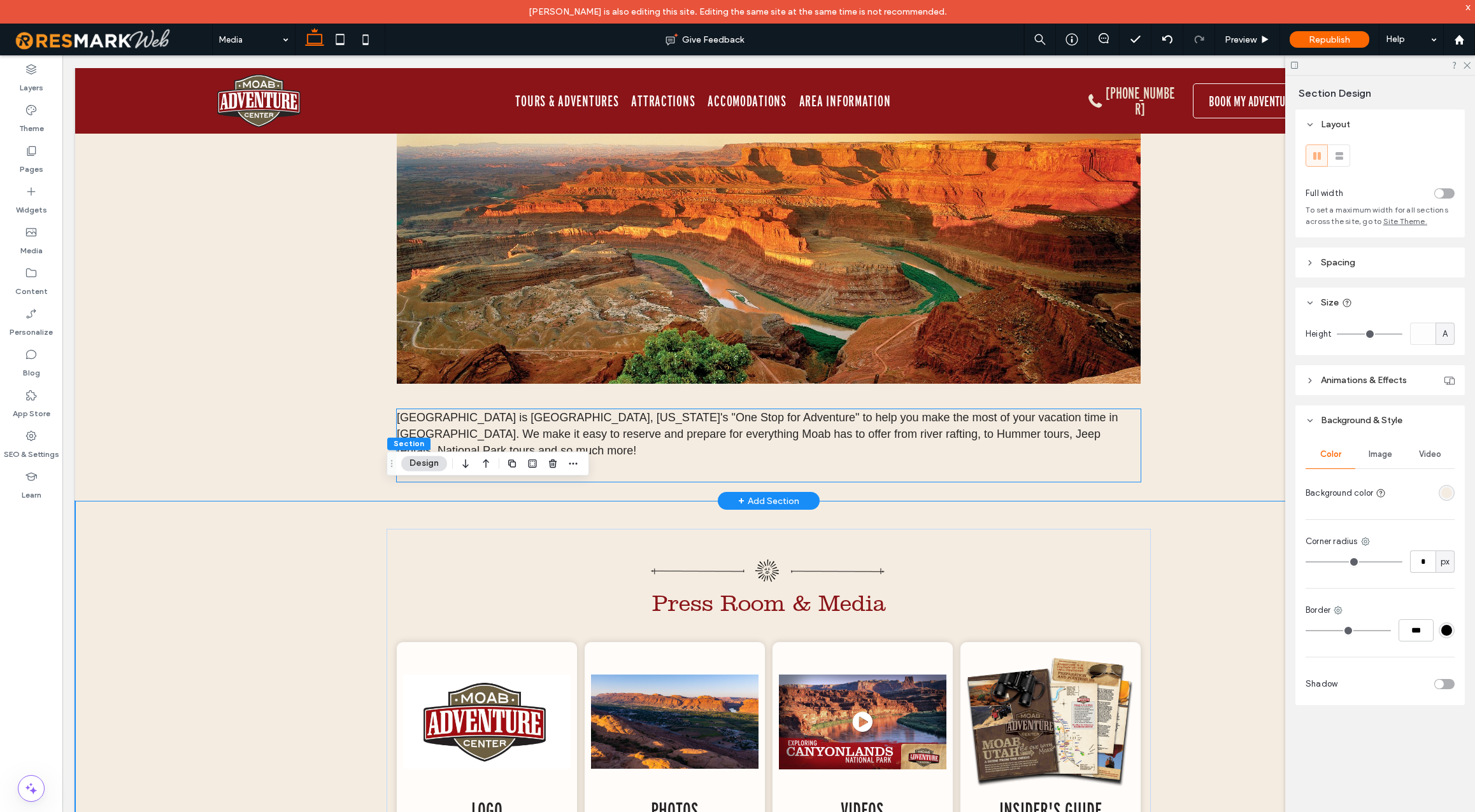
click at [722, 435] on span "Moab Adventure Center is Moab, Utah's "One Stop for Adventure" to help you make…" at bounding box center [758, 434] width 722 height 46
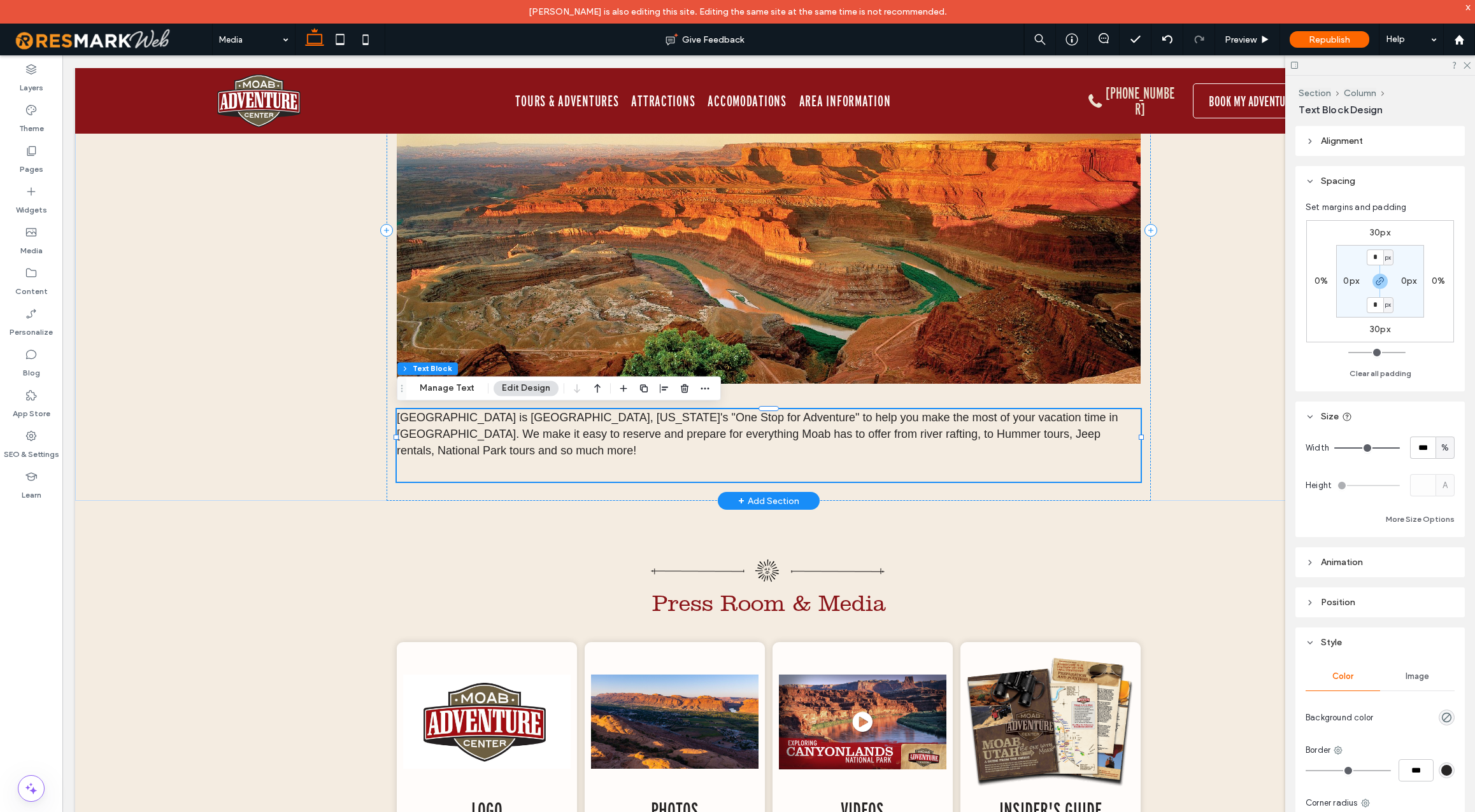
click at [722, 435] on div "Moab Adventure Center is Moab, Utah's "One Stop for Adventure" to help you make…" at bounding box center [769, 446] width 744 height 73
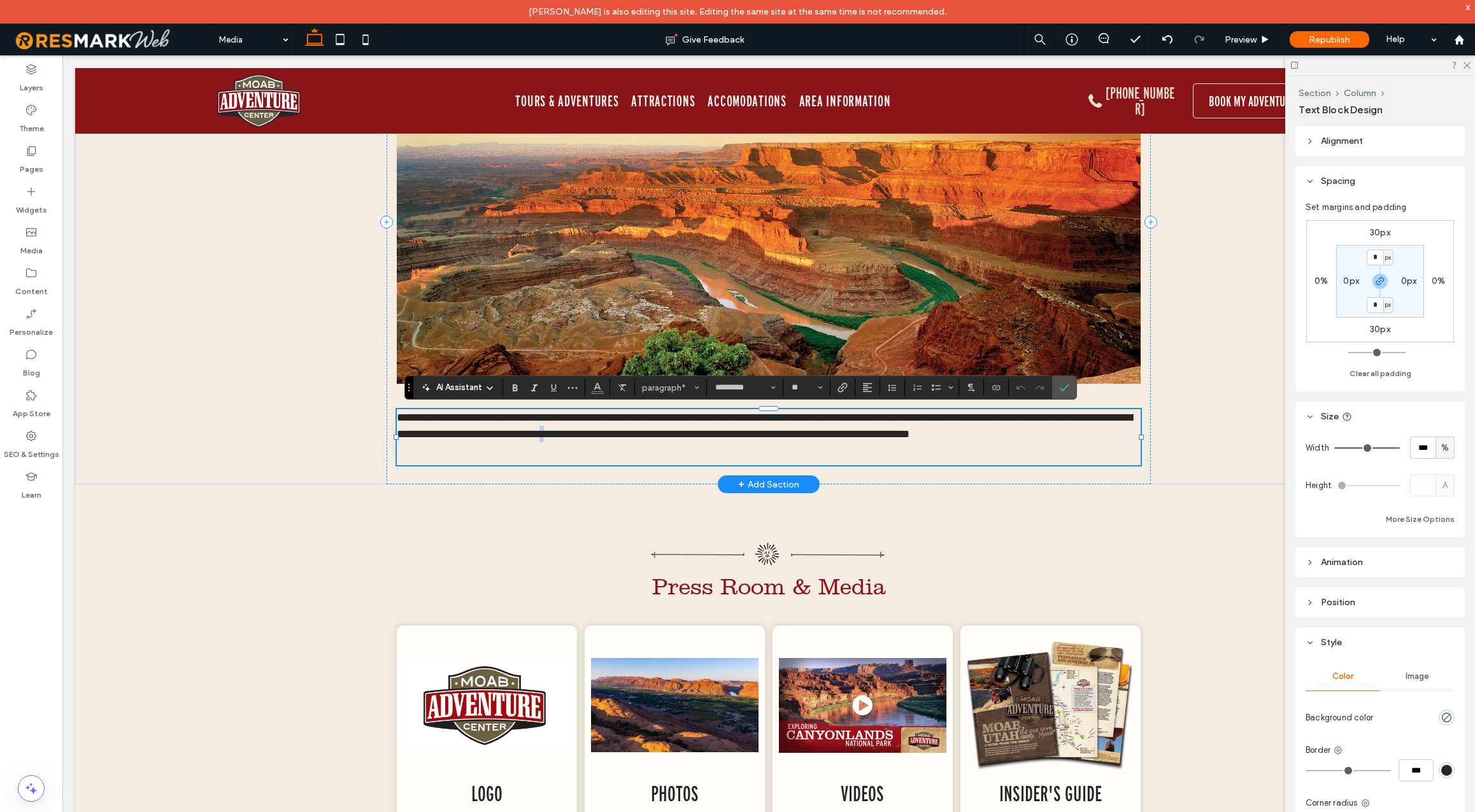
click at [695, 433] on span "**********" at bounding box center [765, 426] width 736 height 28
click at [724, 433] on span "**********" at bounding box center [765, 426] width 736 height 28
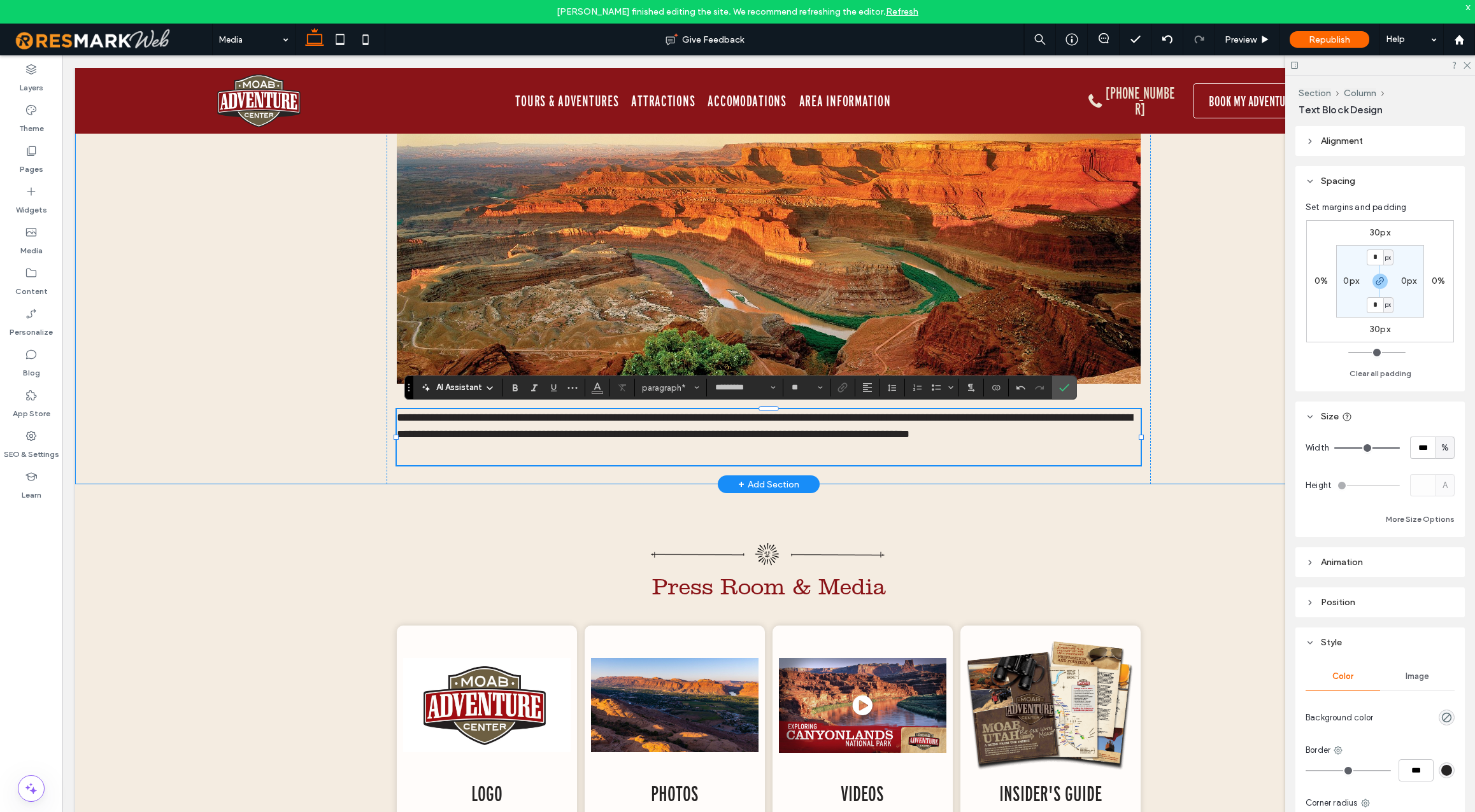
click at [302, 444] on div "**********" at bounding box center [769, 222] width 1388 height 525
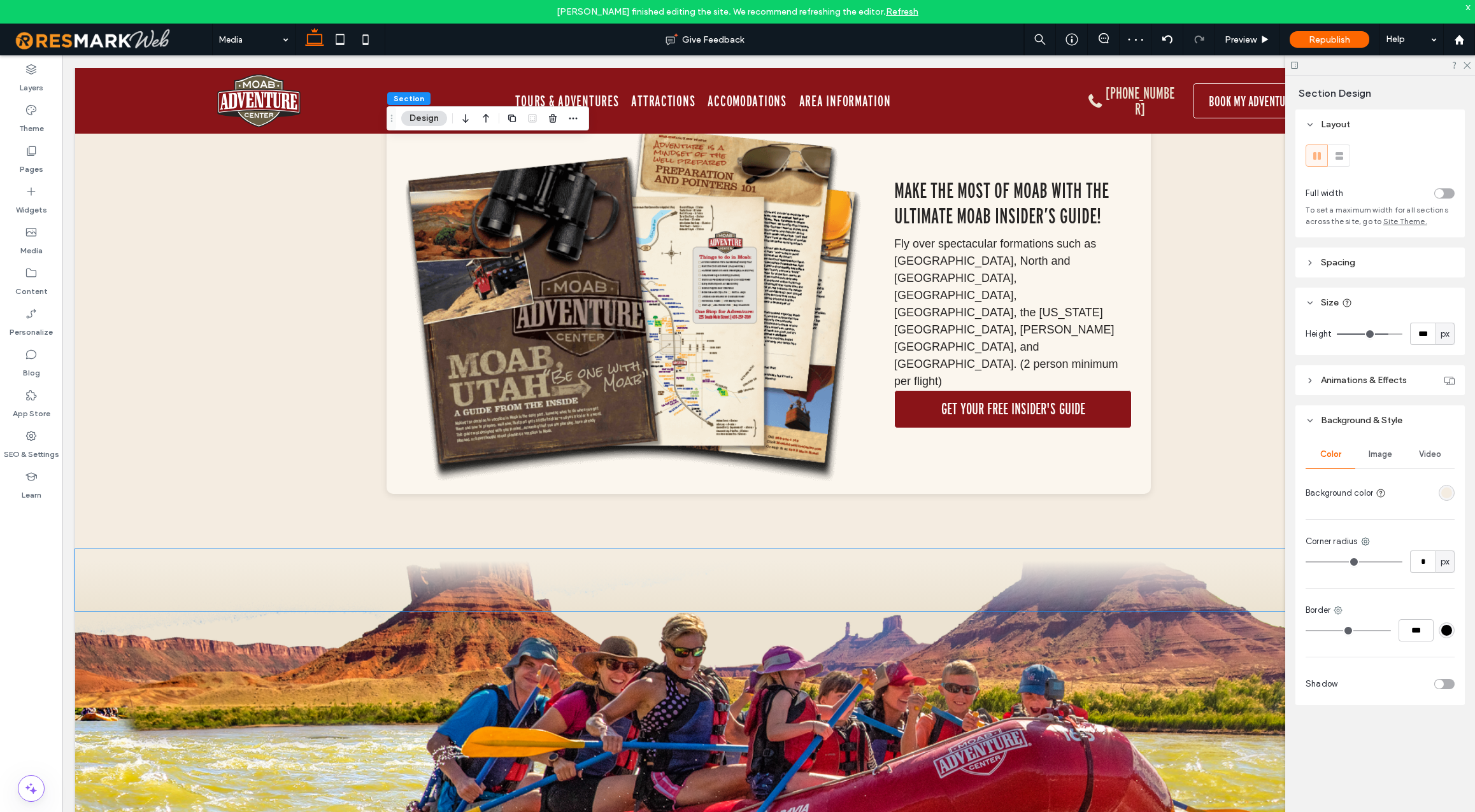
scroll to position [1464, 0]
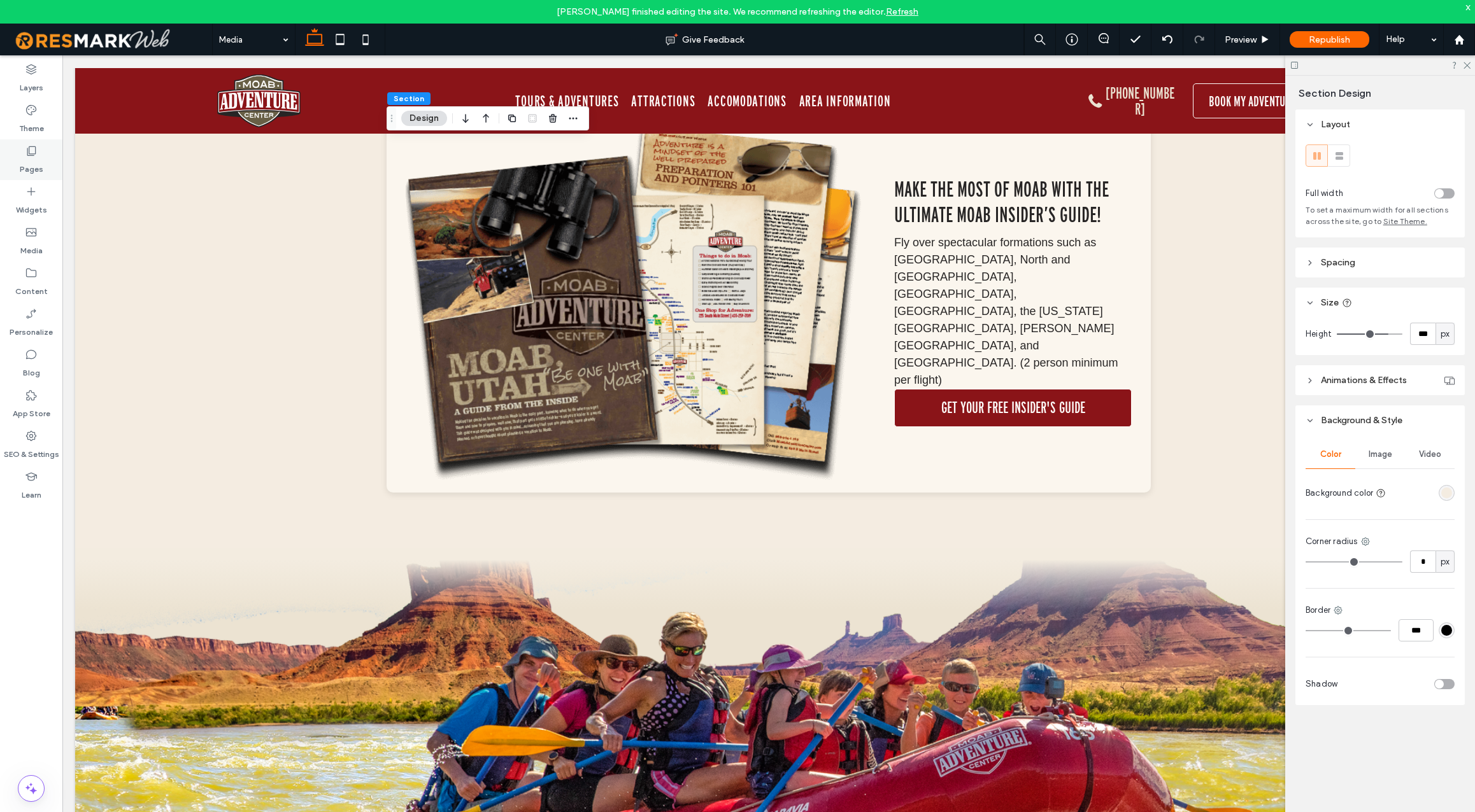
click at [33, 158] on label "Pages" at bounding box center [32, 167] width 24 height 18
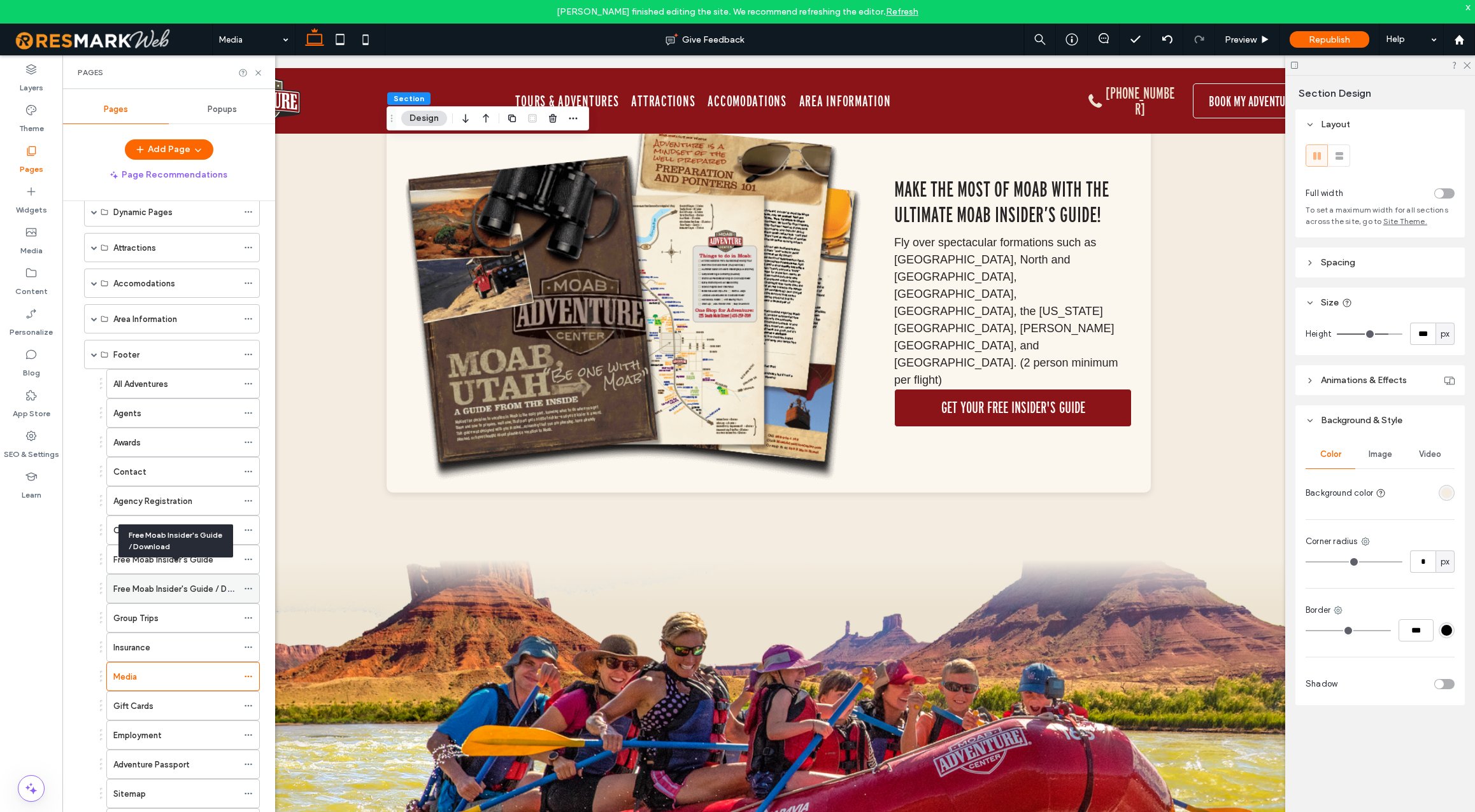
scroll to position [115, 0]
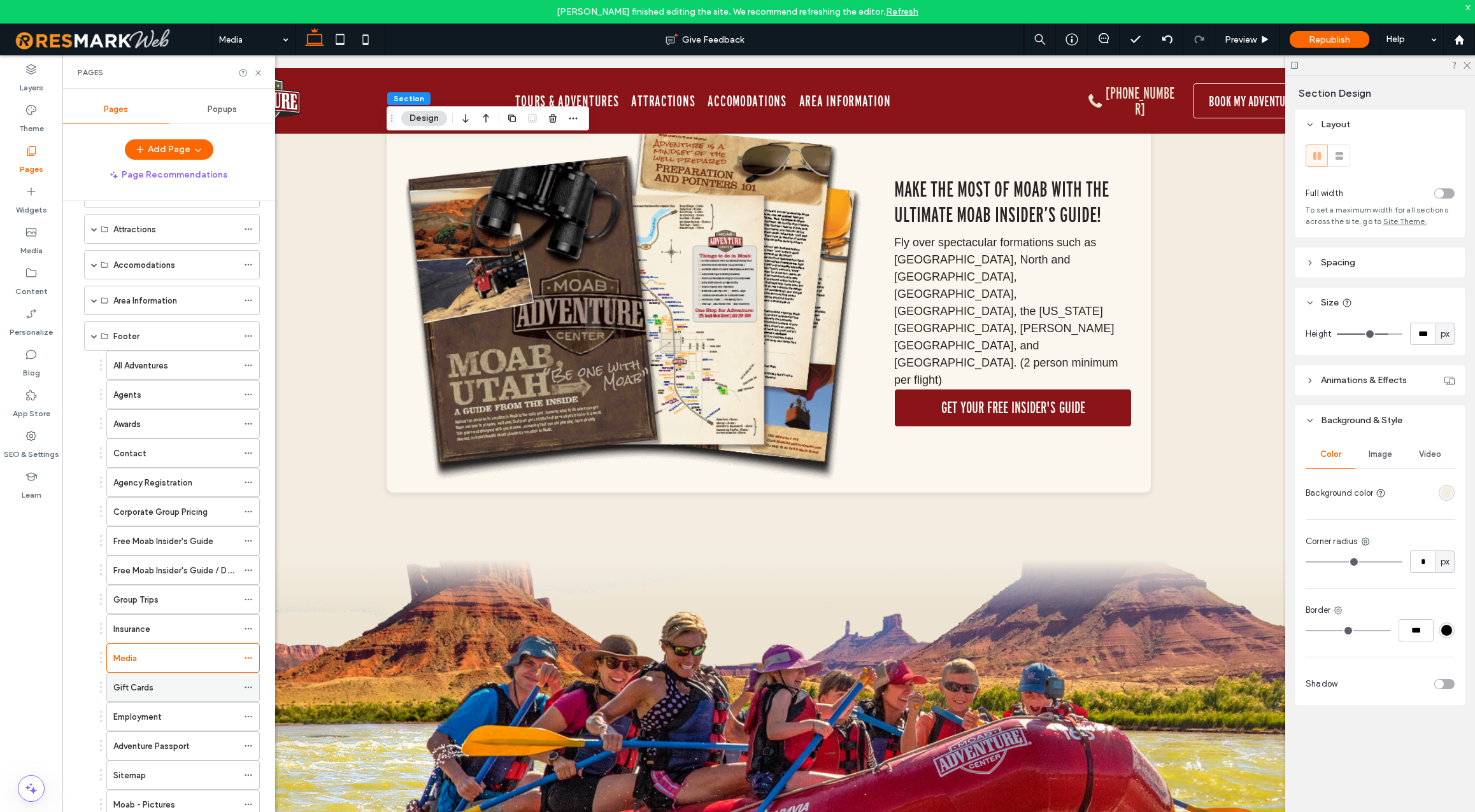
click at [148, 683] on label "Gift Cards" at bounding box center [133, 688] width 40 height 23
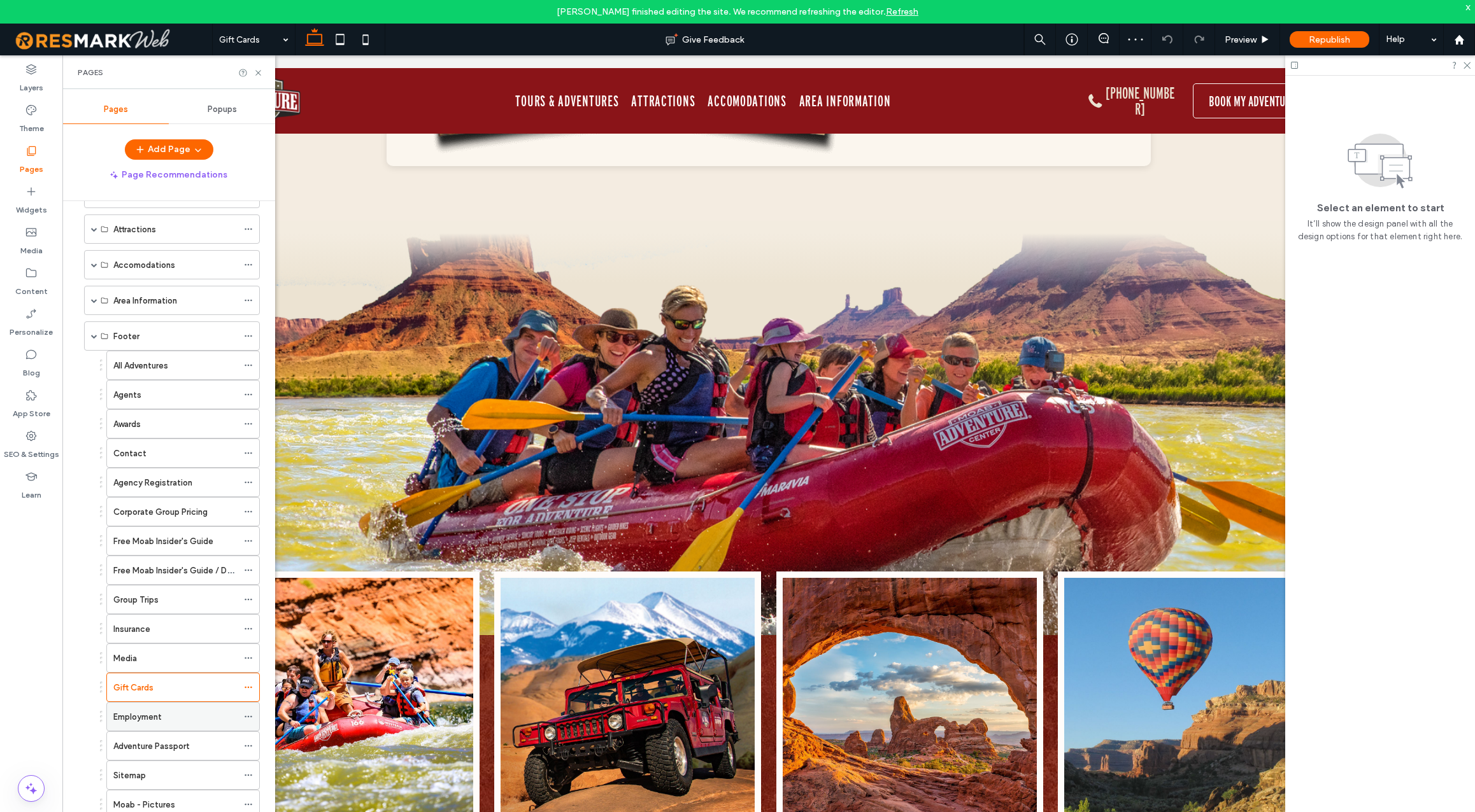
scroll to position [1099, 0]
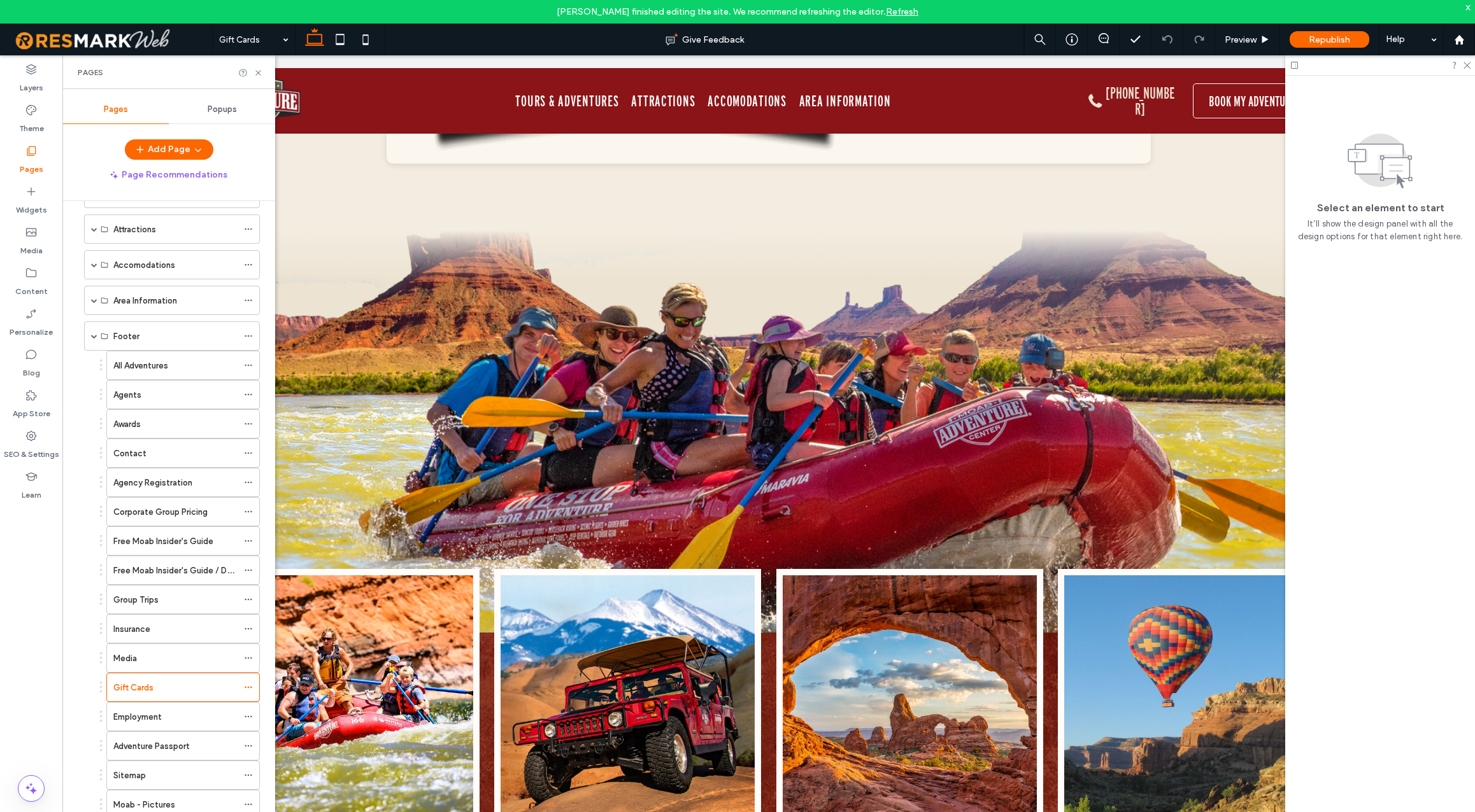
click at [169, 716] on div "Employment" at bounding box center [175, 717] width 124 height 14
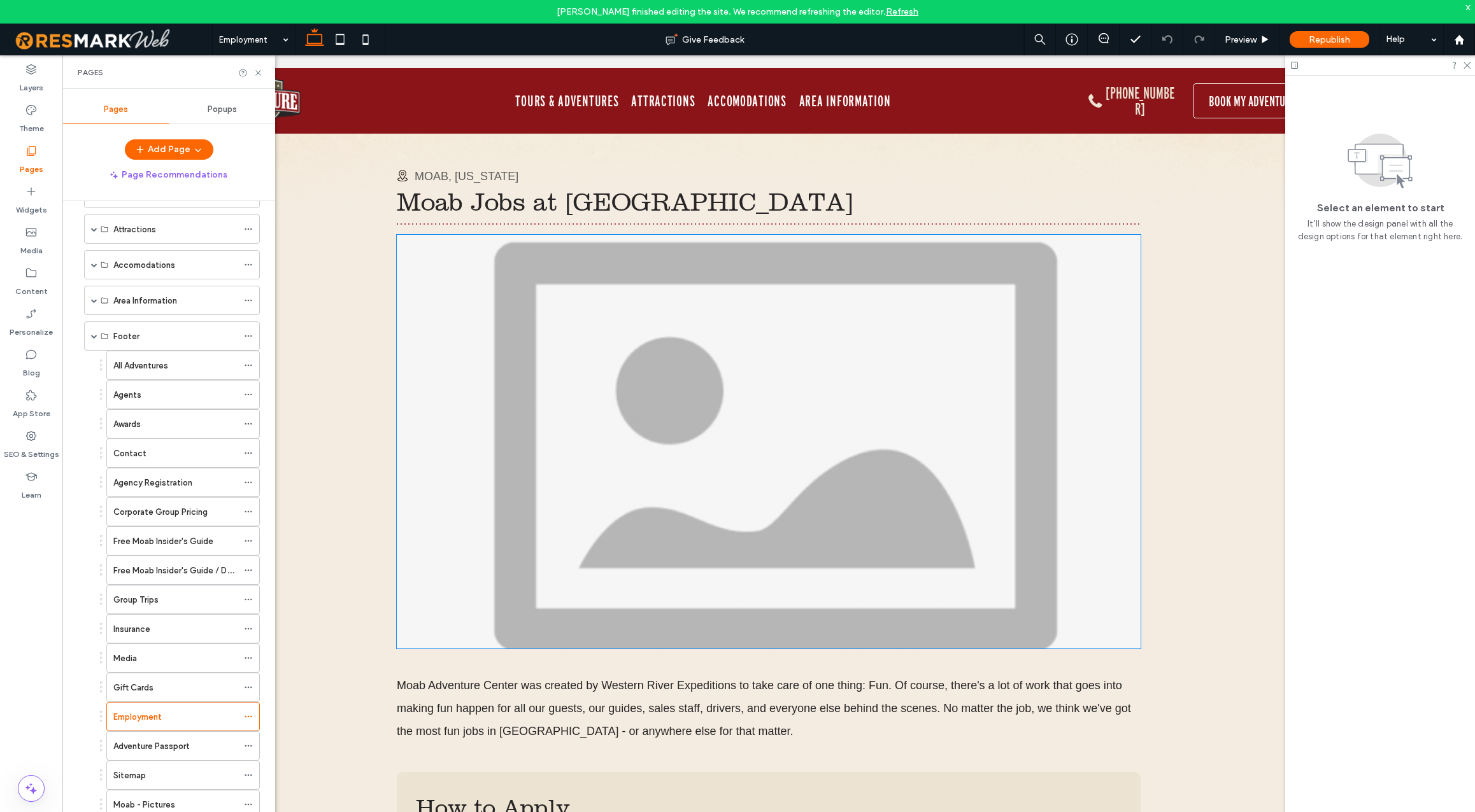
scroll to position [78, 0]
click at [470, 456] on img at bounding box center [769, 442] width 744 height 414
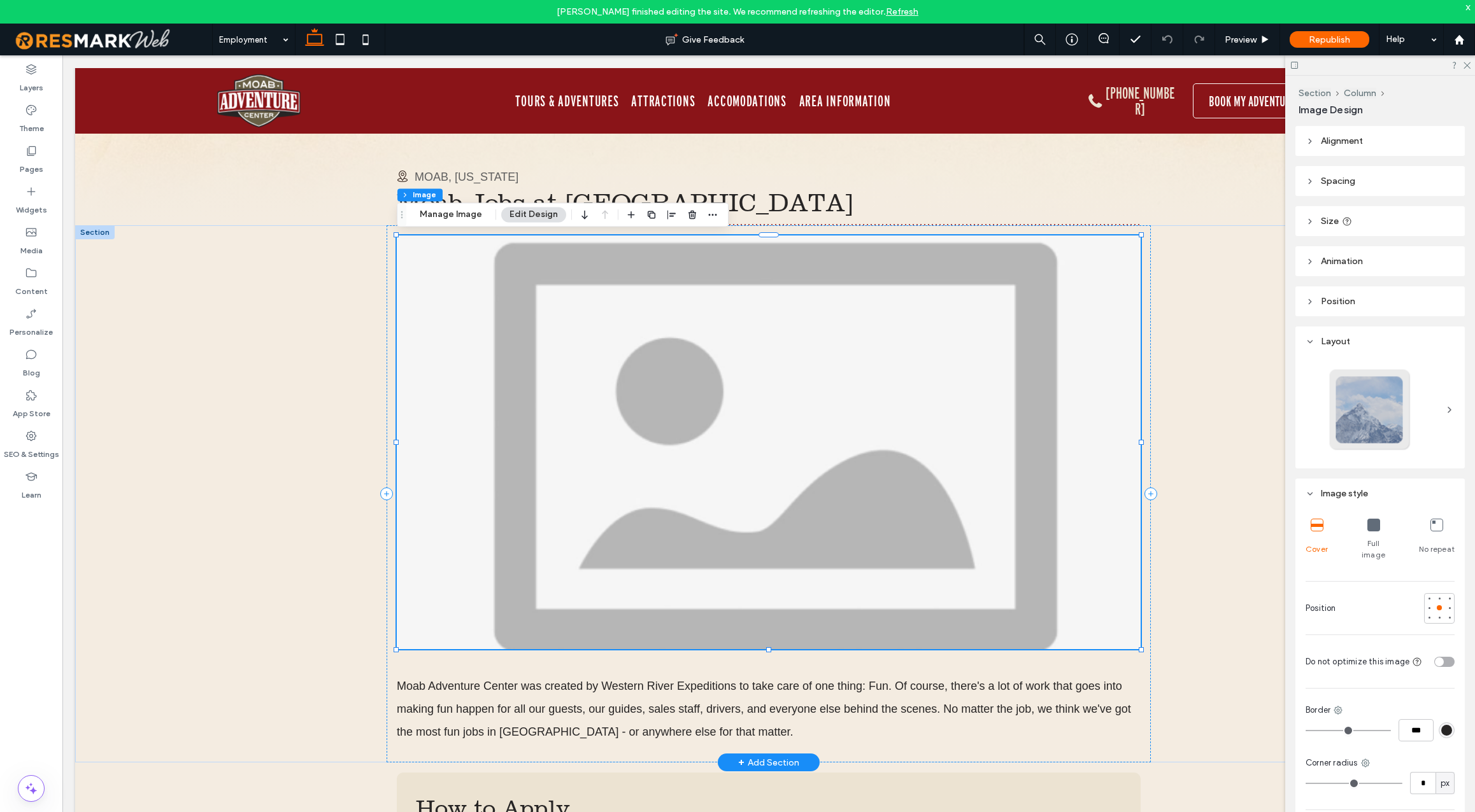
click at [475, 456] on img at bounding box center [769, 442] width 744 height 414
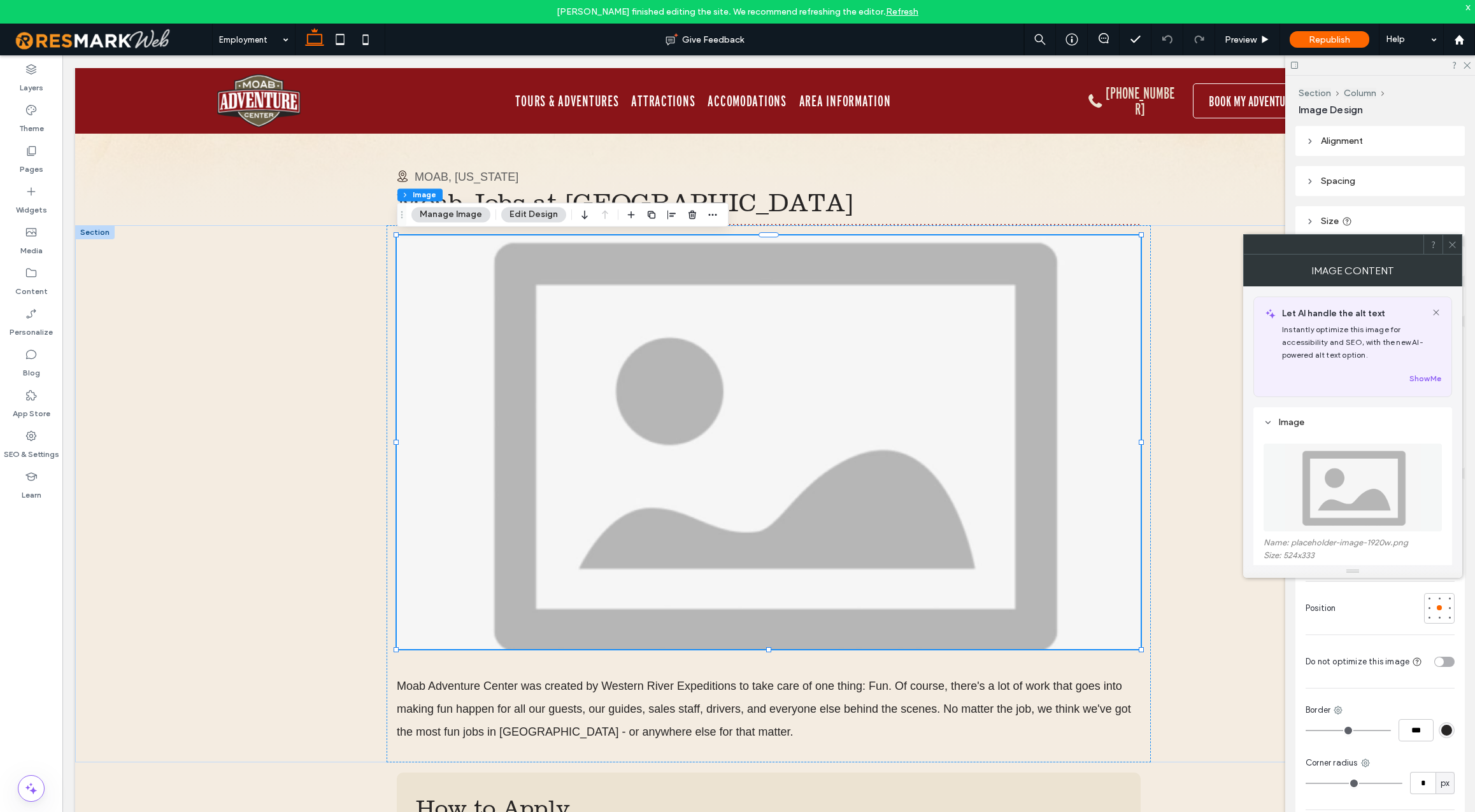
click at [1306, 496] on img at bounding box center [1353, 487] width 138 height 88
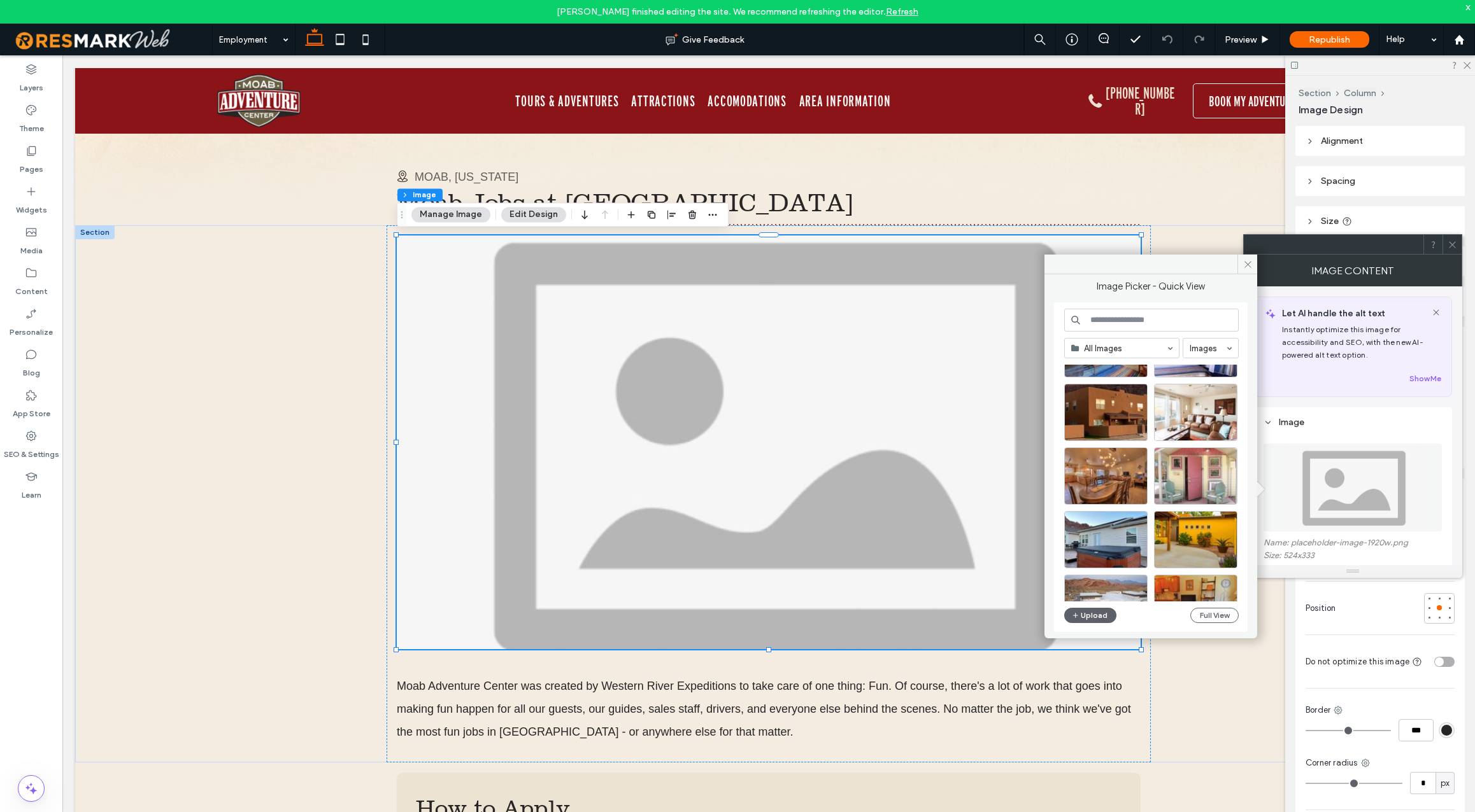
scroll to position [319, 0]
click at [1160, 318] on input at bounding box center [1151, 320] width 174 height 23
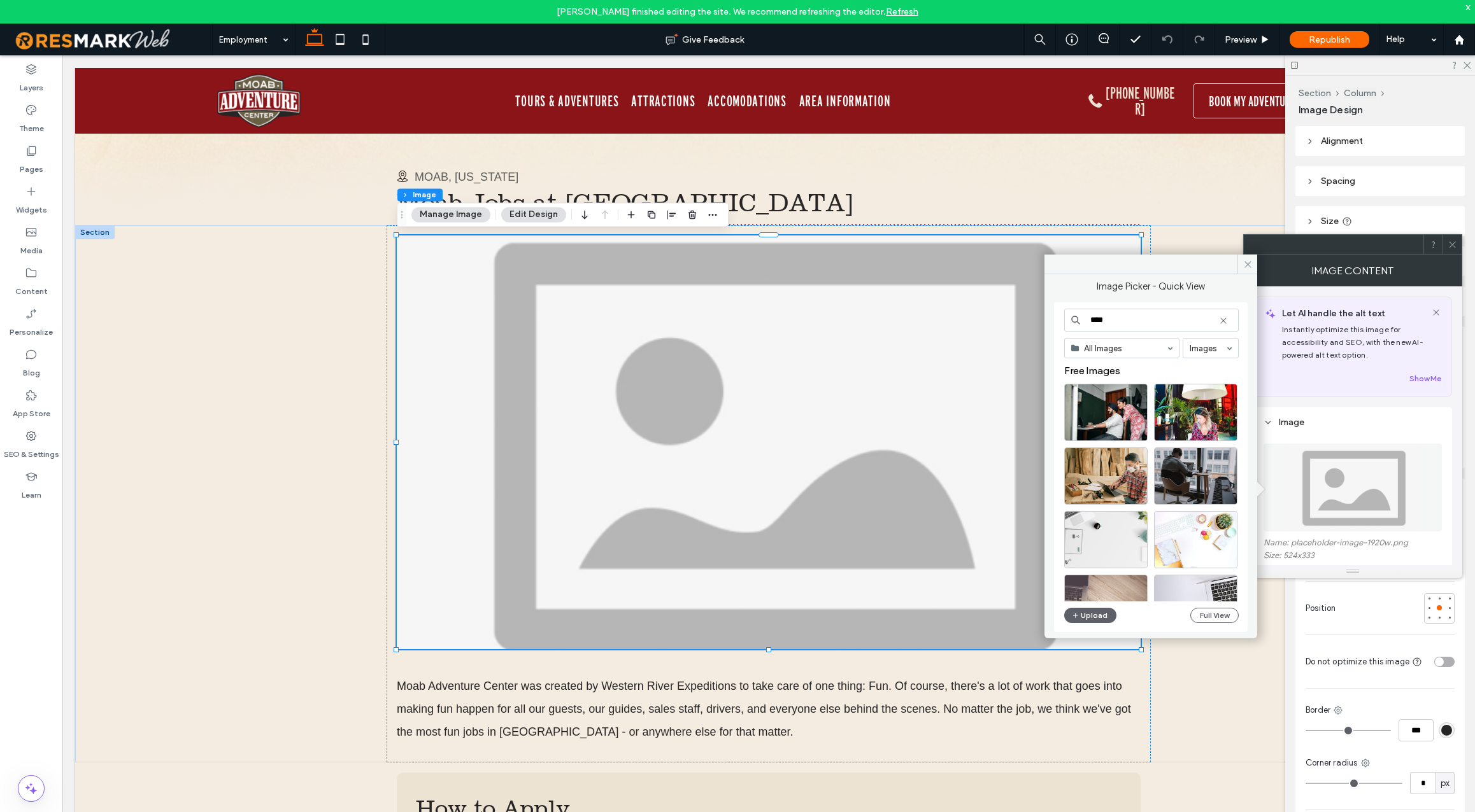
click at [1137, 323] on input "****" at bounding box center [1151, 320] width 174 height 23
type input "***"
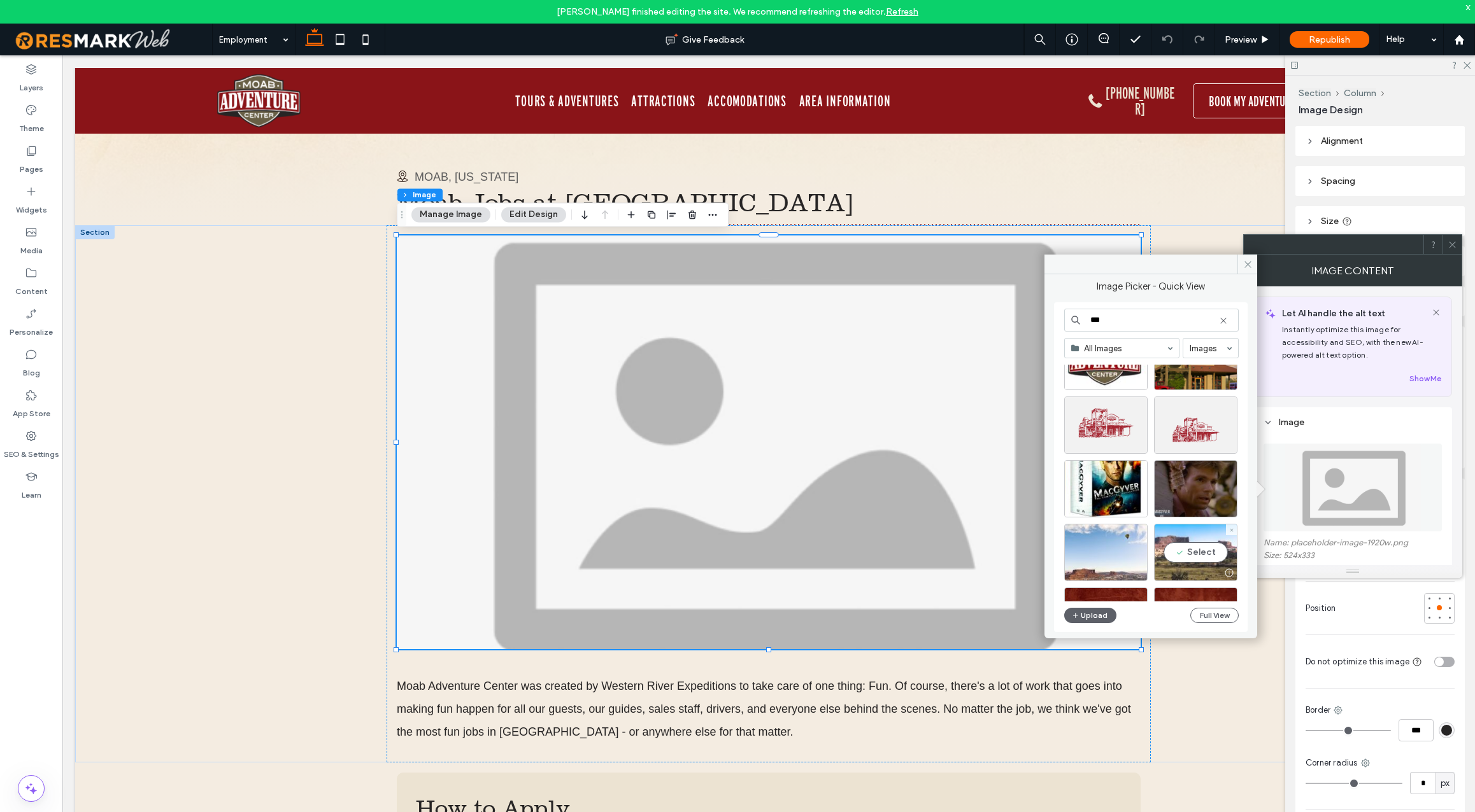
scroll to position [35, 0]
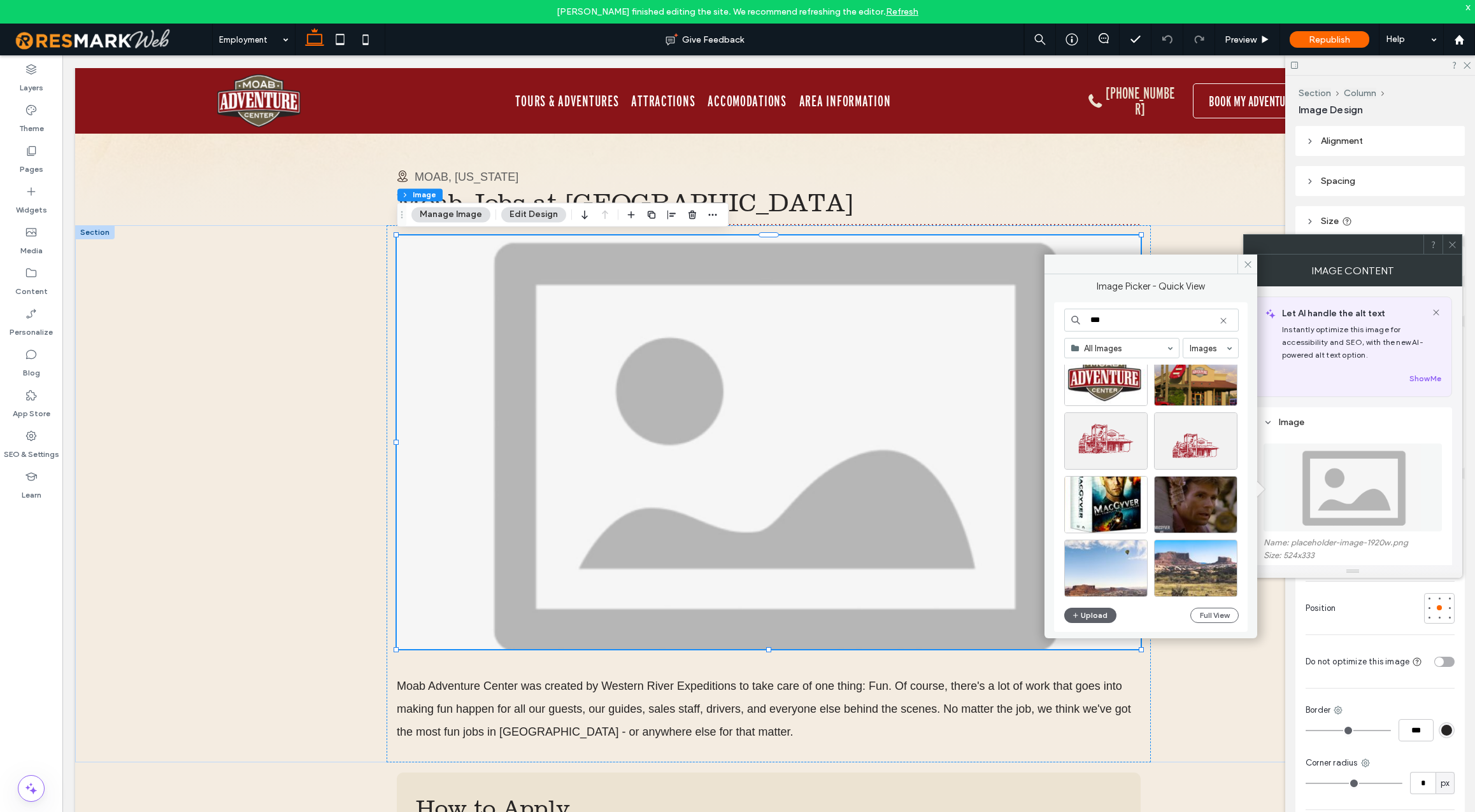
click at [1117, 323] on input "***" at bounding box center [1151, 320] width 174 height 23
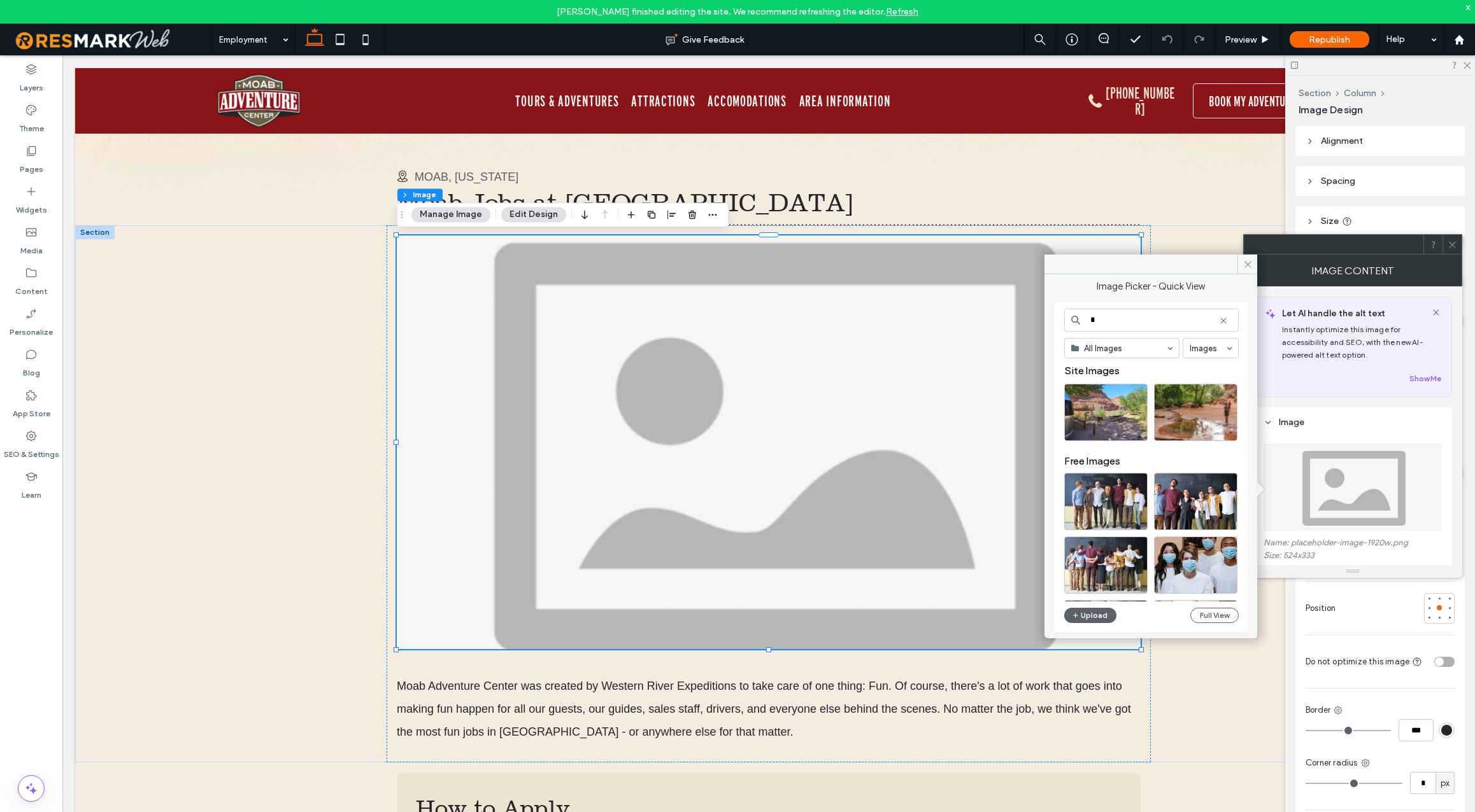
type input "*"
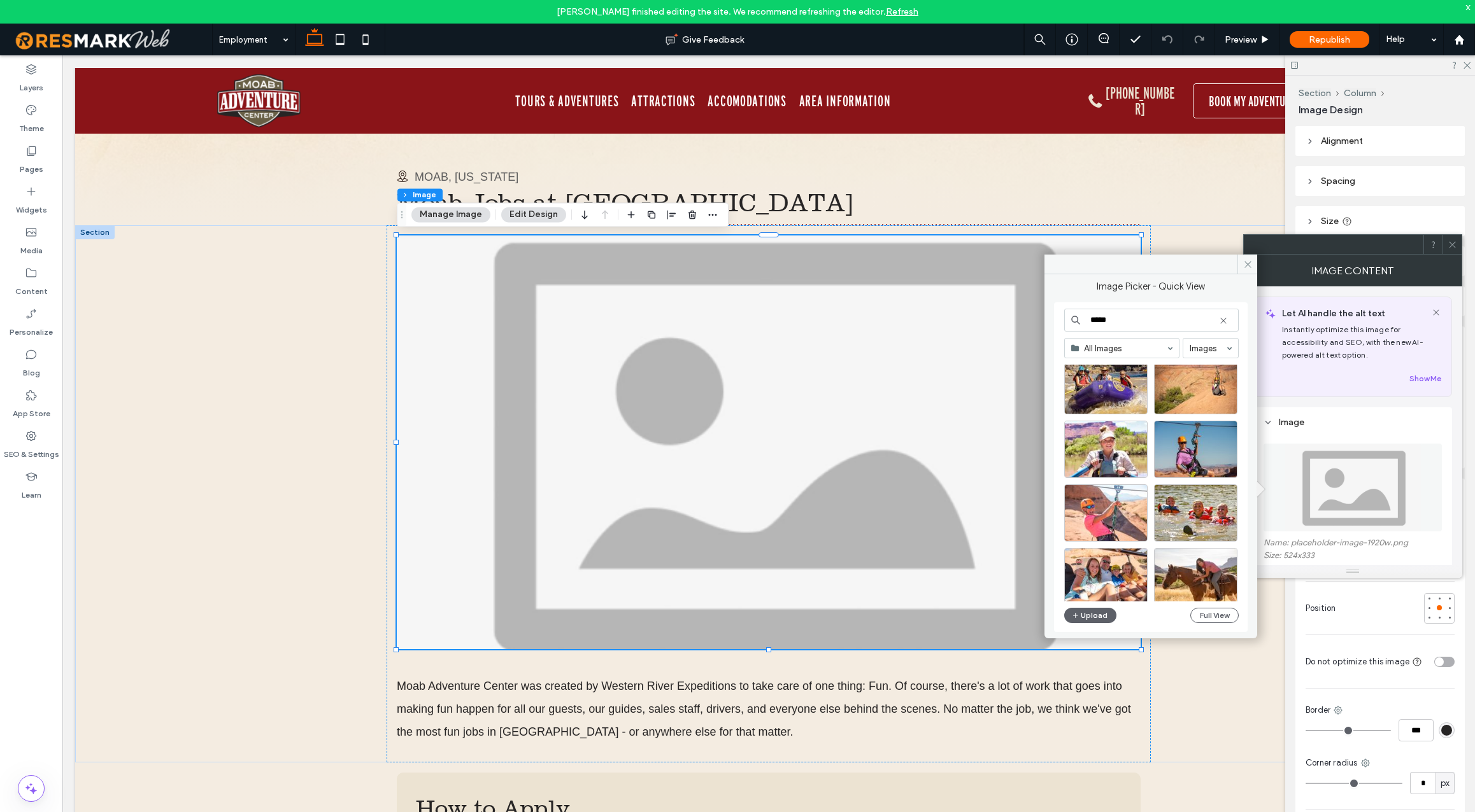
scroll to position [0, 0]
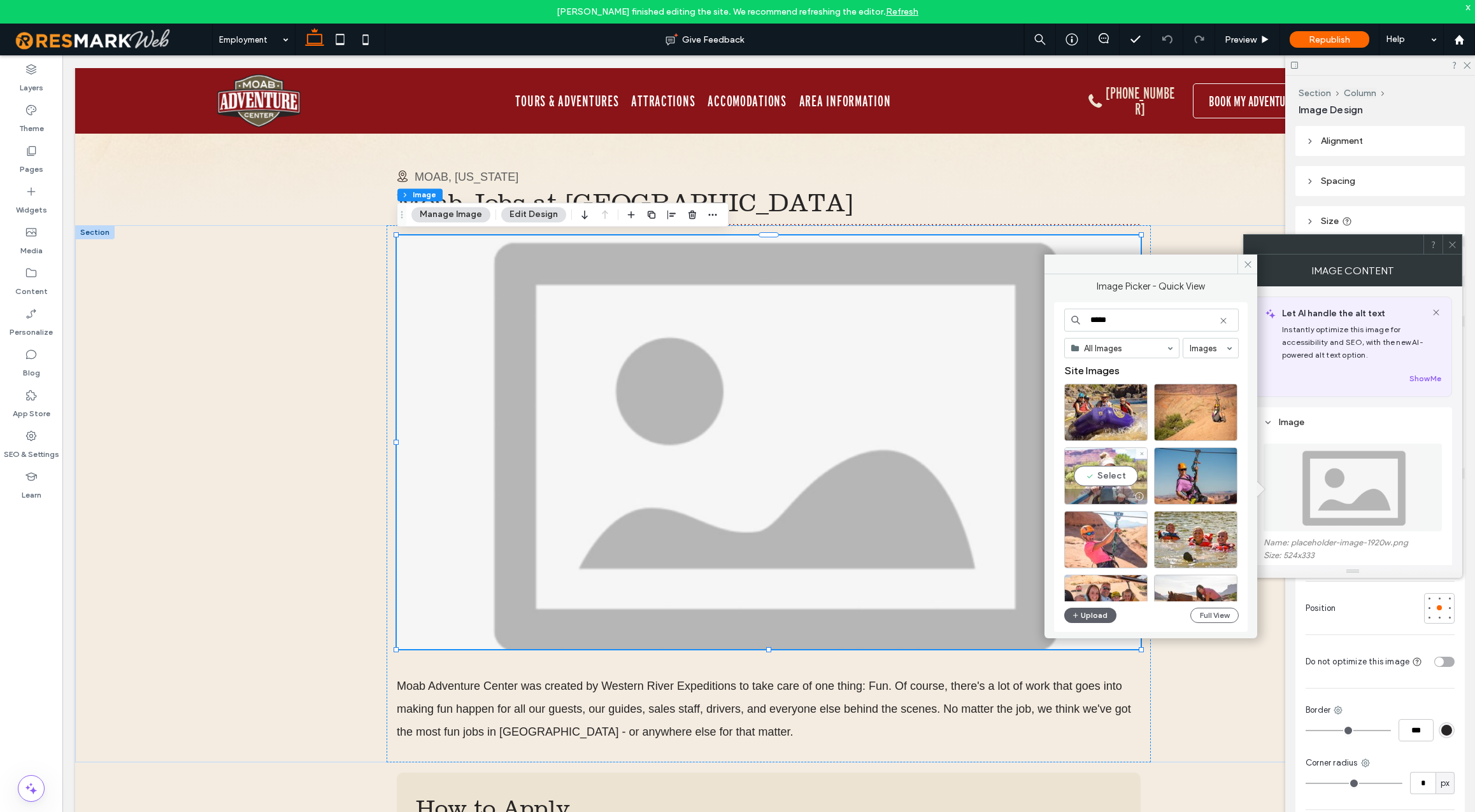
type input "*****"
click at [1116, 476] on div "Select" at bounding box center [1106, 476] width 84 height 57
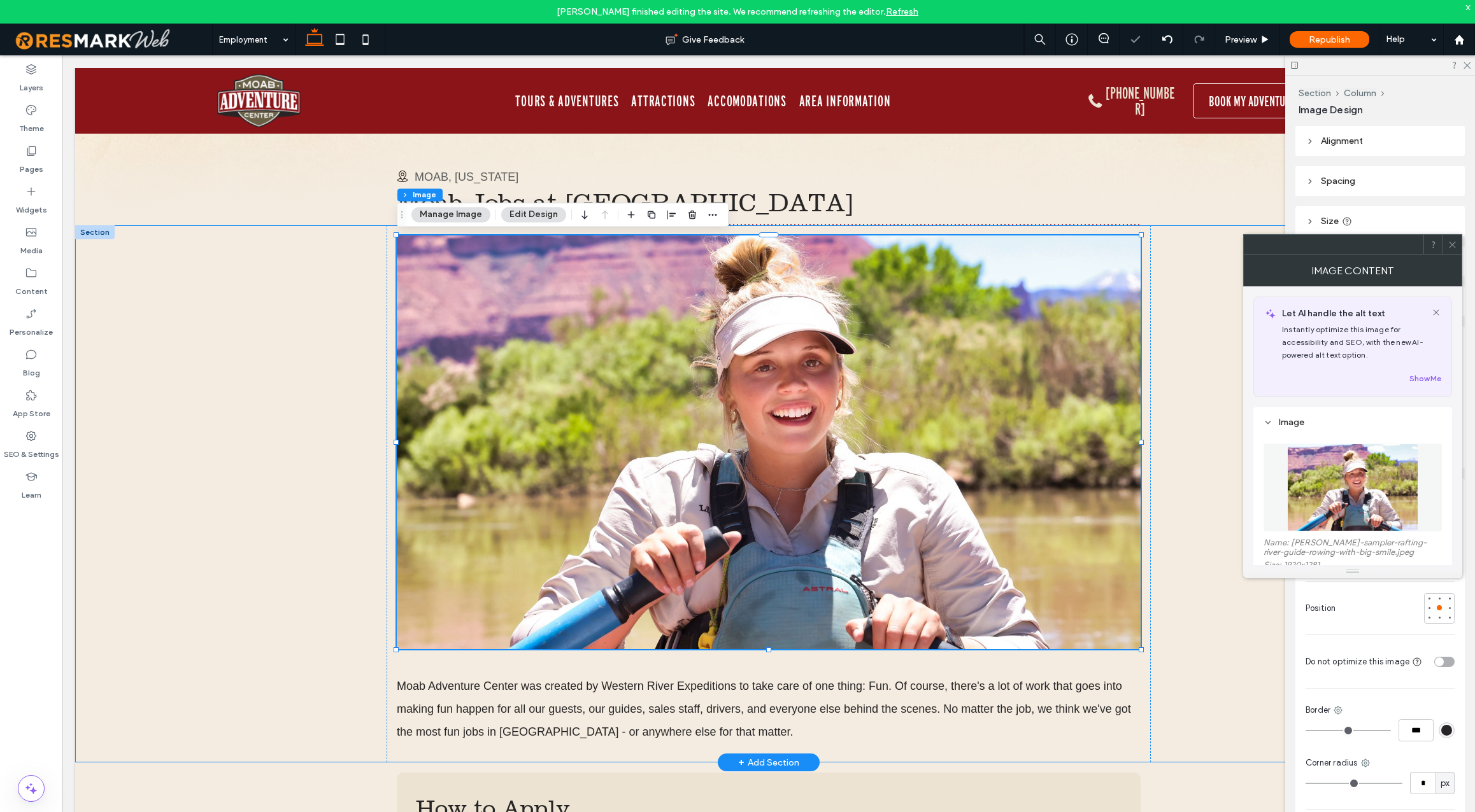
click at [259, 416] on div "Moab Adventure Center was created by Western River Expeditions to take care of …" at bounding box center [769, 494] width 1388 height 537
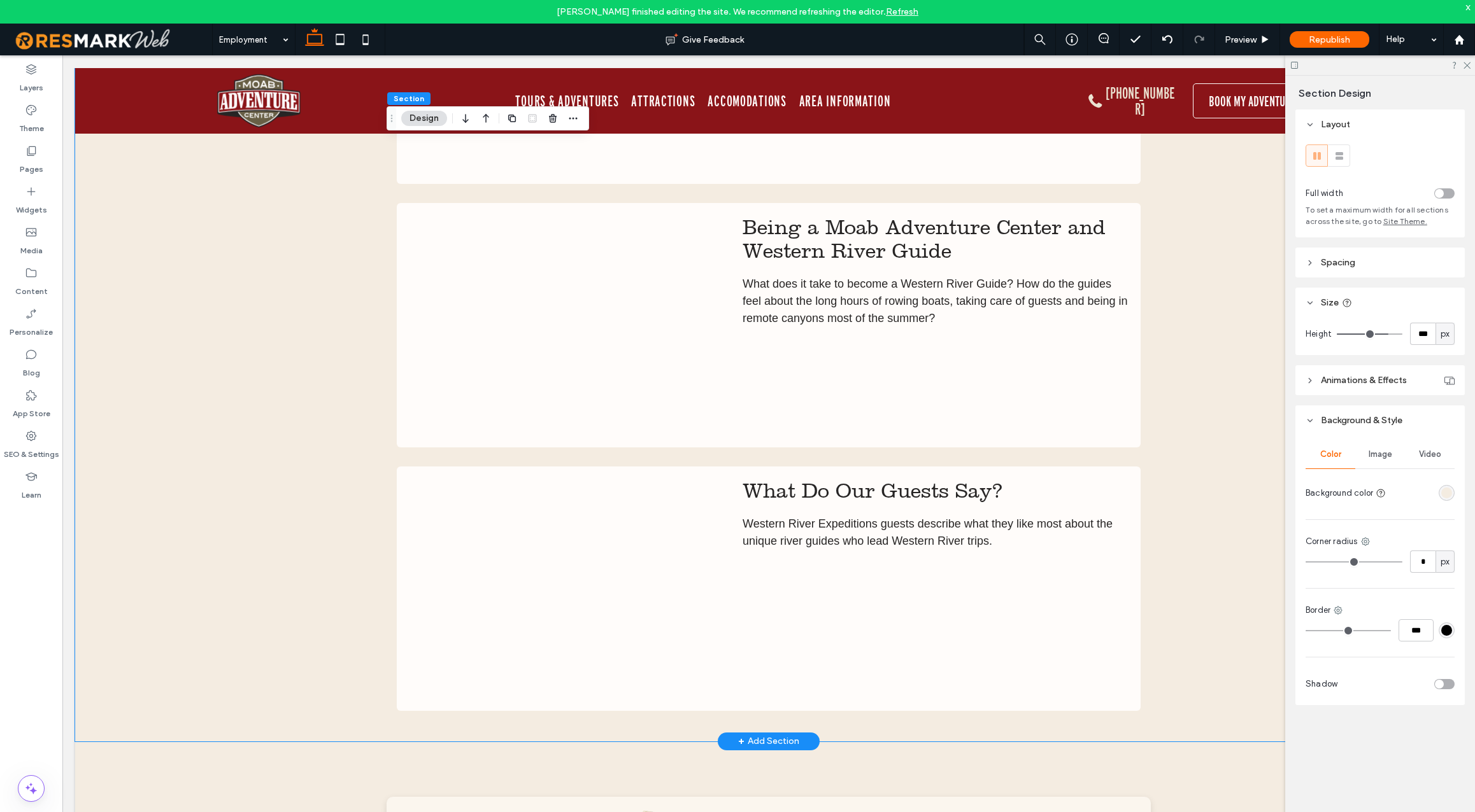
scroll to position [3446, 0]
click at [526, 344] on div at bounding box center [569, 329] width 319 height 219
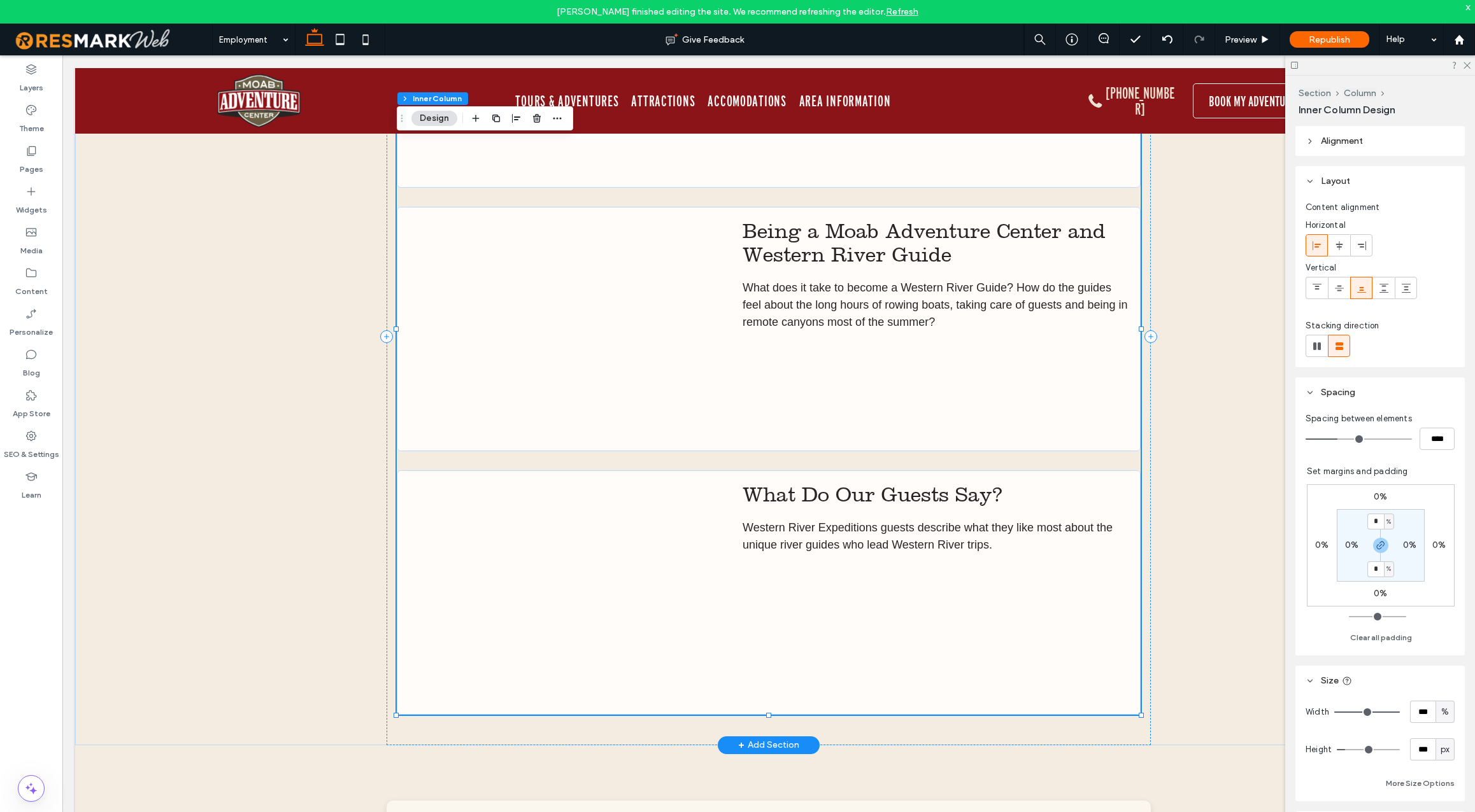
click at [552, 336] on div at bounding box center [569, 329] width 319 height 219
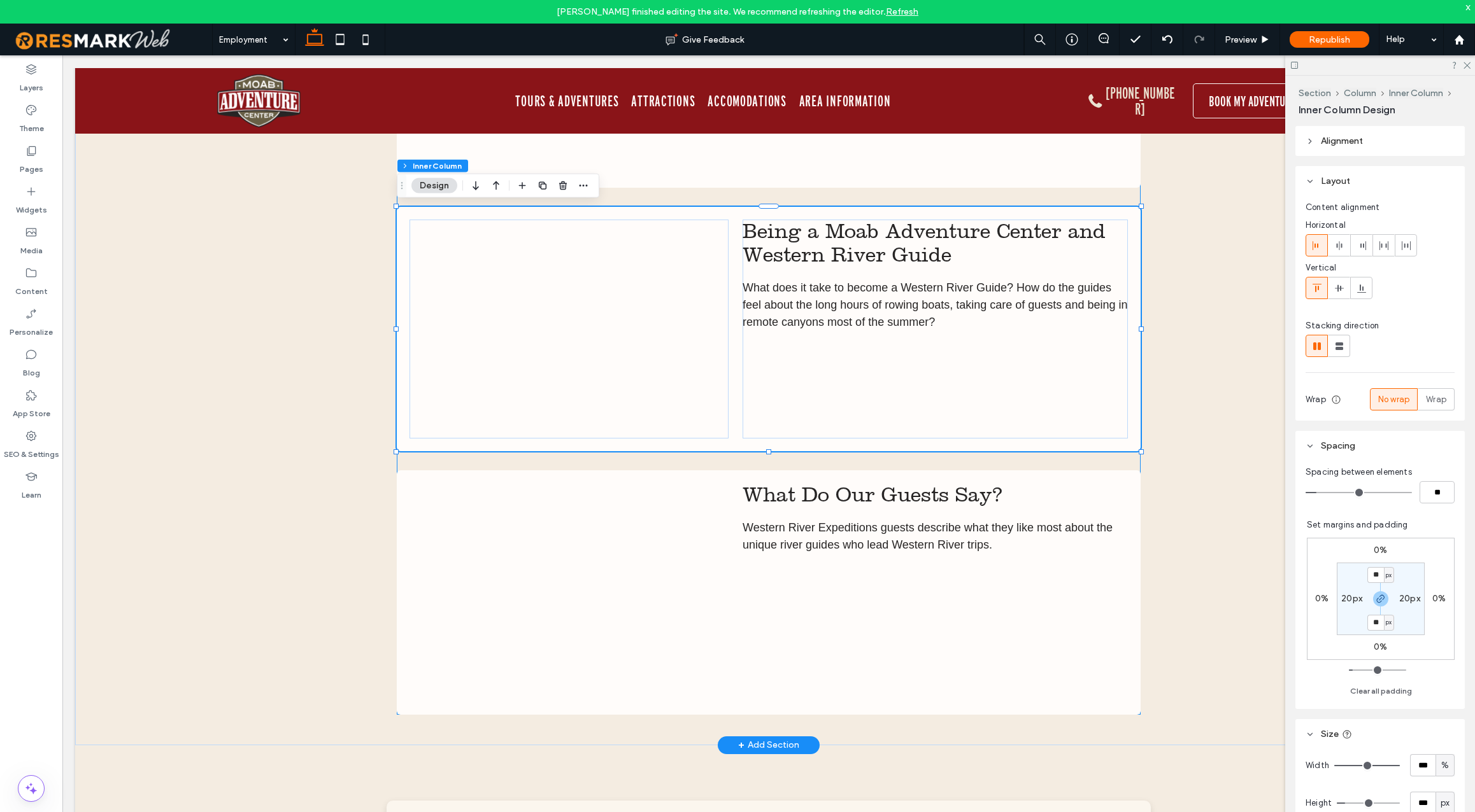
click at [522, 353] on div at bounding box center [569, 329] width 319 height 219
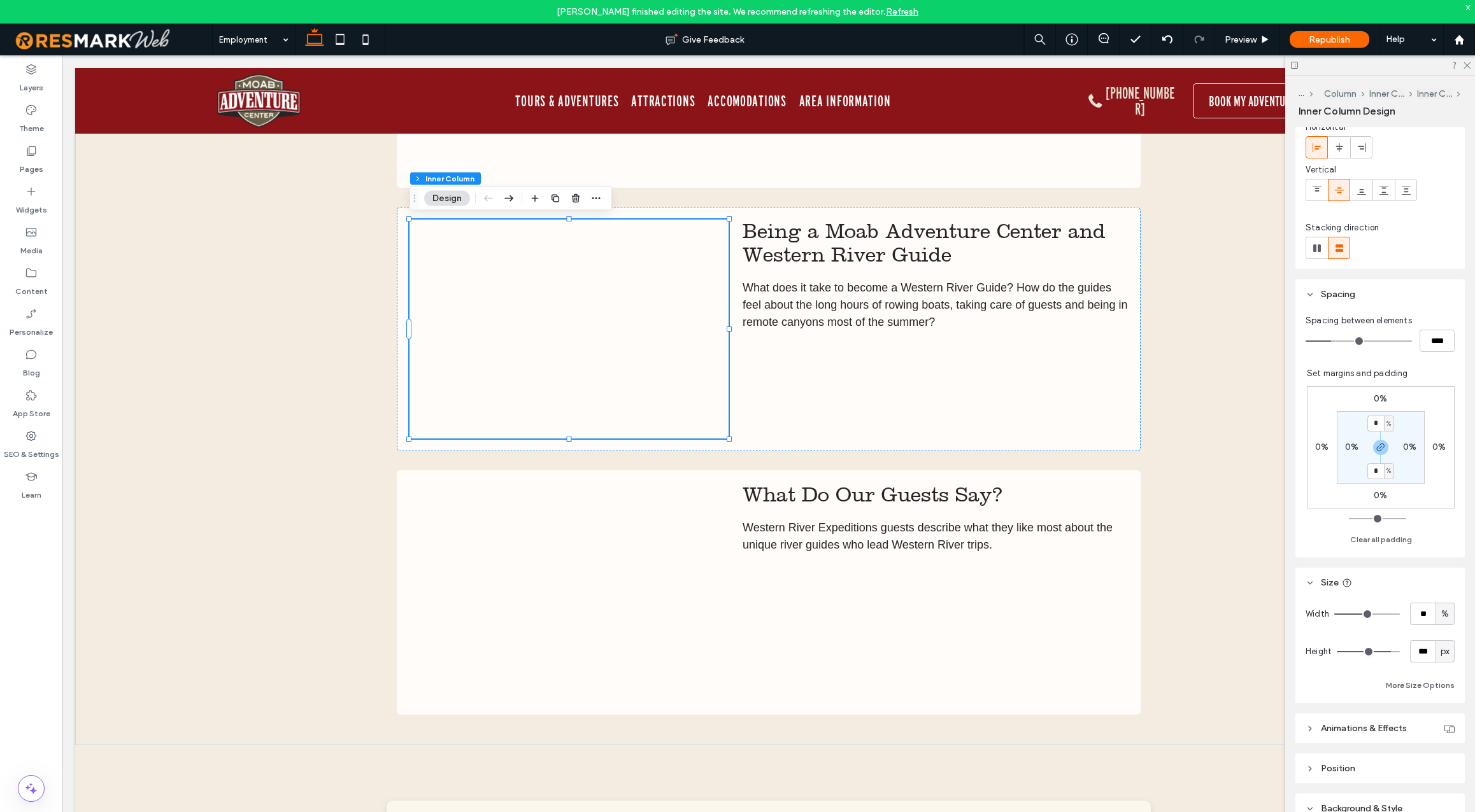
scroll to position [126, 0]
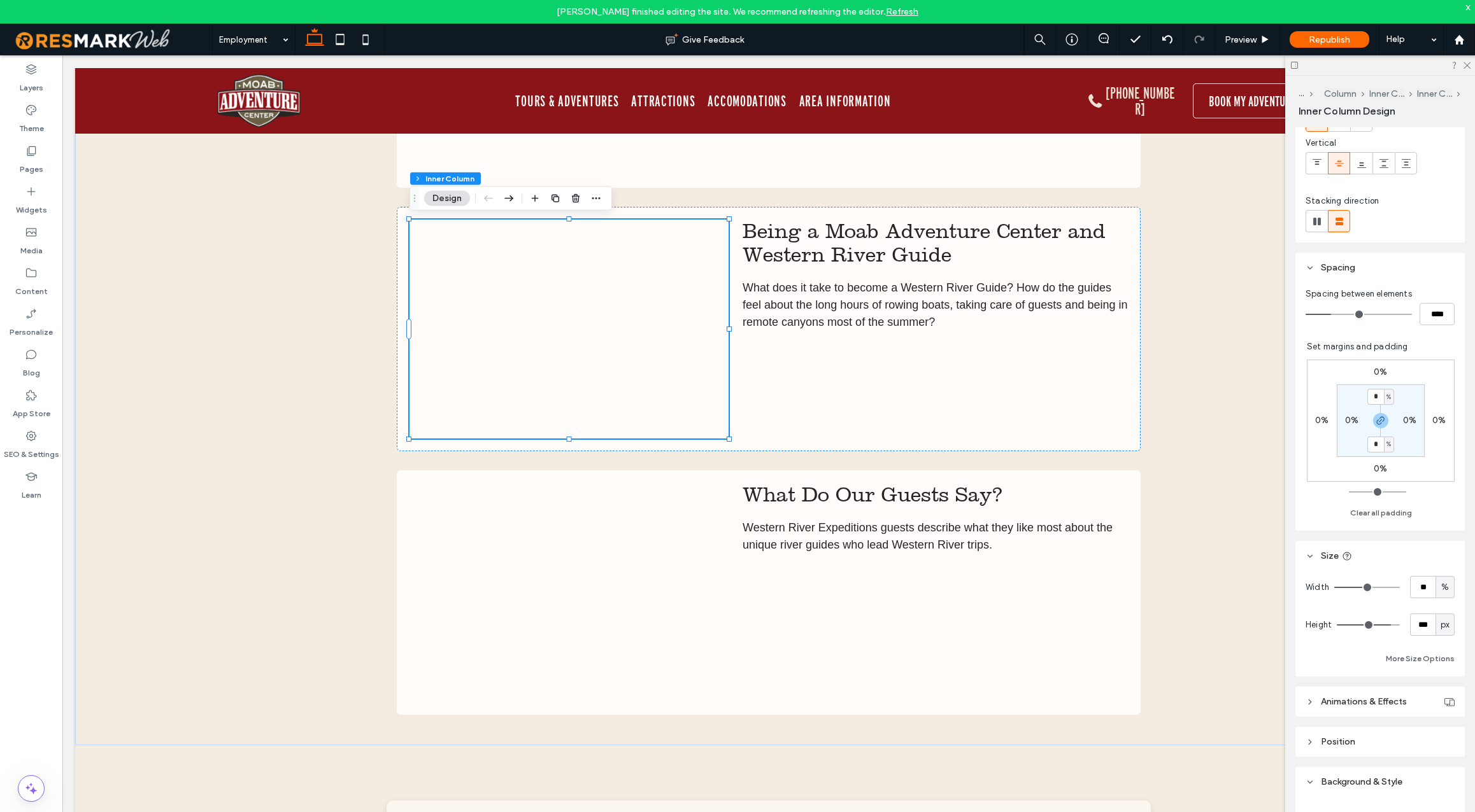
click at [1447, 624] on span "px" at bounding box center [1445, 625] width 9 height 13
click at [1443, 735] on span "A" at bounding box center [1445, 737] width 5 height 13
type input "*"
click at [1195, 493] on div "What is the Western Way? In essence, "The Western Way" simply means to do every…" at bounding box center [769, 336] width 1388 height 817
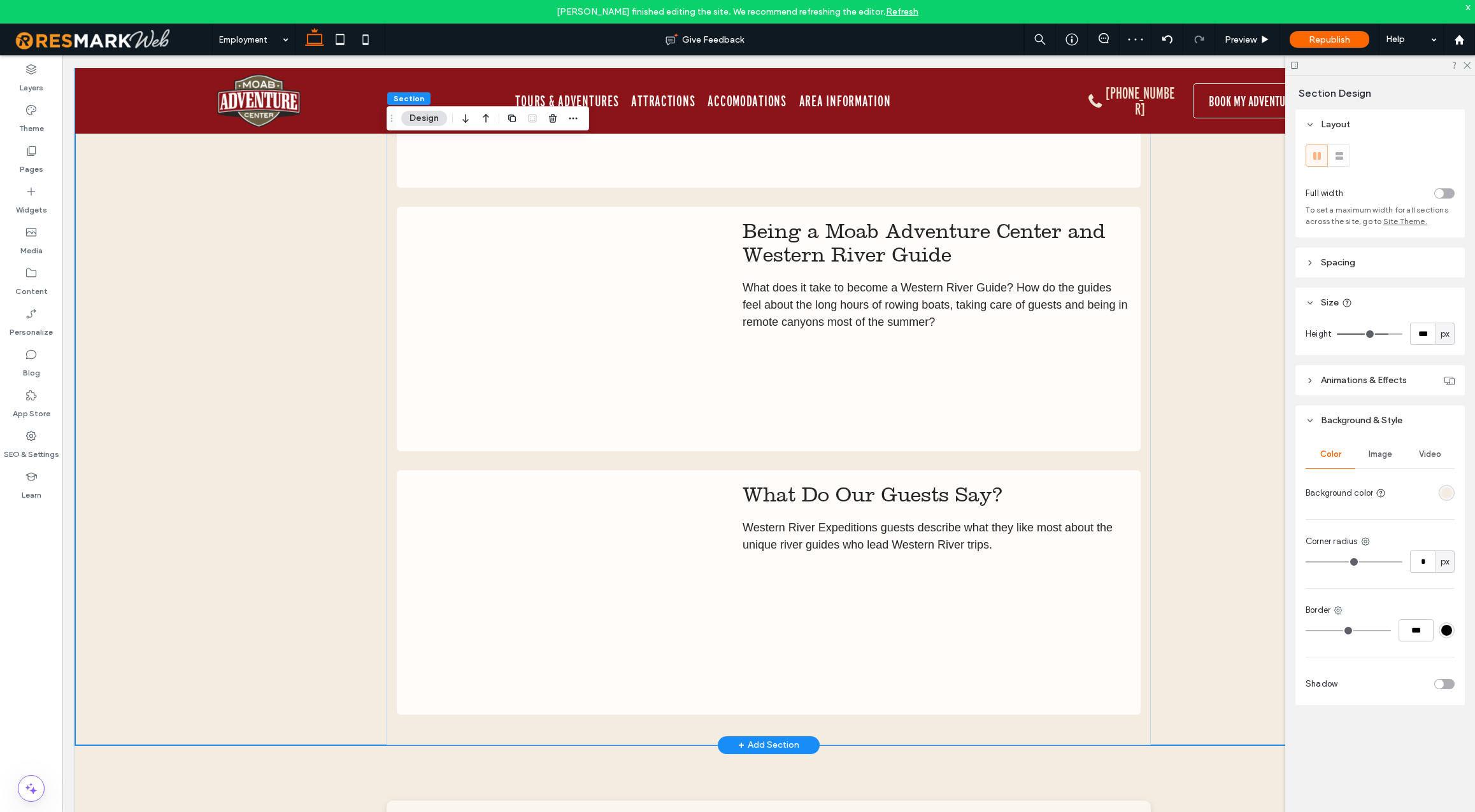
scroll to position [3442, 0]
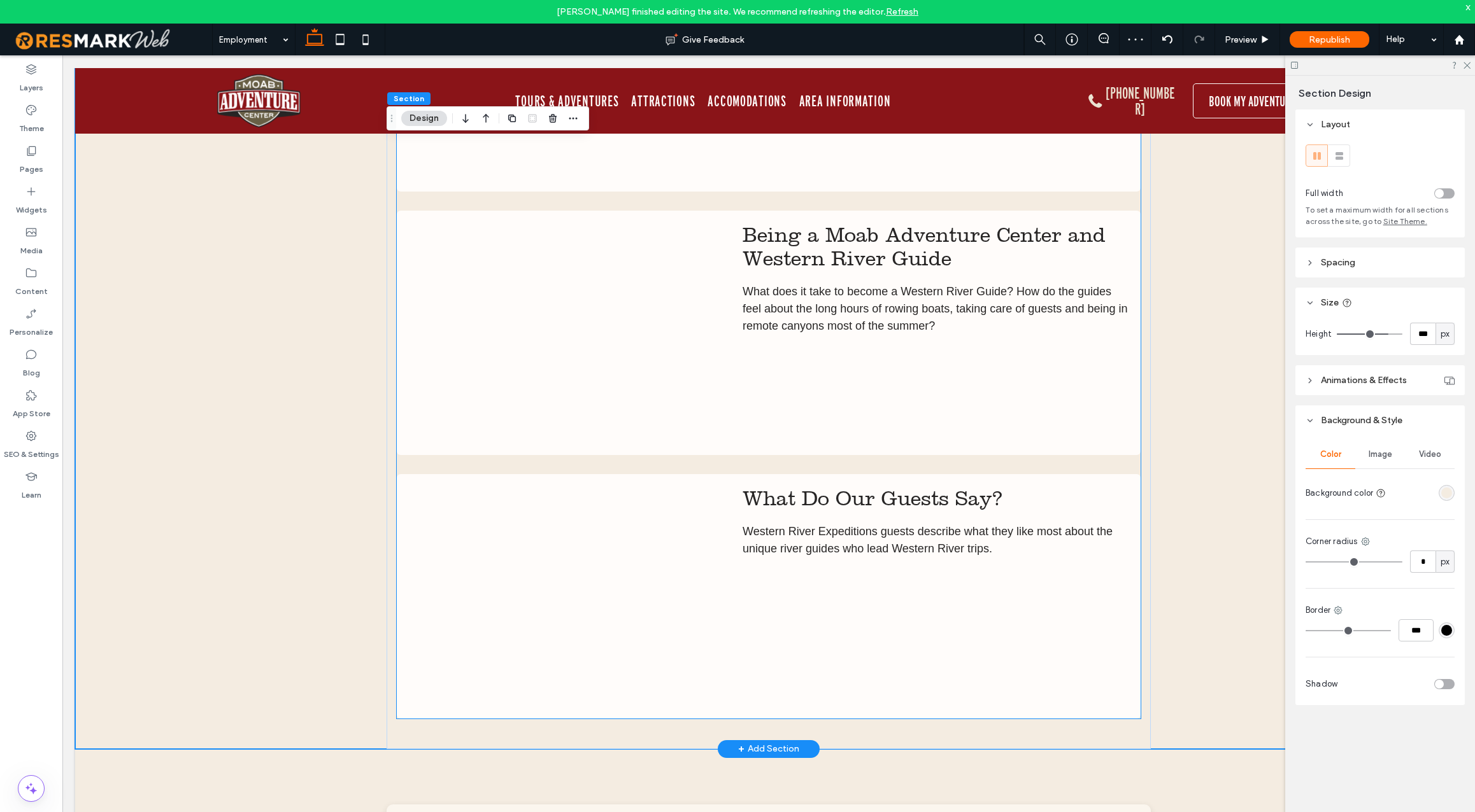
click at [598, 375] on div at bounding box center [569, 333] width 319 height 219
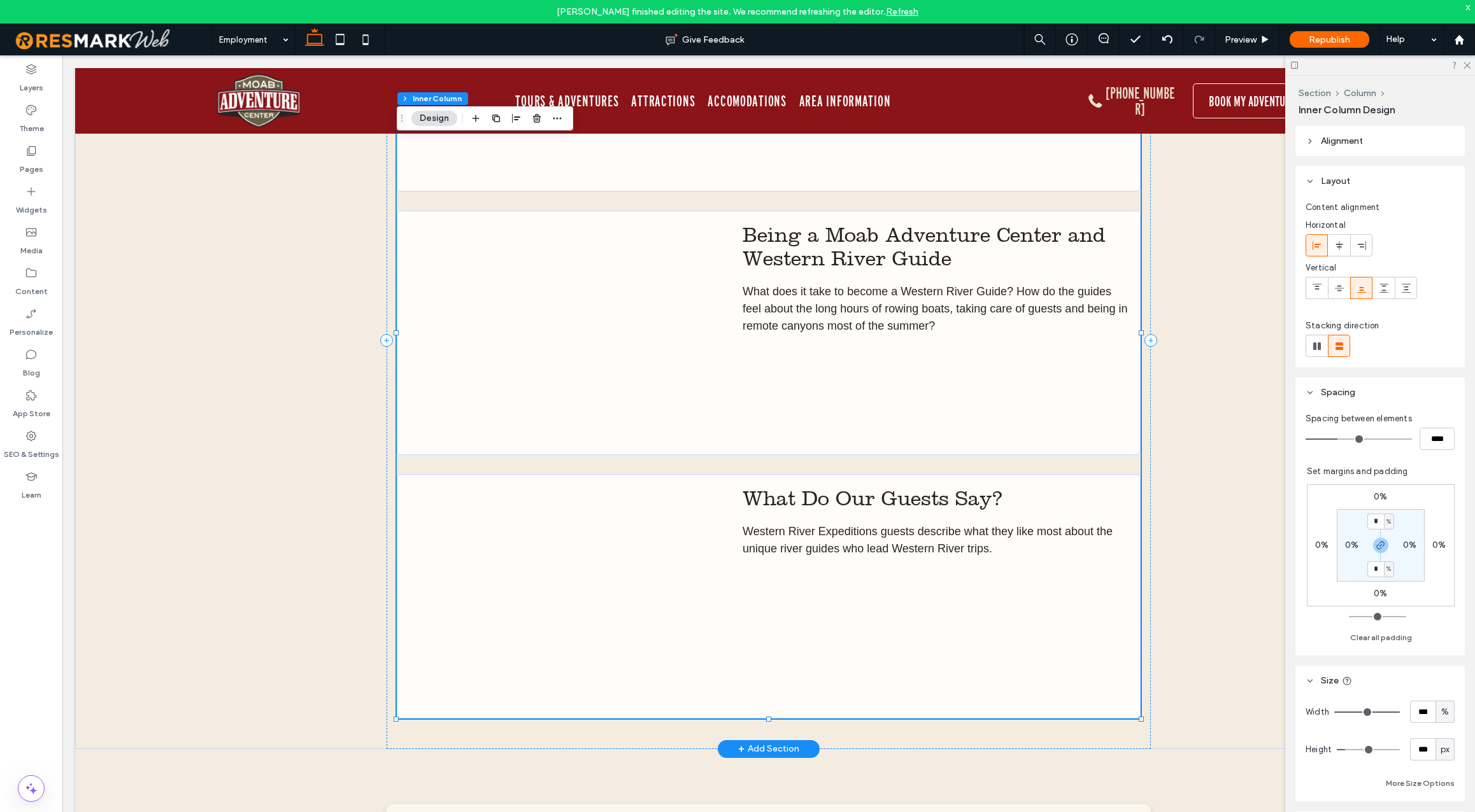
click at [598, 375] on div at bounding box center [569, 333] width 319 height 219
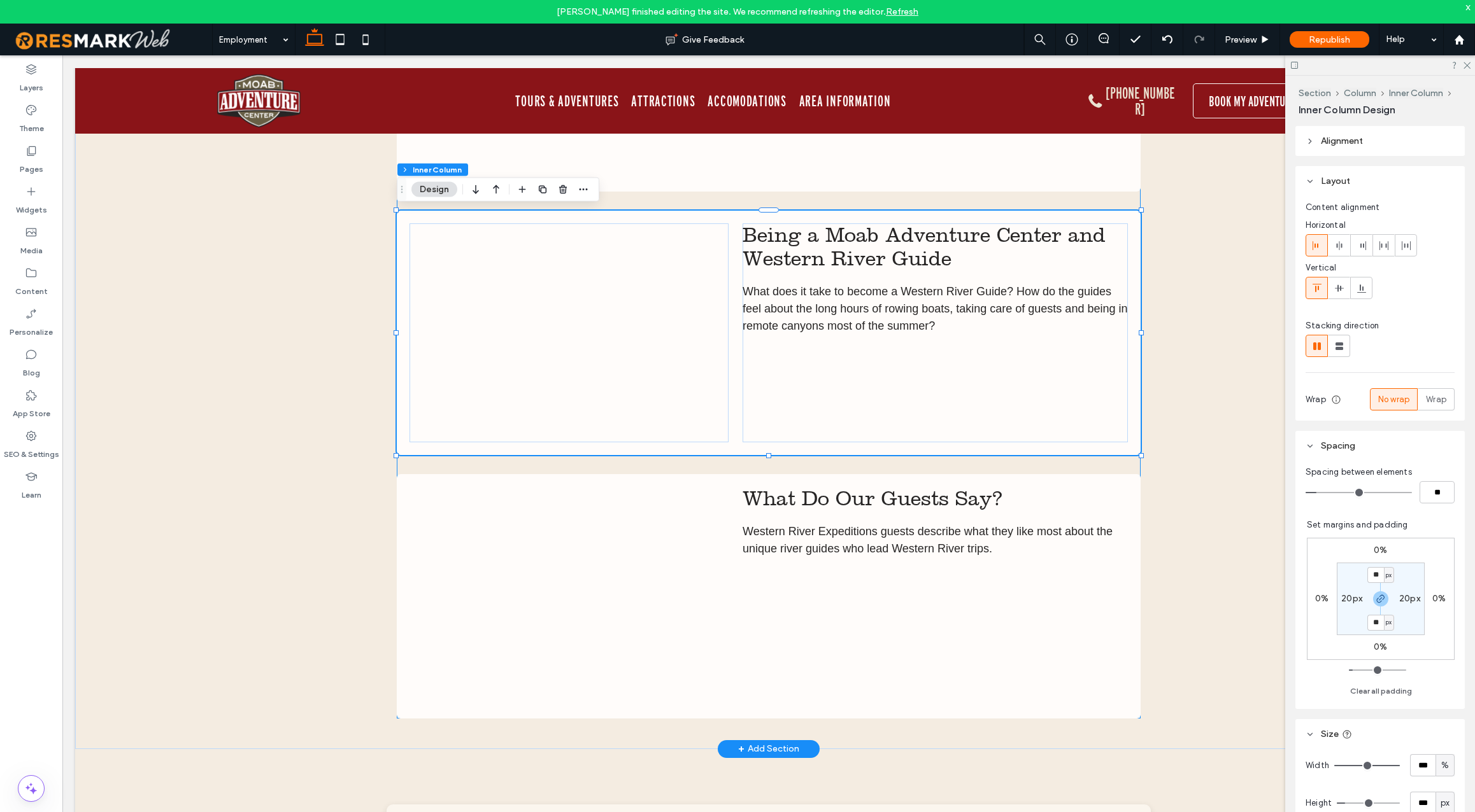
click at [598, 375] on div at bounding box center [569, 333] width 319 height 219
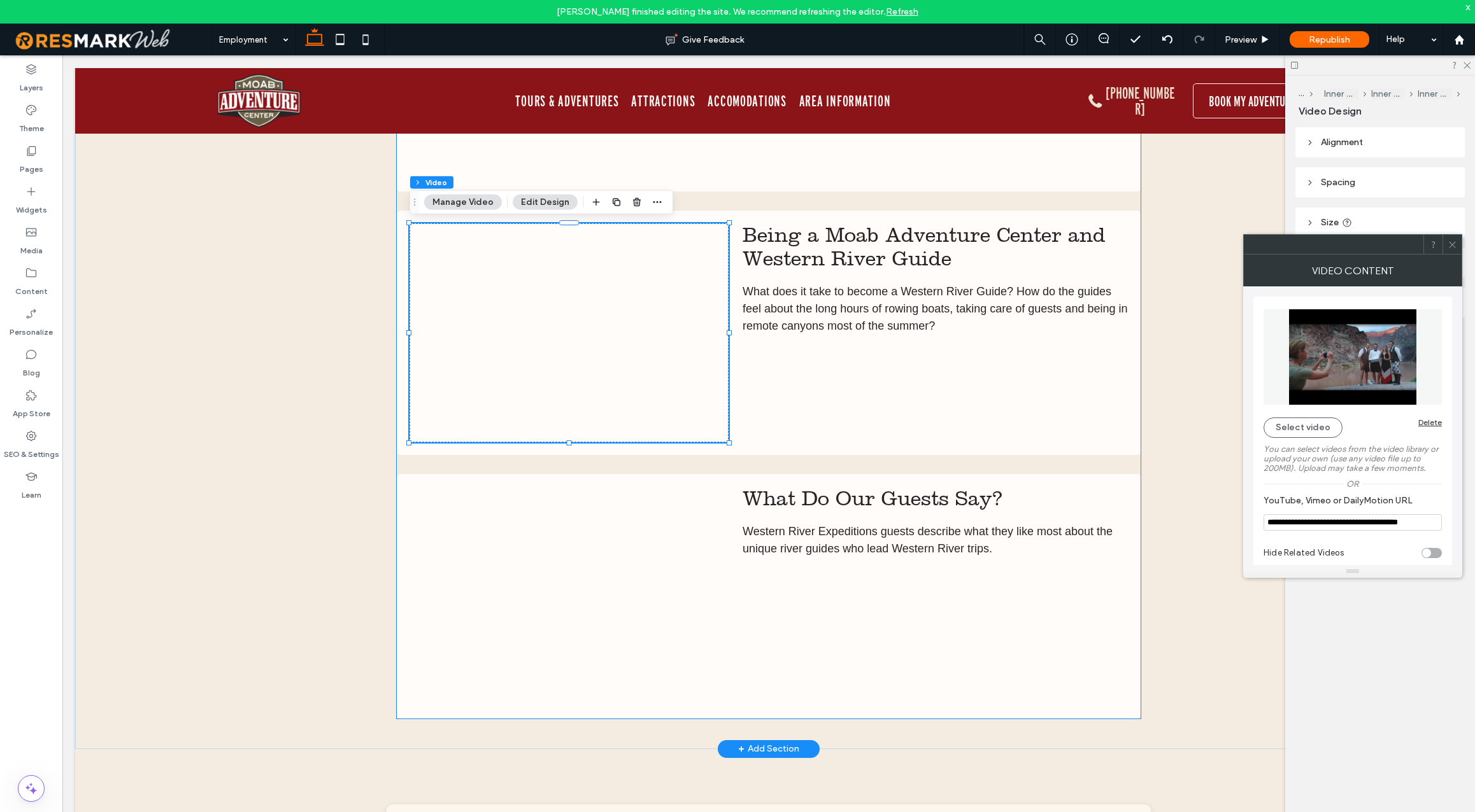
click at [620, 375] on div at bounding box center [569, 333] width 319 height 219
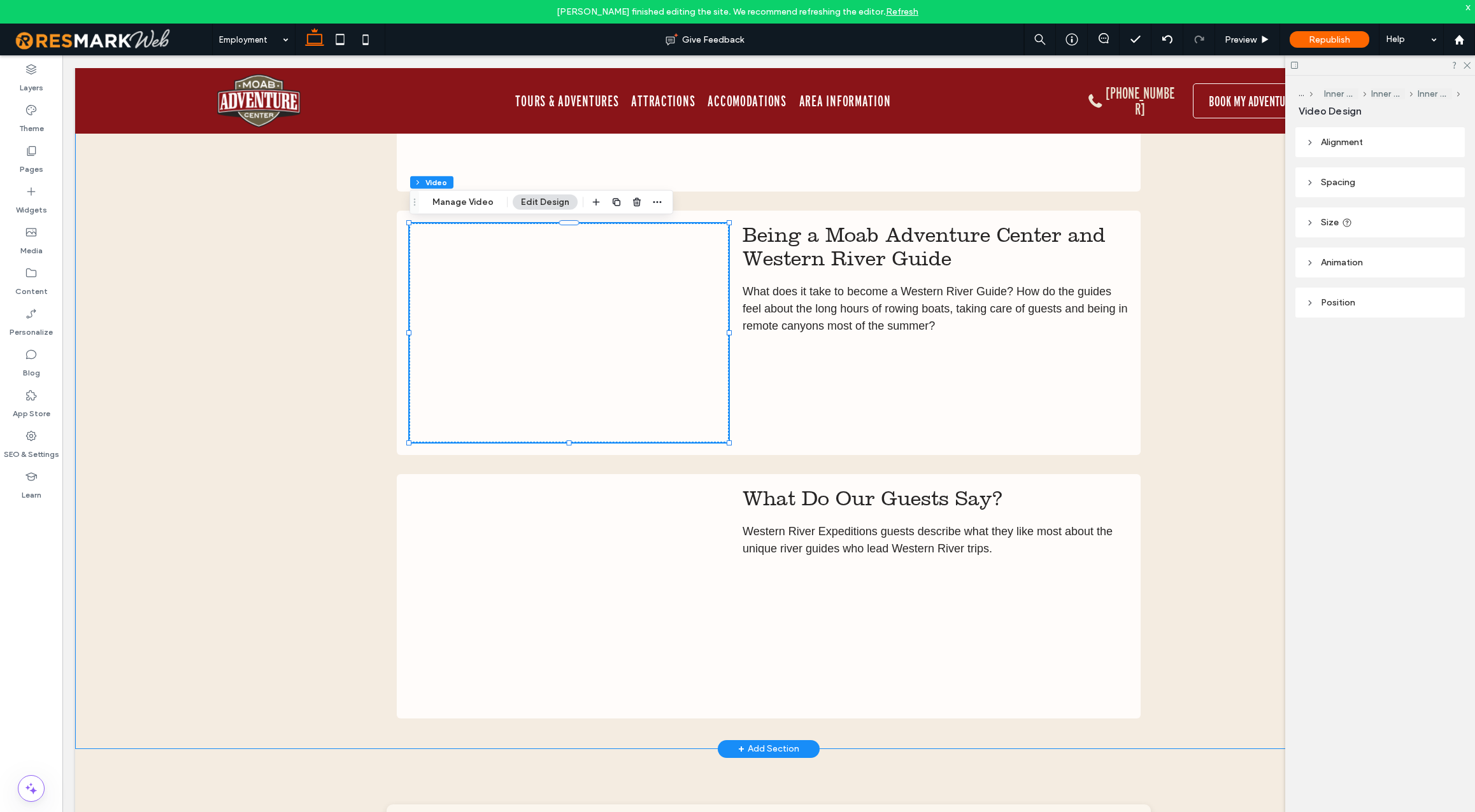
click at [1238, 431] on div "What is the Western Way? In essence, "The Western Way" simply means to do every…" at bounding box center [769, 340] width 1388 height 817
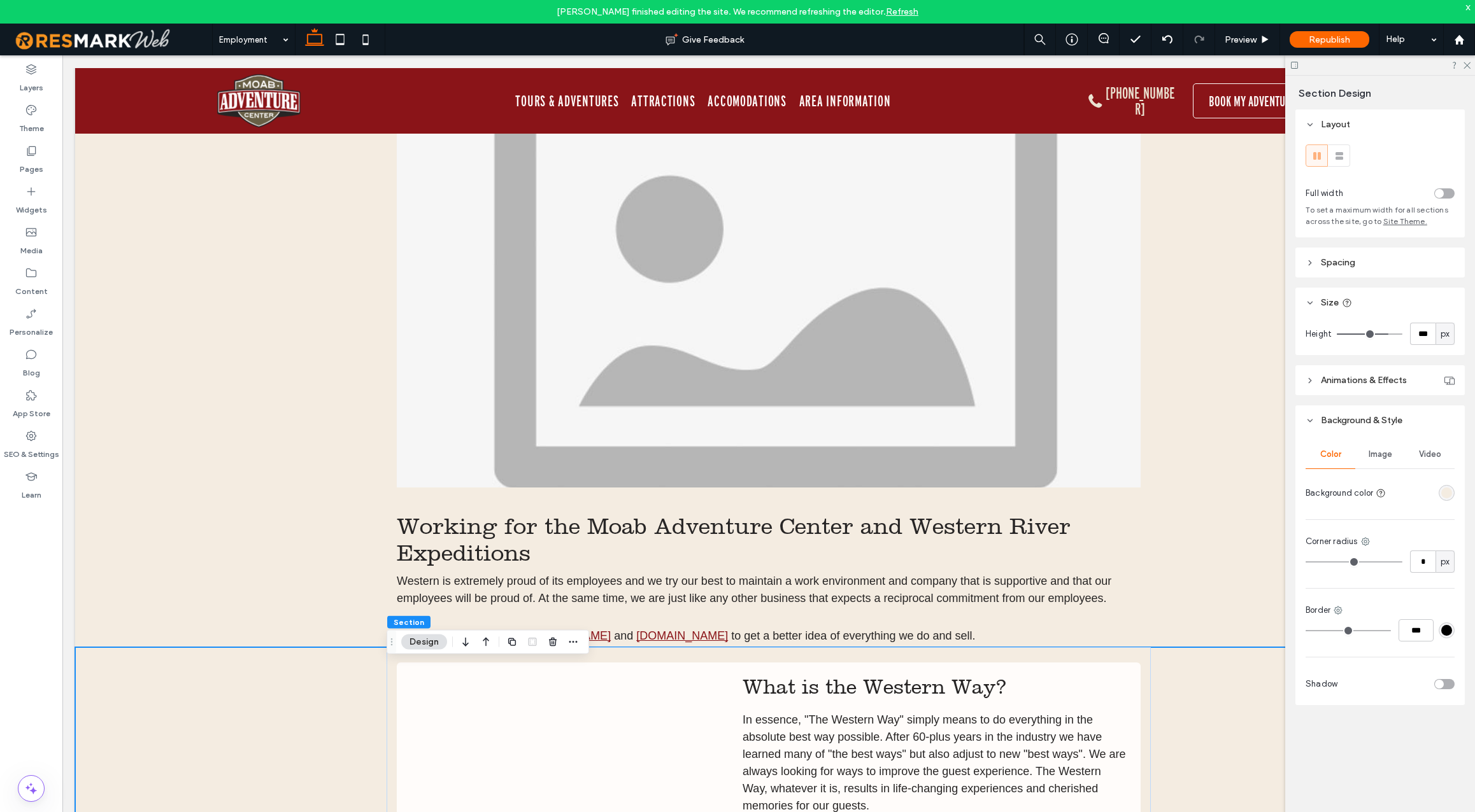
scroll to position [2696, 0]
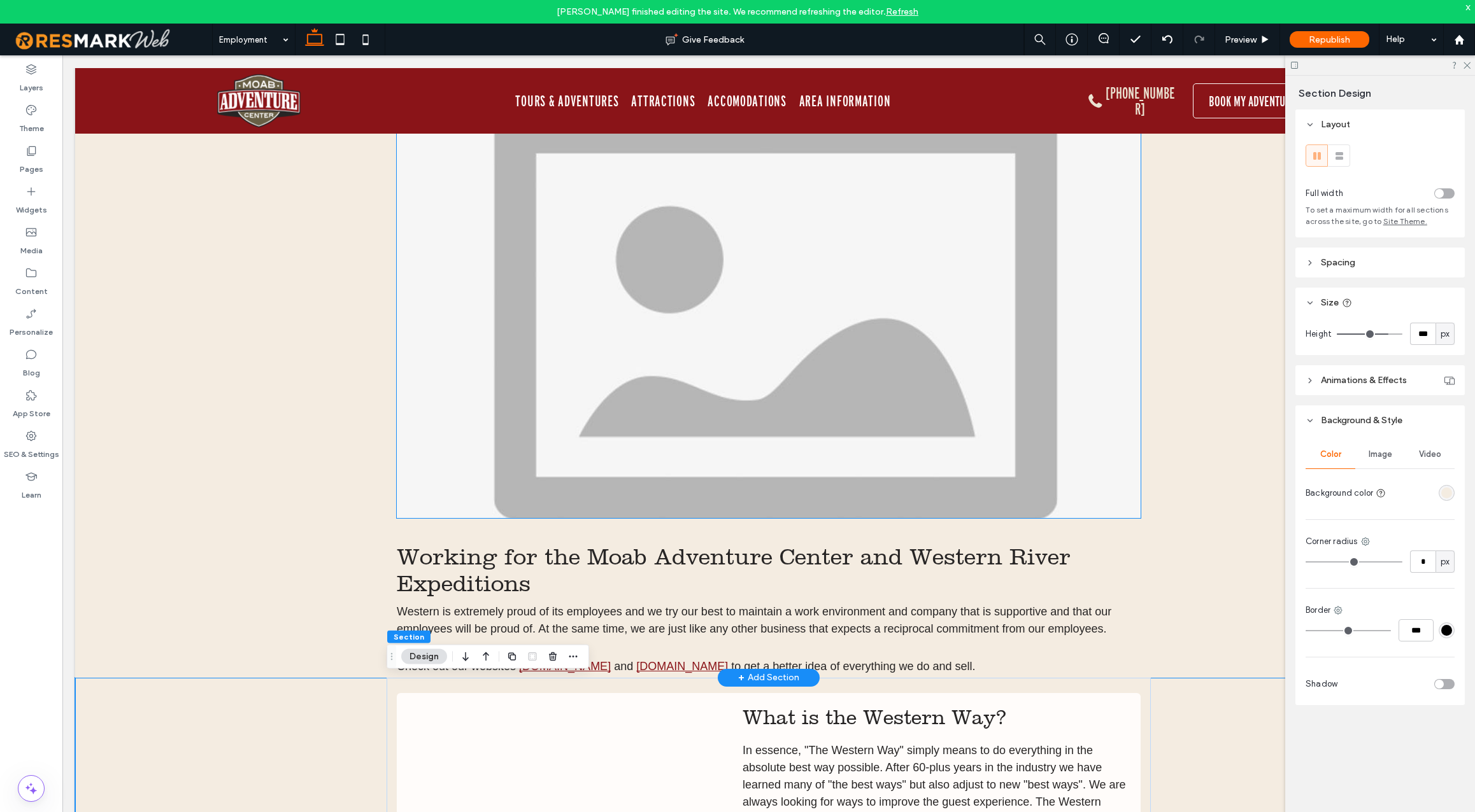
click at [745, 393] on img at bounding box center [769, 311] width 744 height 414
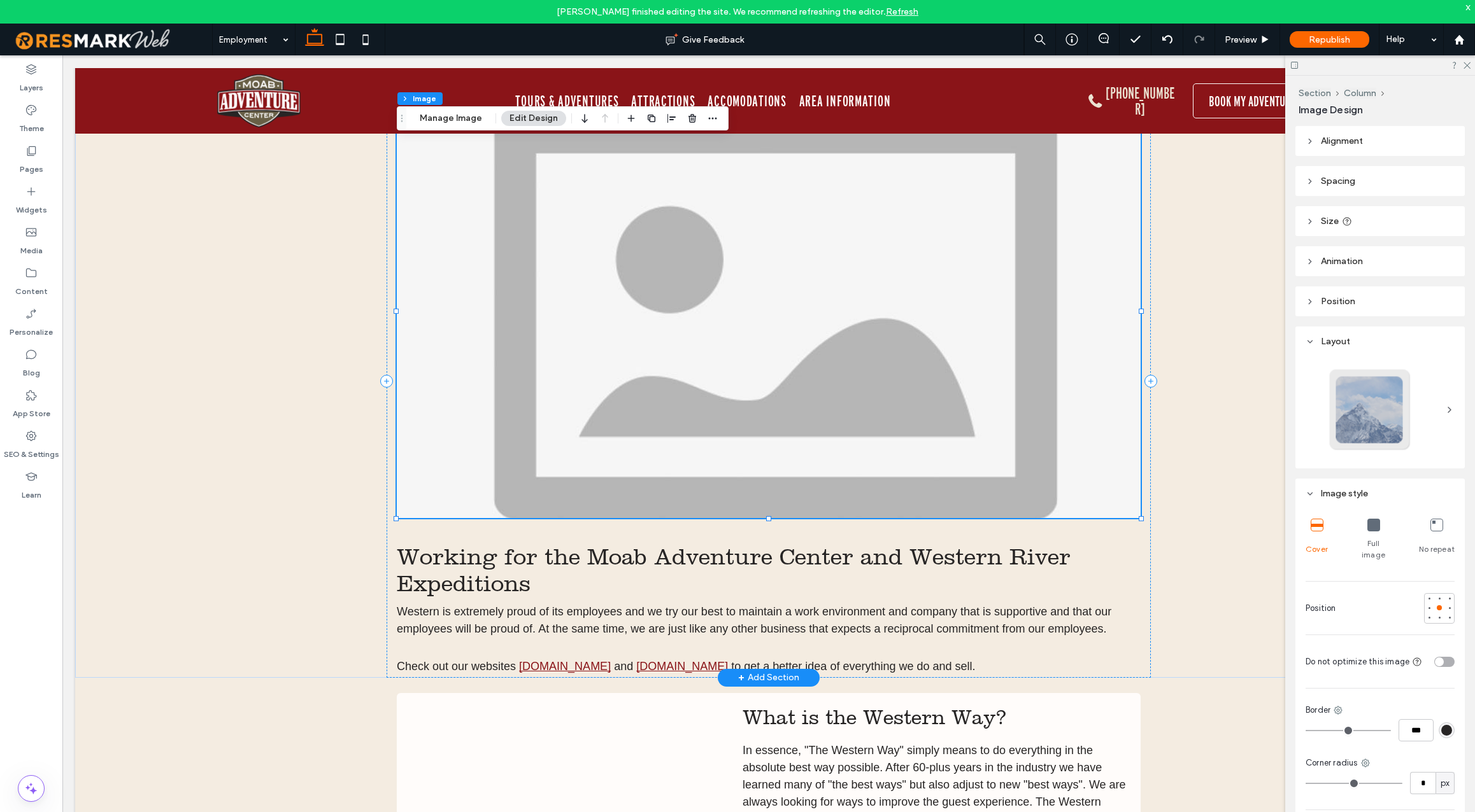
click at [747, 395] on img at bounding box center [769, 311] width 744 height 414
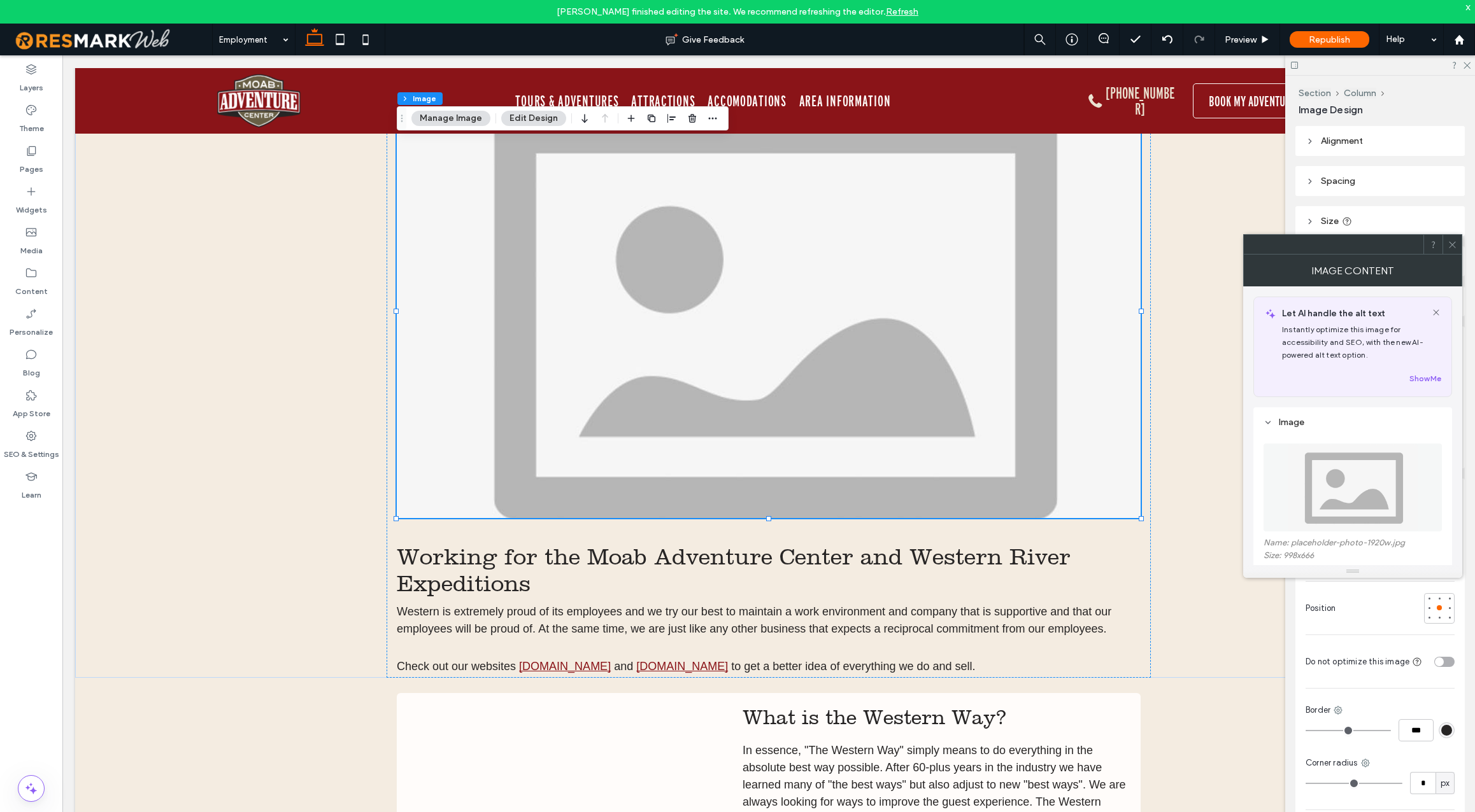
click at [1305, 509] on img at bounding box center [1353, 487] width 131 height 88
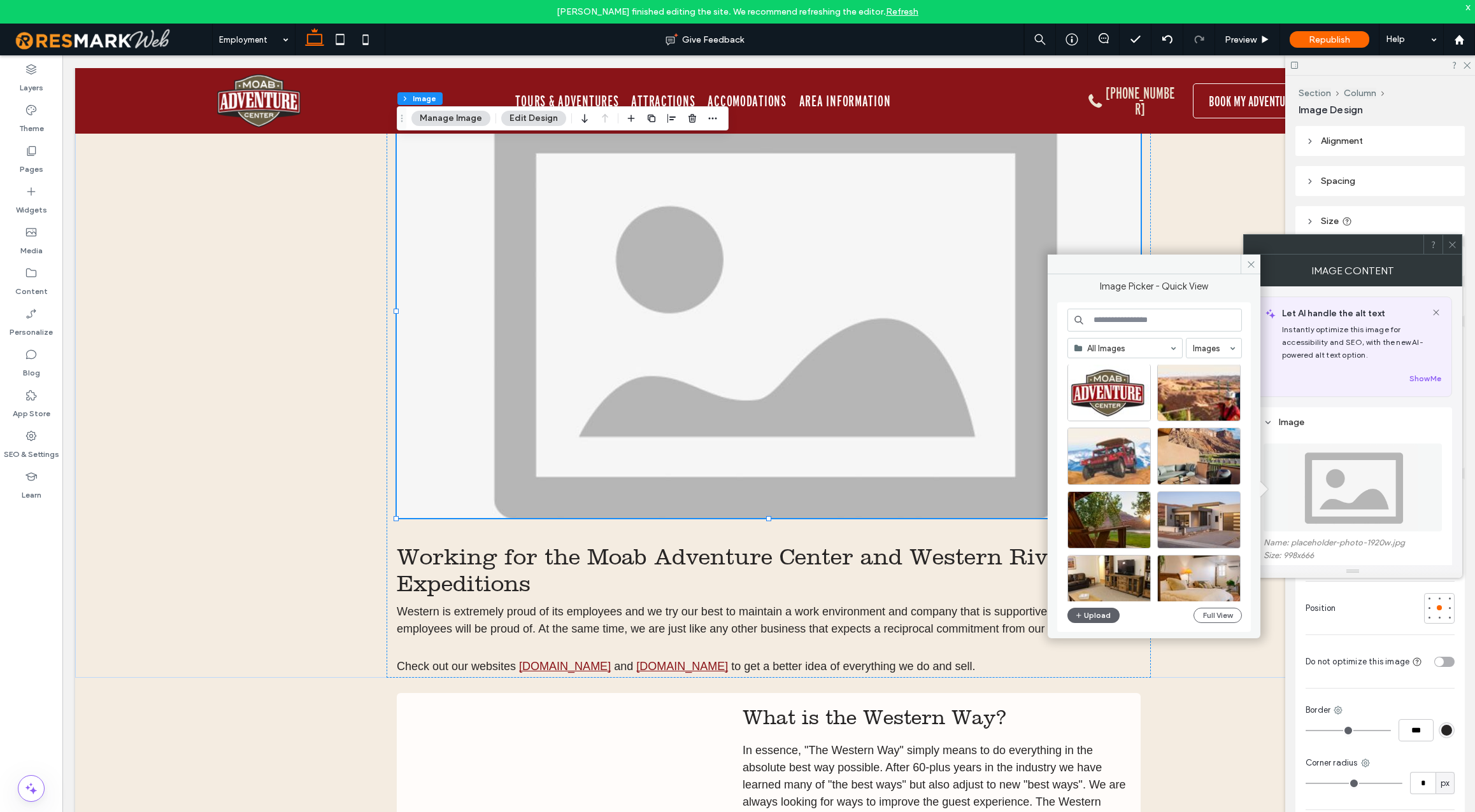
scroll to position [0, 0]
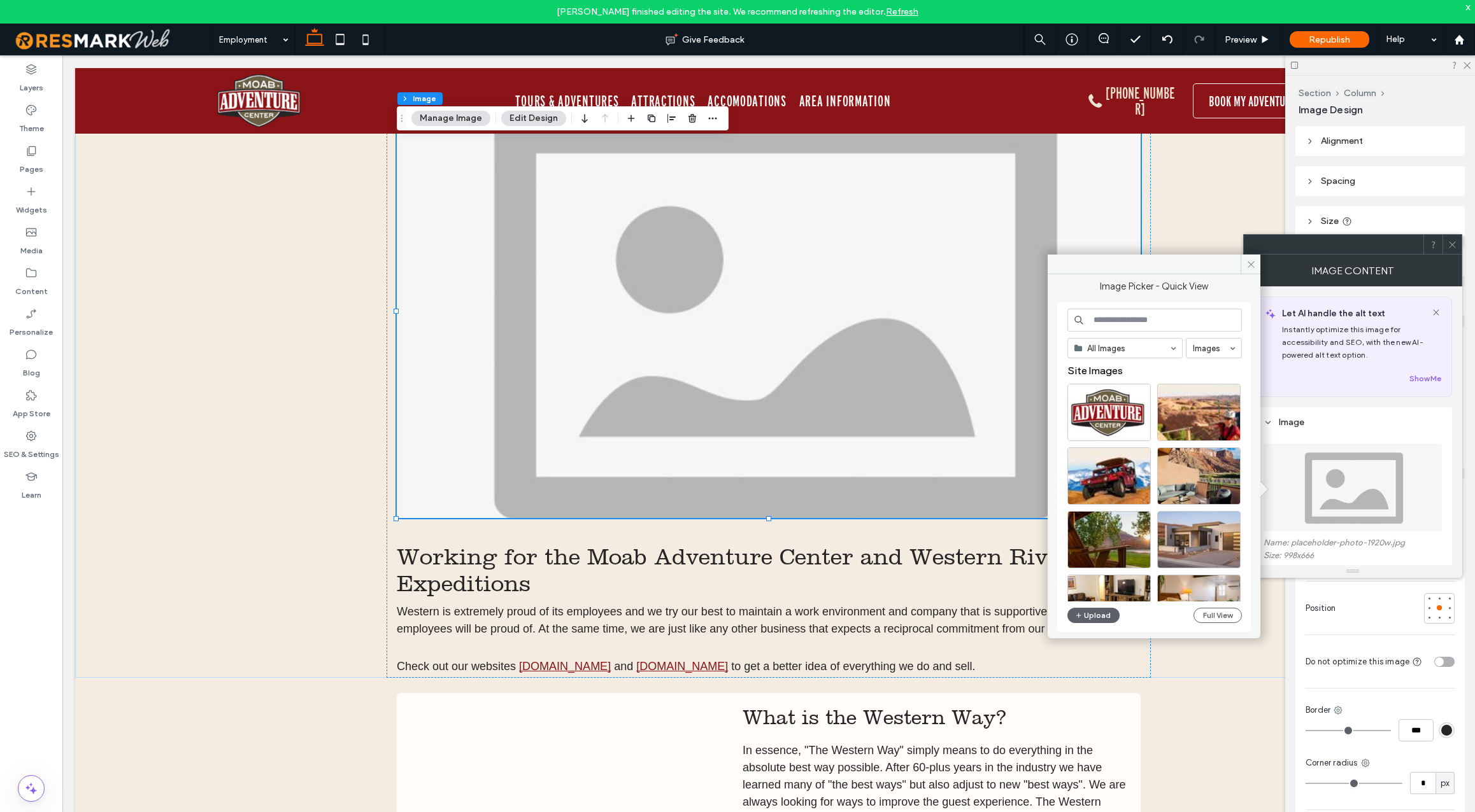
click at [1141, 319] on input at bounding box center [1155, 320] width 174 height 23
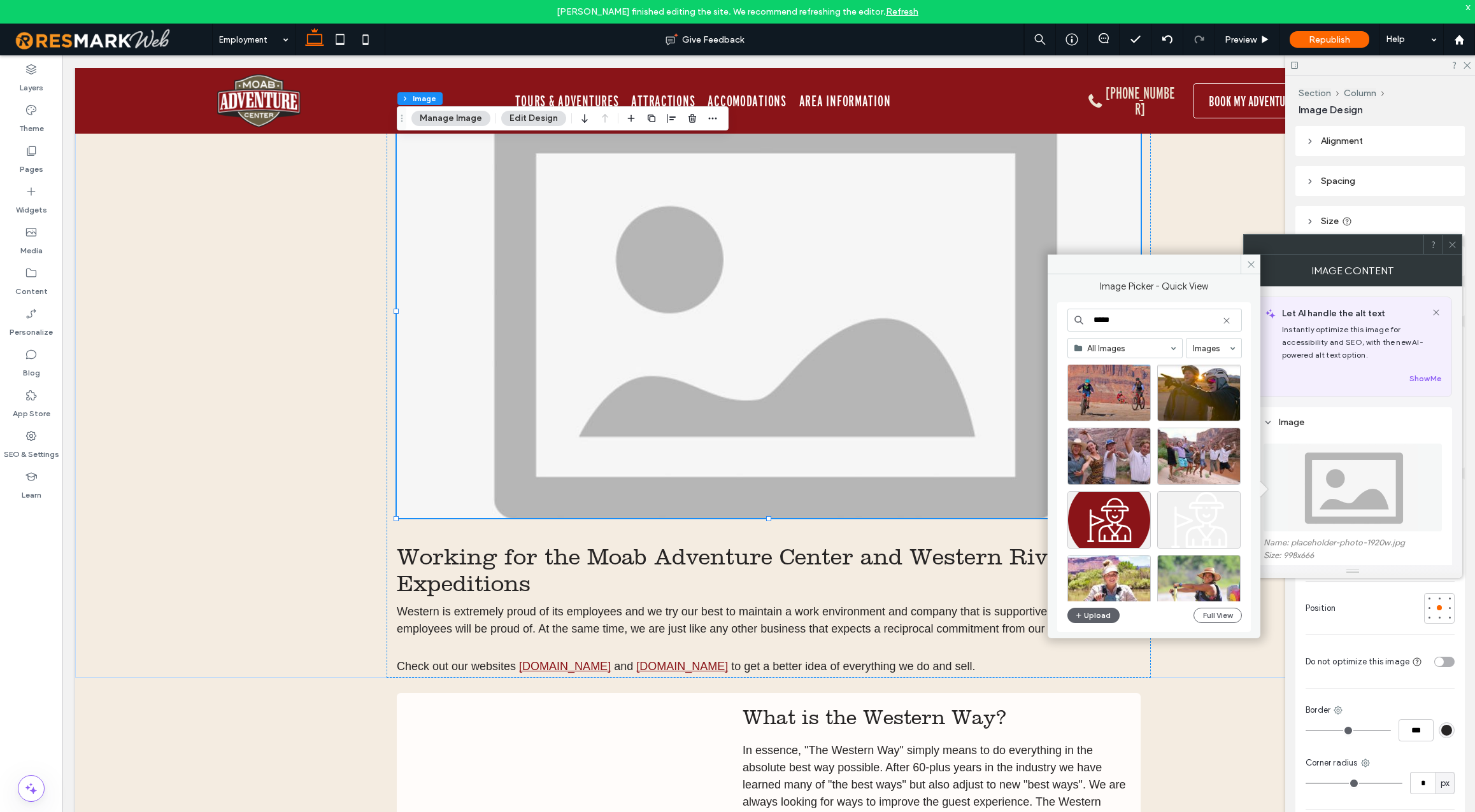
scroll to position [150, 0]
type input "*****"
click at [1195, 455] on div "Select" at bounding box center [1199, 453] width 84 height 57
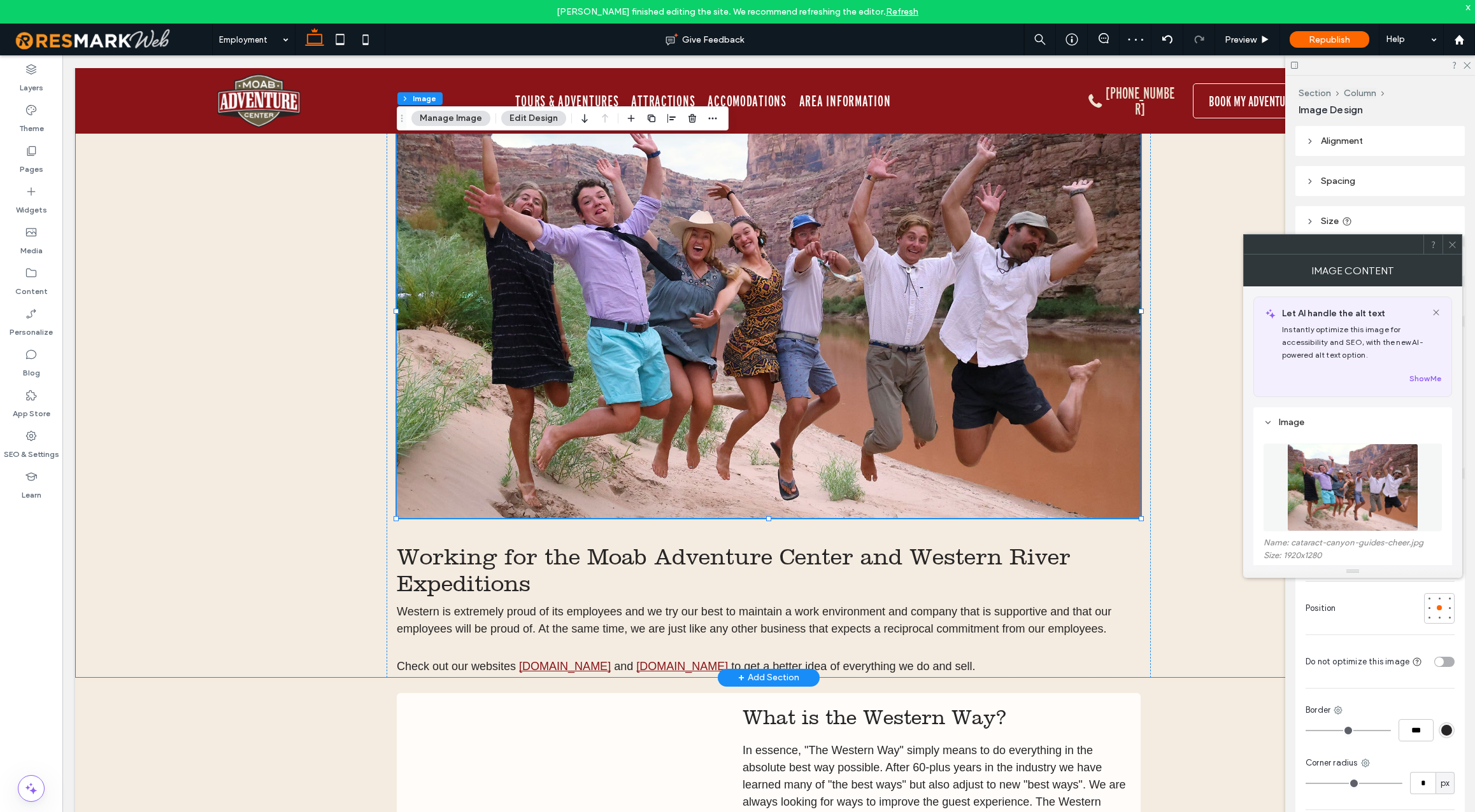
click at [265, 455] on div "Working for the Moab Adventure Center and Western River Expeditions Western is …" at bounding box center [769, 368] width 1388 height 618
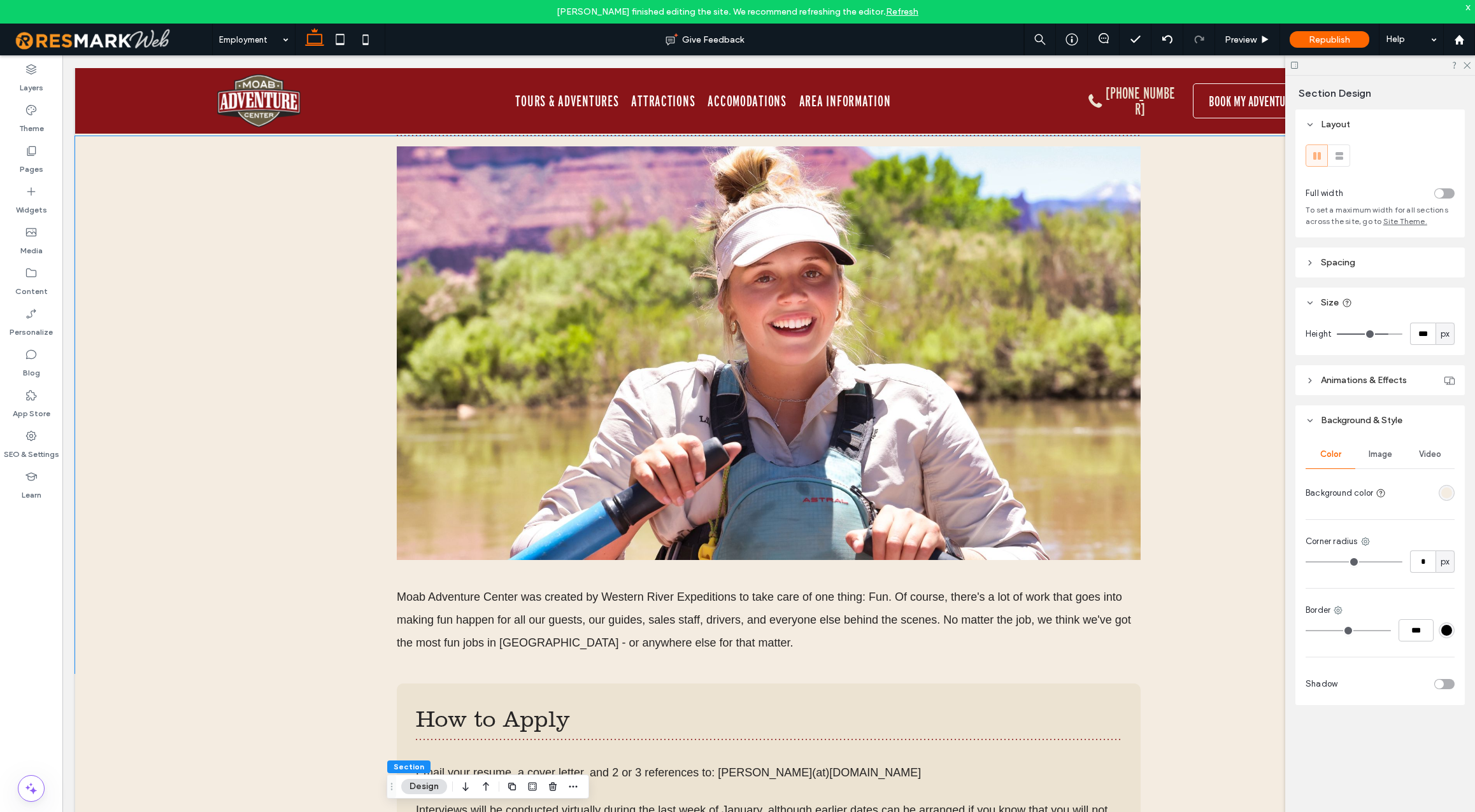
scroll to position [168, 0]
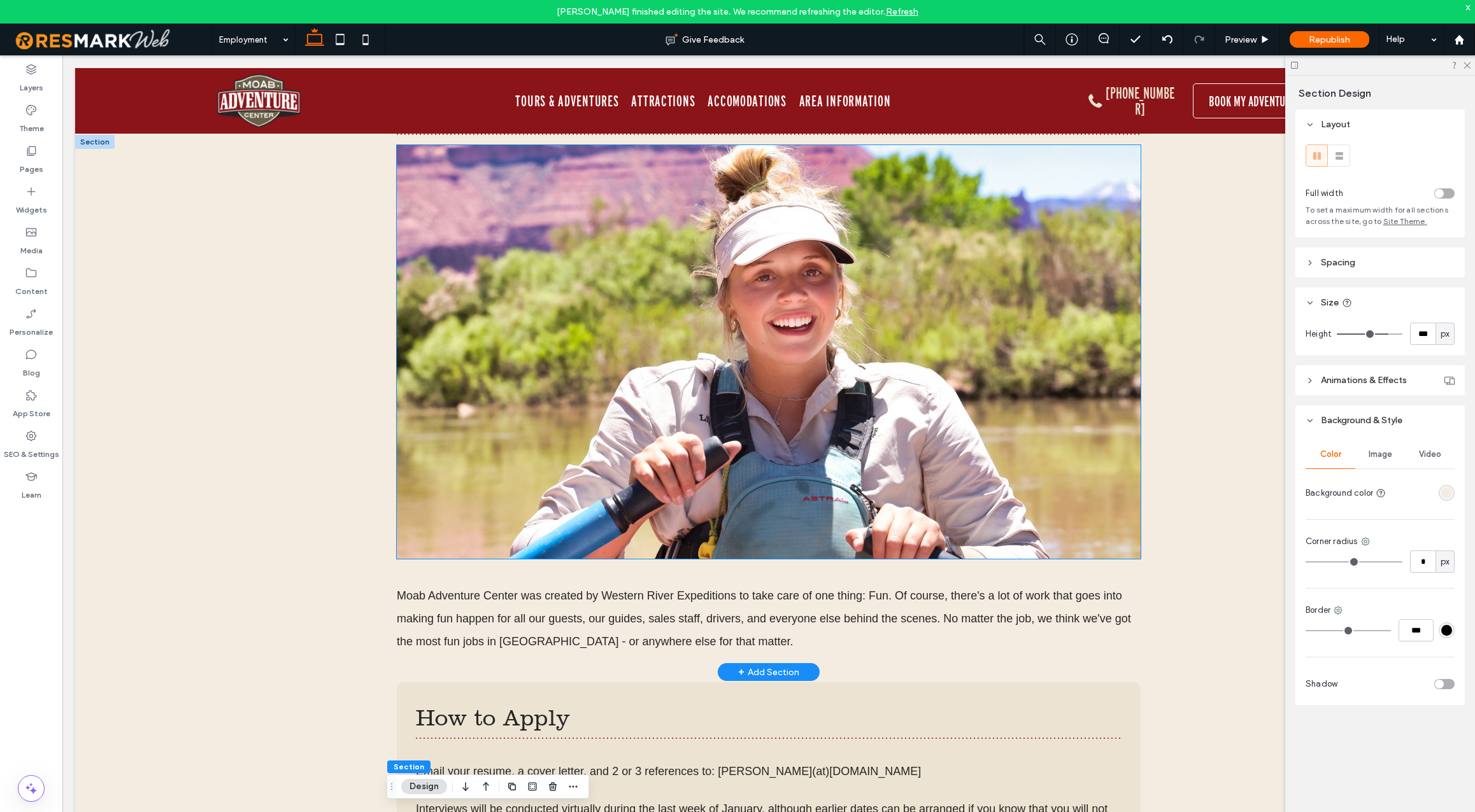
click at [770, 477] on img at bounding box center [769, 352] width 744 height 414
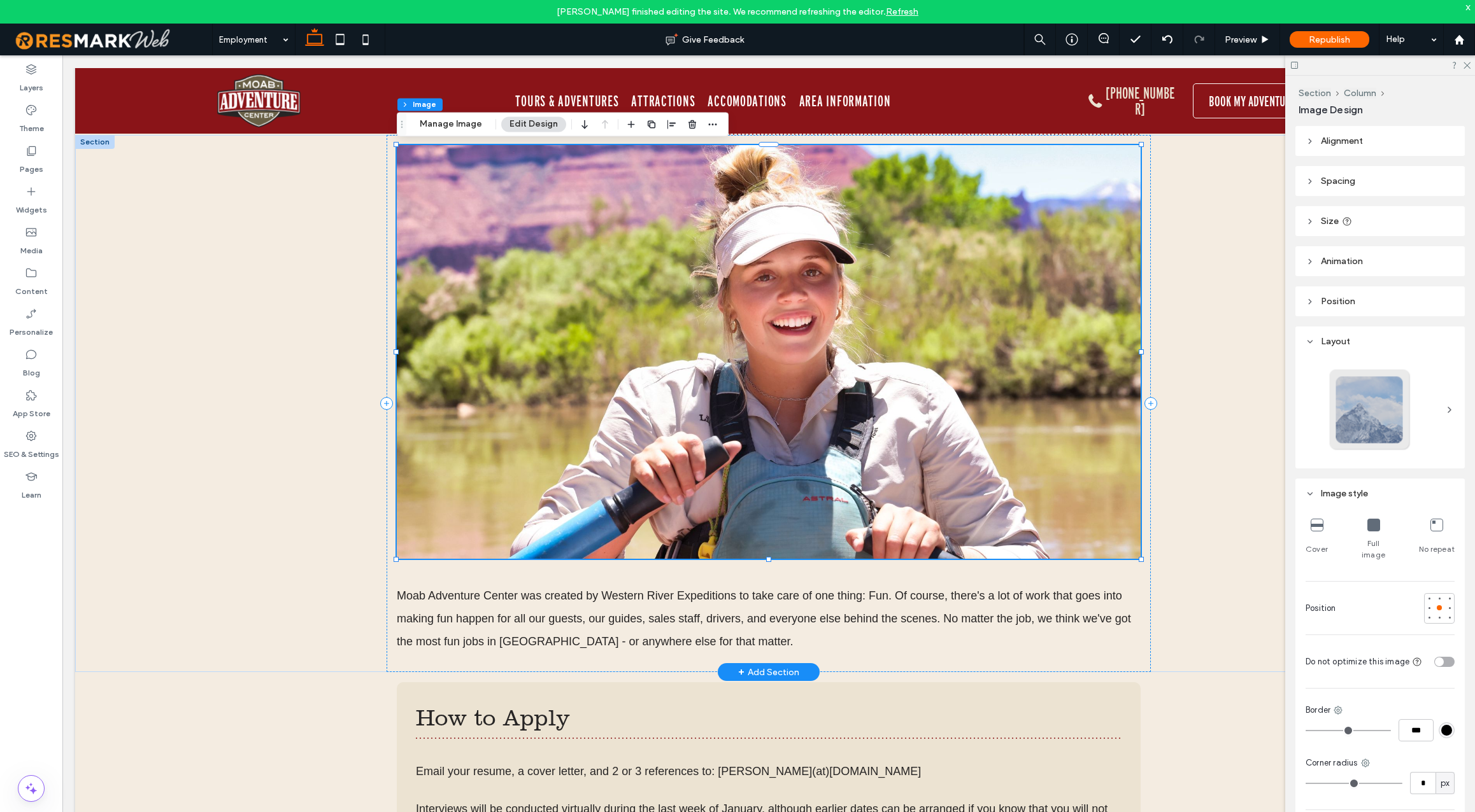
click at [770, 477] on div at bounding box center [769, 352] width 744 height 414
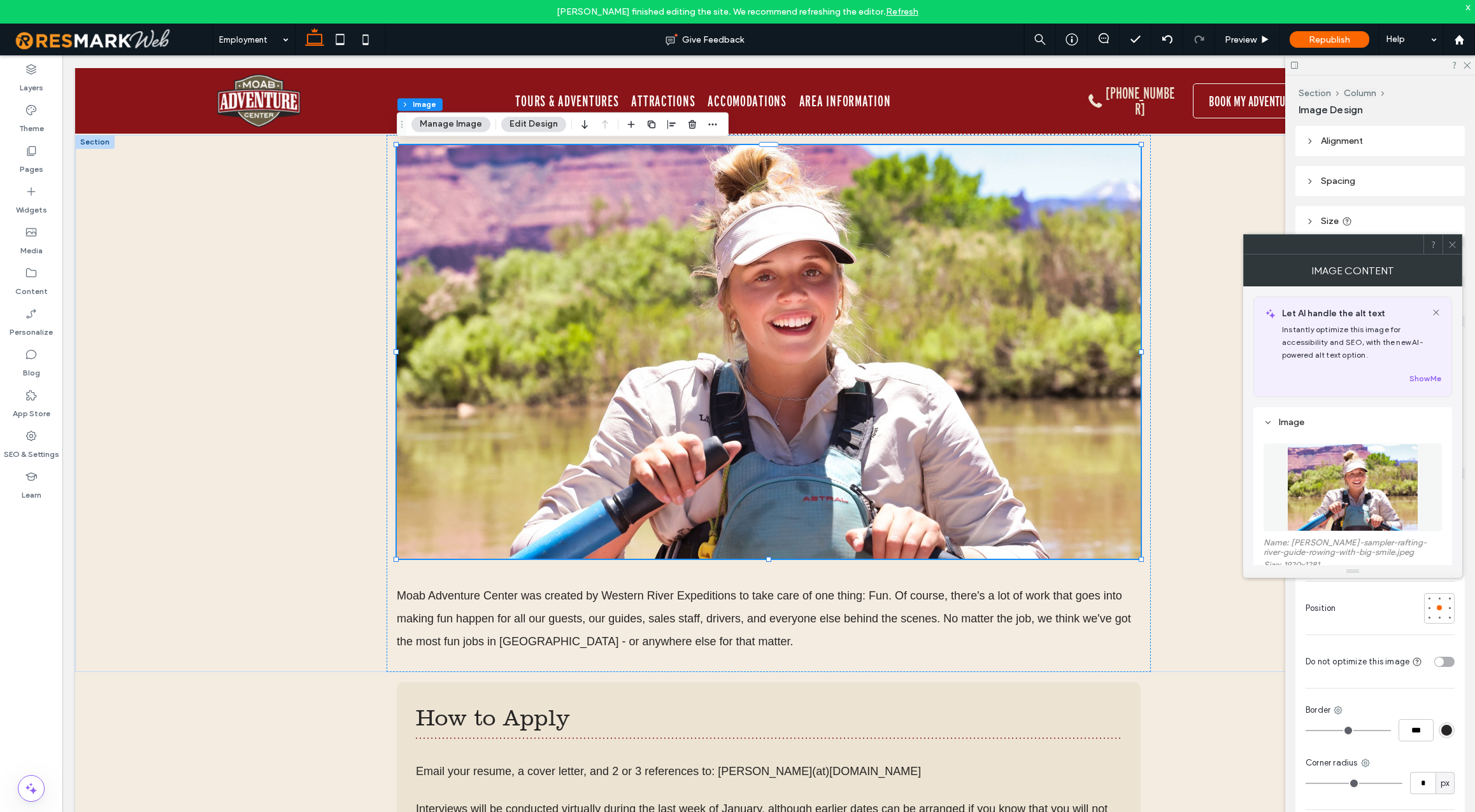
click at [1306, 485] on img at bounding box center [1353, 487] width 131 height 88
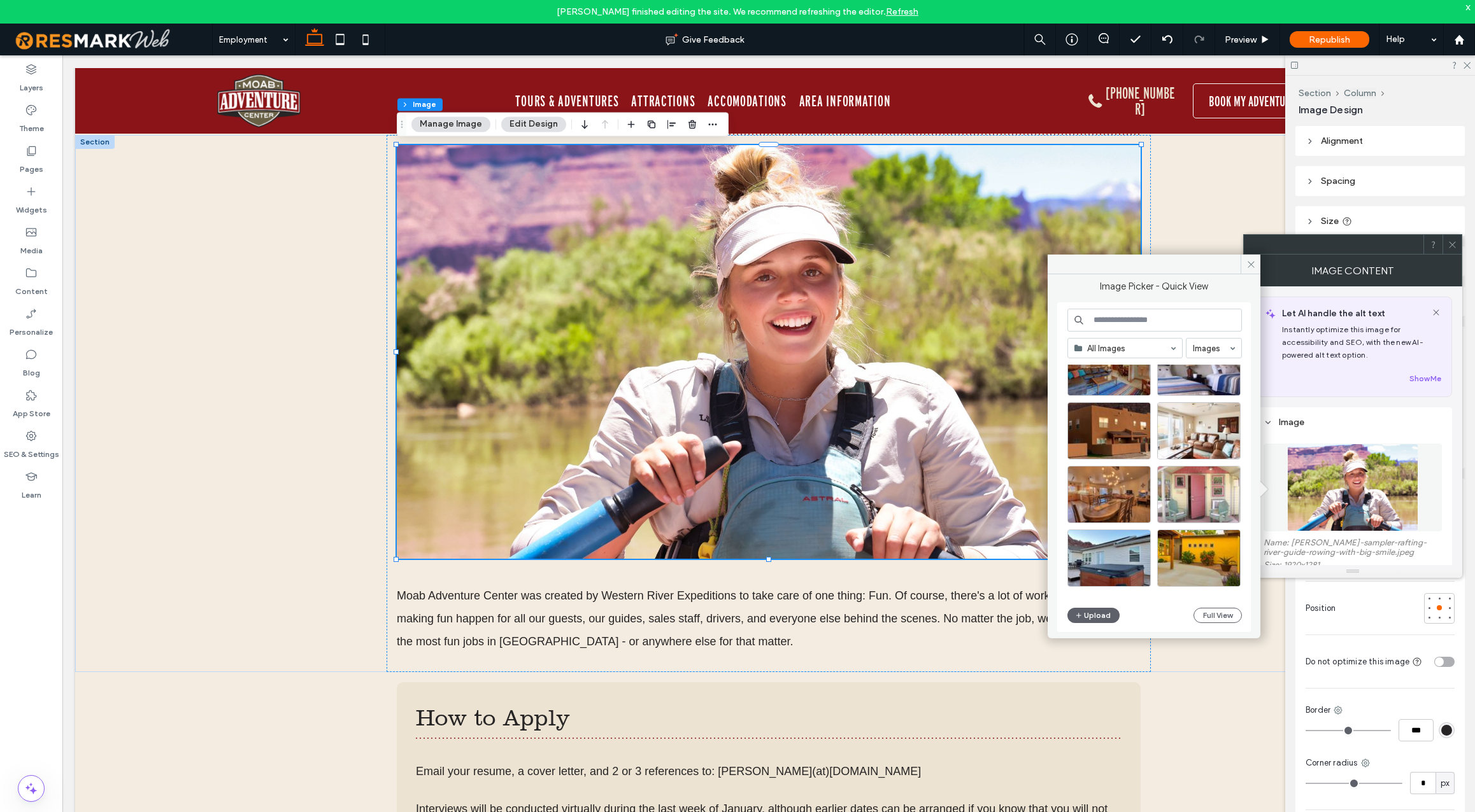
scroll to position [0, 0]
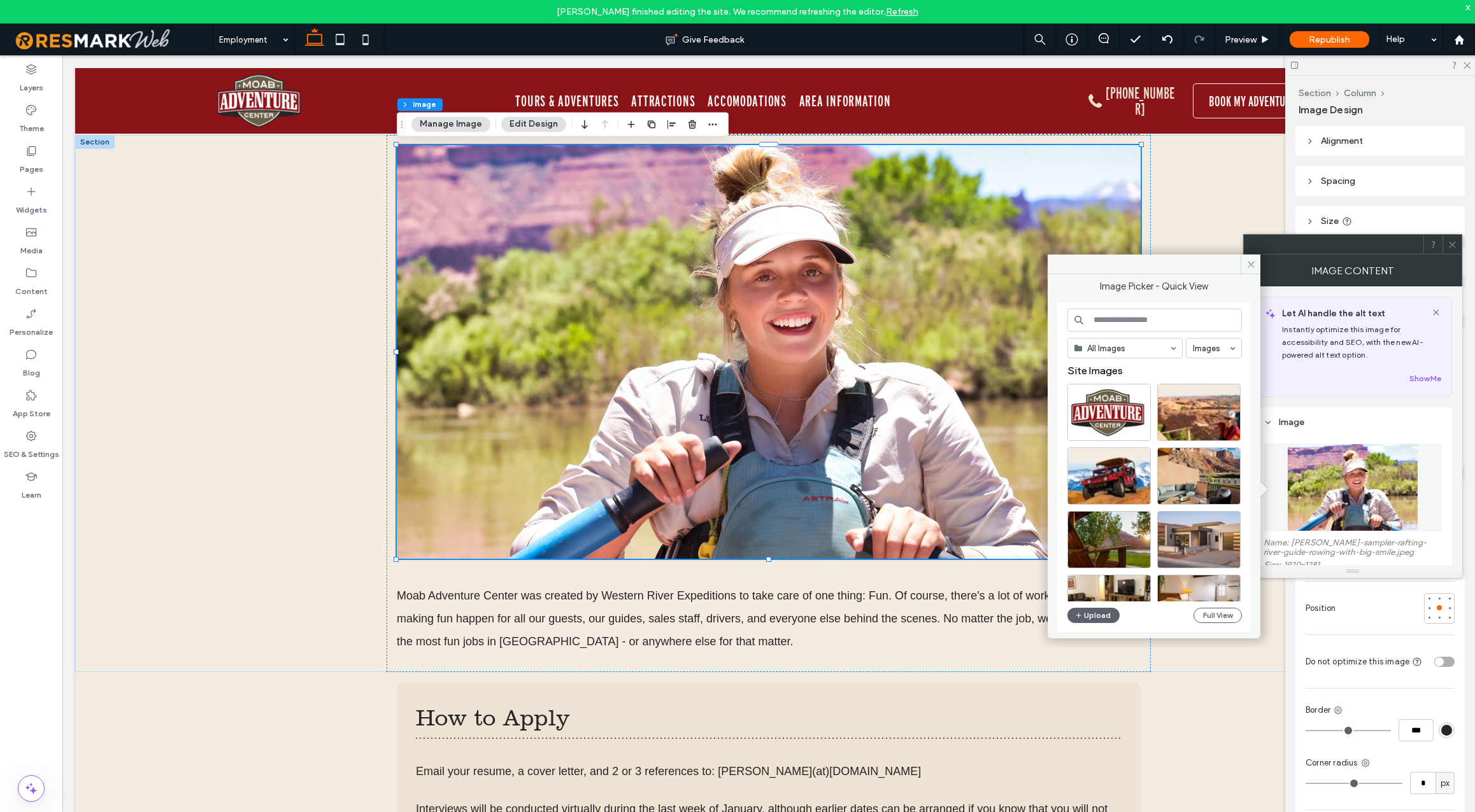
click at [1148, 323] on input at bounding box center [1155, 320] width 174 height 23
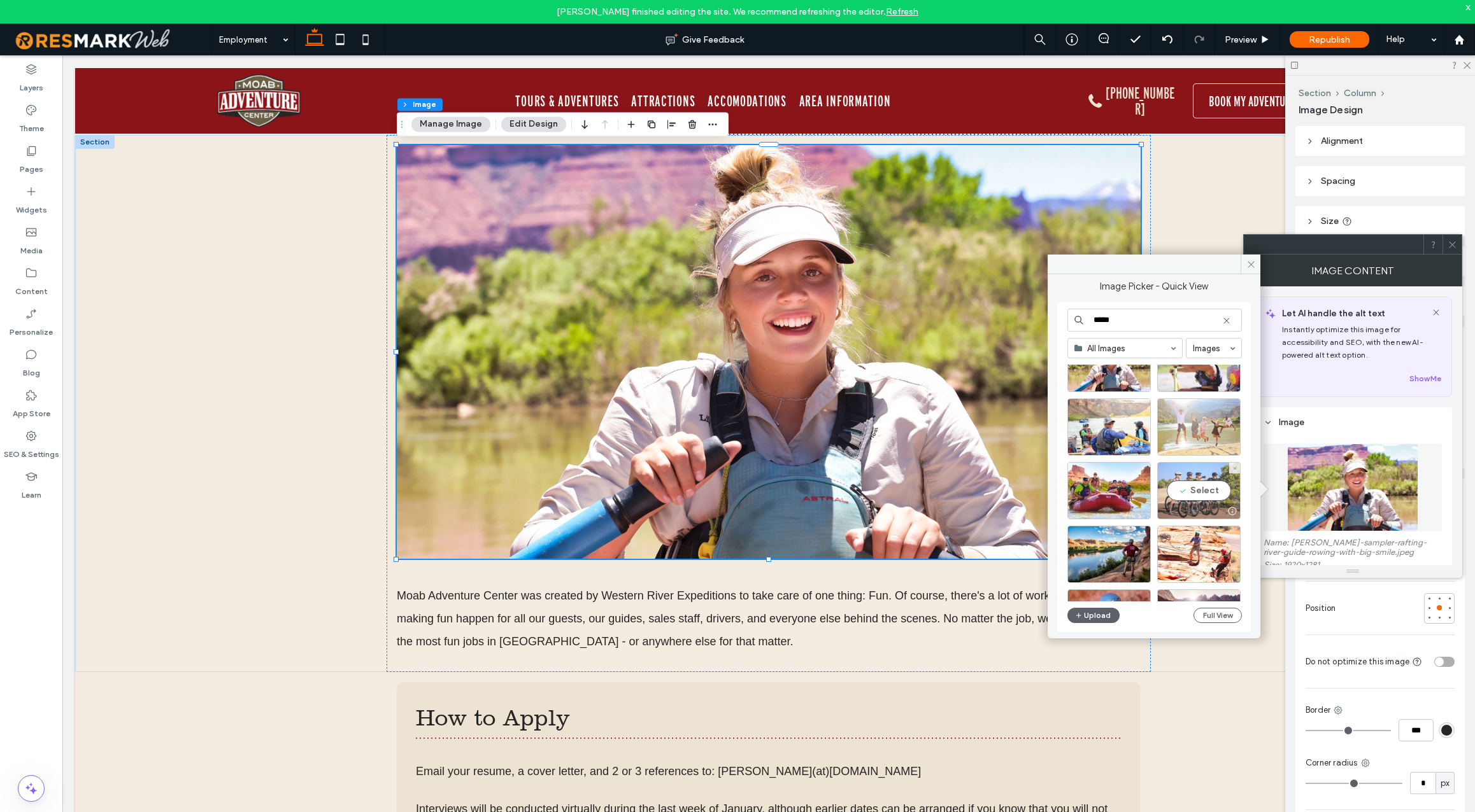
scroll to position [384, 0]
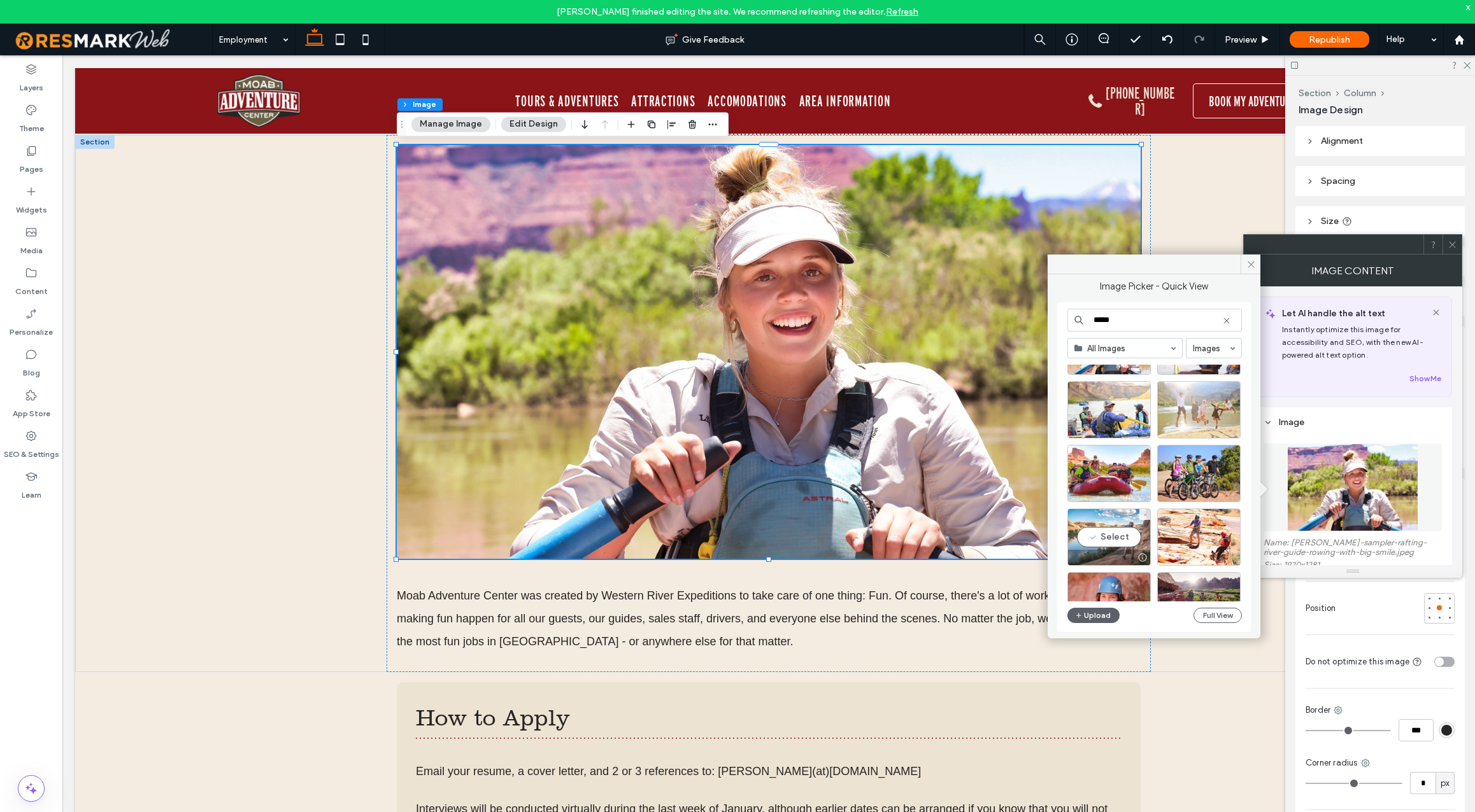
type input "*****"
click at [1114, 535] on div "Select" at bounding box center [1110, 537] width 84 height 57
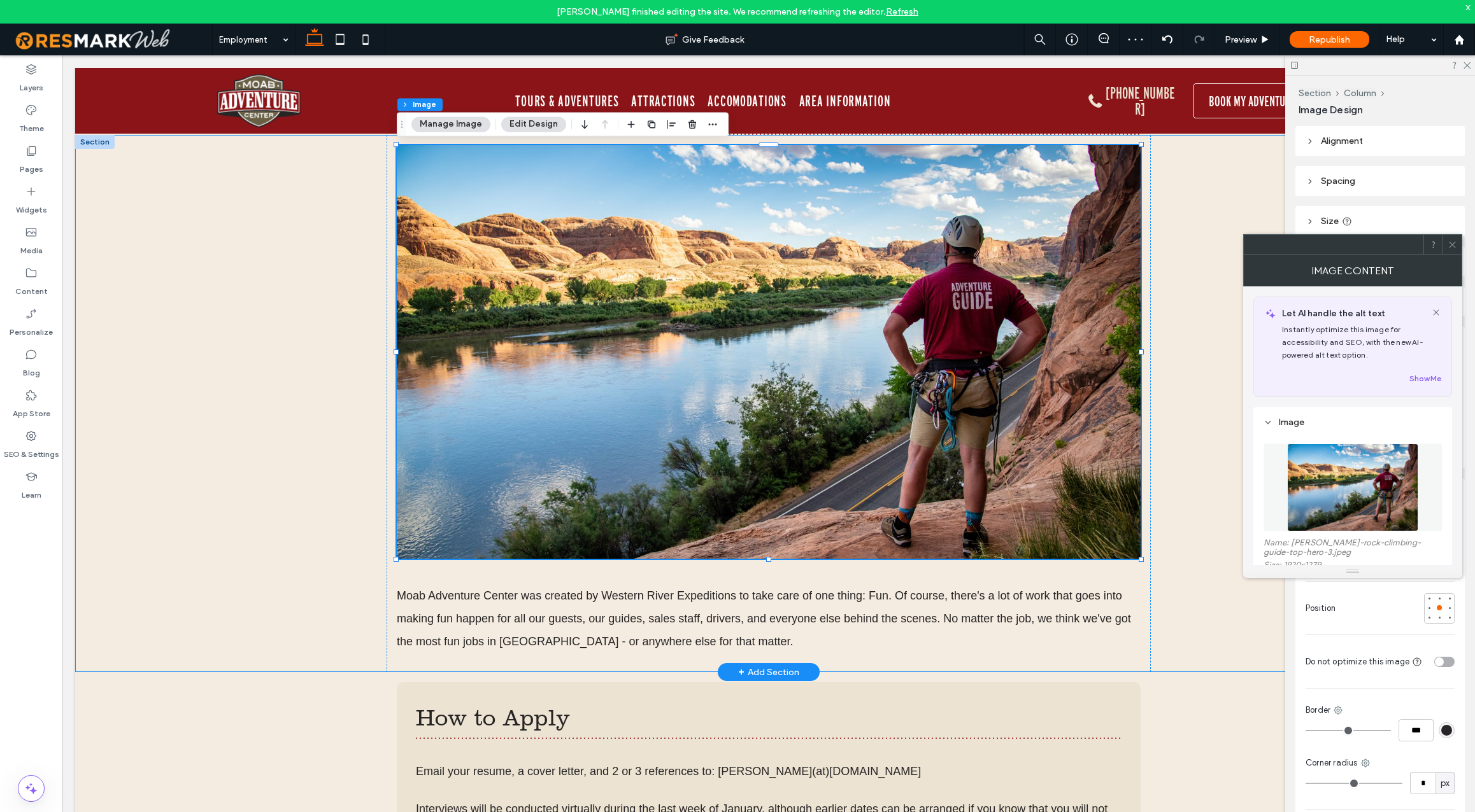
click at [286, 528] on div "Moab Adventure Center was created by Western River Expeditions to take care of …" at bounding box center [769, 404] width 1388 height 537
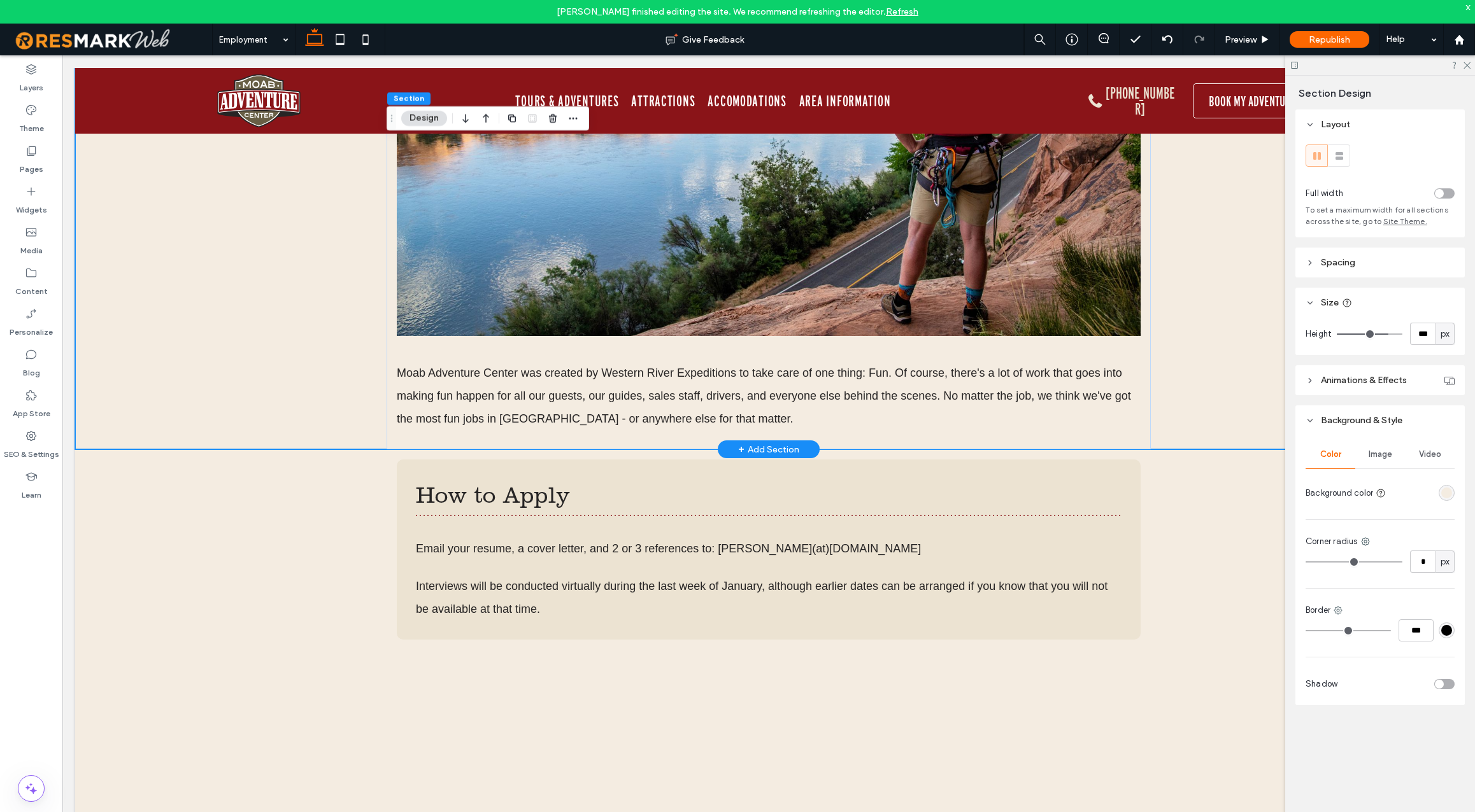
scroll to position [431, 0]
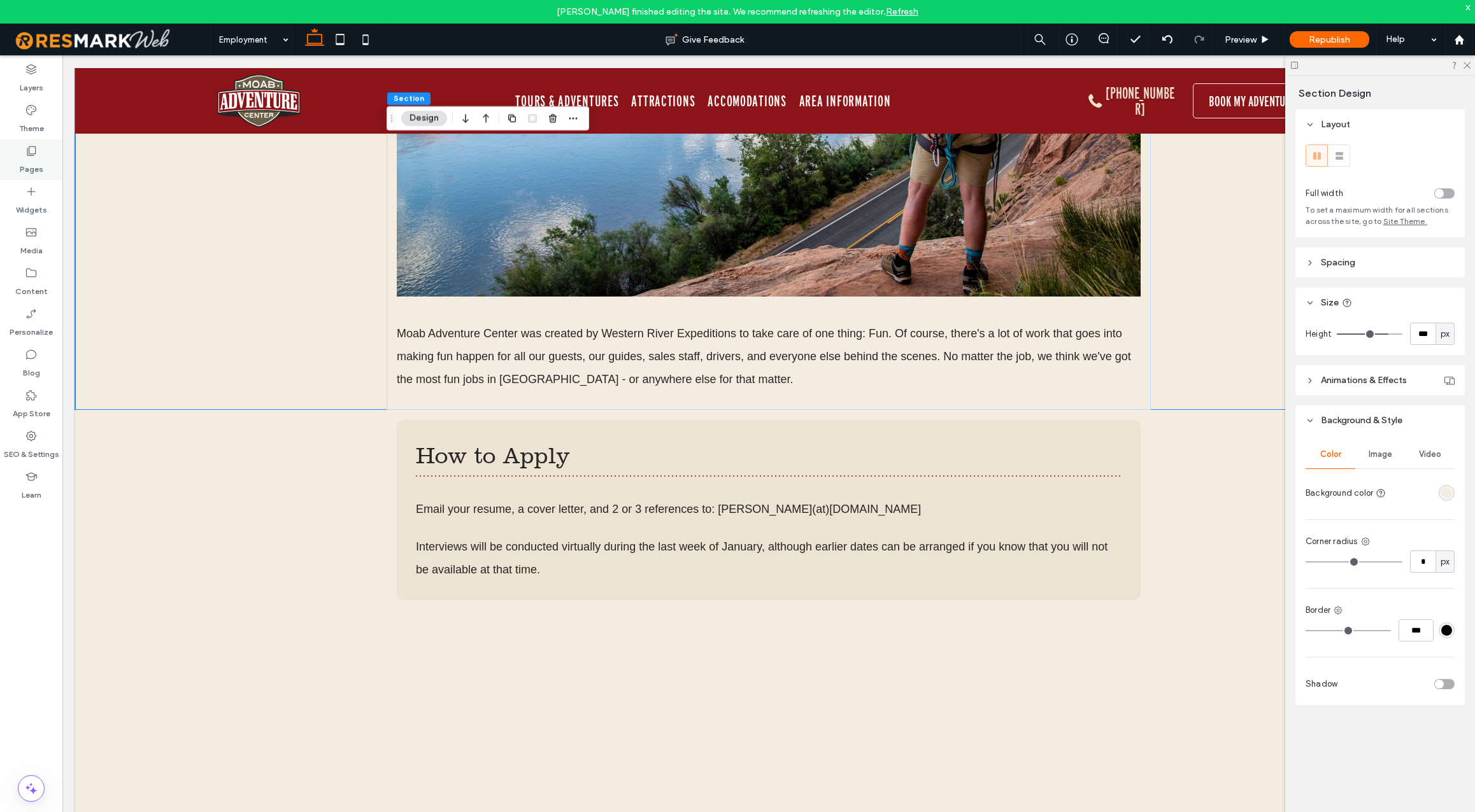
drag, startPoint x: 33, startPoint y: 161, endPoint x: 221, endPoint y: 391, distance: 297.1
click at [33, 161] on label "Pages" at bounding box center [32, 167] width 24 height 18
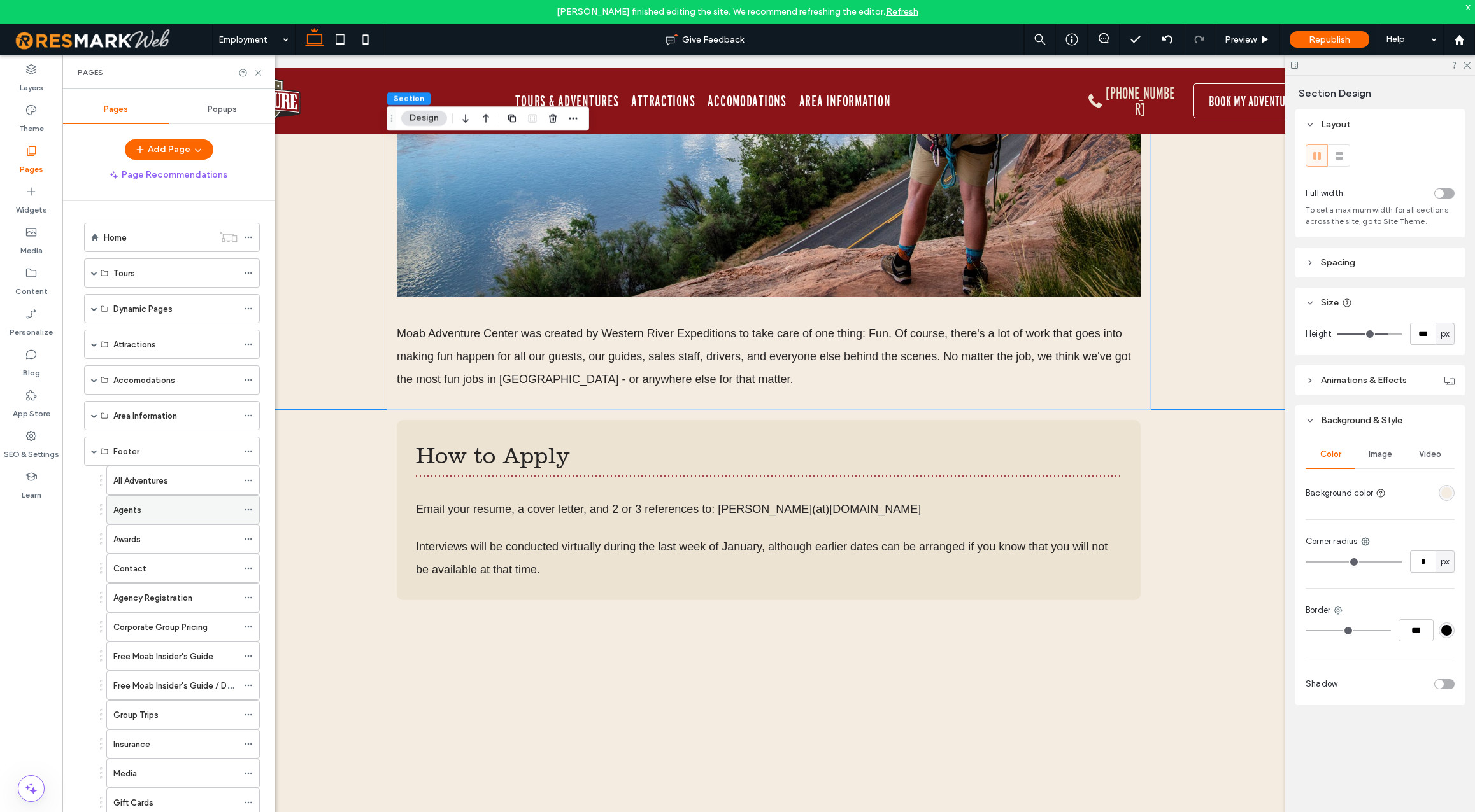
scroll to position [243, 0]
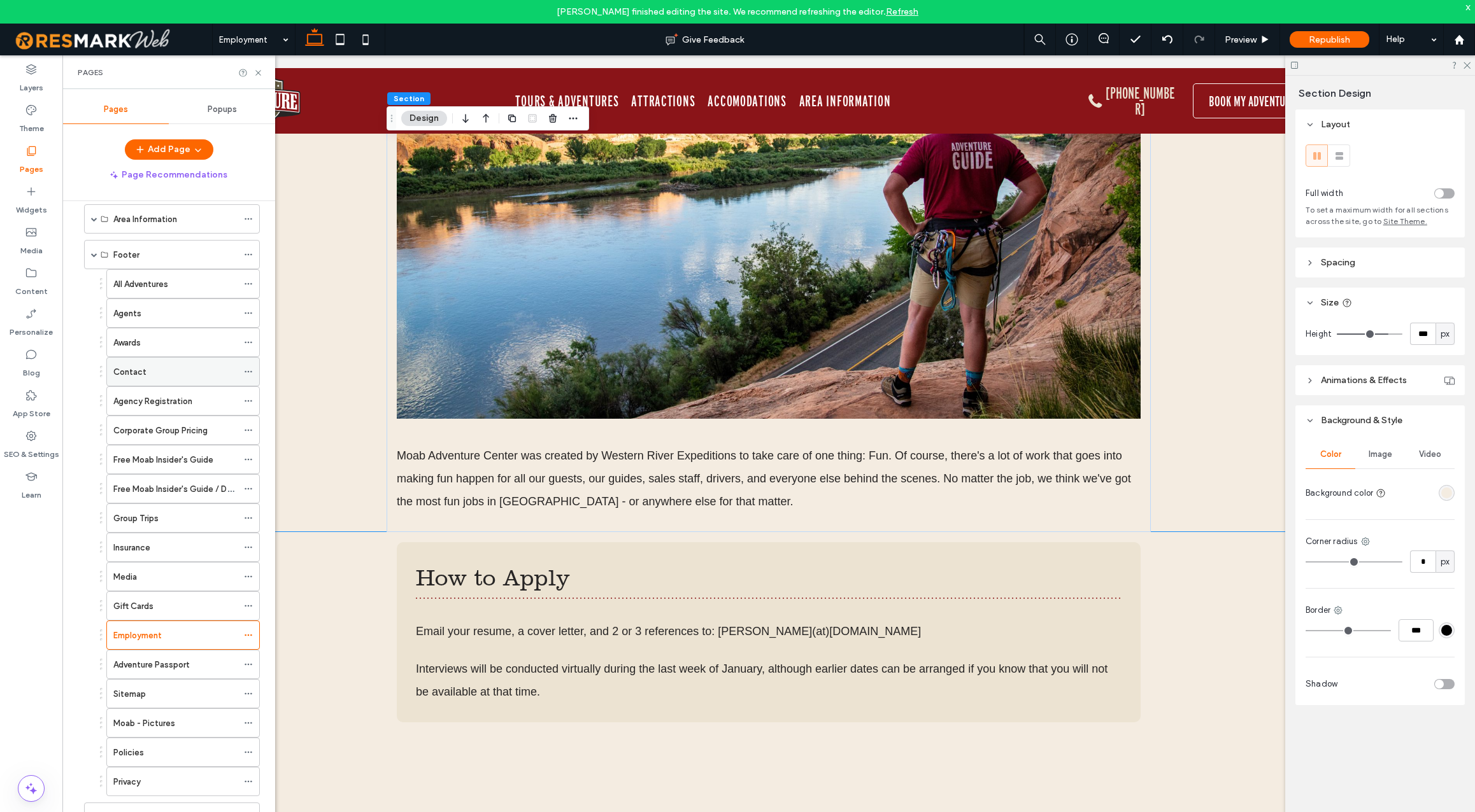
scroll to position [191, 0]
click at [95, 260] on span at bounding box center [95, 260] width 6 height 6
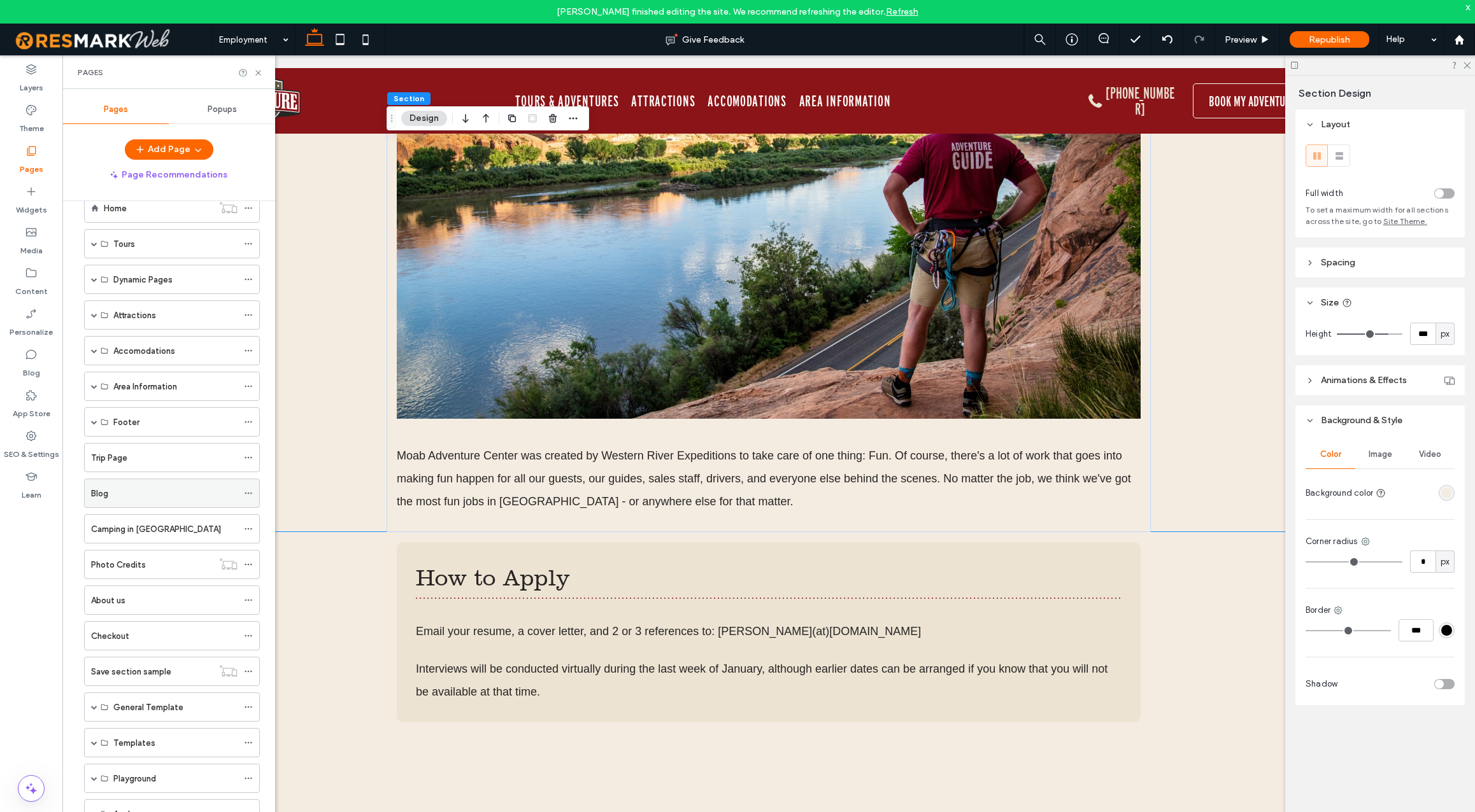
scroll to position [0, 0]
click at [96, 274] on span at bounding box center [95, 273] width 6 height 6
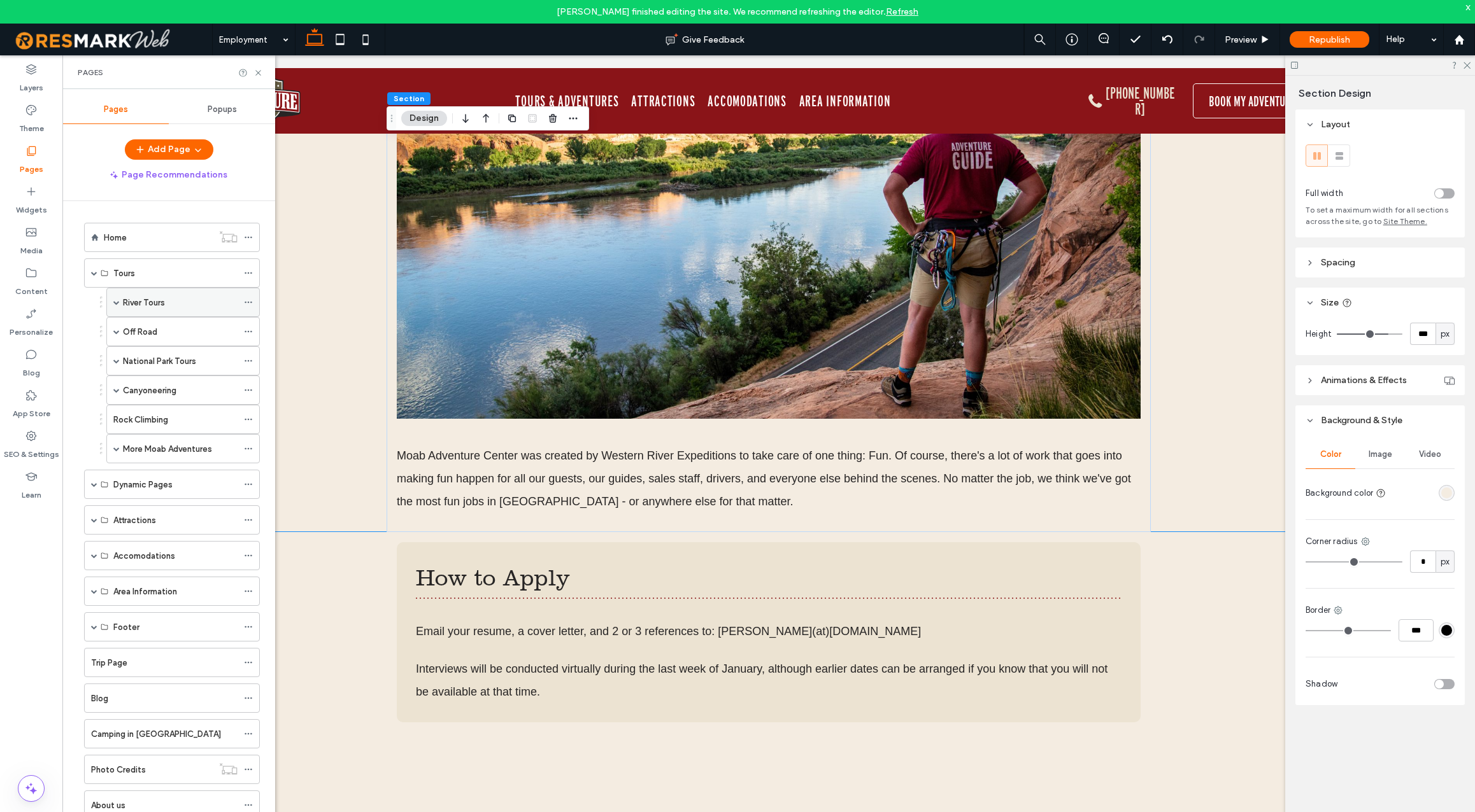
click at [115, 302] on span at bounding box center [116, 302] width 6 height 6
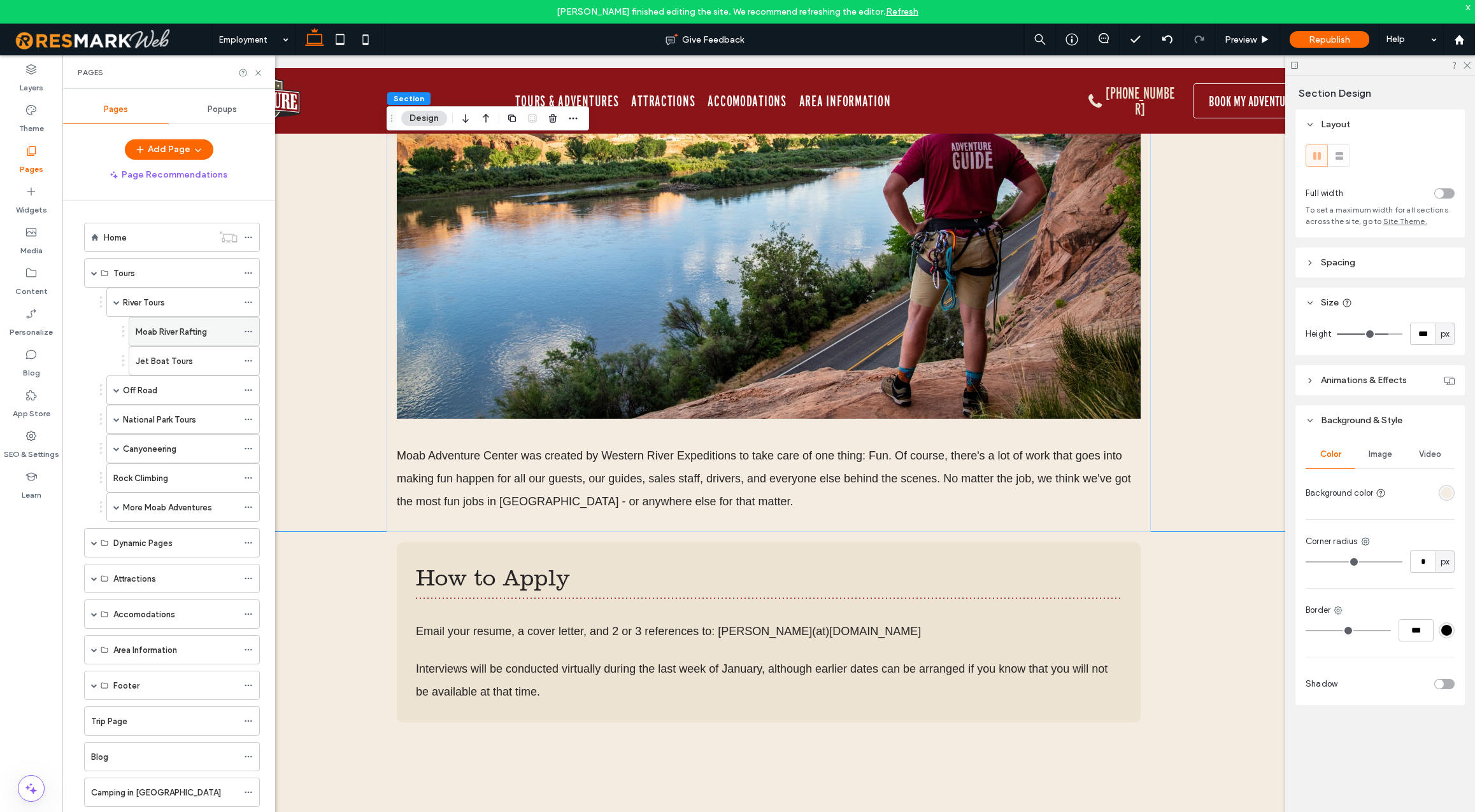
click at [170, 330] on label "Moab River Rafting" at bounding box center [171, 332] width 71 height 23
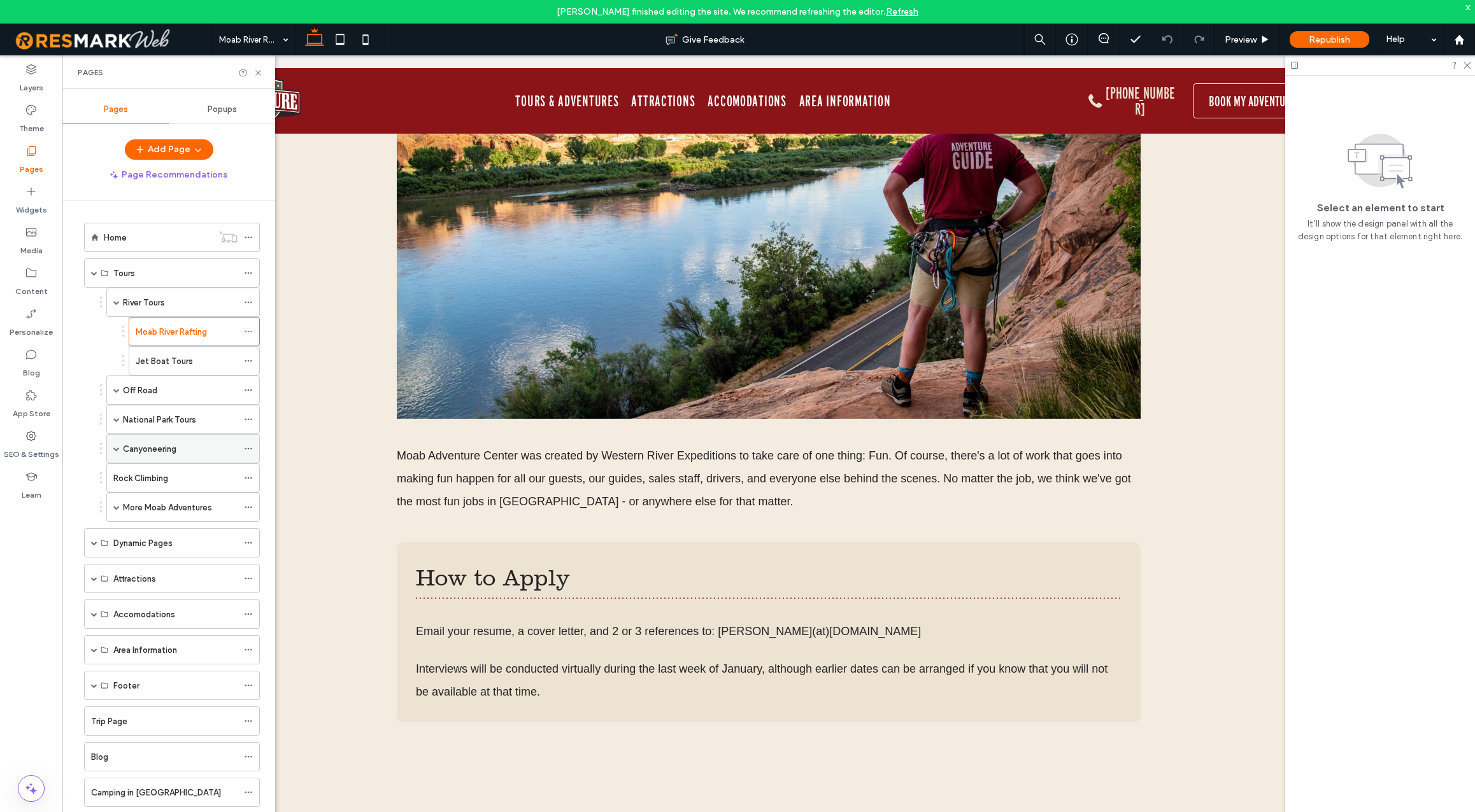
click at [158, 449] on label "Canyoneering" at bounding box center [149, 449] width 53 height 23
click at [185, 478] on label "Morning Glory Arch Moab" at bounding box center [184, 478] width 96 height 23
click at [118, 538] on span at bounding box center [116, 537] width 6 height 6
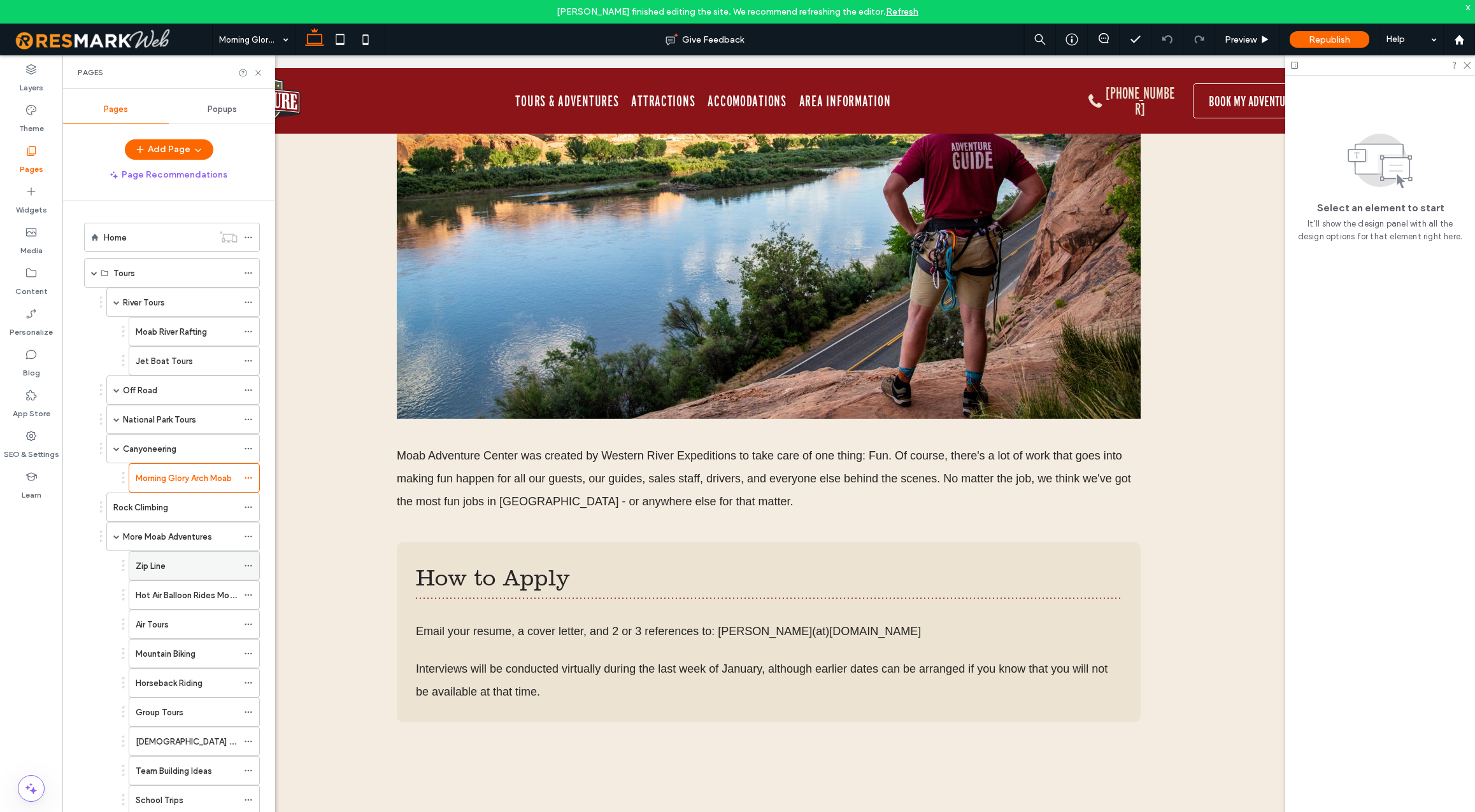
click at [167, 569] on div "Zip Line" at bounding box center [187, 566] width 102 height 14
click at [160, 627] on label "Air Tours" at bounding box center [152, 625] width 33 height 23
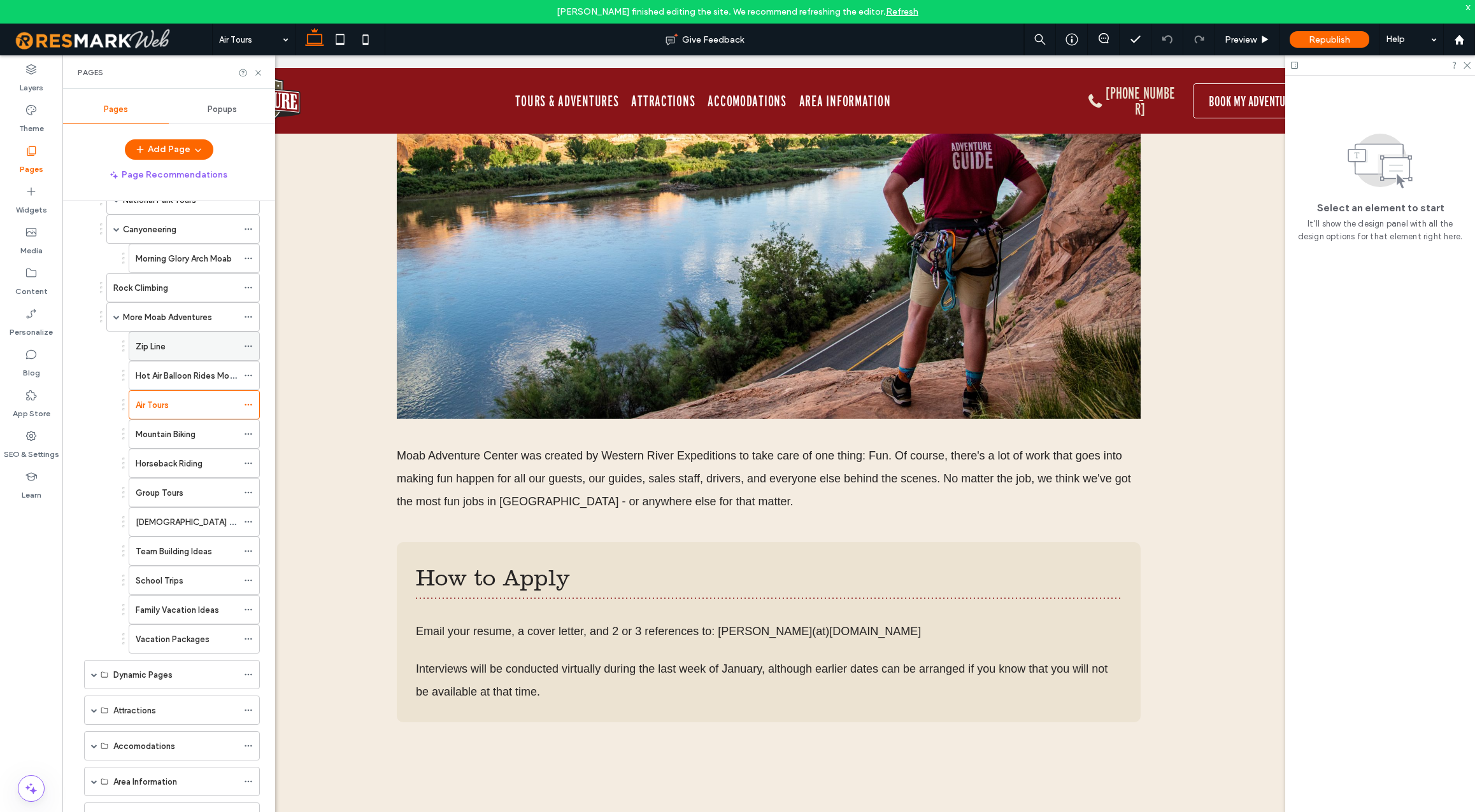
scroll to position [304, 0]
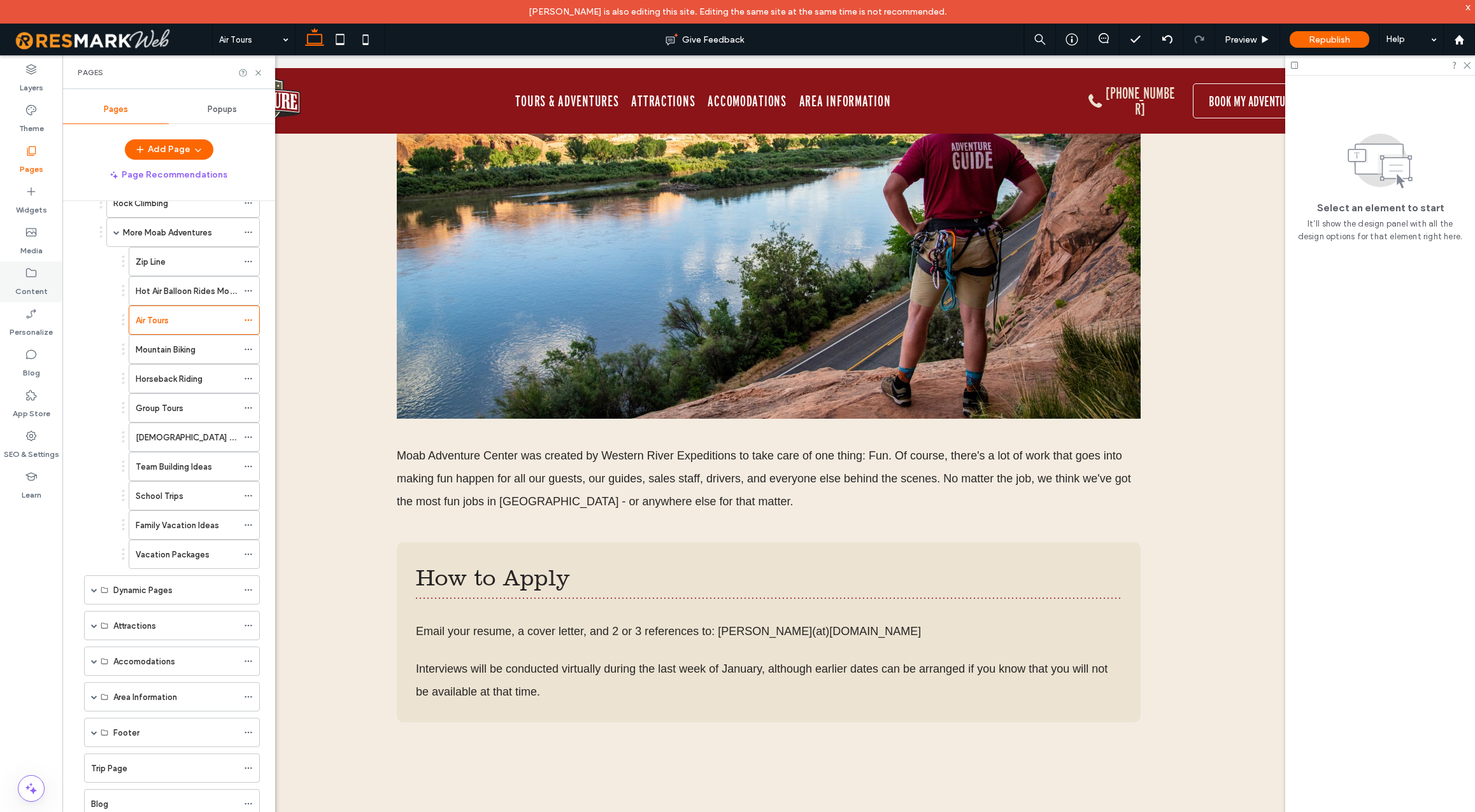
click at [32, 284] on label "Content" at bounding box center [32, 289] width 32 height 18
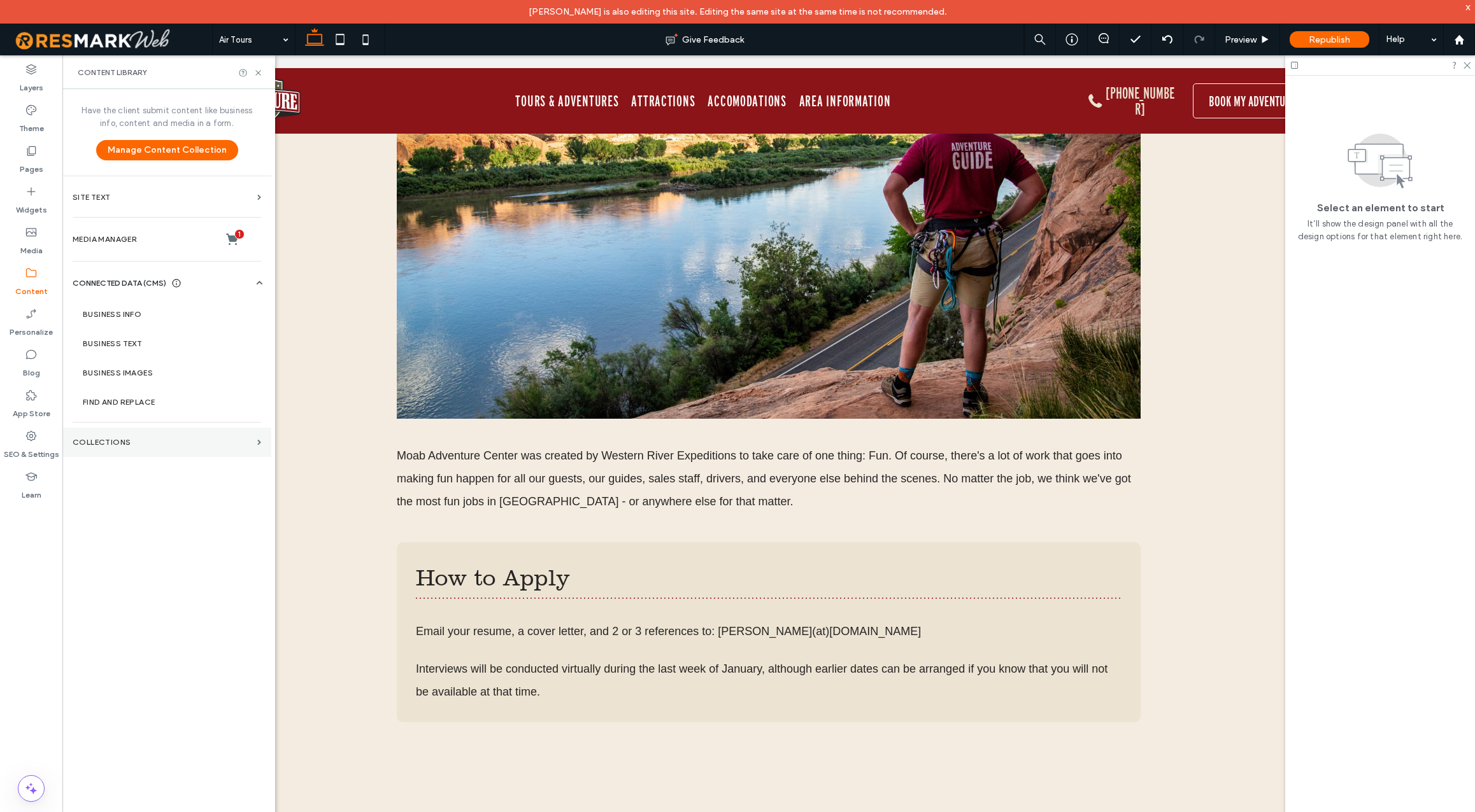
click at [162, 438] on label "Collections" at bounding box center [162, 442] width 179 height 9
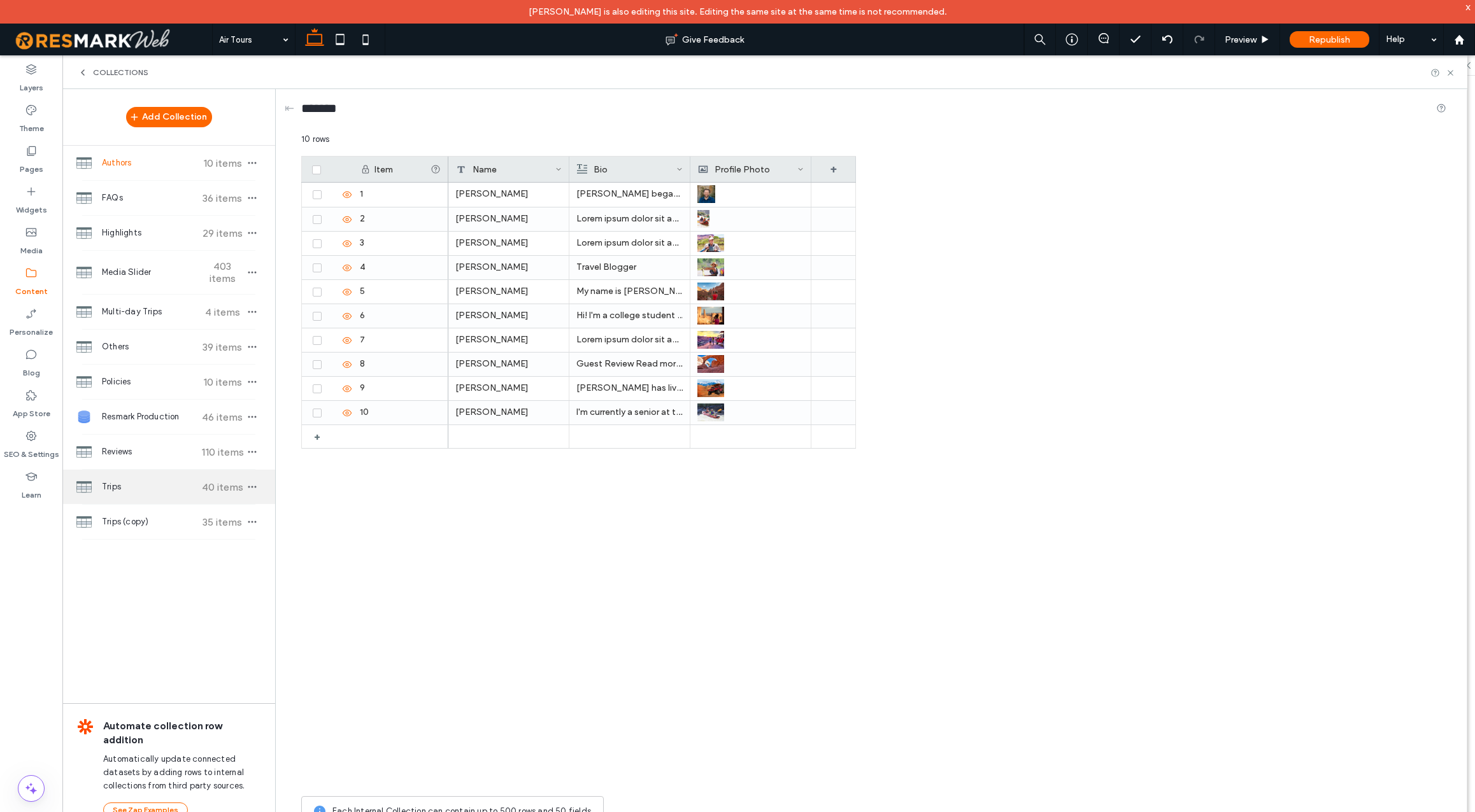
click at [138, 487] on span "Trips" at bounding box center [149, 487] width 95 height 13
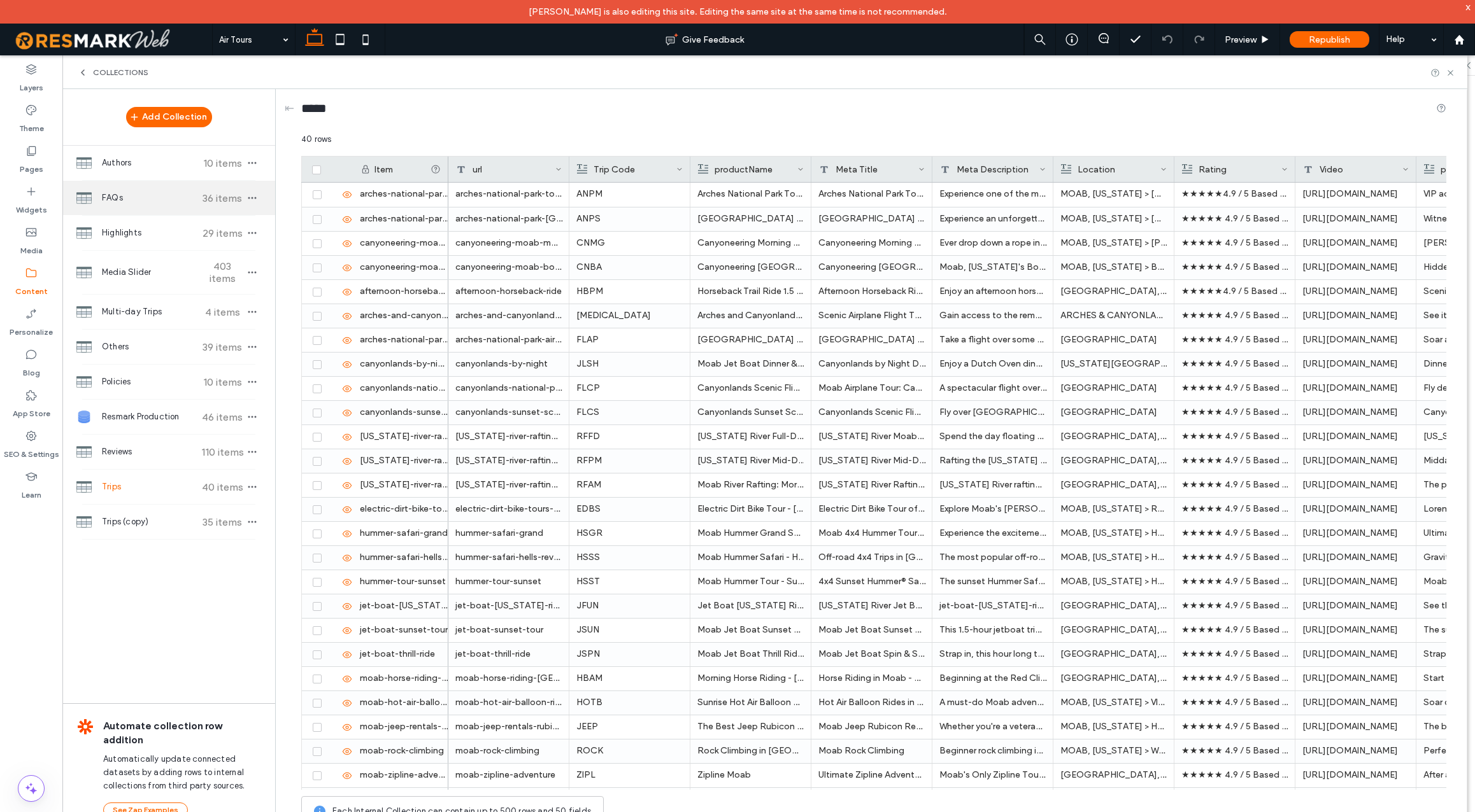
click at [148, 199] on span "FAQs" at bounding box center [149, 198] width 95 height 13
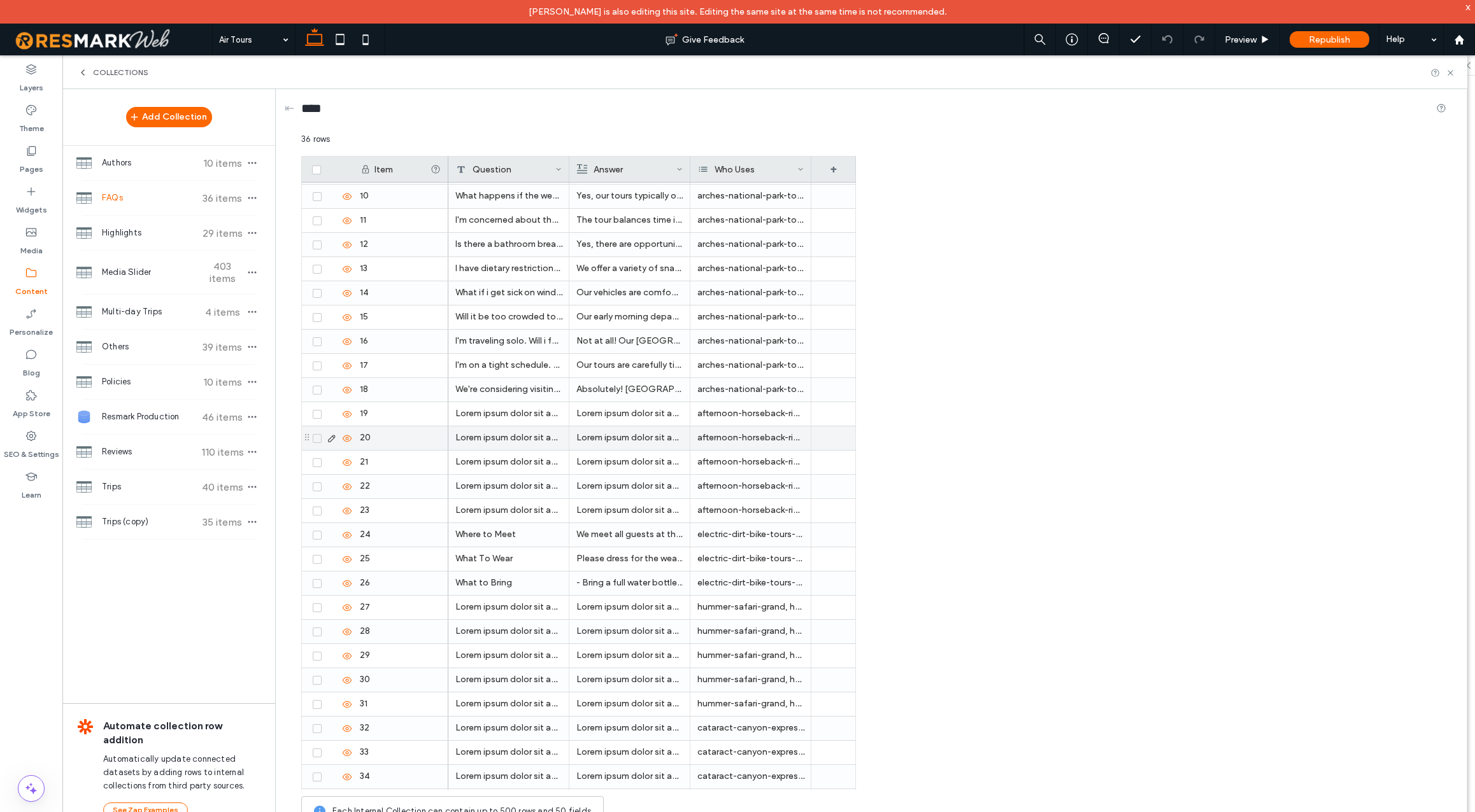
scroll to position [288, 0]
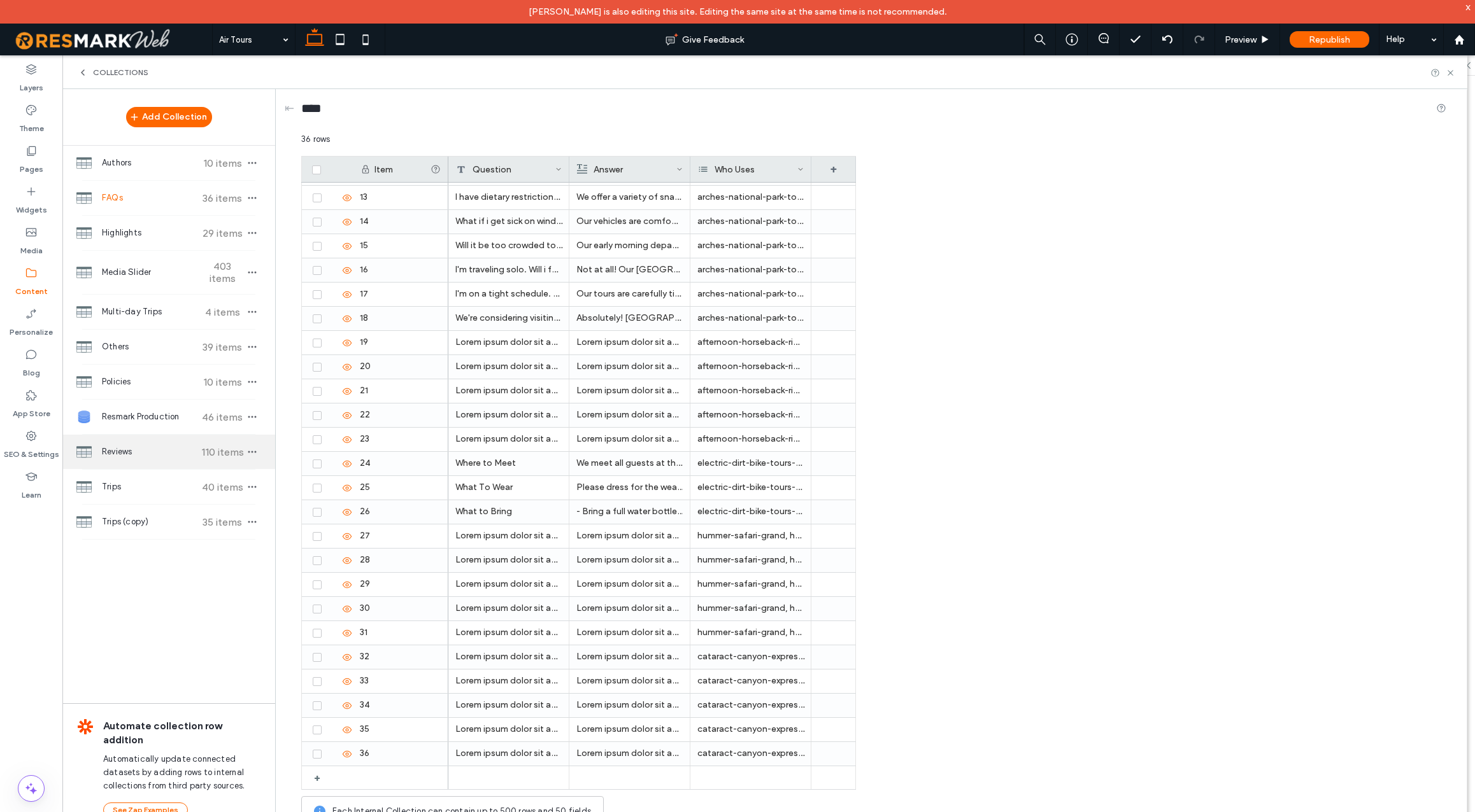
click at [156, 455] on span "Reviews" at bounding box center [149, 452] width 95 height 13
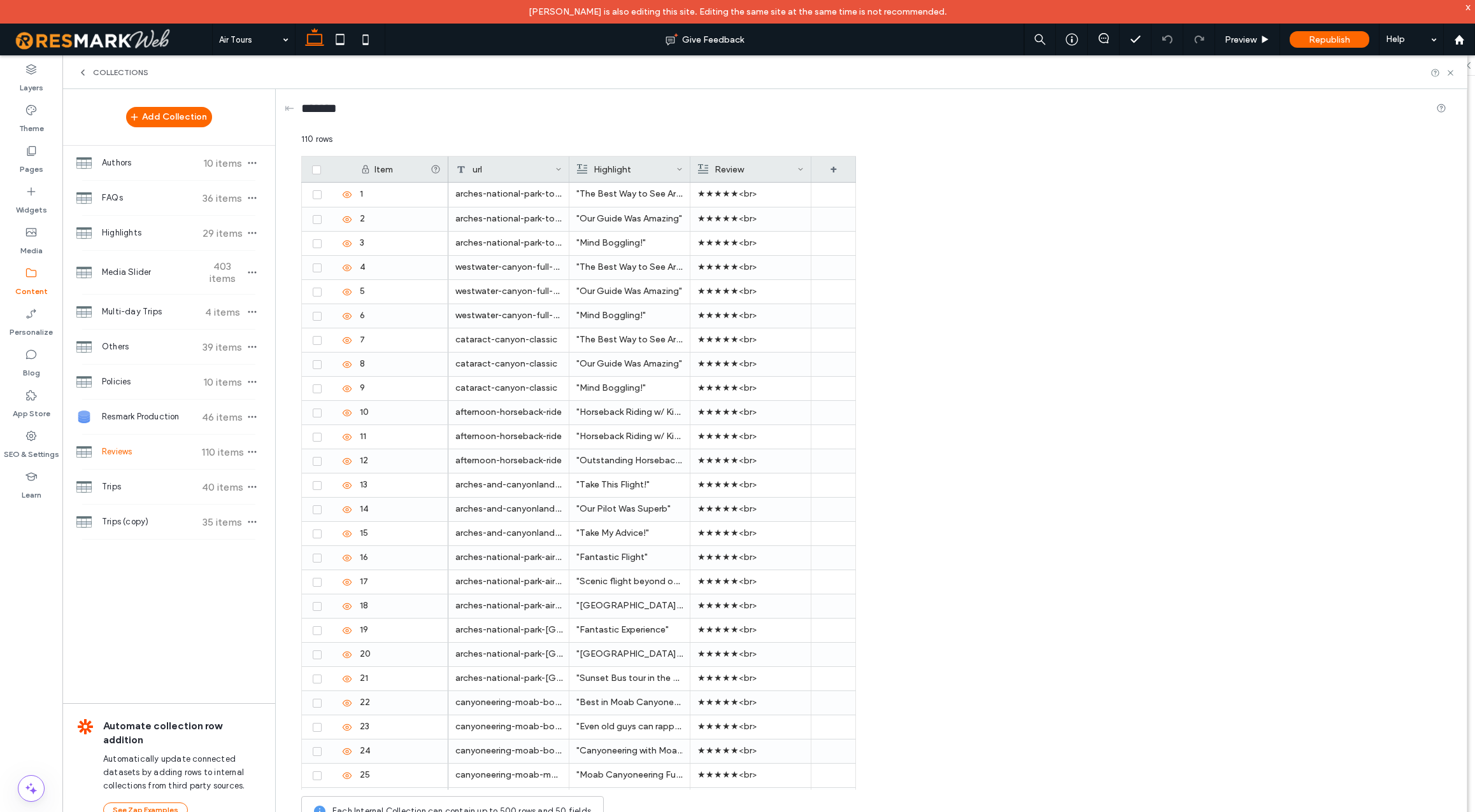
scroll to position [98, 0]
click at [163, 343] on span "Others" at bounding box center [149, 347] width 95 height 13
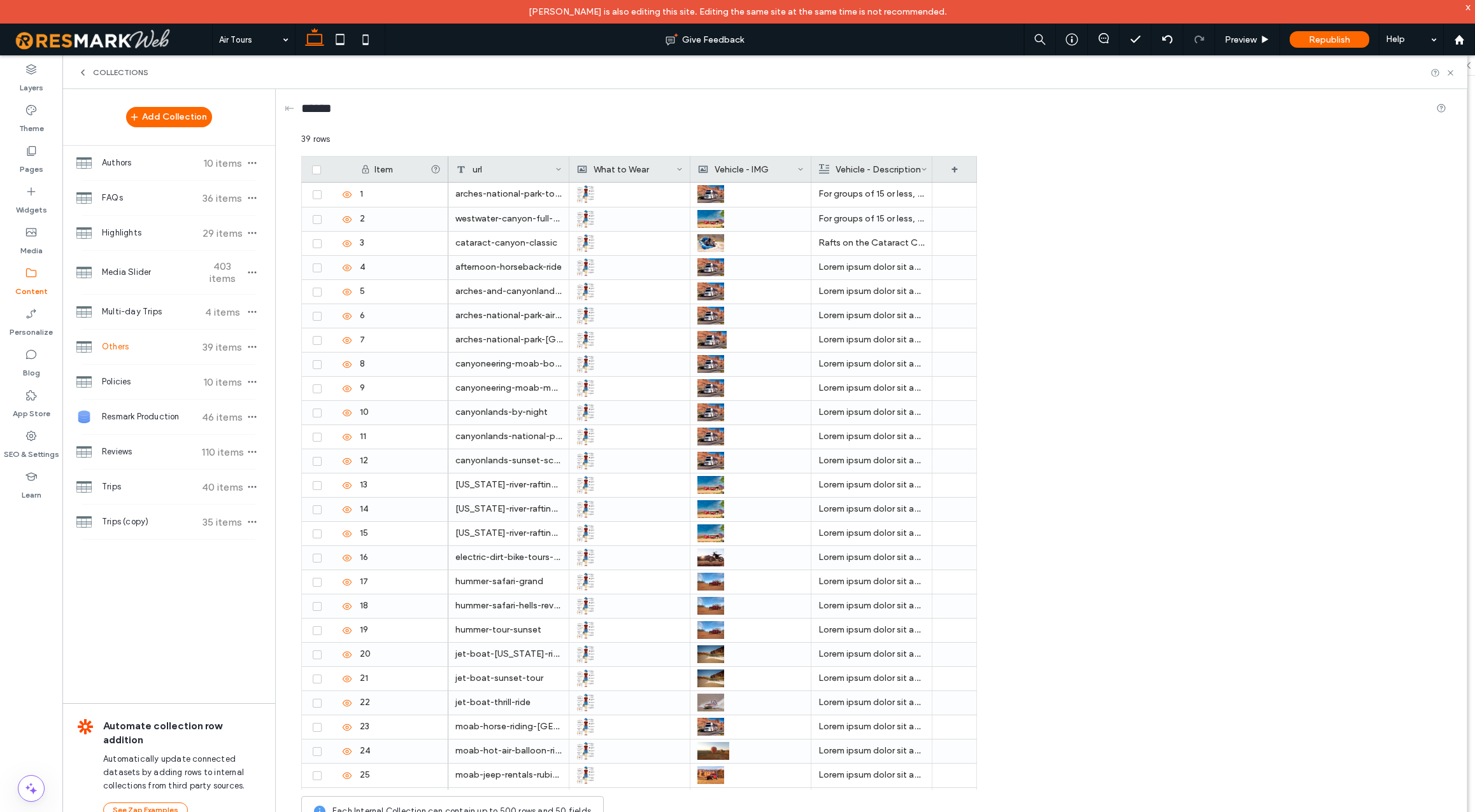
click at [118, 347] on span "Others" at bounding box center [149, 347] width 95 height 13
click at [353, 107] on icon at bounding box center [350, 108] width 10 height 10
click at [355, 107] on icon at bounding box center [350, 108] width 10 height 10
click at [327, 110] on input "******" at bounding box center [320, 108] width 38 height 18
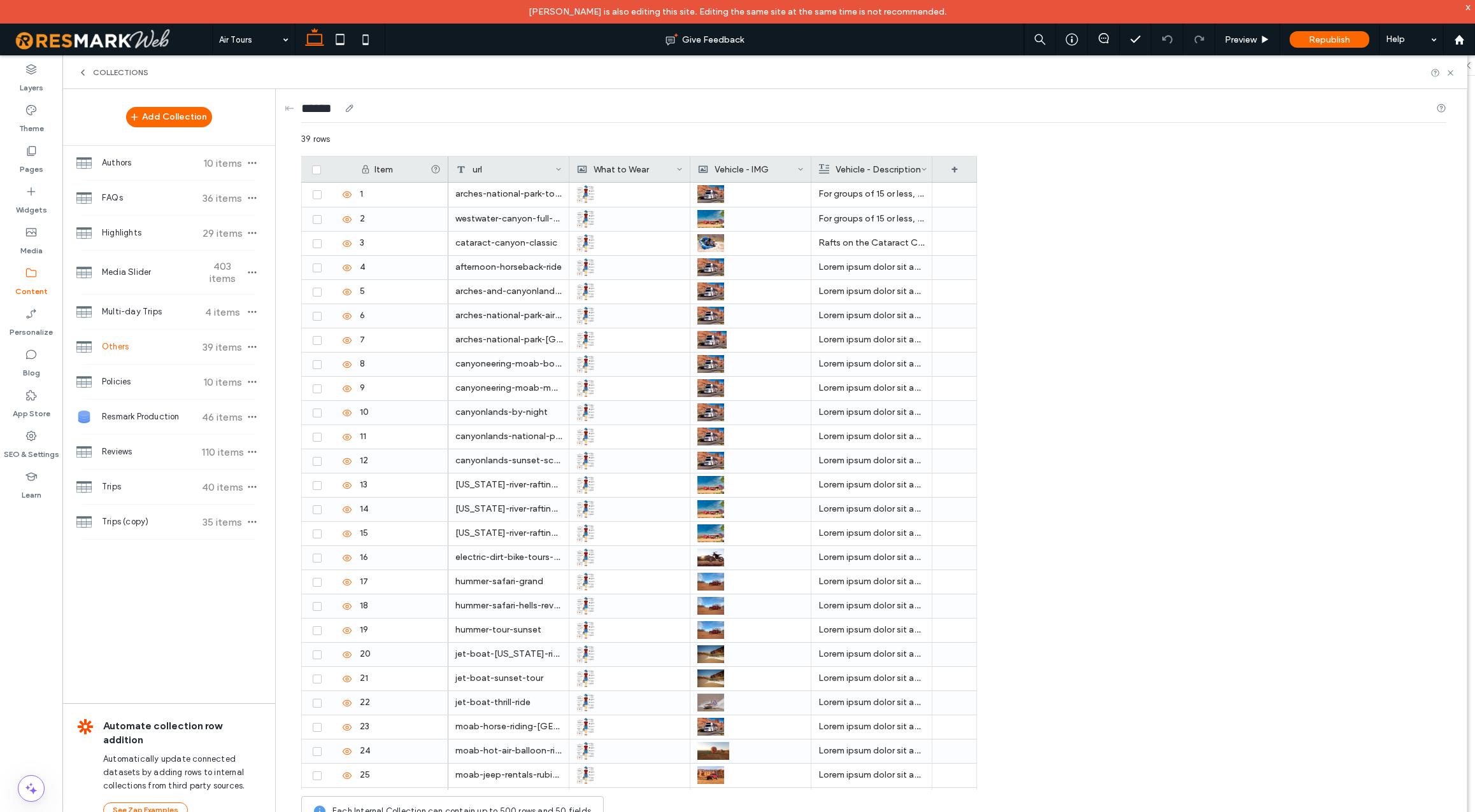
click at [327, 110] on input "******" at bounding box center [320, 108] width 38 height 18
click at [387, 107] on div "******" at bounding box center [874, 111] width 1145 height 24
click at [162, 170] on div "Authors 10 items" at bounding box center [169, 163] width 213 height 34
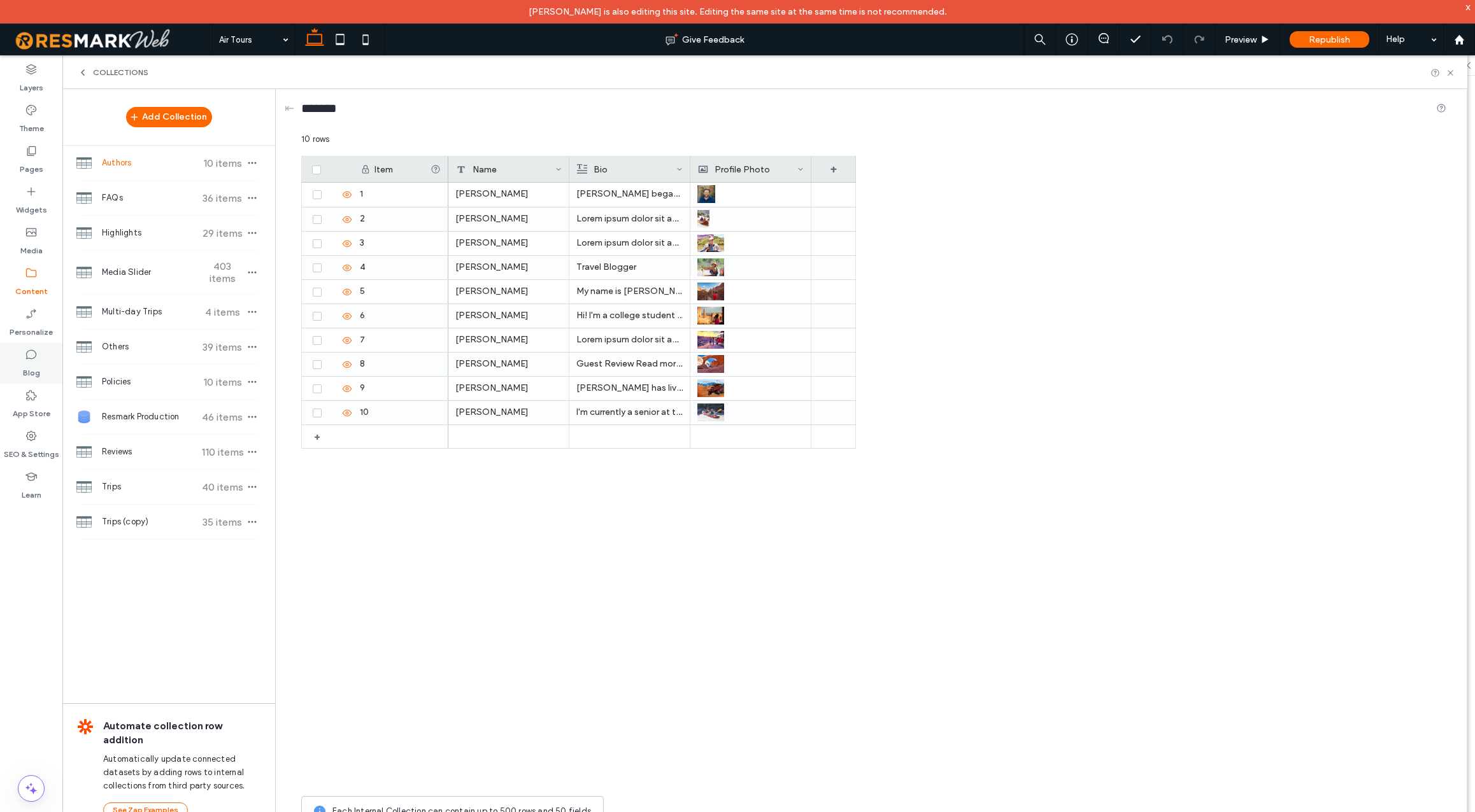
click at [32, 365] on label "Blog" at bounding box center [32, 370] width 17 height 18
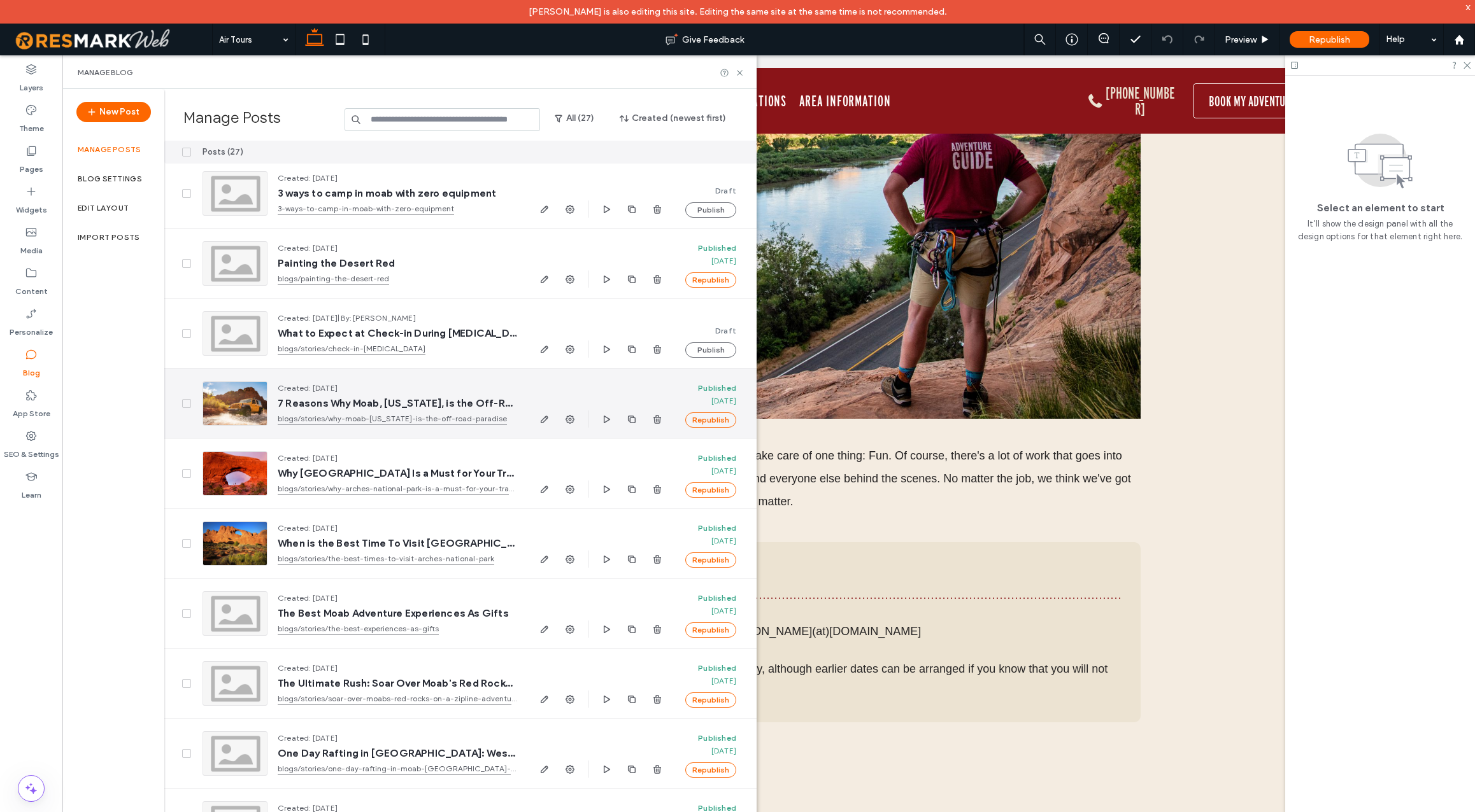
scroll to position [0, 0]
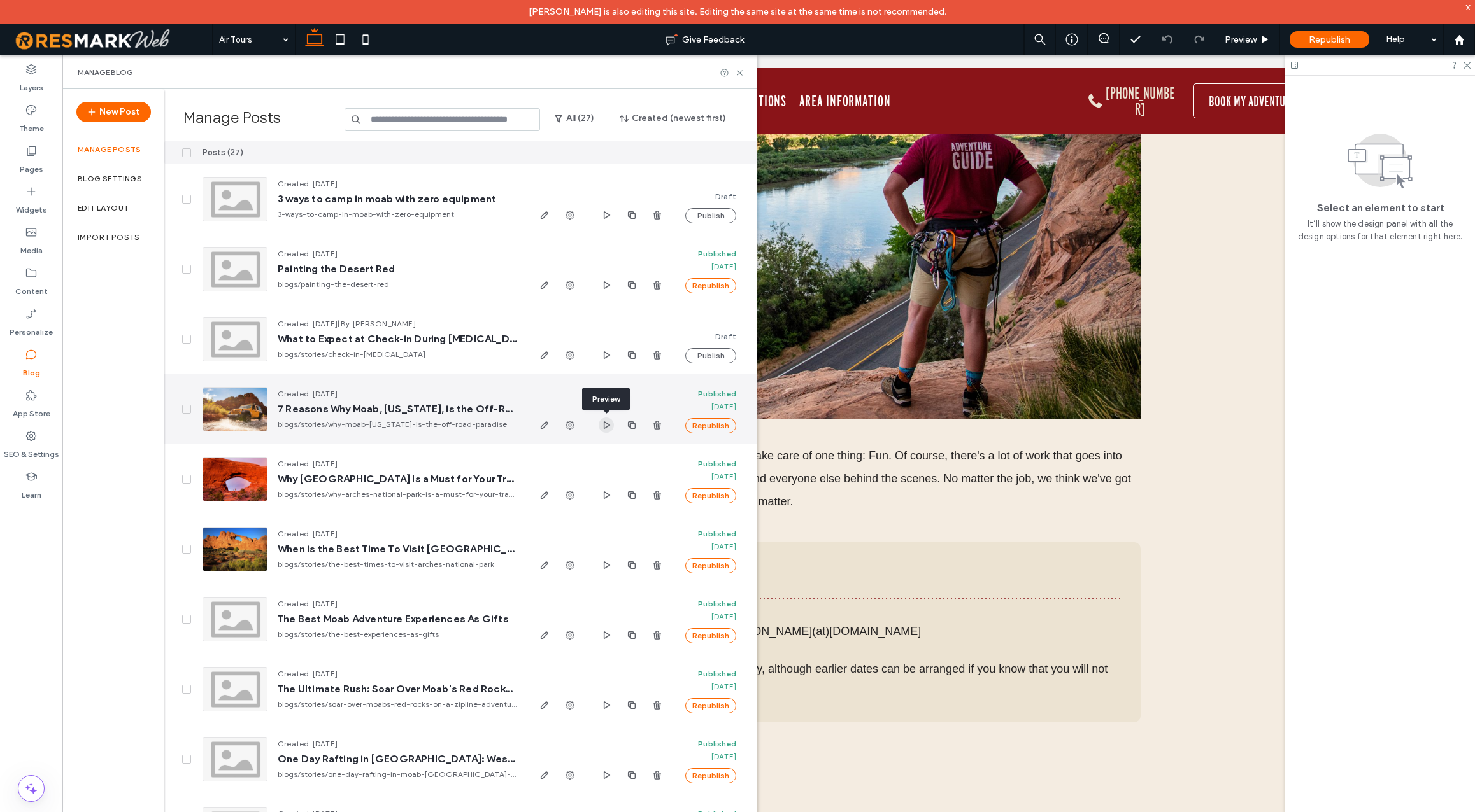
click at [605, 425] on icon "button" at bounding box center [607, 426] width 10 height 10
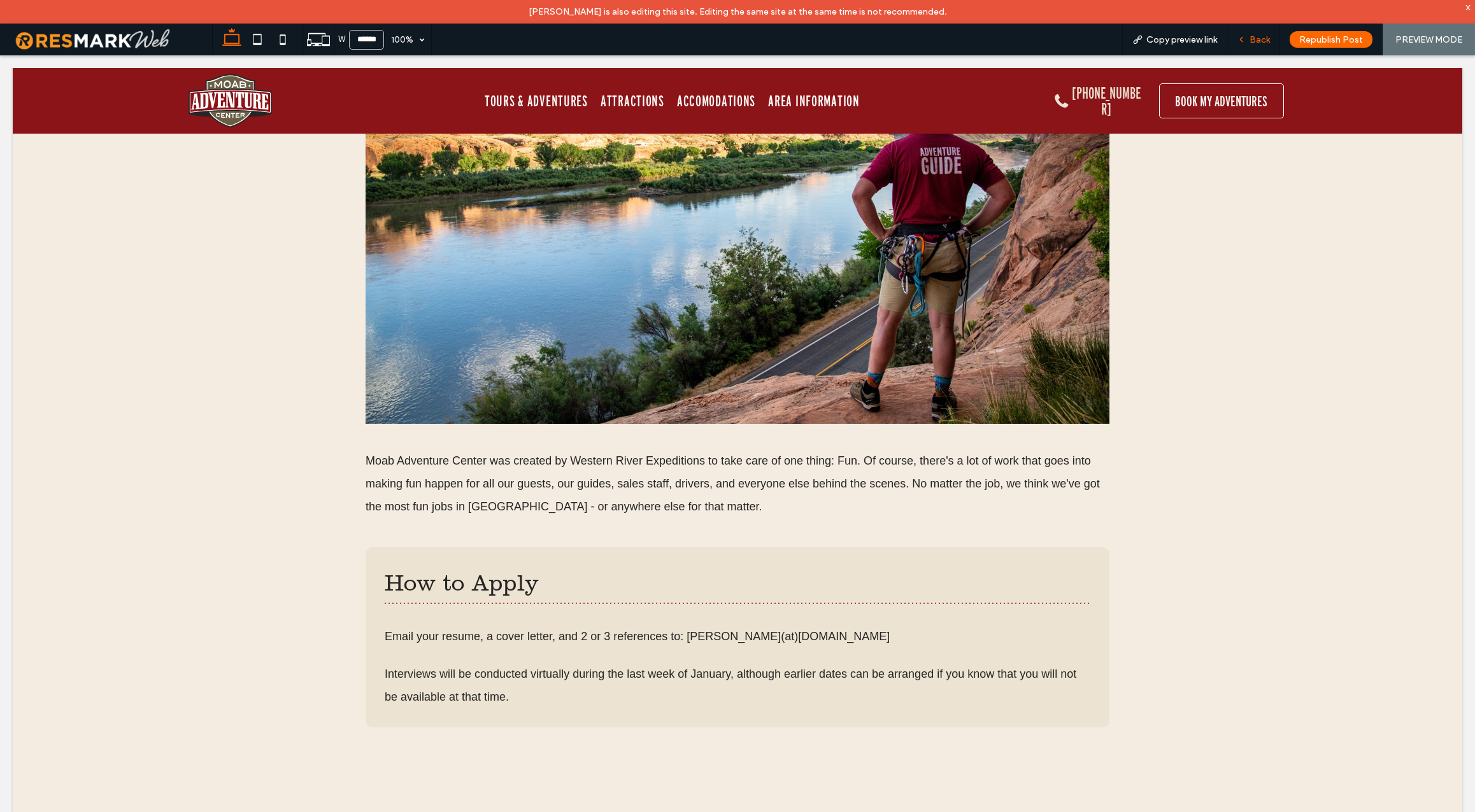
click at [1260, 38] on span "Back" at bounding box center [1260, 39] width 21 height 11
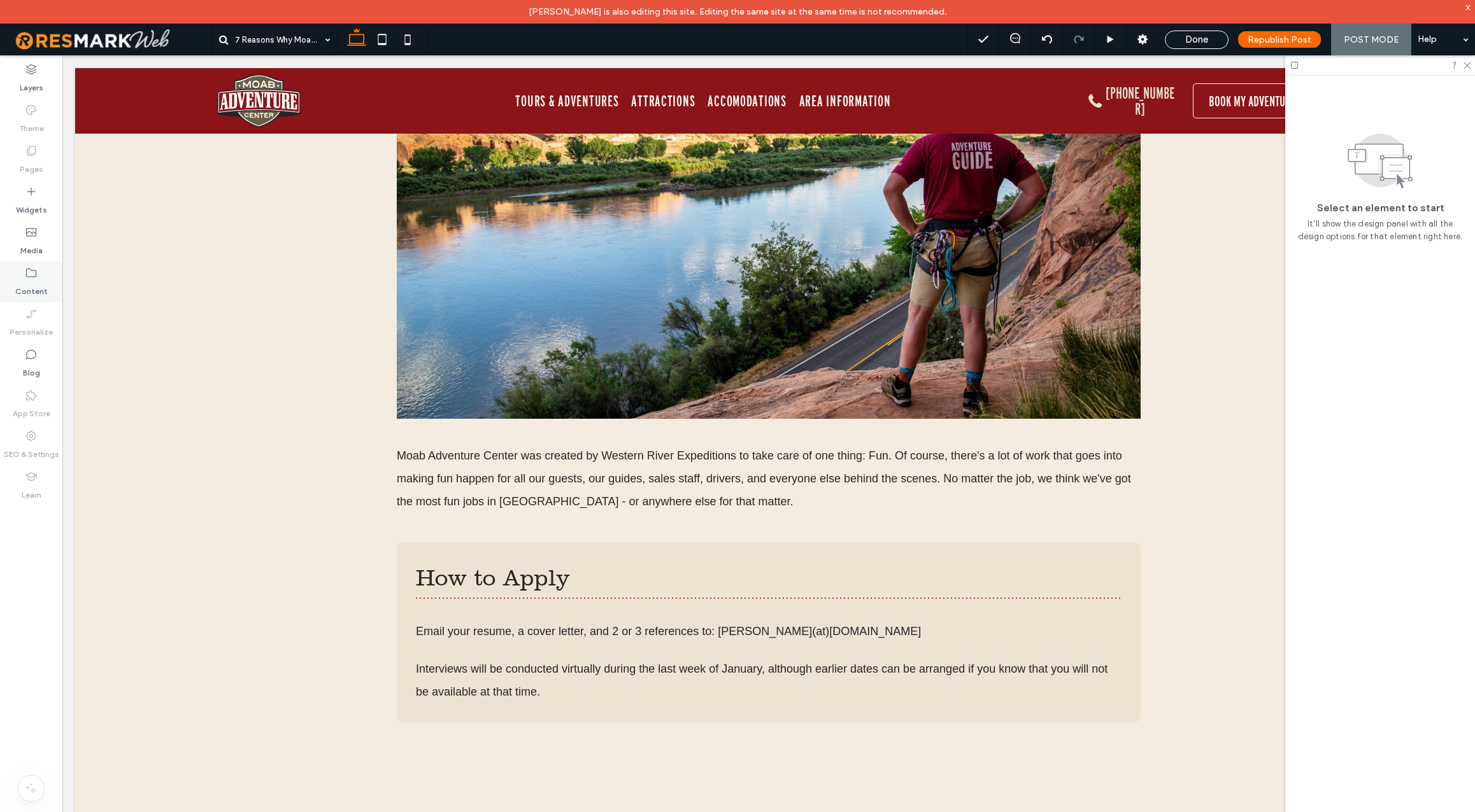
click at [30, 280] on label "Content" at bounding box center [32, 289] width 32 height 18
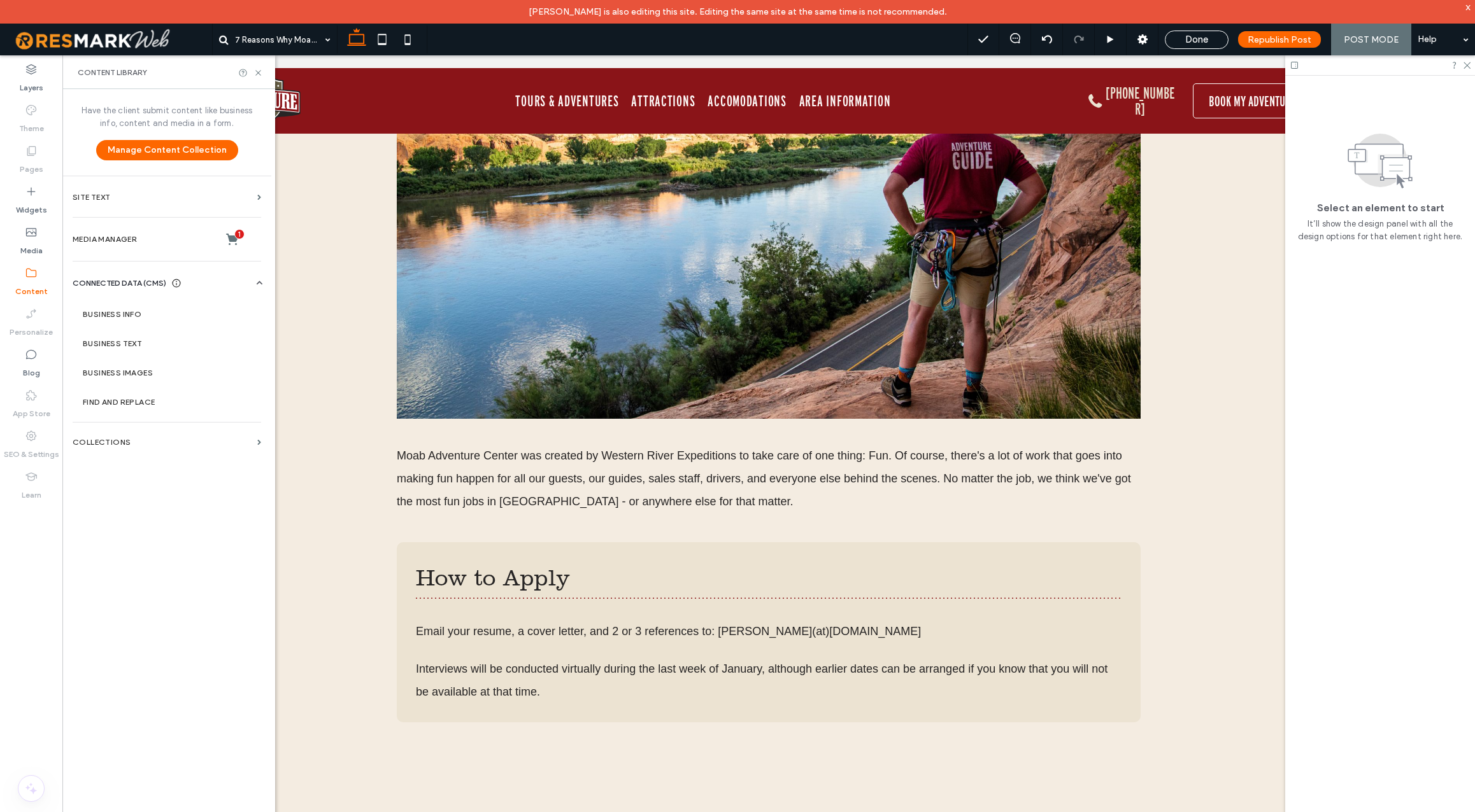
click at [37, 151] on div "Pages" at bounding box center [31, 159] width 62 height 41
click at [28, 154] on use at bounding box center [32, 151] width 9 height 10
click at [1208, 34] on span "Done" at bounding box center [1197, 39] width 23 height 12
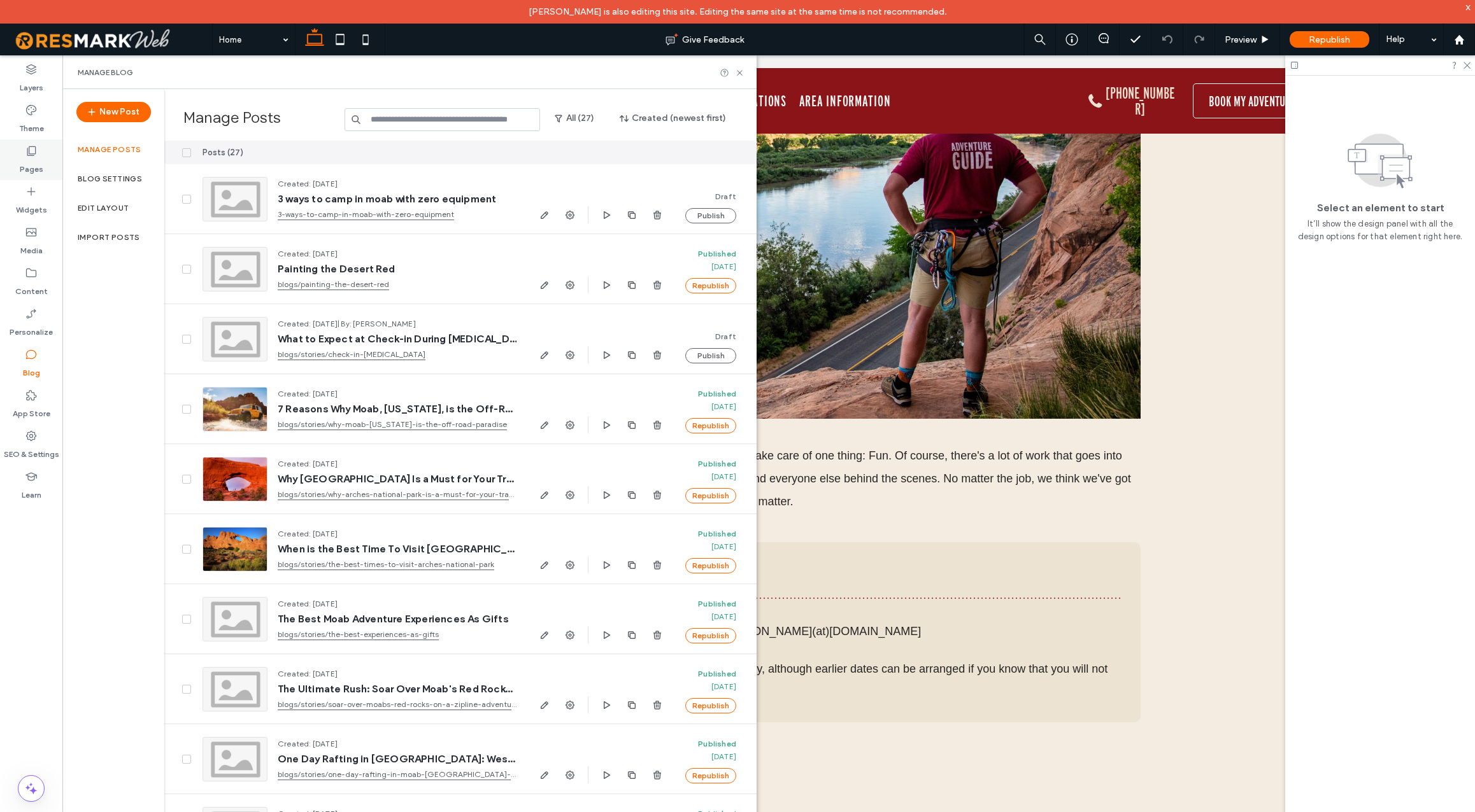
click at [34, 154] on icon at bounding box center [32, 151] width 13 height 13
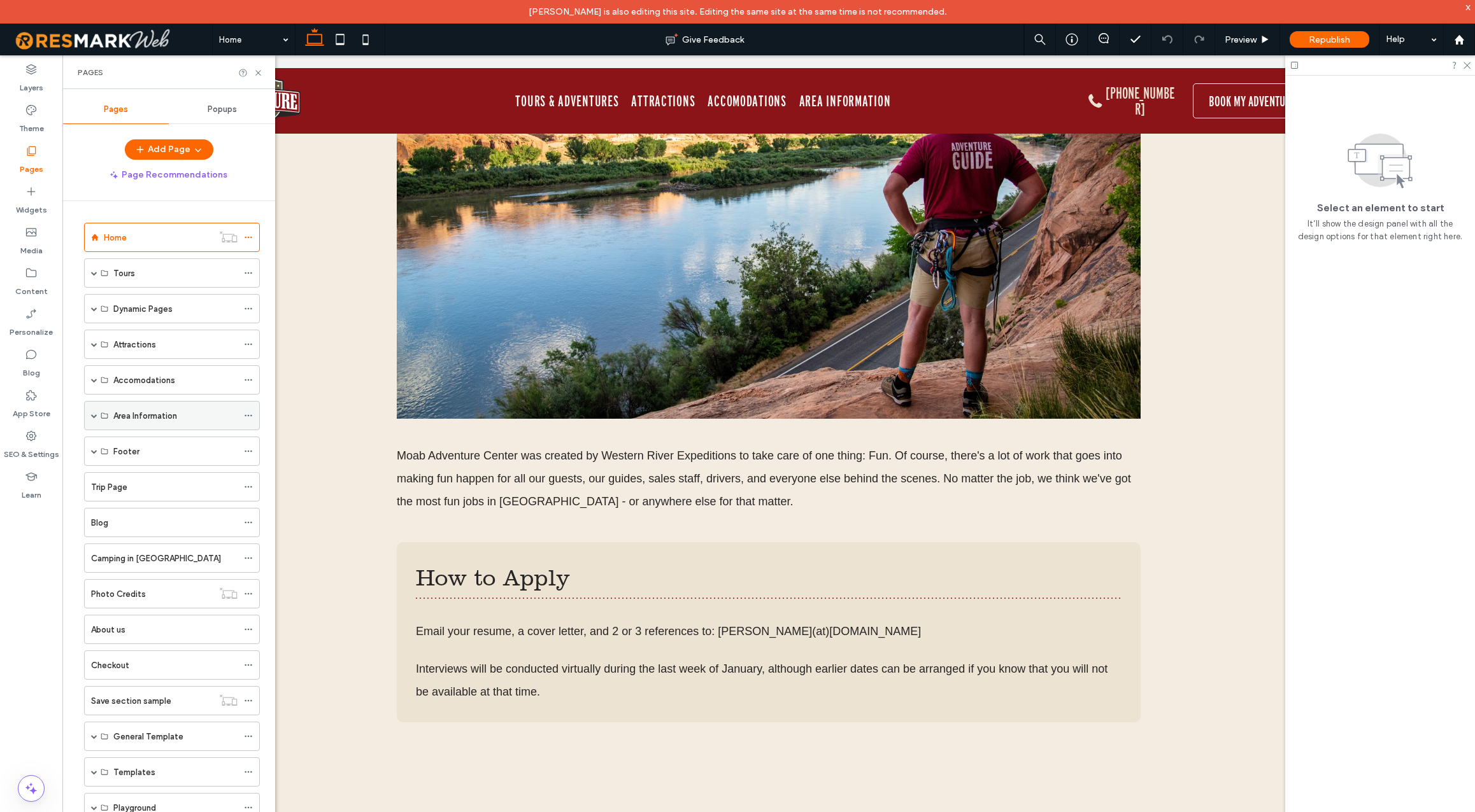
scroll to position [96, 0]
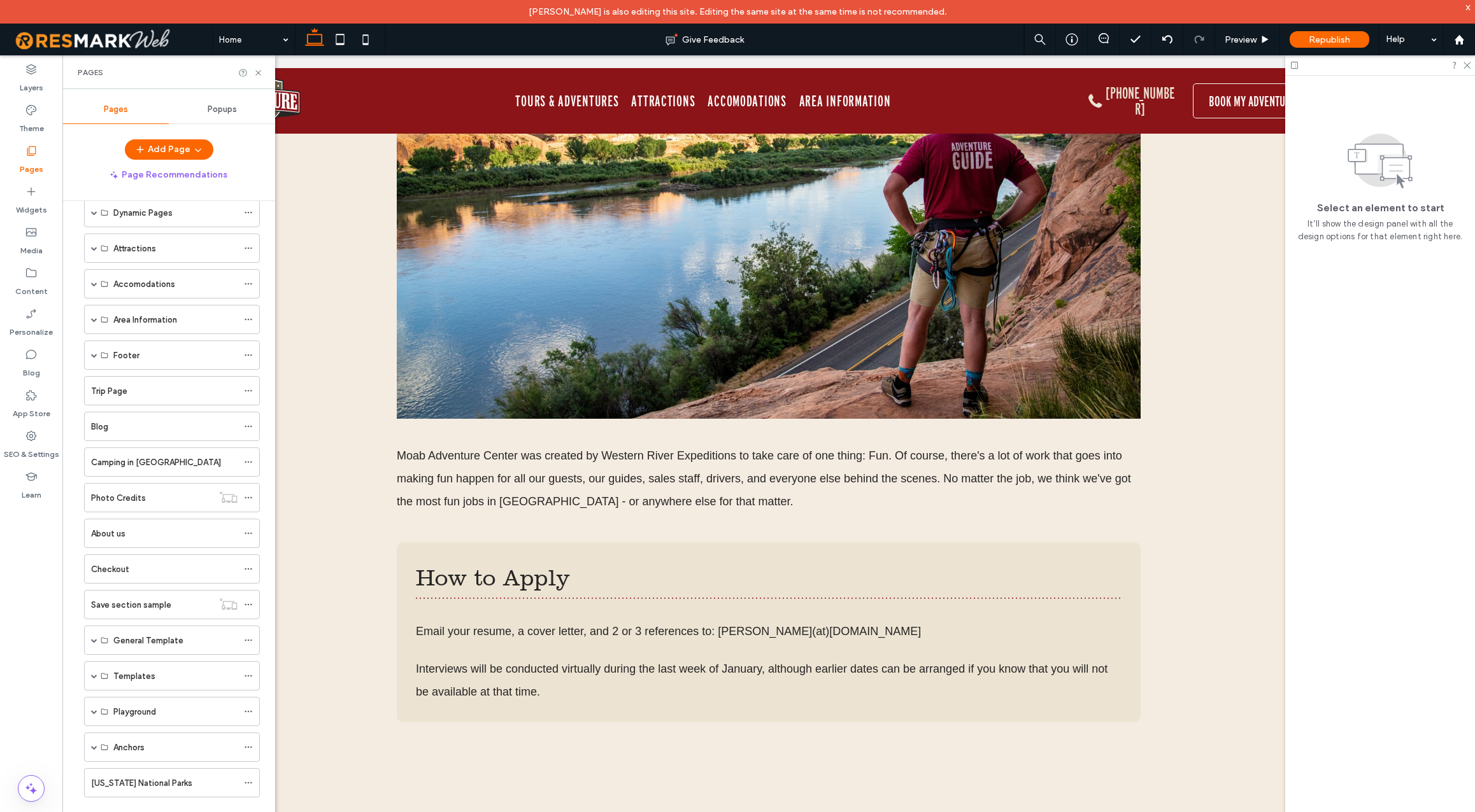
click at [179, 783] on div "[US_STATE] National Parks" at bounding box center [165, 783] width 147 height 14
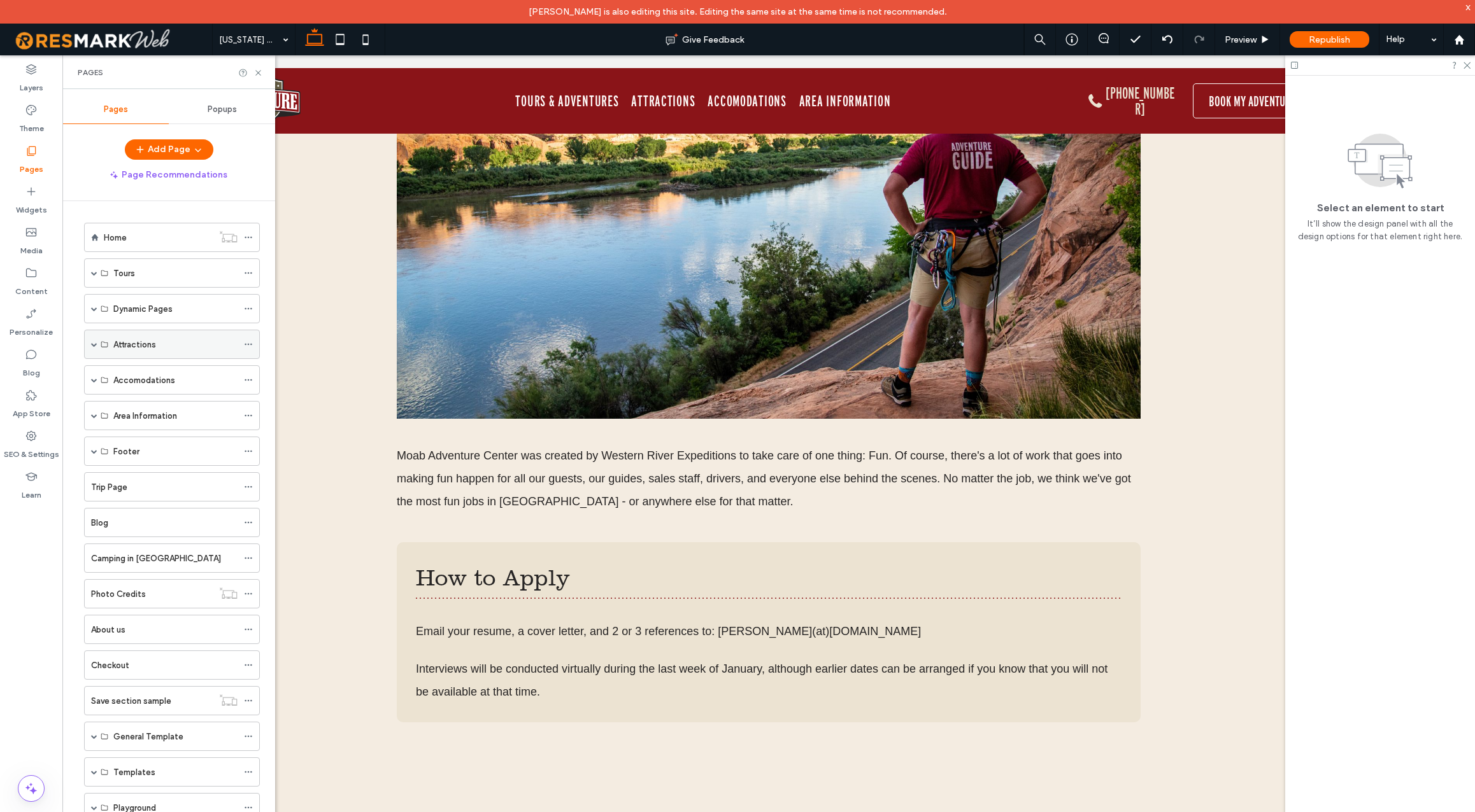
click at [93, 345] on span at bounding box center [95, 345] width 6 height 6
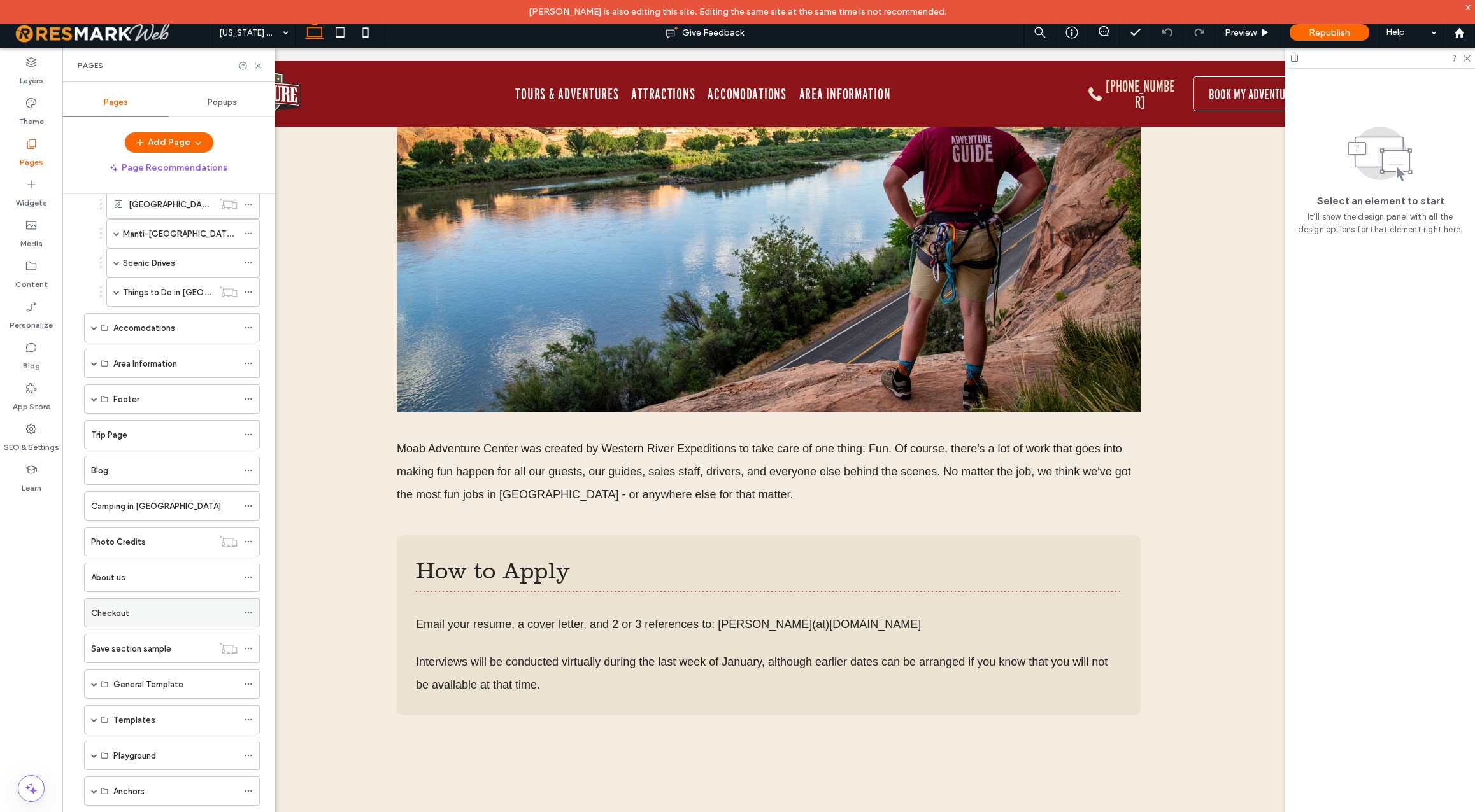
scroll to position [330, 0]
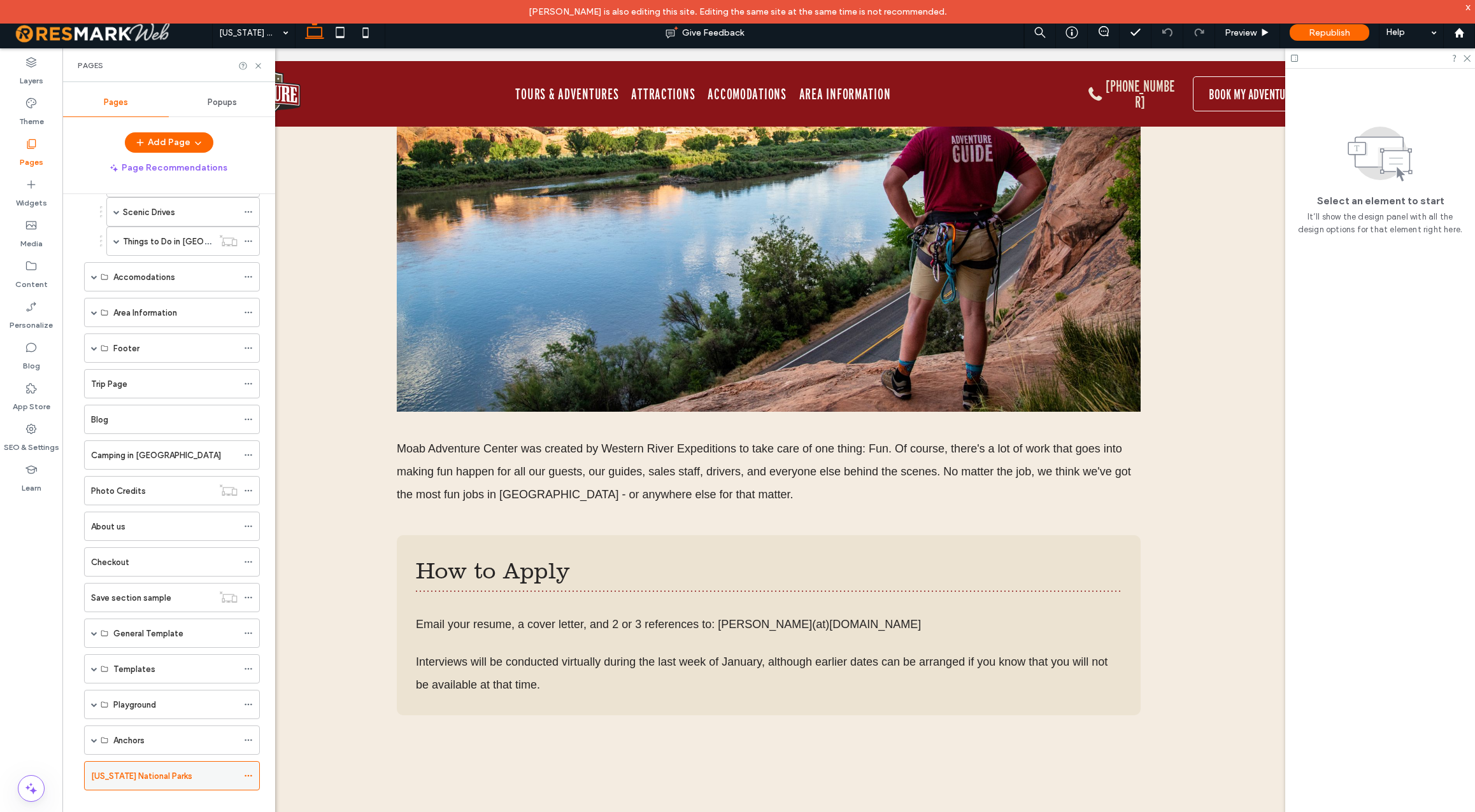
click at [248, 774] on icon at bounding box center [248, 776] width 9 height 9
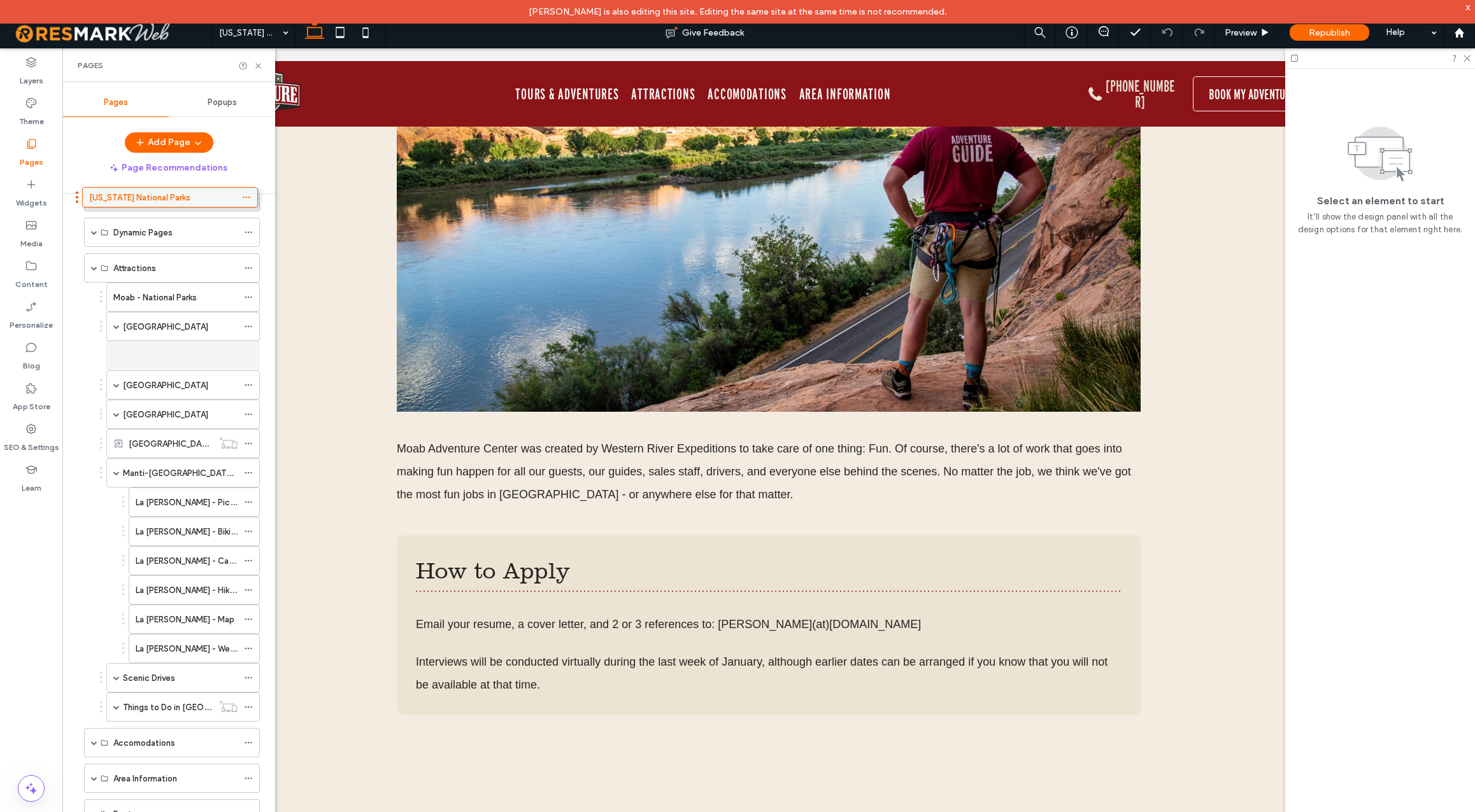
scroll to position [0, 0]
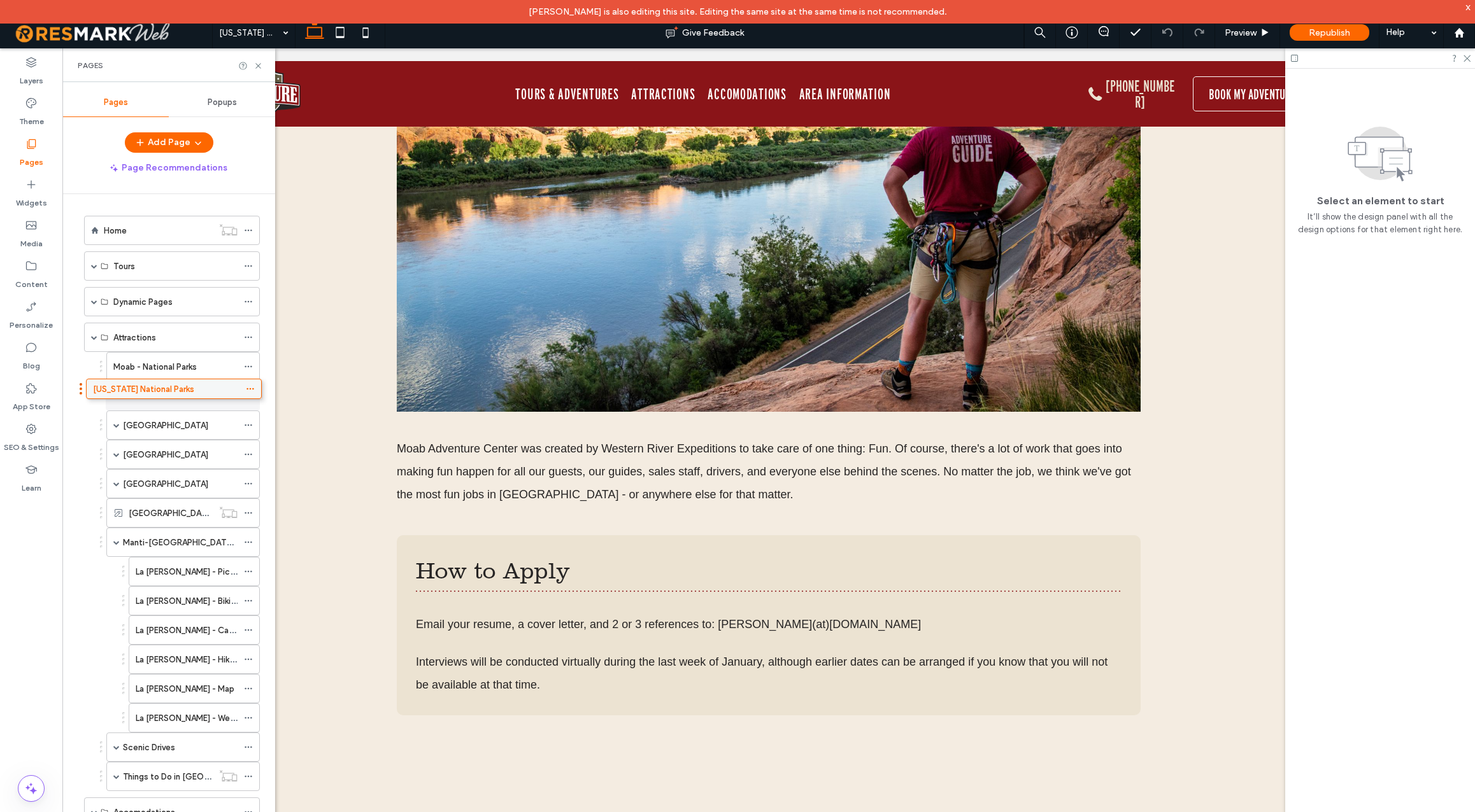
drag, startPoint x: 193, startPoint y: 775, endPoint x: 195, endPoint y: 392, distance: 383.0
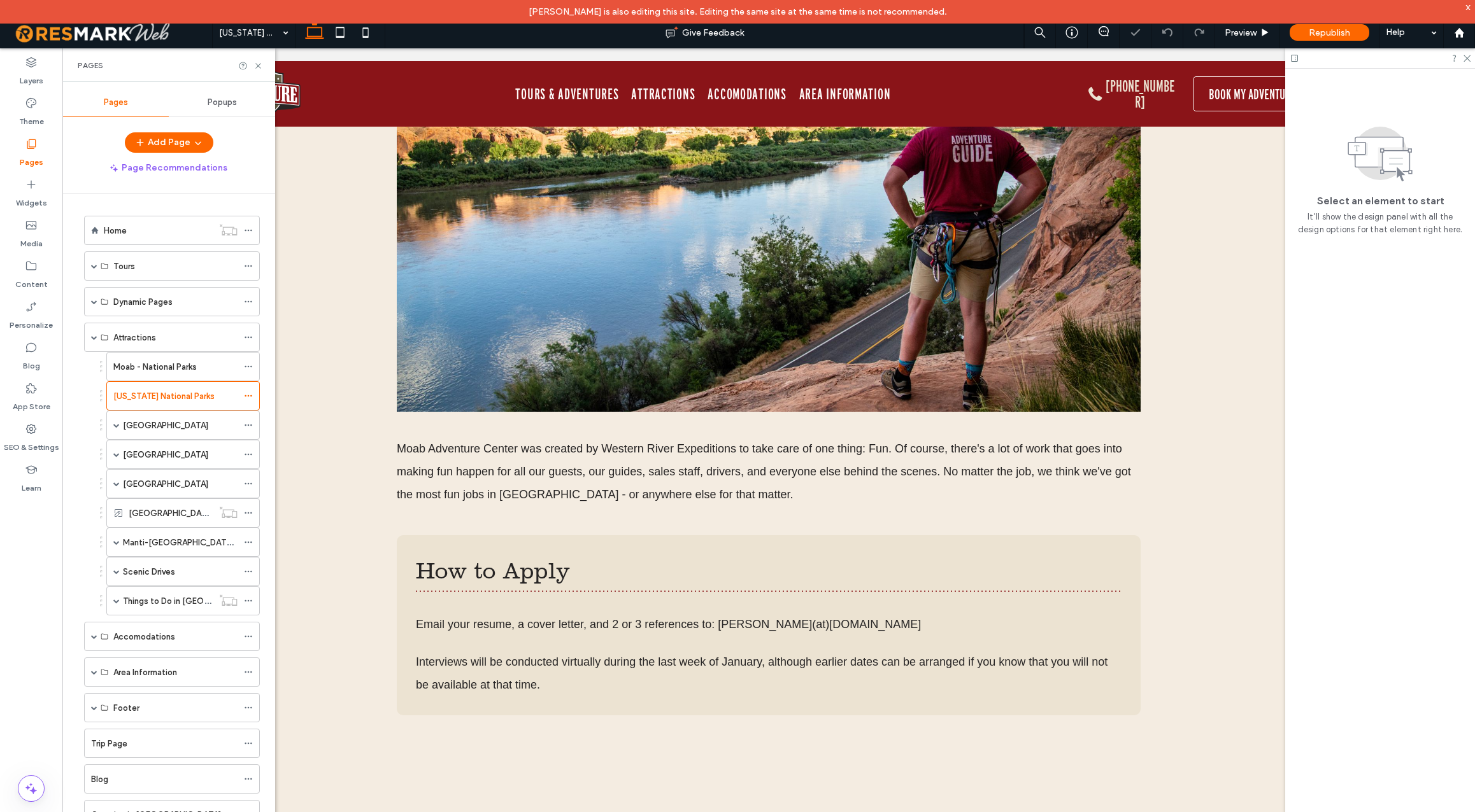
scroll to position [5, 0]
click at [222, 360] on div "Moab - National Parks" at bounding box center [175, 363] width 124 height 14
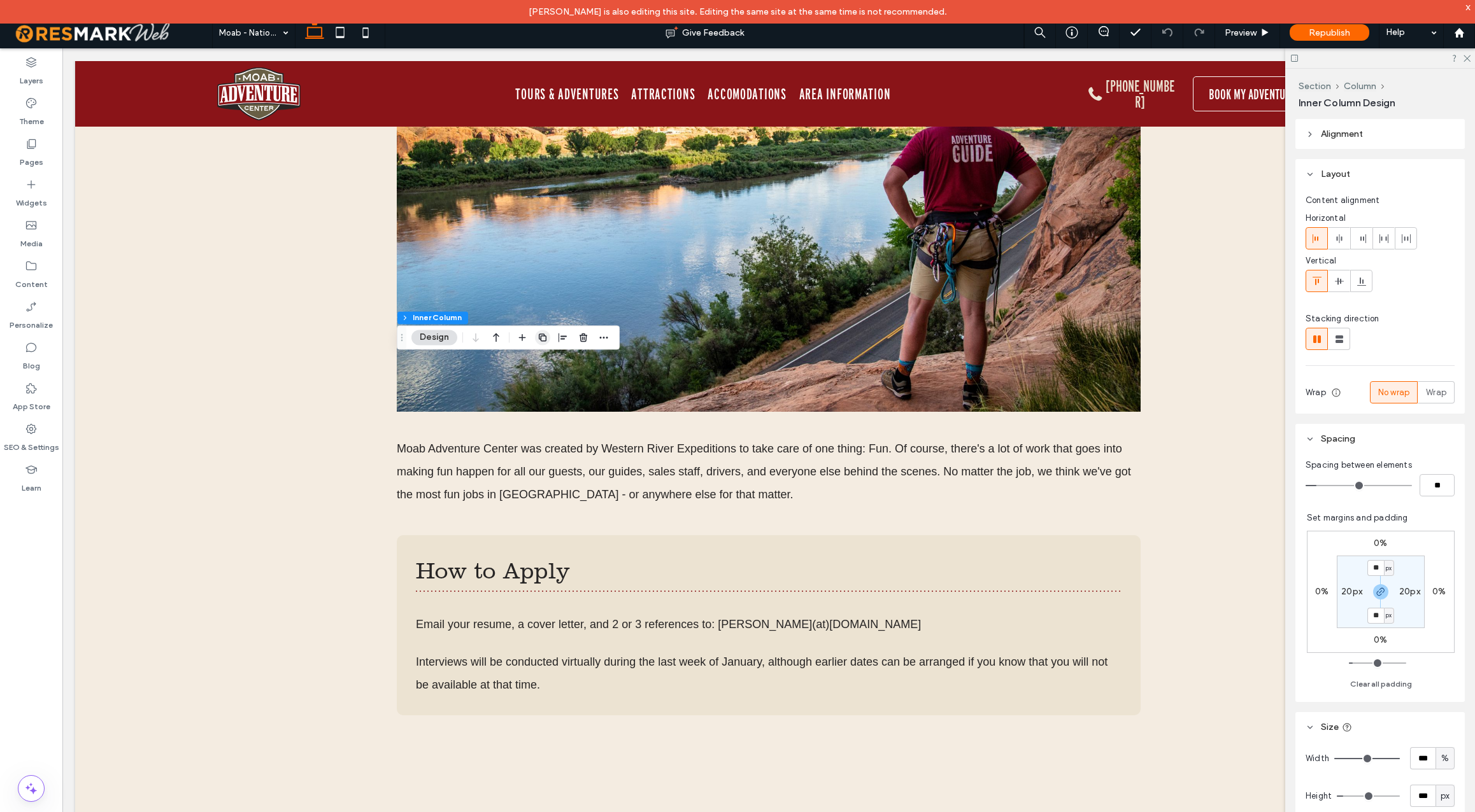
click at [540, 337] on use "button" at bounding box center [543, 338] width 8 height 8
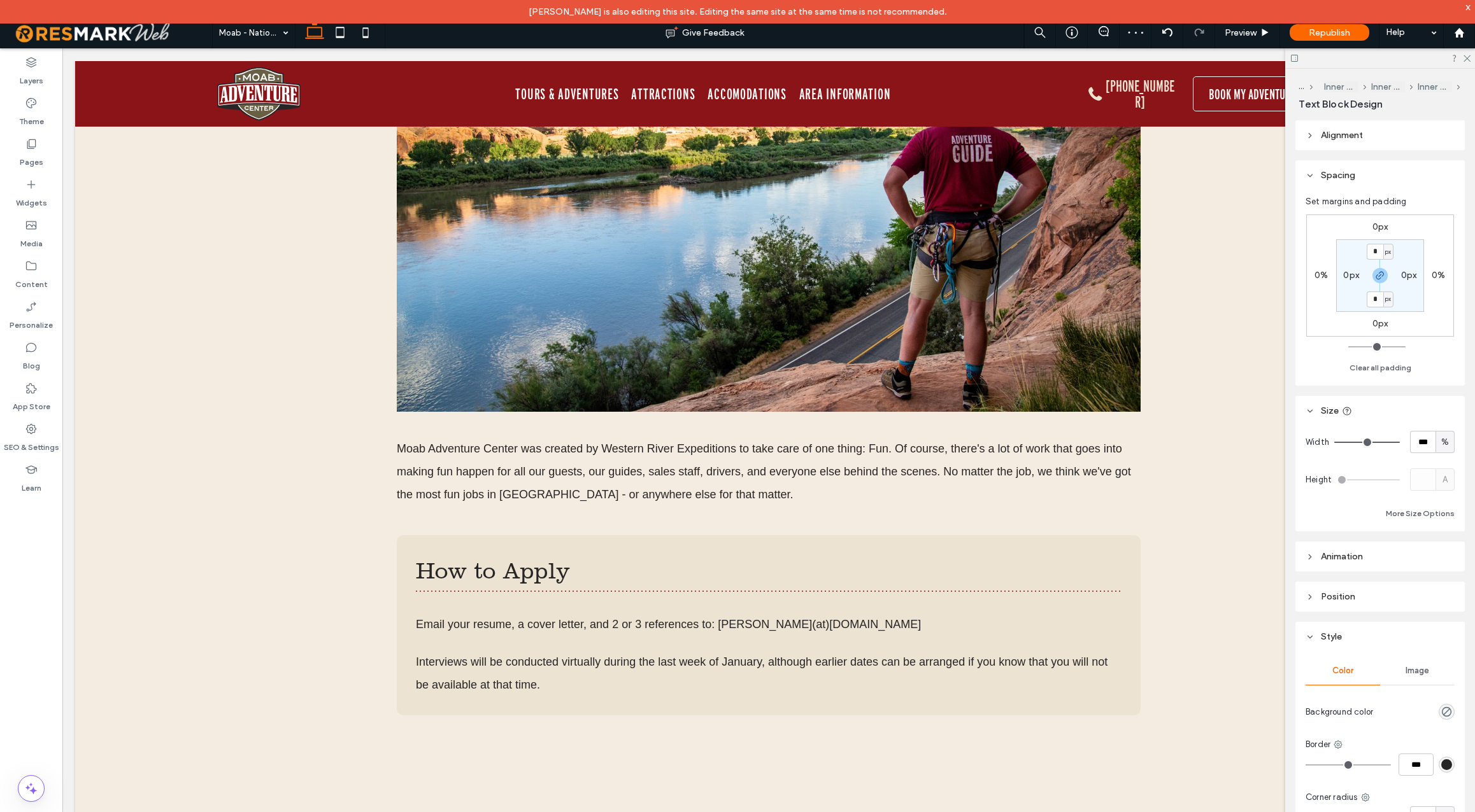
type input "*********"
type input "**"
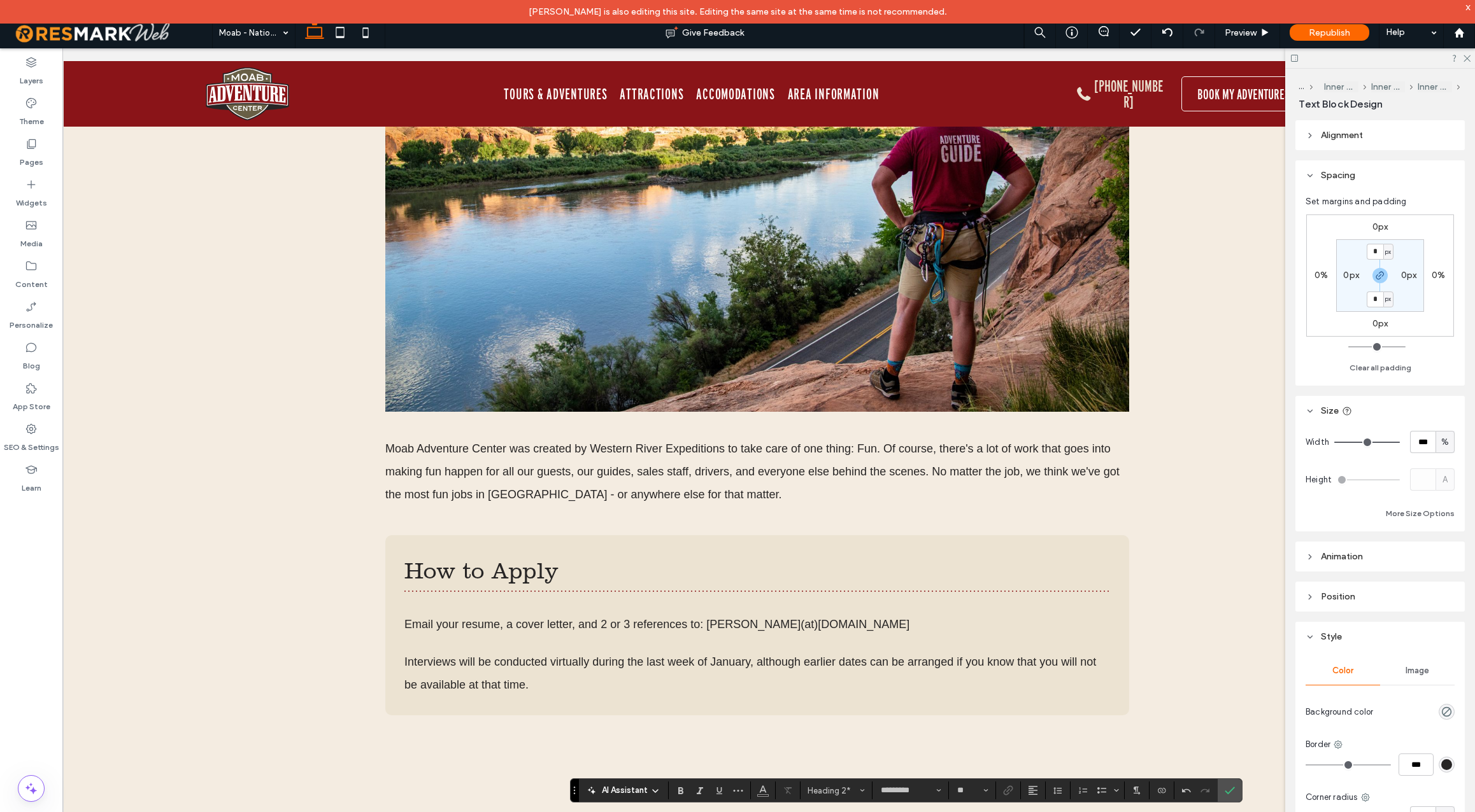
scroll to position [0, 12]
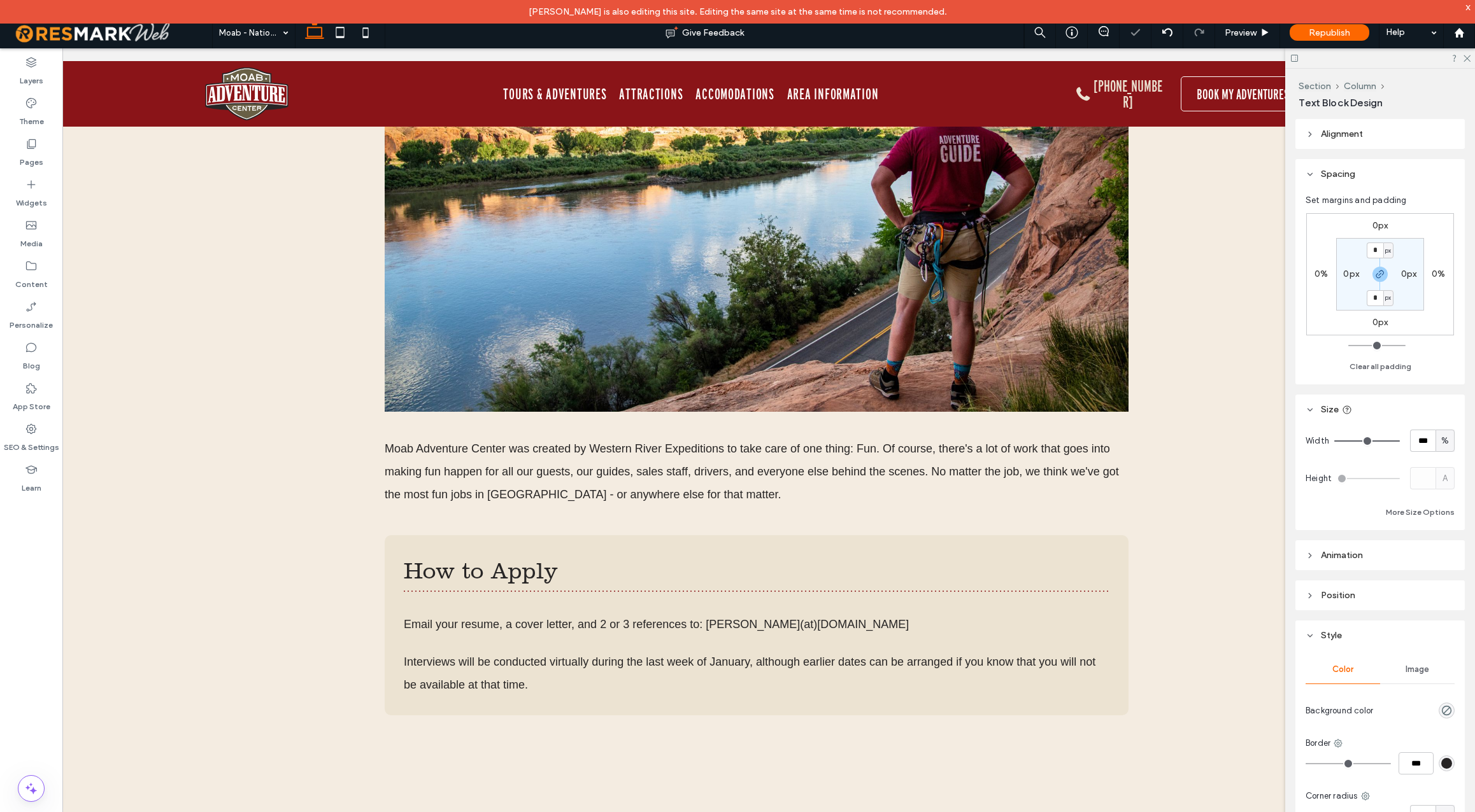
type input "*********"
type input "**"
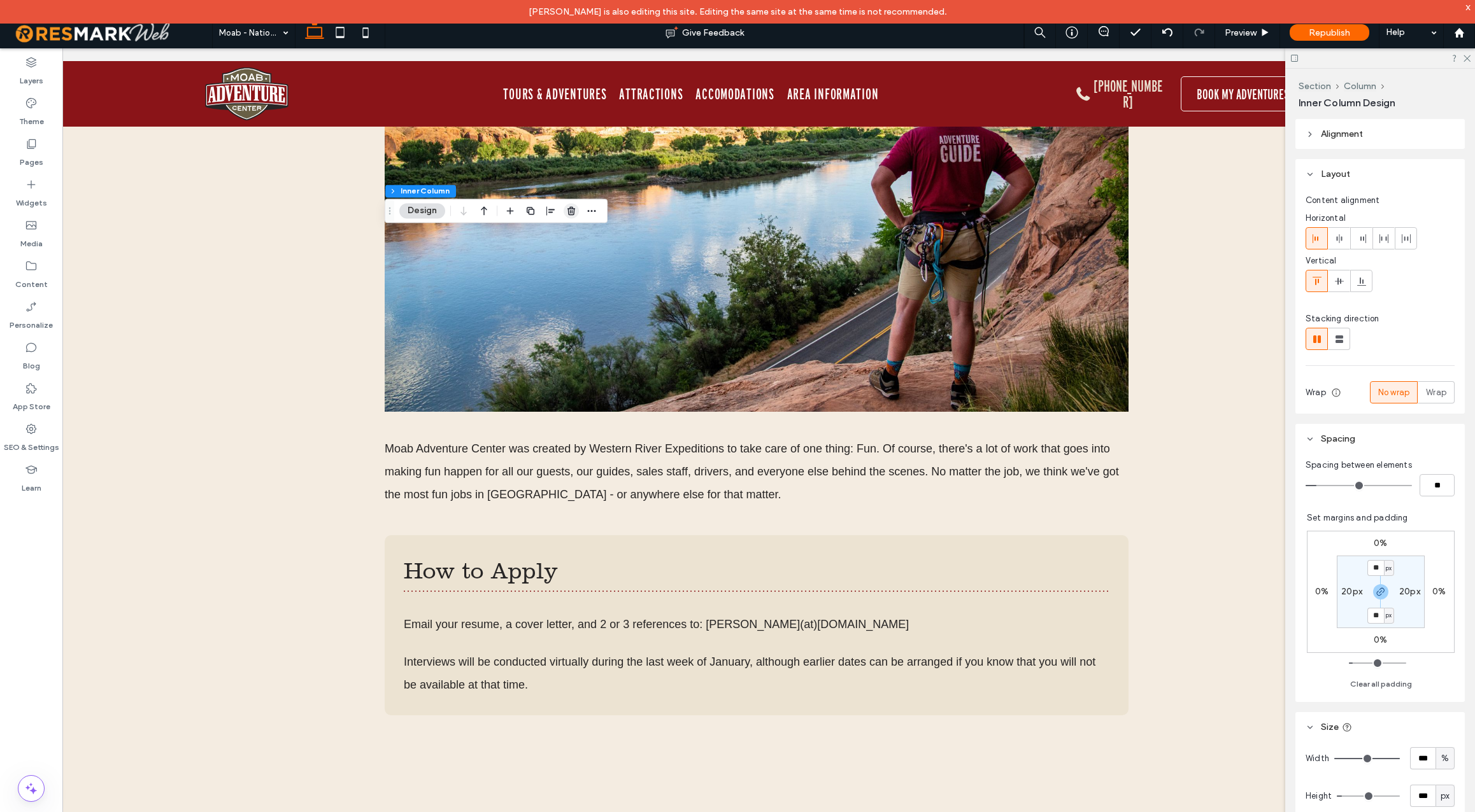
click at [571, 211] on use "button" at bounding box center [571, 211] width 8 height 8
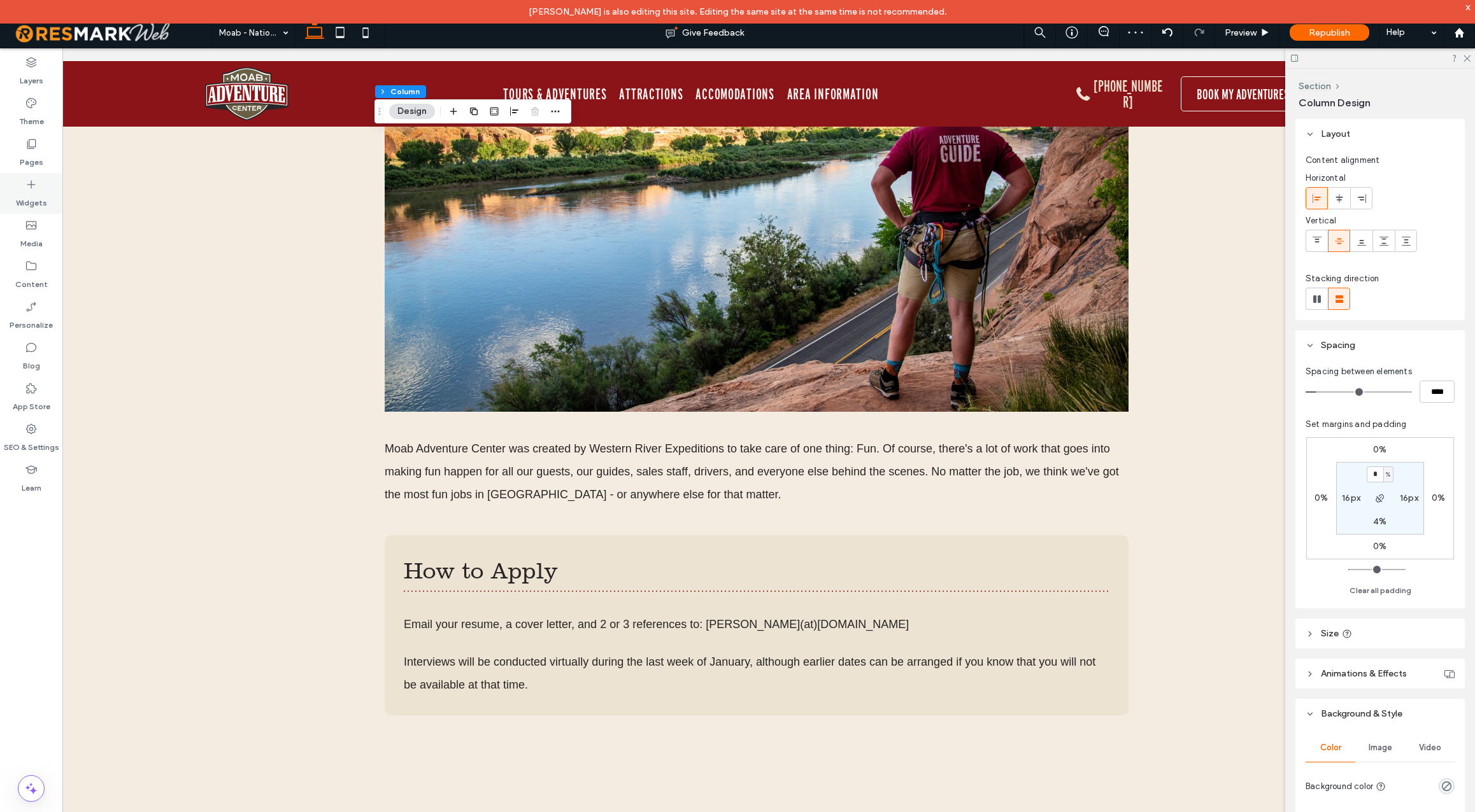
click at [26, 194] on label "Widgets" at bounding box center [32, 200] width 32 height 18
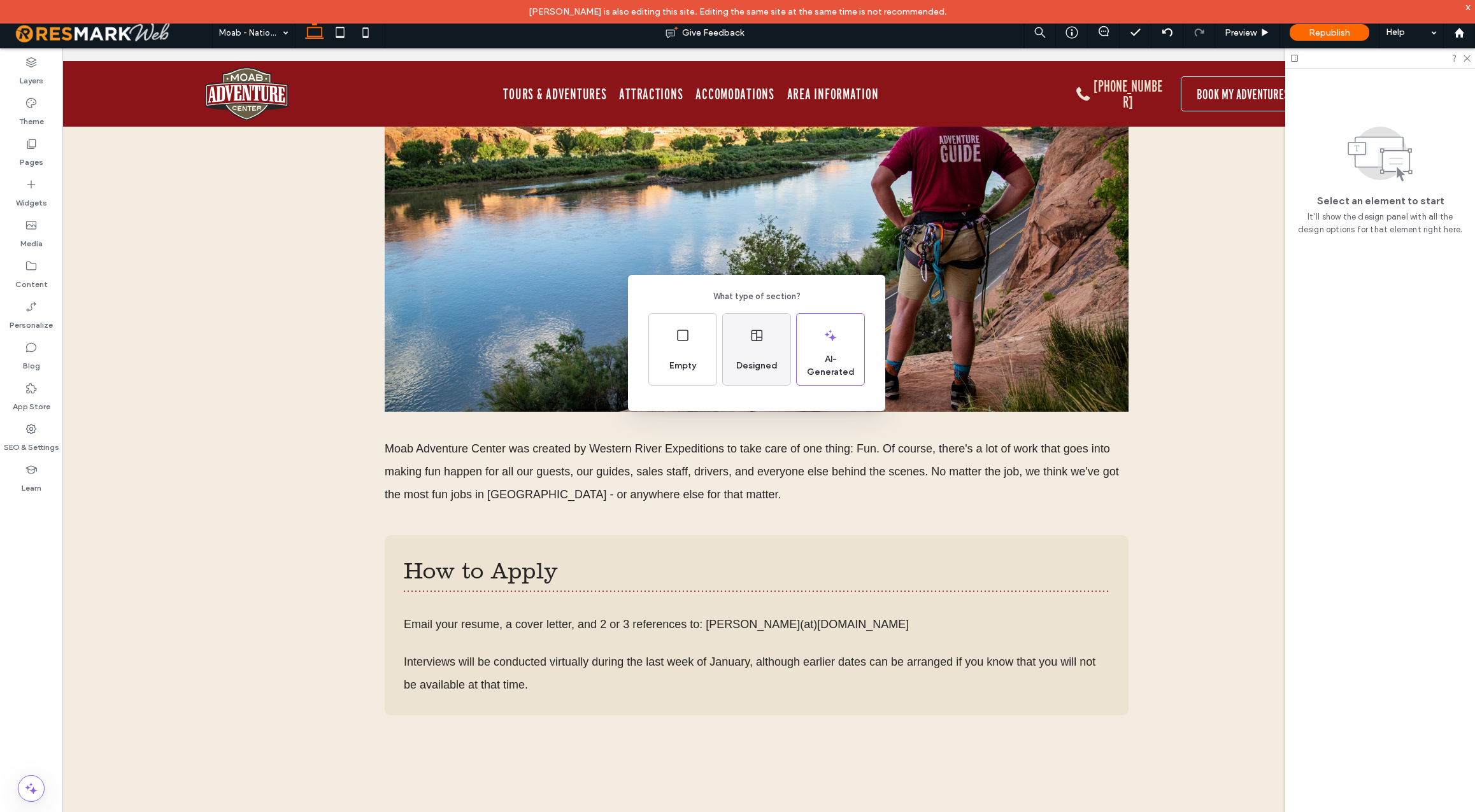
click at [758, 346] on div "Designed" at bounding box center [756, 349] width 68 height 71
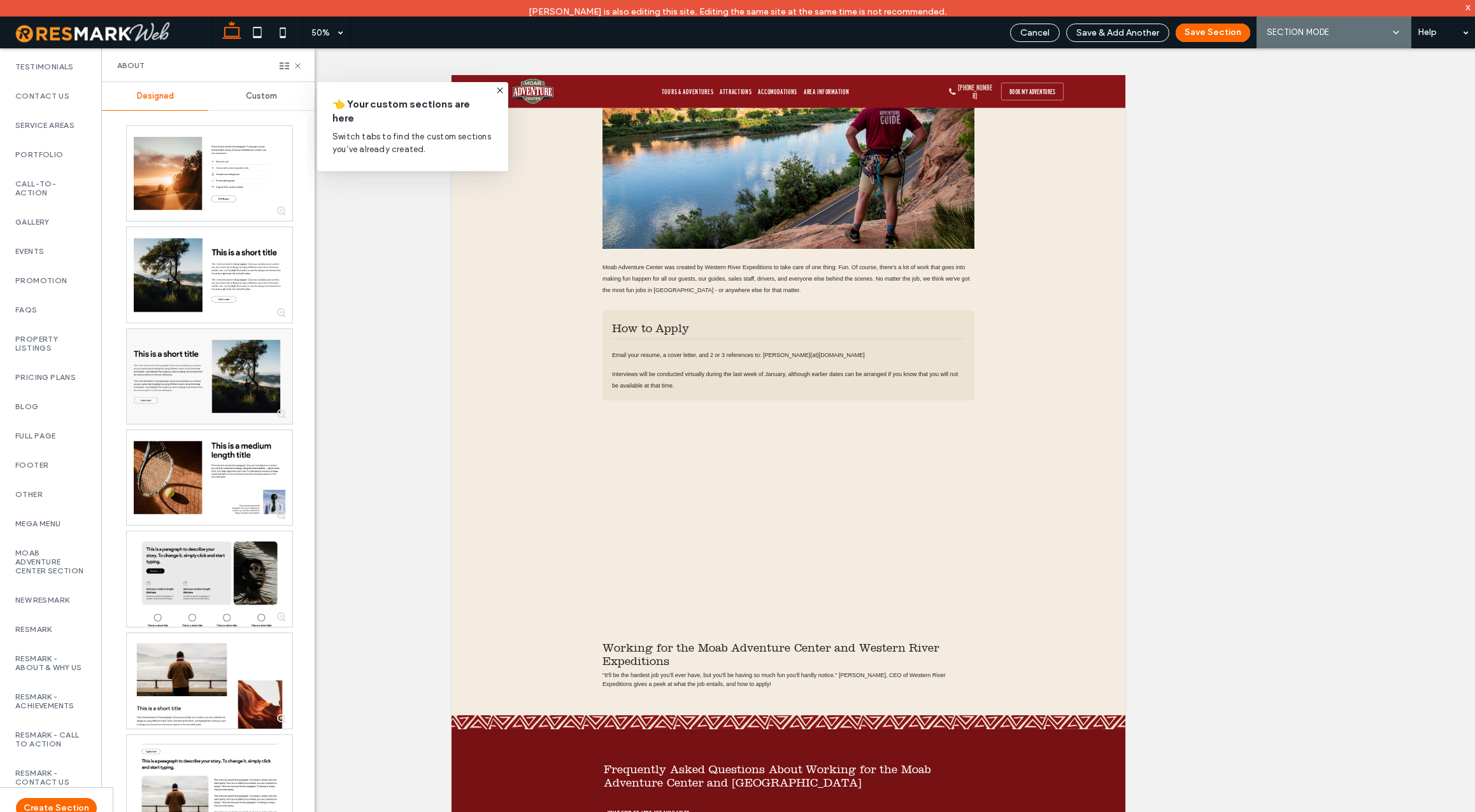
scroll to position [592, 0]
click at [37, 549] on label "Moab Adventure Center Section" at bounding box center [51, 536] width 71 height 27
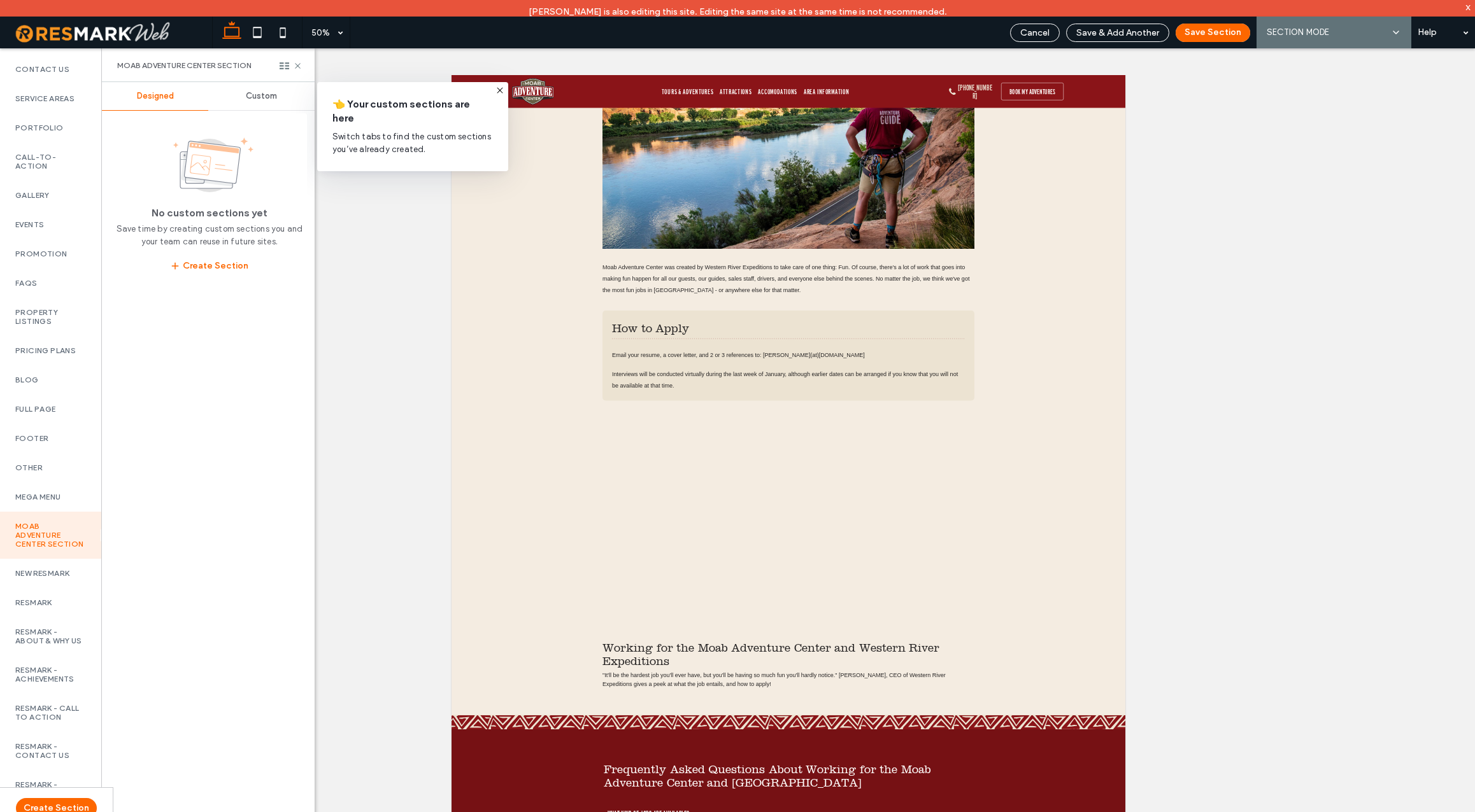
click at [265, 94] on span "Custom" at bounding box center [261, 96] width 32 height 10
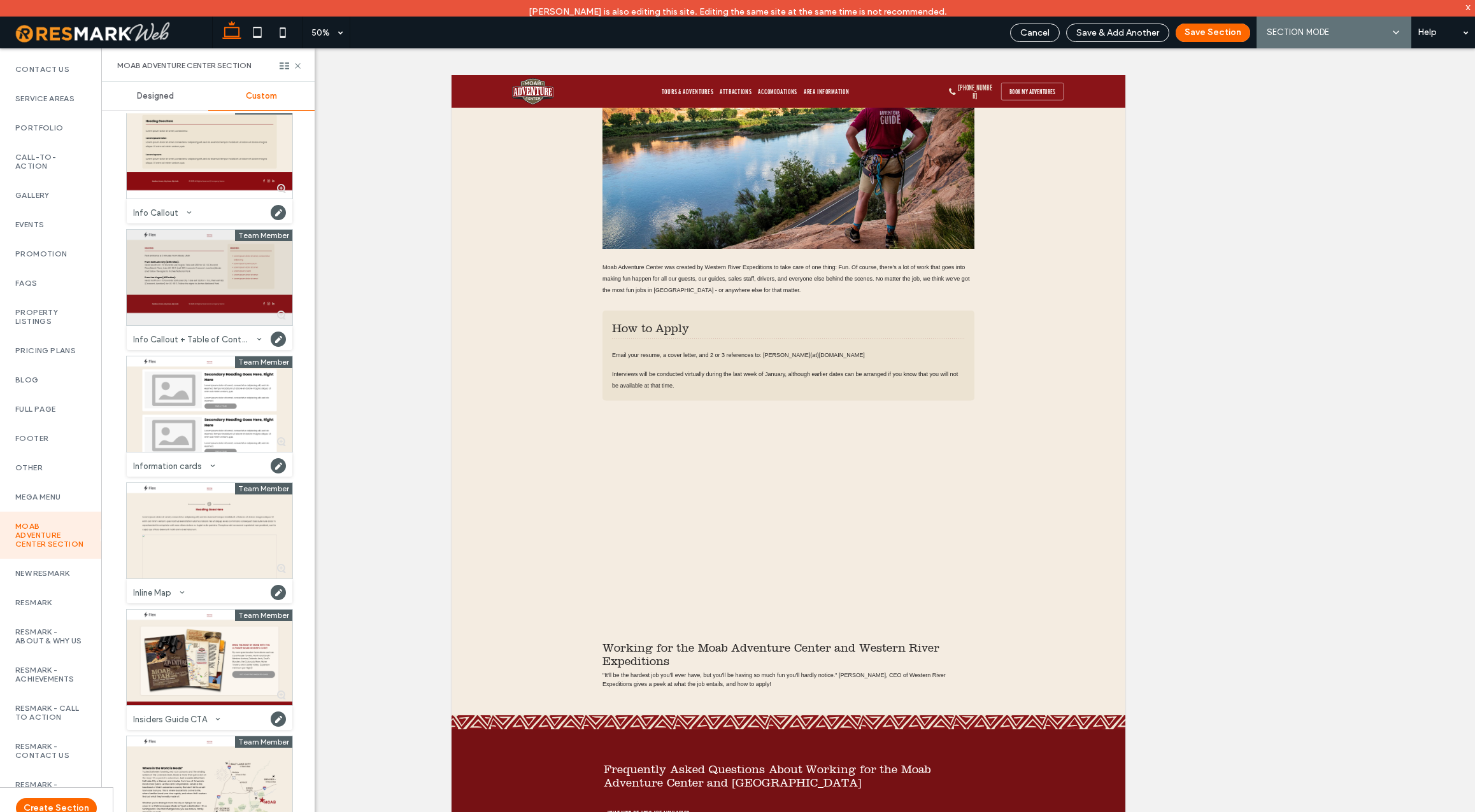
scroll to position [1418, 0]
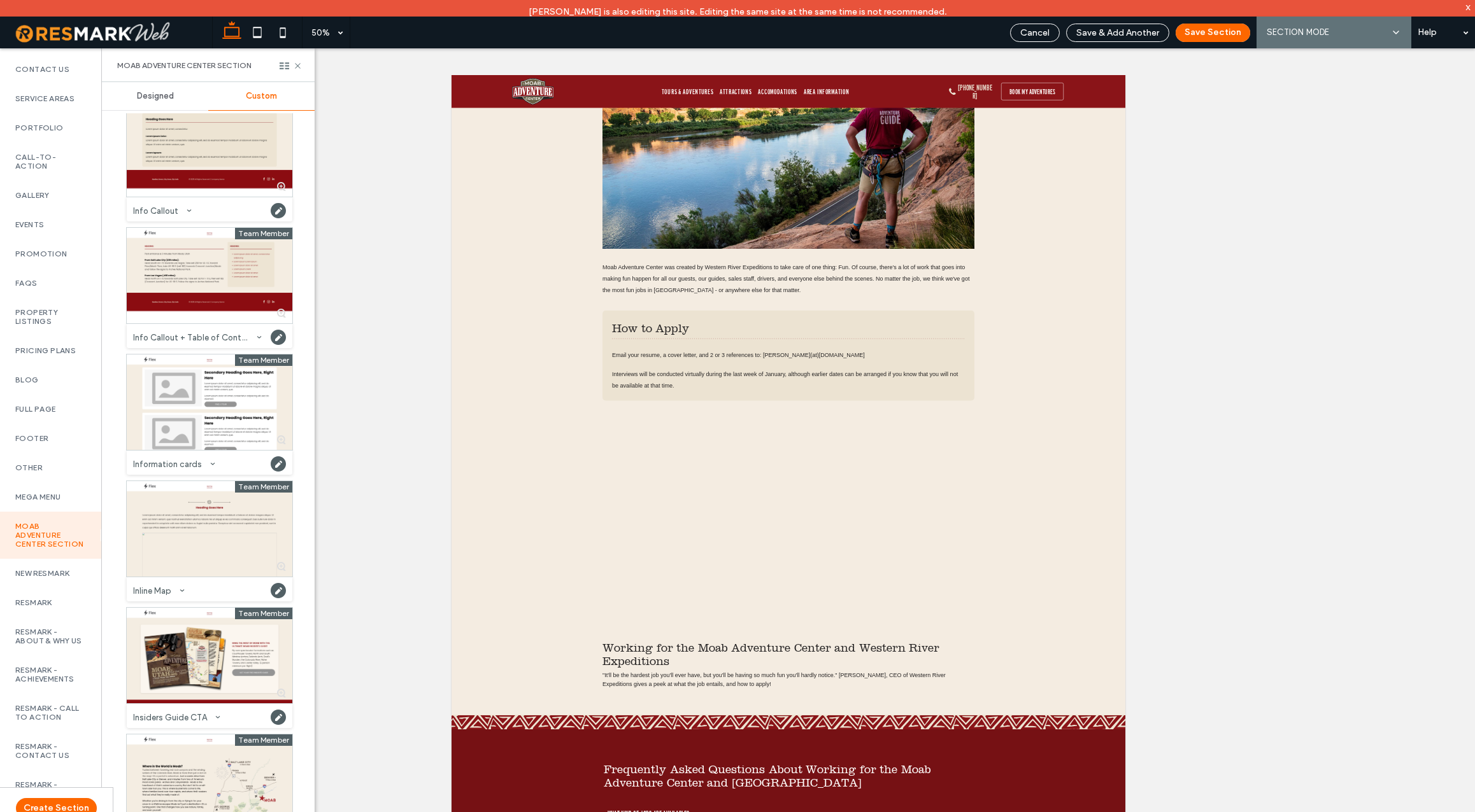
click at [401, 357] on div at bounding box center [788, 438] width 1373 height 780
click at [1029, 32] on span "Cancel" at bounding box center [1035, 33] width 30 height 11
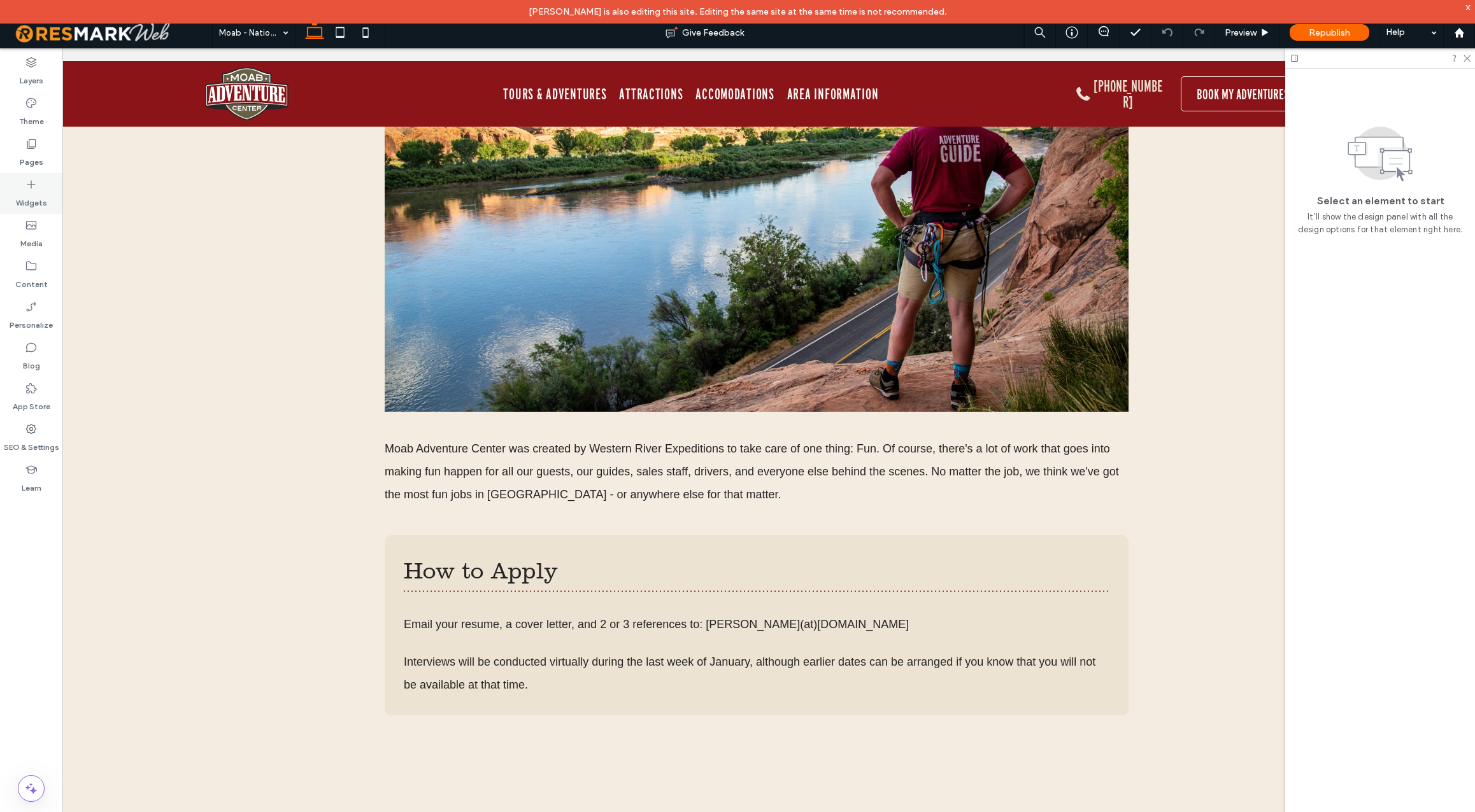
click at [29, 193] on label "Widgets" at bounding box center [32, 200] width 32 height 18
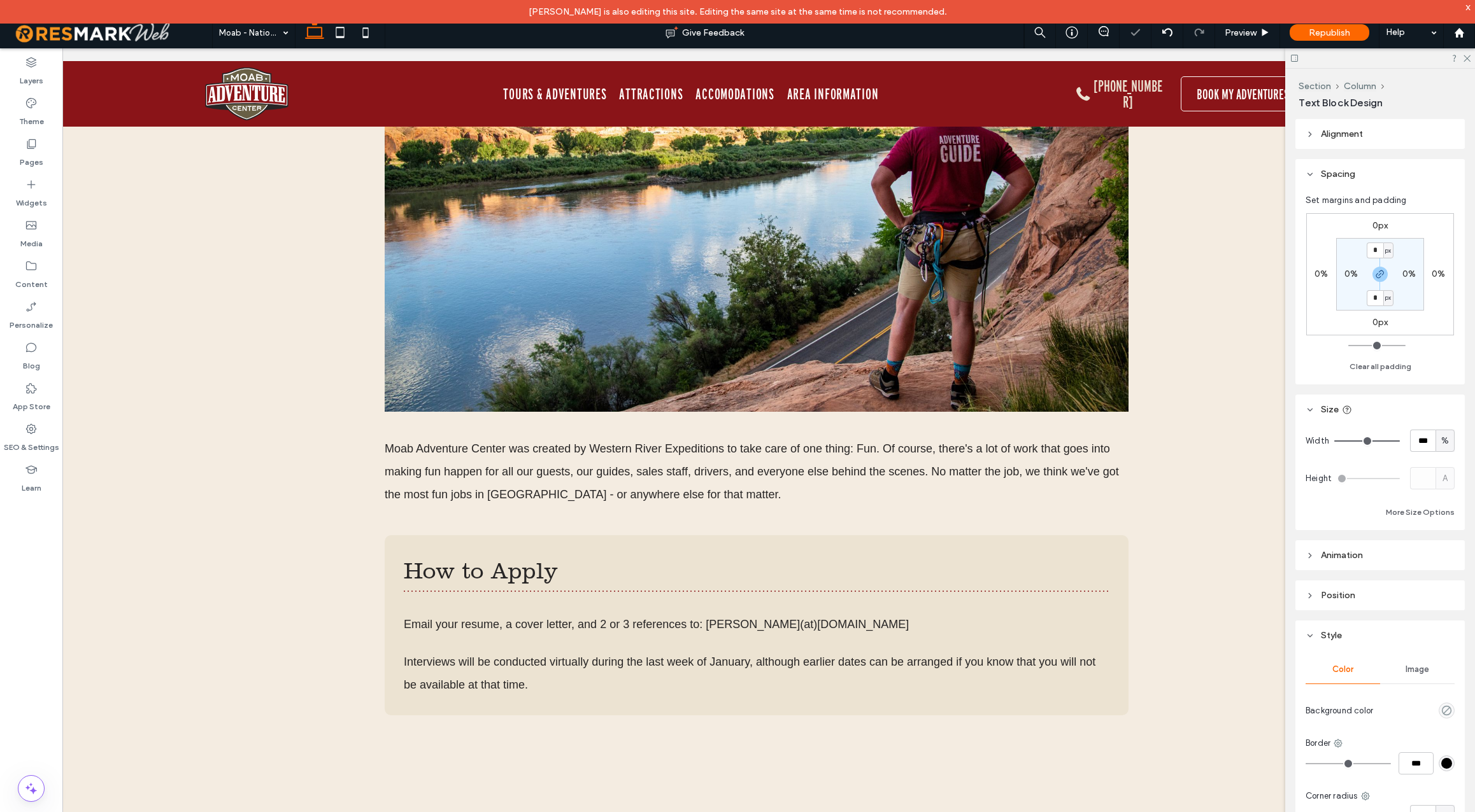
type input "*********"
type input "**"
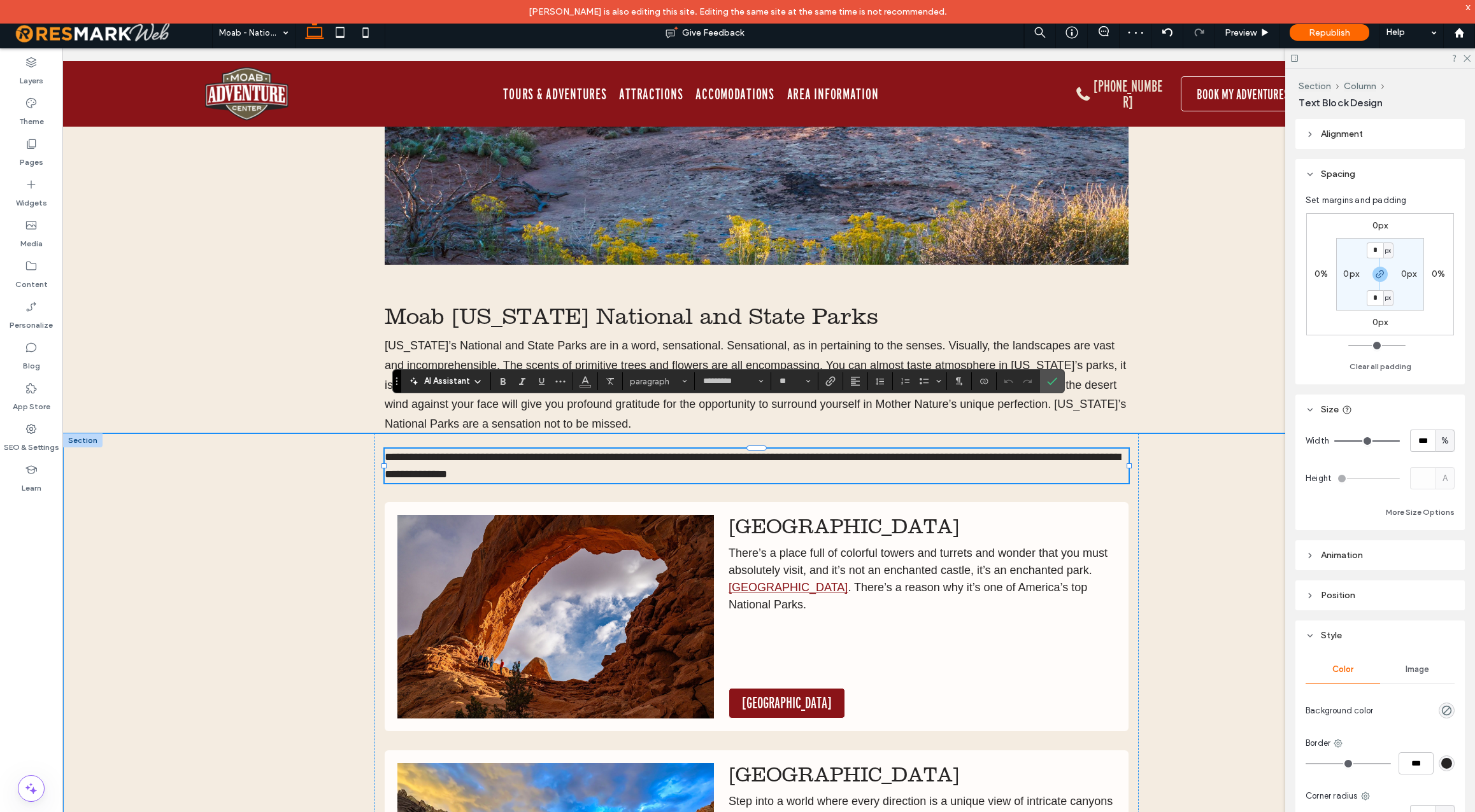
drag, startPoint x: 302, startPoint y: 473, endPoint x: 403, endPoint y: 455, distance: 102.6
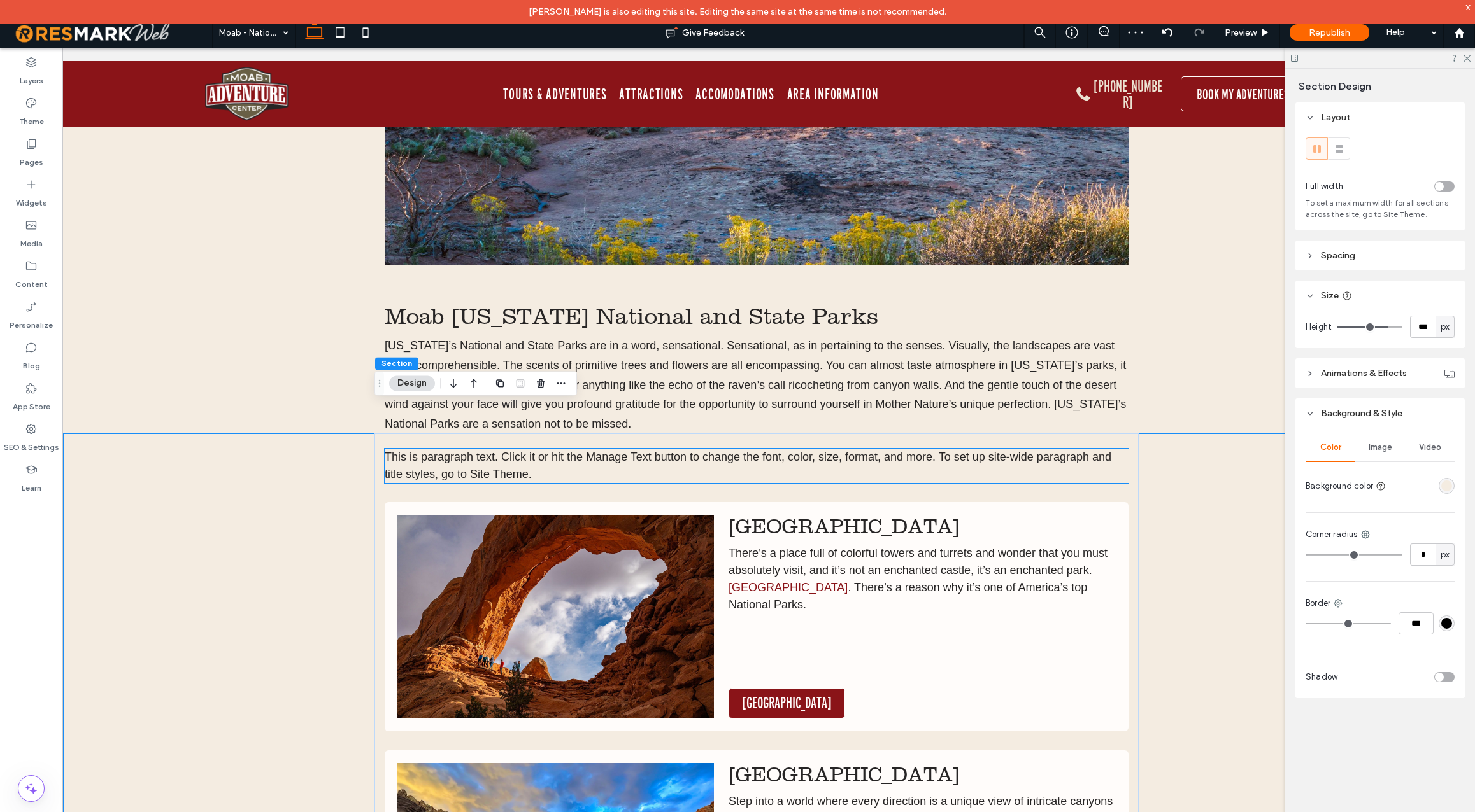
click at [529, 449] on p "This is paragraph text. Click it or hit the Manage Text button to change the fo…" at bounding box center [756, 465] width 744 height 34
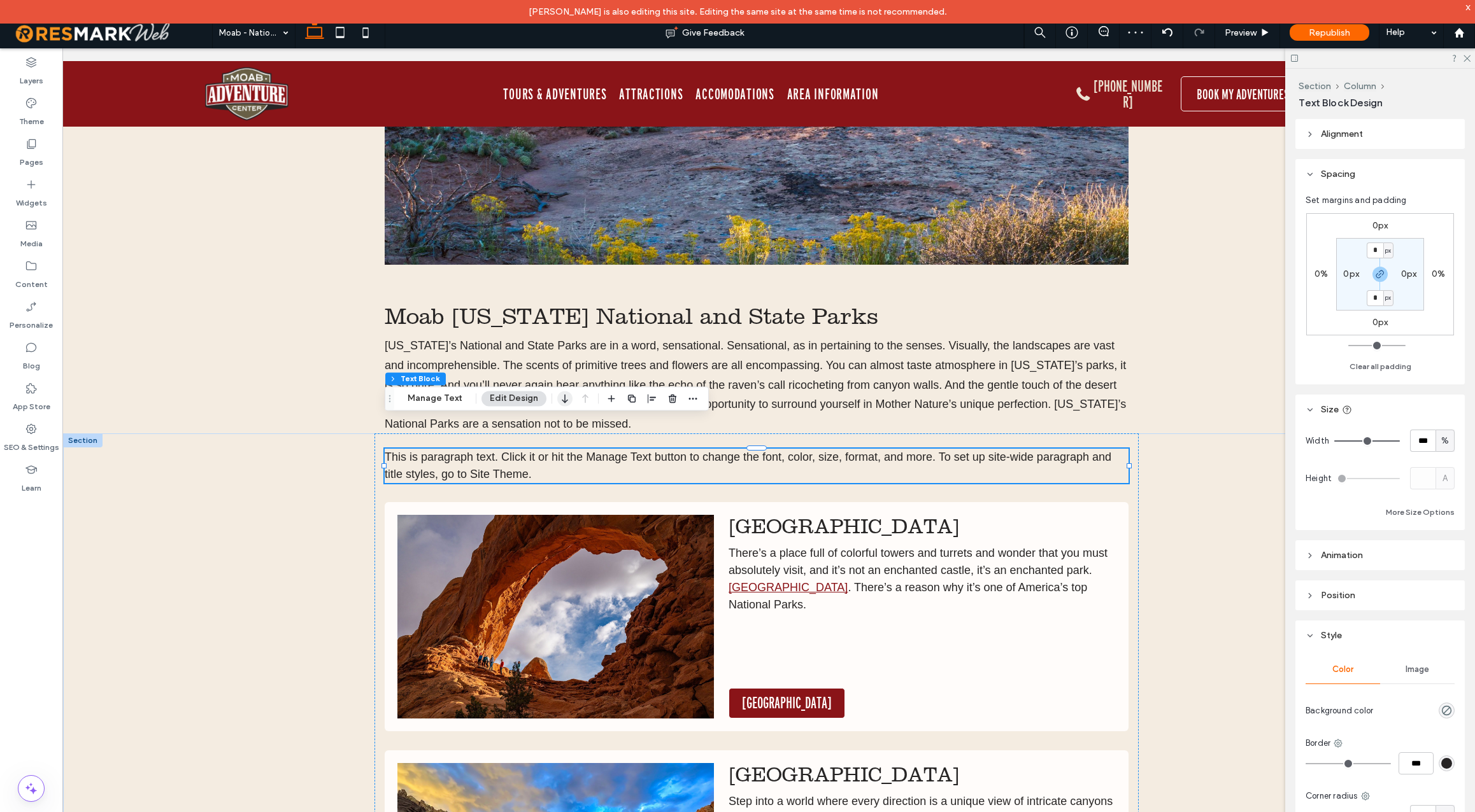
click at [564, 395] on icon "button" at bounding box center [565, 399] width 15 height 23
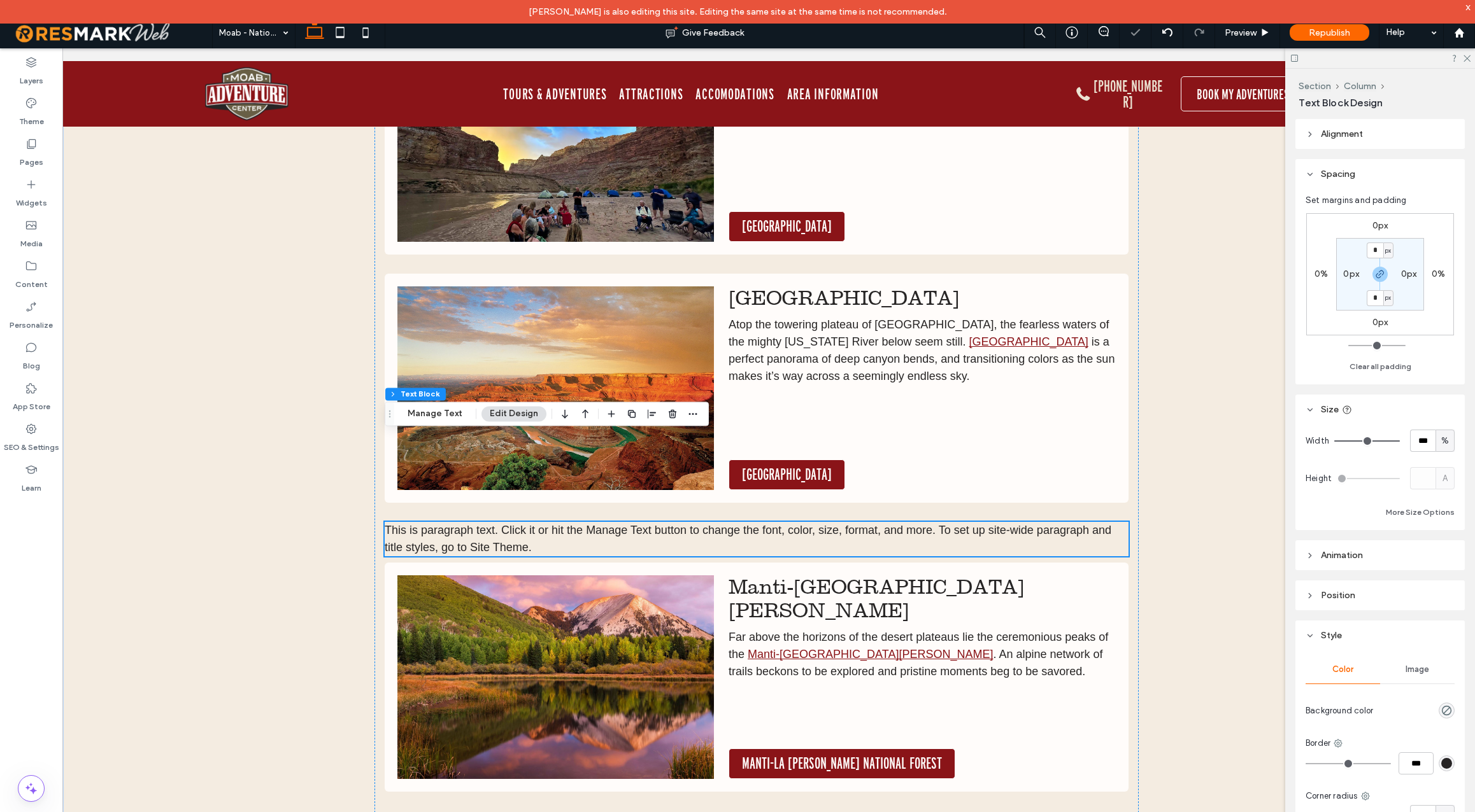
scroll to position [1243, 0]
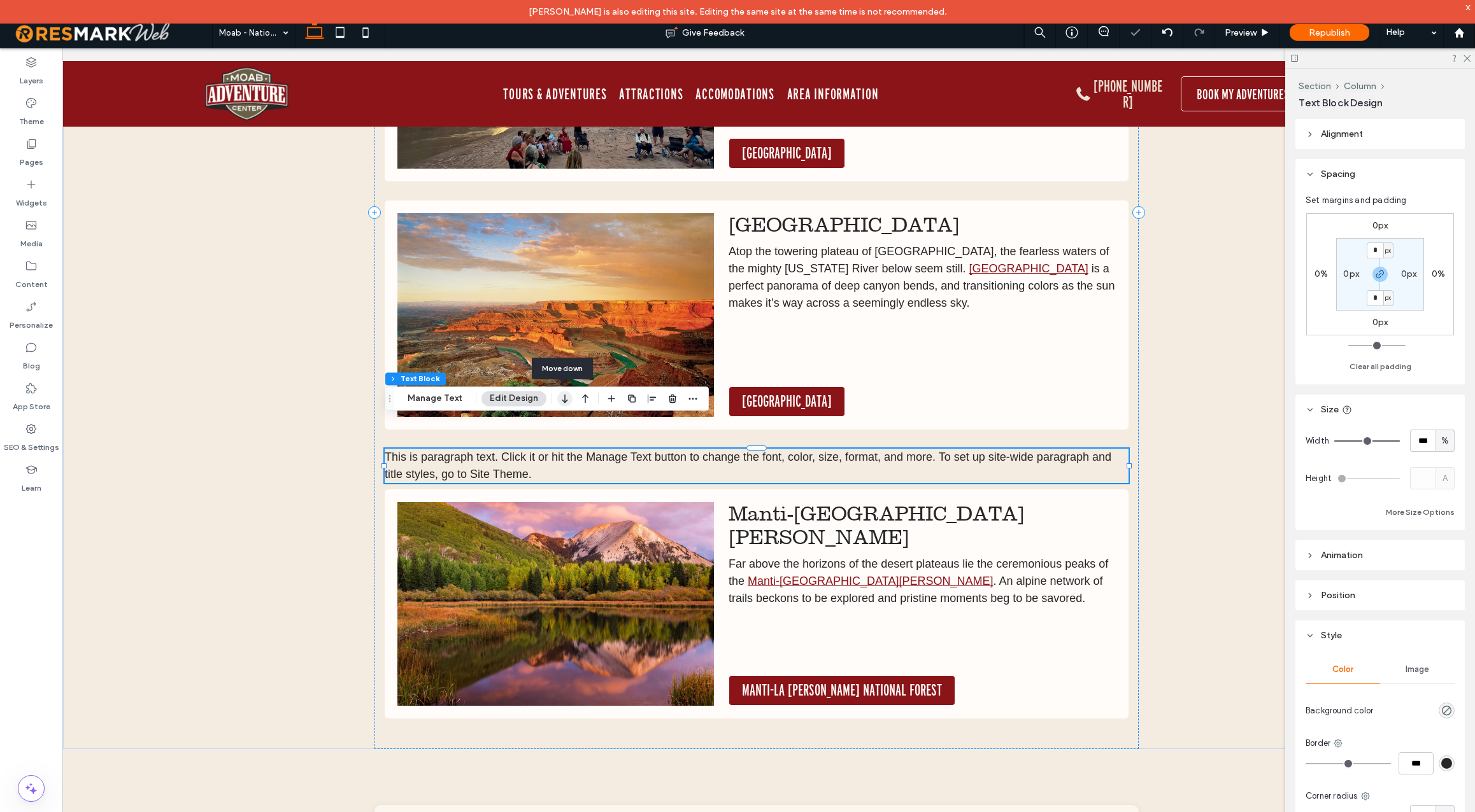
click at [564, 402] on icon "button" at bounding box center [565, 399] width 15 height 23
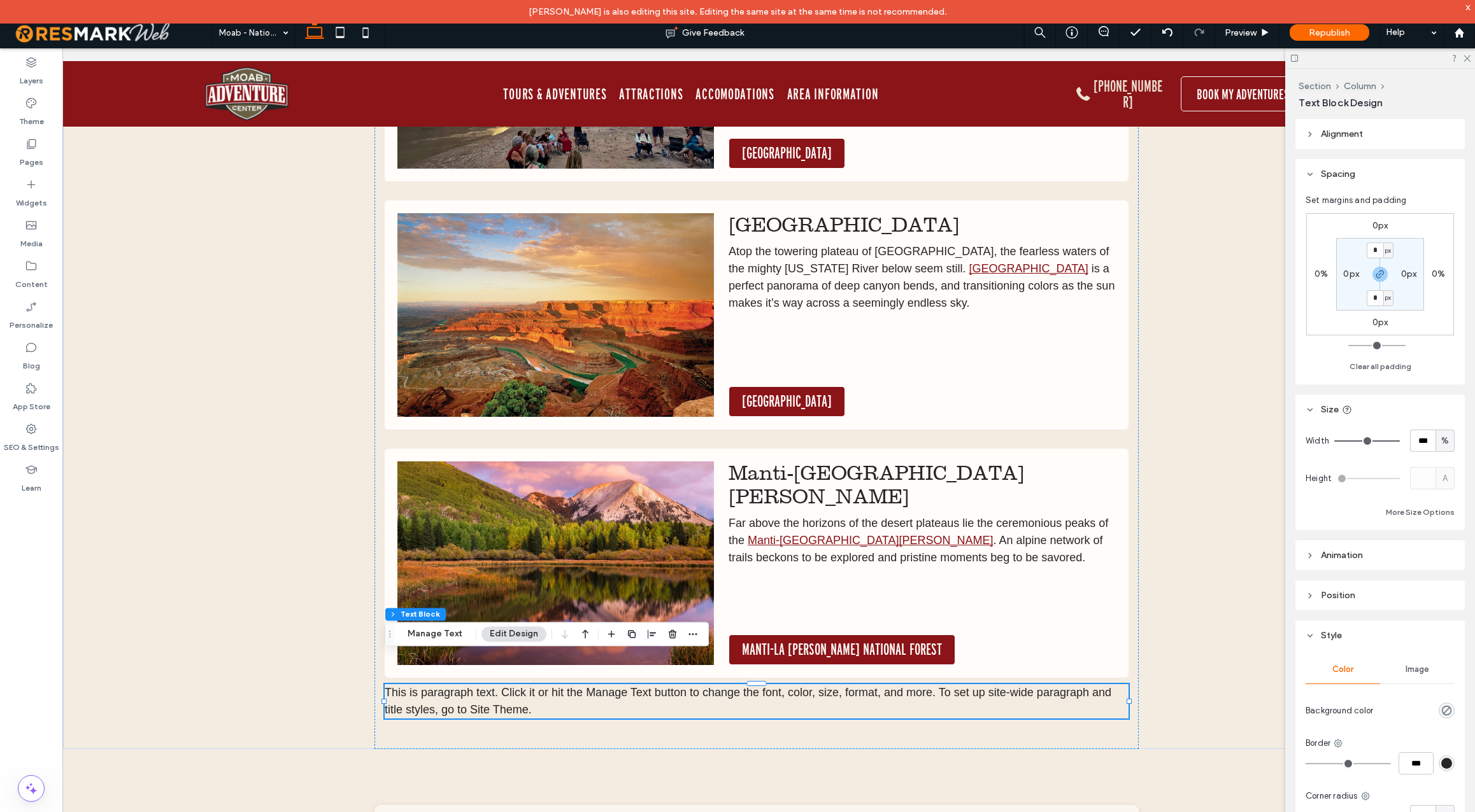
click at [1375, 227] on label "0px" at bounding box center [1380, 226] width 16 height 11
click at [1375, 227] on input "*" at bounding box center [1375, 226] width 17 height 16
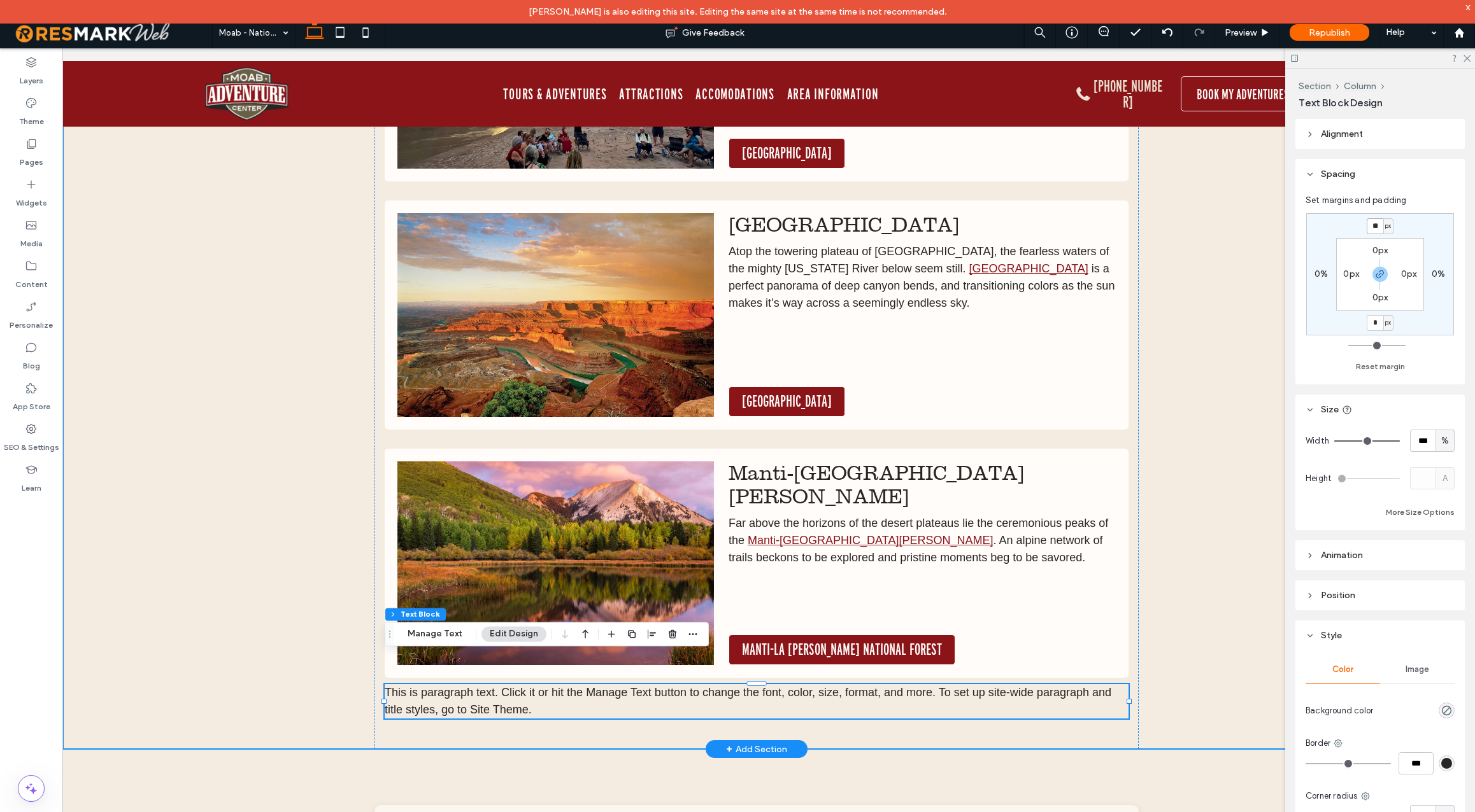
type input "**"
click at [1247, 330] on div "[GEOGRAPHIC_DATA] There’s a place full of colorful towers and turrets and wonde…" at bounding box center [756, 212] width 1388 height 1073
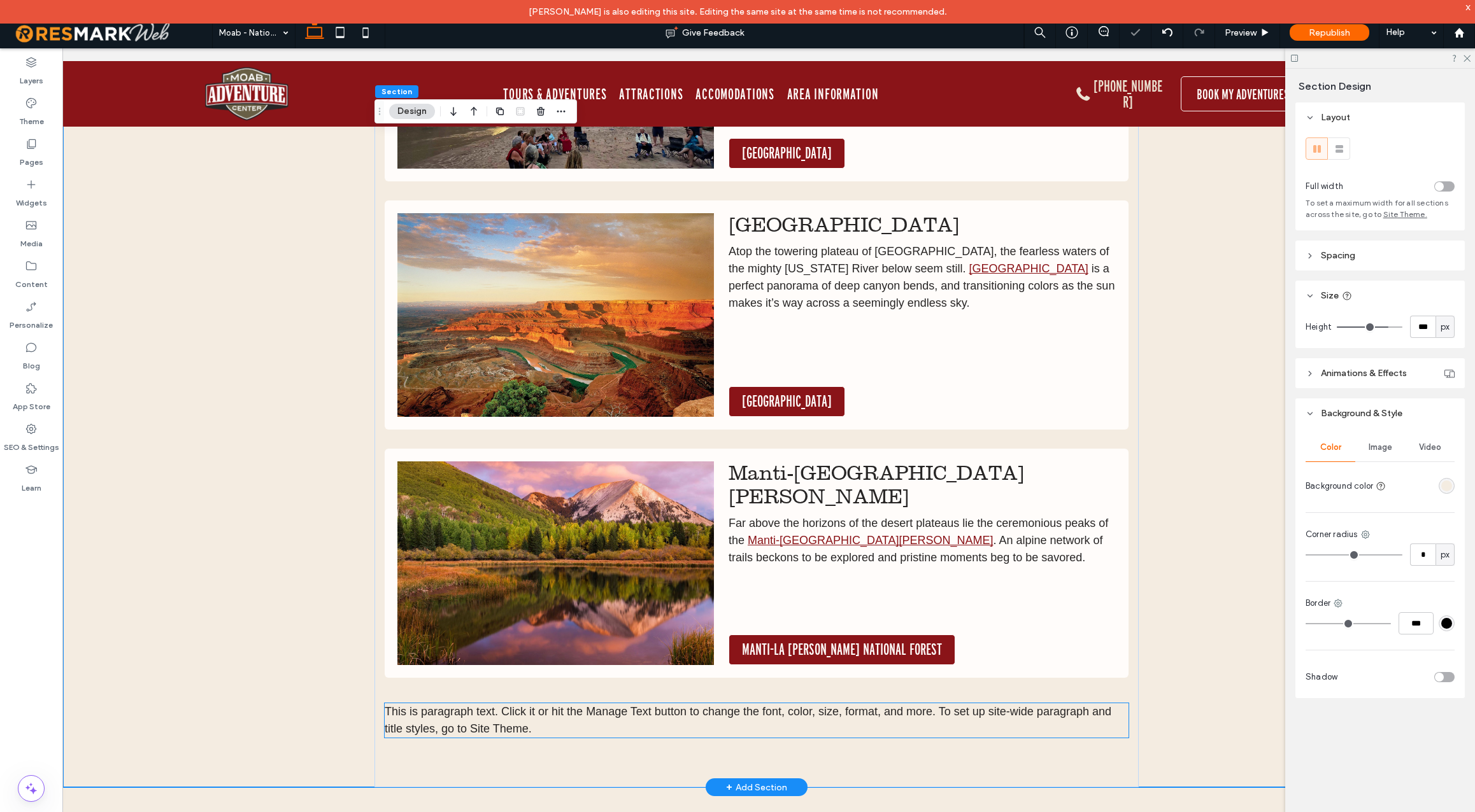
click at [517, 703] on p "This is paragraph text. Click it or hit the Manage Text button to change the fo…" at bounding box center [756, 720] width 744 height 34
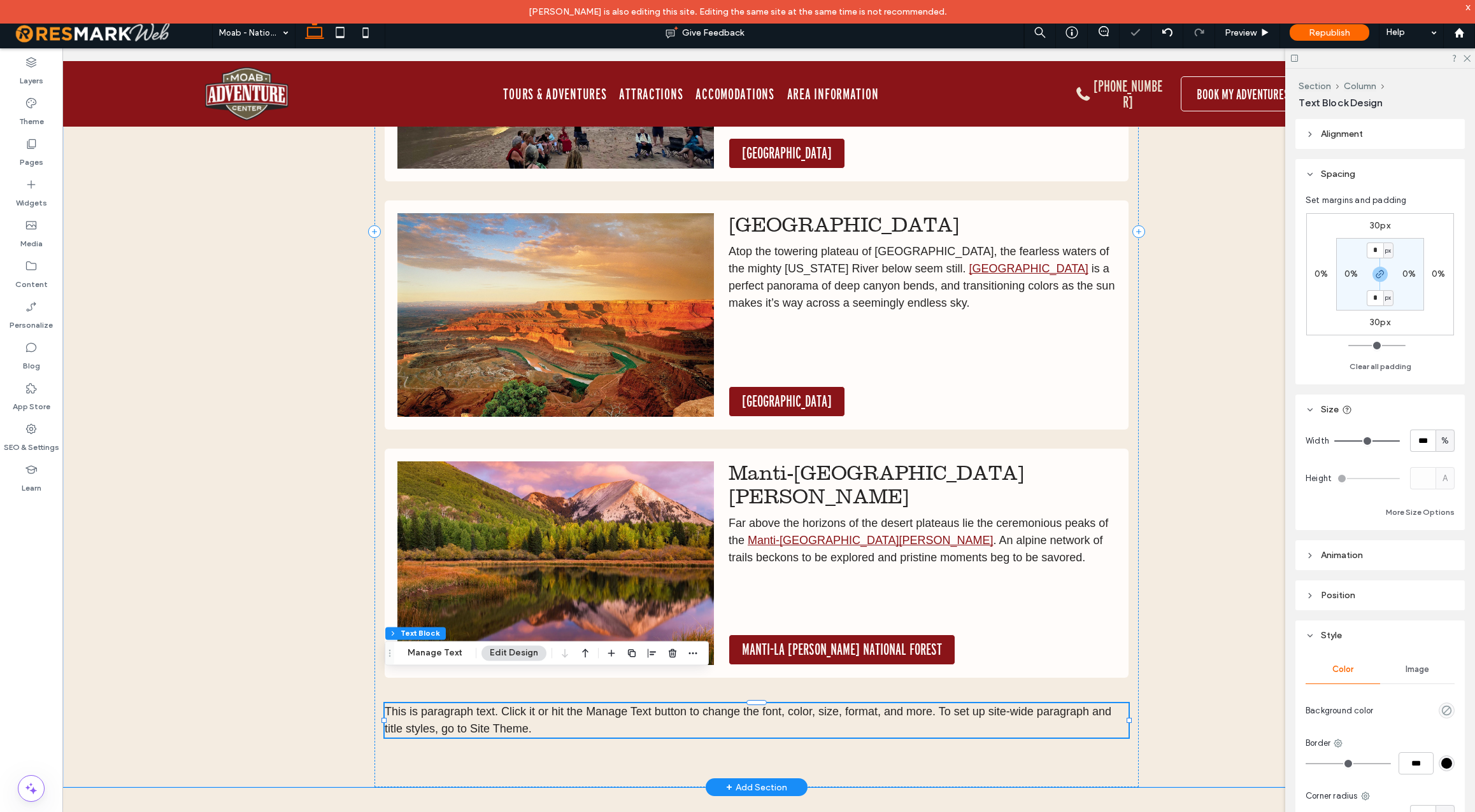
click at [517, 703] on div "This is paragraph text. Click it or hit the Manage Text button to change the fo…" at bounding box center [756, 720] width 744 height 34
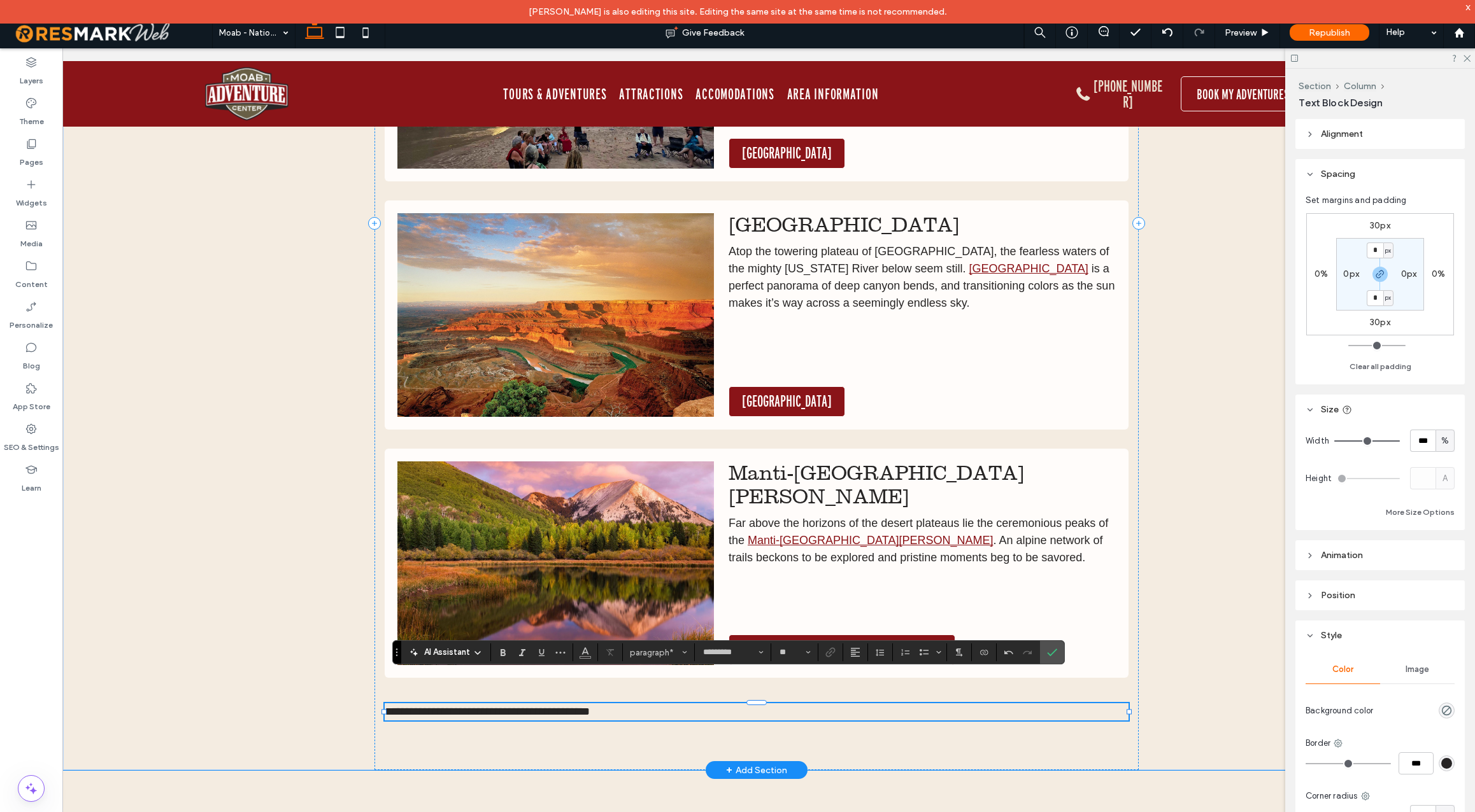
paste div
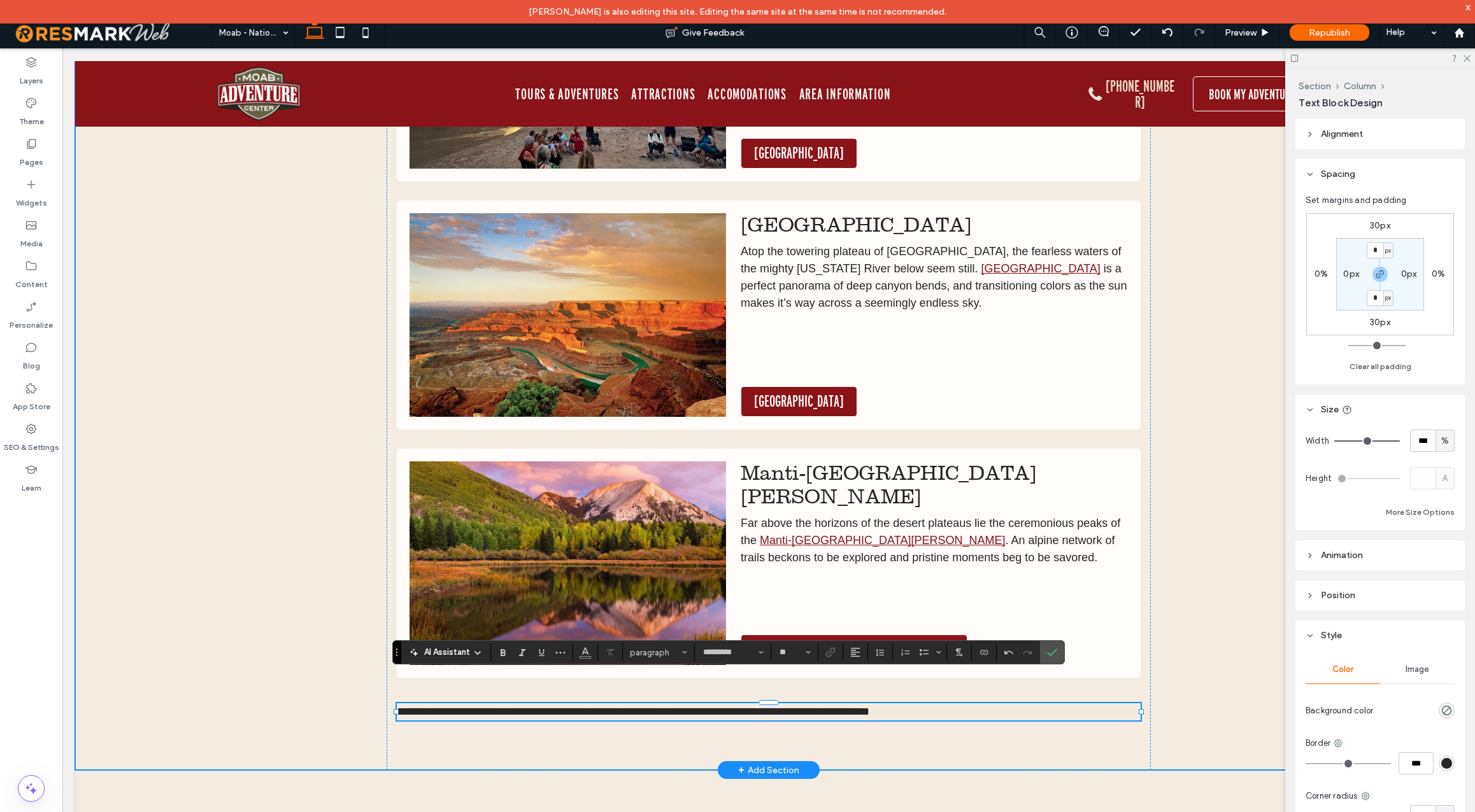
click at [268, 671] on div "[GEOGRAPHIC_DATA] There’s a place full of colorful towers and turrets and wonde…" at bounding box center [769, 223] width 1388 height 1094
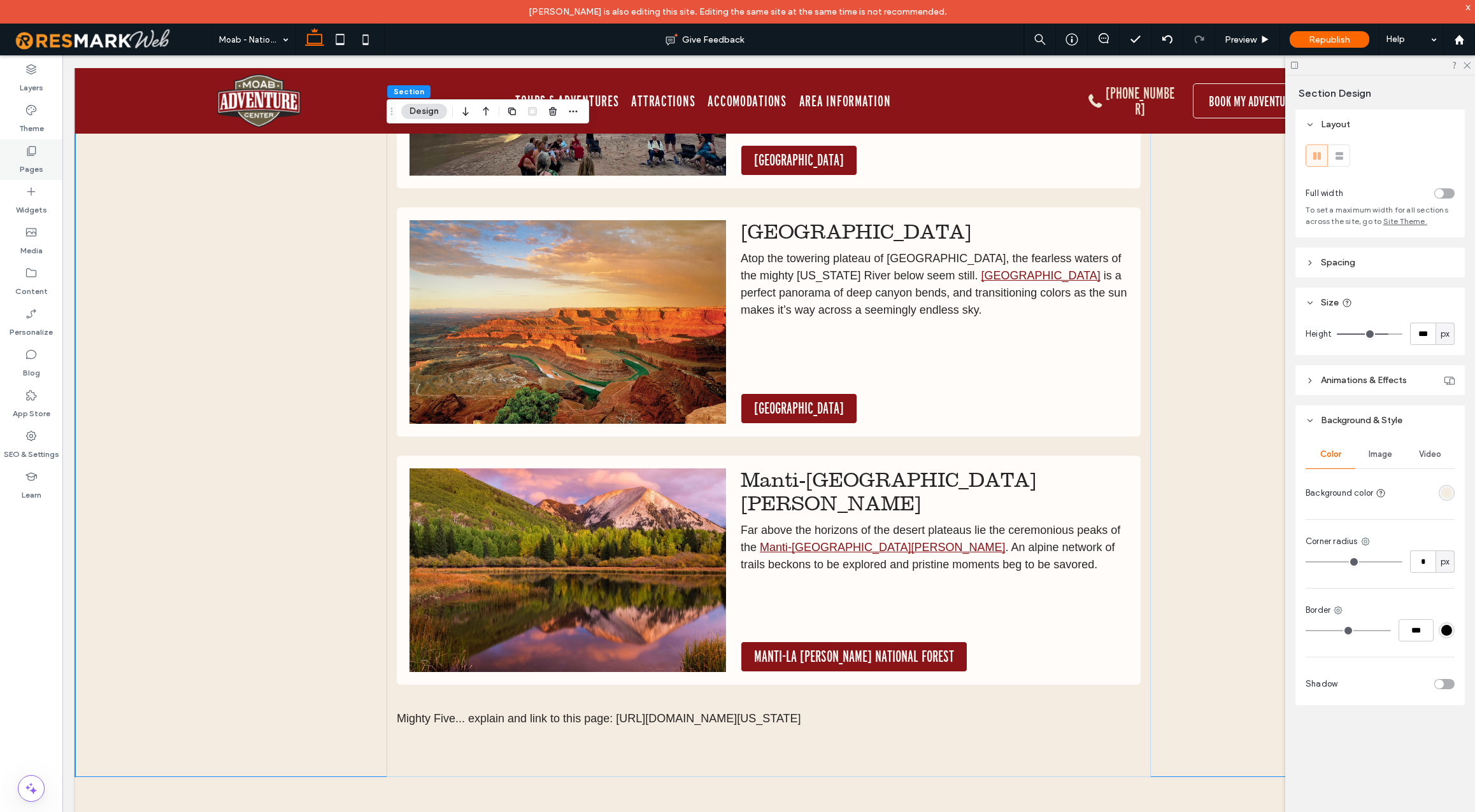
click at [32, 161] on label "Pages" at bounding box center [32, 167] width 24 height 18
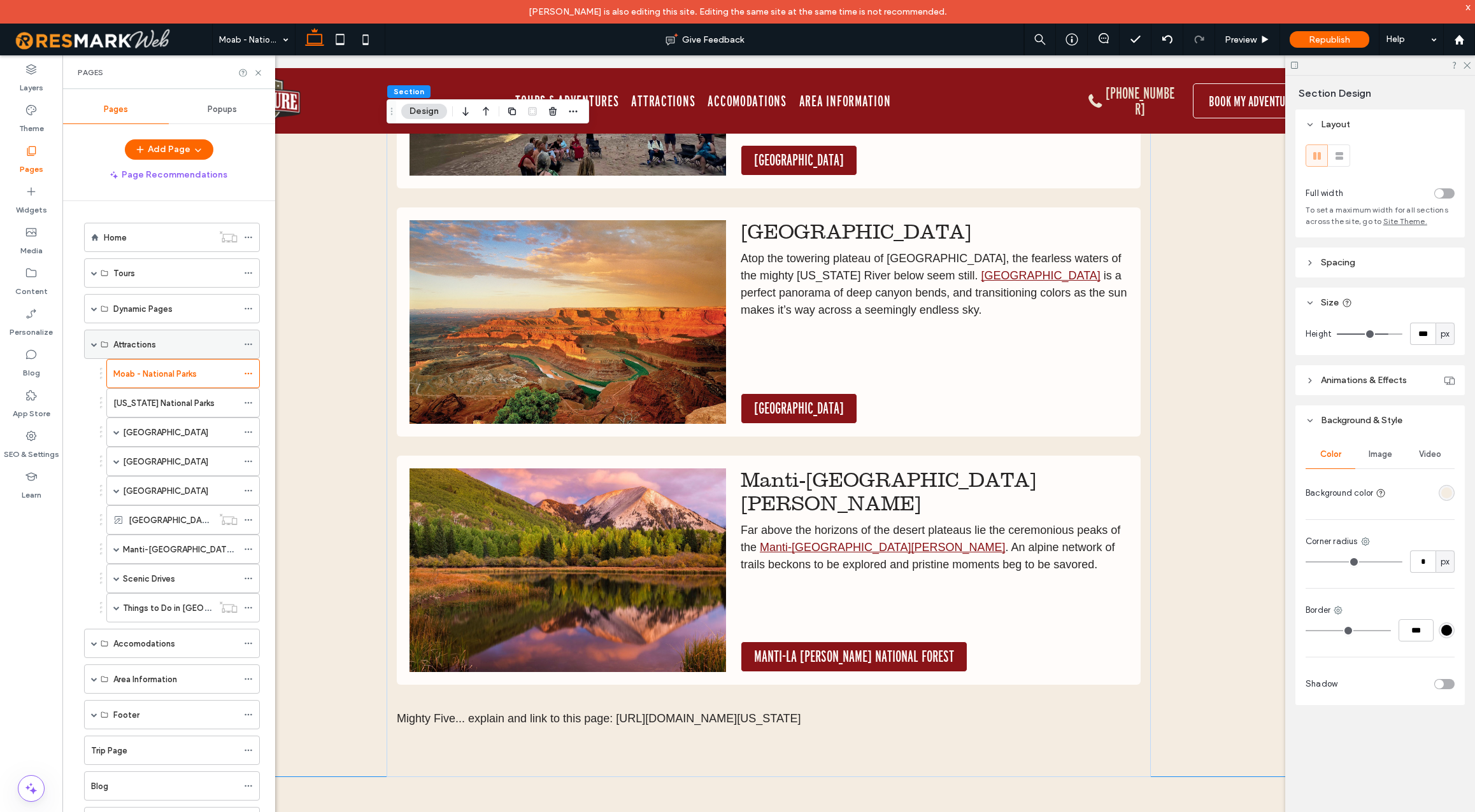
click at [94, 346] on span at bounding box center [95, 345] width 6 height 6
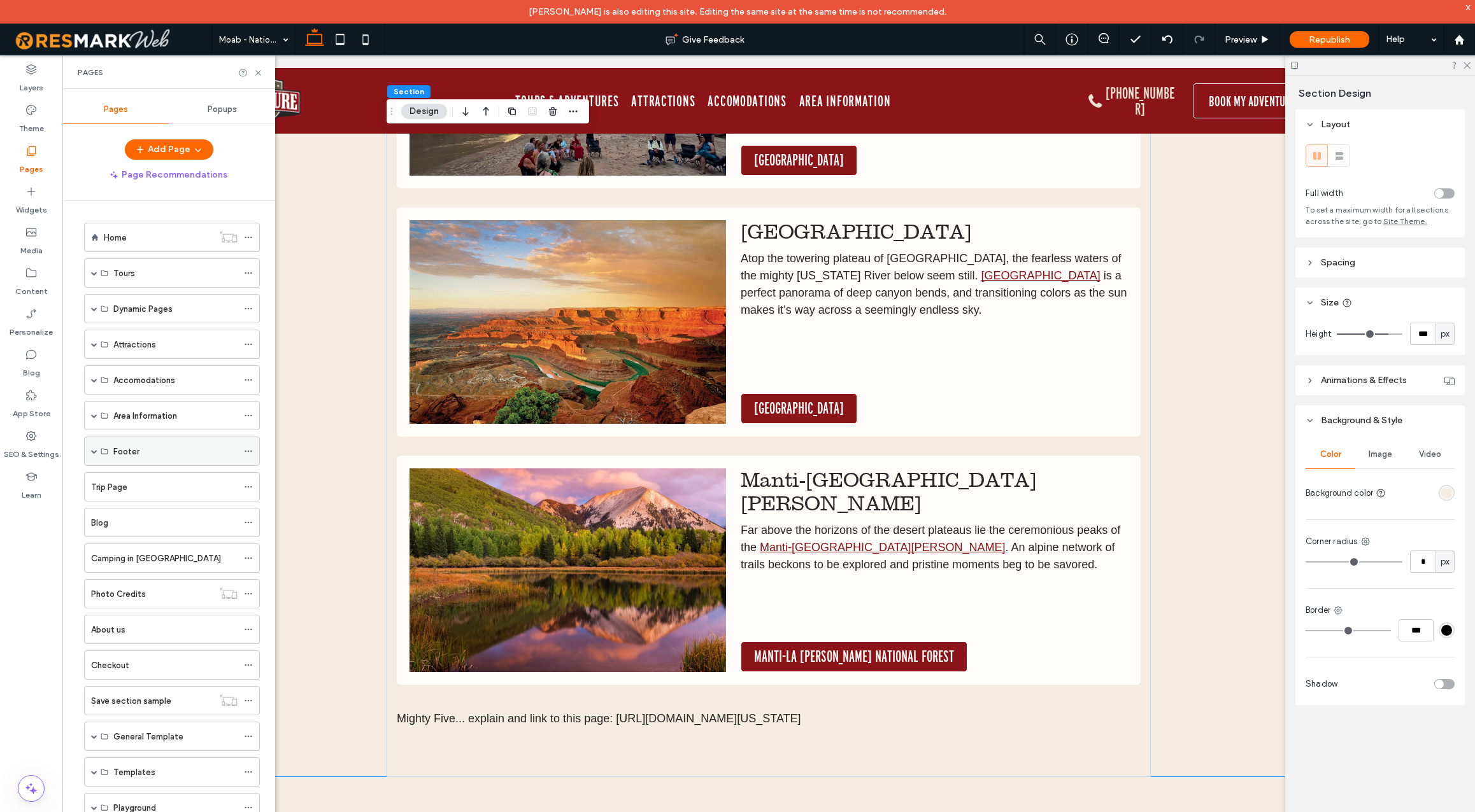
click at [95, 451] on span at bounding box center [95, 451] width 6 height 6
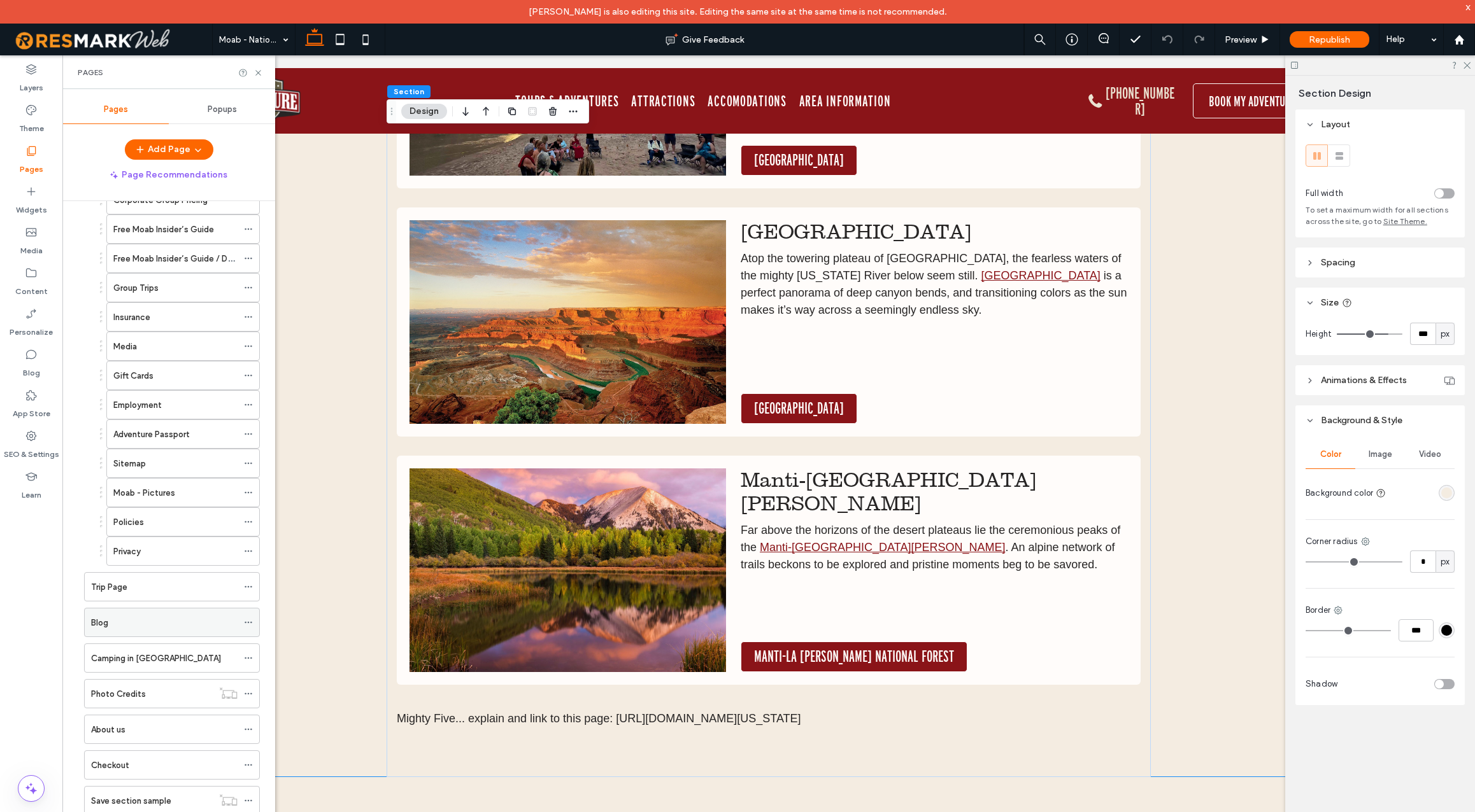
scroll to position [588, 0]
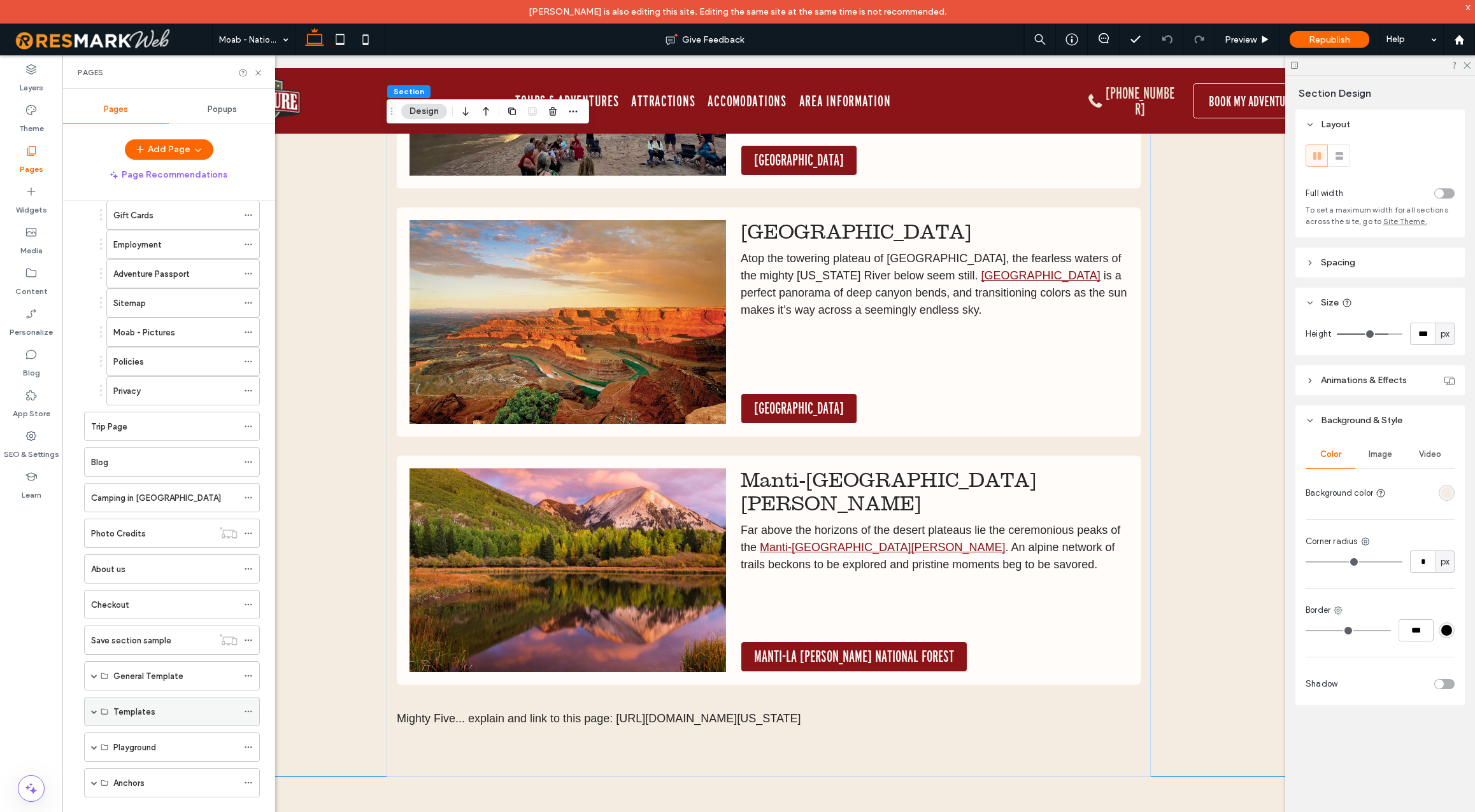
click at [93, 712] on span at bounding box center [95, 712] width 6 height 6
click at [96, 677] on span at bounding box center [95, 676] width 6 height 6
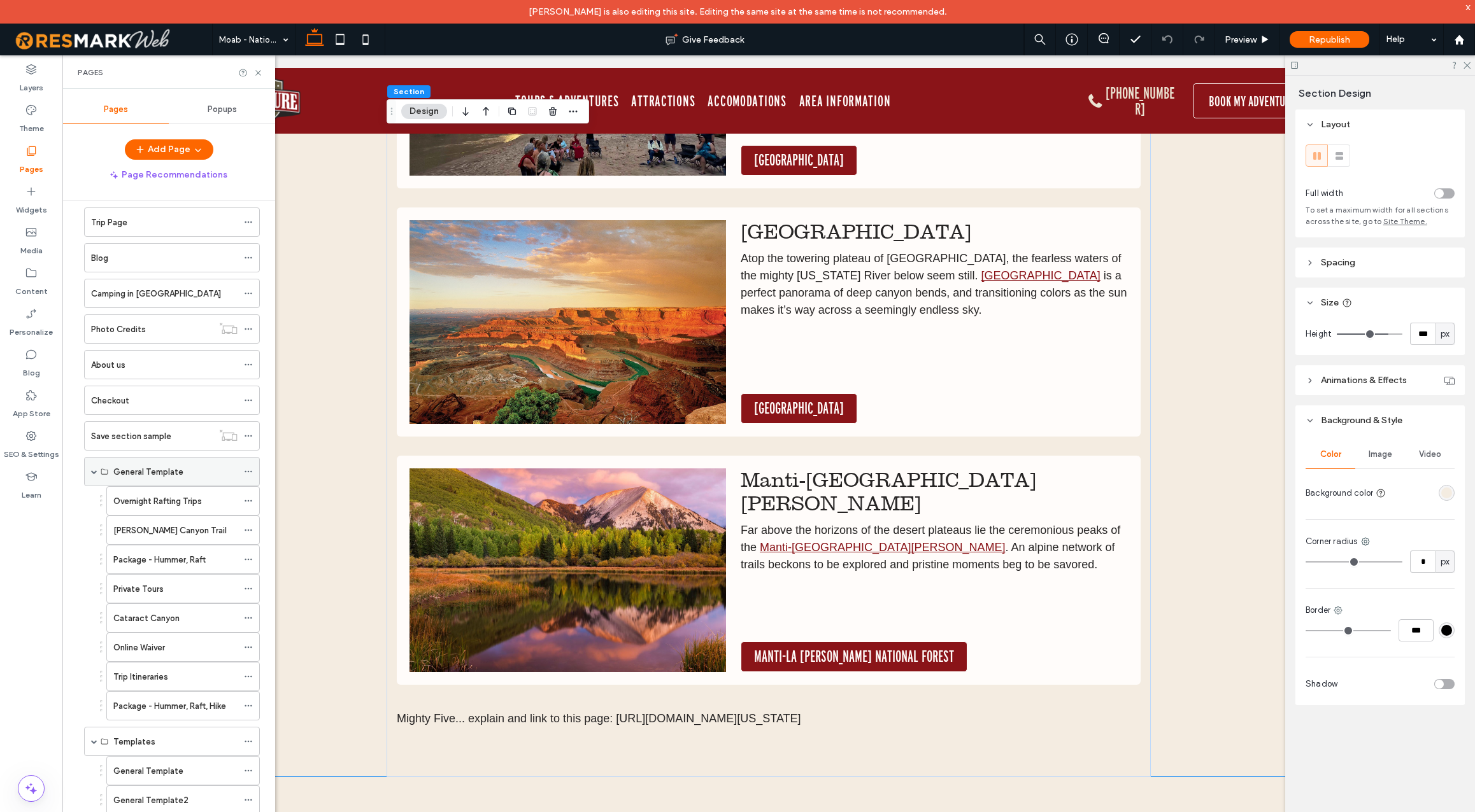
scroll to position [805, 0]
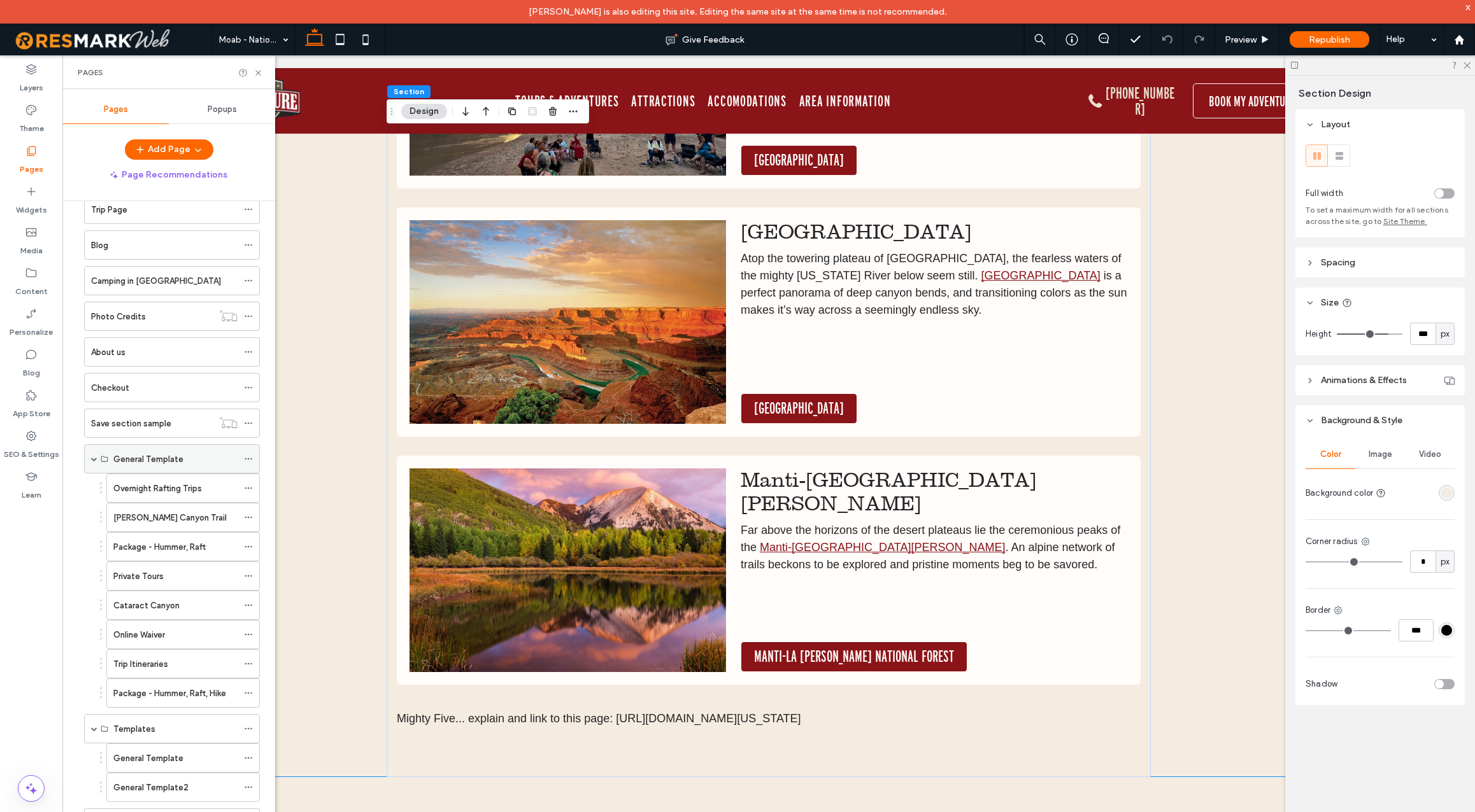
click at [95, 459] on span at bounding box center [95, 459] width 6 height 6
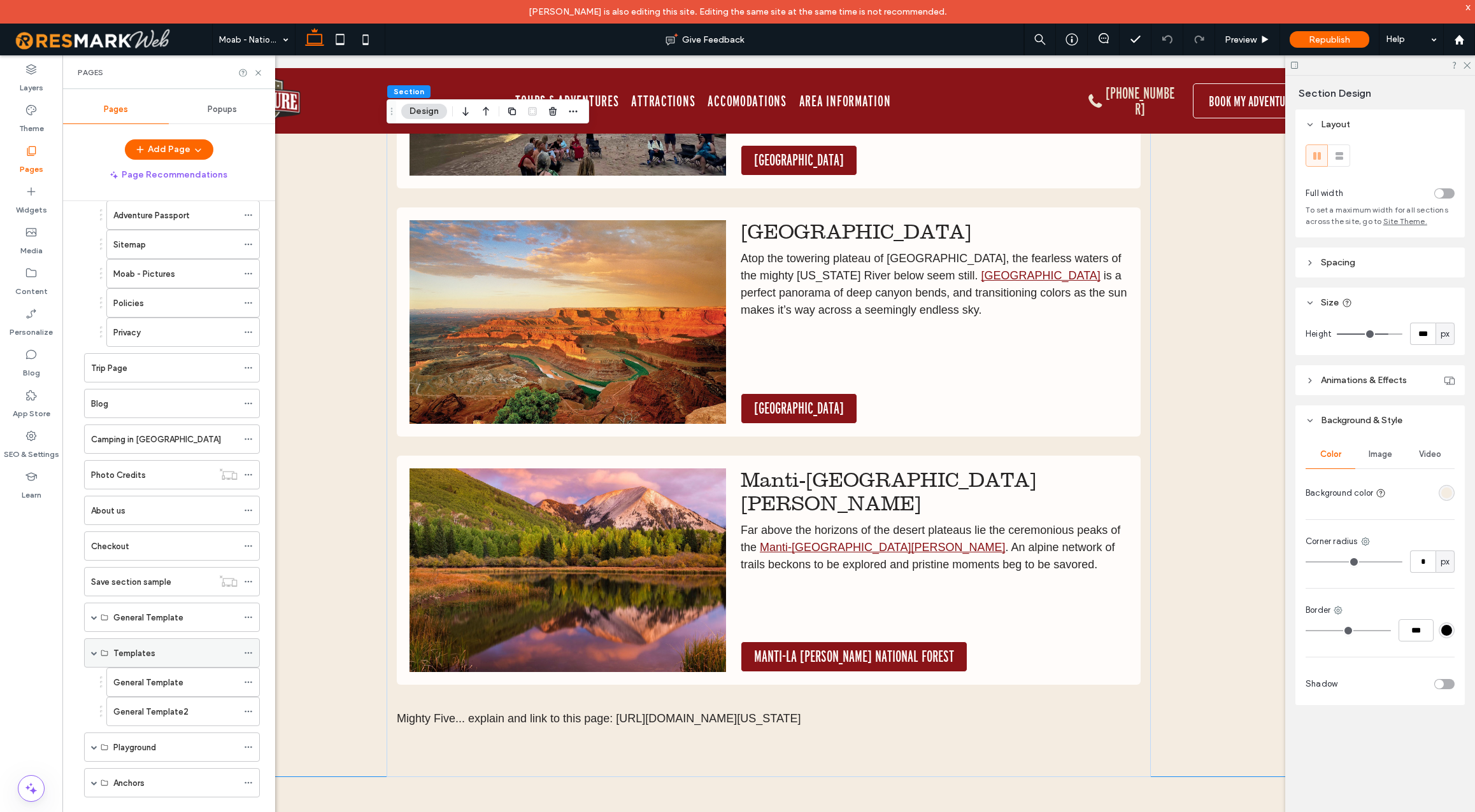
click at [95, 654] on span at bounding box center [95, 653] width 6 height 6
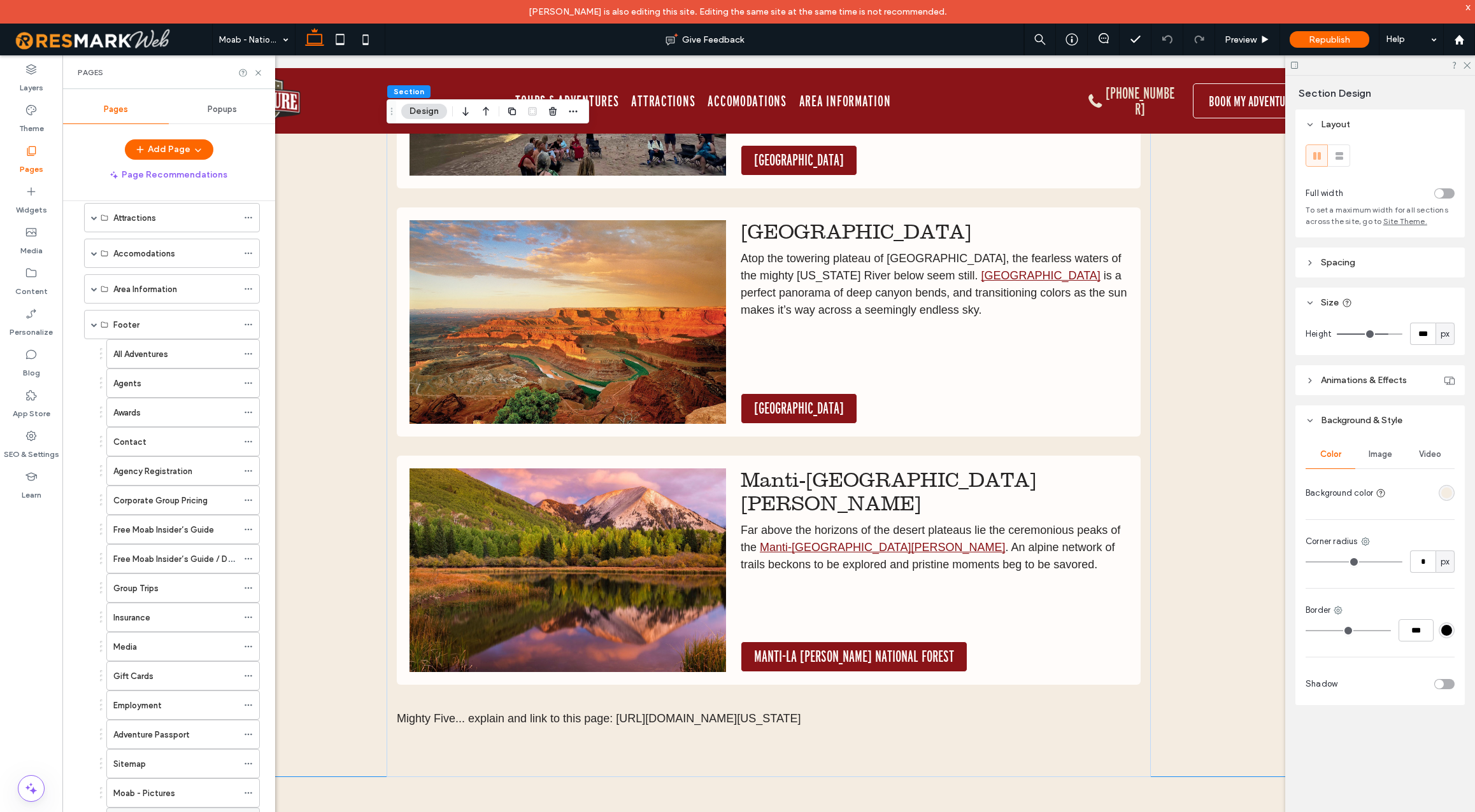
scroll to position [127, 0]
click at [1328, 38] on span "Republish" at bounding box center [1330, 39] width 41 height 11
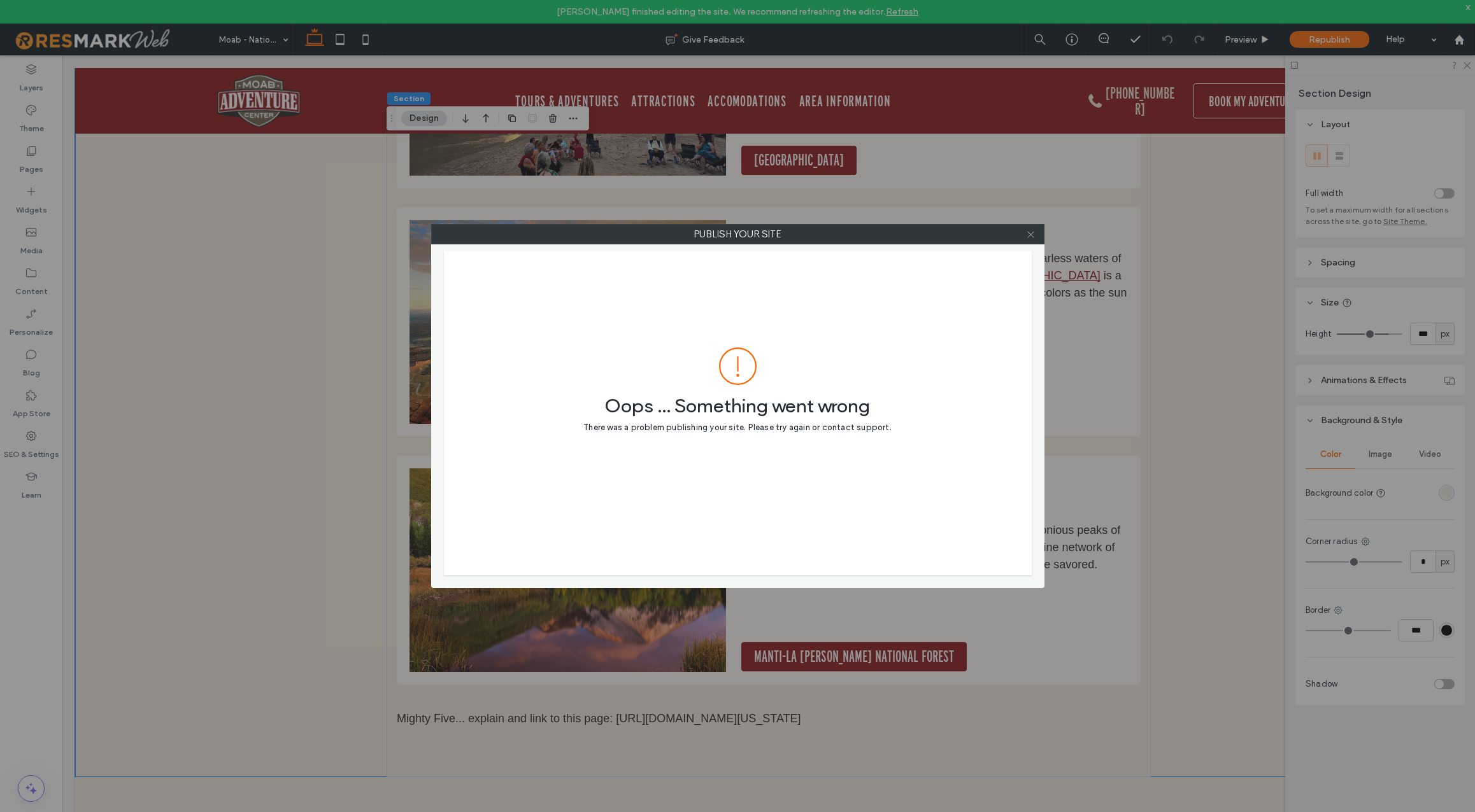
click at [1030, 234] on icon at bounding box center [1031, 234] width 10 height 10
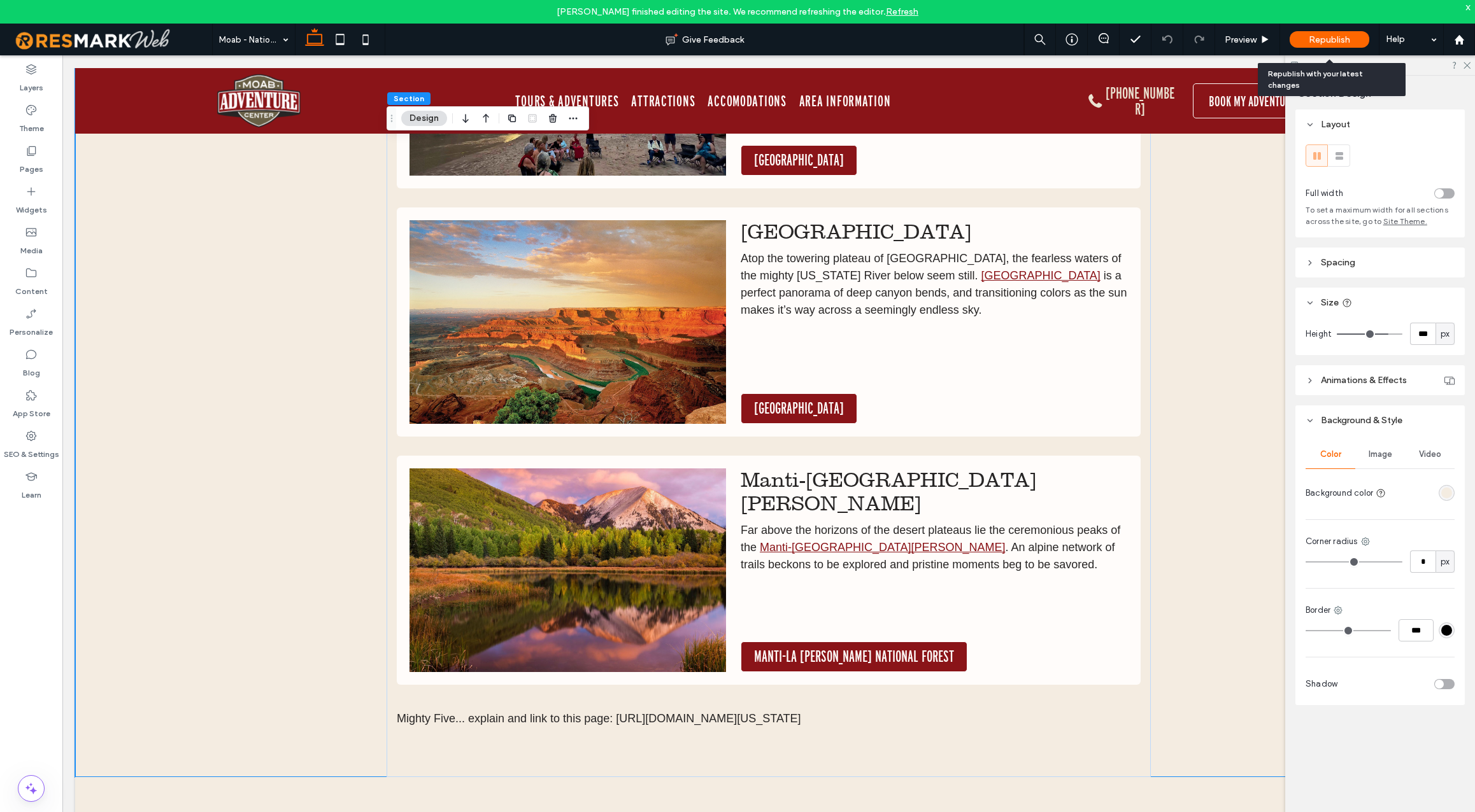
click at [1332, 35] on span "Republish" at bounding box center [1330, 39] width 41 height 11
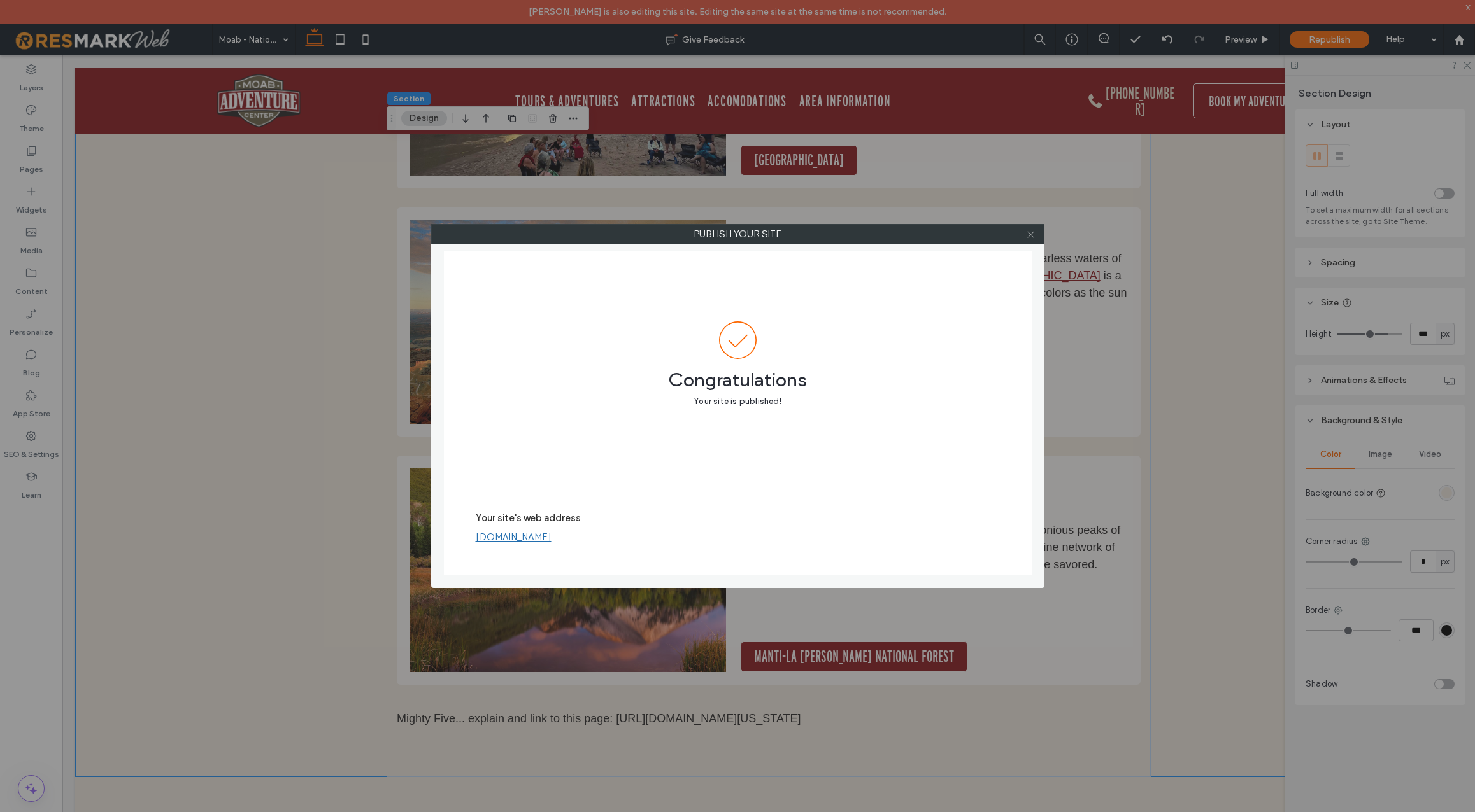
click at [1031, 237] on icon at bounding box center [1031, 234] width 10 height 10
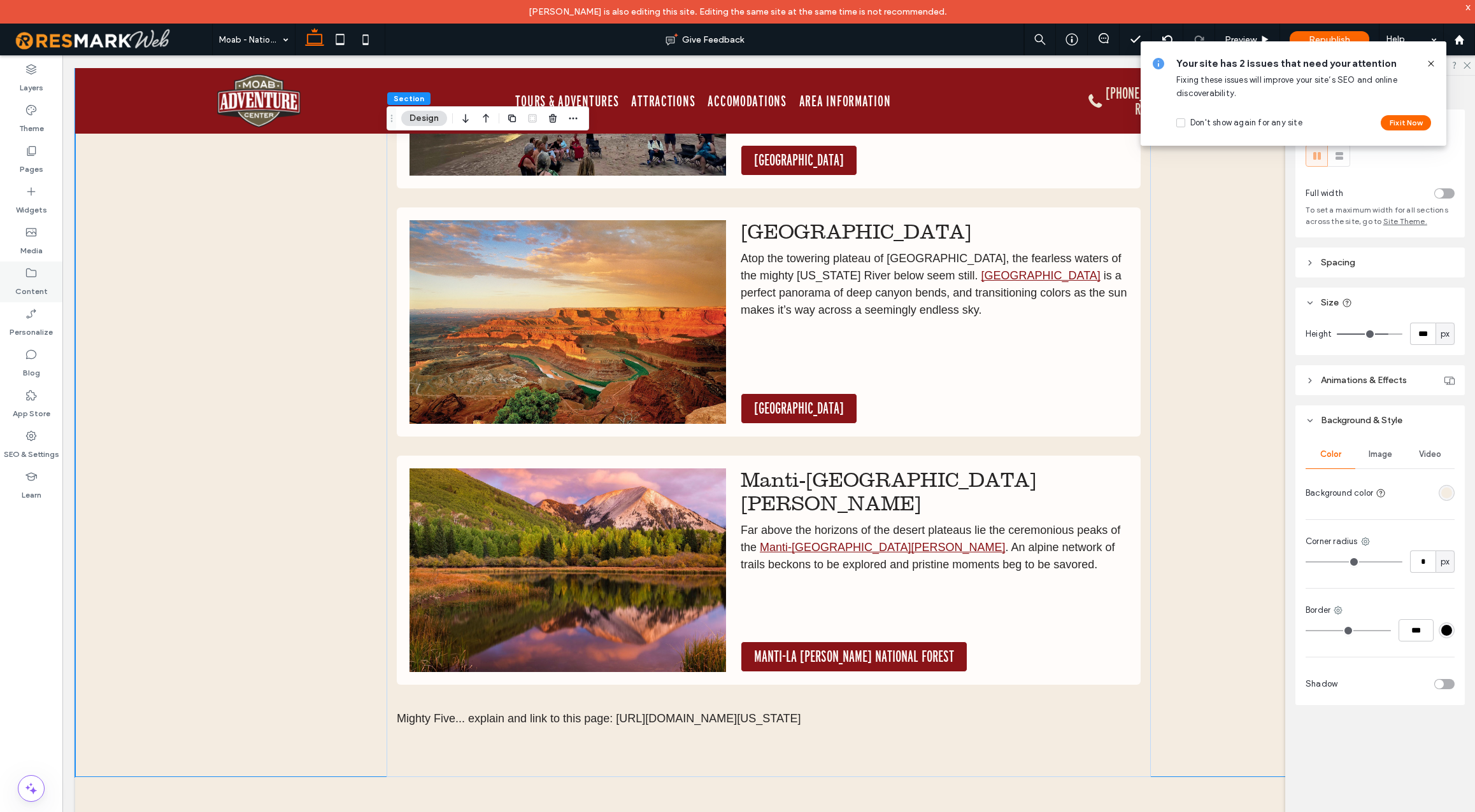
click at [33, 289] on label "Content" at bounding box center [32, 289] width 32 height 18
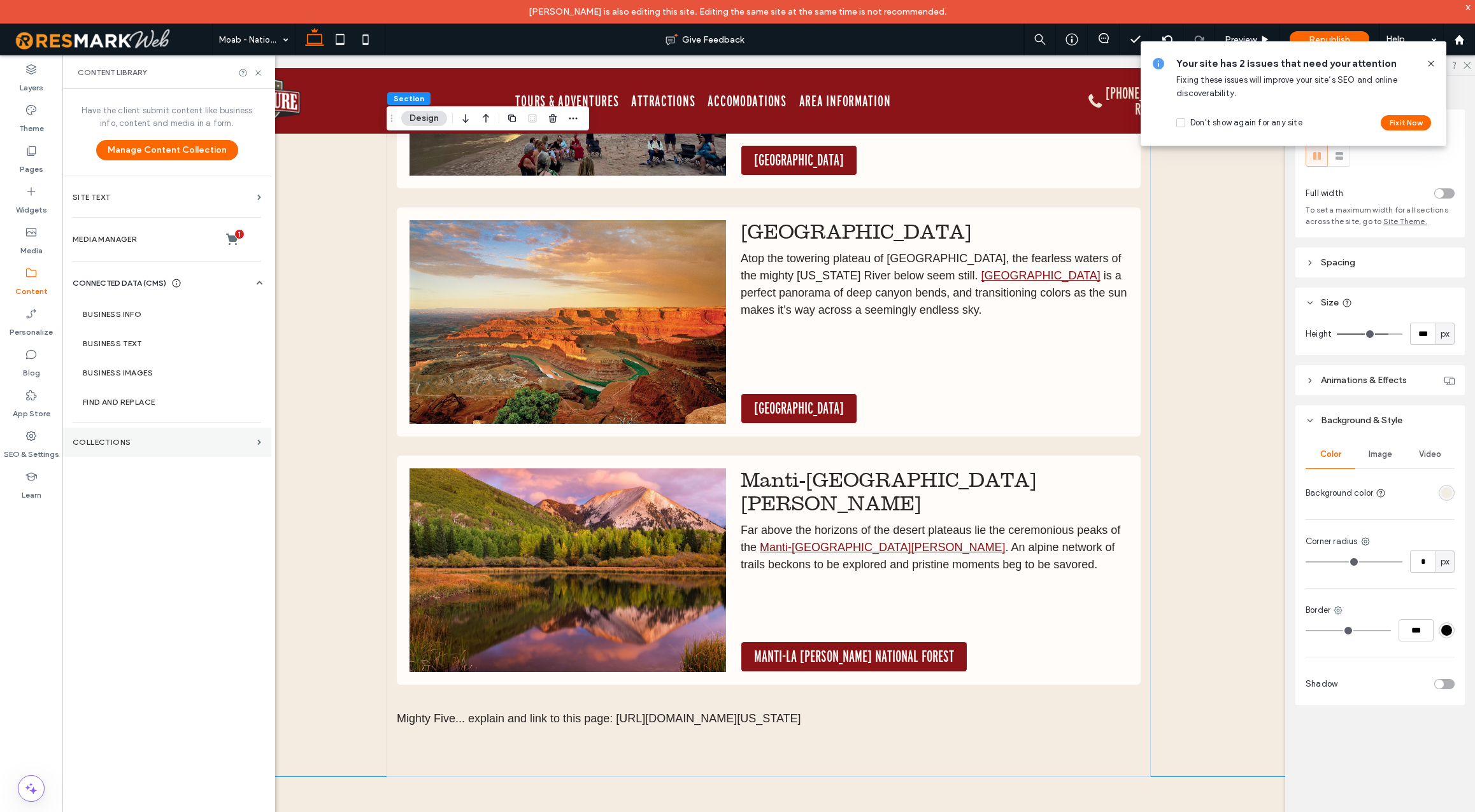
click at [138, 440] on label "Collections" at bounding box center [162, 442] width 179 height 9
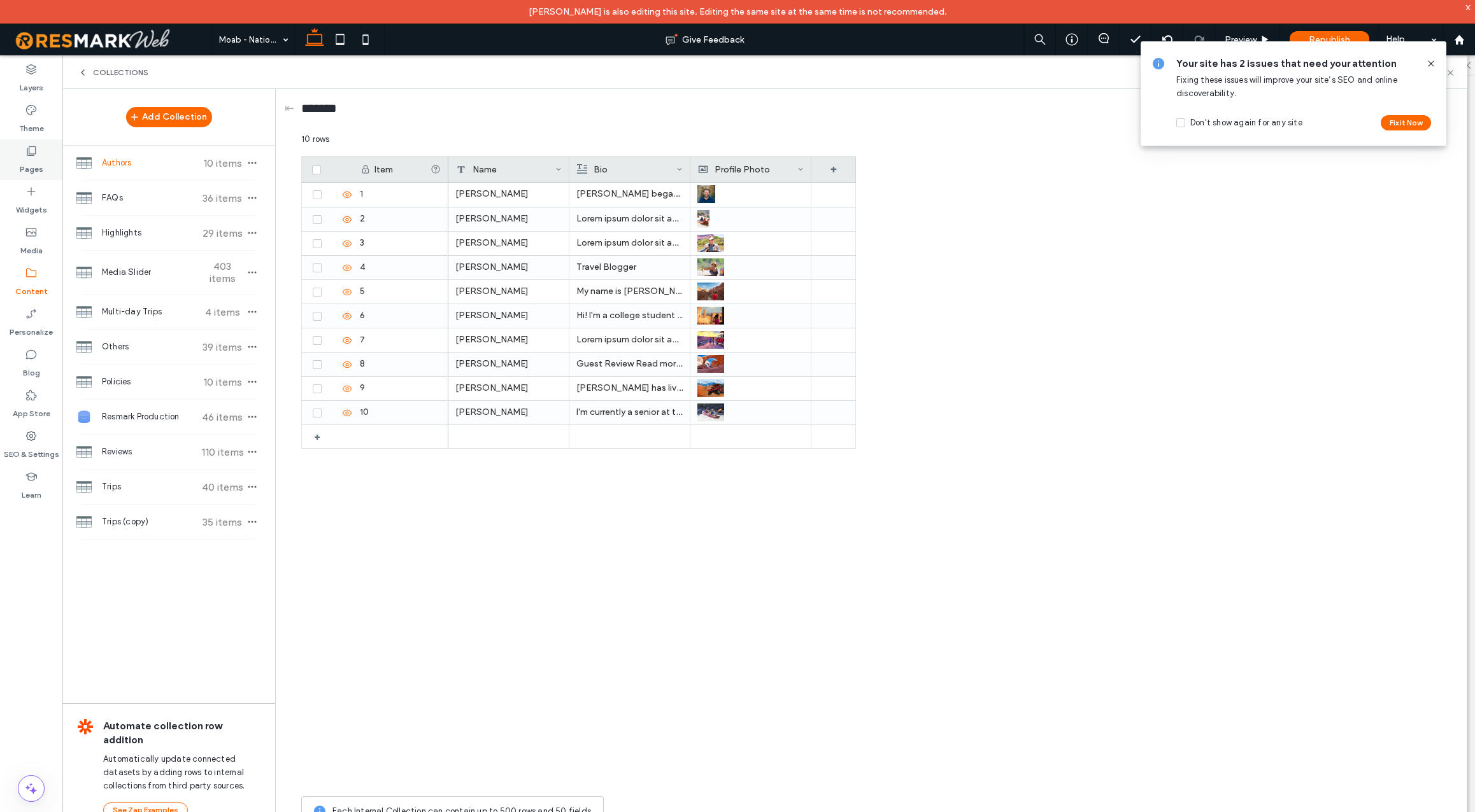
click at [32, 156] on use at bounding box center [32, 151] width 9 height 10
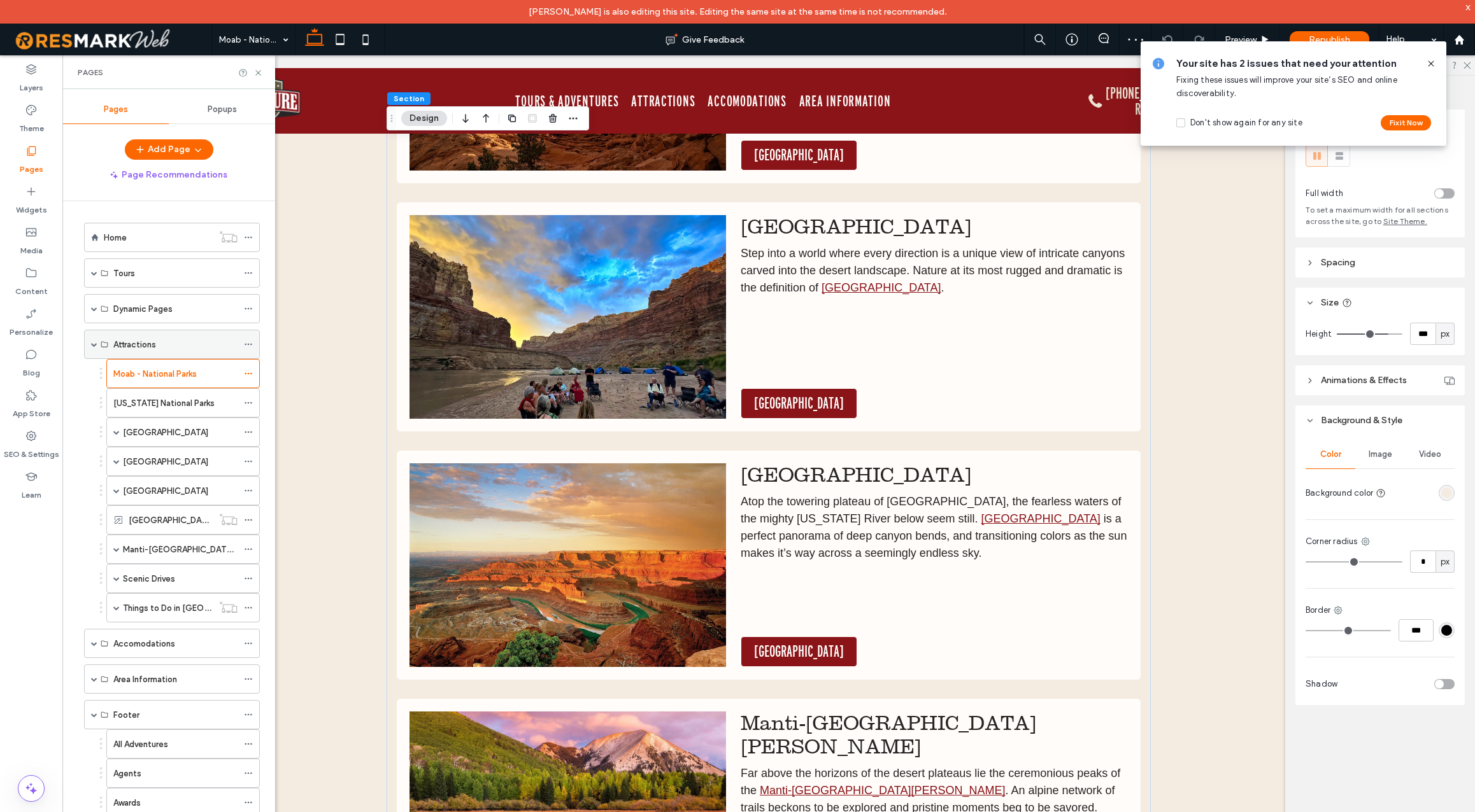
scroll to position [0, 0]
click at [91, 343] on span at bounding box center [95, 345] width 6 height 6
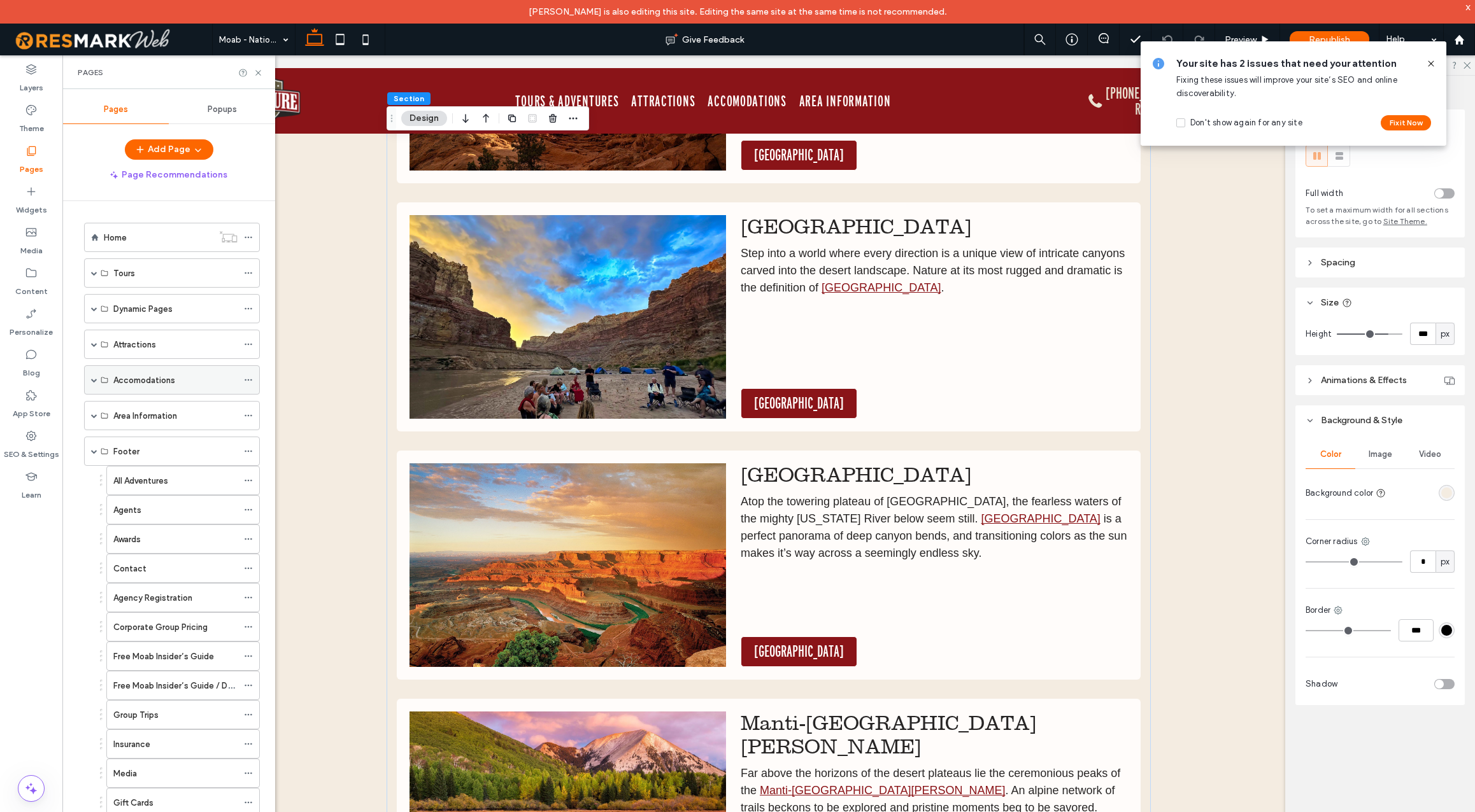
click at [95, 381] on span at bounding box center [95, 380] width 6 height 6
click at [116, 437] on span at bounding box center [116, 438] width 6 height 6
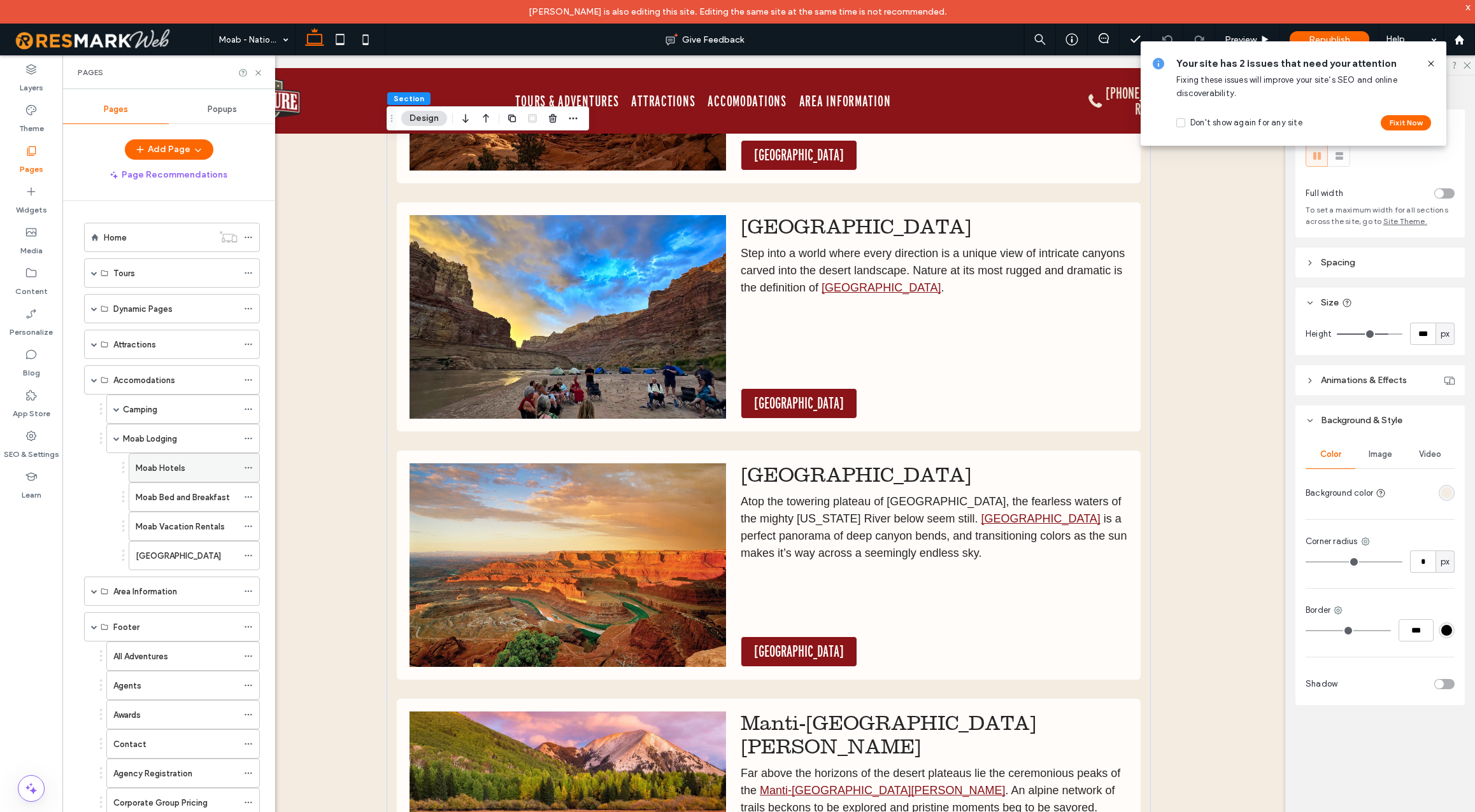
click at [185, 472] on div "Moab Hotels" at bounding box center [187, 468] width 102 height 14
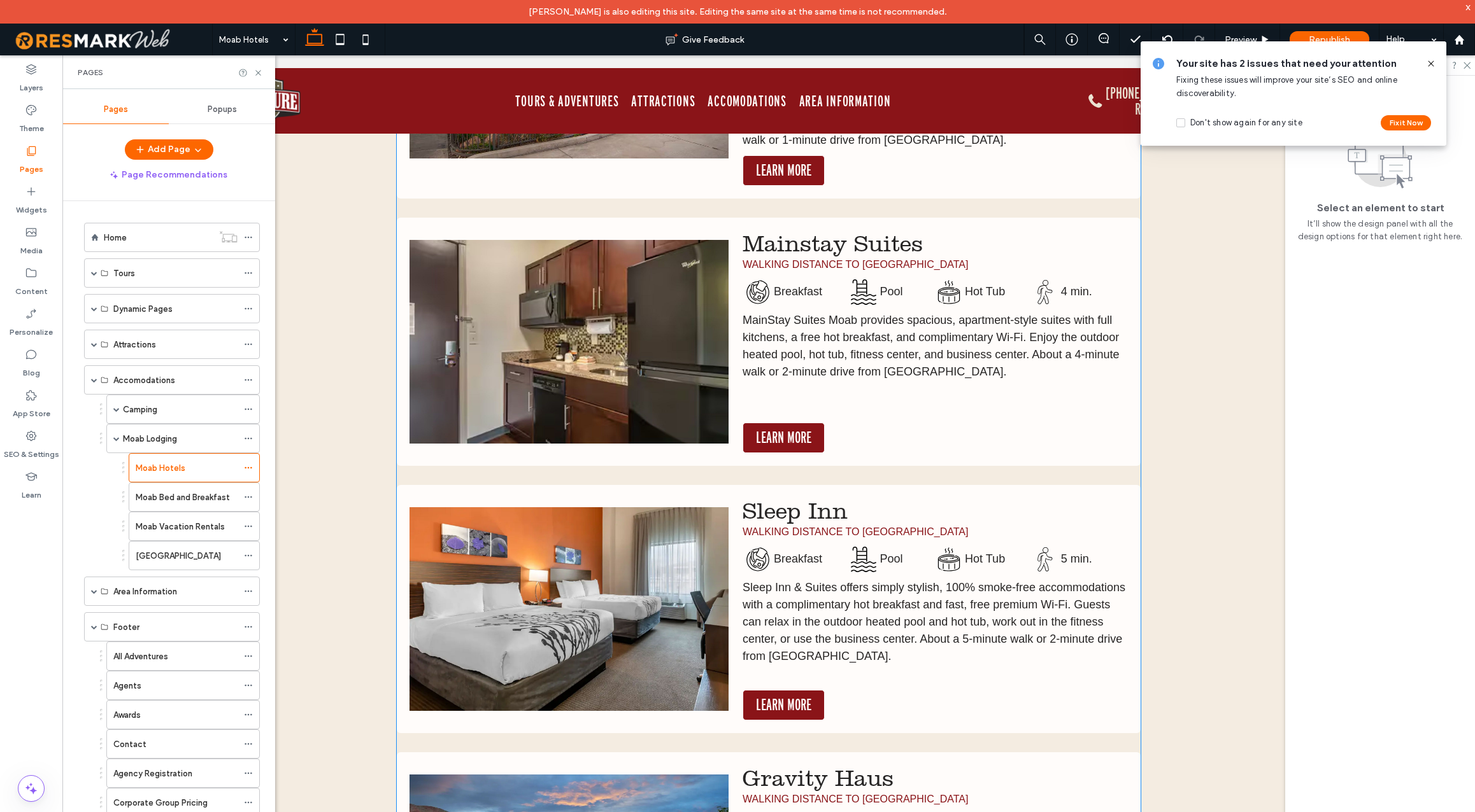
scroll to position [3472, 0]
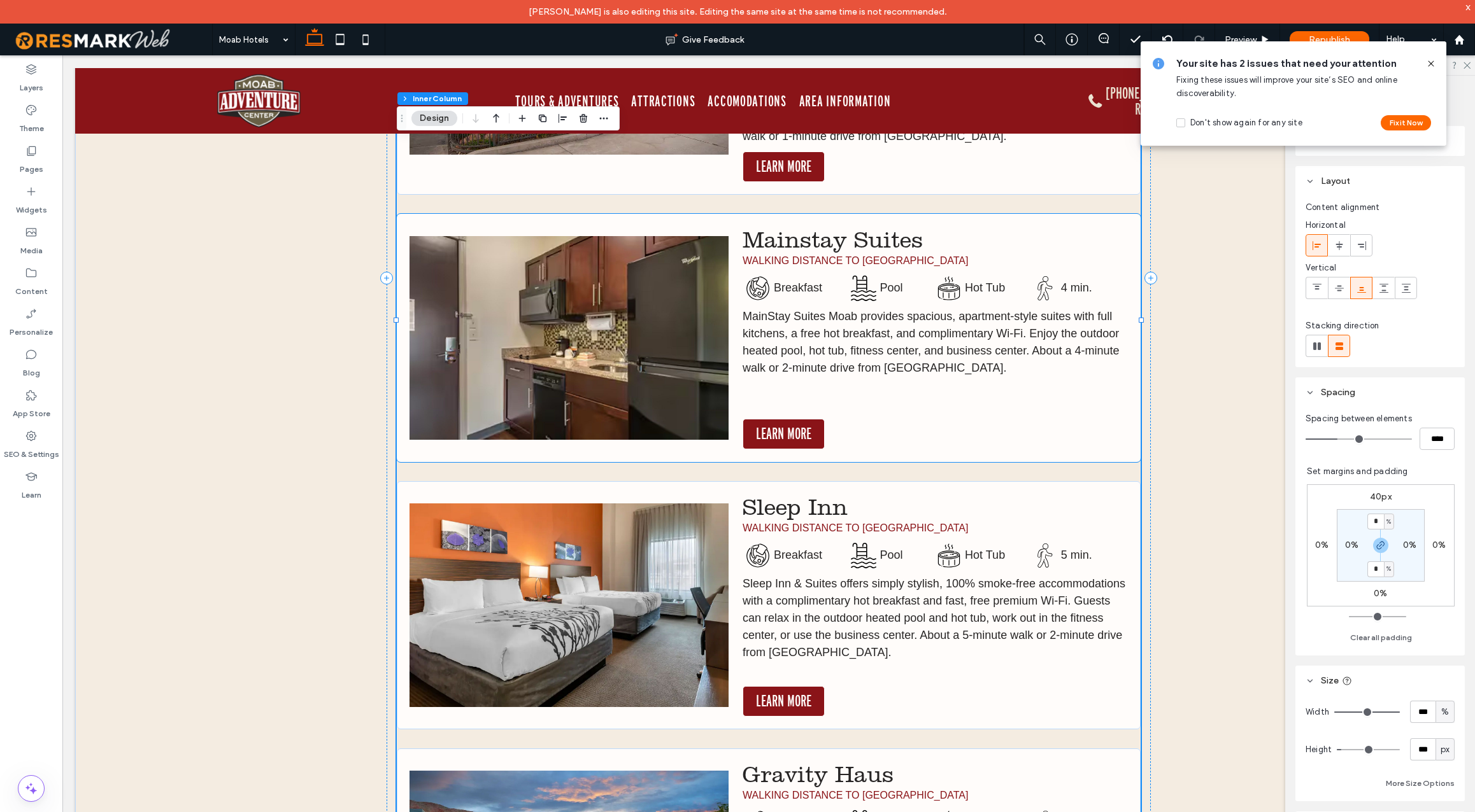
click at [1036, 331] on span "provides spacious, apartment-style suites with full kitchens, a free hot breakf…" at bounding box center [931, 342] width 376 height 64
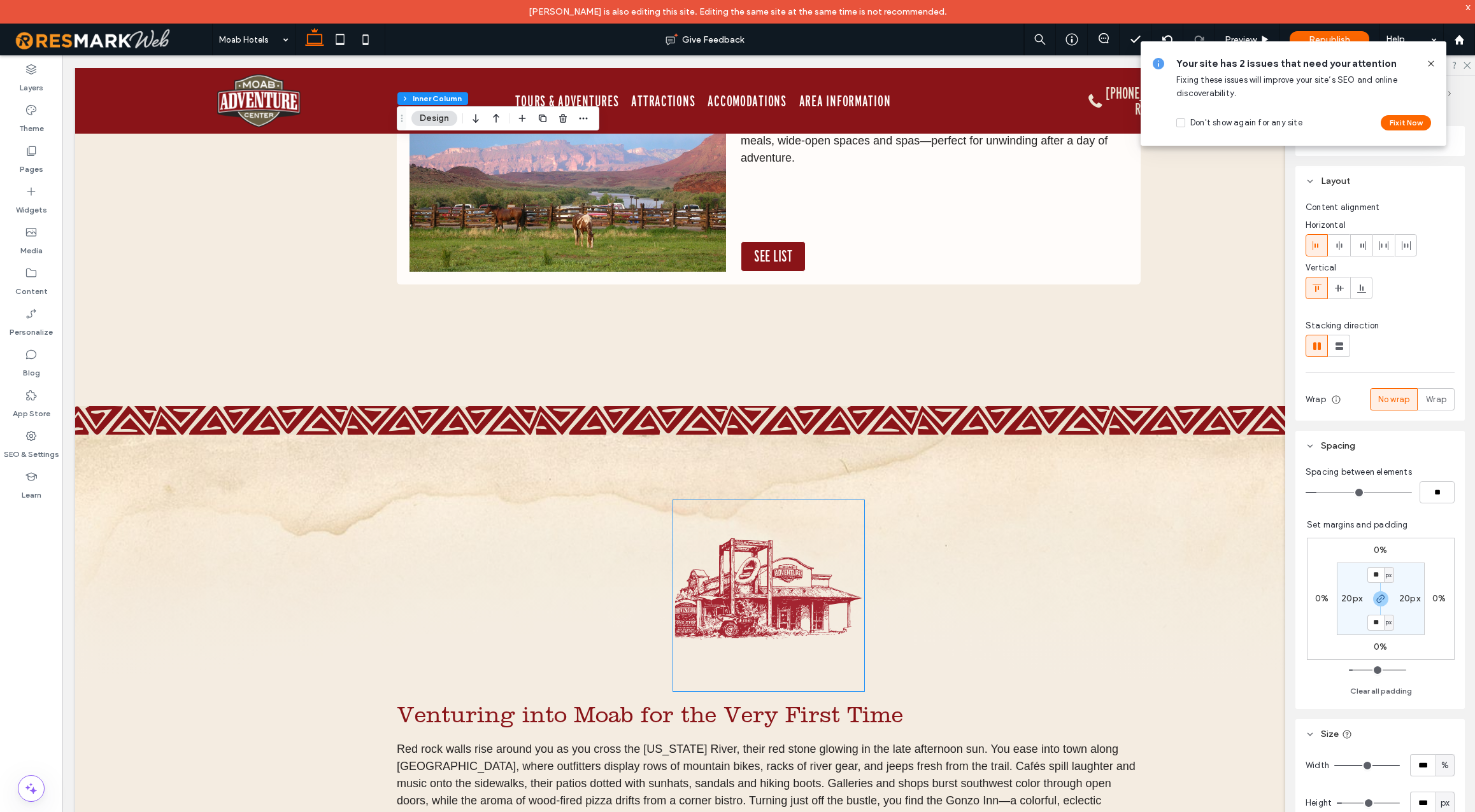
scroll to position [11661, 0]
click at [1431, 62] on icon at bounding box center [1431, 64] width 10 height 10
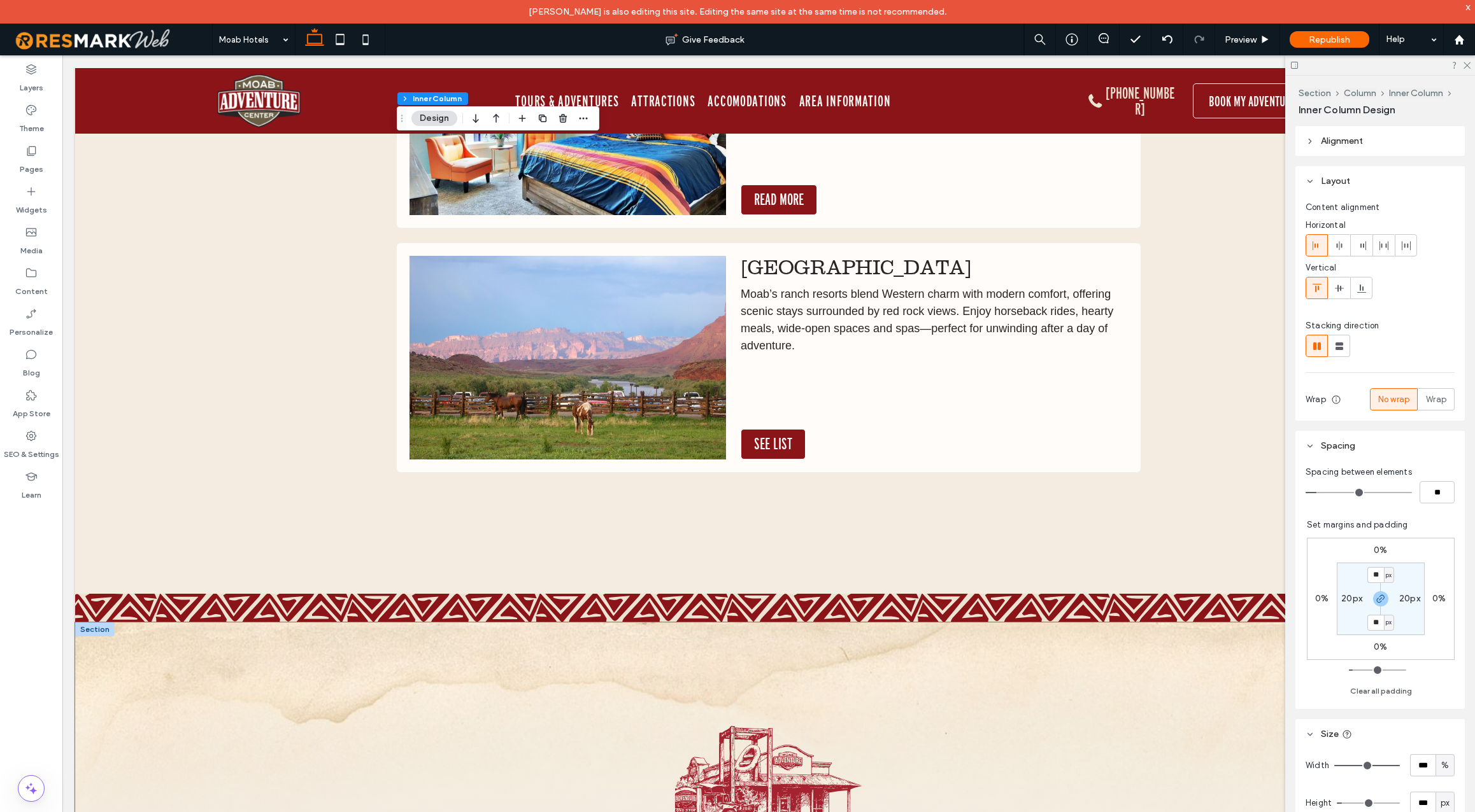
scroll to position [11468, 0]
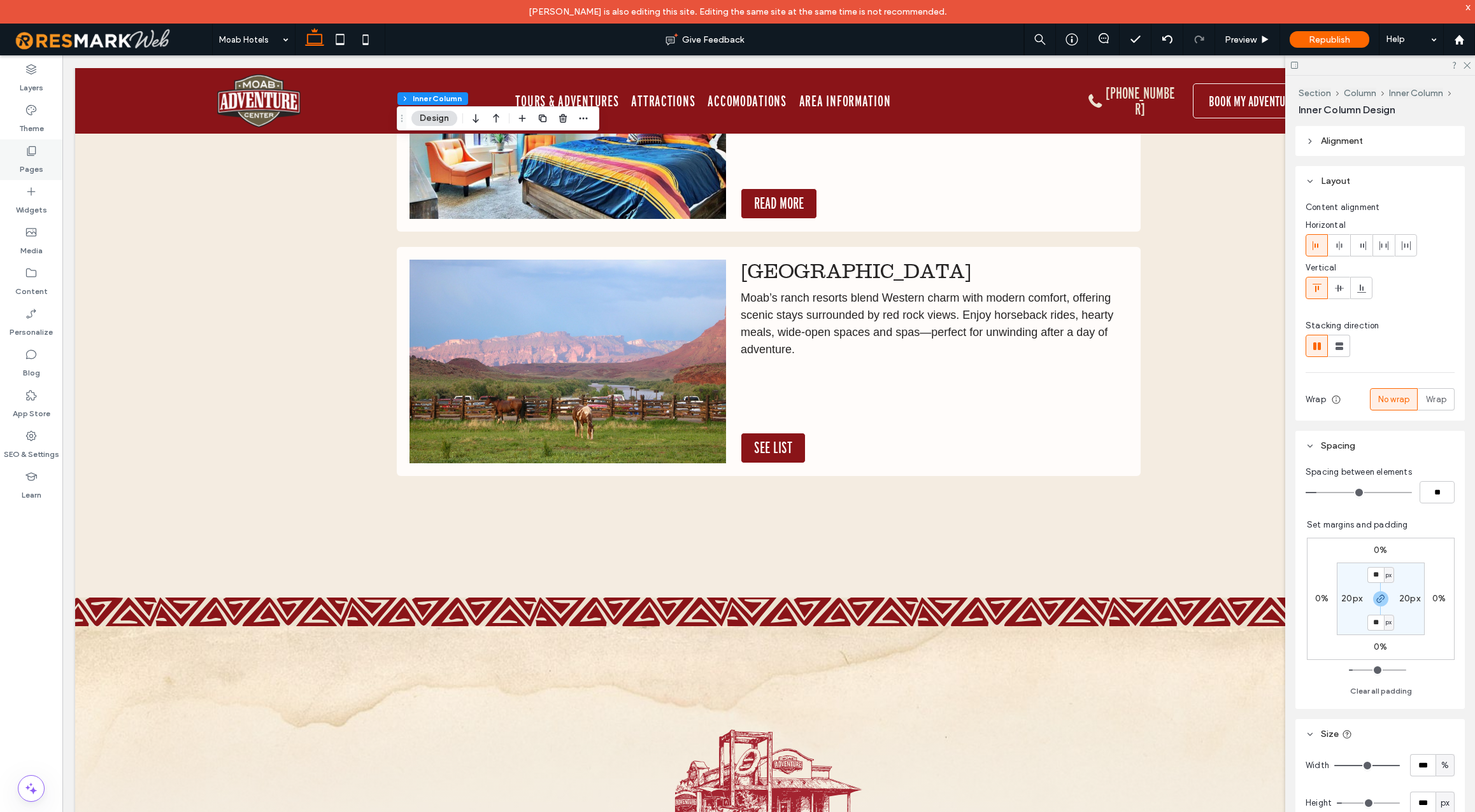
click at [32, 156] on icon at bounding box center [32, 151] width 13 height 13
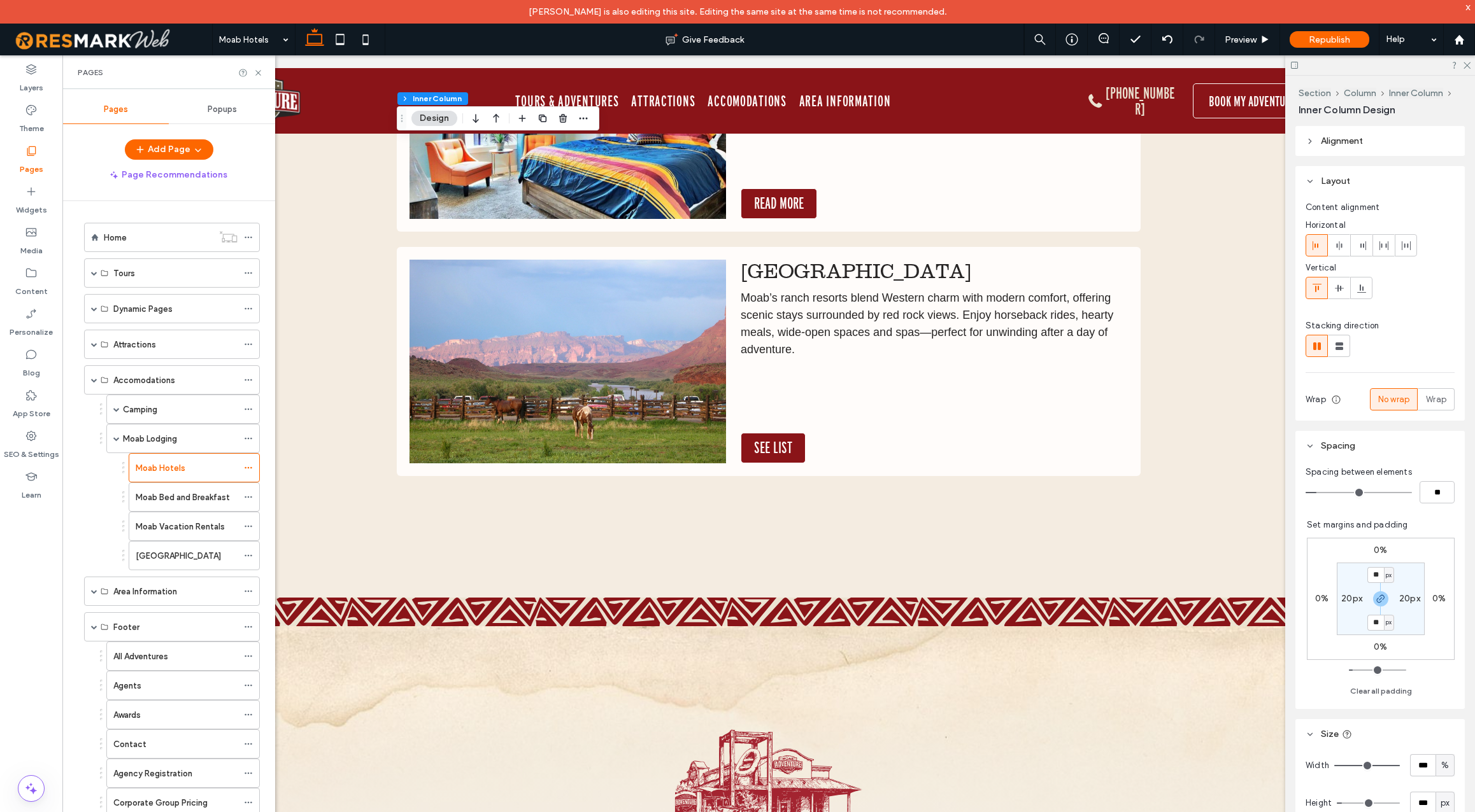
click at [29, 159] on label "Pages" at bounding box center [32, 167] width 24 height 18
click at [96, 379] on span at bounding box center [95, 379] width 6 height 6
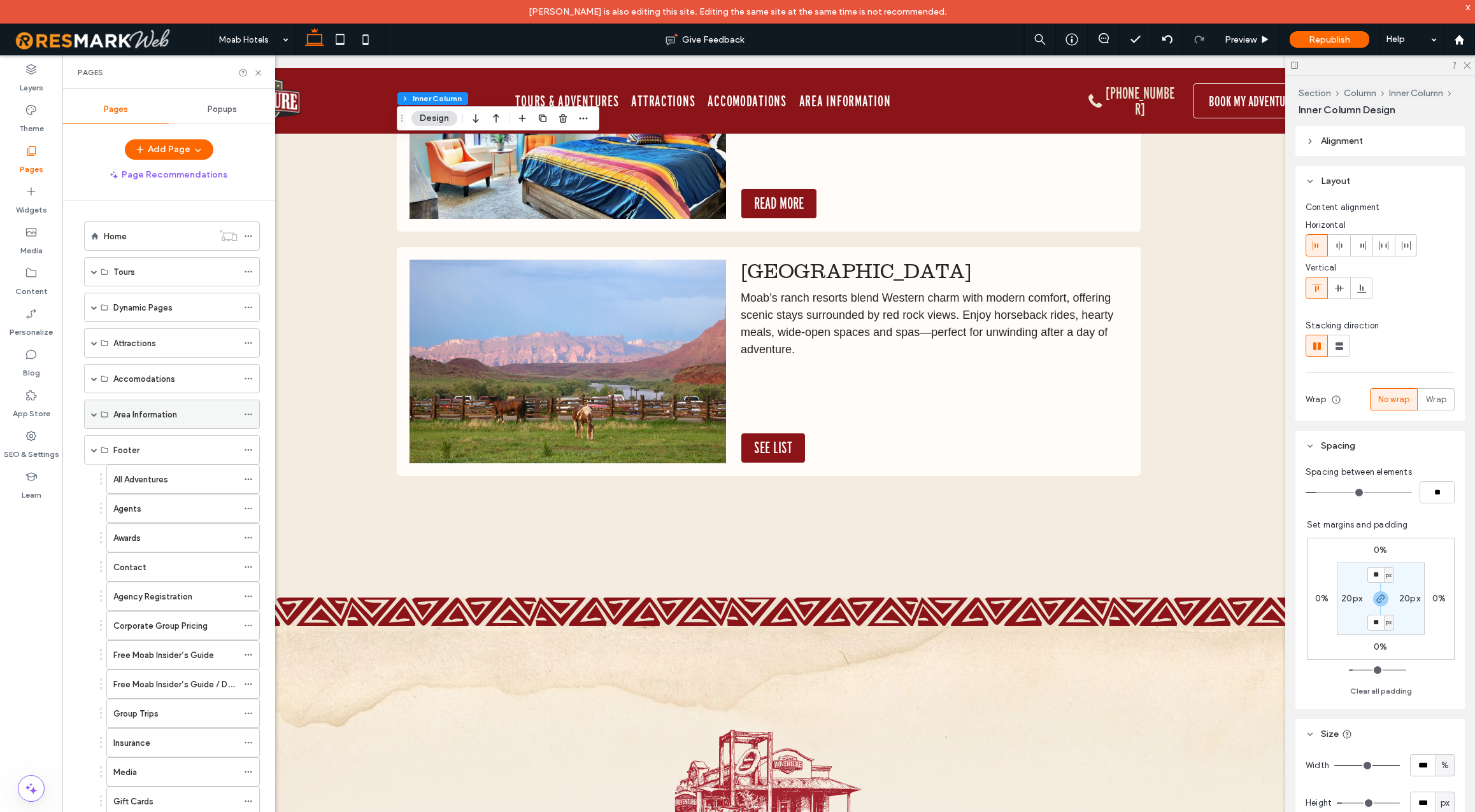
click at [95, 413] on span at bounding box center [95, 415] width 6 height 6
click at [116, 447] on span at bounding box center [116, 444] width 6 height 28
click at [168, 496] on label "Moab Bike Trails" at bounding box center [167, 502] width 62 height 23
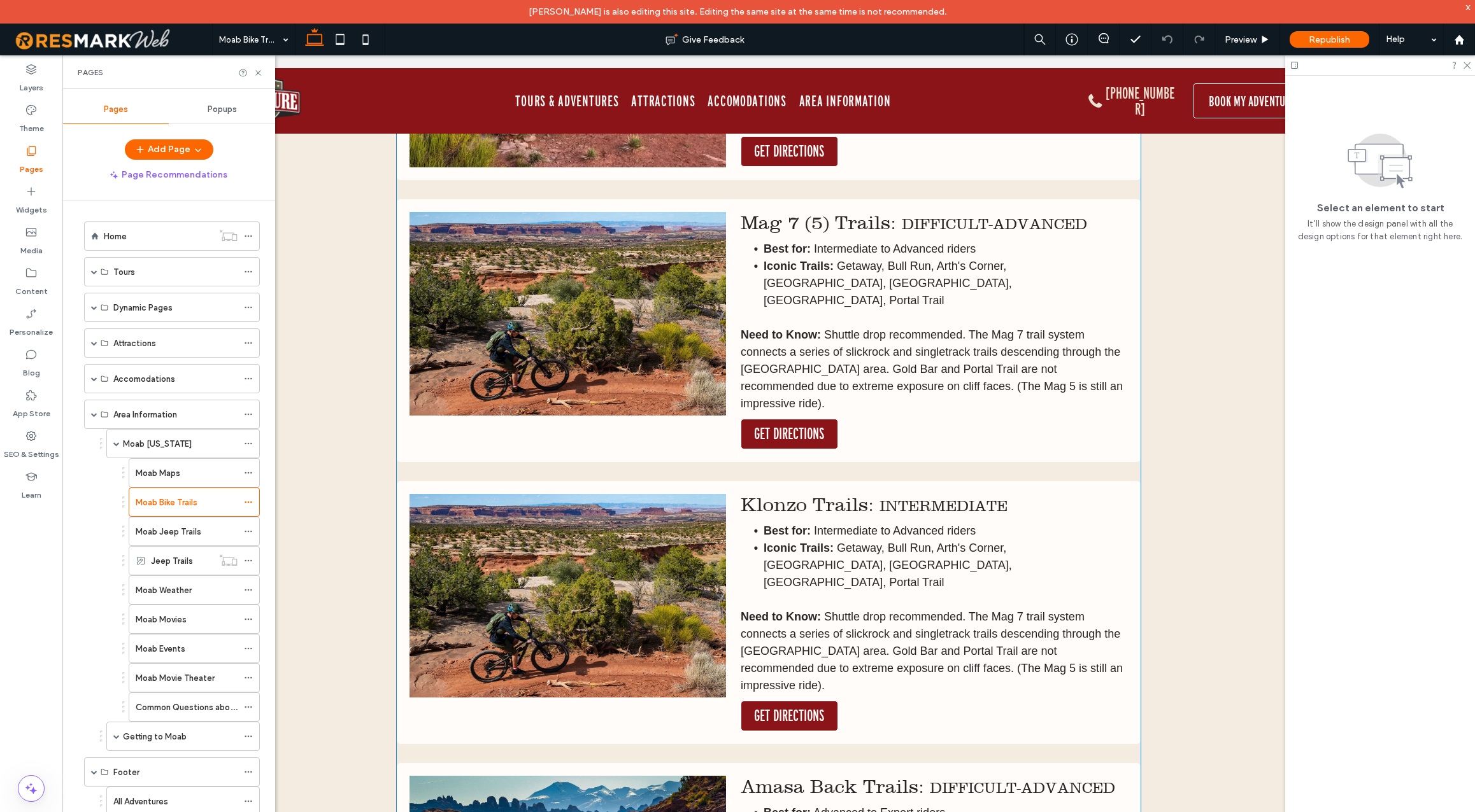
scroll to position [4810, 0]
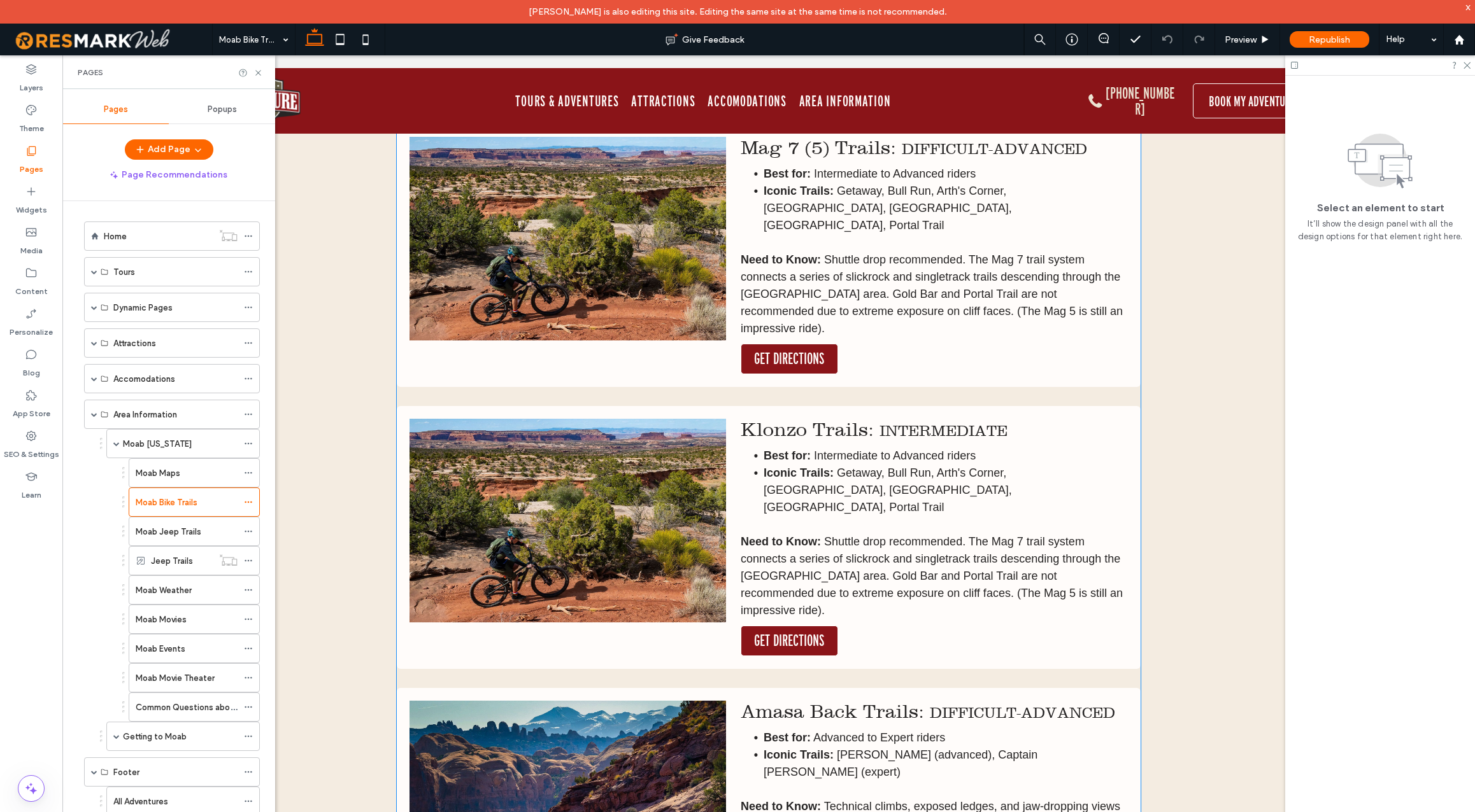
click at [919, 419] on h2 "Klonzo Trails: INTERMEDIATE" at bounding box center [935, 430] width 387 height 23
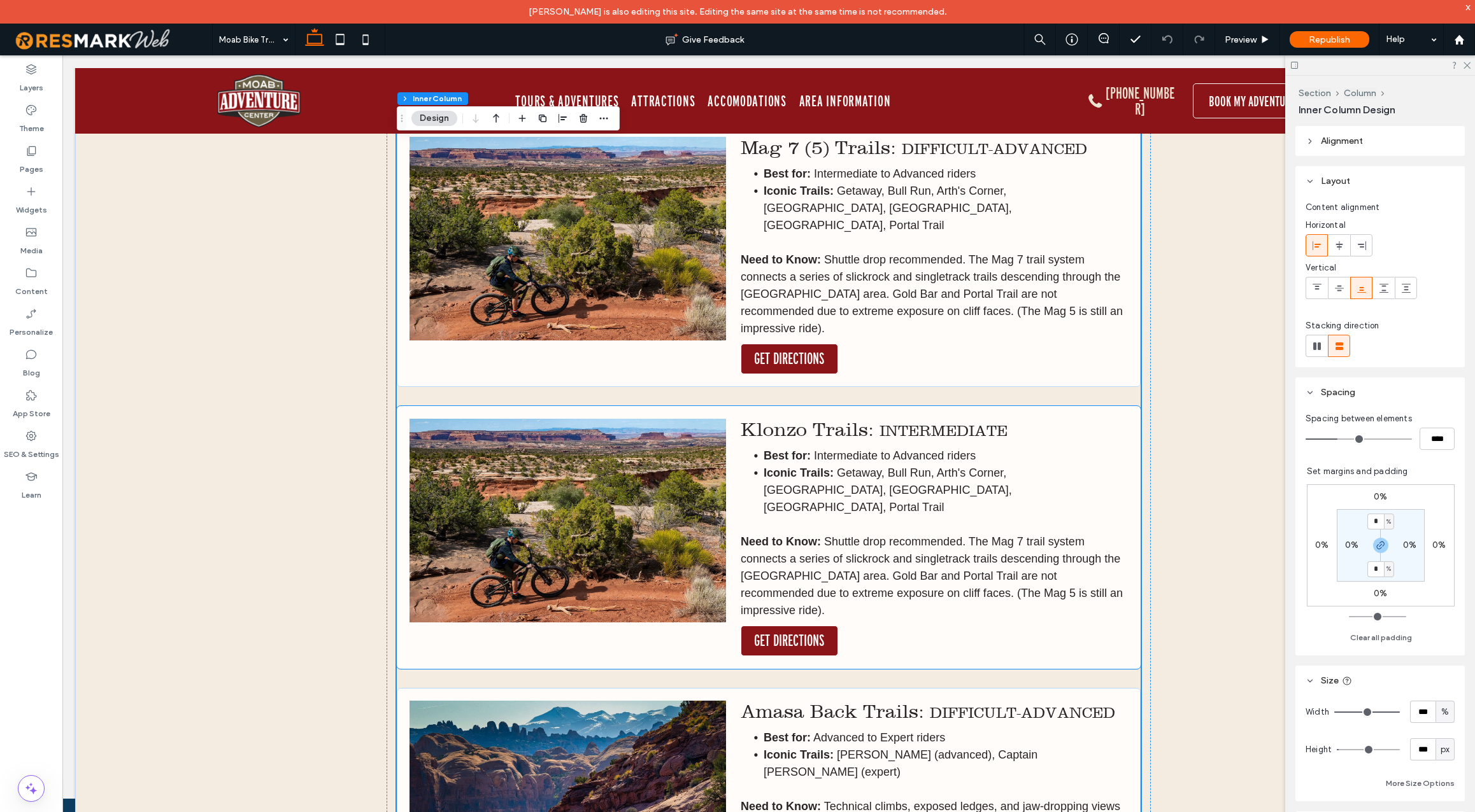
click at [913, 422] on span "INTERMEDIATE" at bounding box center [943, 431] width 128 height 18
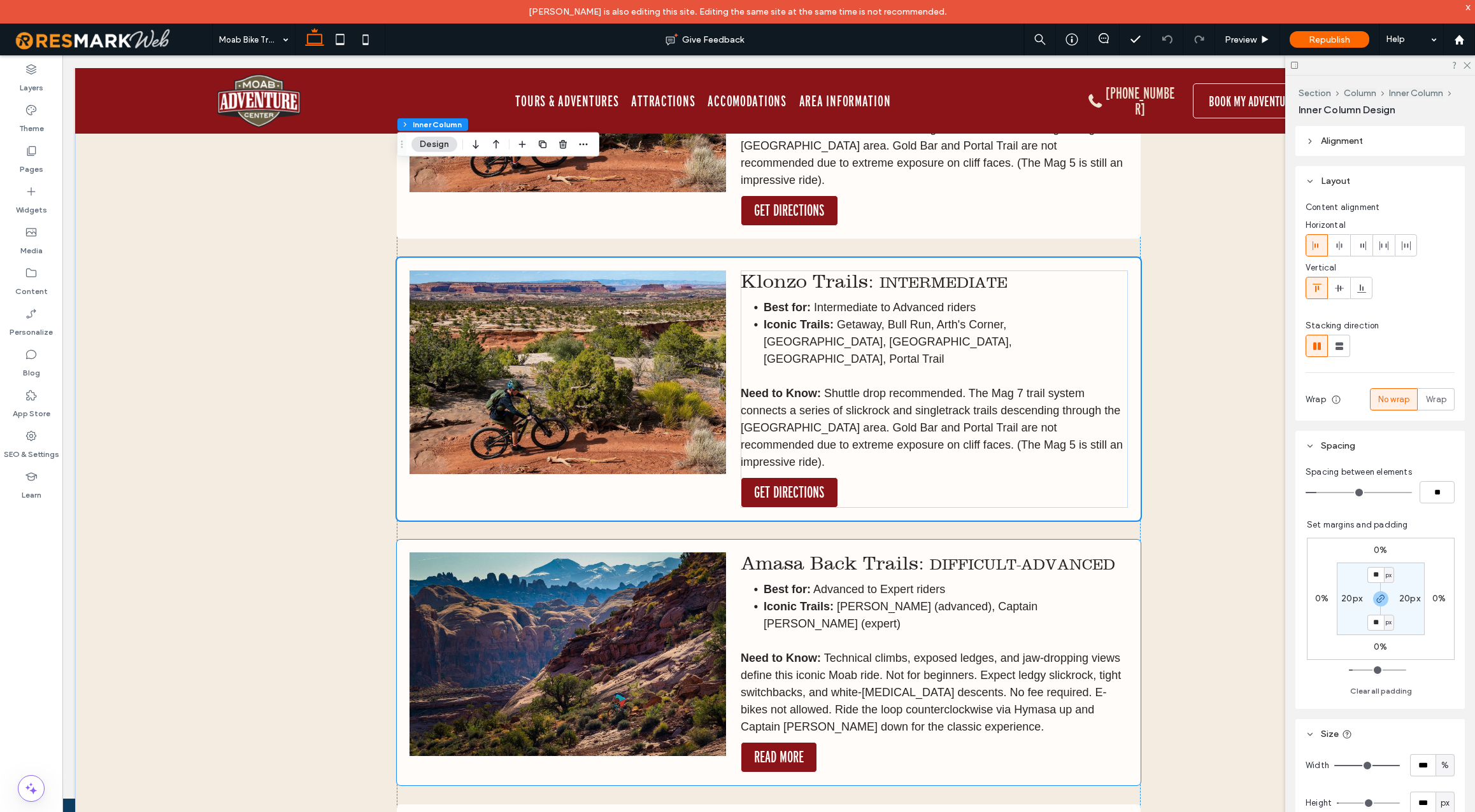
scroll to position [4986, 0]
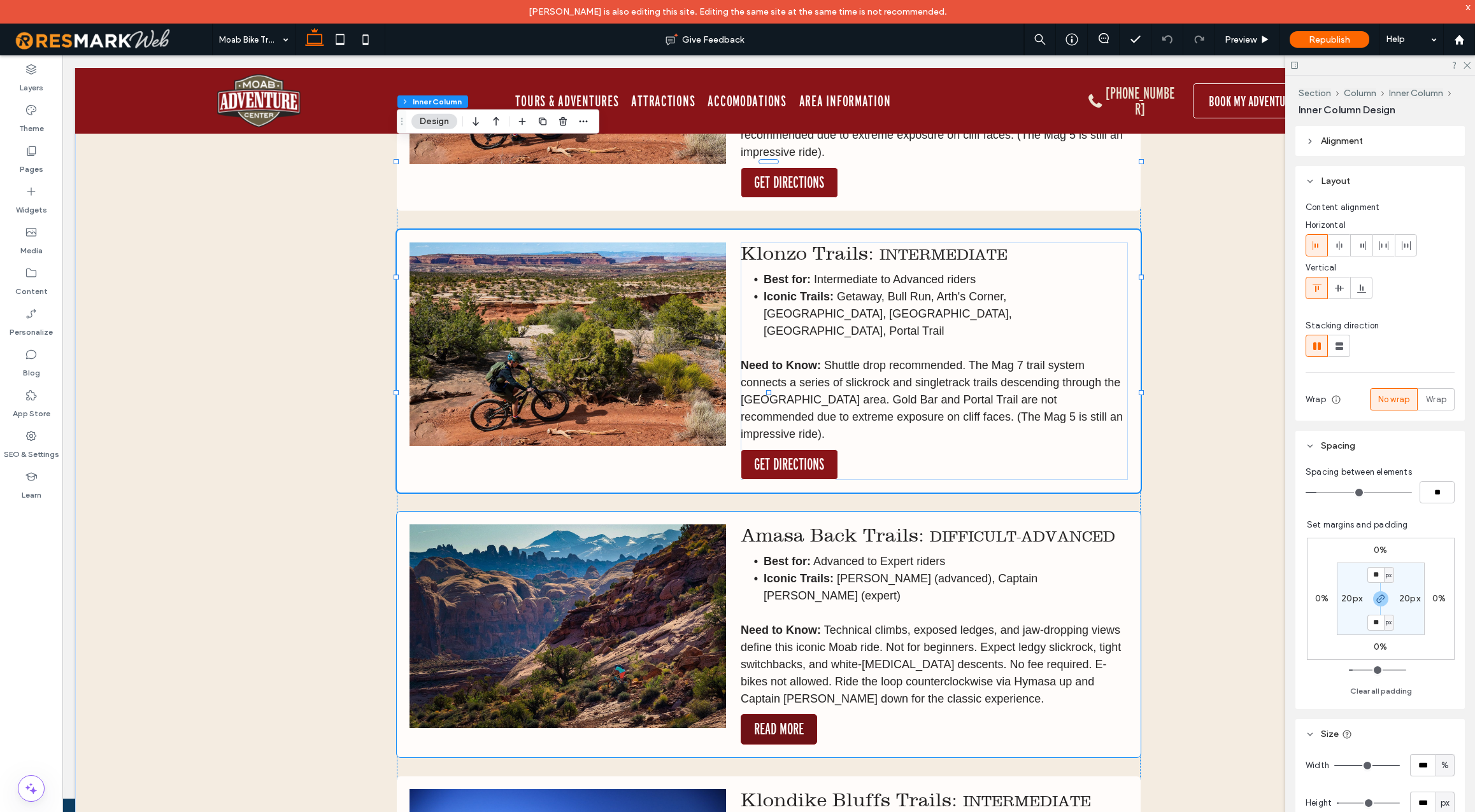
click at [776, 721] on span "READ MORE" at bounding box center [778, 730] width 50 height 17
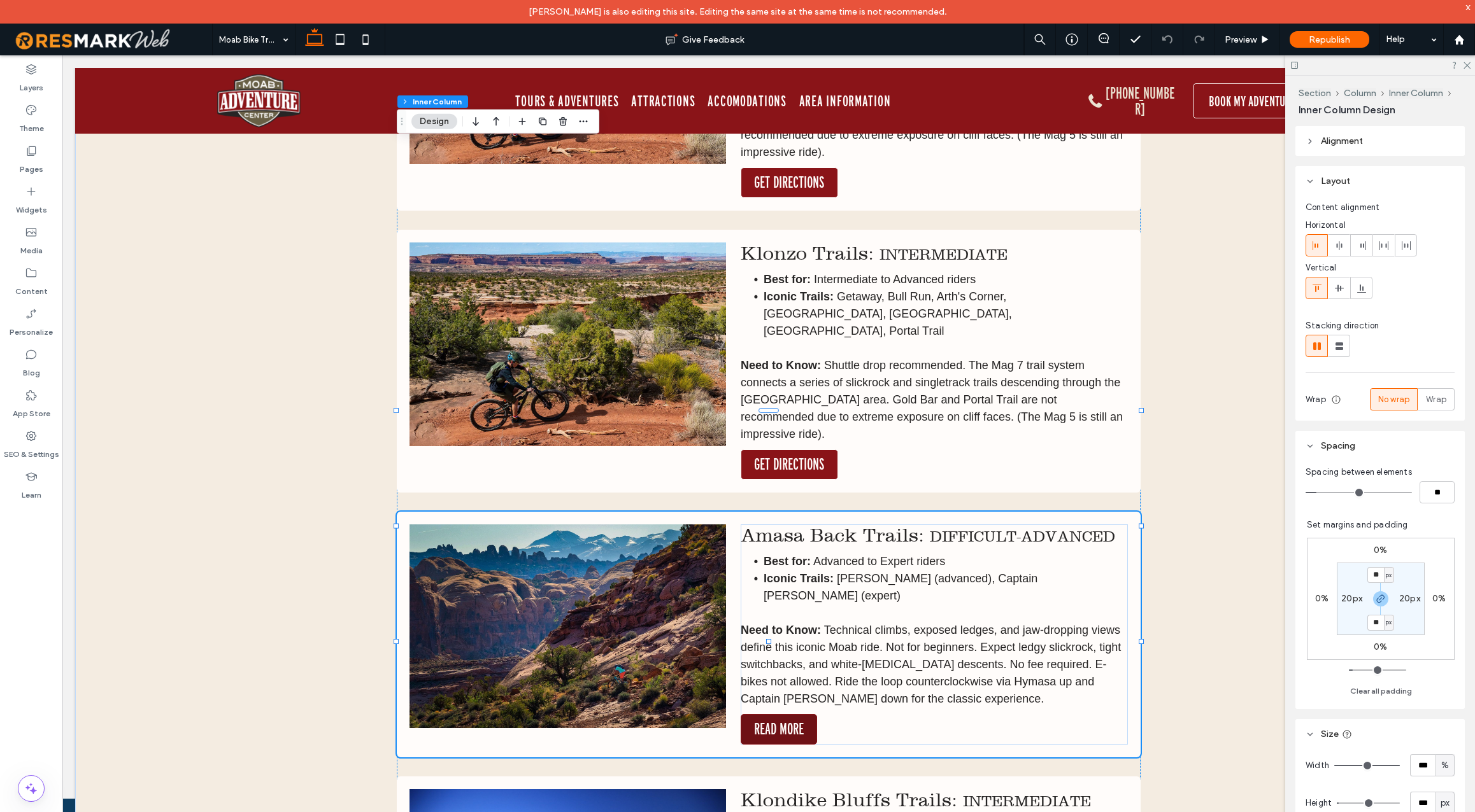
click at [776, 721] on span "READ MORE" at bounding box center [778, 730] width 50 height 17
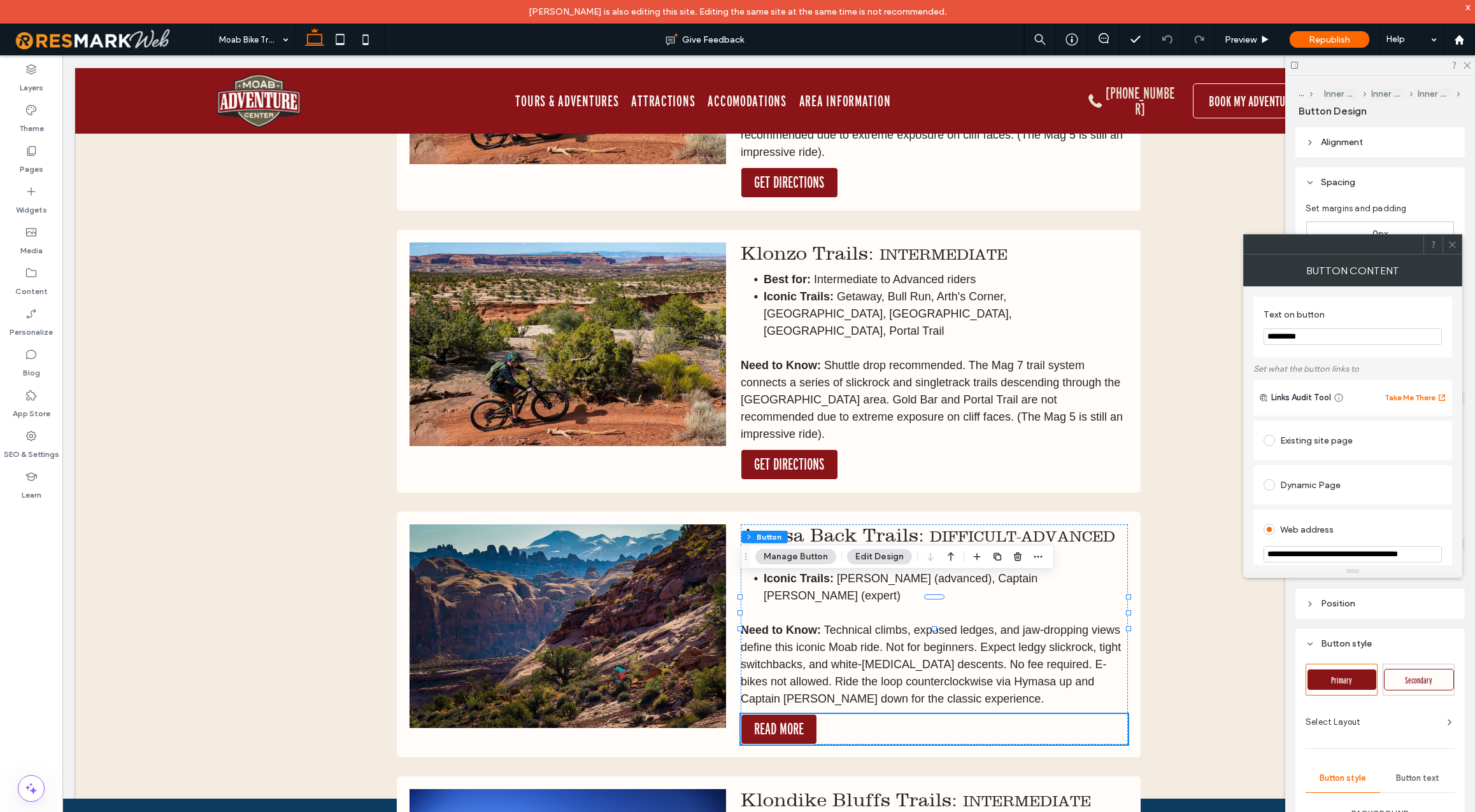
click at [1296, 335] on input "*********" at bounding box center [1353, 337] width 178 height 17
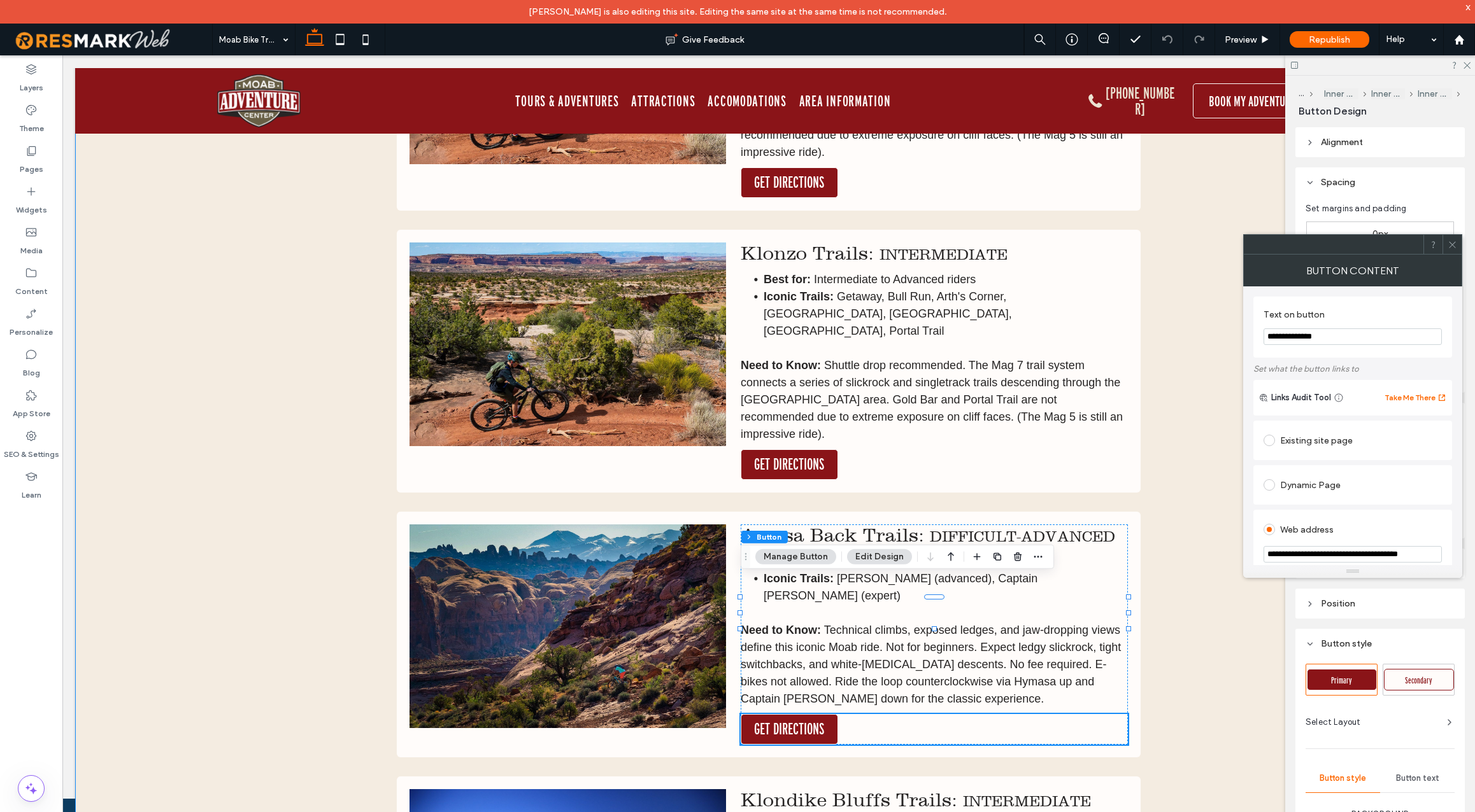
type input "**********"
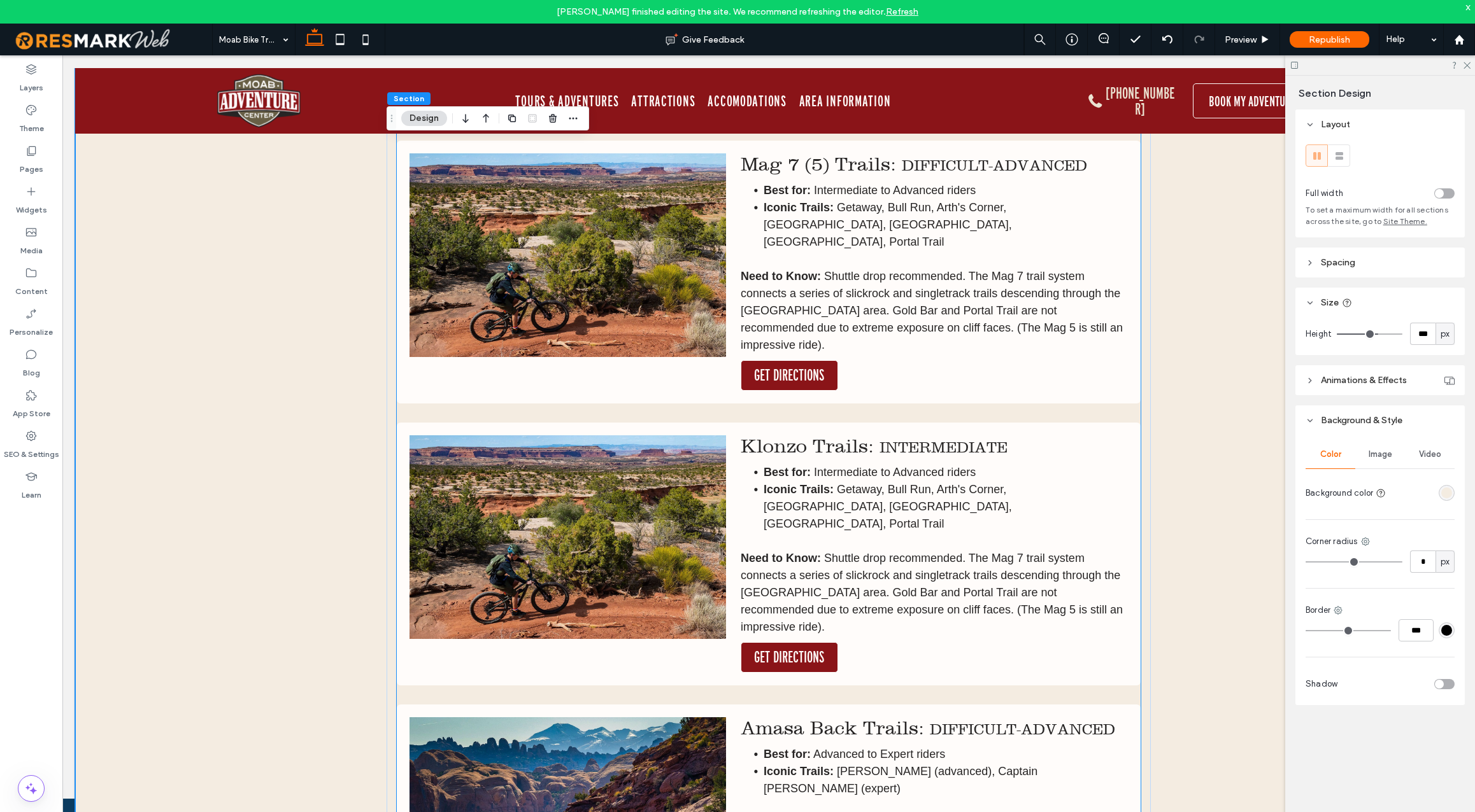
scroll to position [4794, 0]
click at [632, 470] on img at bounding box center [568, 536] width 316 height 204
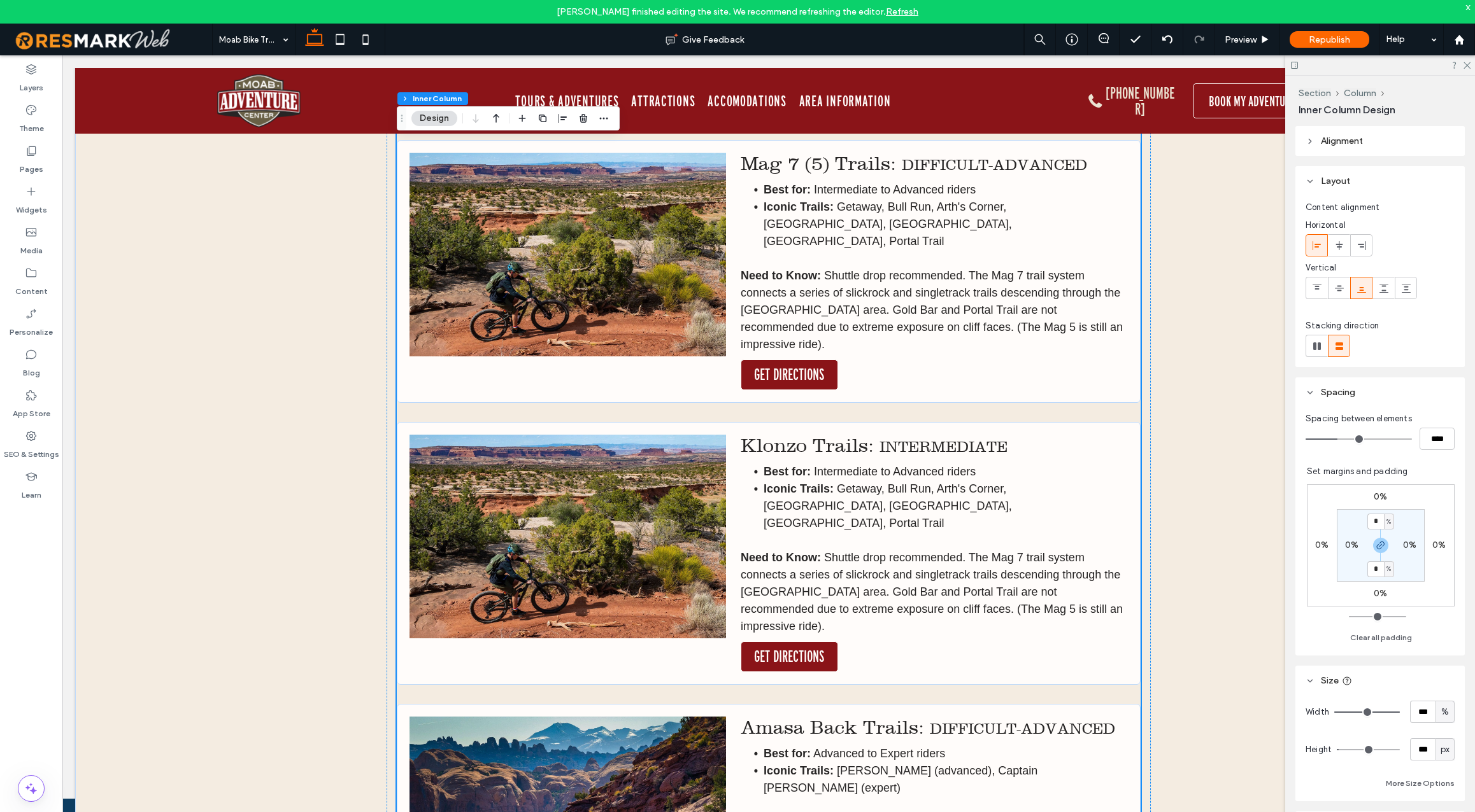
click at [632, 470] on img at bounding box center [568, 536] width 316 height 204
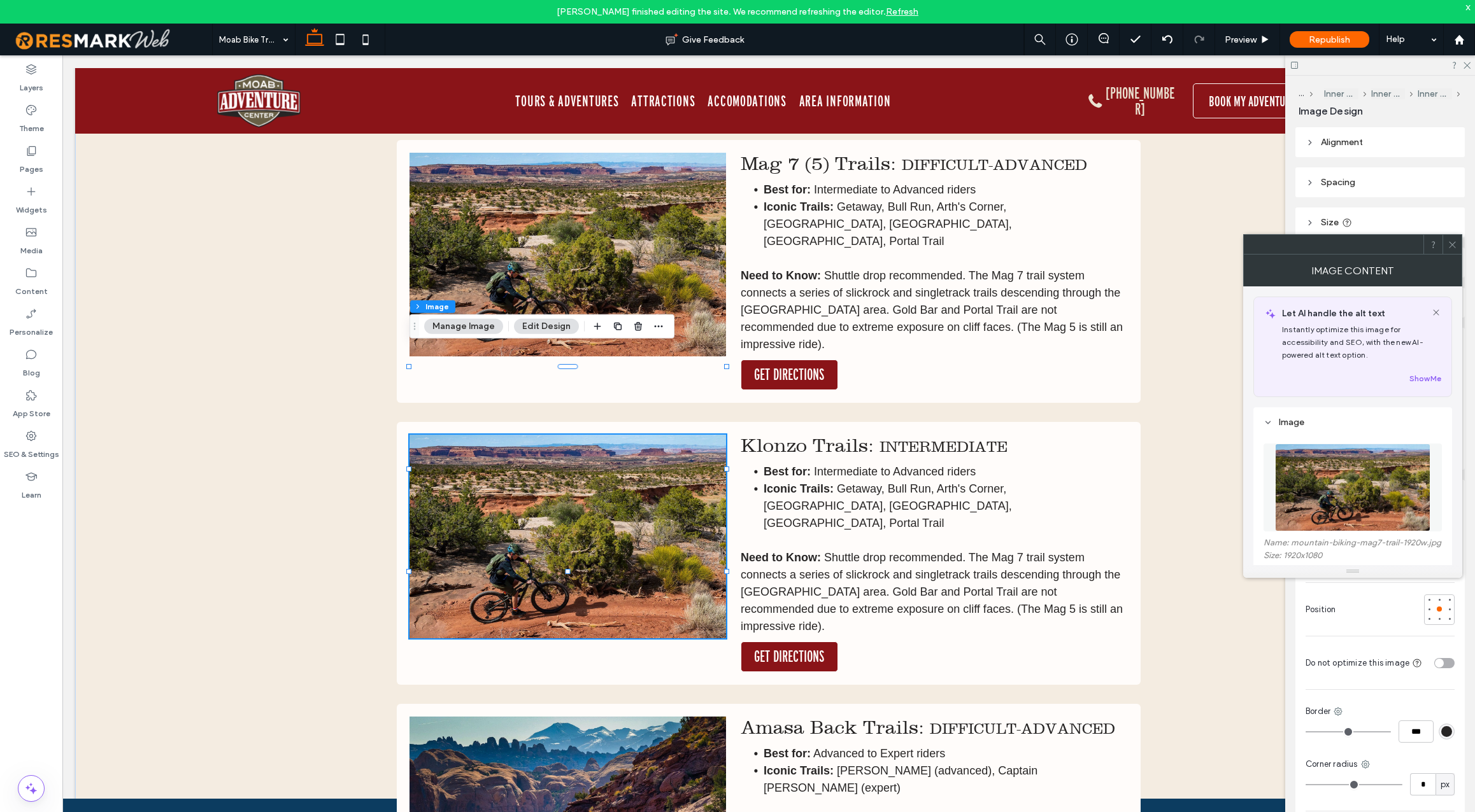
click at [1319, 505] on img at bounding box center [1353, 487] width 156 height 88
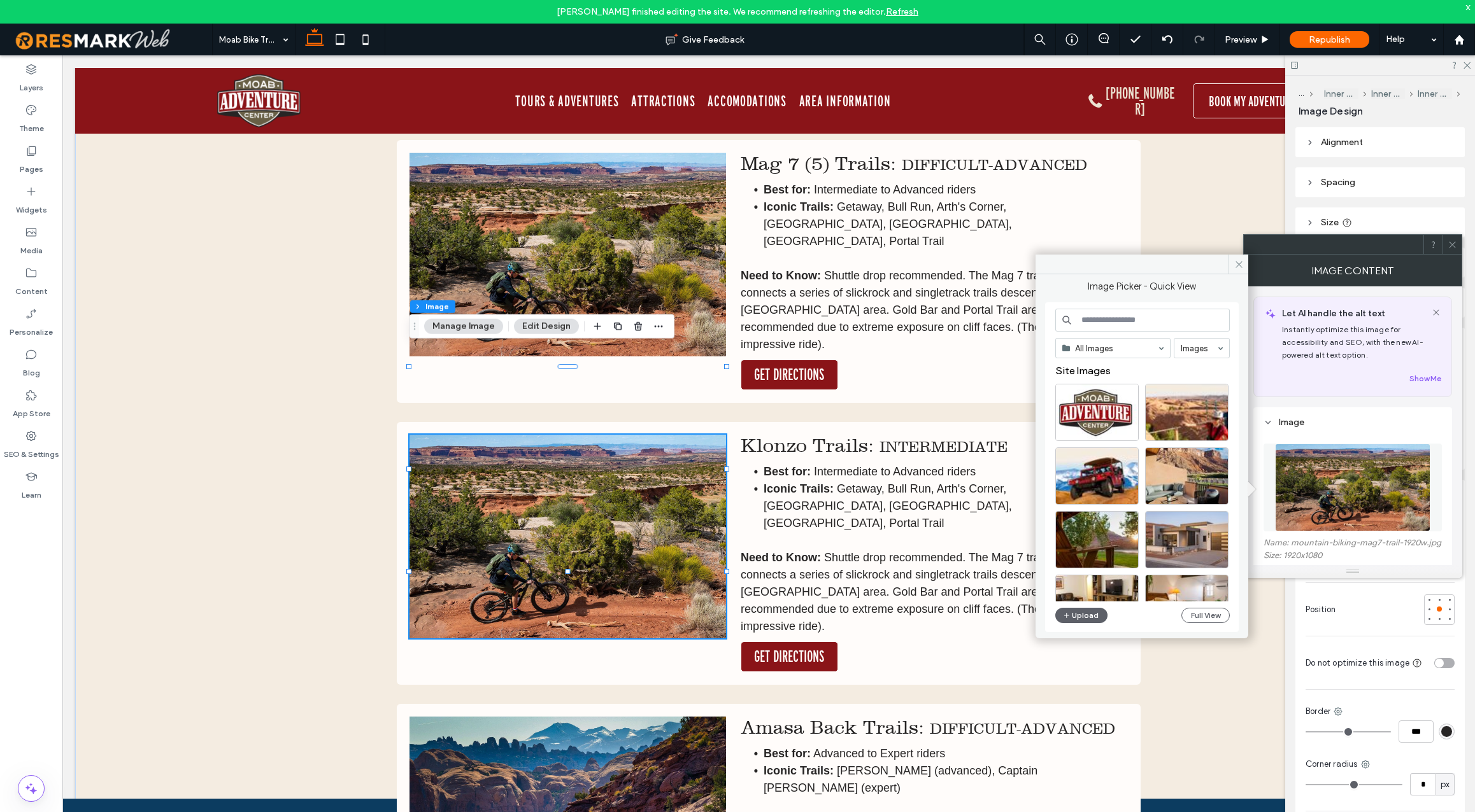
click at [1137, 322] on input at bounding box center [1142, 320] width 174 height 23
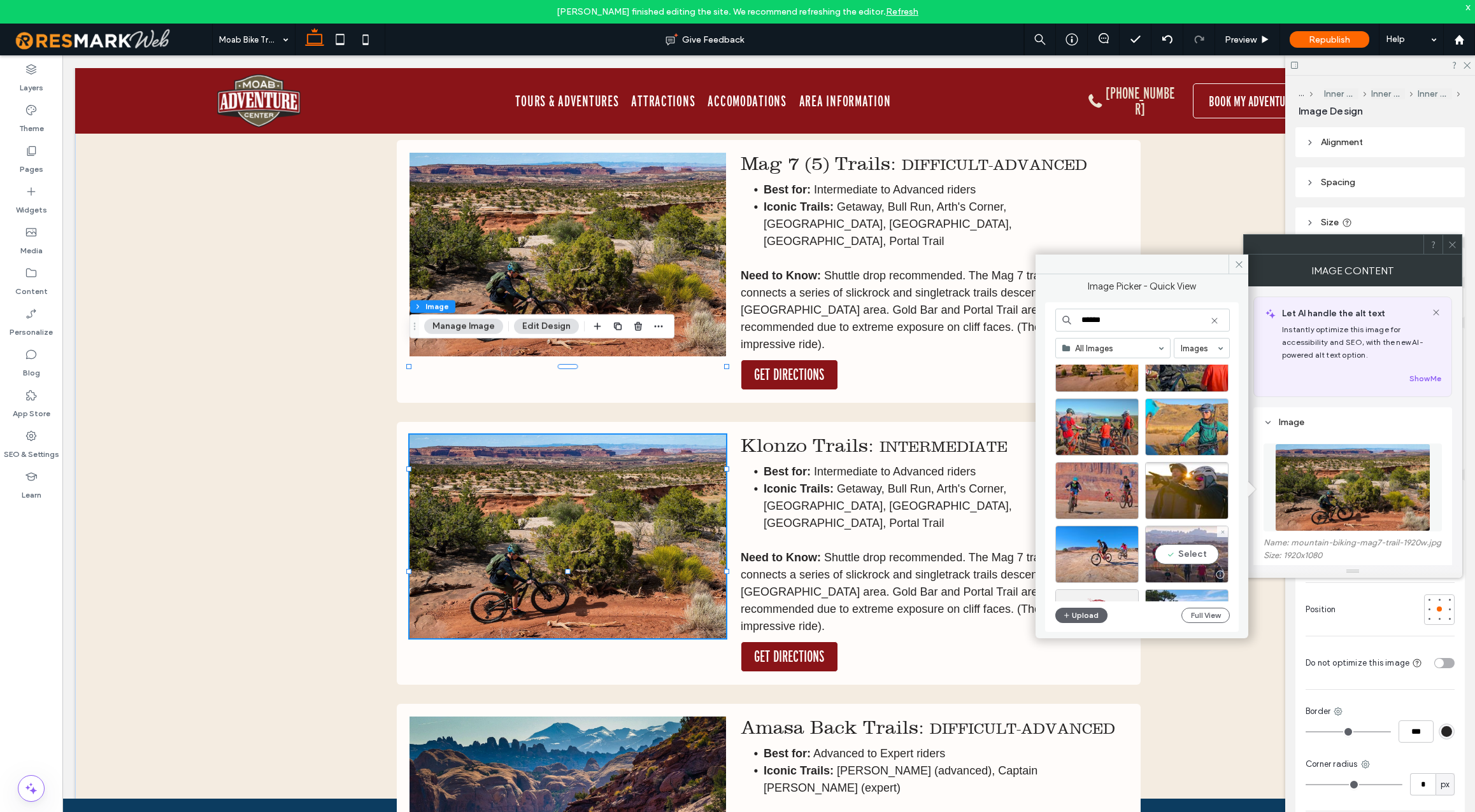
scroll to position [429, 0]
type input "******"
click at [1195, 430] on div "Select" at bounding box center [1187, 428] width 84 height 57
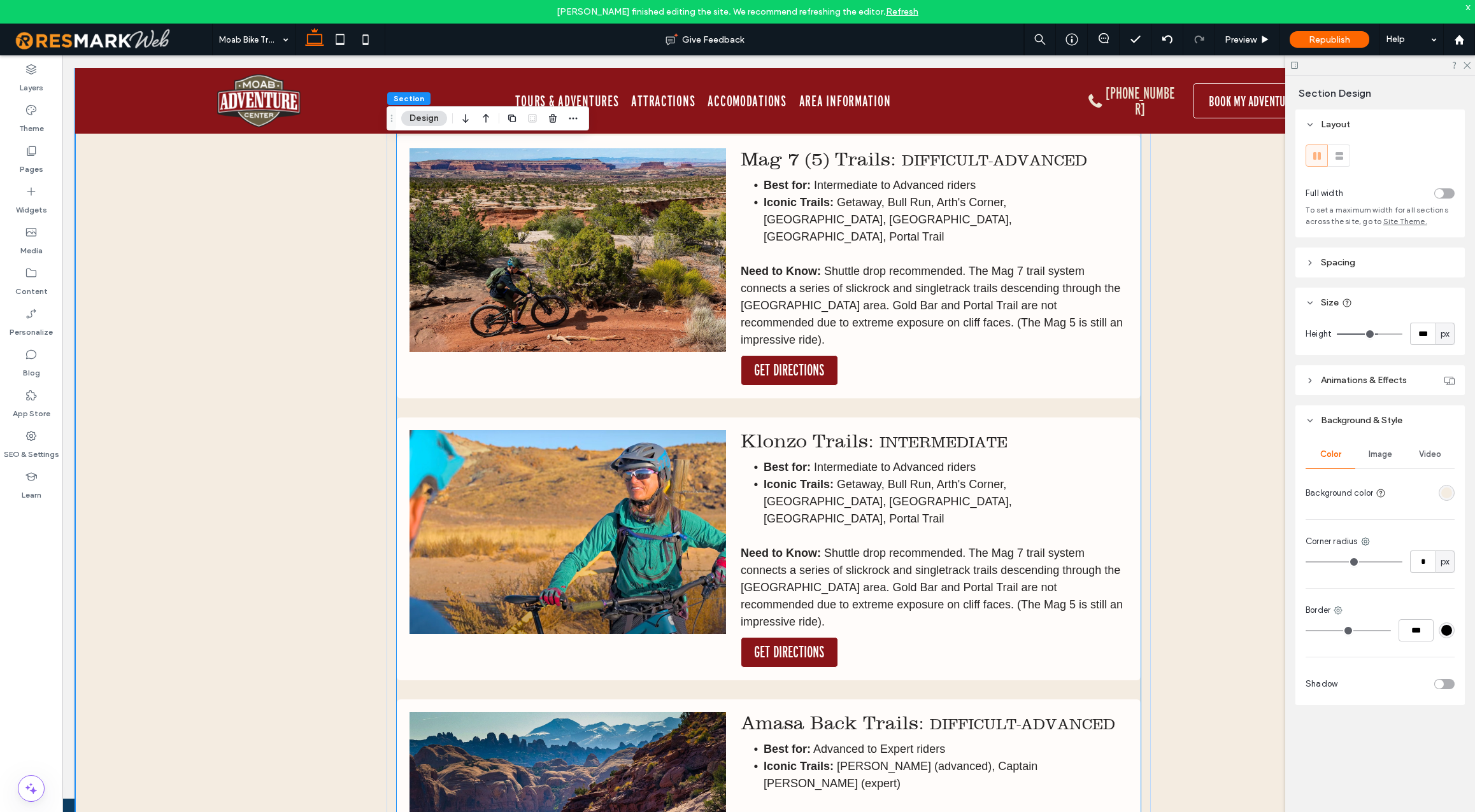
scroll to position [4808, 0]
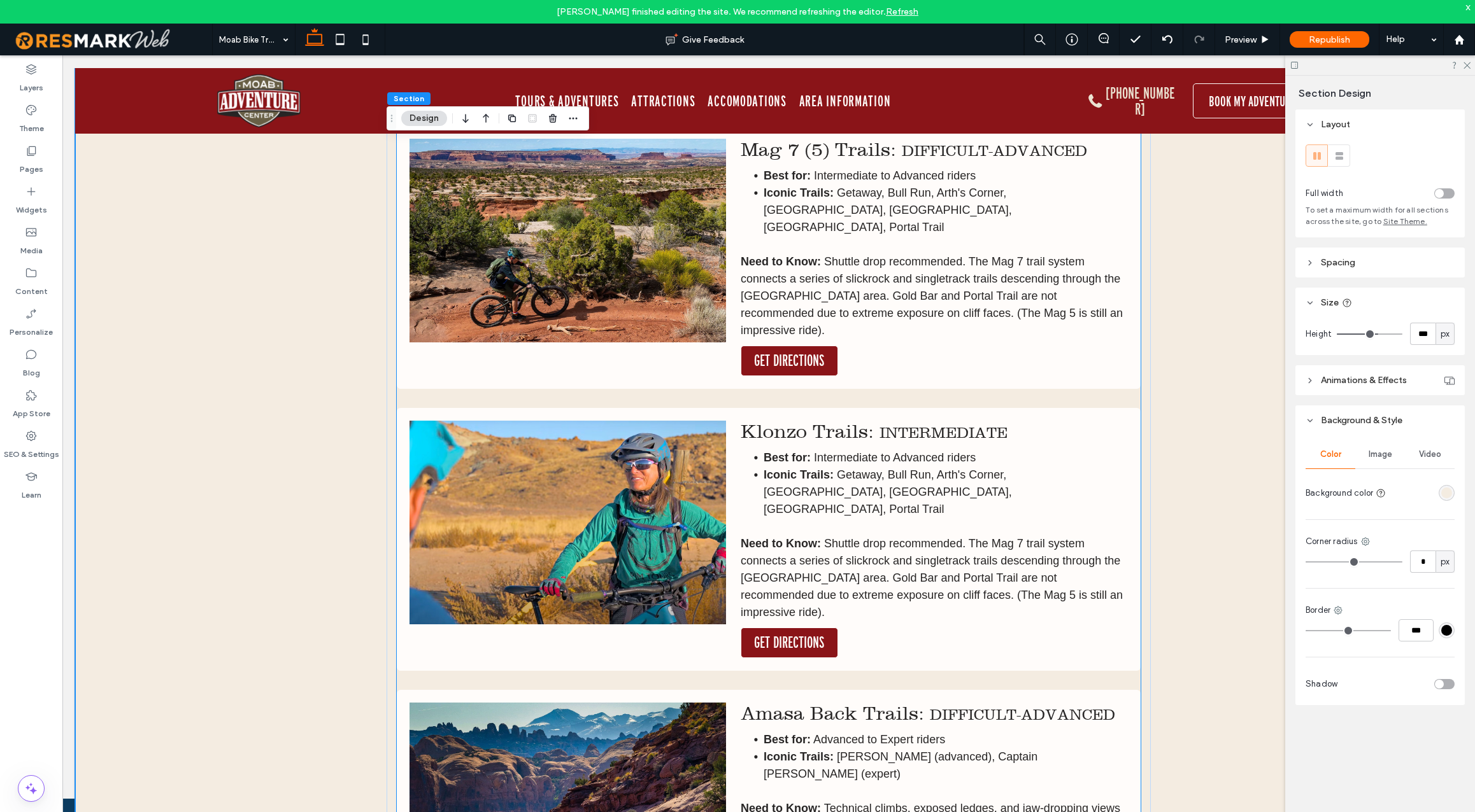
click at [908, 469] on span "Getaway, Bull Run, Arth's Corner, [GEOGRAPHIC_DATA], [GEOGRAPHIC_DATA], [GEOGRA…" at bounding box center [888, 492] width 248 height 47
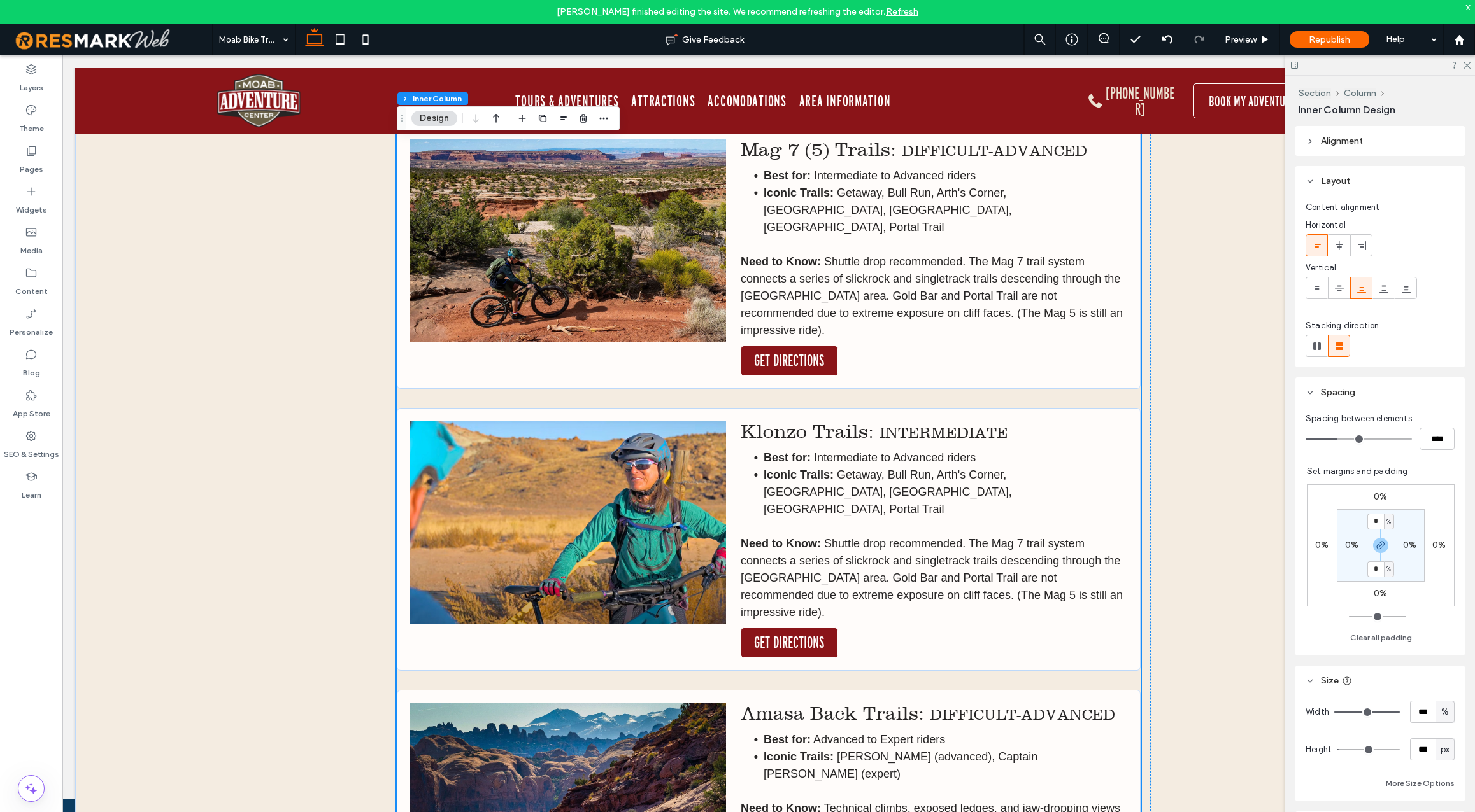
click at [866, 537] on span "Shuttle drop recommended. The Mag 7 trail system connects a series of slickrock…" at bounding box center [932, 578] width 382 height 82
click at [866, 460] on div "Best for: Intermediate to Advanced riders Iconic Trails: Getaway, Bull Run, Art…" at bounding box center [935, 535] width 387 height 172
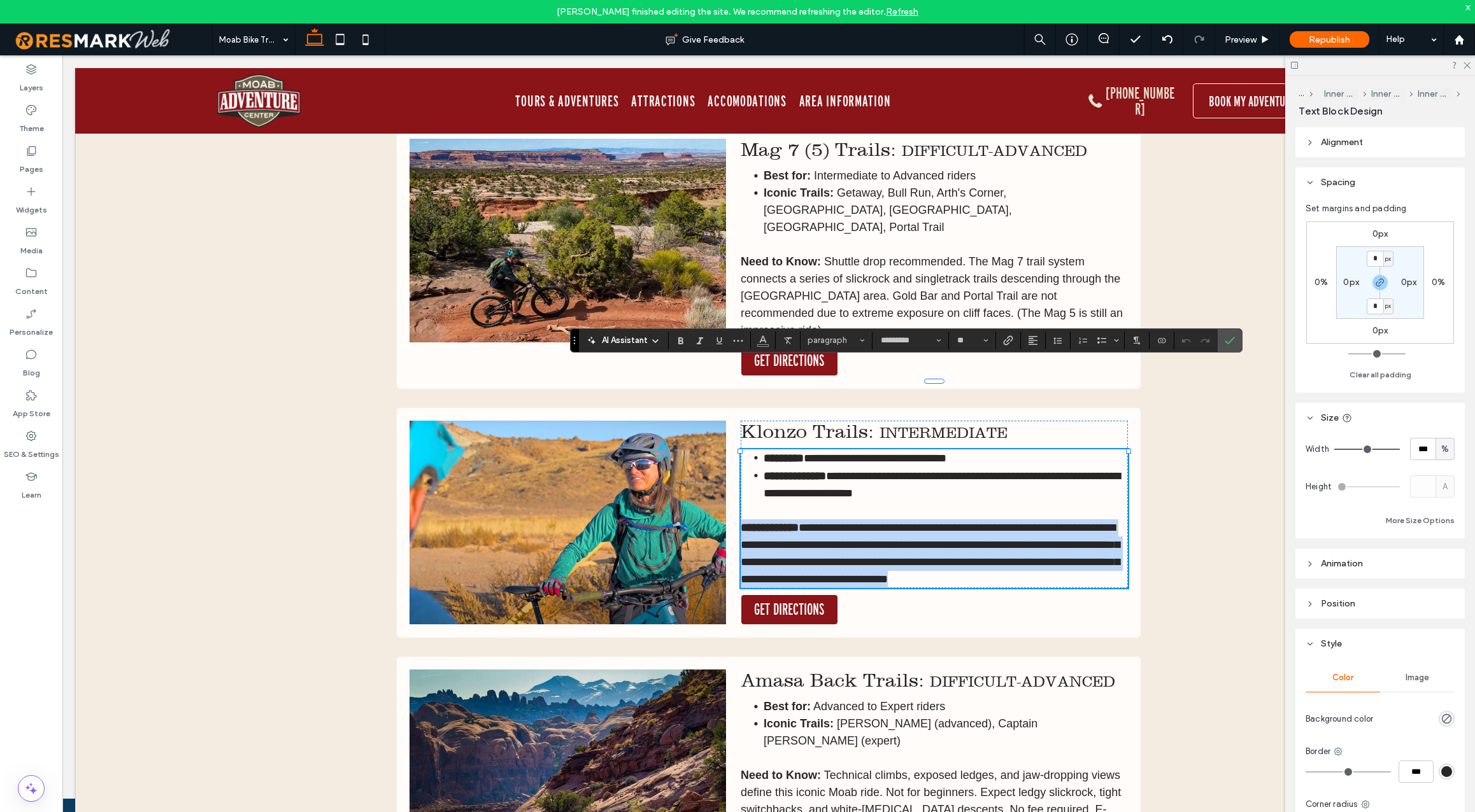
click at [956, 522] on span "**********" at bounding box center [930, 554] width 379 height 63
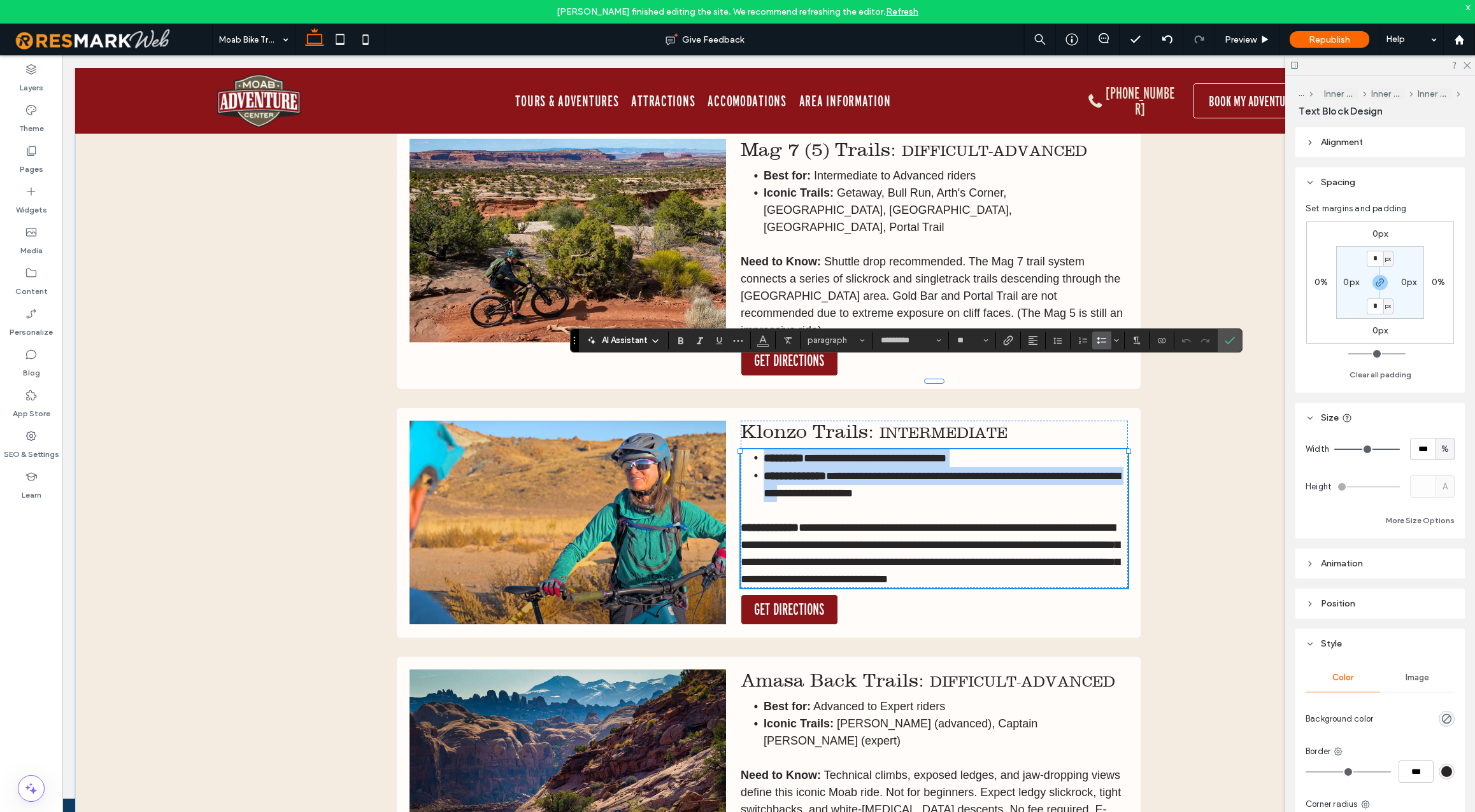
drag, startPoint x: 1107, startPoint y: 491, endPoint x: 742, endPoint y: 374, distance: 383.3
click at [742, 449] on div "**********" at bounding box center [935, 519] width 387 height 139
click at [764, 449] on li "**********" at bounding box center [946, 458] width 364 height 18
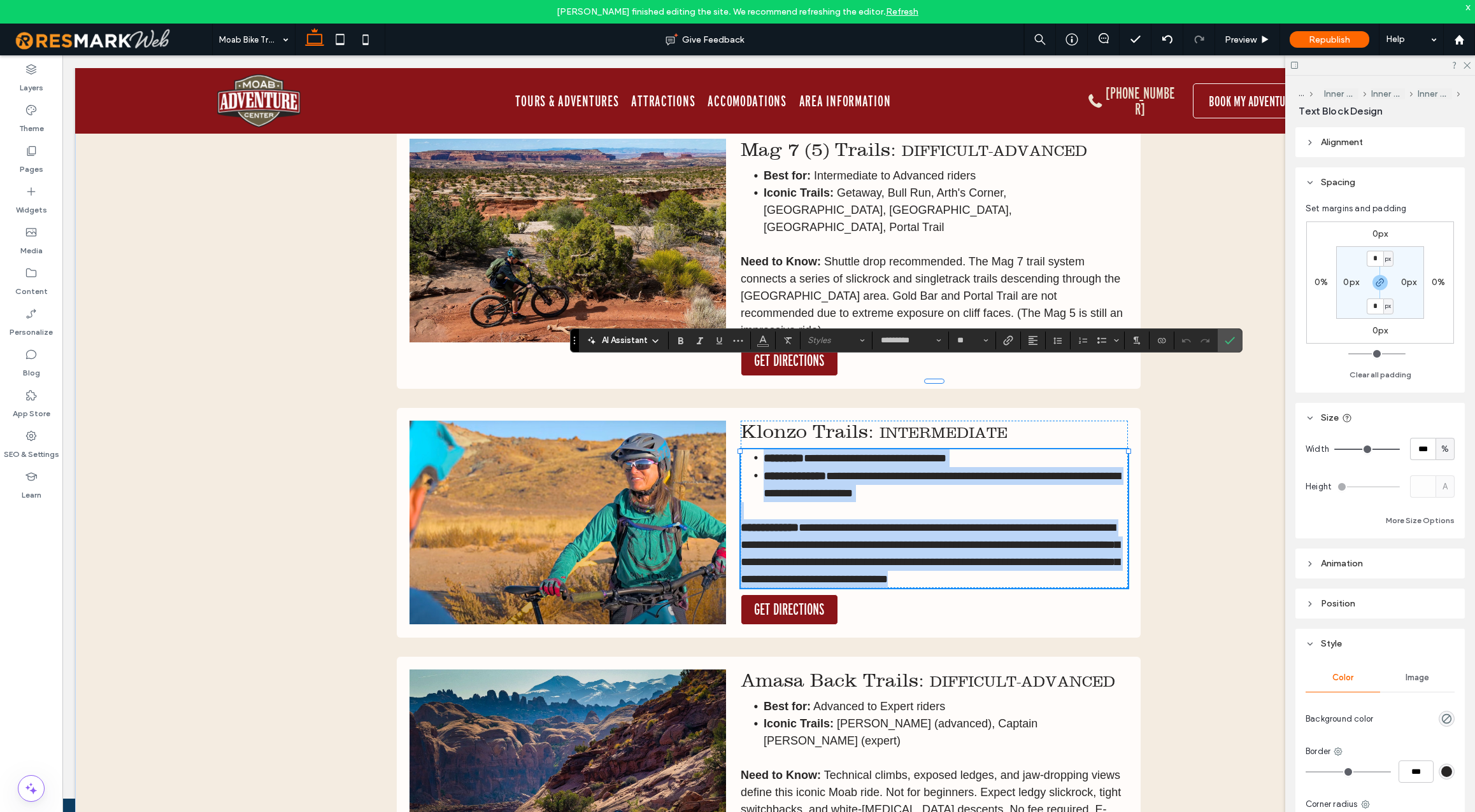
drag, startPoint x: 764, startPoint y: 371, endPoint x: 1114, endPoint y: 493, distance: 370.7
click at [1114, 493] on div "**********" at bounding box center [935, 519] width 387 height 139
click at [1009, 519] on p "**********" at bounding box center [935, 554] width 387 height 69
drag, startPoint x: 1108, startPoint y: 494, endPoint x: 827, endPoint y: 443, distance: 285.6
click at [827, 519] on p "**********" at bounding box center [935, 554] width 387 height 69
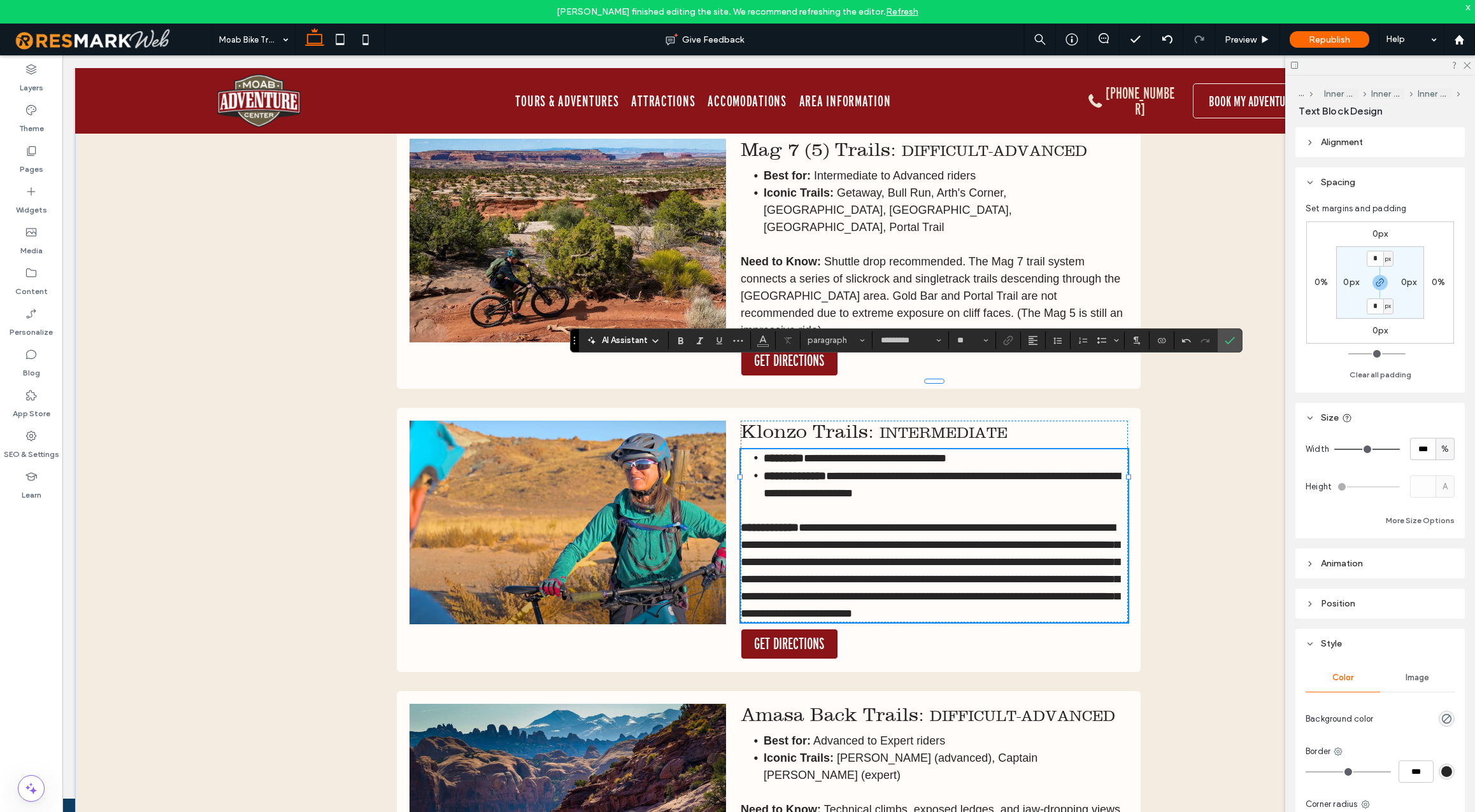
click at [864, 453] on span "**********" at bounding box center [875, 458] width 143 height 12
click at [813, 453] on span "**********" at bounding box center [875, 458] width 143 height 12
click at [969, 453] on span "**********" at bounding box center [902, 458] width 196 height 12
click at [884, 471] on span "**********" at bounding box center [942, 485] width 357 height 29
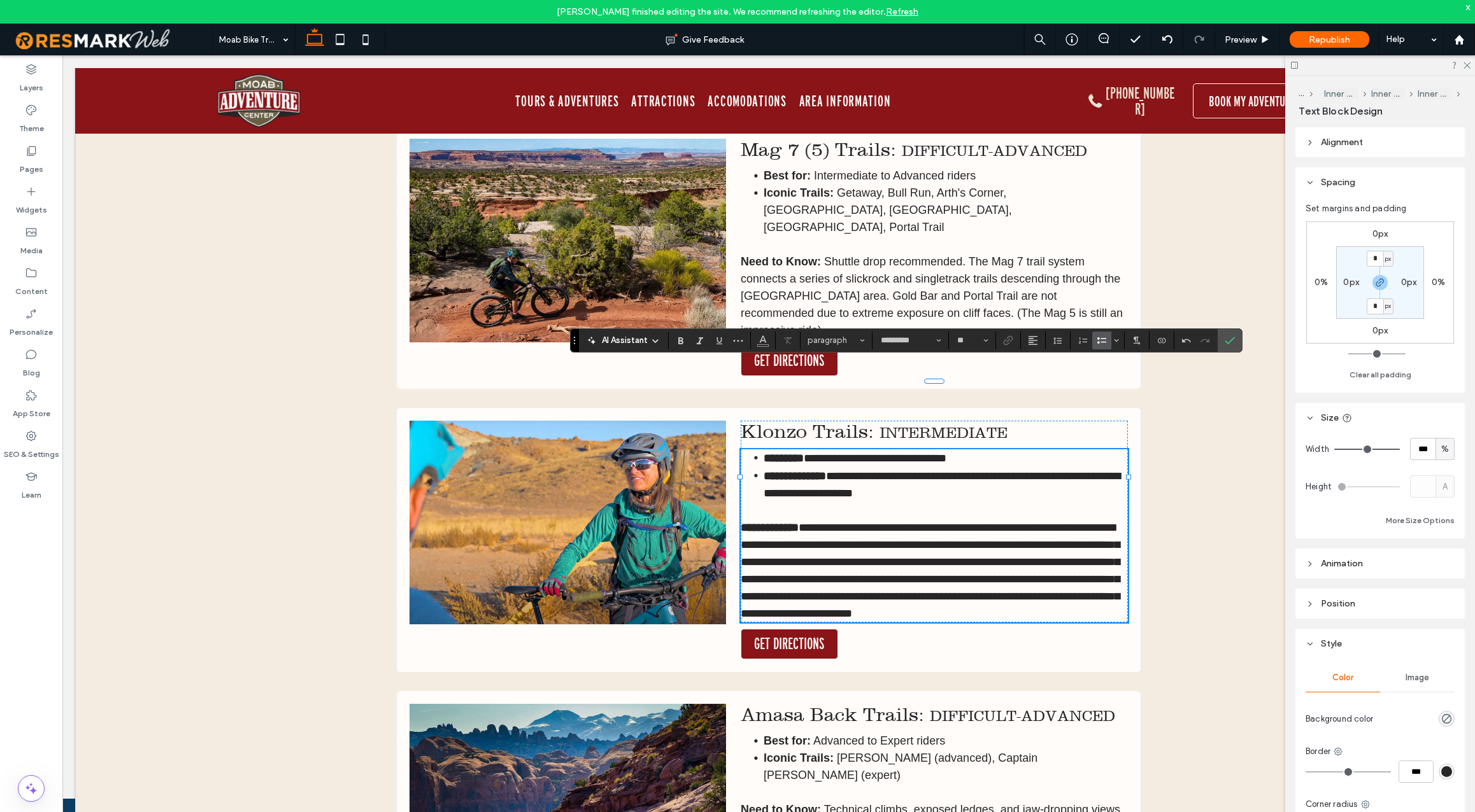
click at [884, 471] on span "**********" at bounding box center [942, 485] width 357 height 29
drag, startPoint x: 917, startPoint y: 406, endPoint x: 847, endPoint y: 389, distance: 72.0
click at [847, 467] on li "**********" at bounding box center [946, 485] width 364 height 35
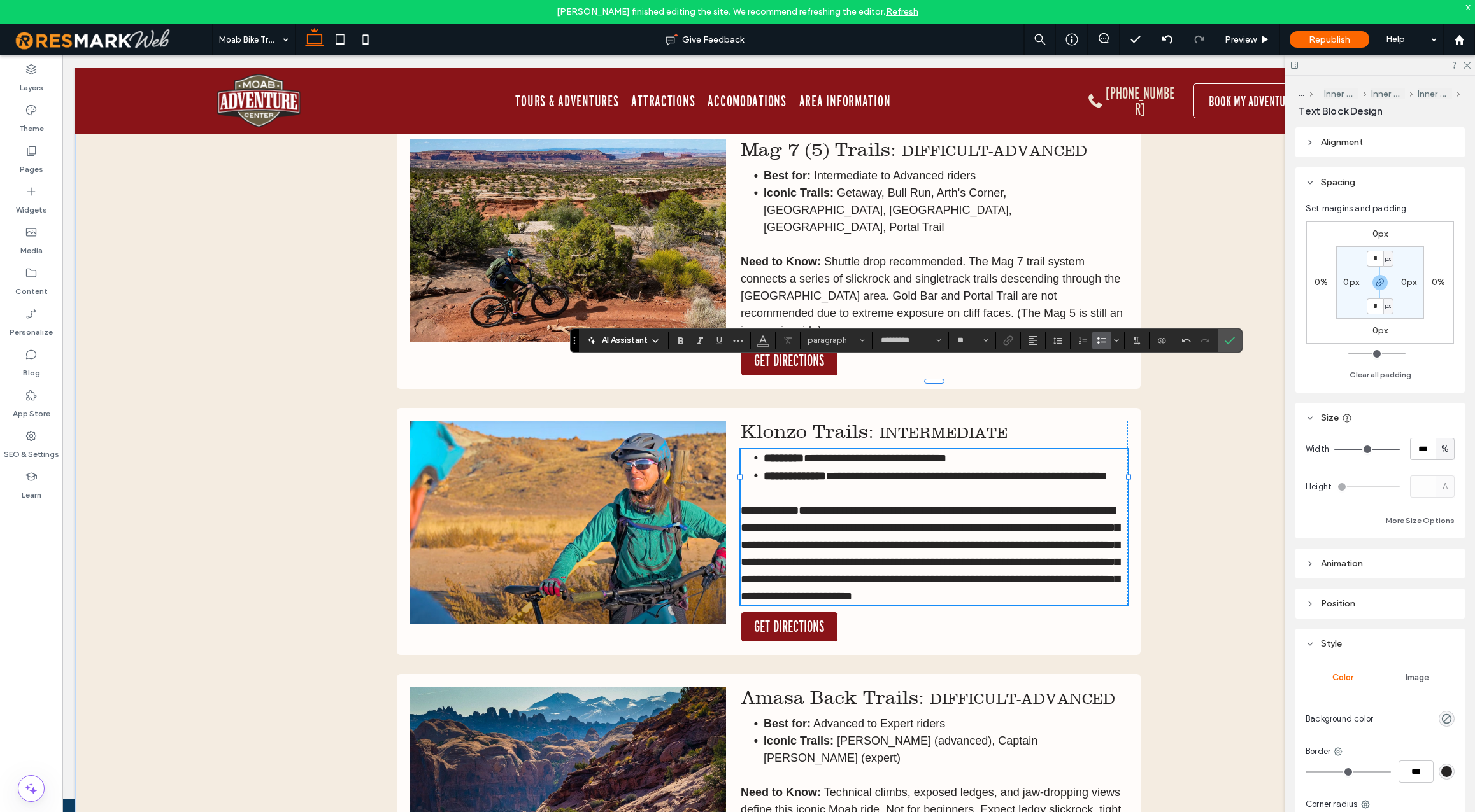
click at [1057, 471] on span "**********" at bounding box center [966, 476] width 281 height 12
click at [1000, 505] on span "**********" at bounding box center [930, 553] width 379 height 97
drag, startPoint x: 1002, startPoint y: 489, endPoint x: 783, endPoint y: 514, distance: 220.4
click at [783, 514] on span "**********" at bounding box center [930, 553] width 379 height 97
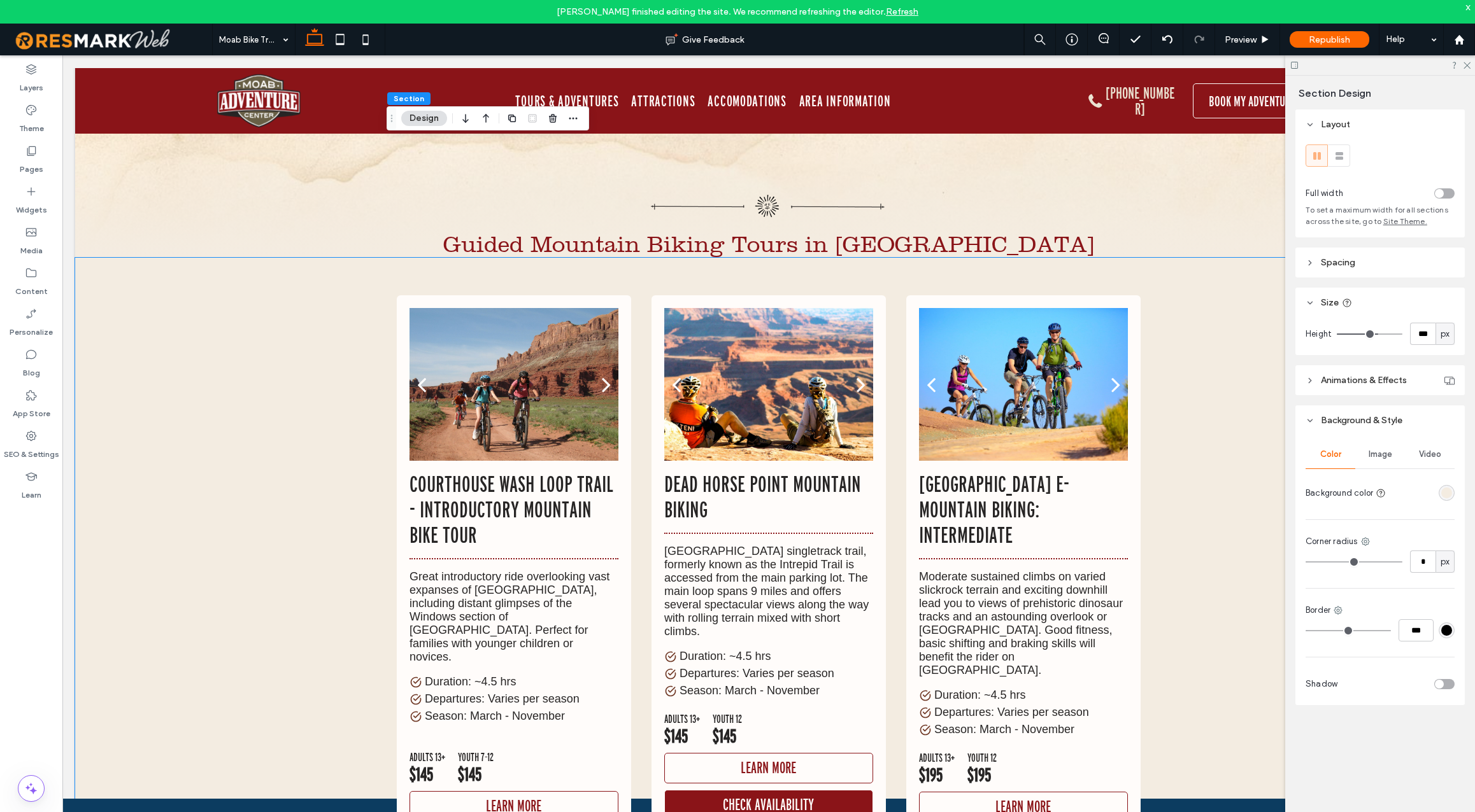
scroll to position [9111, 0]
click at [31, 280] on label "Content" at bounding box center [32, 289] width 32 height 18
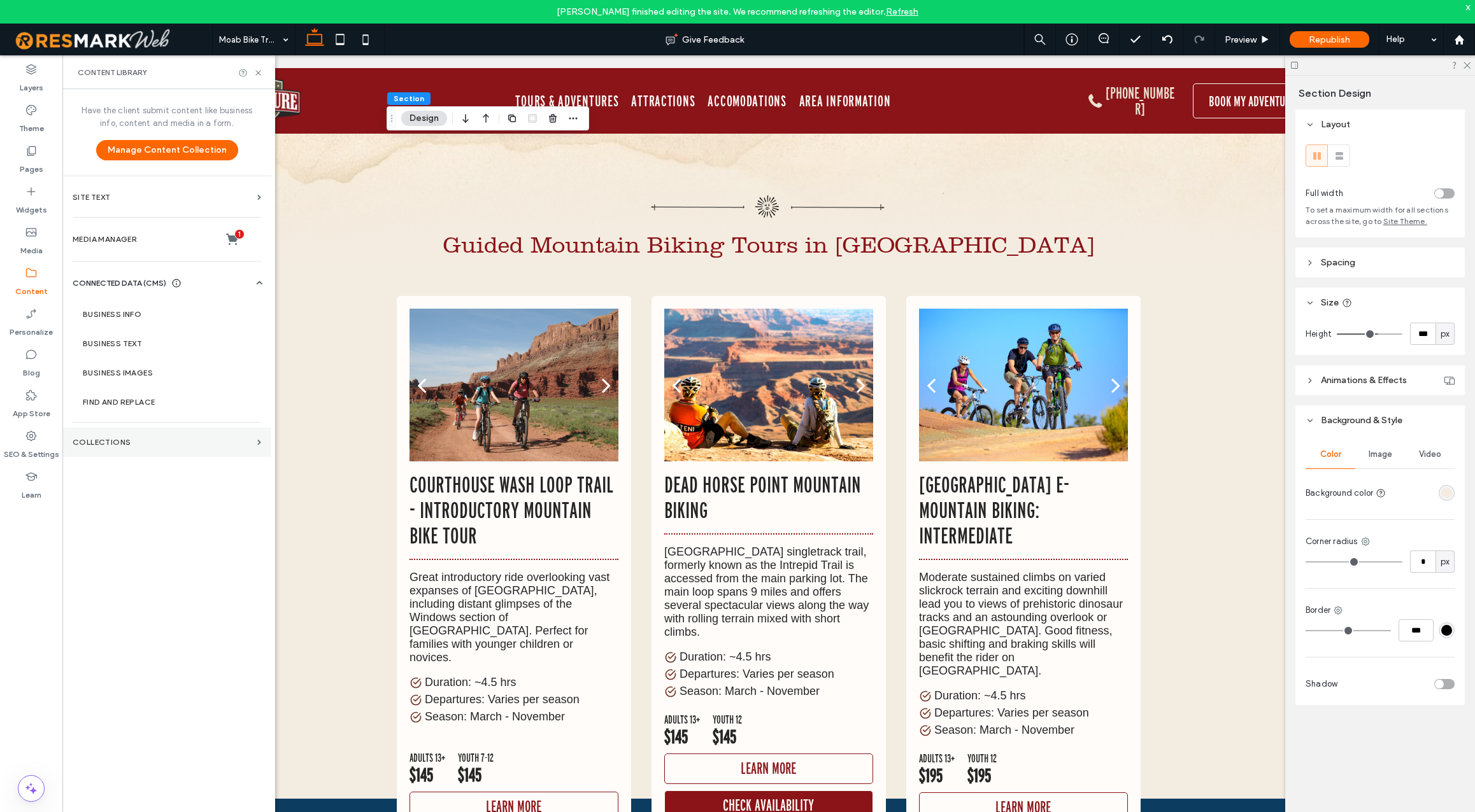
click at [134, 441] on label "Collections" at bounding box center [162, 442] width 179 height 9
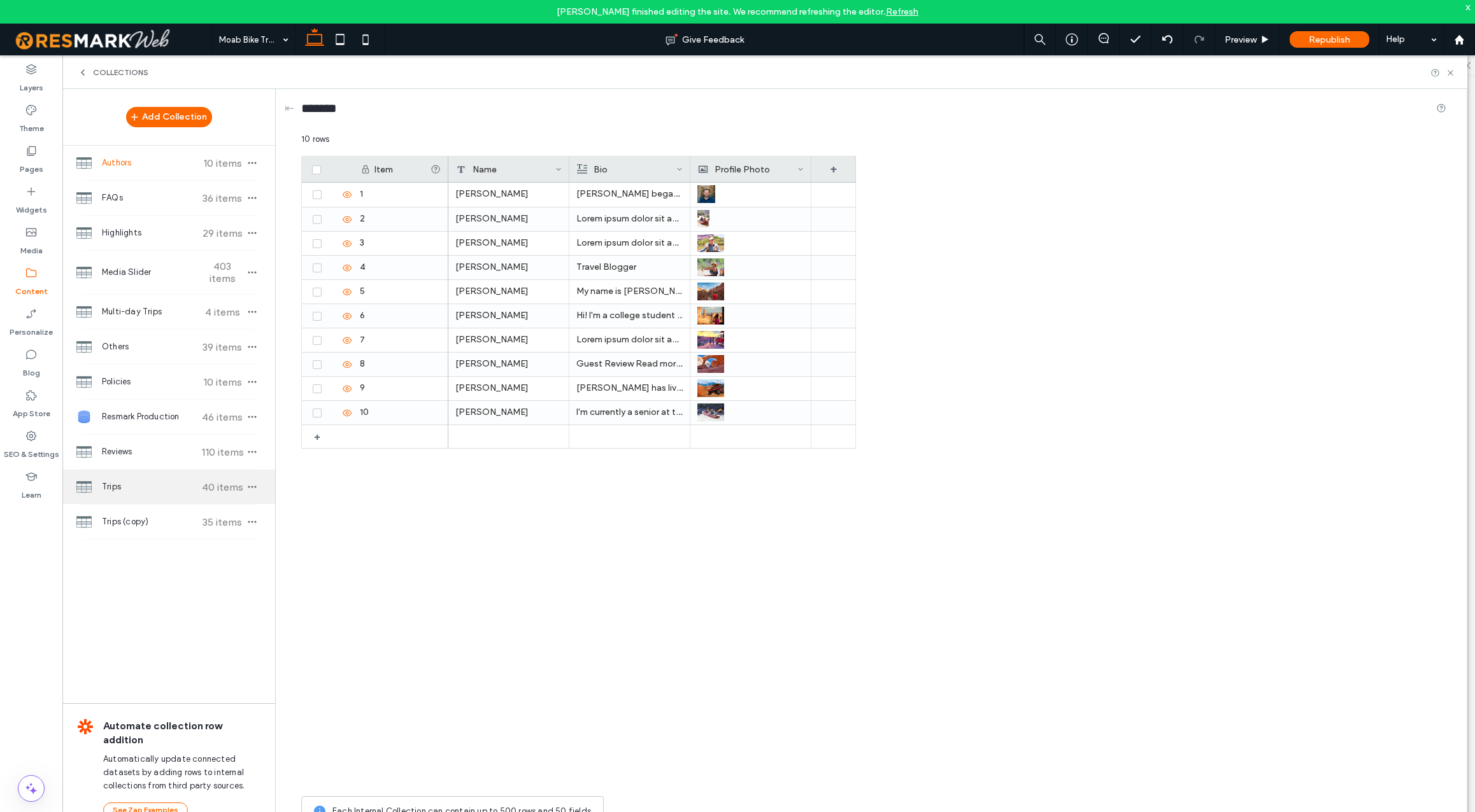
click at [152, 483] on span "Trips" at bounding box center [149, 487] width 95 height 13
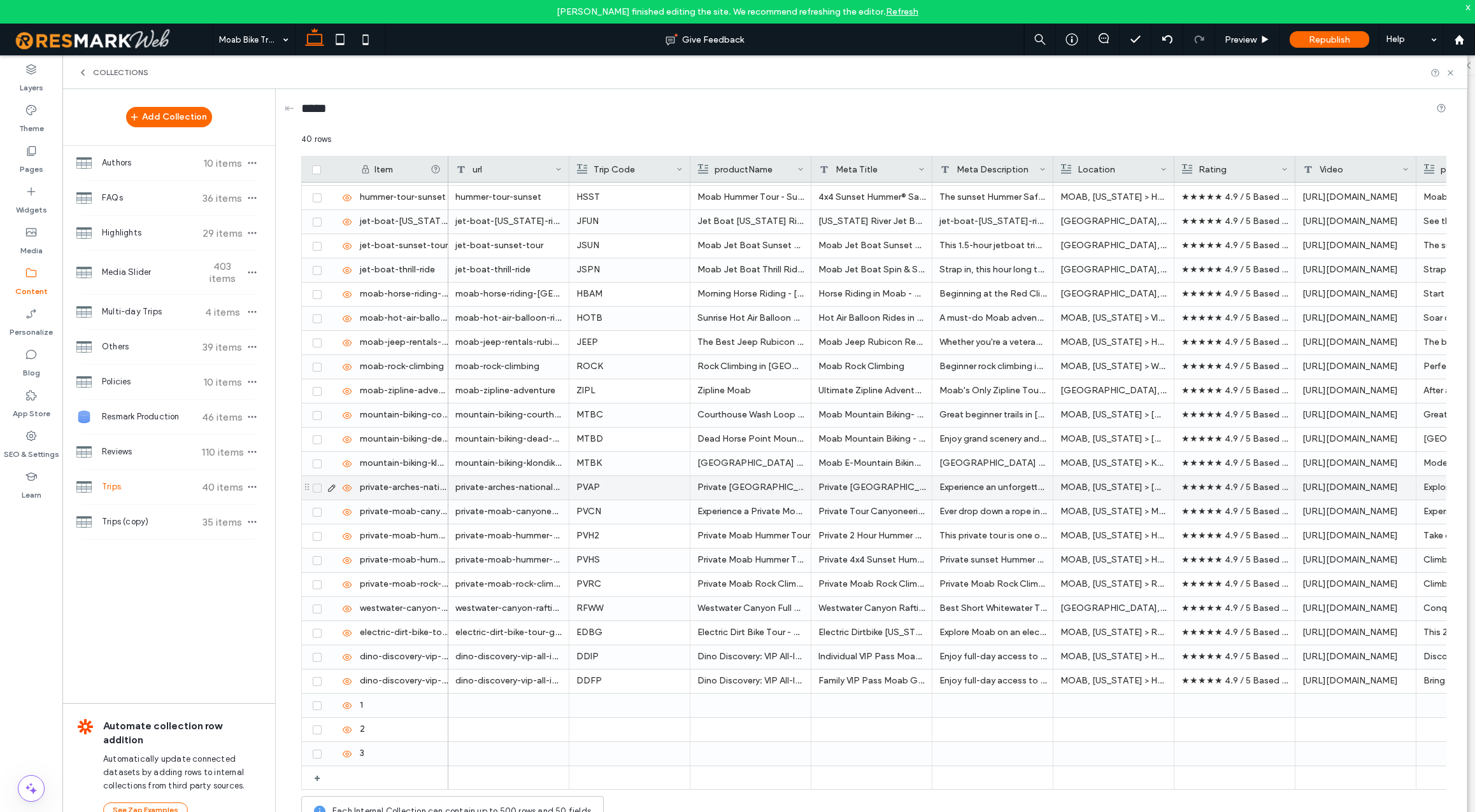
scroll to position [383, 0]
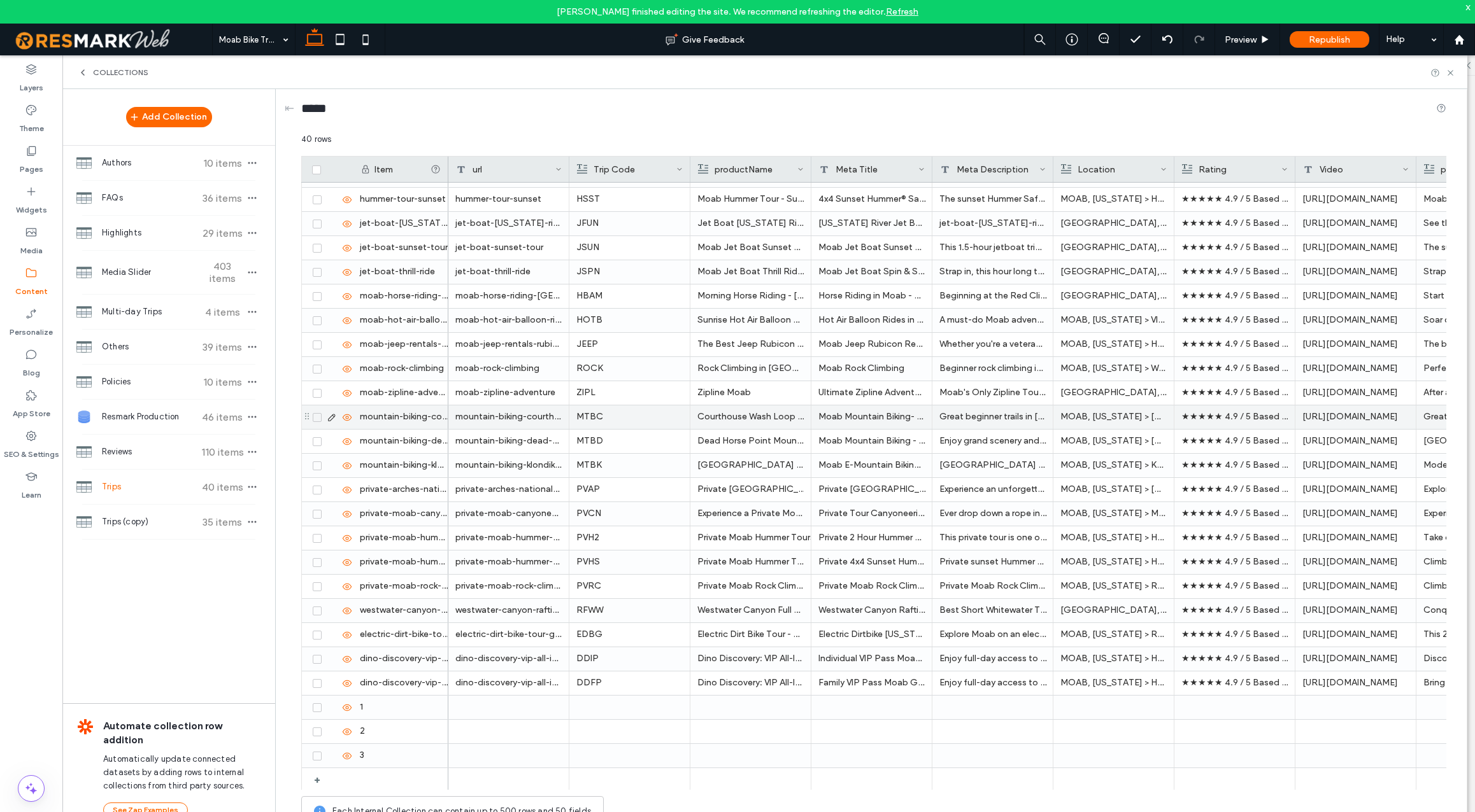
click at [333, 417] on icon at bounding box center [332, 418] width 10 height 10
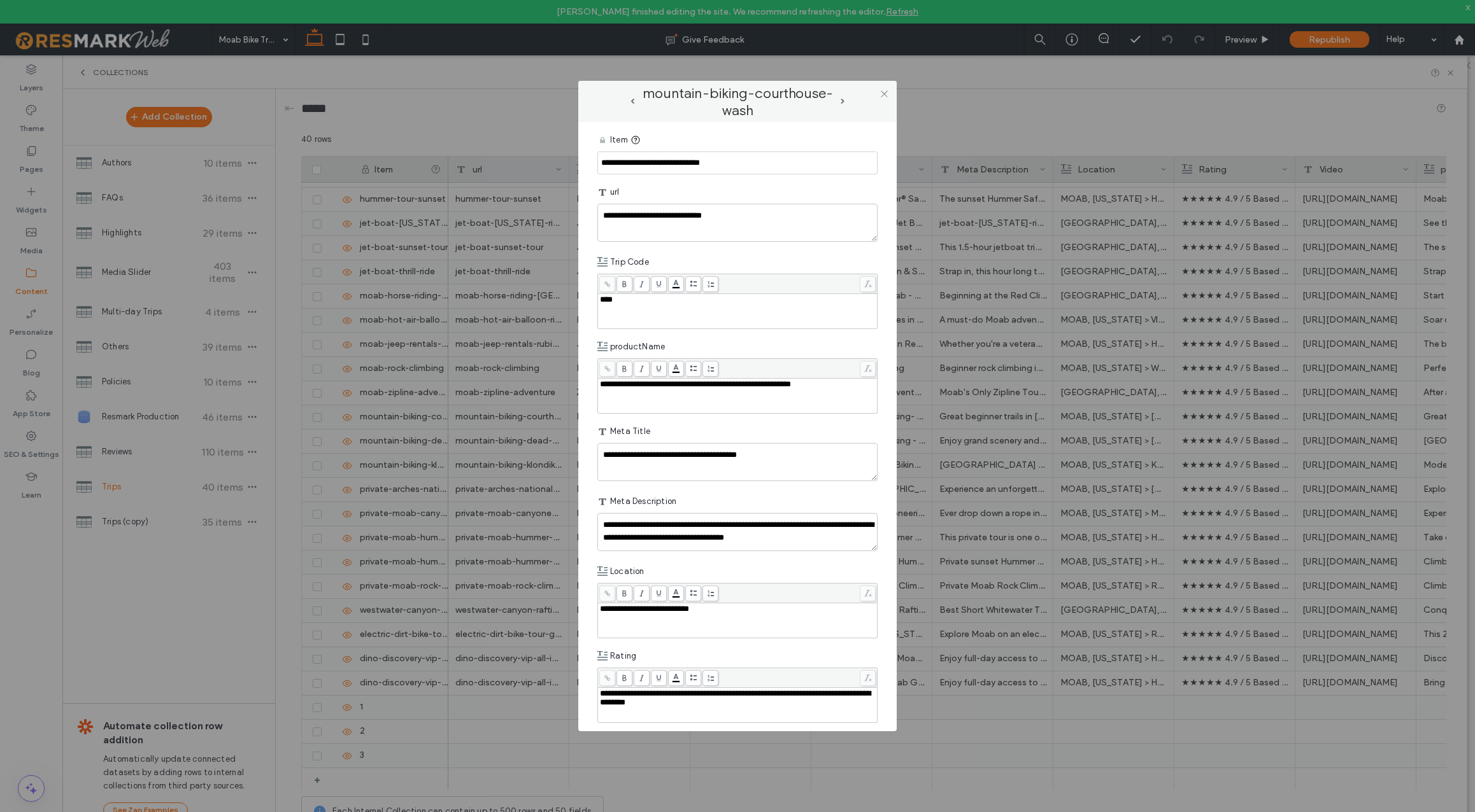
click at [693, 386] on span "**********" at bounding box center [695, 384] width 191 height 8
click at [716, 387] on span "**********" at bounding box center [678, 384] width 156 height 8
click at [721, 386] on span "**********" at bounding box center [678, 384] width 156 height 8
